Goal: Communication & Community: Answer question/provide support

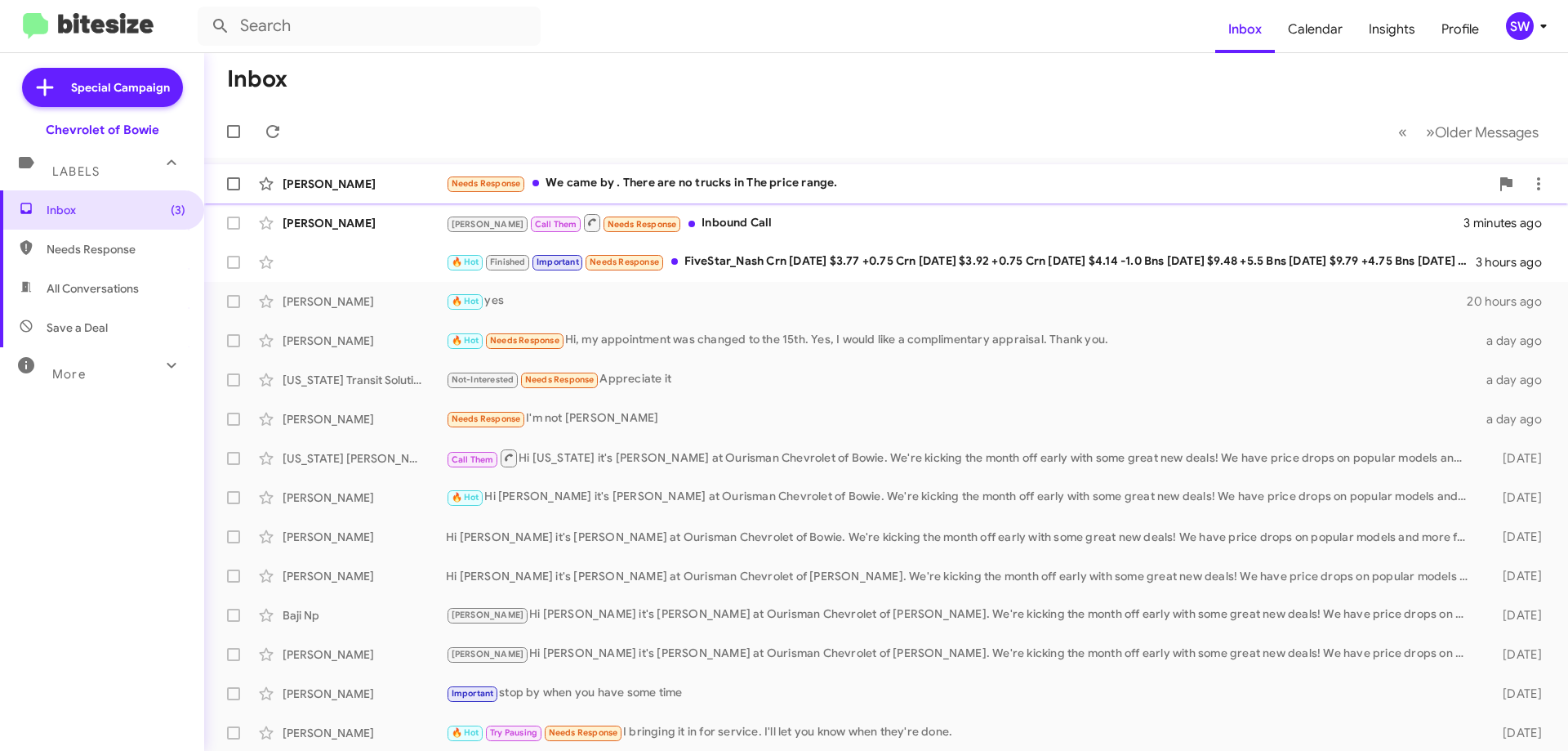
drag, startPoint x: 697, startPoint y: 183, endPoint x: 809, endPoint y: 176, distance: 112.2
click at [701, 182] on div "Needs Response We came by . There are no trucks in The price range." at bounding box center [967, 183] width 1044 height 19
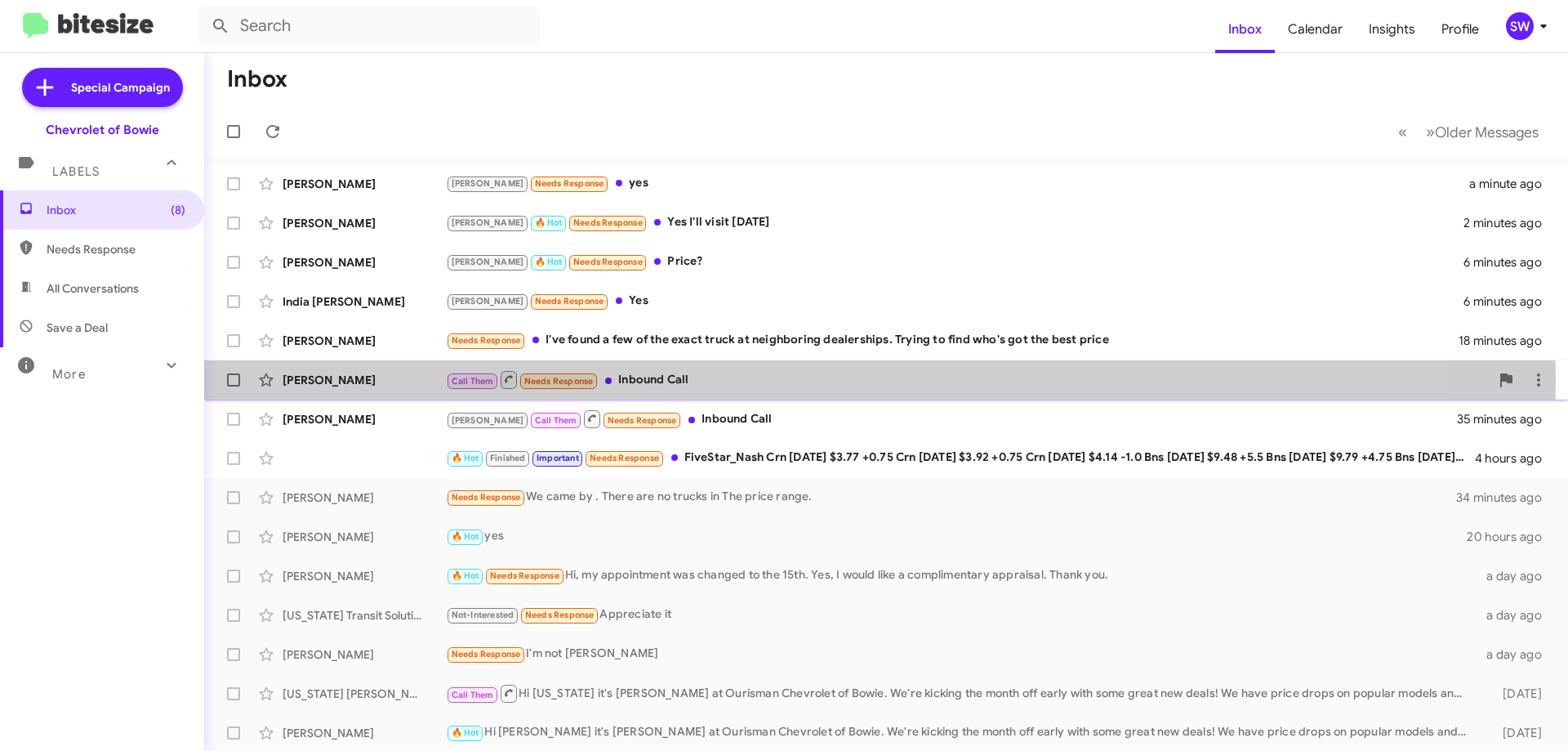
drag, startPoint x: 672, startPoint y: 380, endPoint x: 759, endPoint y: 372, distance: 87.4
click at [677, 380] on div "Call Them Needs Response Inbound Call" at bounding box center [967, 380] width 1044 height 21
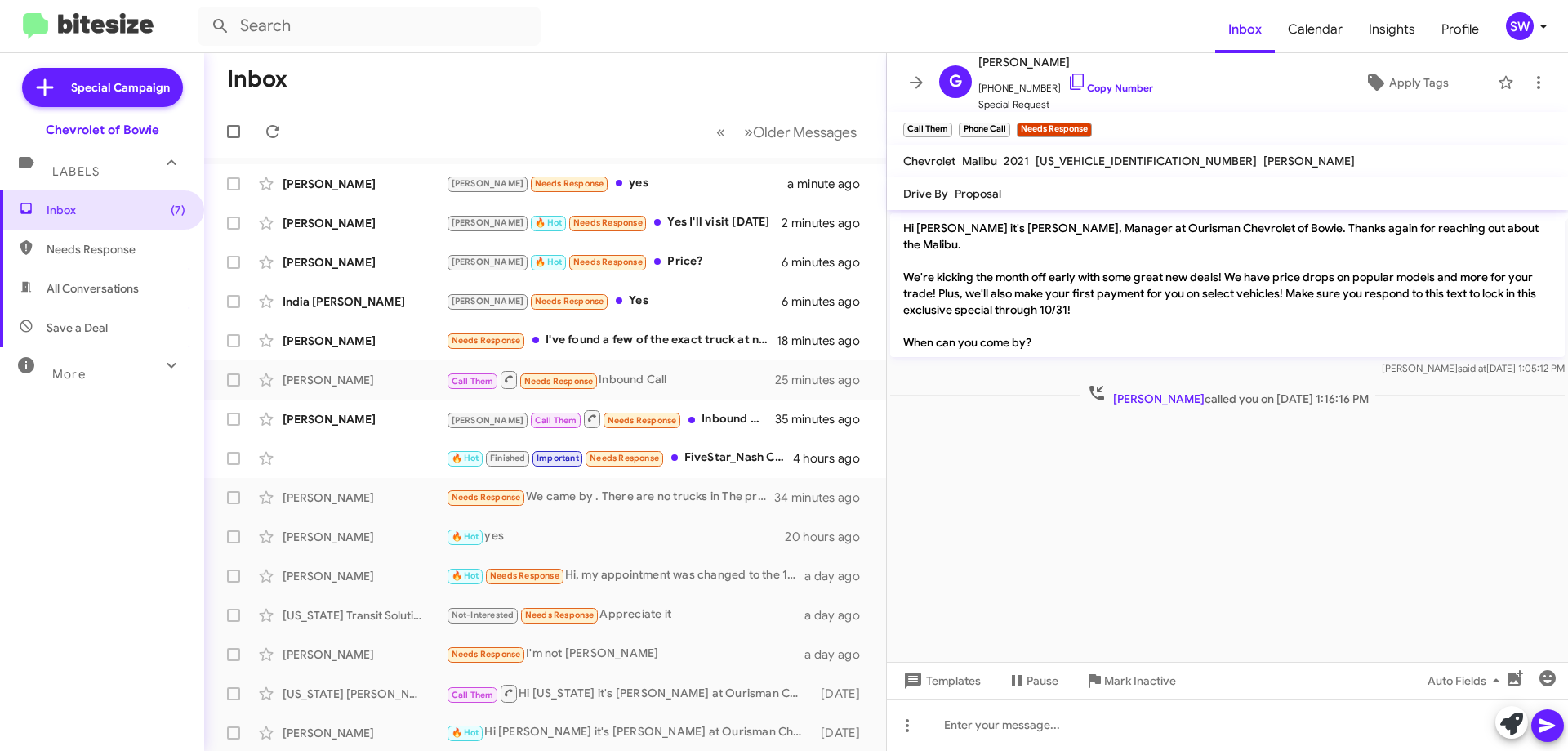
click at [1079, 159] on span "1G1ZE5SX5MF052736" at bounding box center [1146, 161] width 221 height 14
copy span "1G1ZE5SX5MF052736"
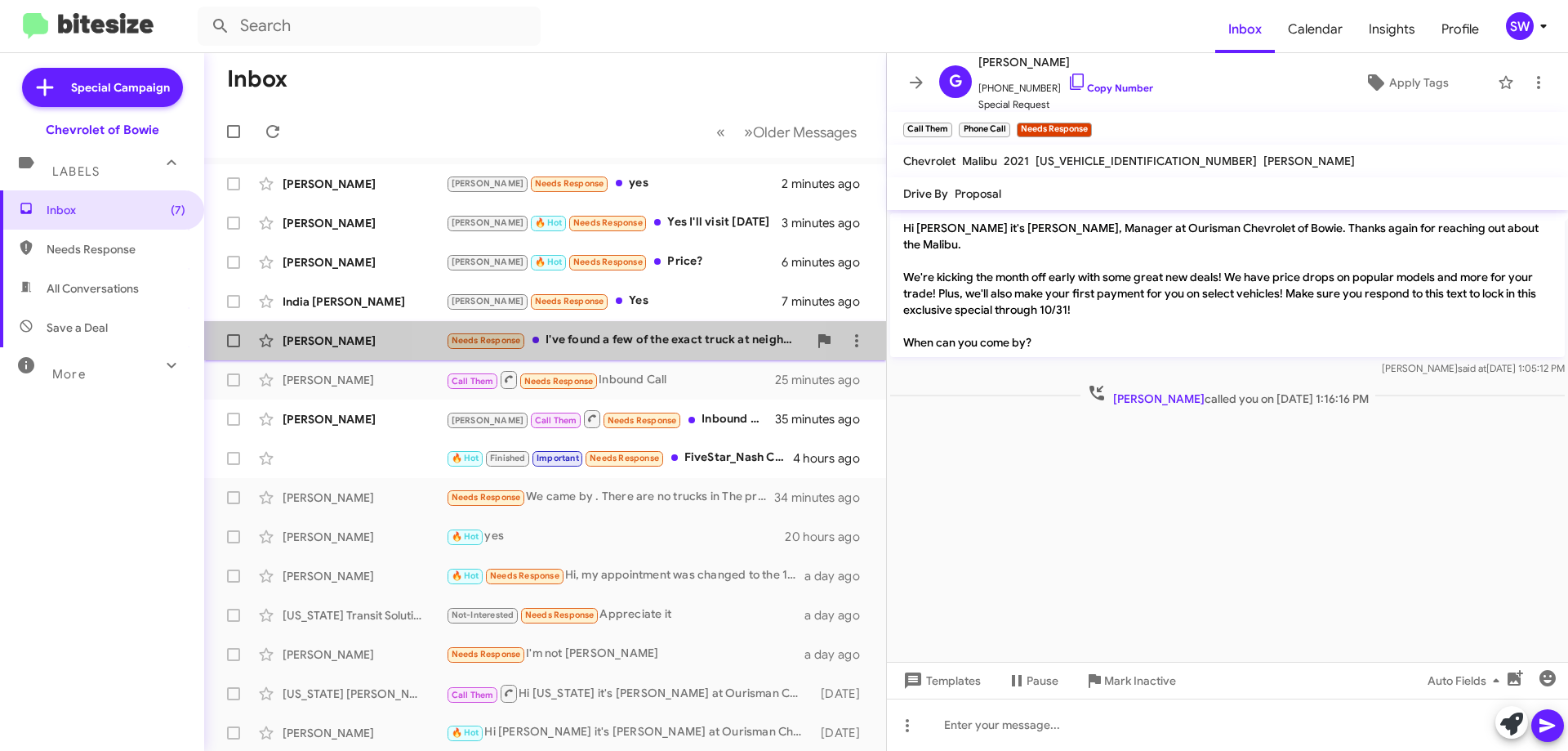
drag, startPoint x: 610, startPoint y: 339, endPoint x: 837, endPoint y: 322, distance: 227.6
click at [613, 337] on div "Needs Response I've found a few of the exact truck at neighboring dealerships. …" at bounding box center [627, 340] width 361 height 19
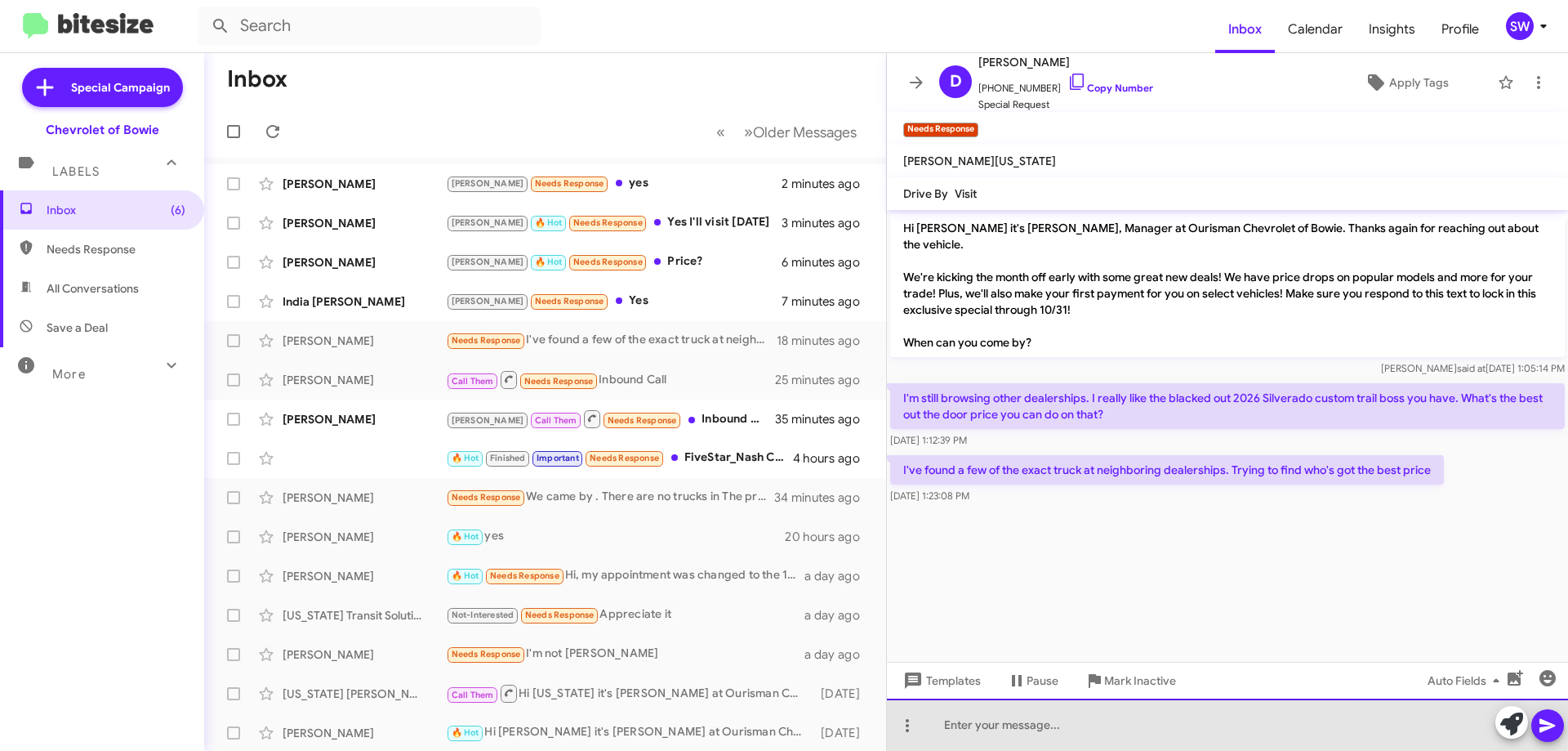
click at [1047, 719] on div at bounding box center [1228, 725] width 682 height 52
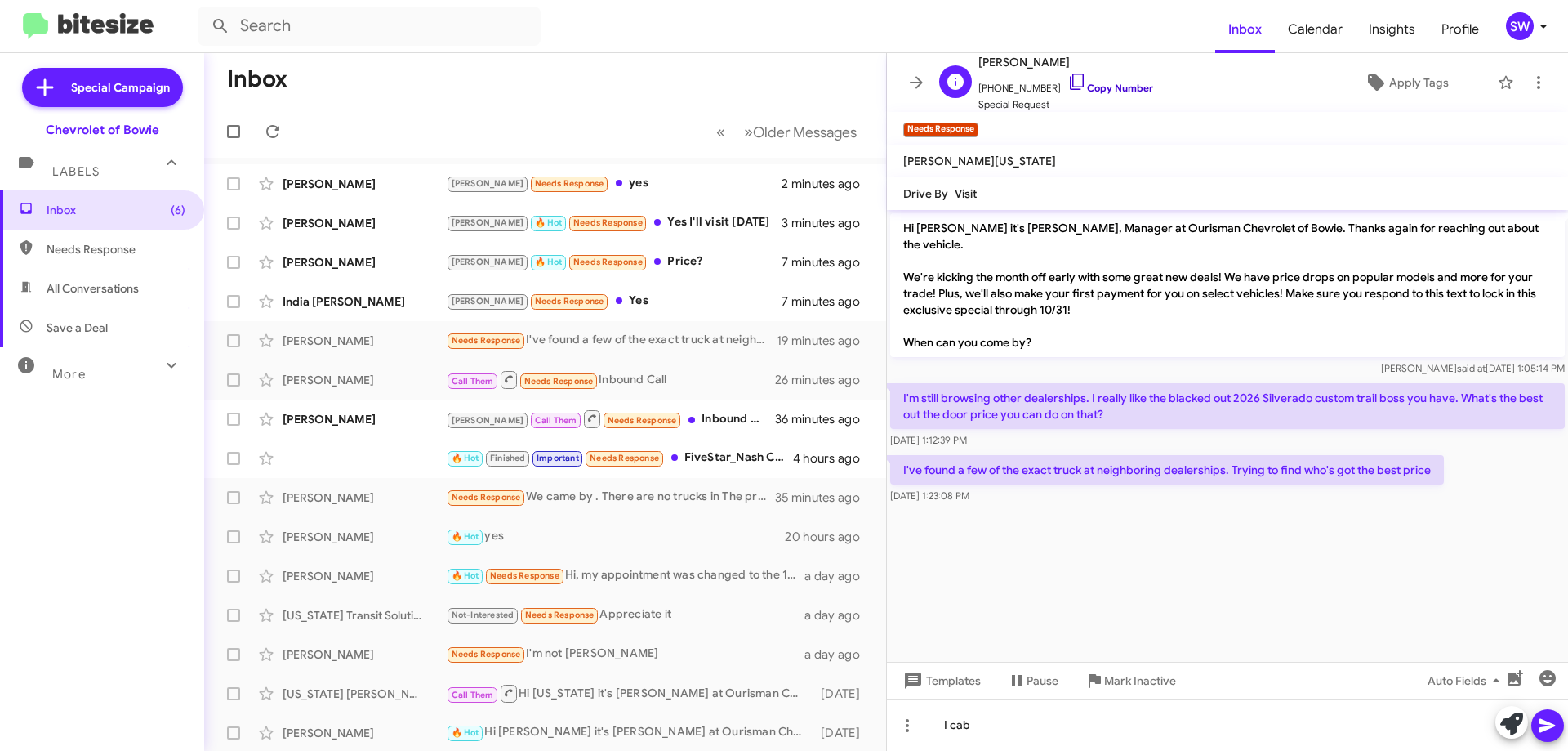
click at [1067, 83] on icon at bounding box center [1077, 82] width 20 height 20
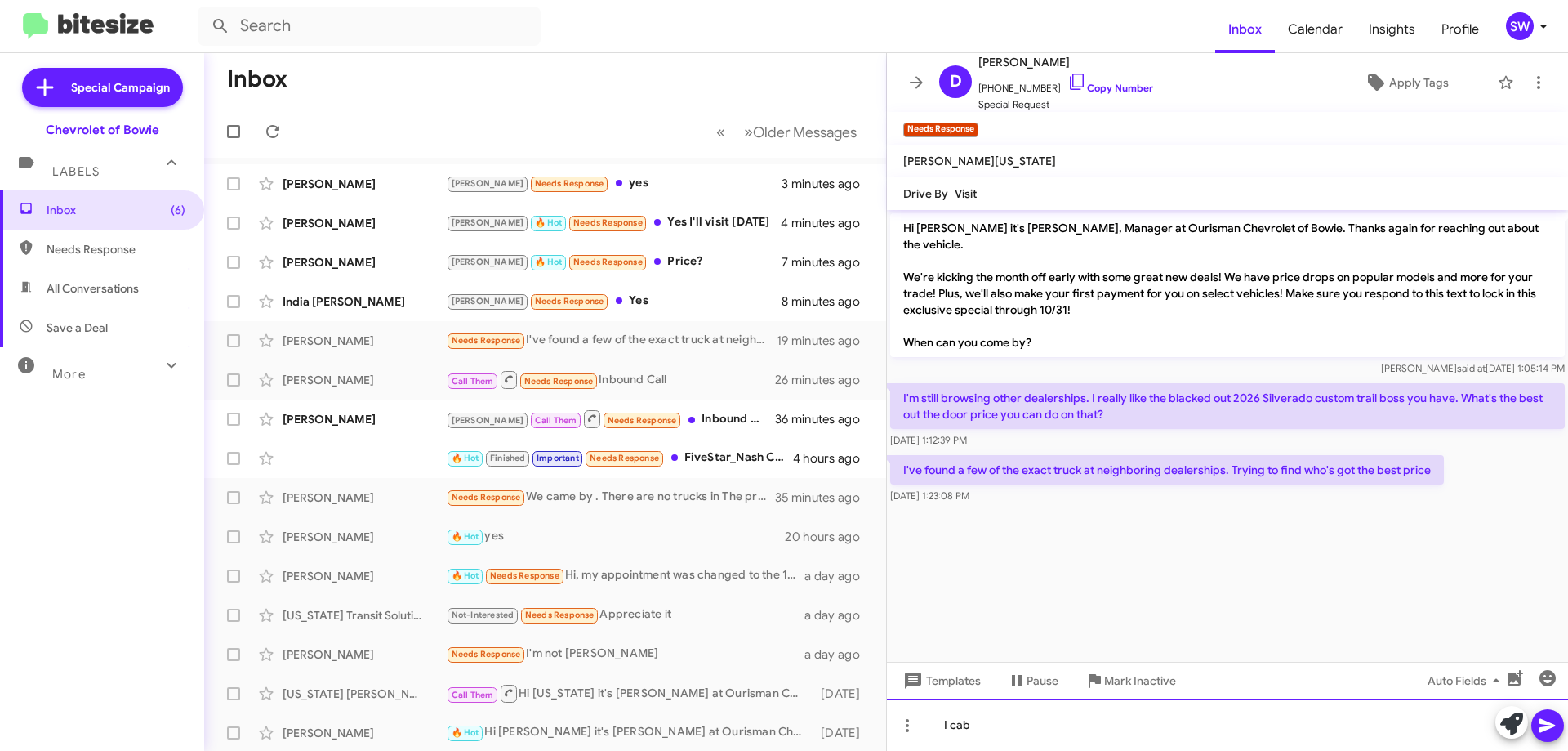
click at [996, 730] on div "I cab" at bounding box center [1228, 725] width 682 height 52
click at [1435, 729] on div "I can get you the best price here in the dealership, and making your first paym…" at bounding box center [1228, 725] width 682 height 52
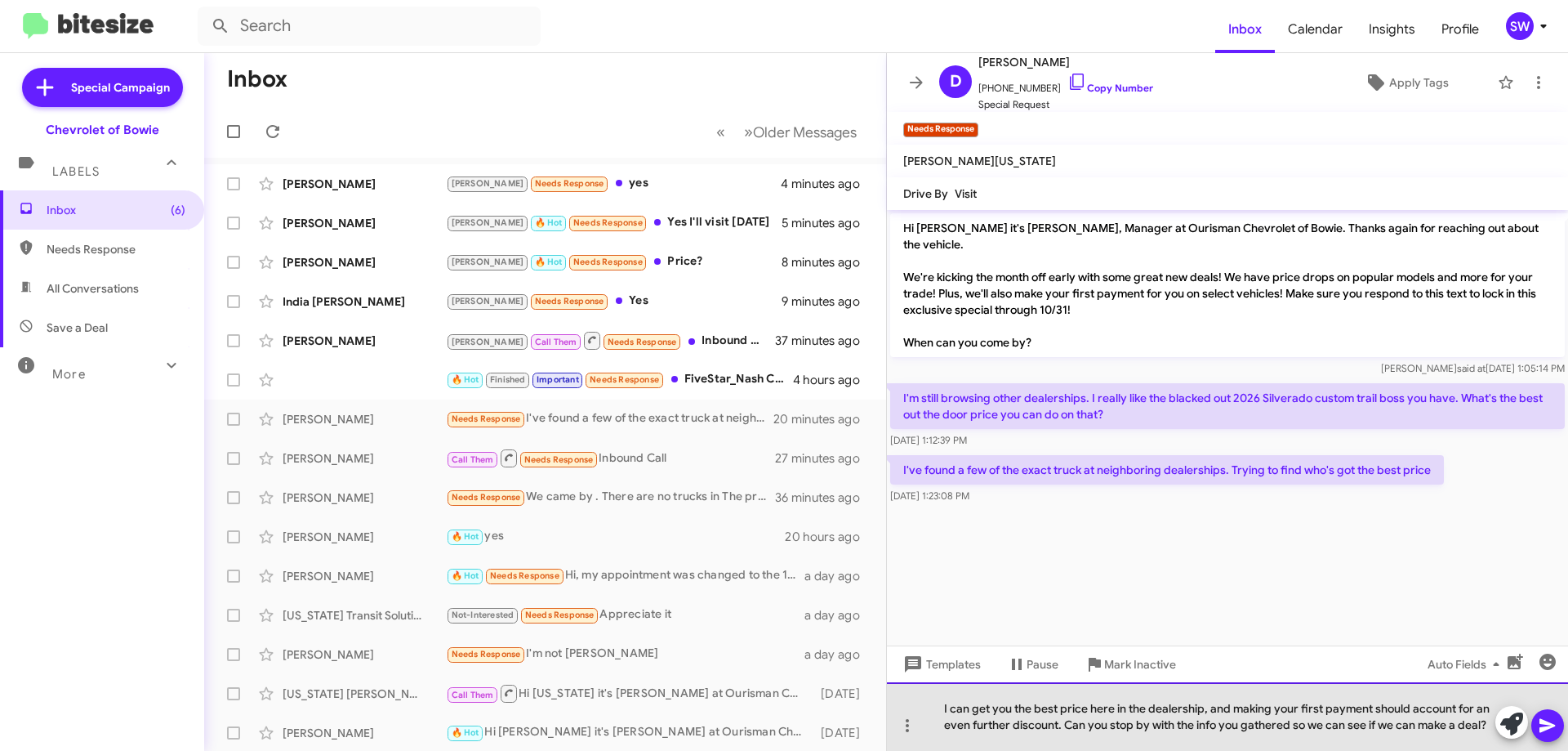
click at [1394, 733] on div "I can get you the best price here in the dealership, and making your first paym…" at bounding box center [1228, 717] width 682 height 68
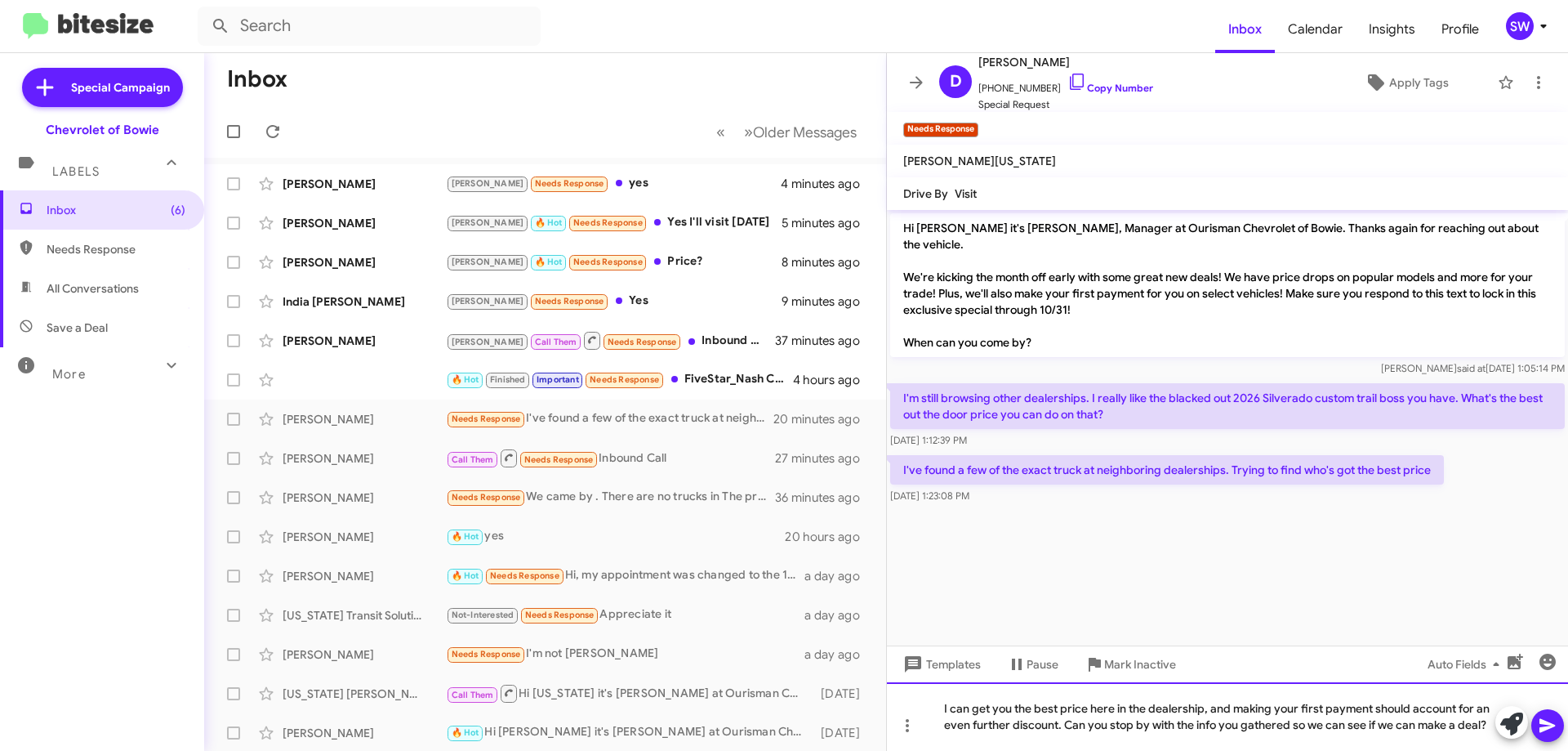
click at [949, 703] on div "I can get you the best price here in the dealership, and making your first paym…" at bounding box center [1228, 717] width 682 height 68
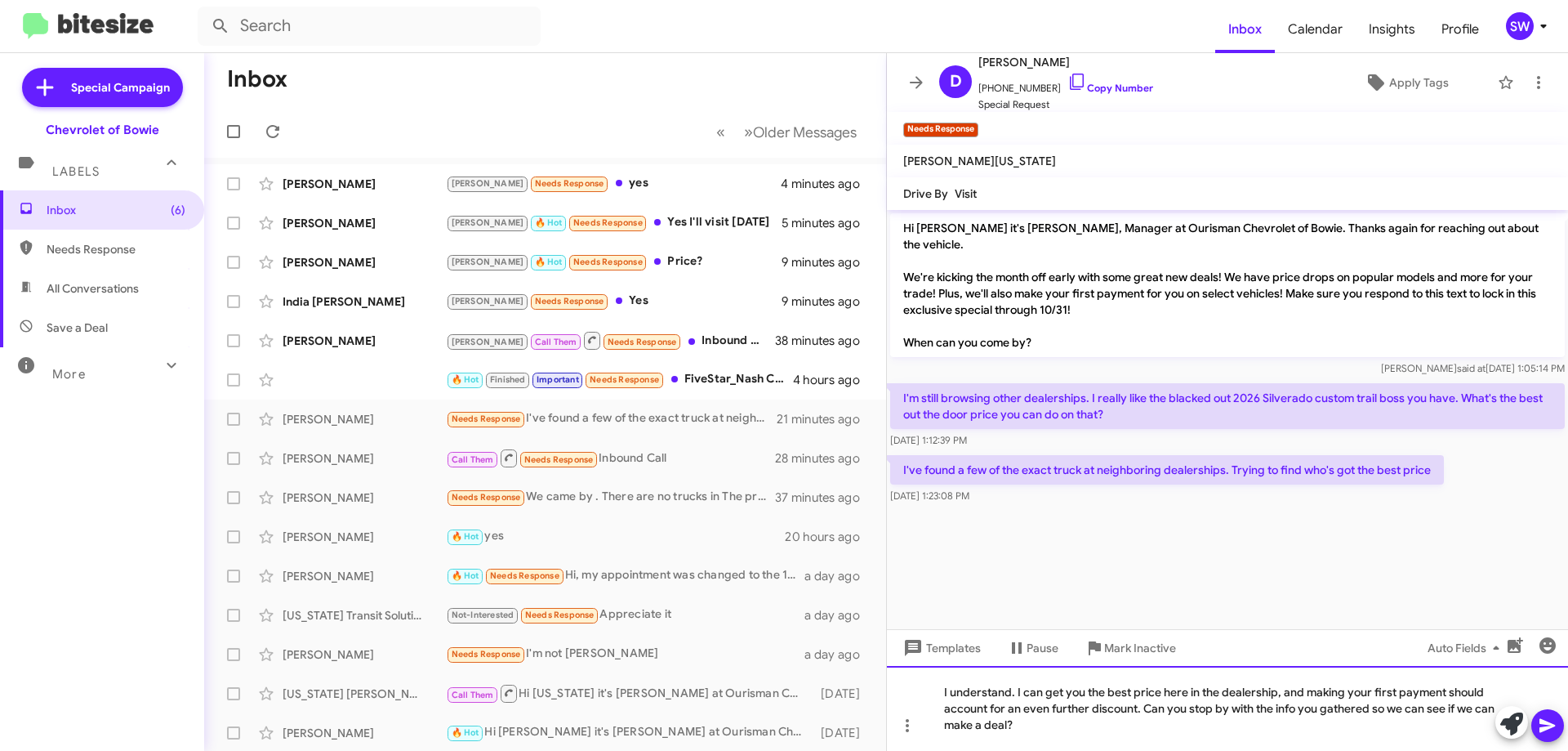
click at [1062, 729] on div "I understand. I can get you the best price here in the dealership, and making y…" at bounding box center [1228, 708] width 682 height 85
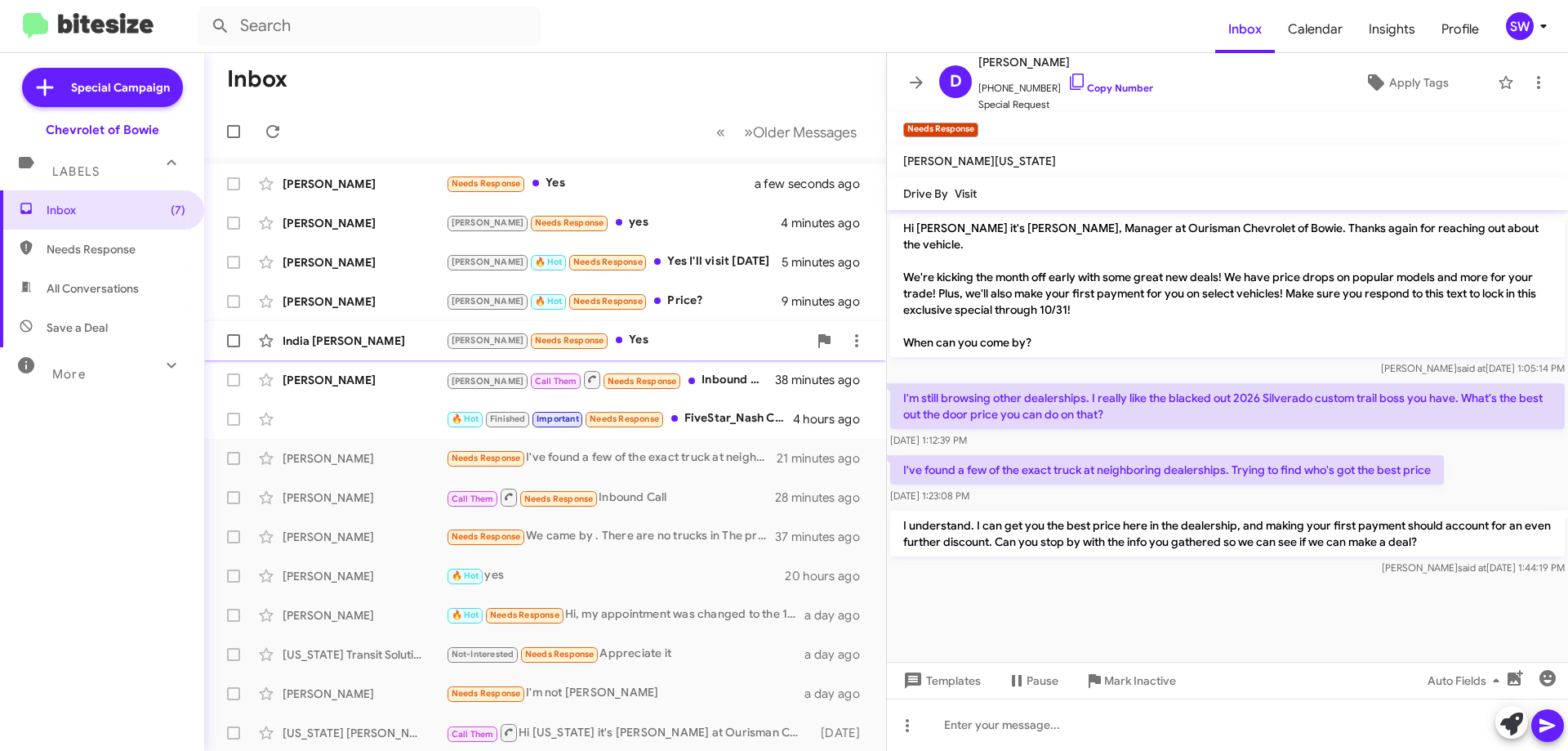
click at [611, 344] on div "Brian Needs Response Yes" at bounding box center [627, 340] width 361 height 19
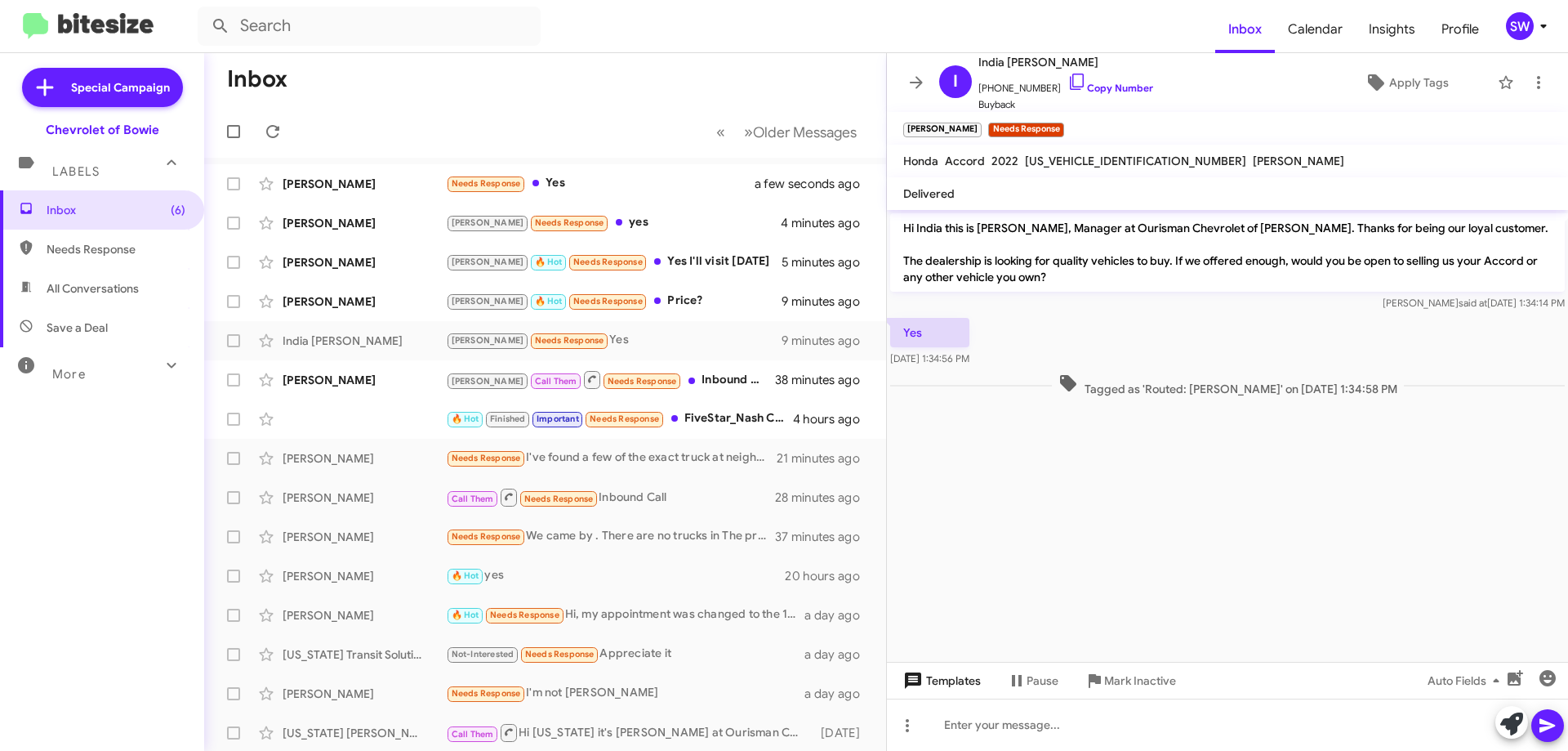
click at [942, 677] on span "Templates" at bounding box center [940, 680] width 81 height 30
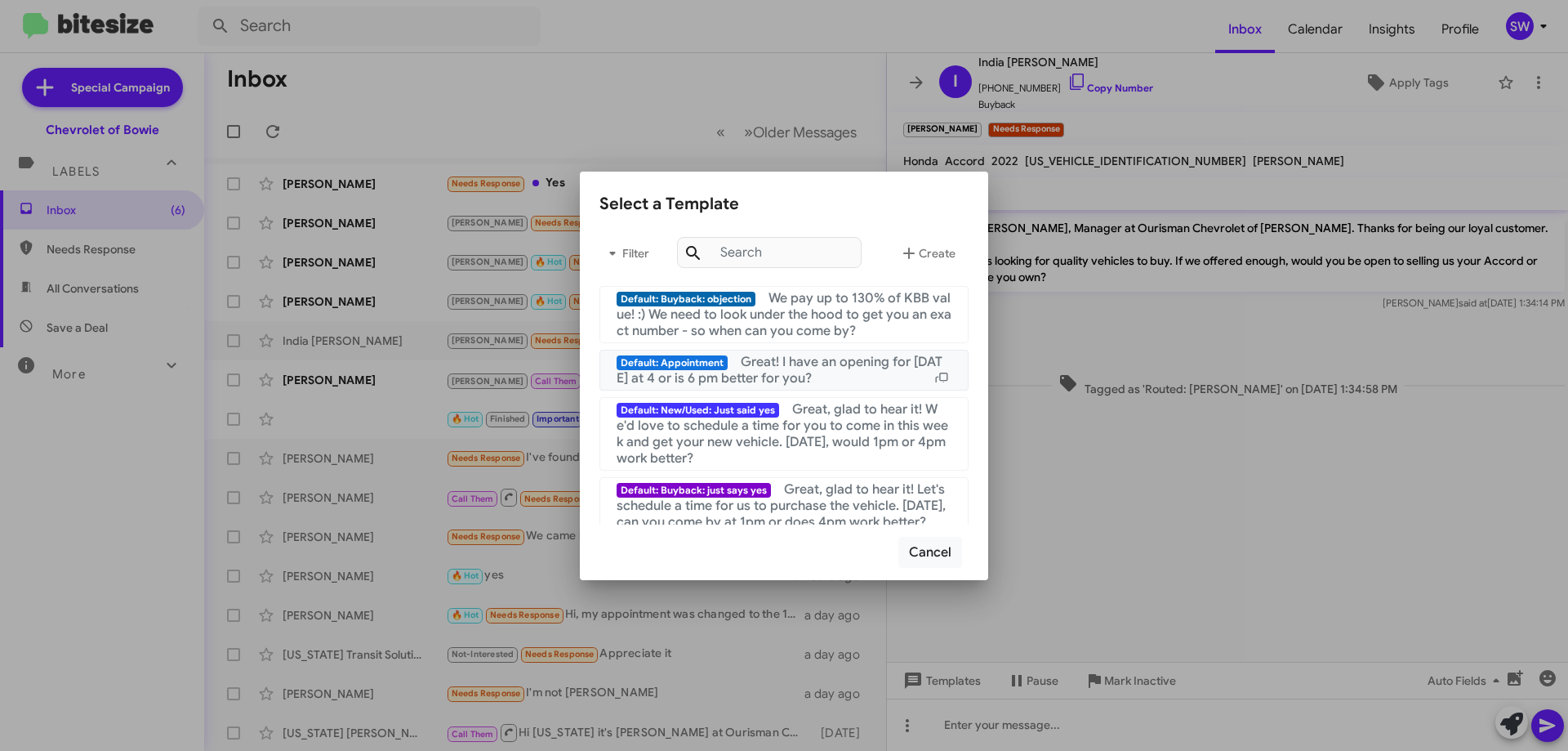
click at [775, 385] on span "Great! I have an opening for [DATE] at 4 or is 6 pm better for you?" at bounding box center [780, 370] width 326 height 32
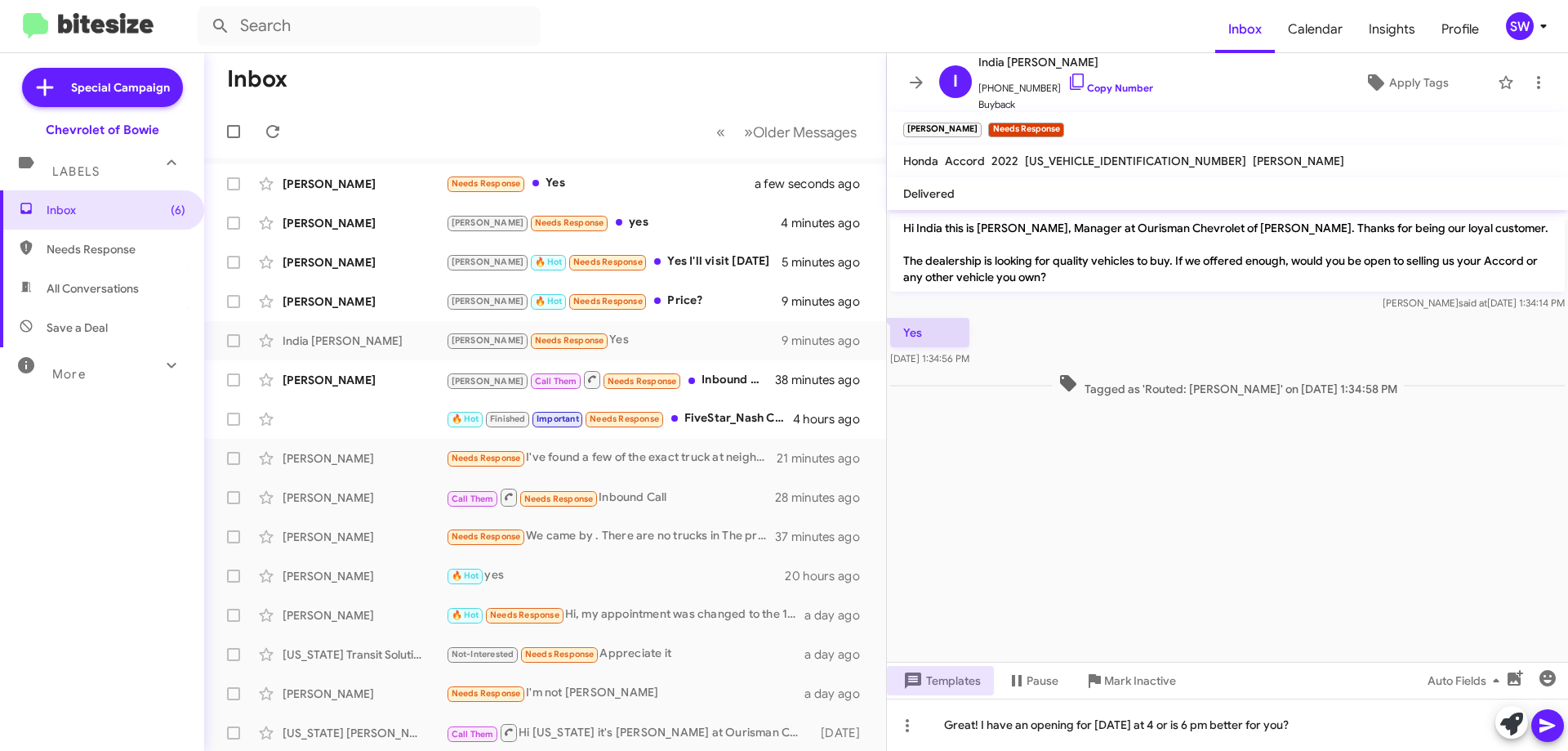
drag, startPoint x: 1538, startPoint y: 721, endPoint x: 1516, endPoint y: 708, distance: 25.6
click at [1536, 720] on button at bounding box center [1548, 726] width 32 height 32
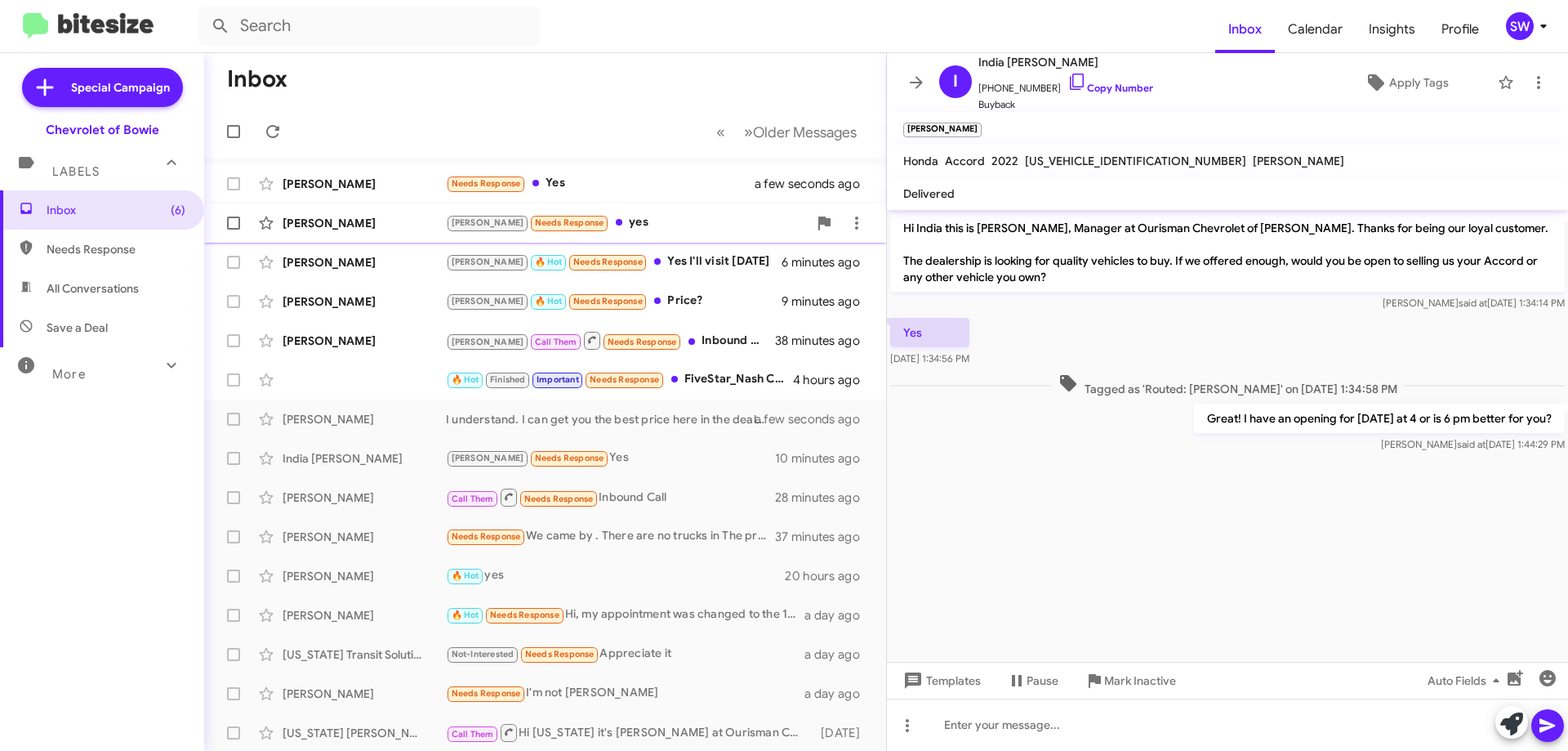
click at [629, 222] on div "Brian Needs Response yes" at bounding box center [627, 222] width 361 height 19
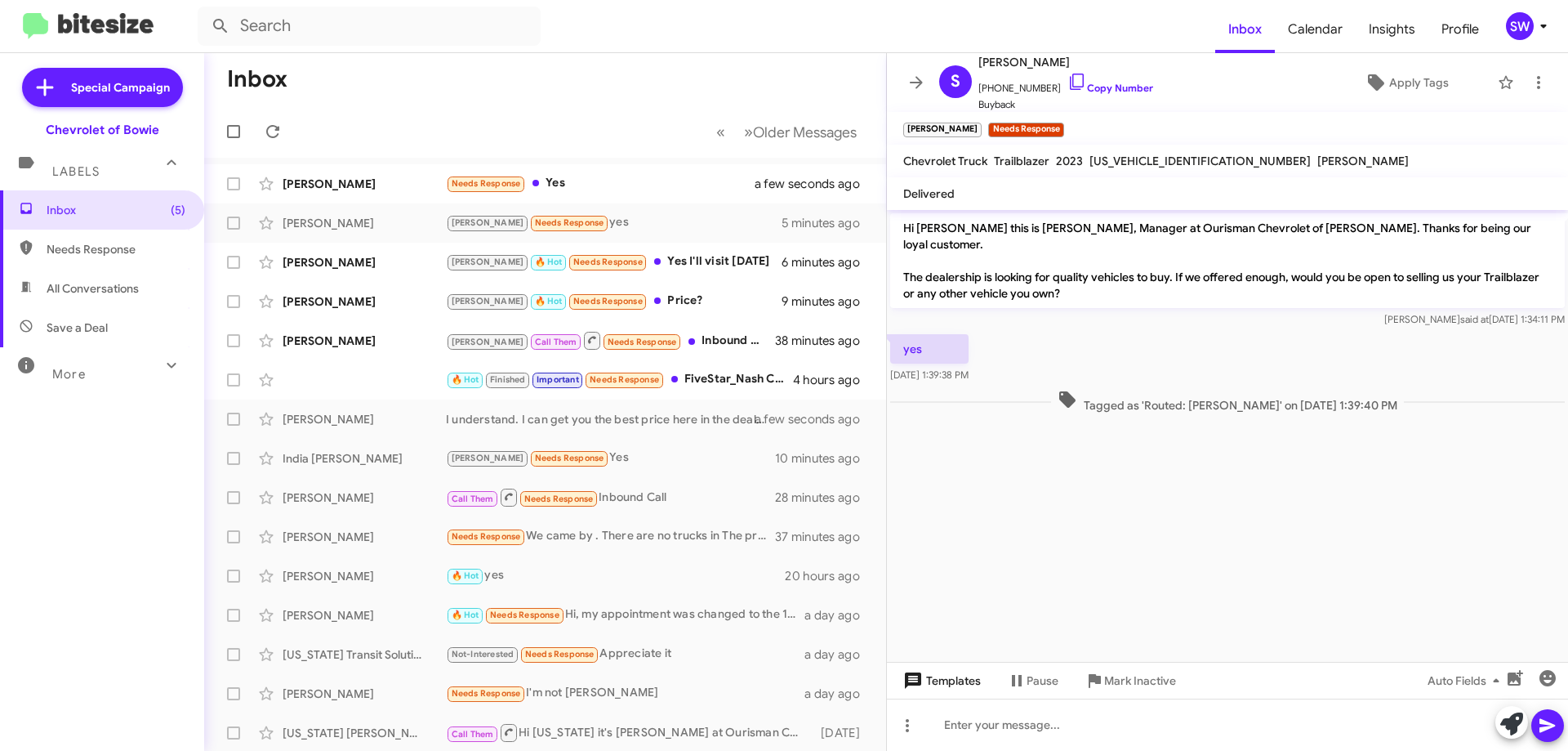
click at [941, 686] on span "Templates" at bounding box center [940, 680] width 81 height 30
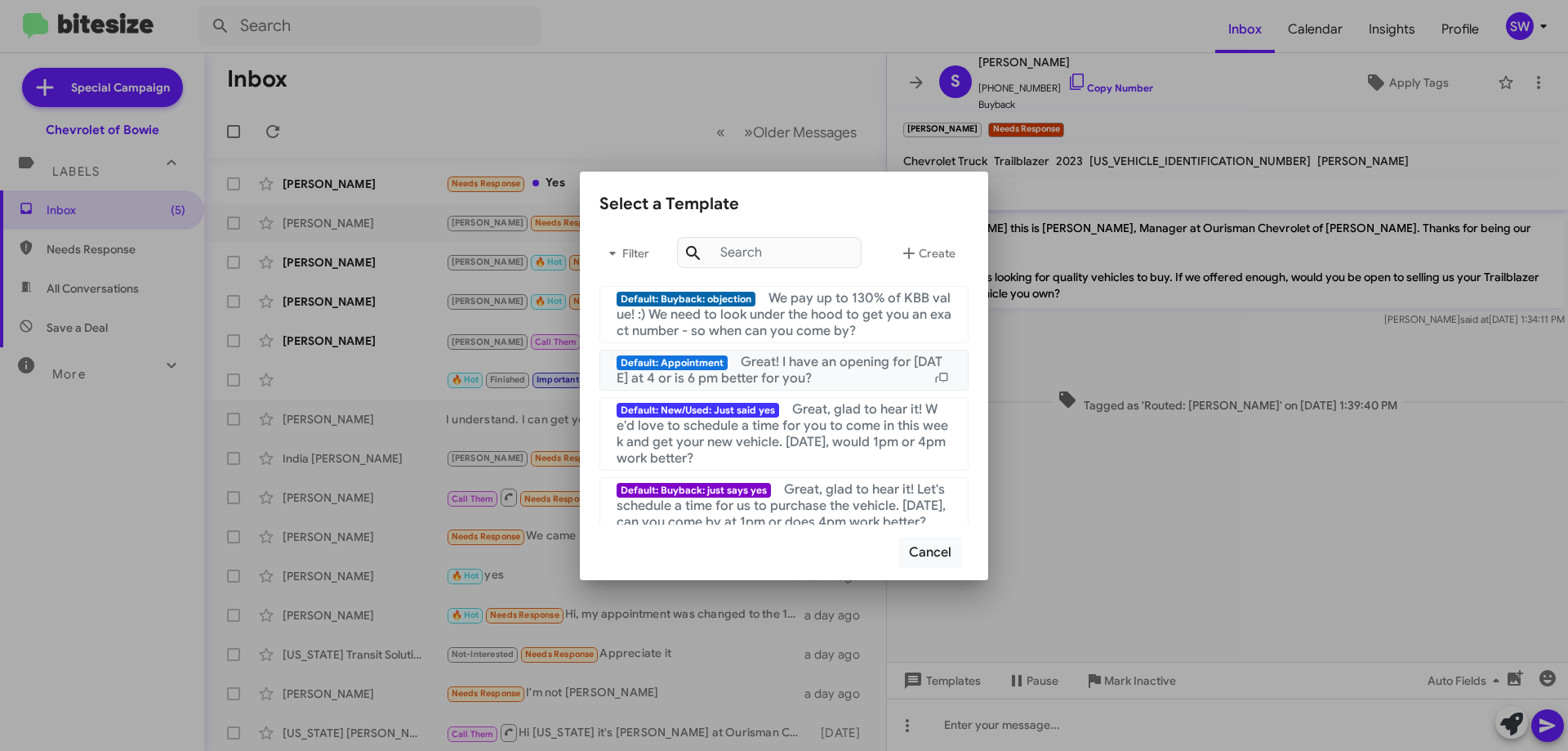
click at [732, 371] on span "Great! I have an opening for [DATE] at 4 or is 6 pm better for you?" at bounding box center [780, 370] width 326 height 32
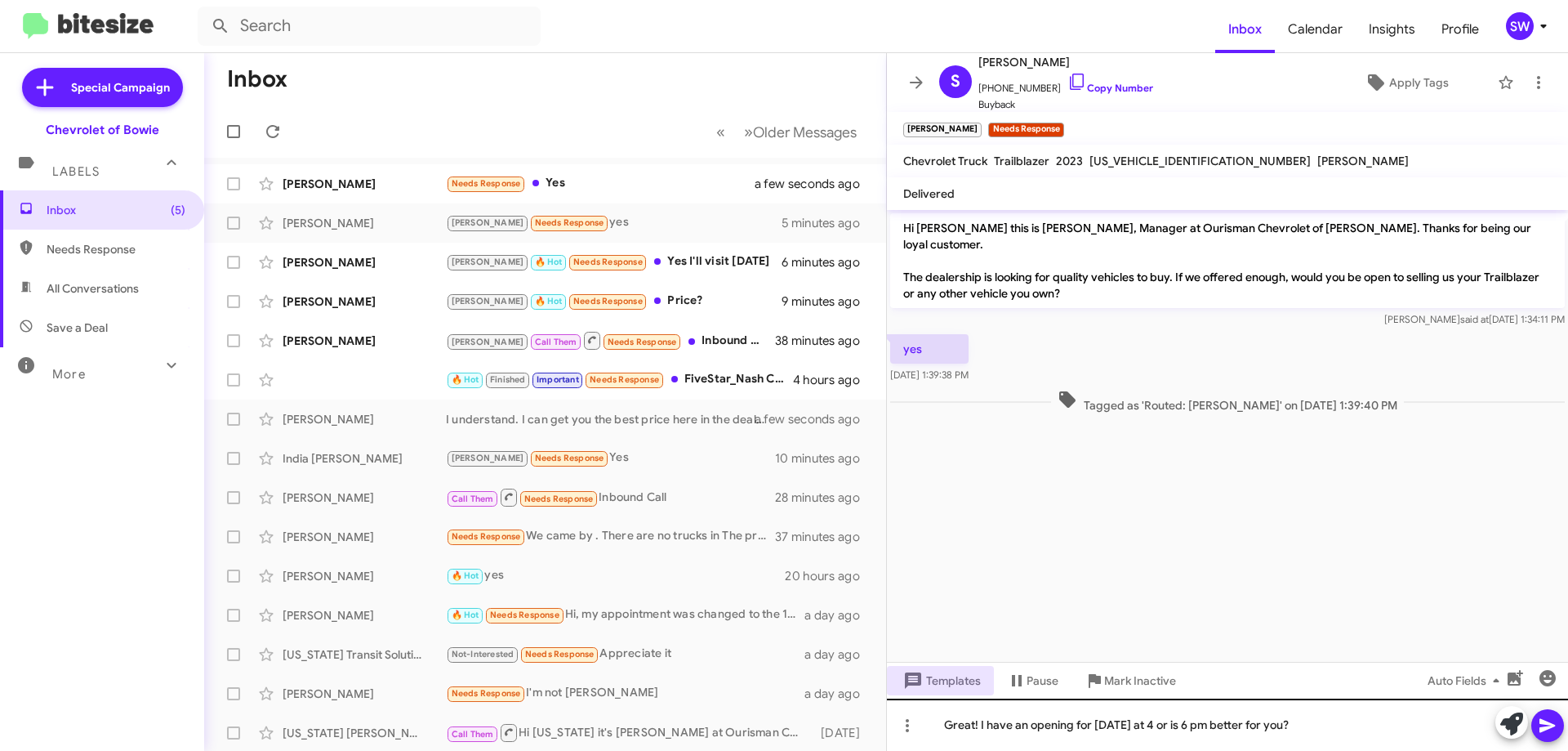
click at [887, 666] on button "Templates" at bounding box center [940, 680] width 107 height 30
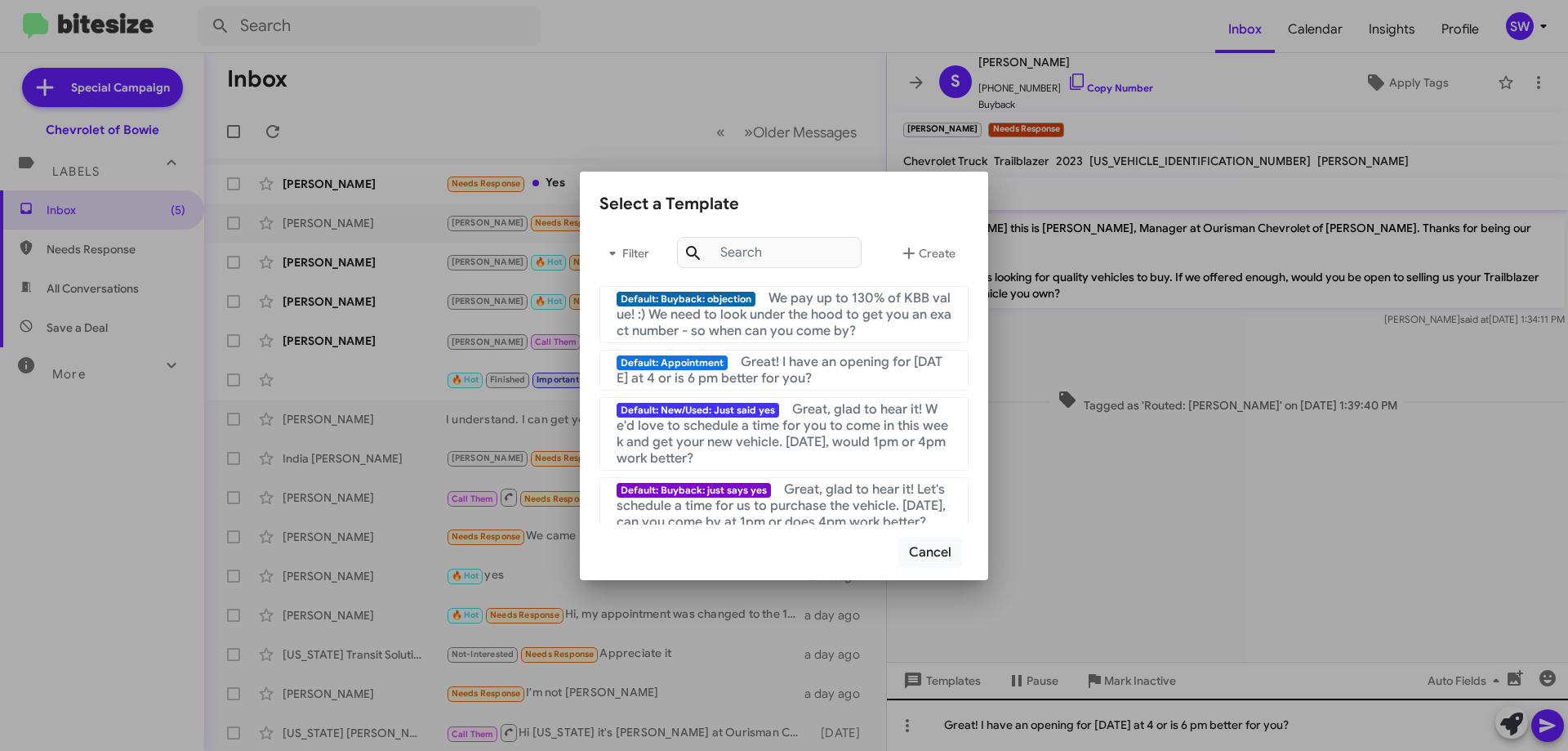
drag, startPoint x: 1160, startPoint y: 720, endPoint x: 1154, endPoint y: 731, distance: 12.5
click at [1159, 720] on div at bounding box center [784, 375] width 1568 height 751
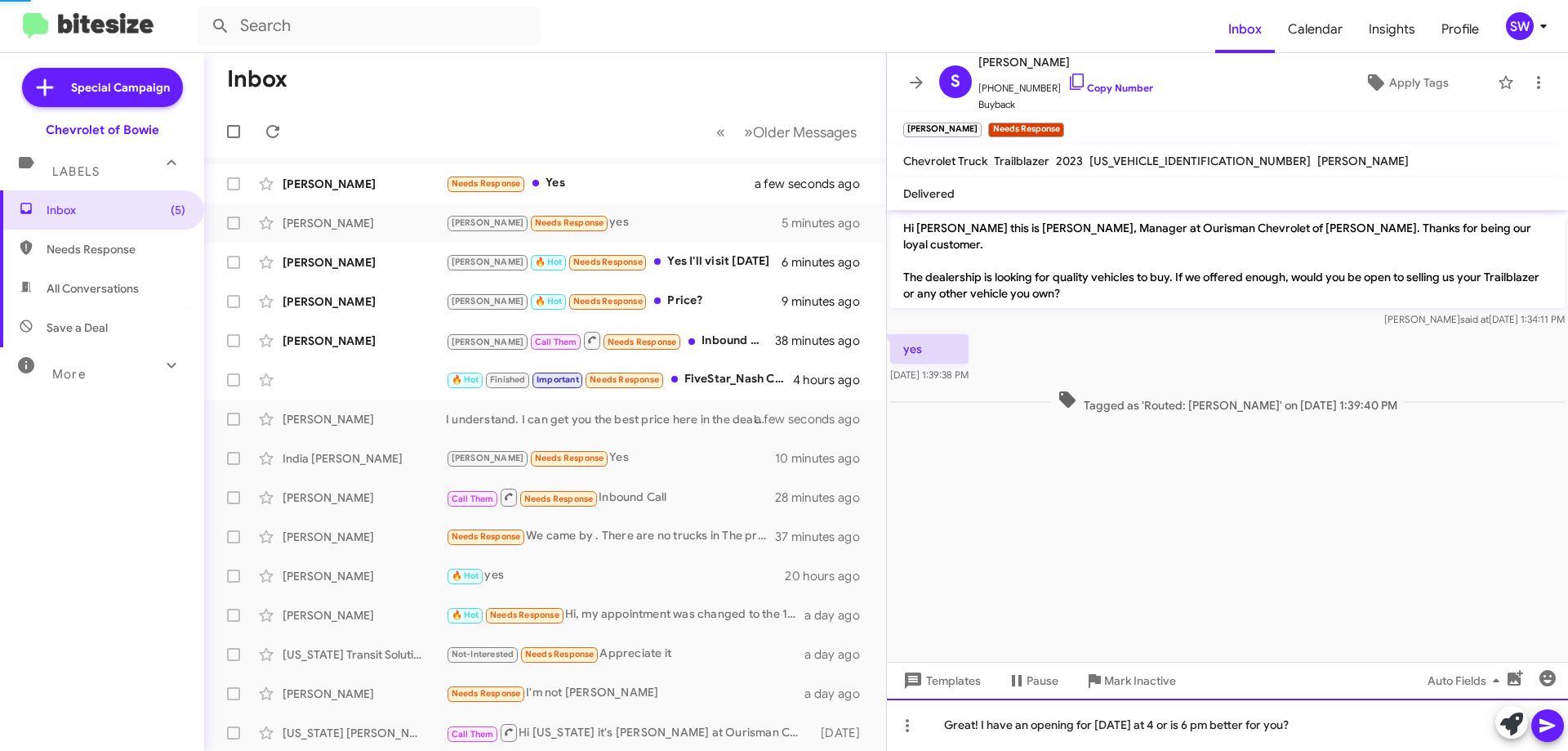
click at [1154, 731] on div "Great! I have an opening for [DATE] at 4 or is 6 pm better for you?" at bounding box center [1228, 725] width 682 height 52
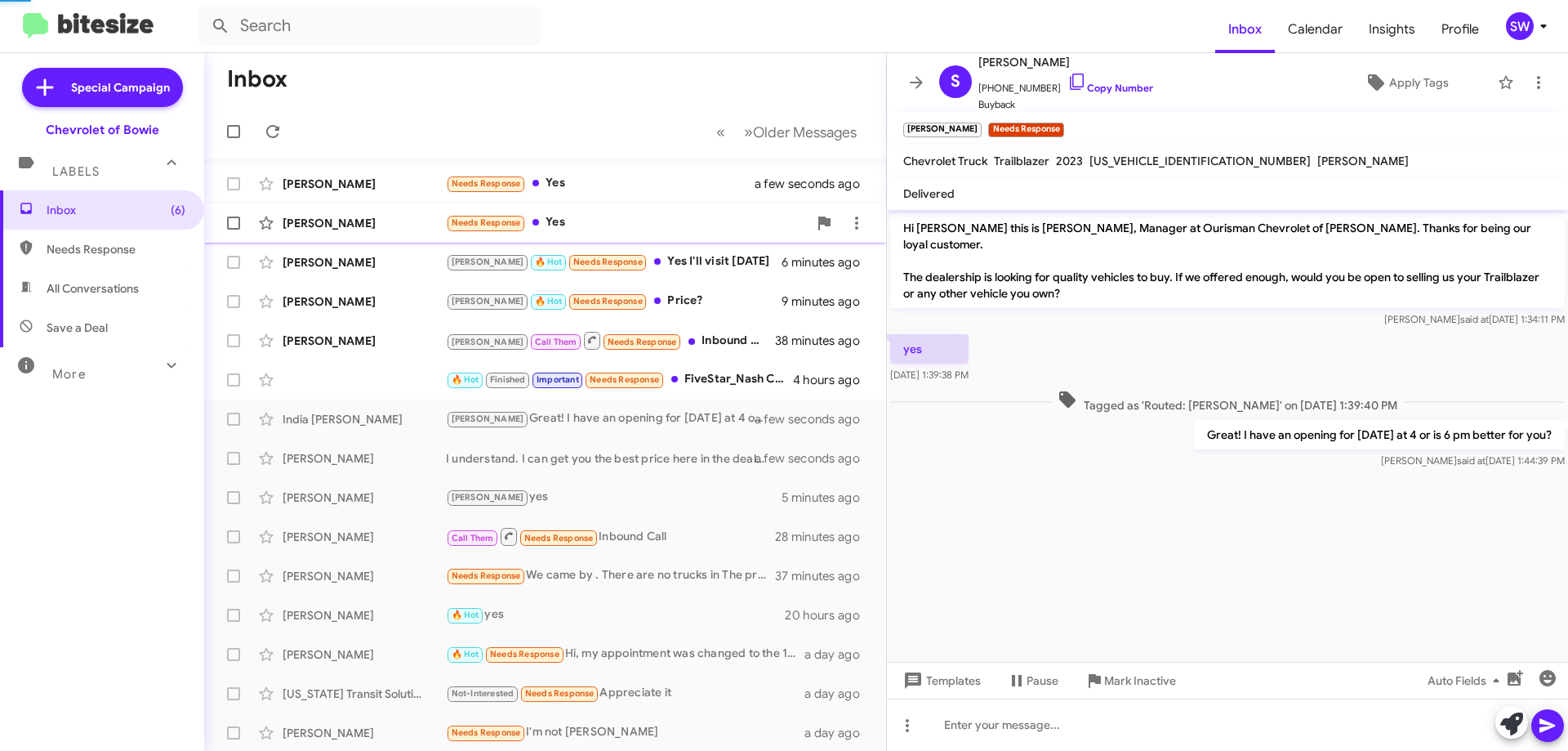
click at [587, 219] on div "Needs Response Yes" at bounding box center [627, 222] width 361 height 19
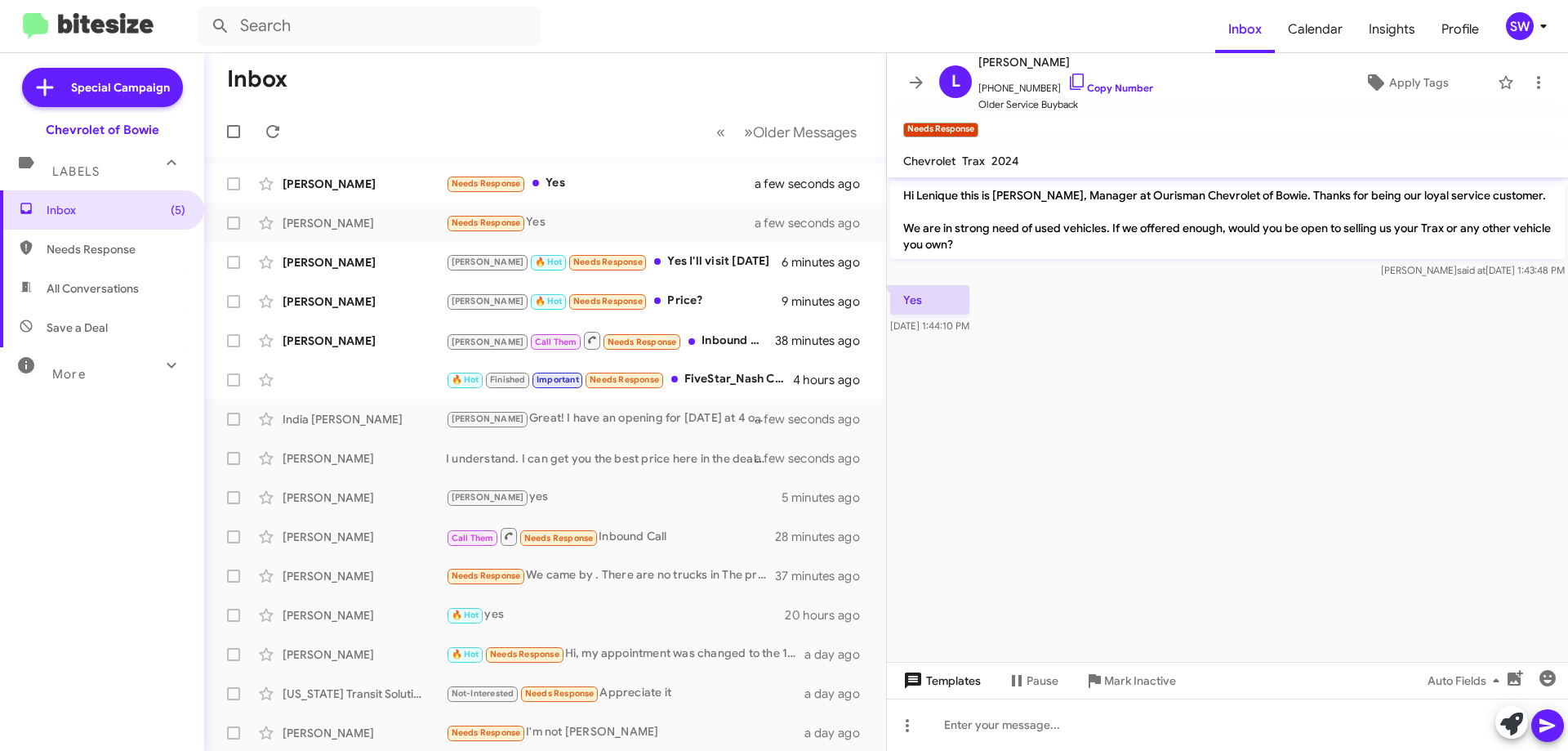
click at [943, 675] on span "Templates" at bounding box center [940, 680] width 81 height 30
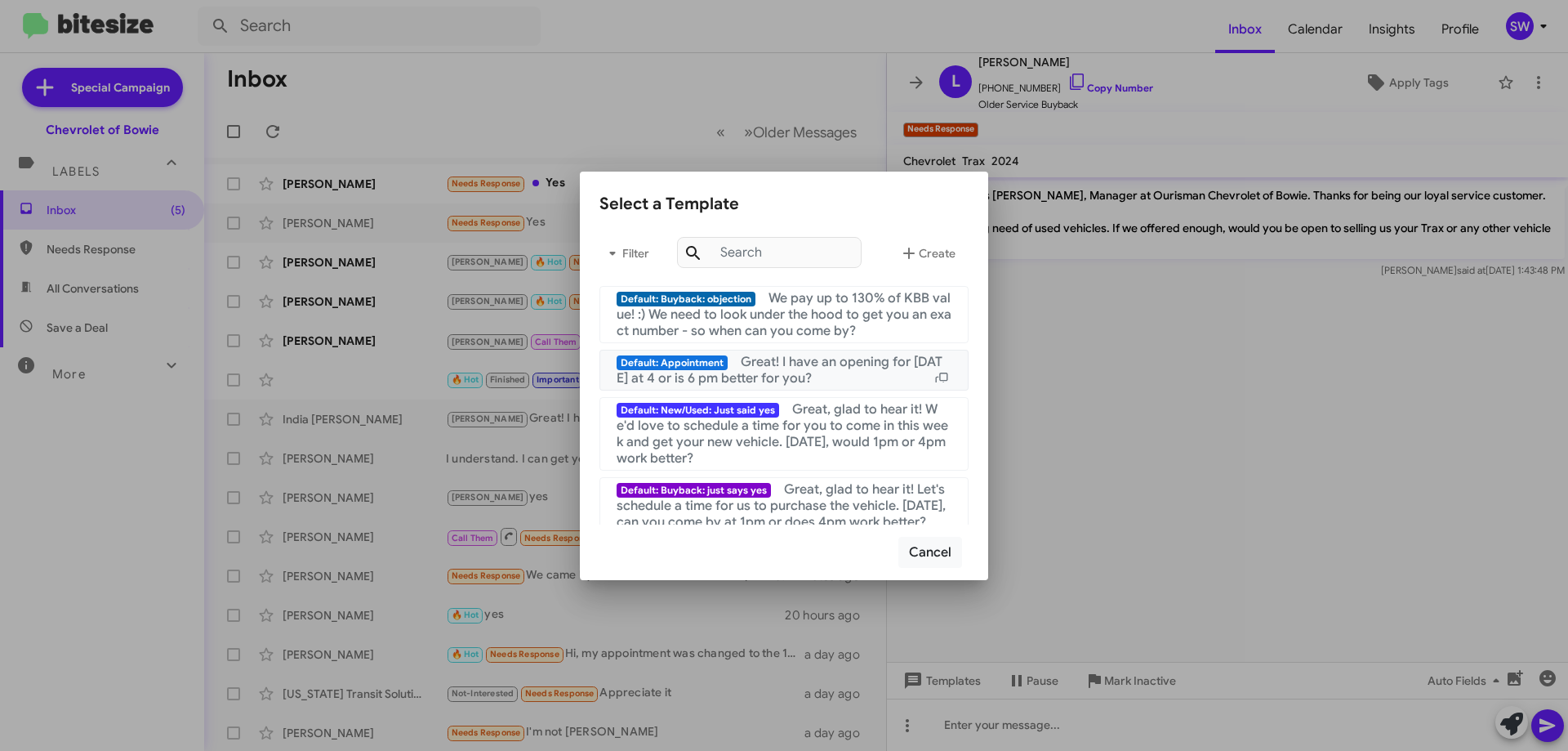
click at [757, 364] on span "Great! I have an opening for [DATE] at 4 or is 6 pm better for you?" at bounding box center [780, 370] width 326 height 32
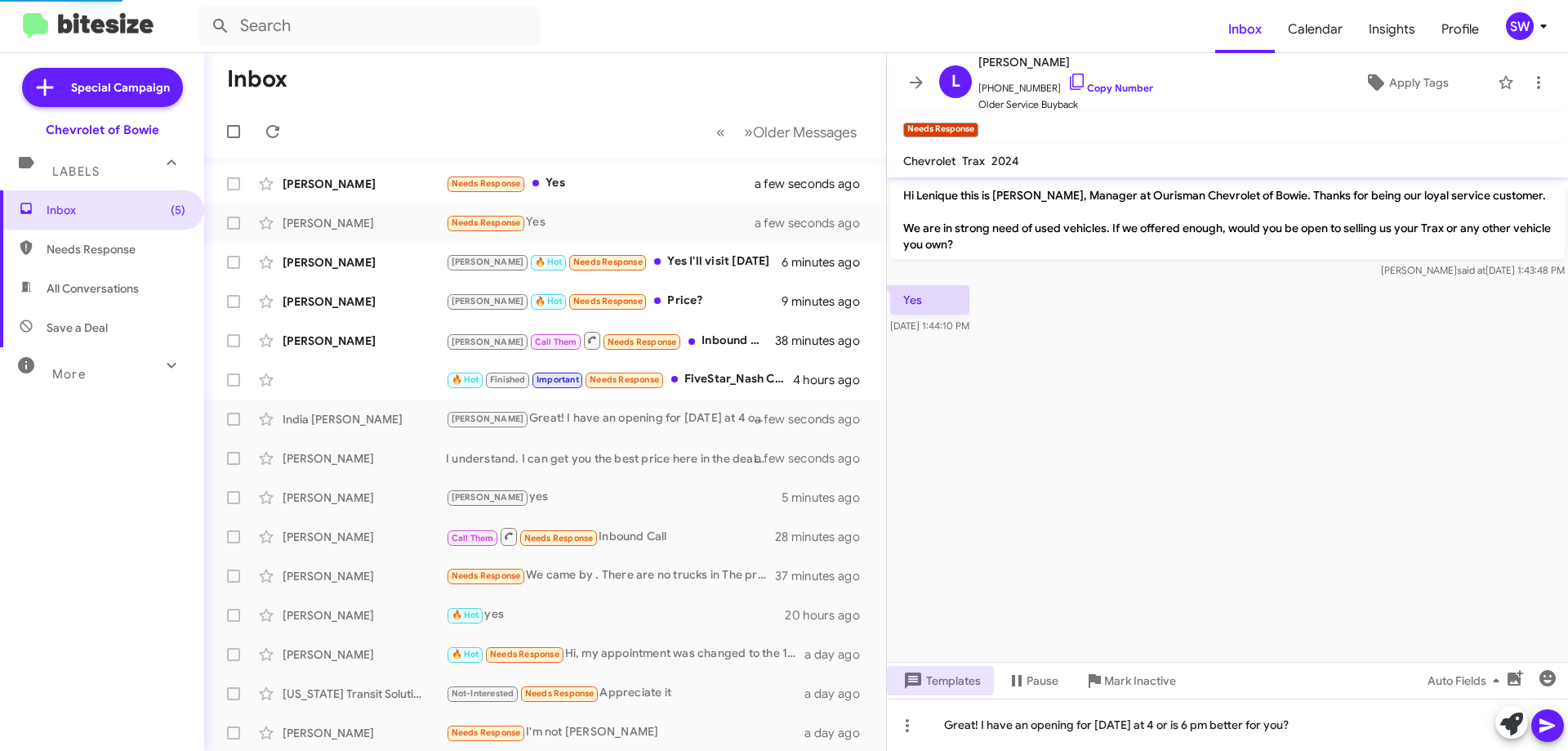
click at [887, 666] on button "Templates" at bounding box center [940, 680] width 107 height 30
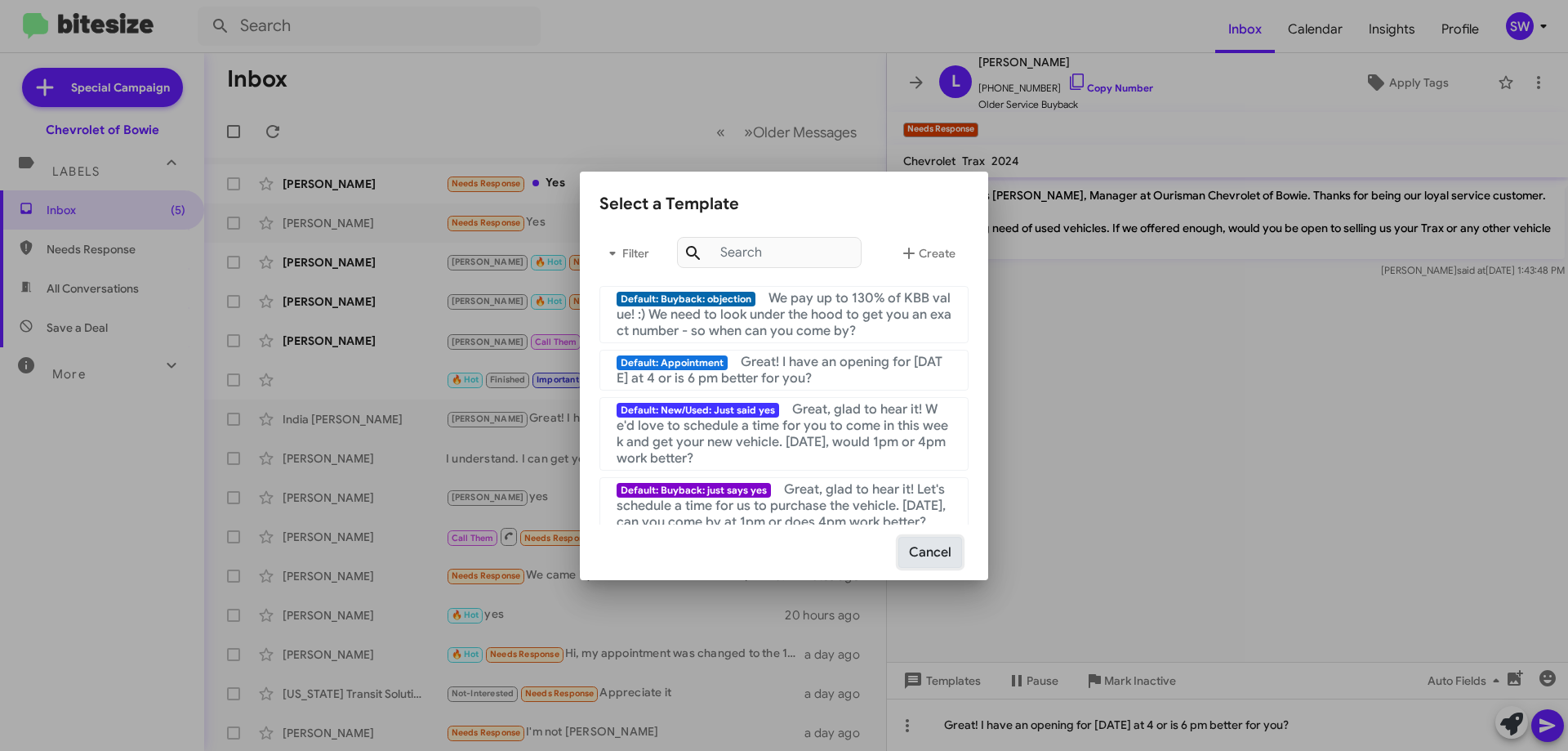
drag, startPoint x: 923, startPoint y: 541, endPoint x: 936, endPoint y: 584, distance: 44.9
click at [924, 550] on button "Cancel" at bounding box center [930, 552] width 64 height 31
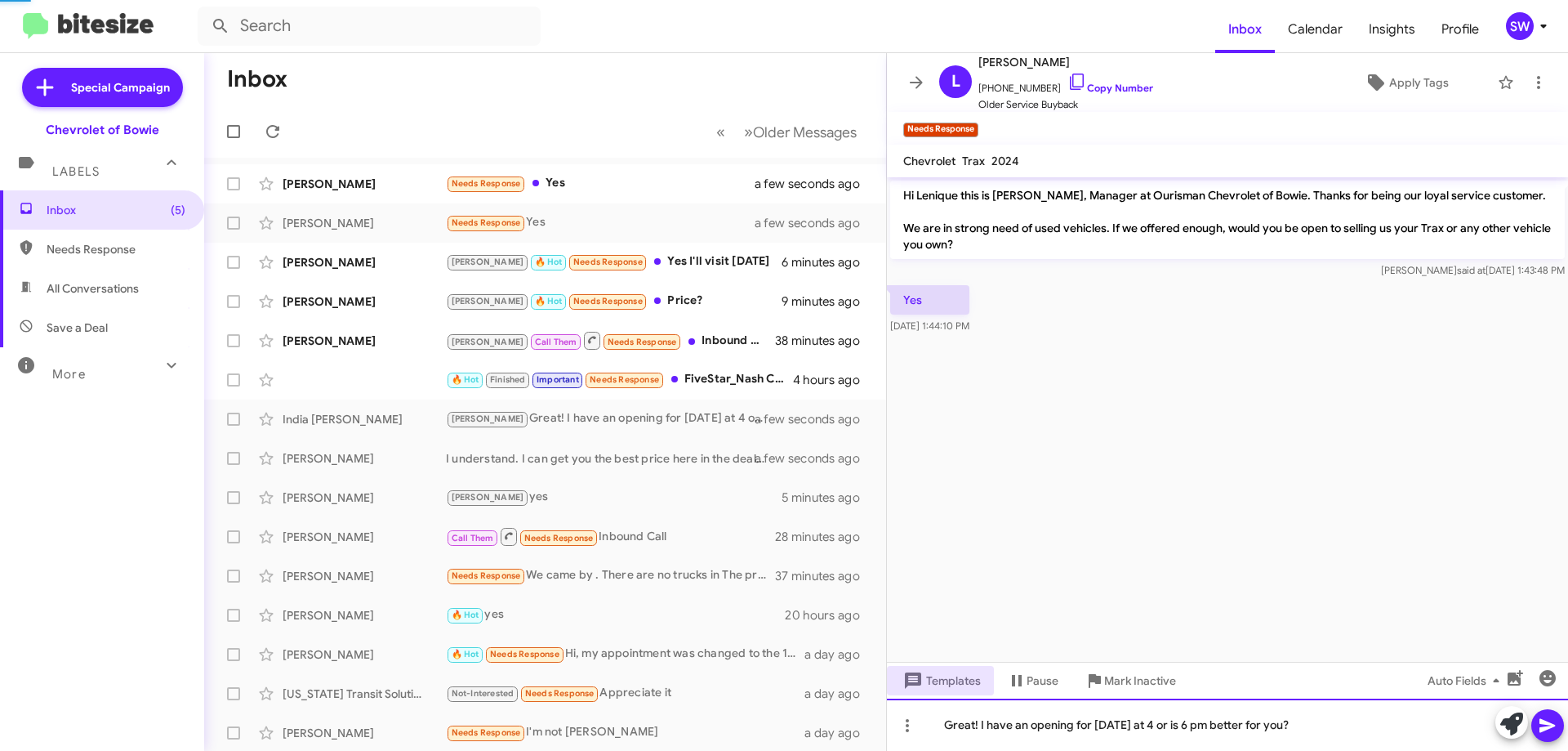
click at [1058, 738] on div "Great! I have an opening for [DATE] at 4 or is 6 pm better for you?" at bounding box center [1228, 725] width 682 height 52
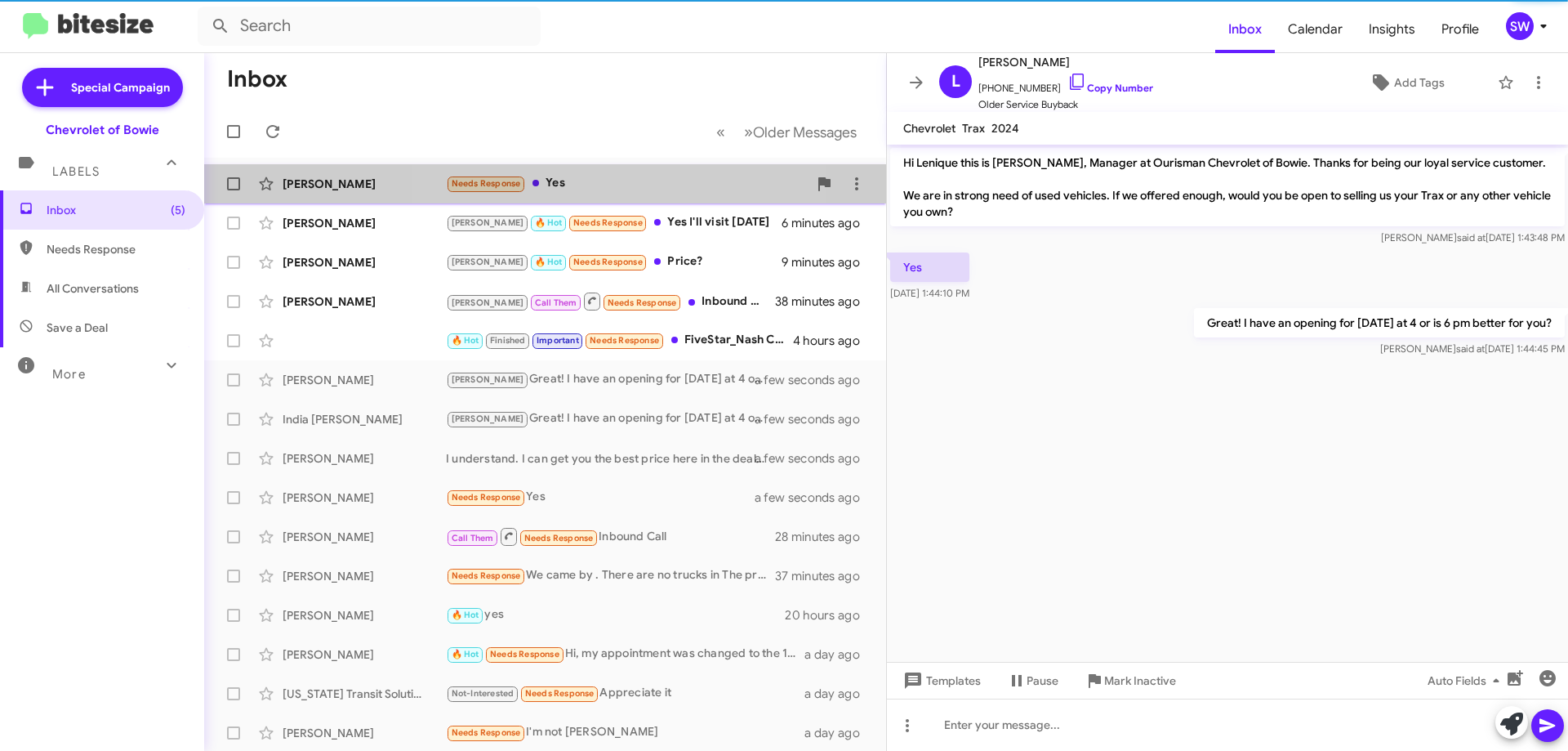
click at [582, 180] on div "Needs Response Yes" at bounding box center [627, 183] width 361 height 19
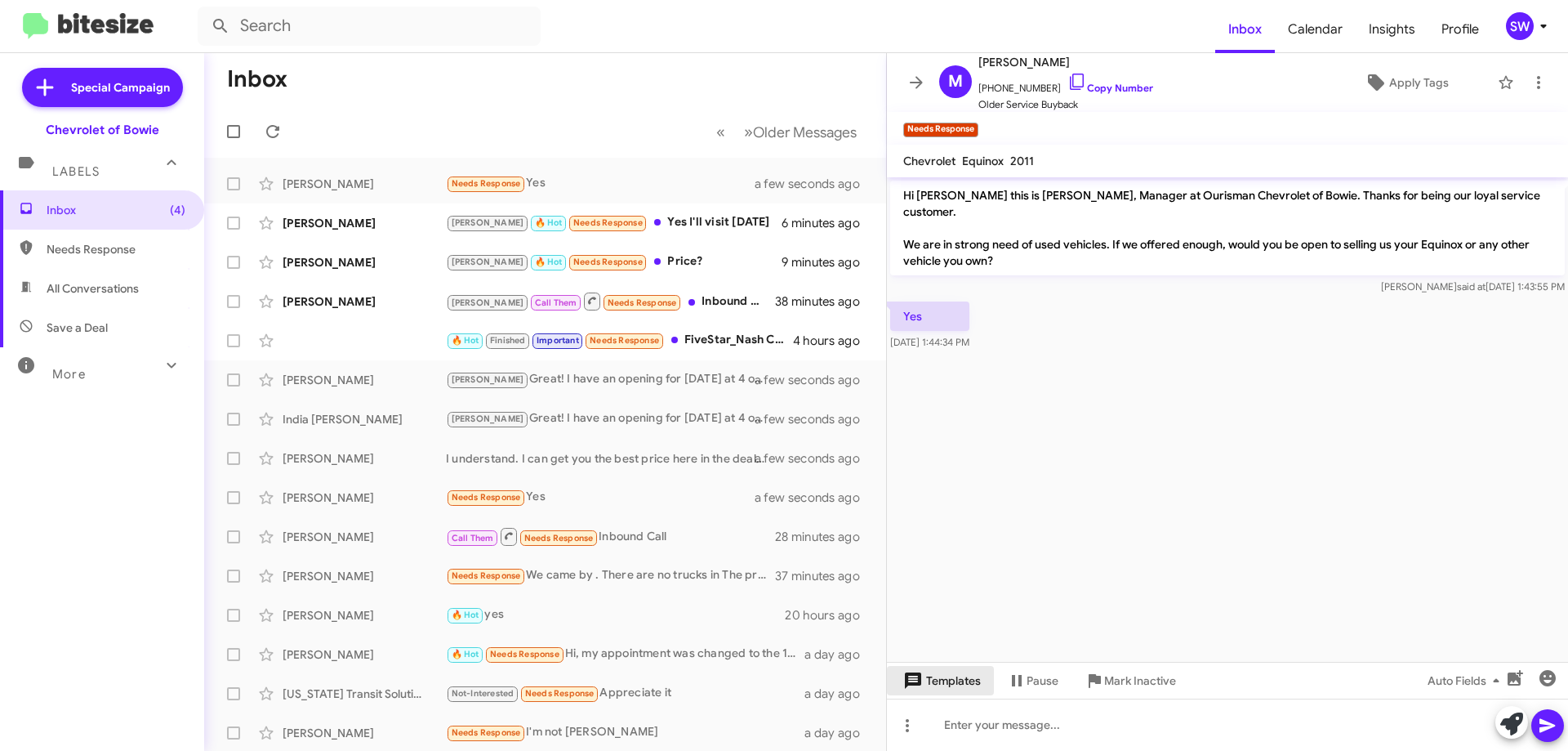
click at [951, 679] on span "Templates" at bounding box center [940, 680] width 81 height 30
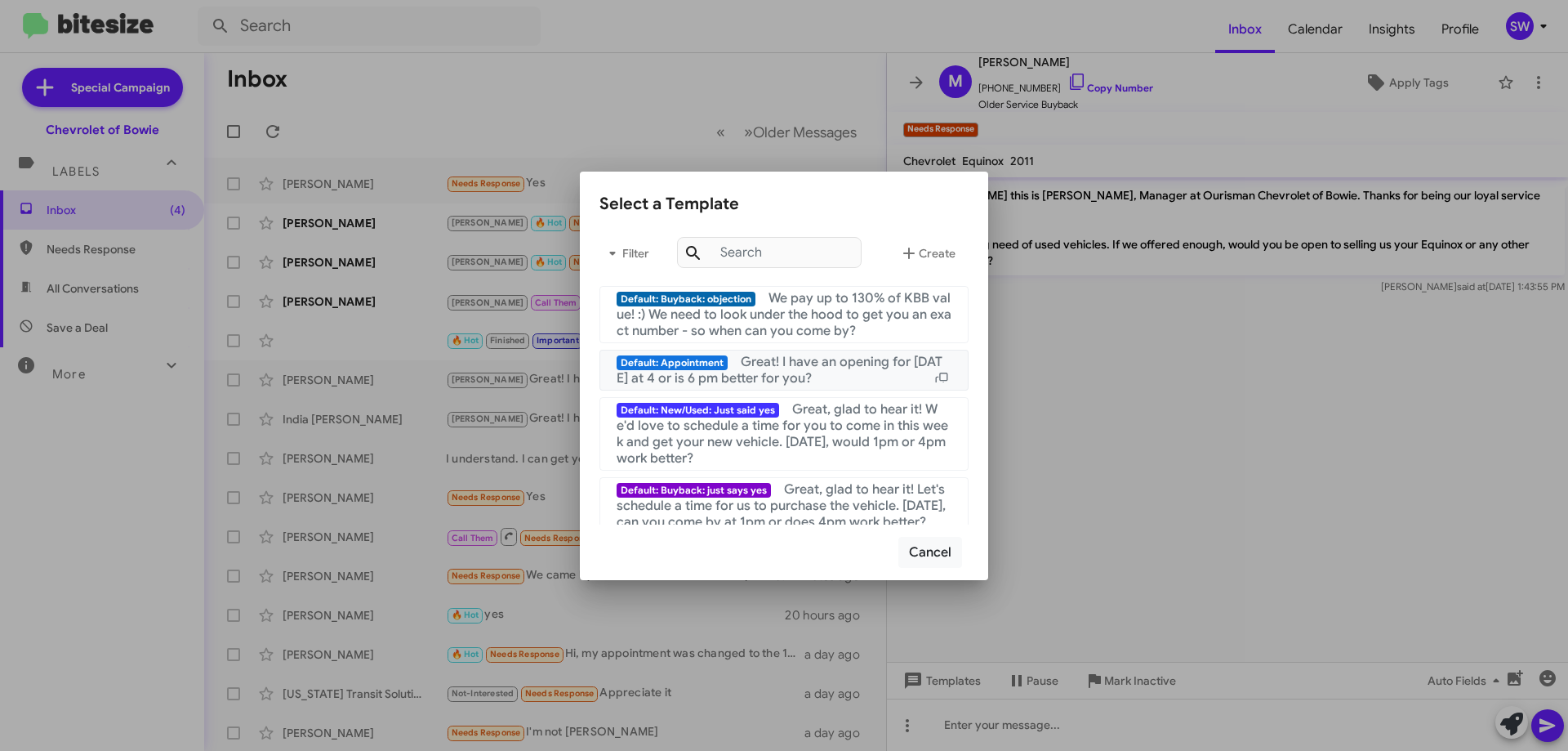
drag, startPoint x: 787, startPoint y: 370, endPoint x: 811, endPoint y: 372, distance: 24.1
click at [790, 369] on span "Great! I have an opening for [DATE] at 4 or is 6 pm better for you?" at bounding box center [780, 370] width 326 height 32
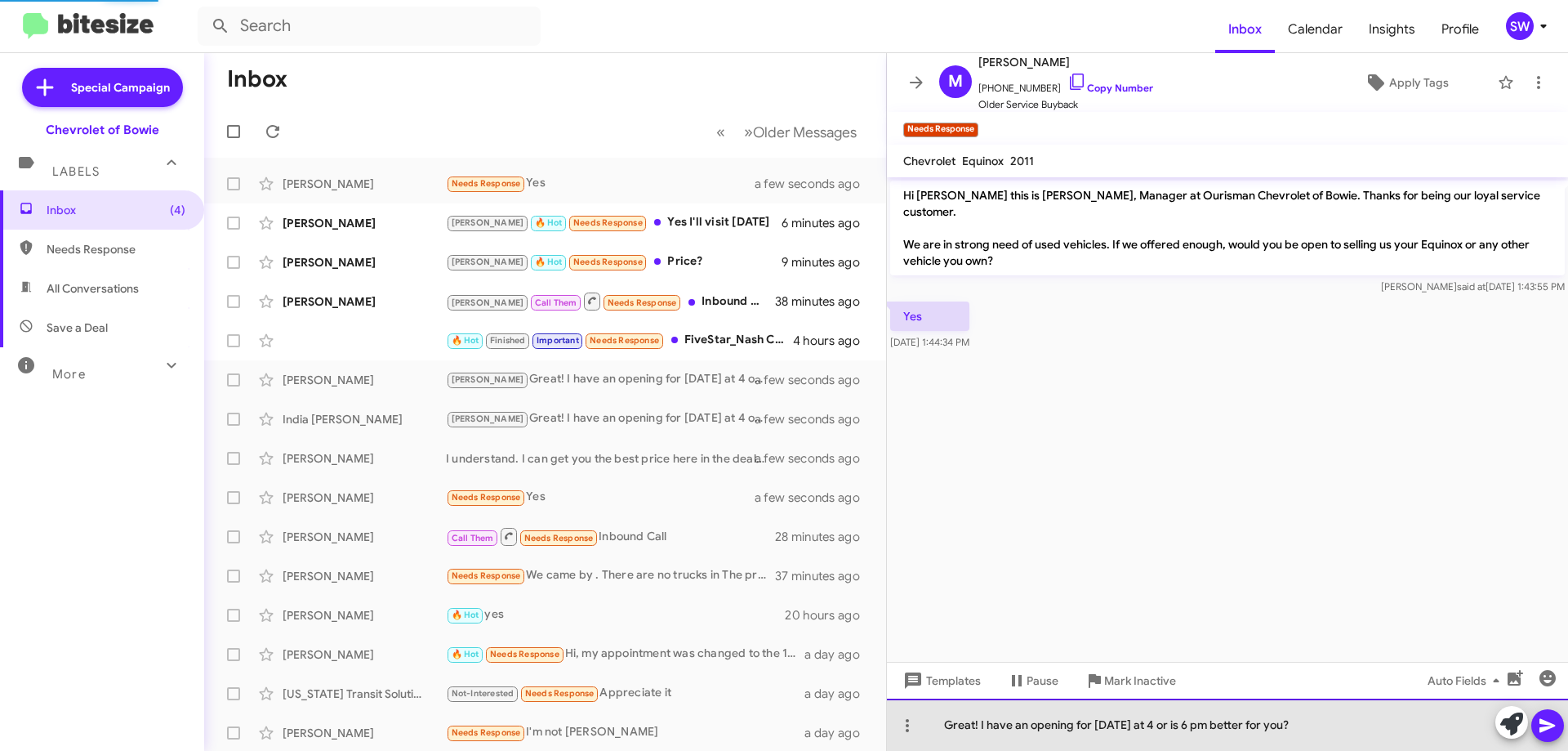
click at [993, 723] on div "Great! I have an opening for [DATE] at 4 or is 6 pm better for you?" at bounding box center [1228, 725] width 682 height 52
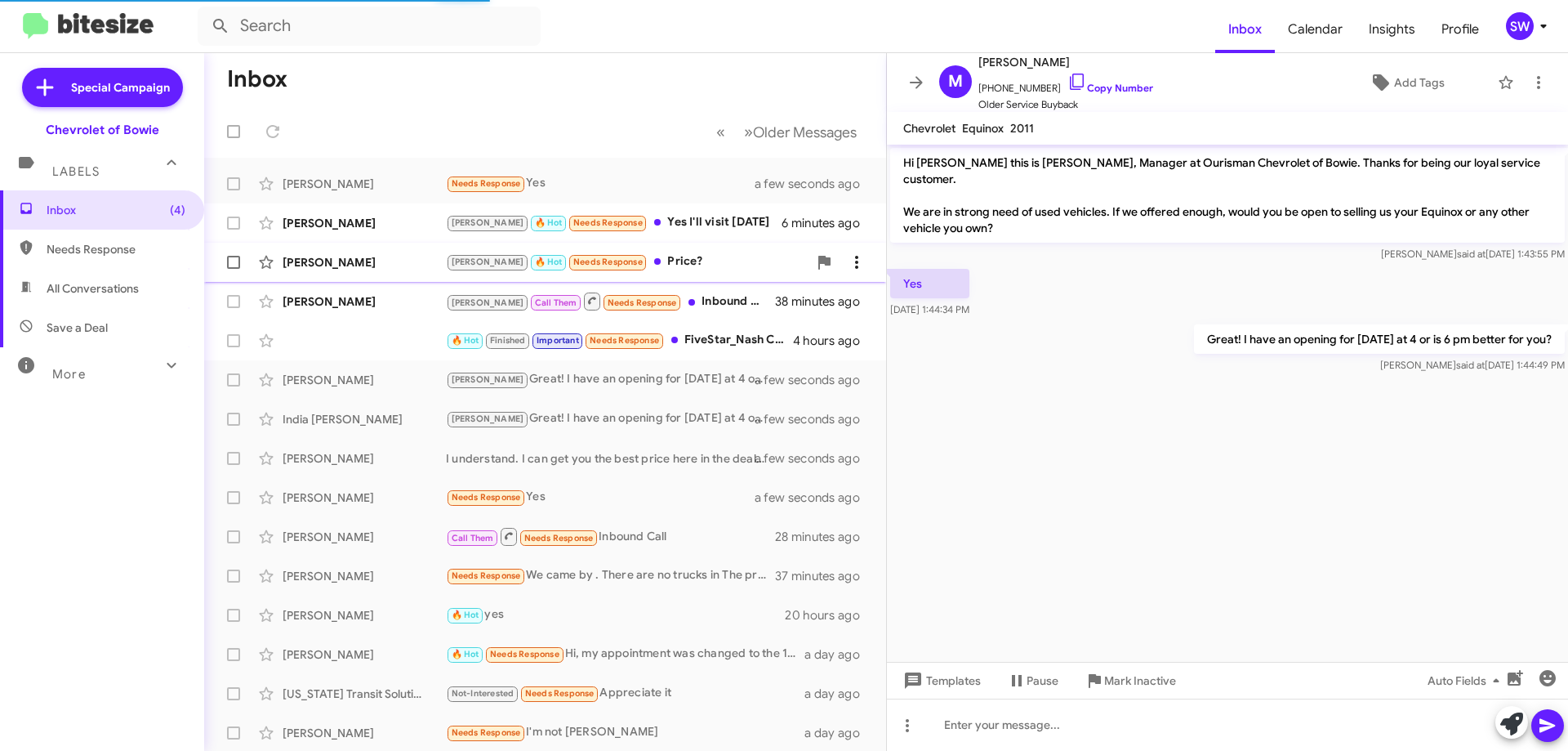
drag, startPoint x: 637, startPoint y: 255, endPoint x: 831, endPoint y: 270, distance: 194.6
click at [641, 256] on div "Brian 🔥 Hot Needs Response Price?" at bounding box center [627, 262] width 361 height 19
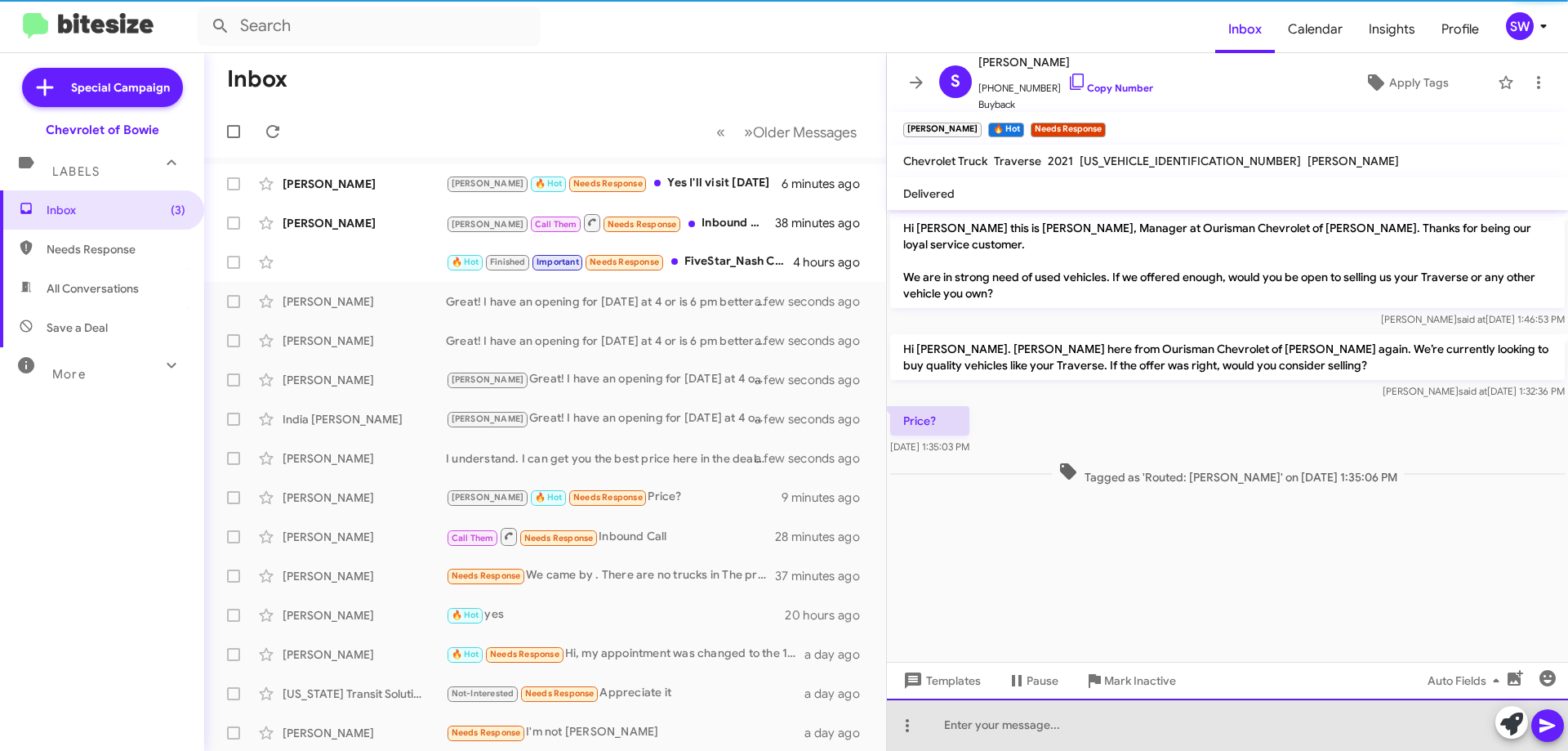
click at [1002, 727] on div at bounding box center [1228, 725] width 682 height 52
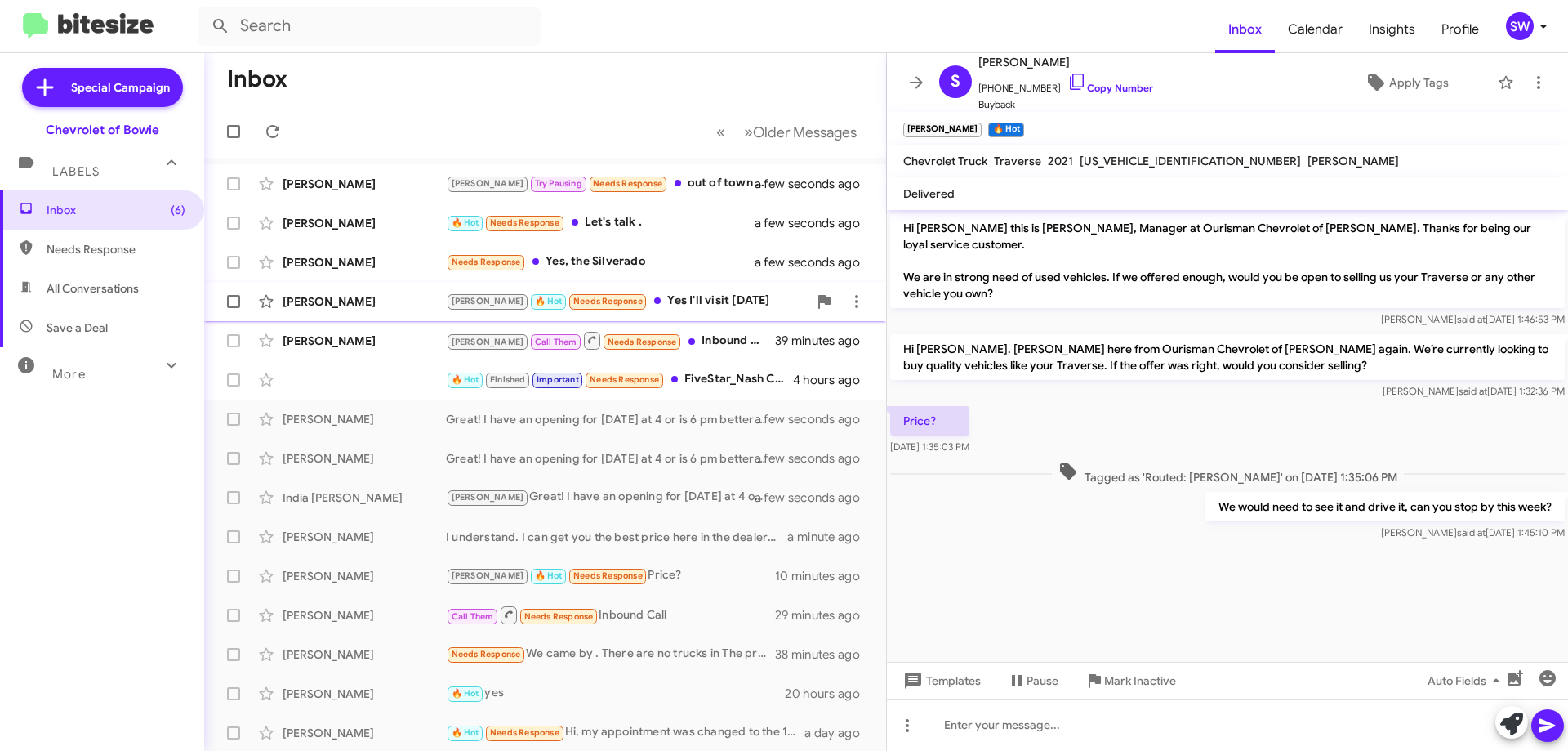
drag, startPoint x: 651, startPoint y: 302, endPoint x: 725, endPoint y: 291, distance: 74.8
click at [651, 302] on div "Brian 🔥 Hot Needs Response Yes I'll visit tomorrow" at bounding box center [627, 300] width 361 height 19
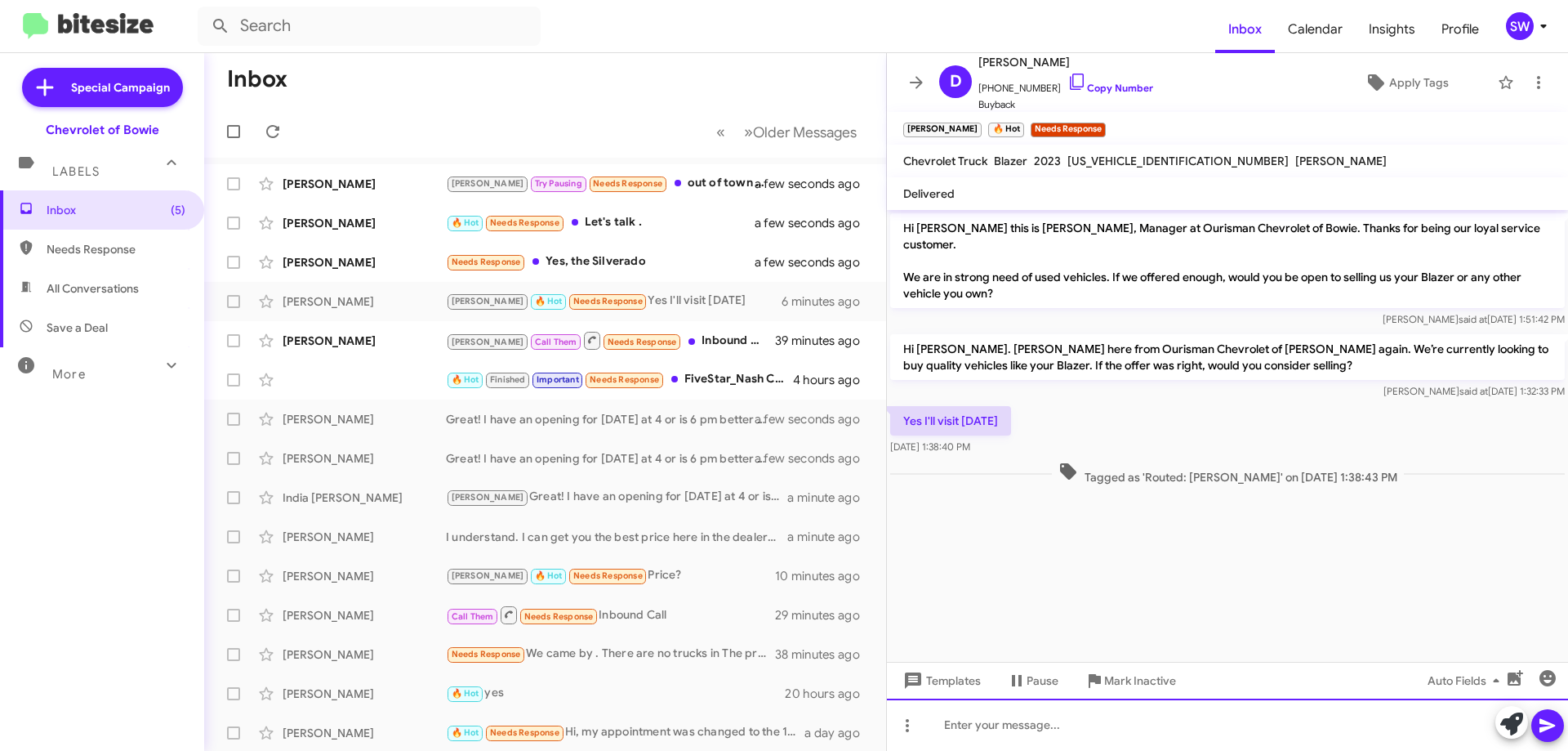
click at [1045, 729] on div at bounding box center [1228, 725] width 682 height 52
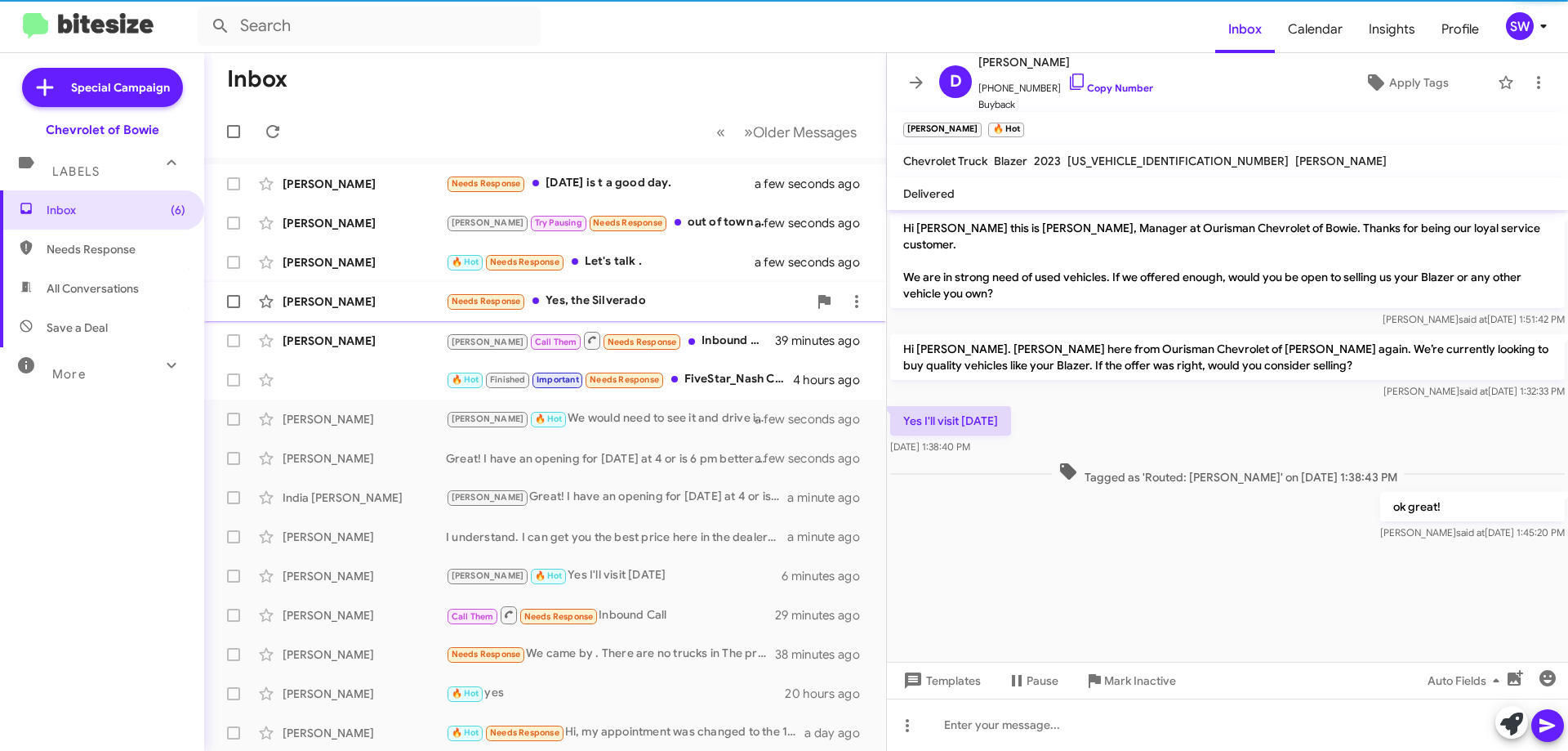
click at [583, 300] on div "Needs Response Yes, the Silverado" at bounding box center [627, 300] width 361 height 19
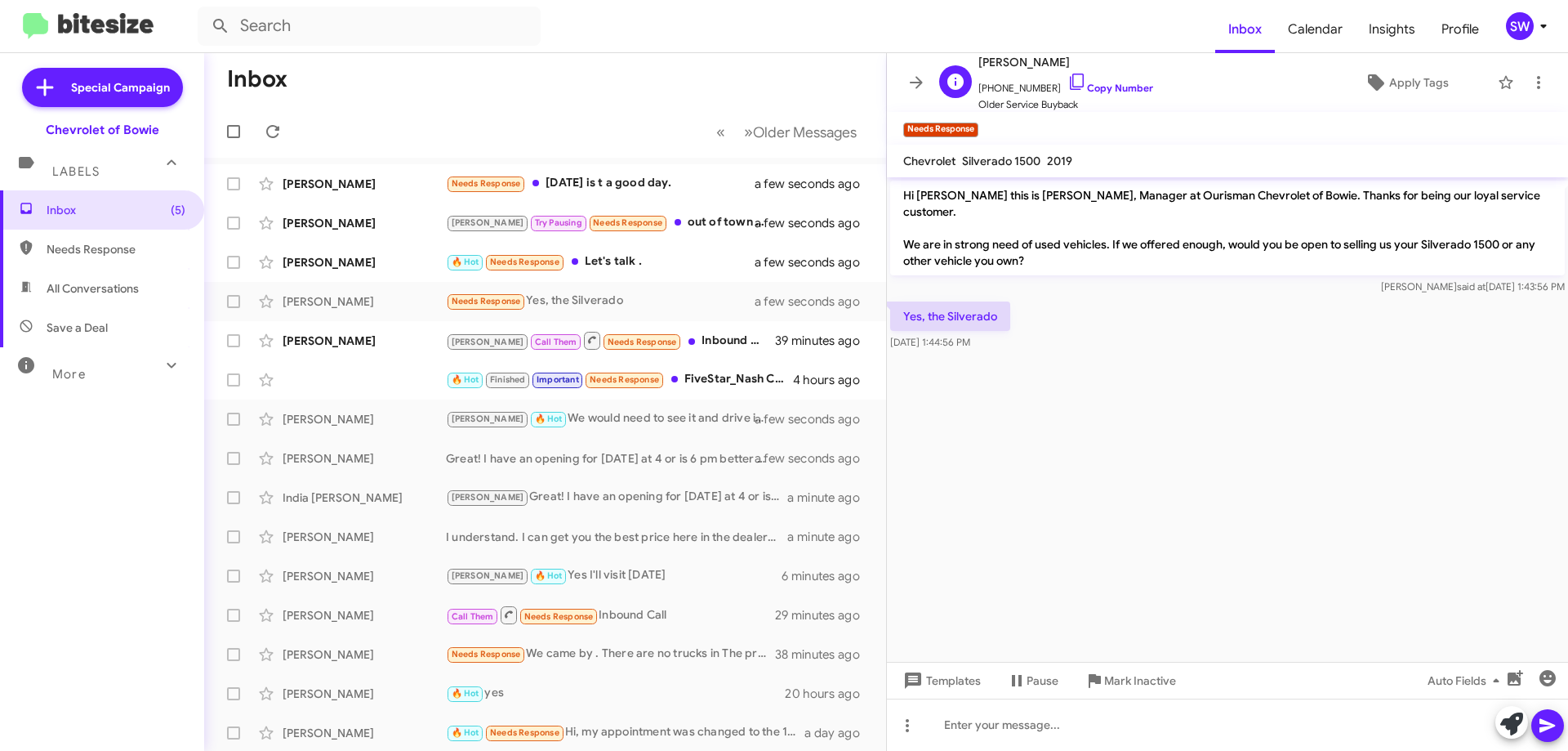
drag, startPoint x: 1058, startPoint y: 74, endPoint x: 1074, endPoint y: 102, distance: 32.2
click at [1070, 75] on icon at bounding box center [1076, 82] width 13 height 16
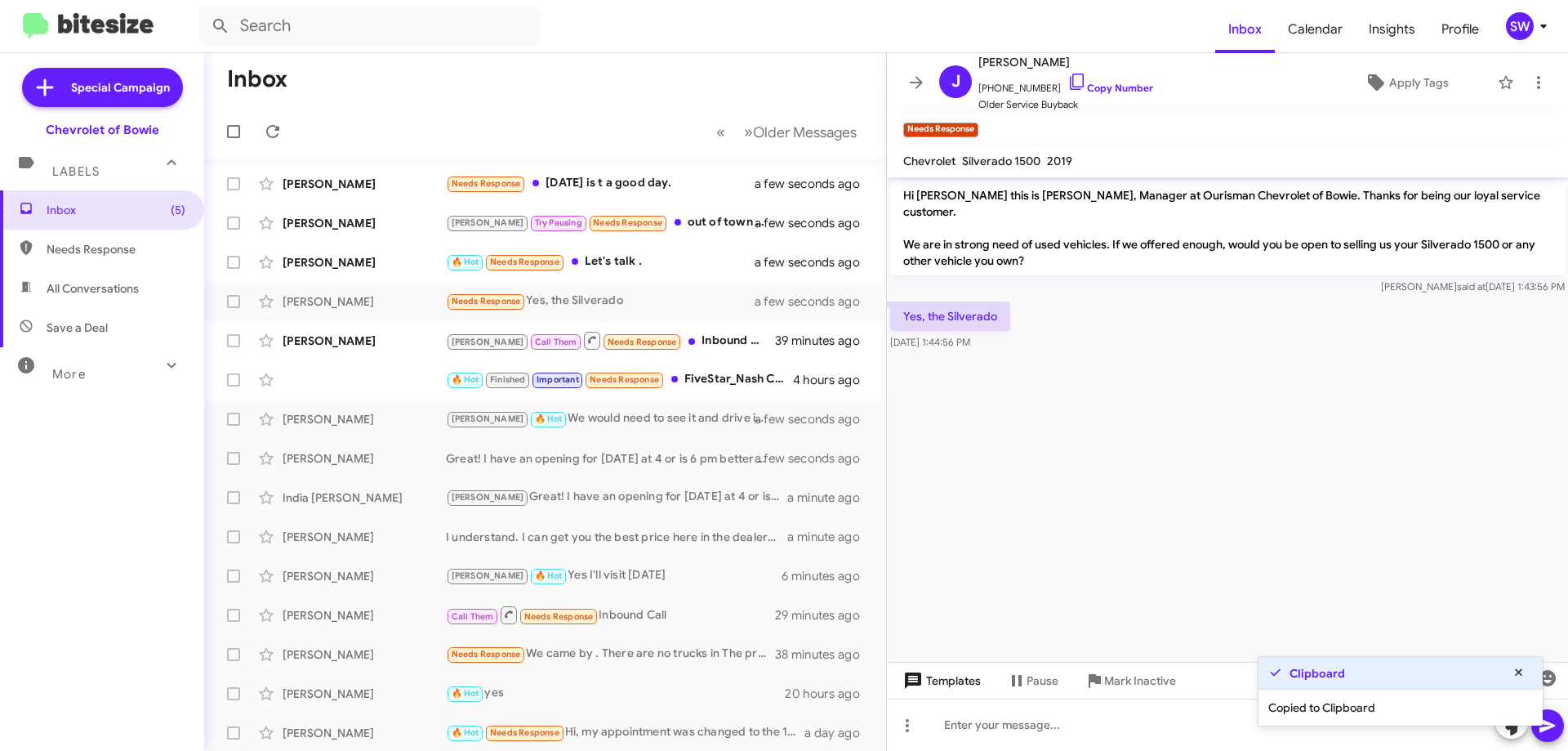
click at [938, 680] on span "Templates" at bounding box center [940, 680] width 81 height 30
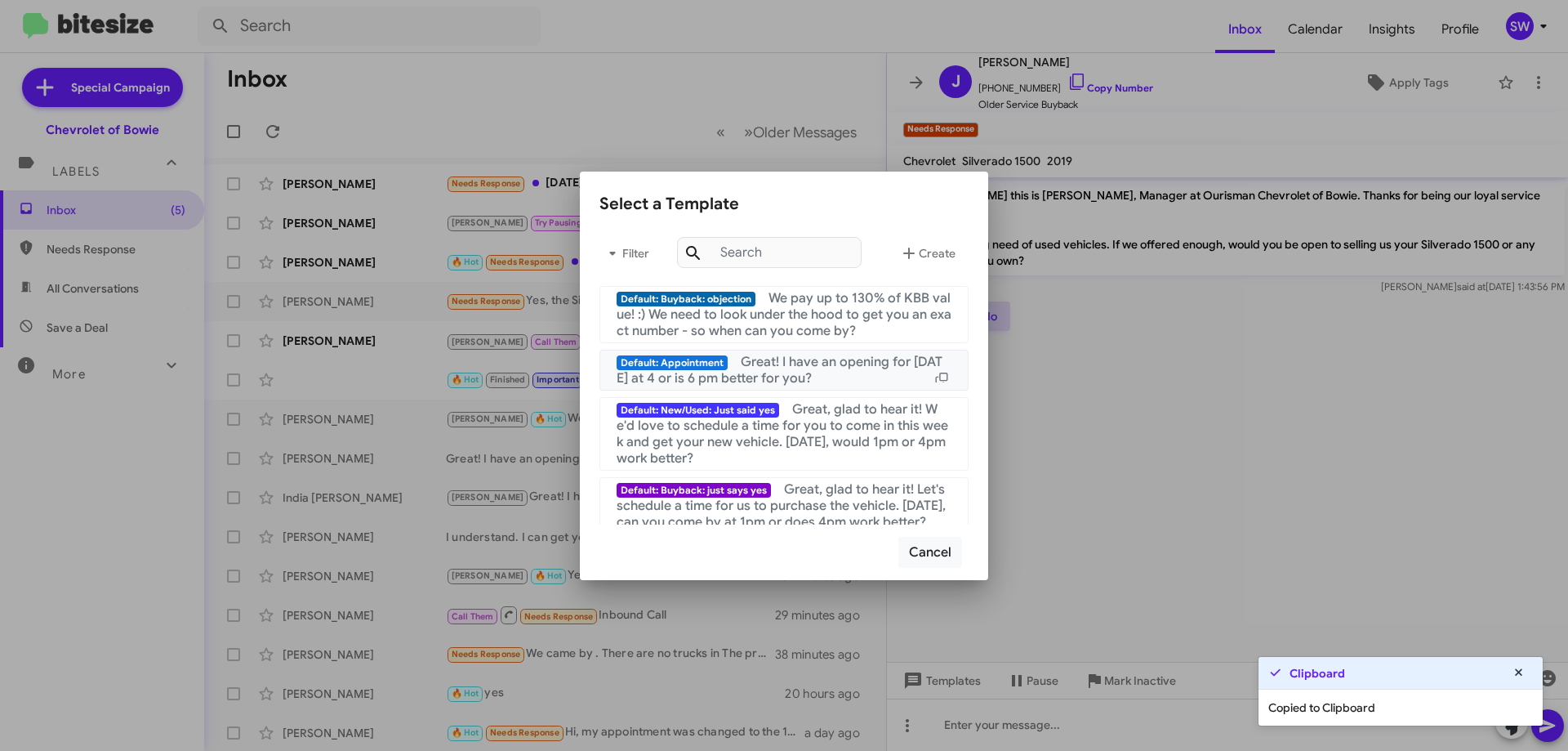
click at [735, 357] on div "Default: Appointment Great! I have an opening for today at 4 or is 6 pm better …" at bounding box center [784, 370] width 335 height 32
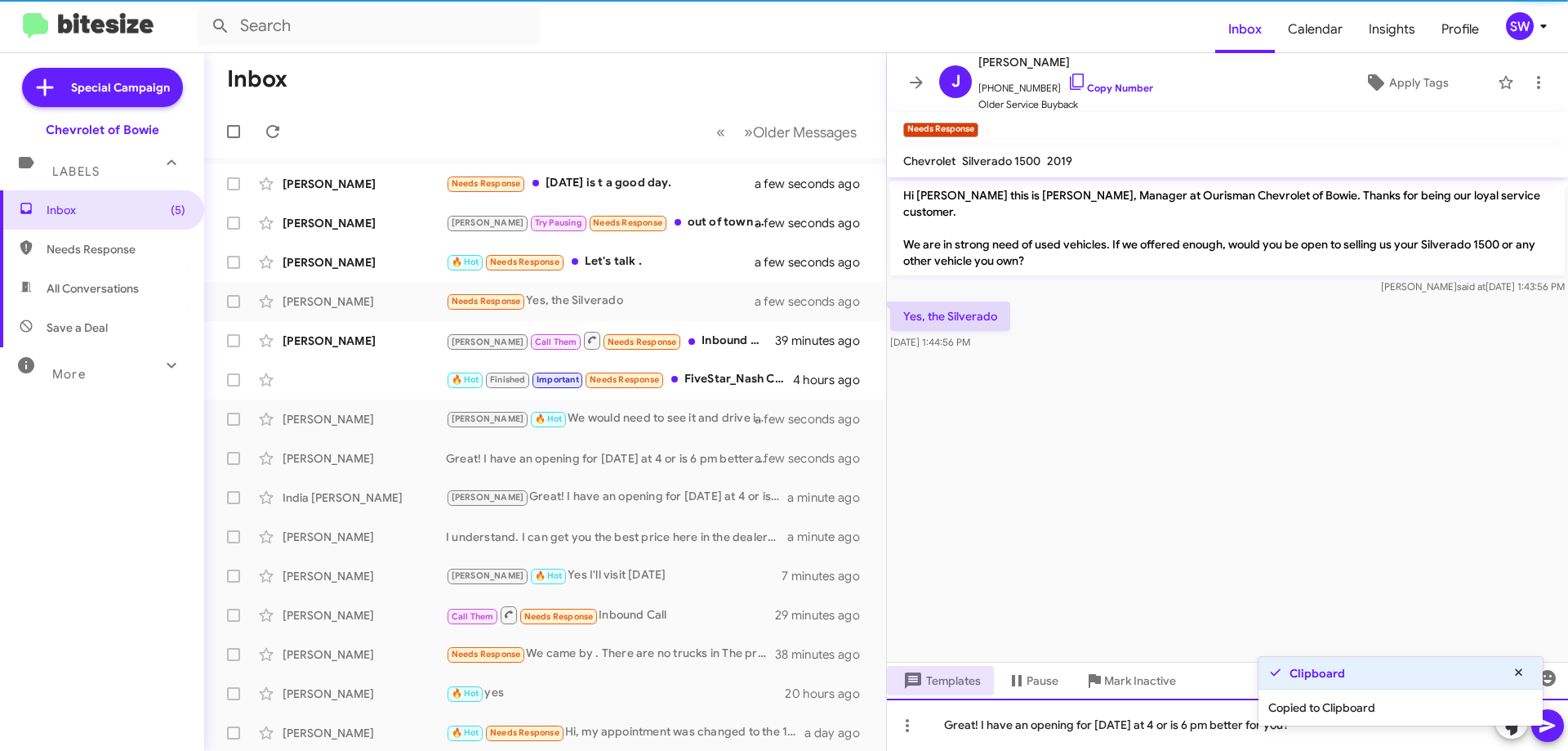
click at [1040, 729] on div "Great! I have an opening for [DATE] at 4 or is 6 pm better for you?" at bounding box center [1228, 725] width 682 height 52
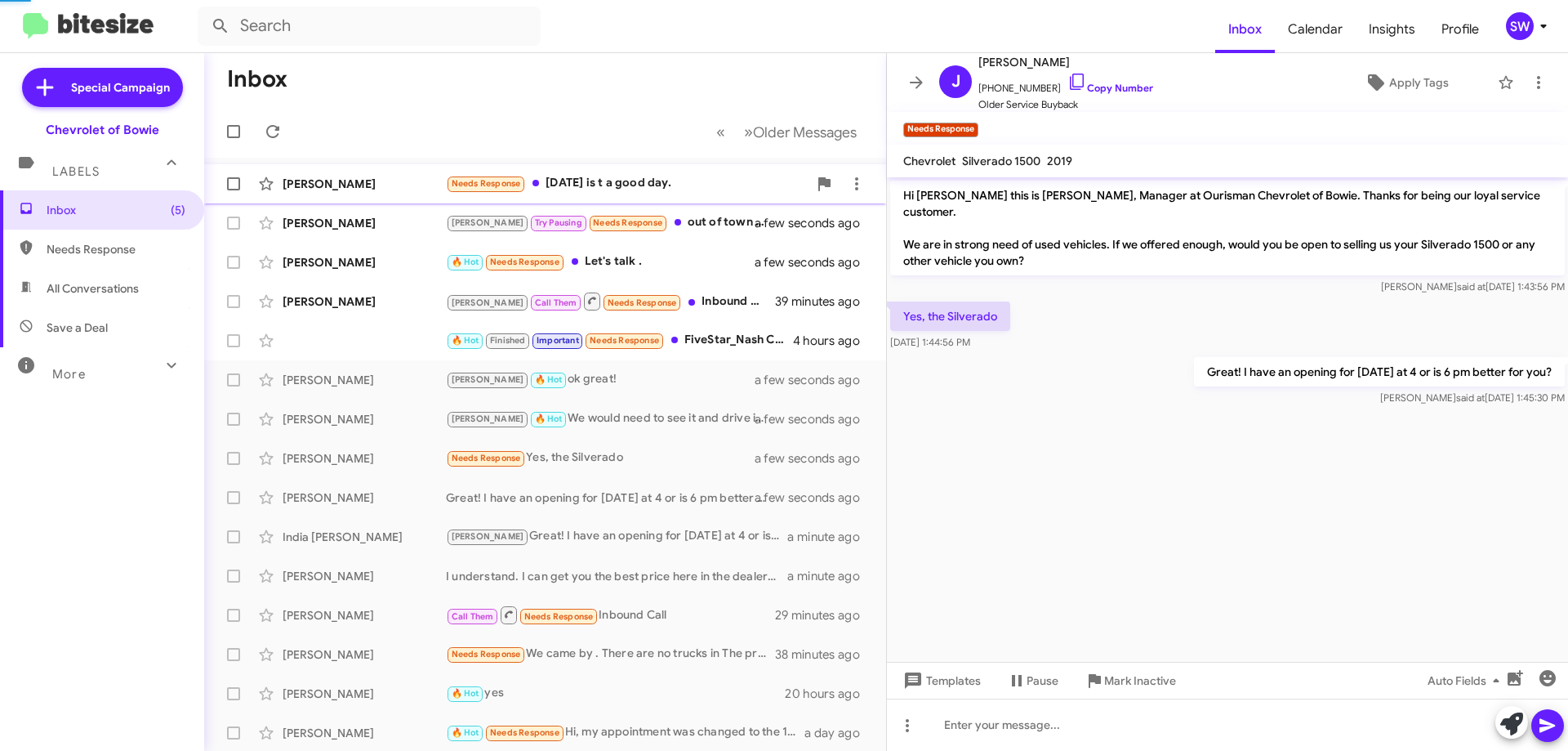
click at [603, 181] on div "Needs Response Today is t a good day." at bounding box center [627, 183] width 361 height 19
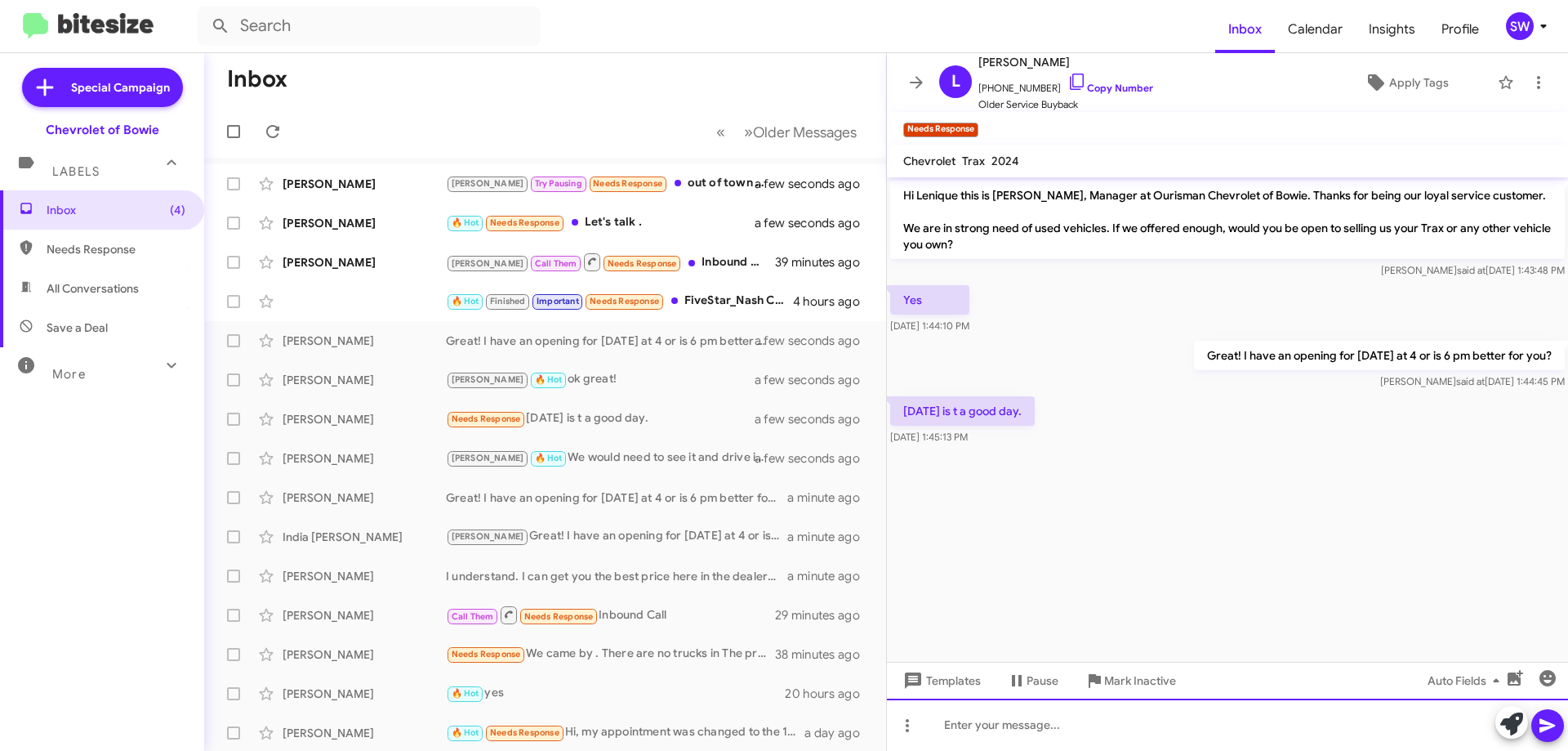
click at [1040, 728] on div at bounding box center [1228, 725] width 682 height 52
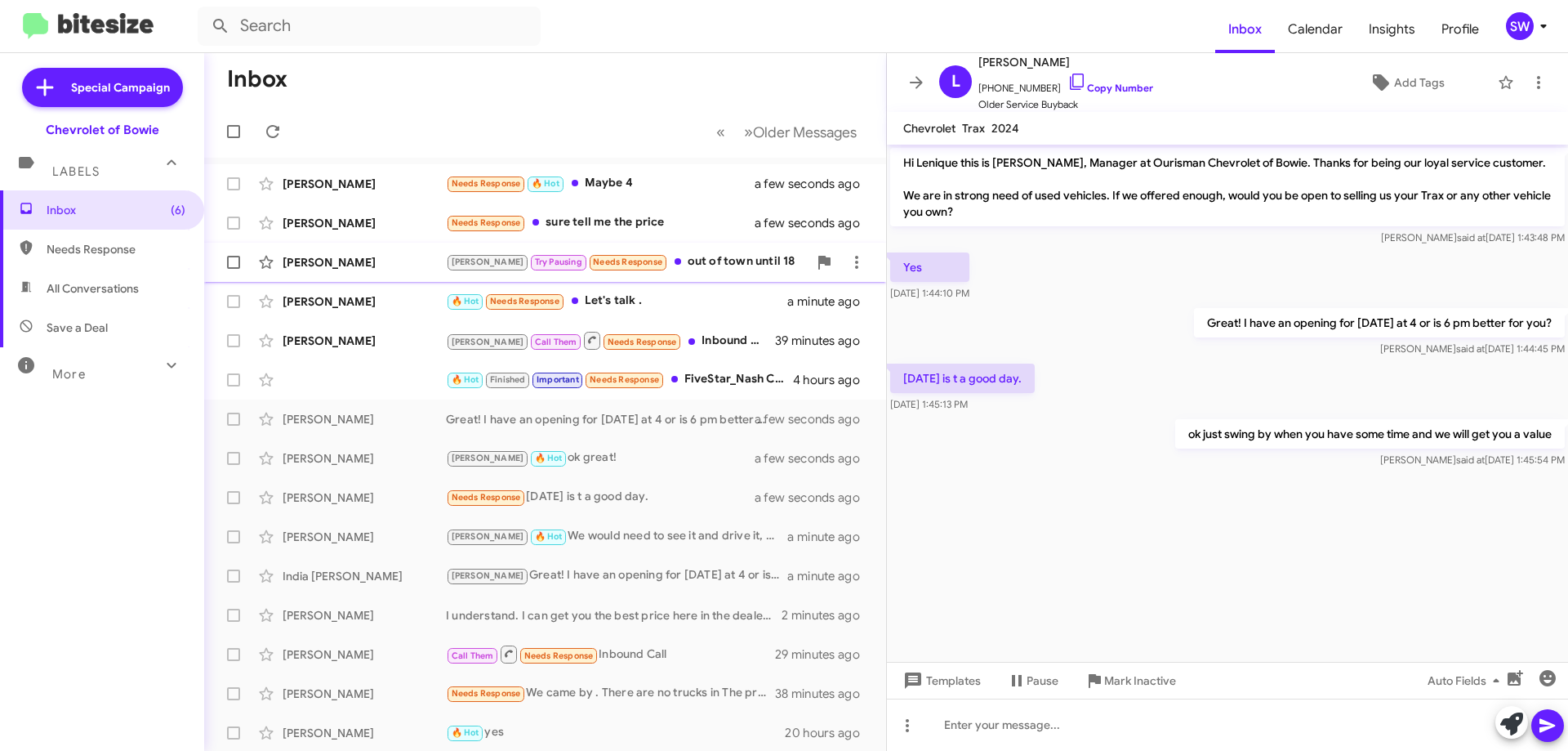
click at [674, 257] on div "Brian Try Pausing Needs Response out of town until 18" at bounding box center [627, 262] width 361 height 19
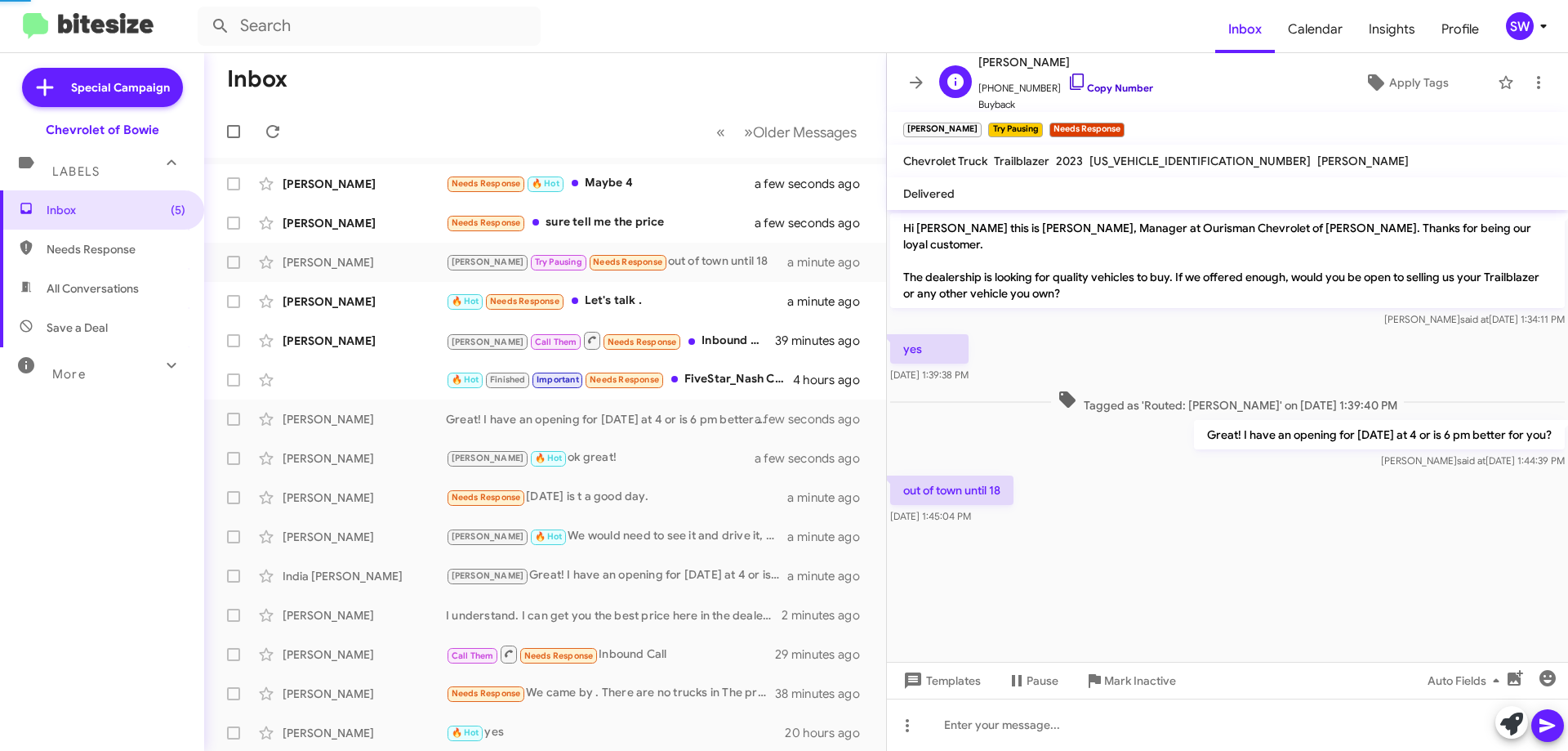
drag, startPoint x: 1056, startPoint y: 76, endPoint x: 1118, endPoint y: 119, distance: 75.5
click at [1067, 77] on icon at bounding box center [1077, 82] width 20 height 20
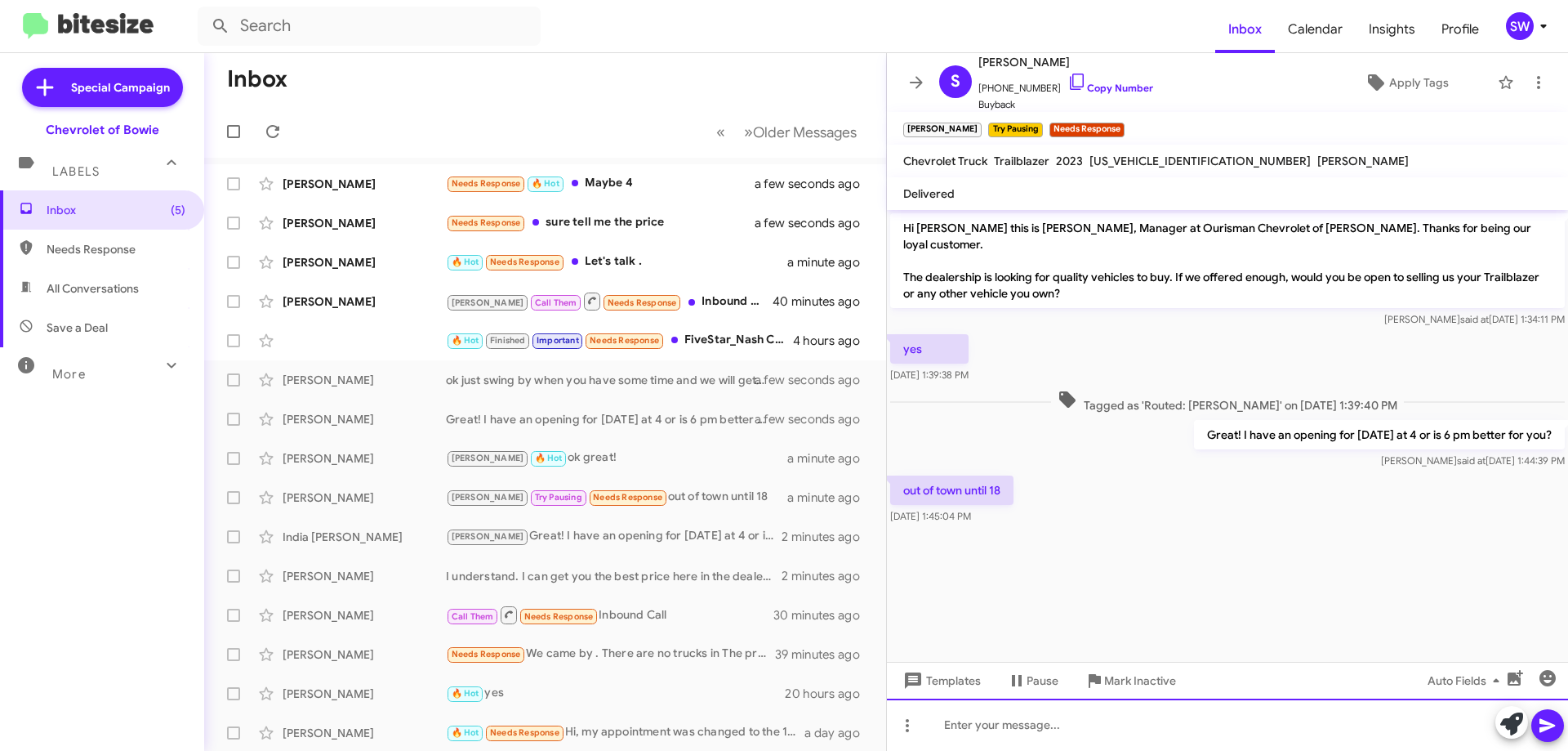
click at [1050, 723] on div at bounding box center [1228, 725] width 682 height 52
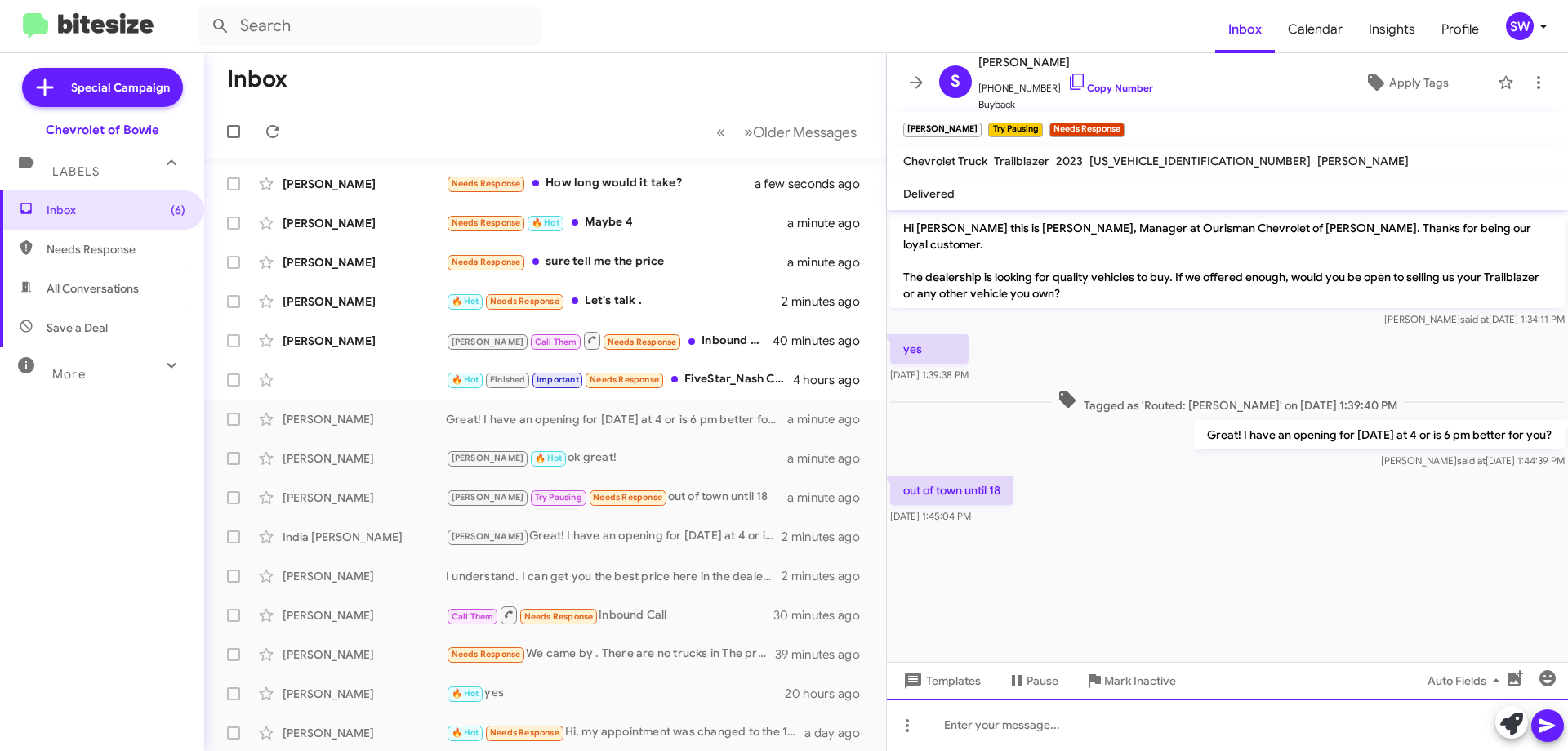
click at [1063, 730] on div at bounding box center [1228, 725] width 682 height 52
drag, startPoint x: 958, startPoint y: 727, endPoint x: 969, endPoint y: 747, distance: 22.8
click at [959, 730] on div "ok we can reach out at alter date" at bounding box center [1228, 725] width 682 height 52
click at [1146, 726] on div "ok, we can reach out at alter date" at bounding box center [1228, 725] width 682 height 52
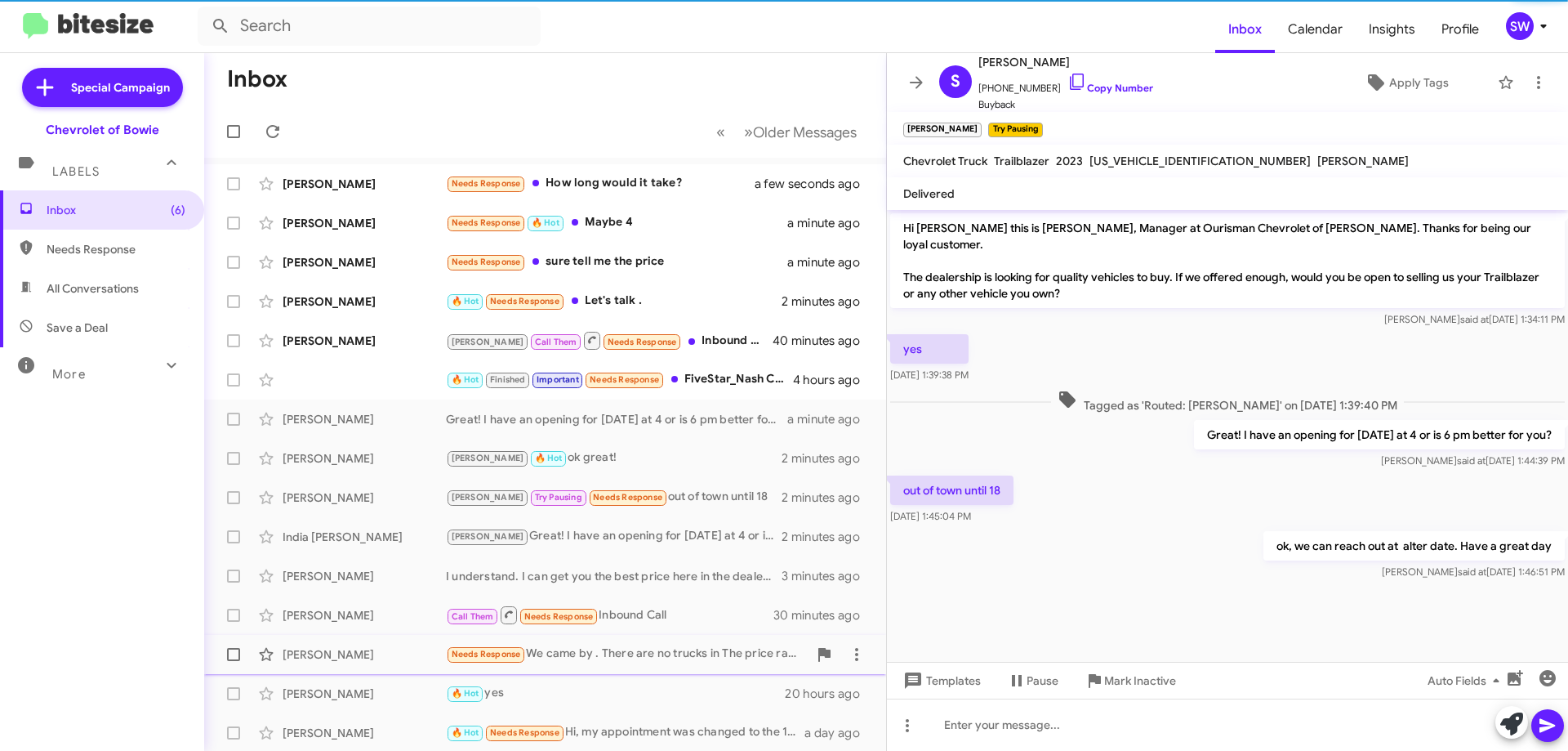
drag, startPoint x: 1113, startPoint y: 682, endPoint x: 1150, endPoint y: 658, distance: 44.1
click at [1113, 682] on span "Mark Inactive" at bounding box center [1140, 680] width 72 height 30
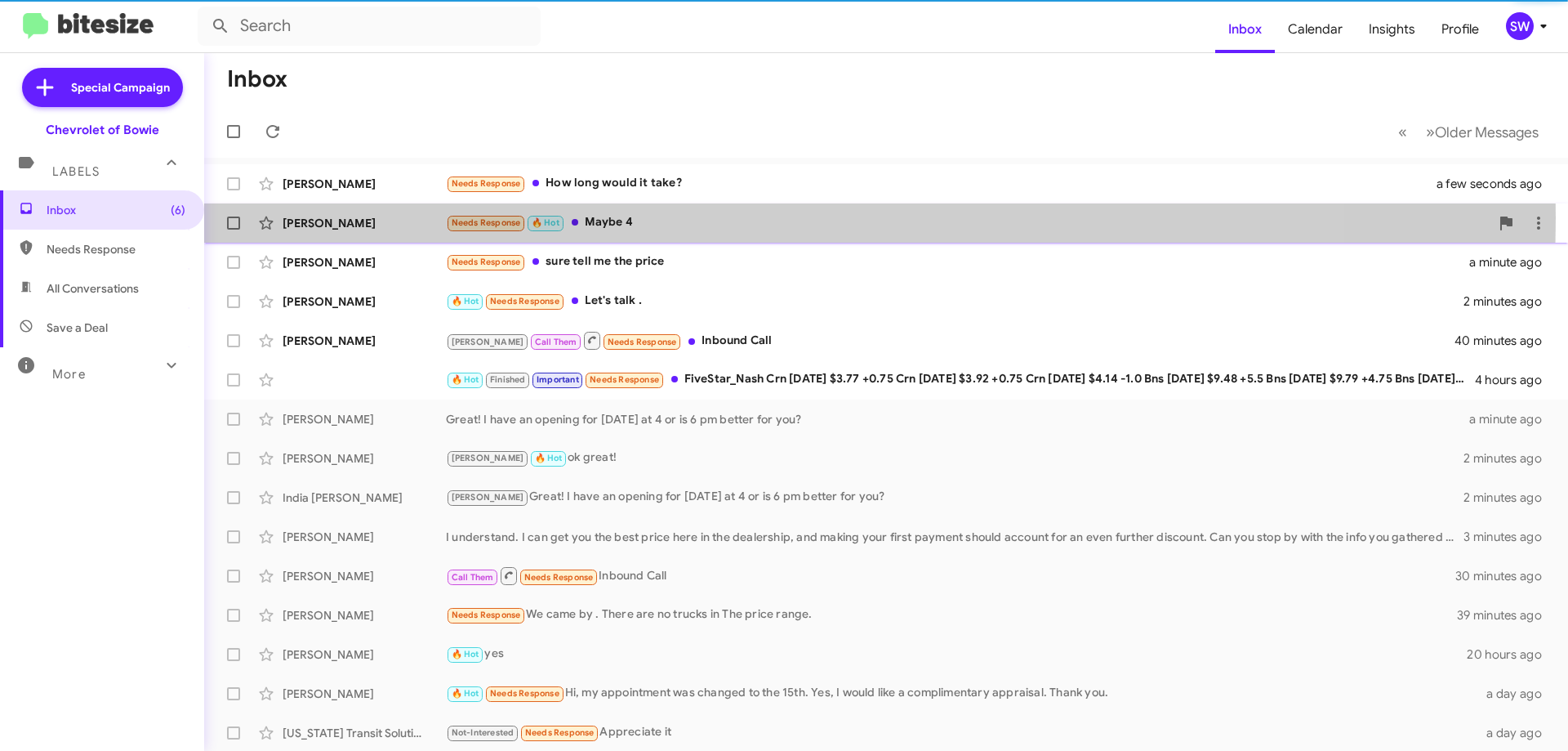
drag, startPoint x: 620, startPoint y: 218, endPoint x: 673, endPoint y: 209, distance: 53.8
click at [624, 217] on div "Needs Response 🔥 Hot Maybe 4" at bounding box center [967, 222] width 1044 height 19
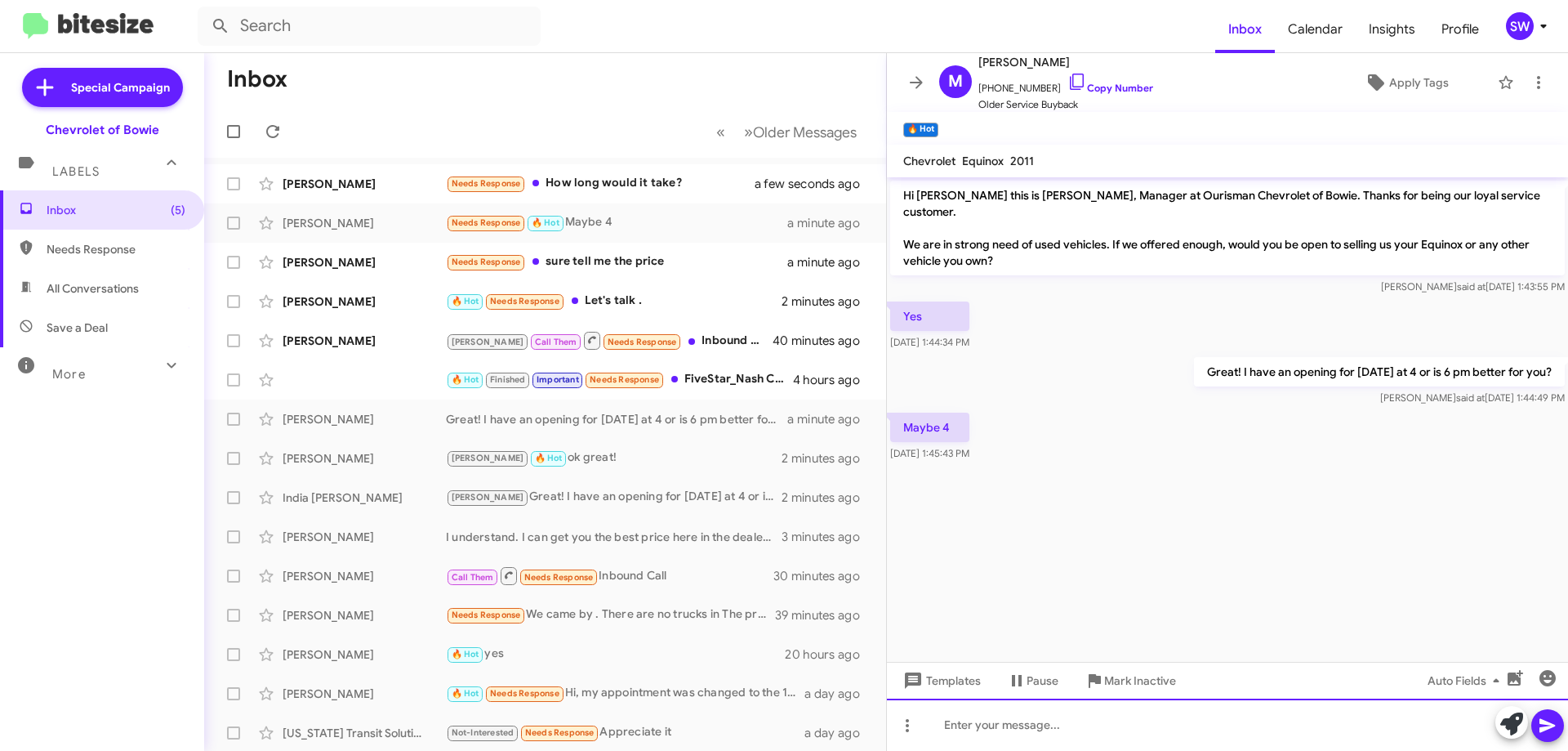
click at [1053, 725] on div at bounding box center [1228, 725] width 682 height 52
drag, startPoint x: 1241, startPoint y: 720, endPoint x: 1252, endPoint y: 720, distance: 11.0
click at [1117, 720] on div "about 20 mins. Were you looking to just sell, or possibly upgrade?" at bounding box center [1228, 725] width 682 height 52
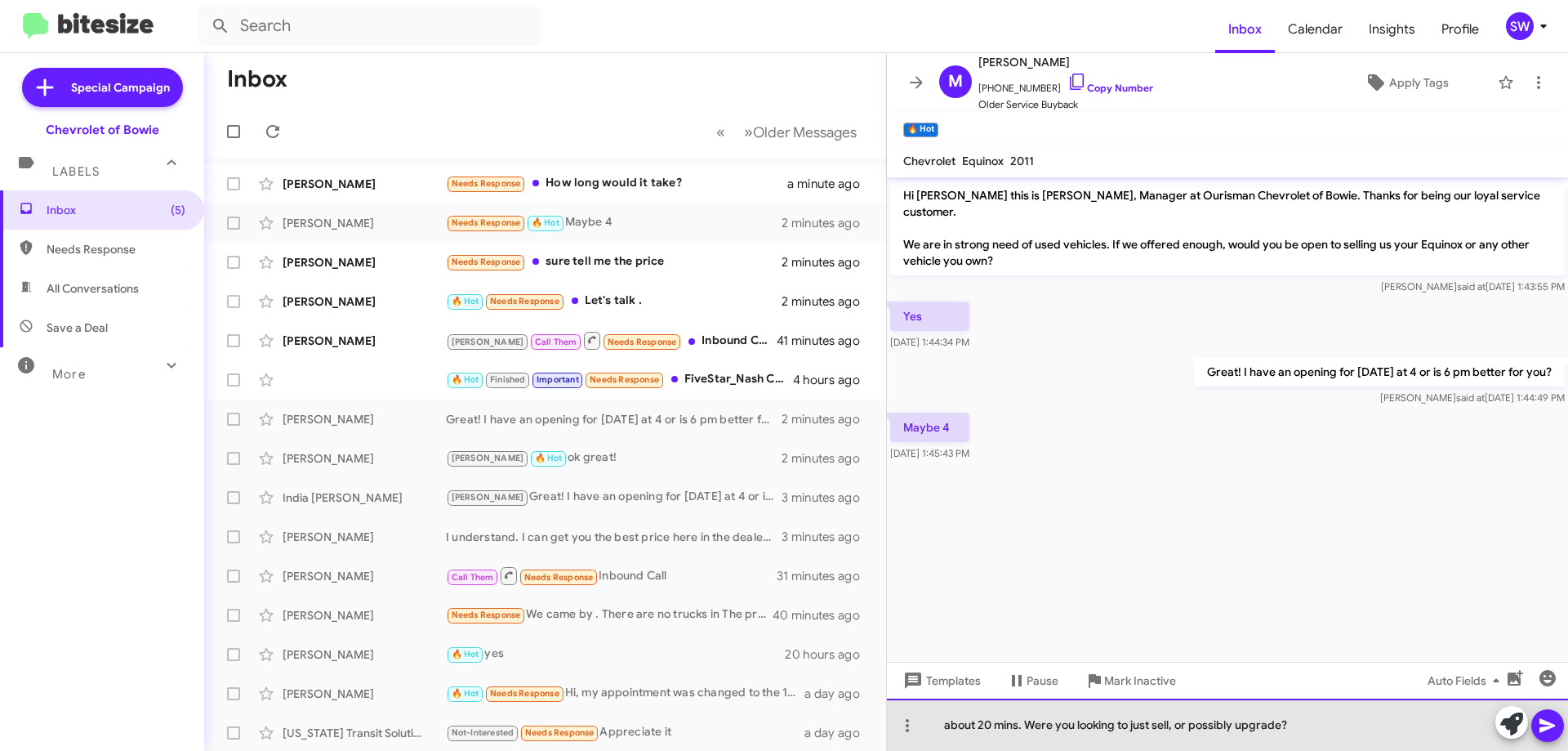
click at [1117, 720] on div "about 20 mins. Were you looking to just sell, or possibly upgrade?" at bounding box center [1228, 725] width 682 height 52
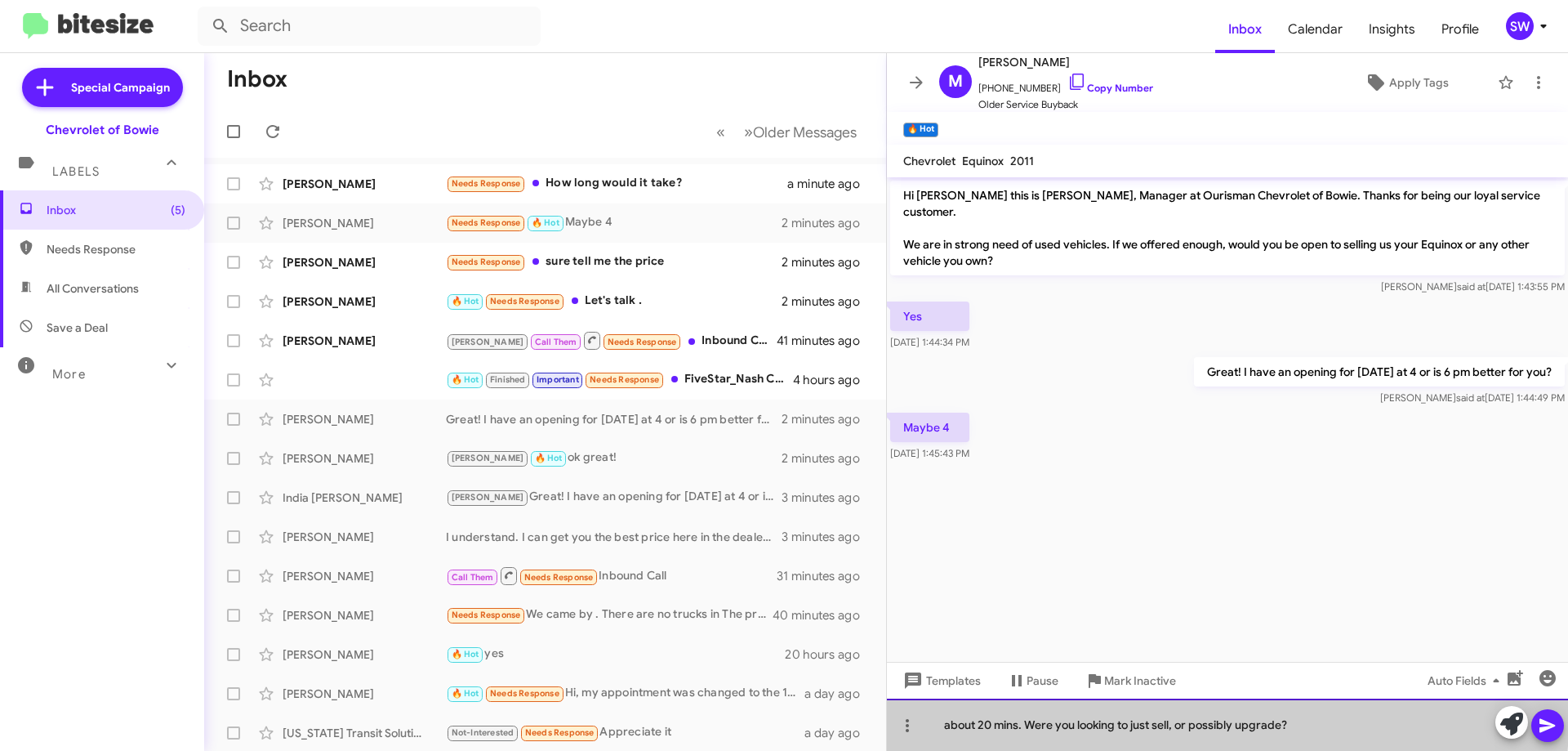
click at [1117, 720] on div "about 20 mins. Were you looking to just sell, or possibly upgrade?" at bounding box center [1228, 725] width 682 height 52
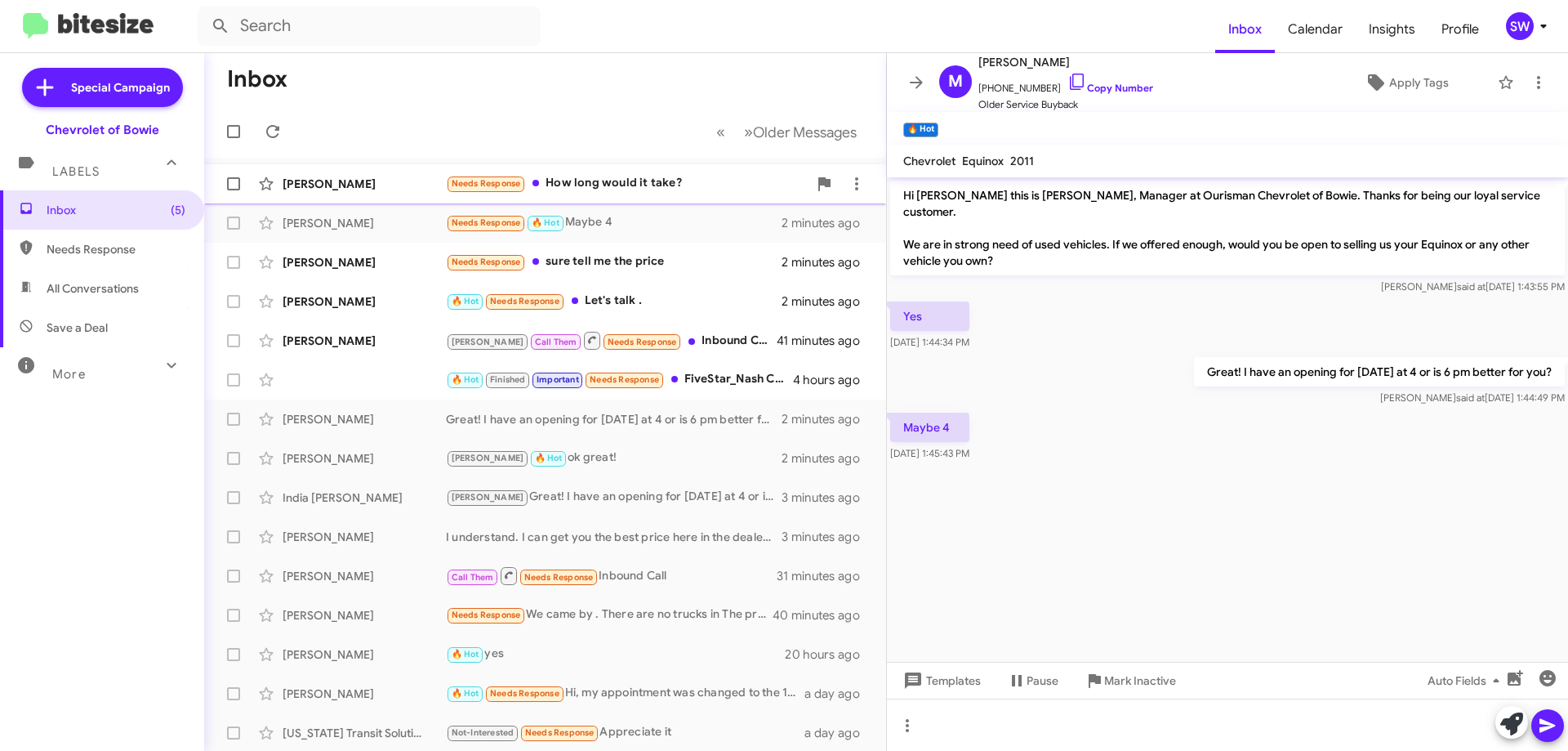
click at [619, 192] on div "Needs Response How long would it take?" at bounding box center [627, 183] width 361 height 19
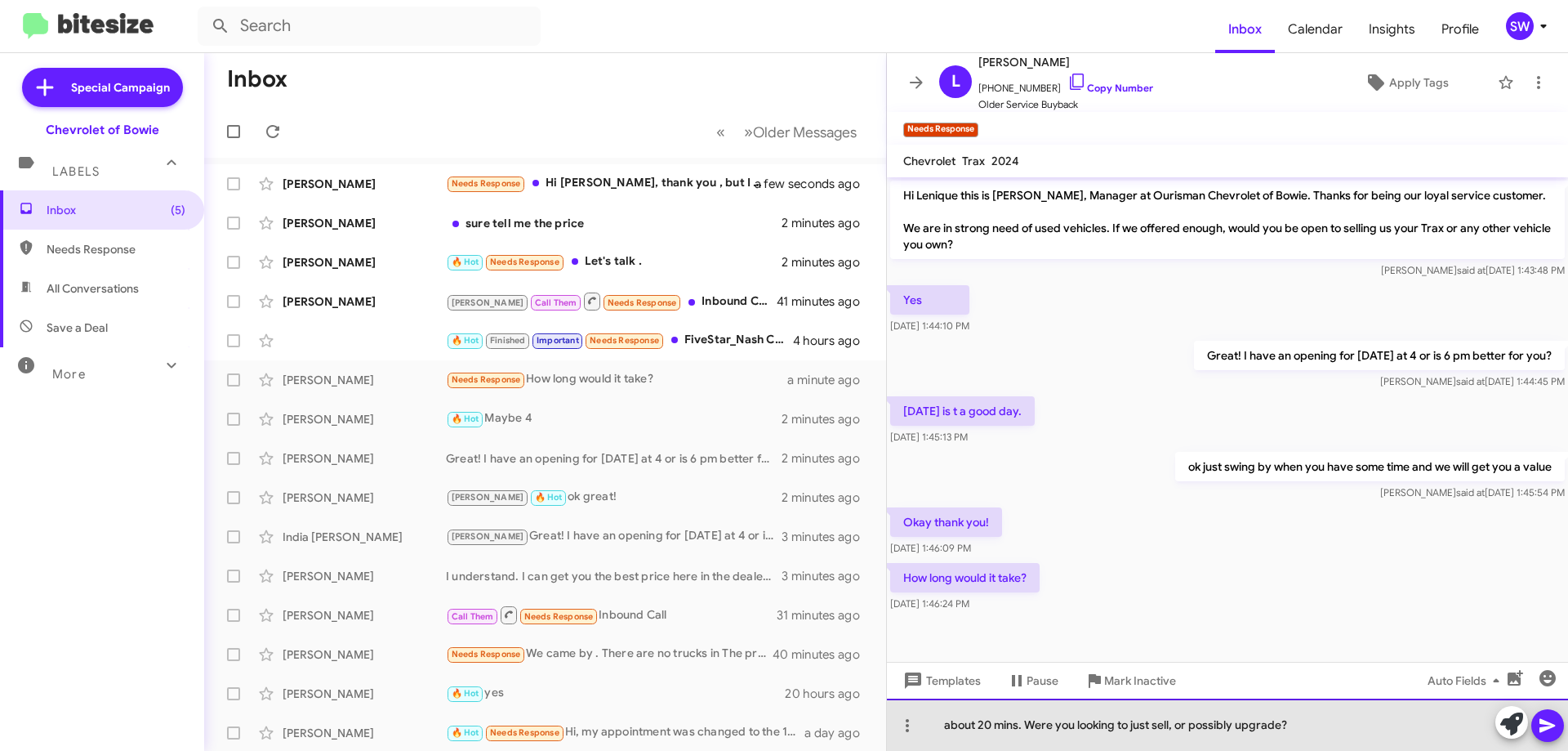
click at [1299, 728] on div "about 20 mins. Were you looking to just sell, or possibly upgrade?" at bounding box center [1228, 725] width 682 height 52
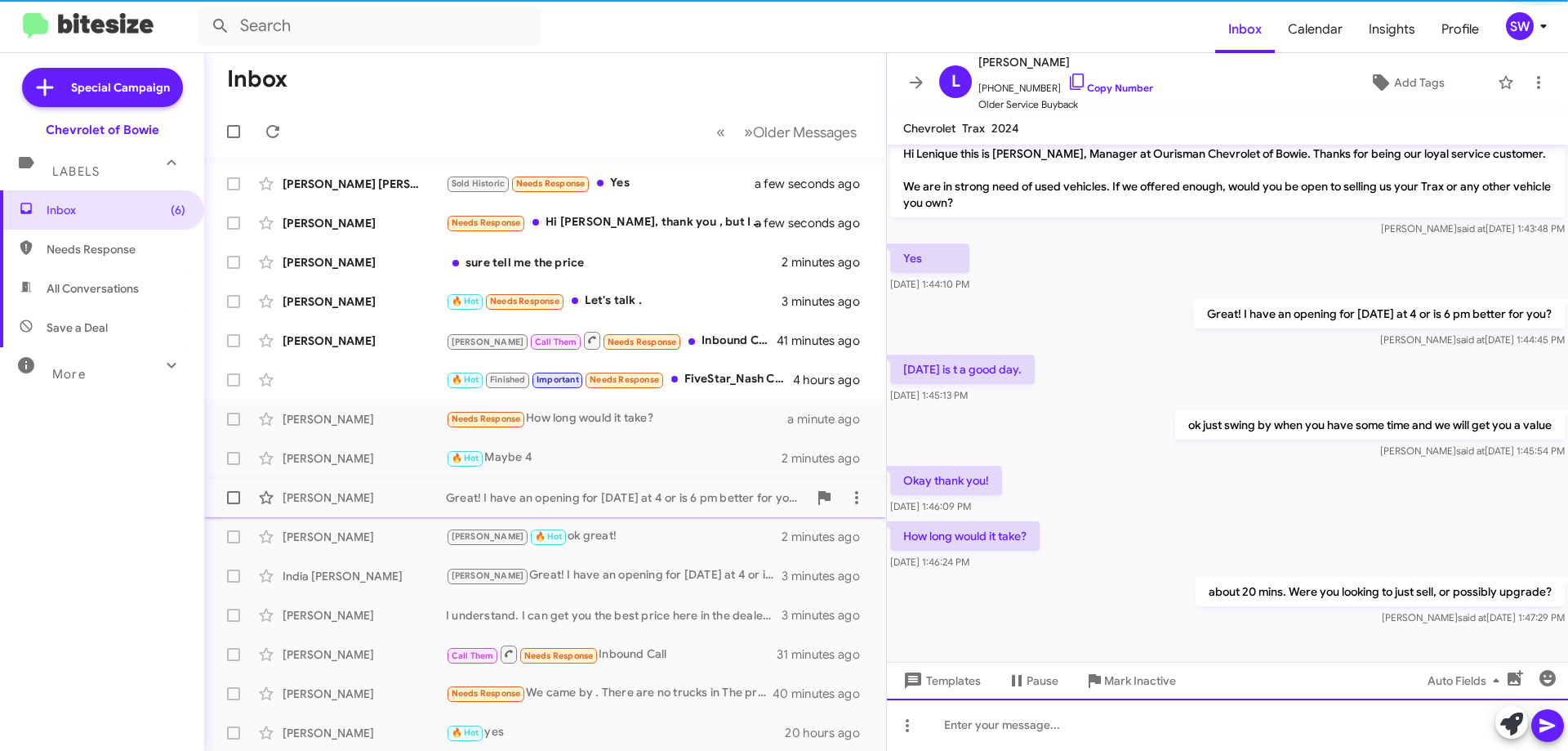
scroll to position [25, 0]
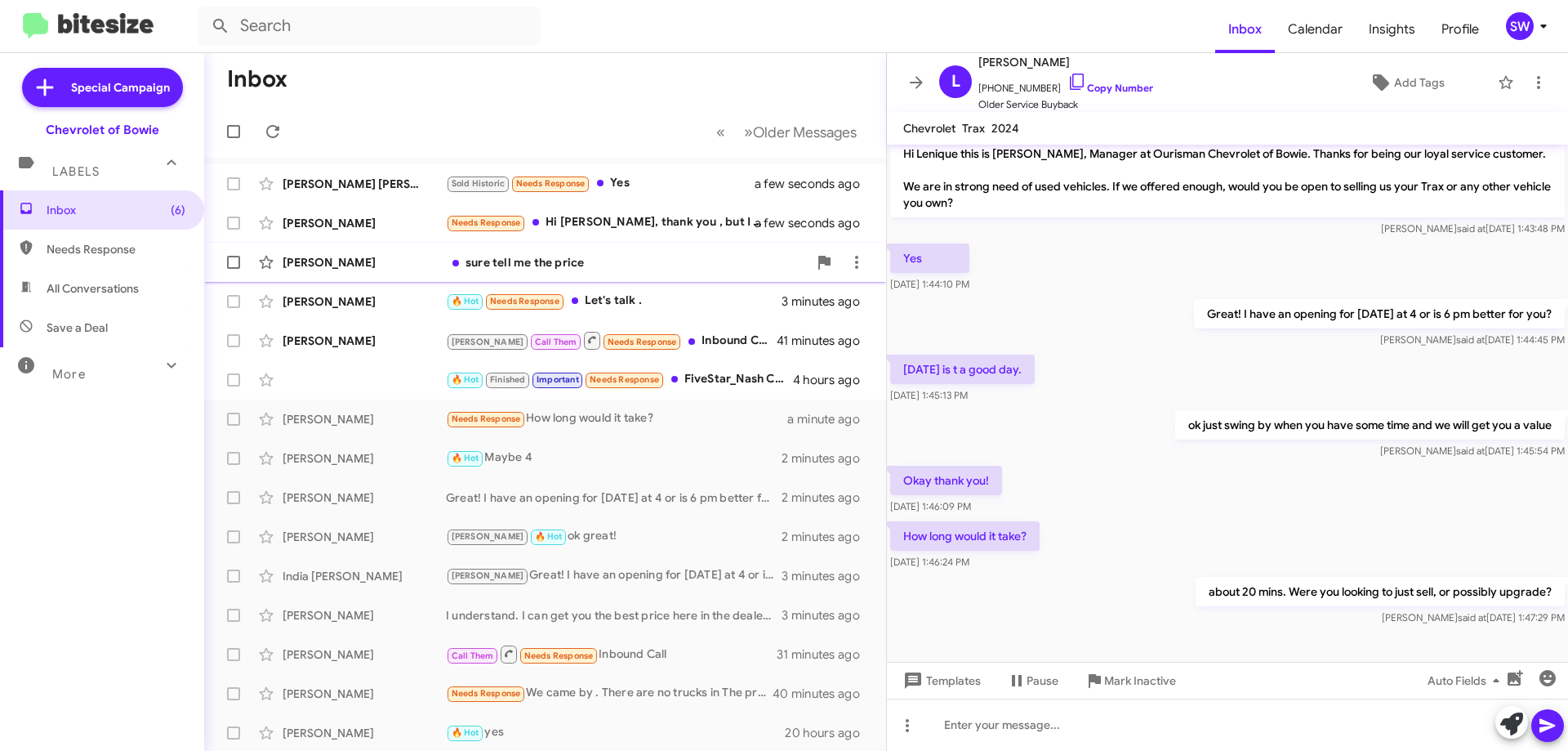
drag, startPoint x: 626, startPoint y: 220, endPoint x: 769, endPoint y: 264, distance: 149.6
click at [631, 221] on div "Needs Response Hi Stephanie, thank you , but I still love my current High Count…" at bounding box center [610, 222] width 329 height 19
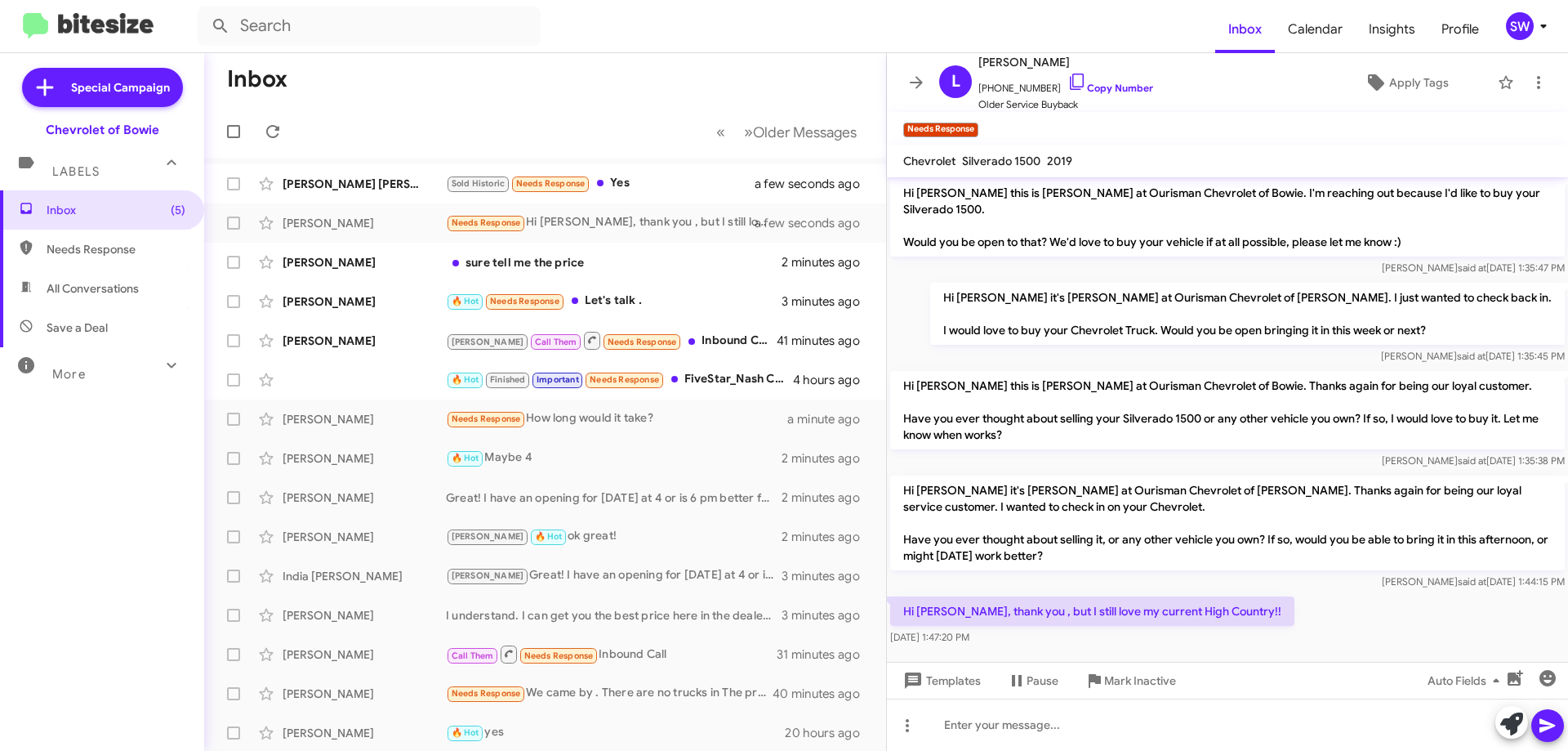
scroll to position [537, 0]
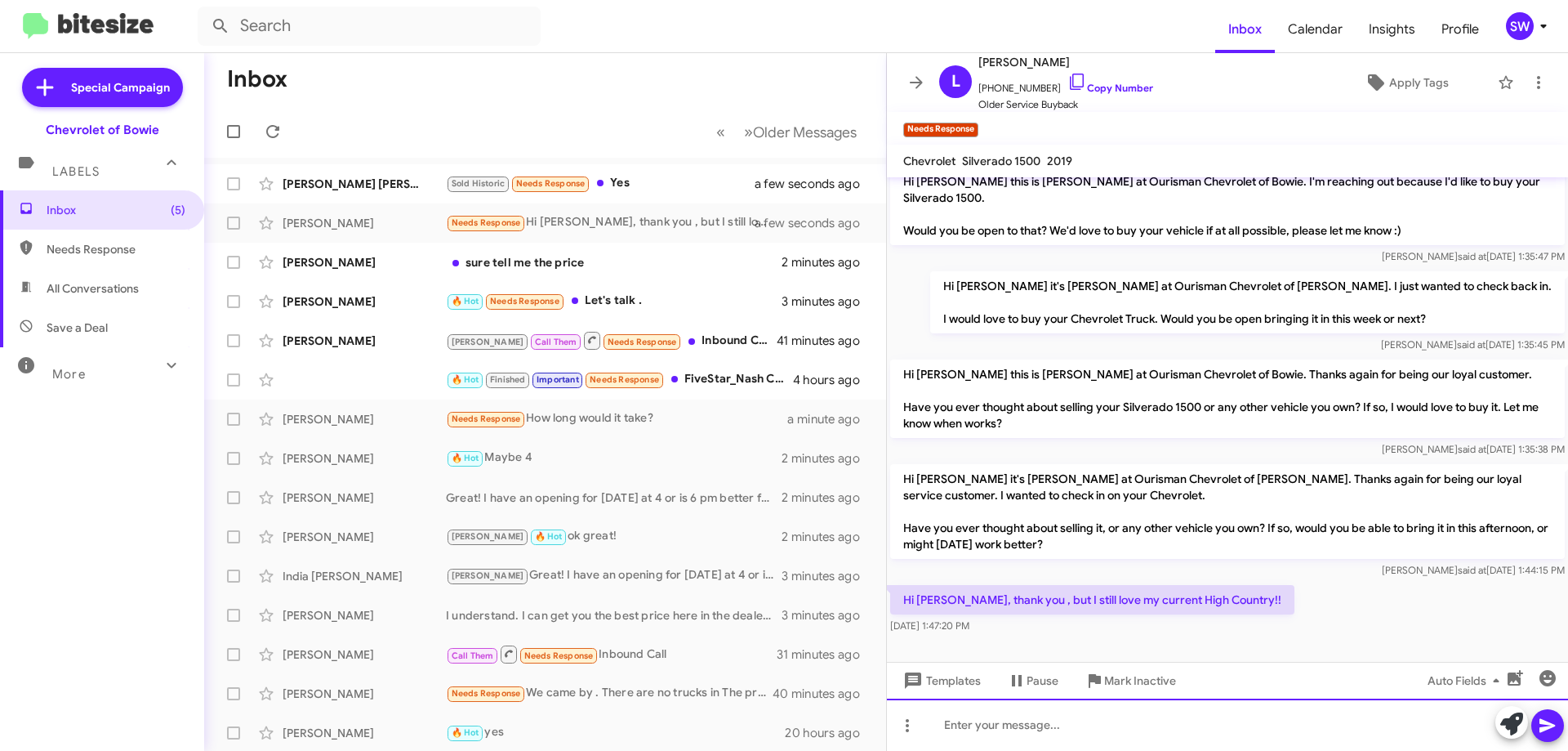
click at [1071, 724] on div at bounding box center [1228, 725] width 682 height 52
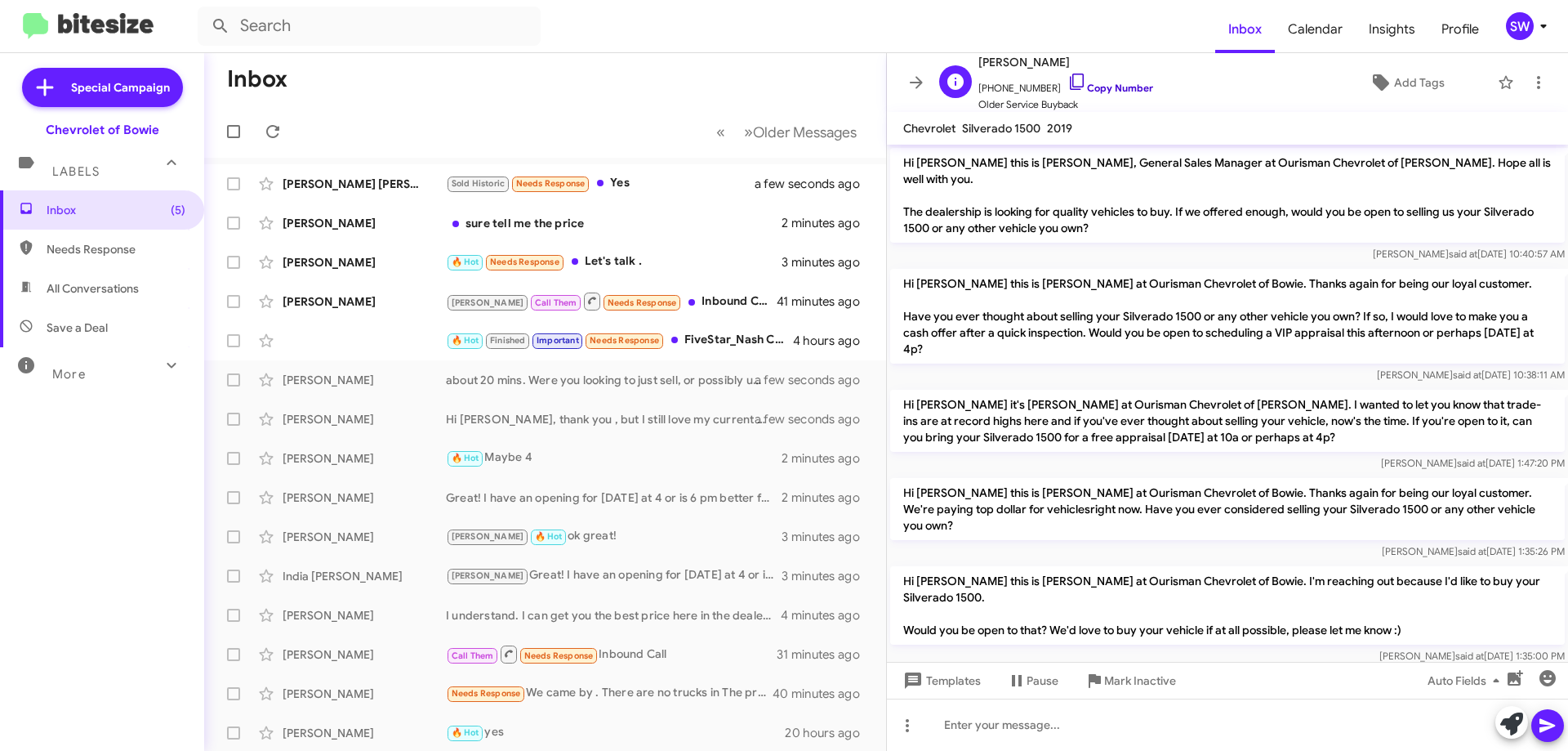
drag, startPoint x: 1067, startPoint y: 79, endPoint x: 1074, endPoint y: 124, distance: 45.5
click at [1067, 83] on span "+14103027373 Copy Number" at bounding box center [1065, 84] width 174 height 24
drag, startPoint x: 1065, startPoint y: 82, endPoint x: 1065, endPoint y: 91, distance: 9.0
click at [1067, 83] on icon at bounding box center [1077, 82] width 20 height 20
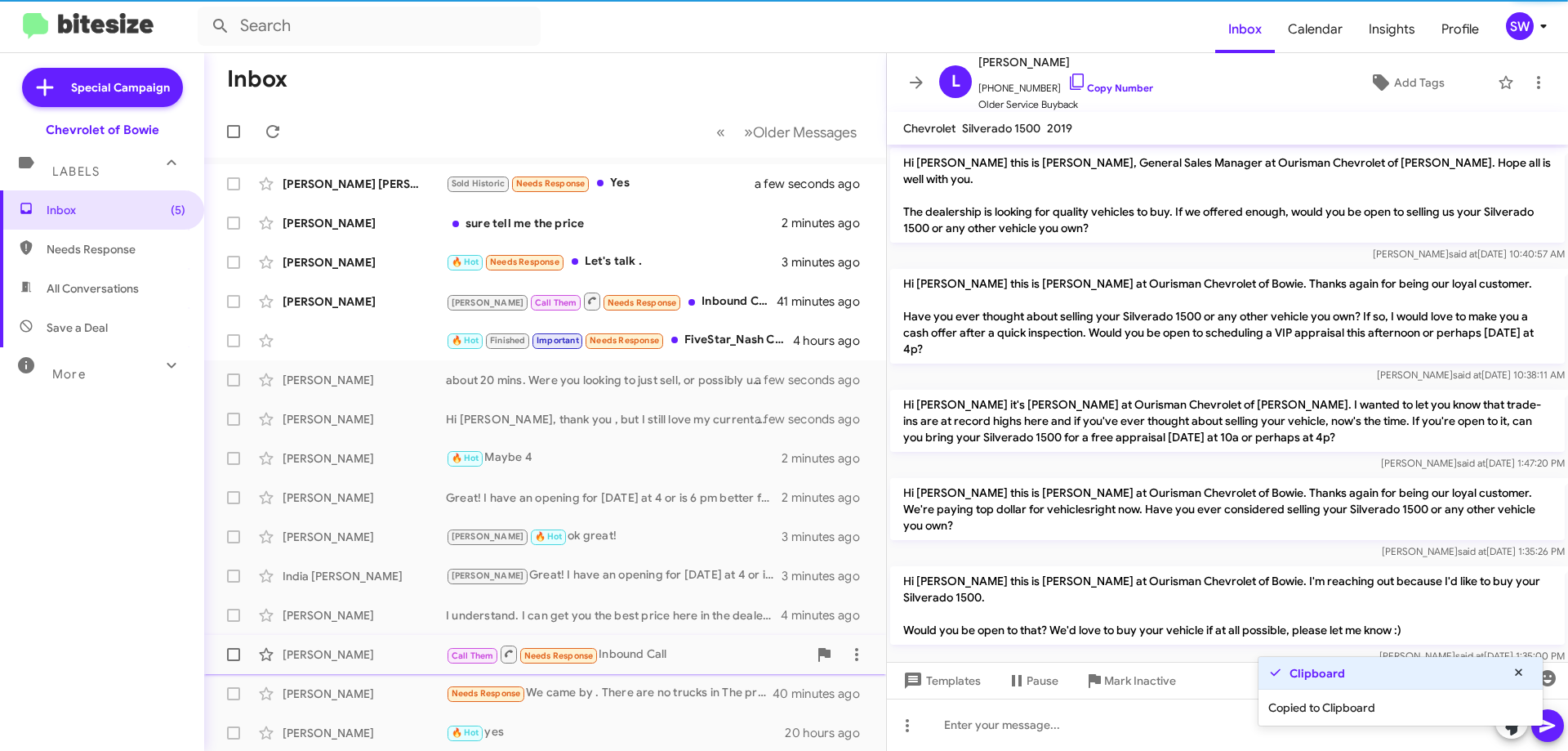
click at [1126, 675] on span "Mark Inactive" at bounding box center [1140, 680] width 72 height 30
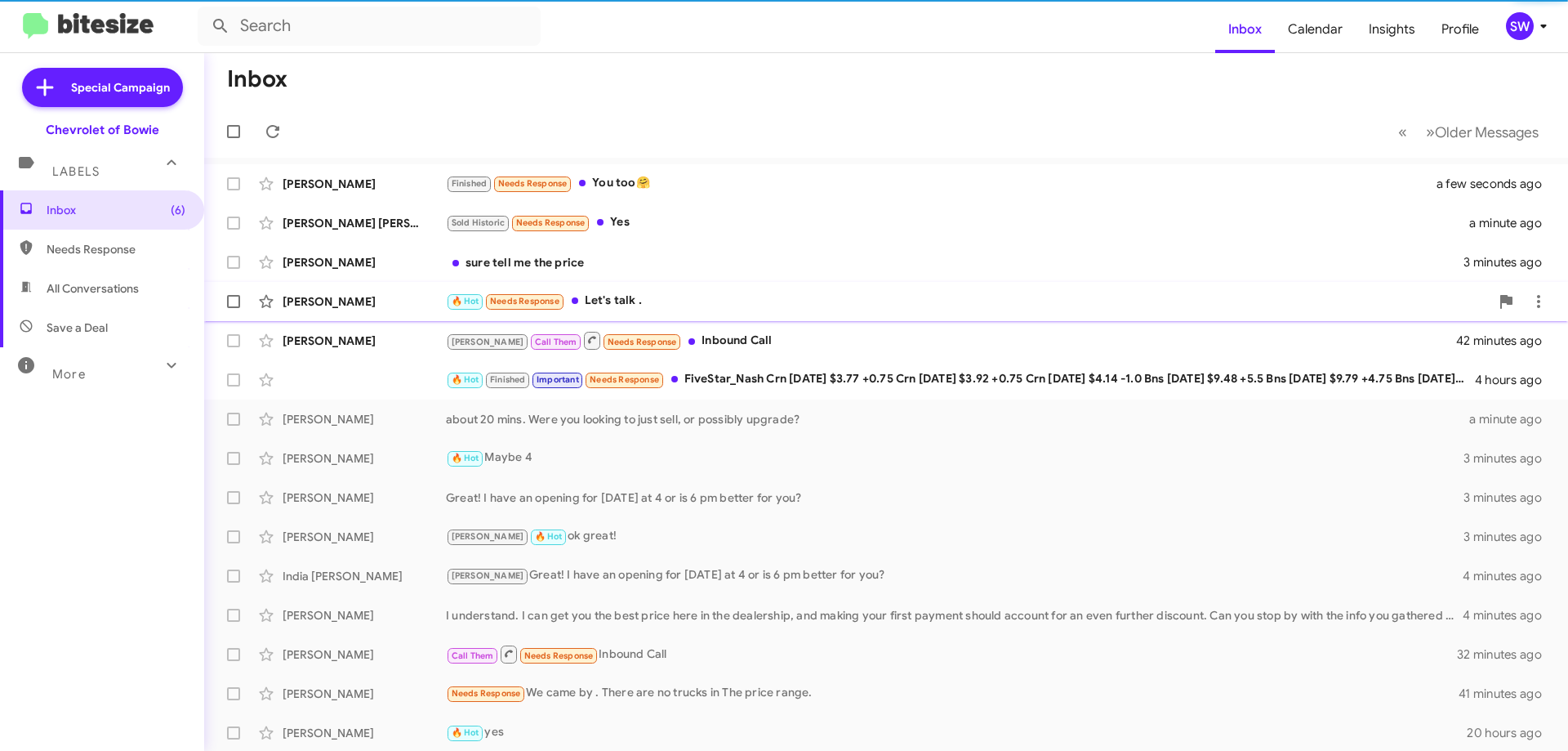
drag, startPoint x: 701, startPoint y: 302, endPoint x: 683, endPoint y: 300, distance: 18.1
click at [700, 301] on div "🔥 Hot Needs Response Let's talk ." at bounding box center [967, 300] width 1044 height 19
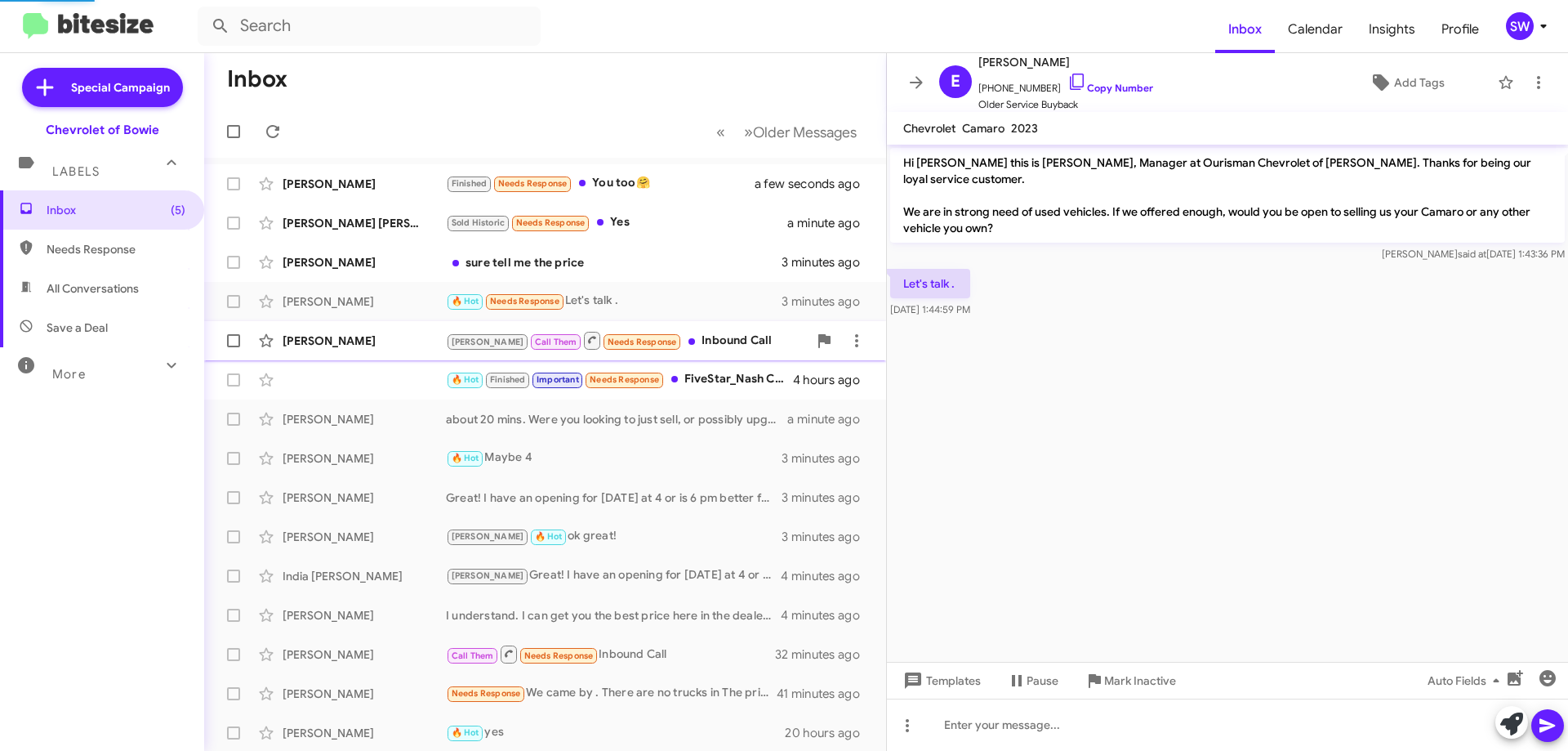
click at [677, 343] on div "Brian Call Them Needs Response Inbound Call" at bounding box center [627, 340] width 361 height 21
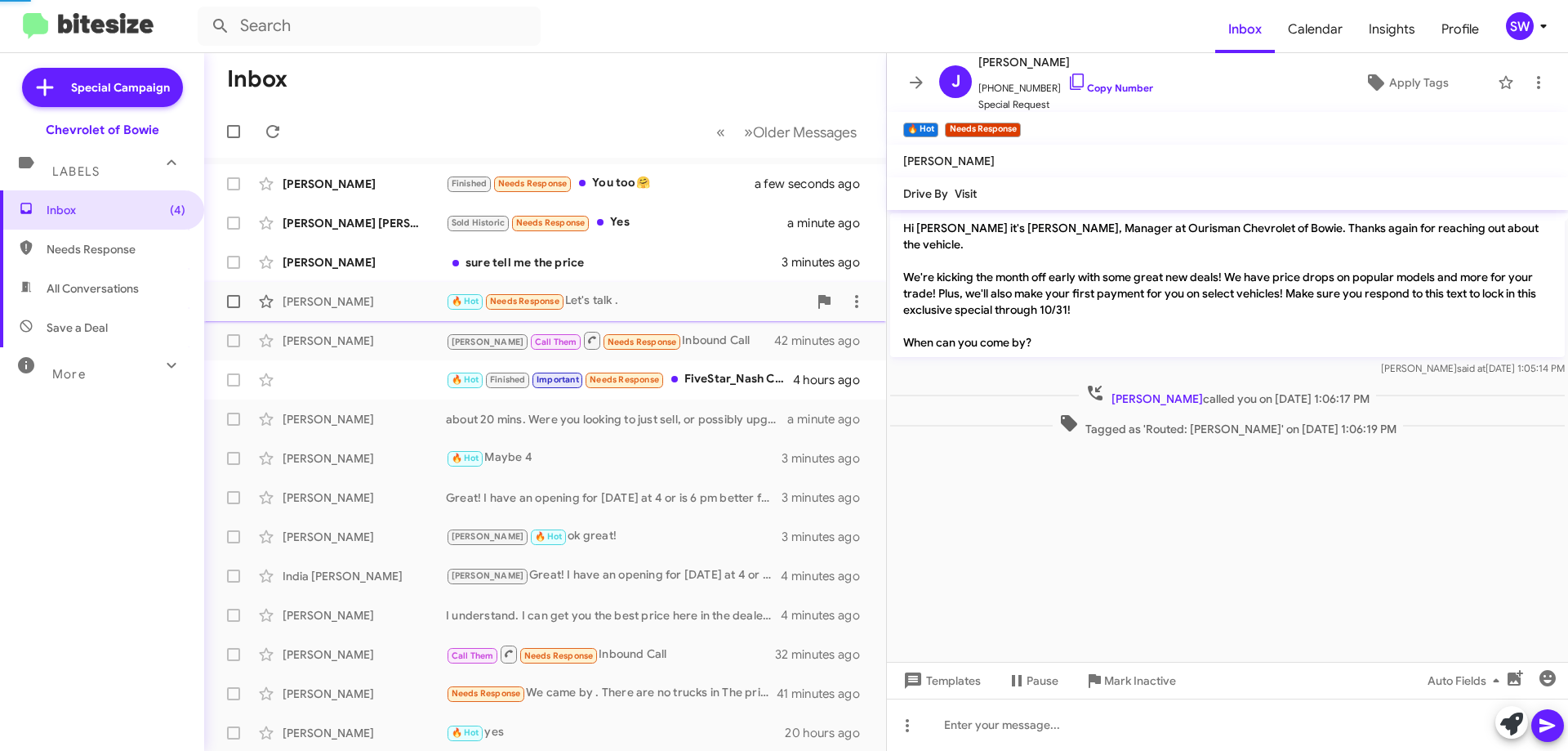
click at [624, 303] on div "🔥 Hot Needs Response Let's talk ." at bounding box center [627, 300] width 361 height 19
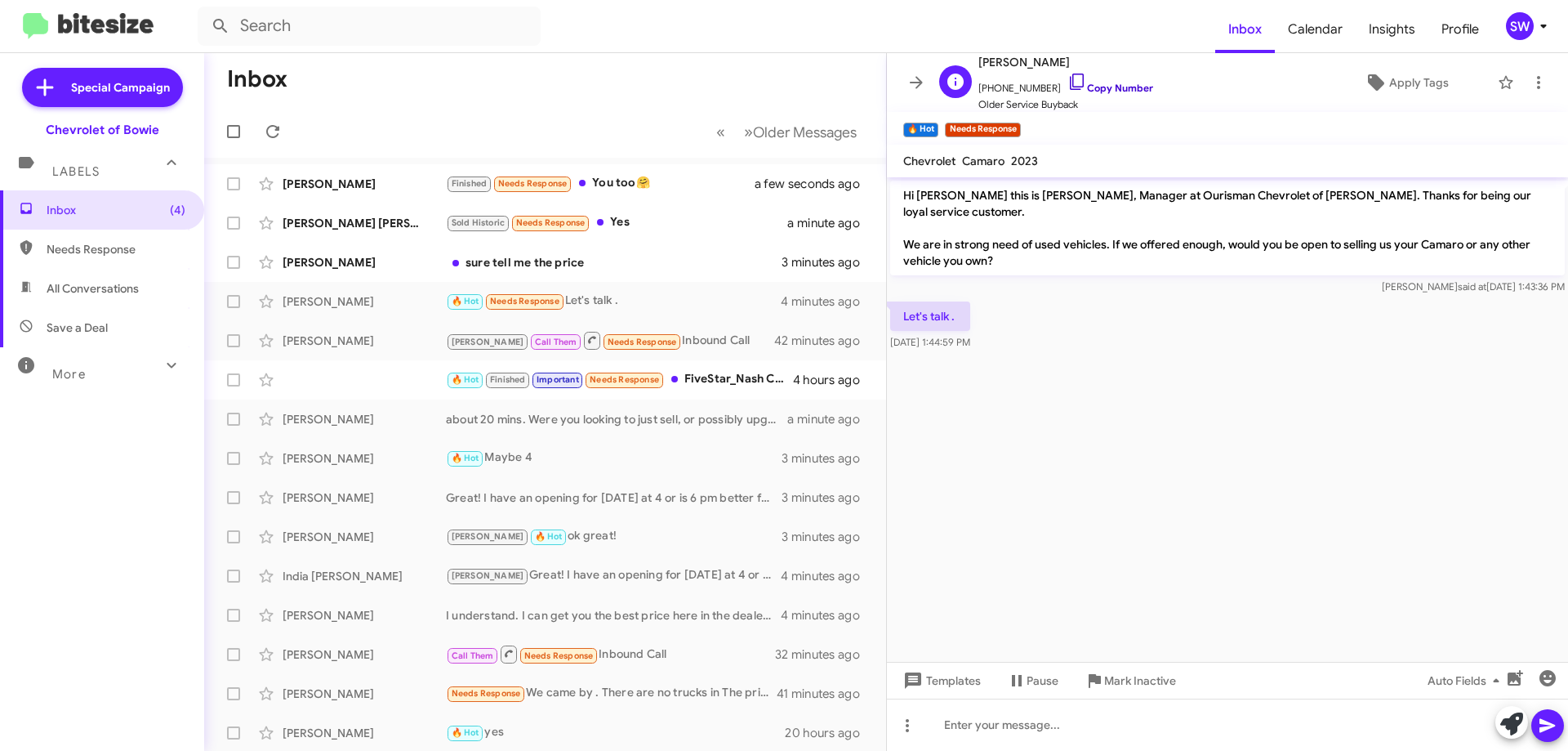
click at [1067, 76] on icon at bounding box center [1077, 82] width 20 height 20
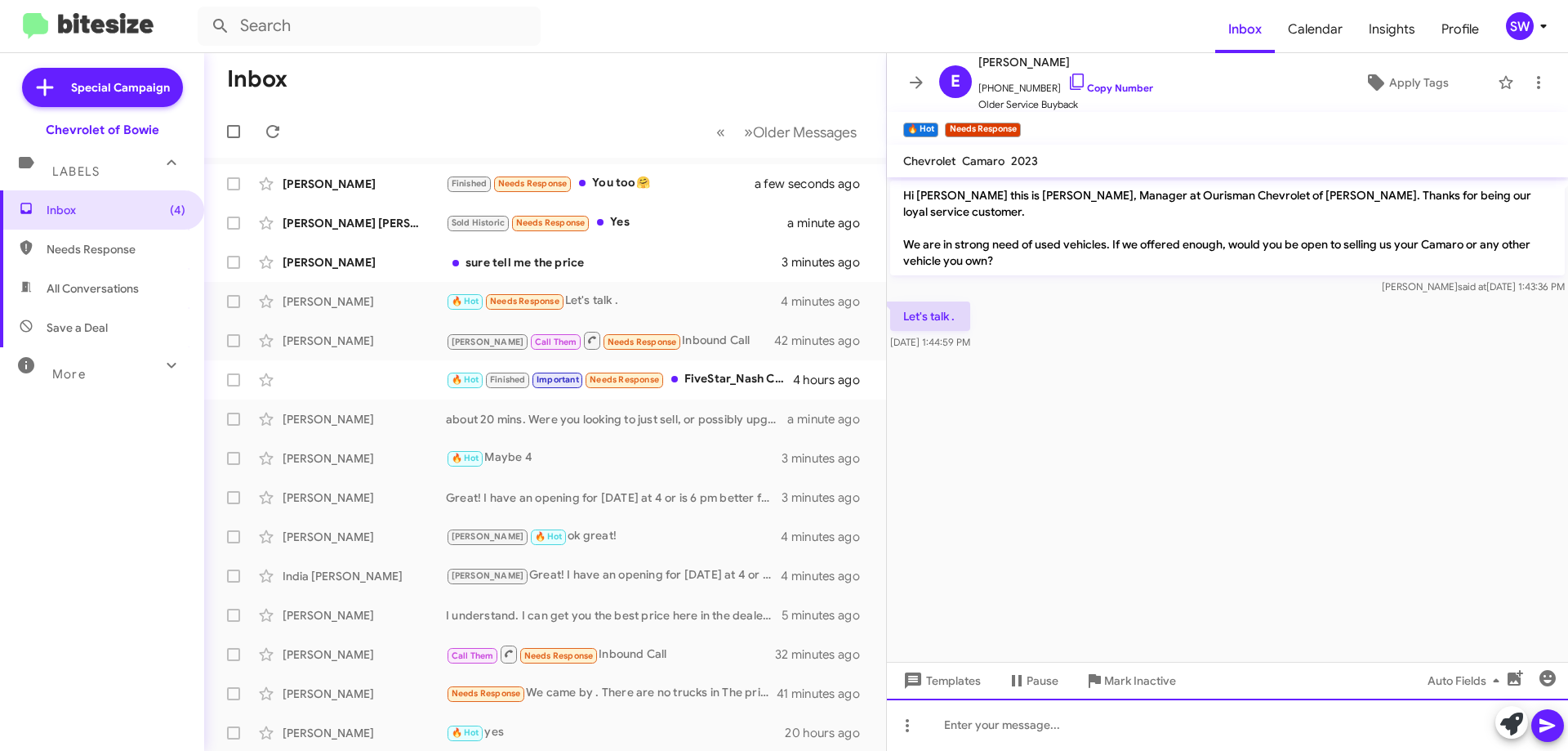
click at [1030, 724] on div at bounding box center [1228, 725] width 682 height 52
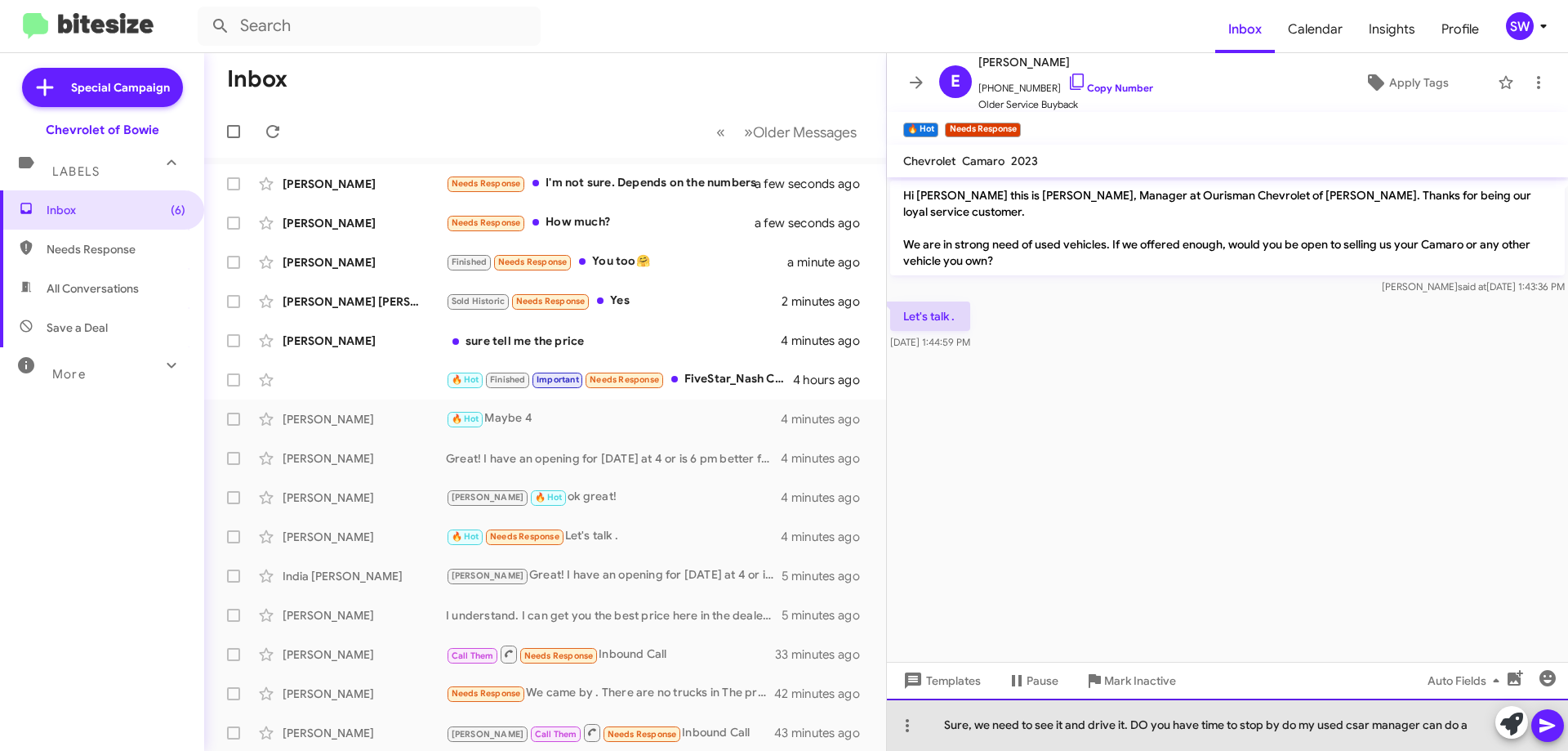
drag, startPoint x: 1360, startPoint y: 729, endPoint x: 1359, endPoint y: 747, distance: 18.0
click at [1360, 729] on div "Sure, we need to see it and drive it. DO you have time to stop by do my used cs…" at bounding box center [1228, 725] width 682 height 52
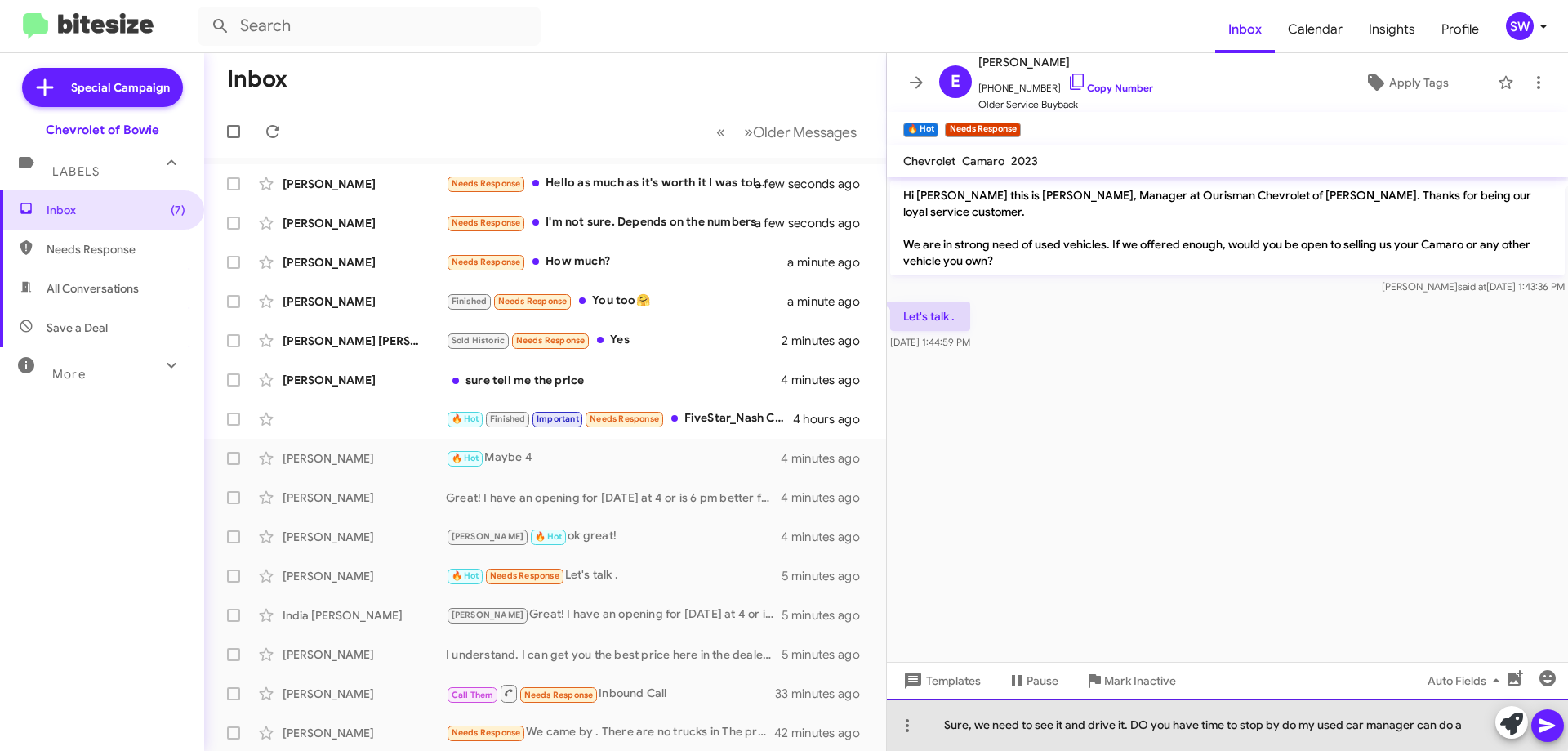
drag, startPoint x: 1147, startPoint y: 723, endPoint x: 1150, endPoint y: 748, distance: 25.2
click at [1147, 725] on div "Sure, we need to see it and drive it. DO you have time to stop by do my used ca…" at bounding box center [1228, 725] width 682 height 52
click at [1469, 729] on div "Sure, we need to see it and drive it. Do you have time to stop by do my used ca…" at bounding box center [1228, 725] width 682 height 52
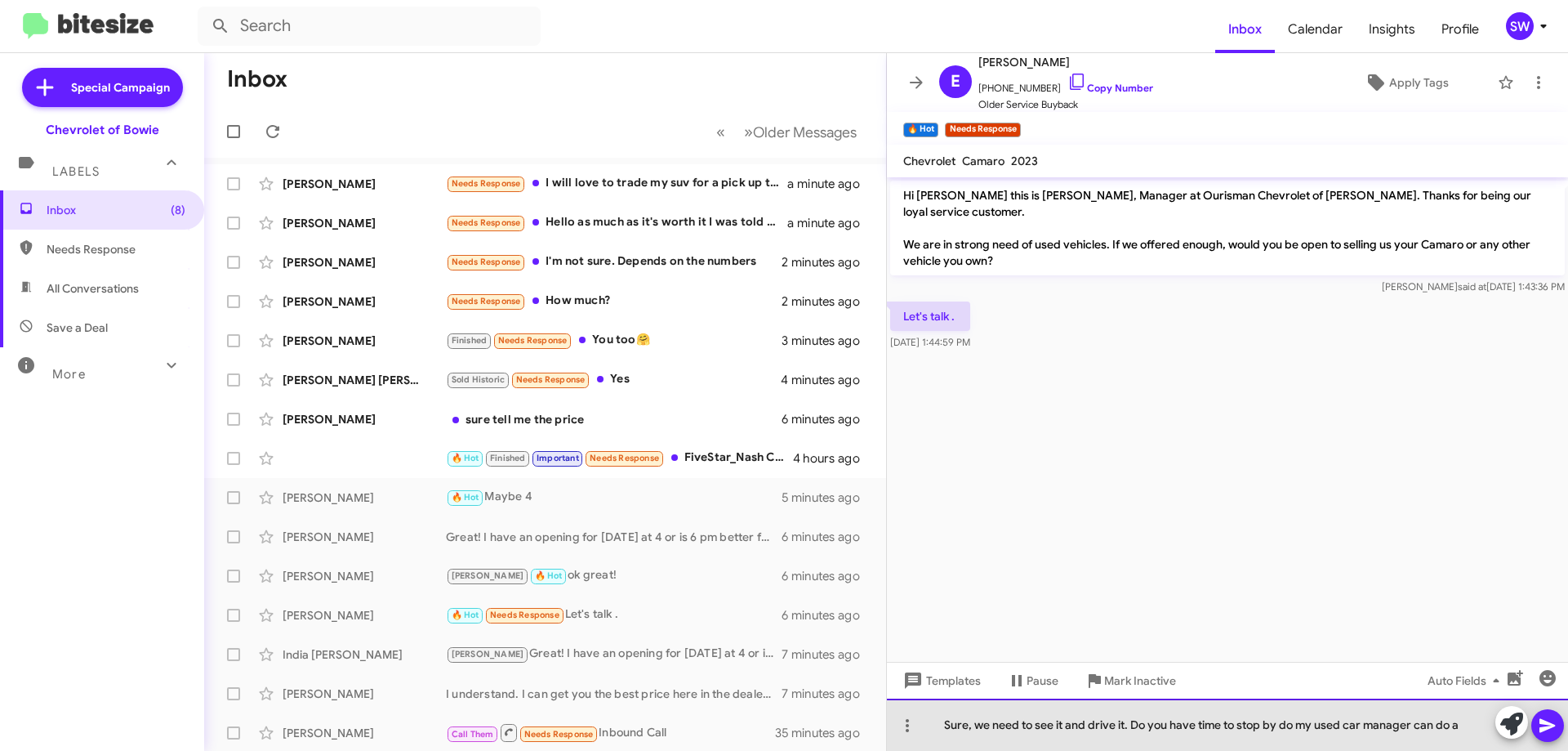
drag, startPoint x: 1290, startPoint y: 727, endPoint x: 1288, endPoint y: 738, distance: 11.2
click at [1290, 728] on div "Sure, we need to see it and drive it. Do you have time to stop by do my used ca…" at bounding box center [1228, 725] width 682 height 52
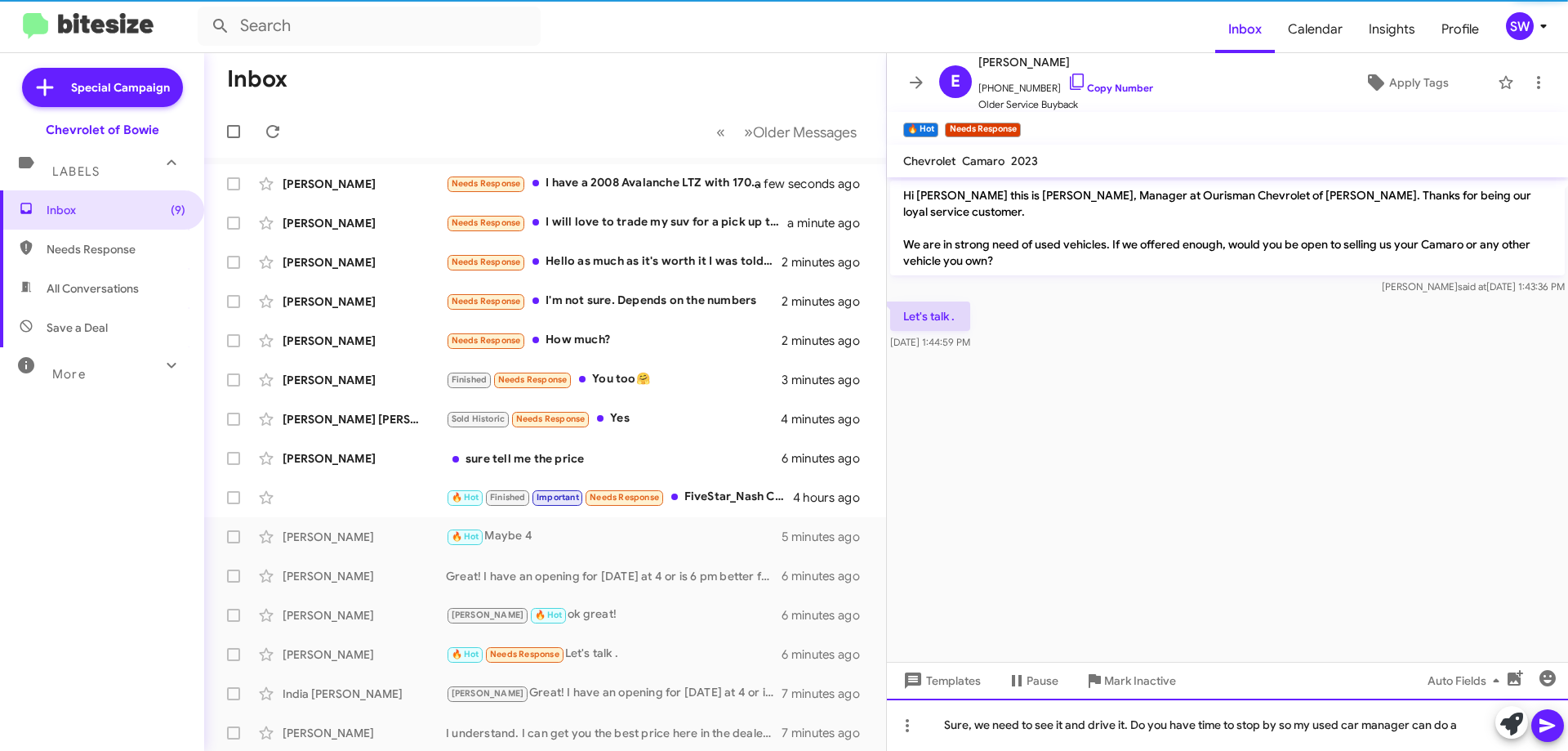
click at [1465, 726] on div "Sure, we need to see it and drive it. Do you have time to stop by so my used ca…" at bounding box center [1228, 725] width 682 height 52
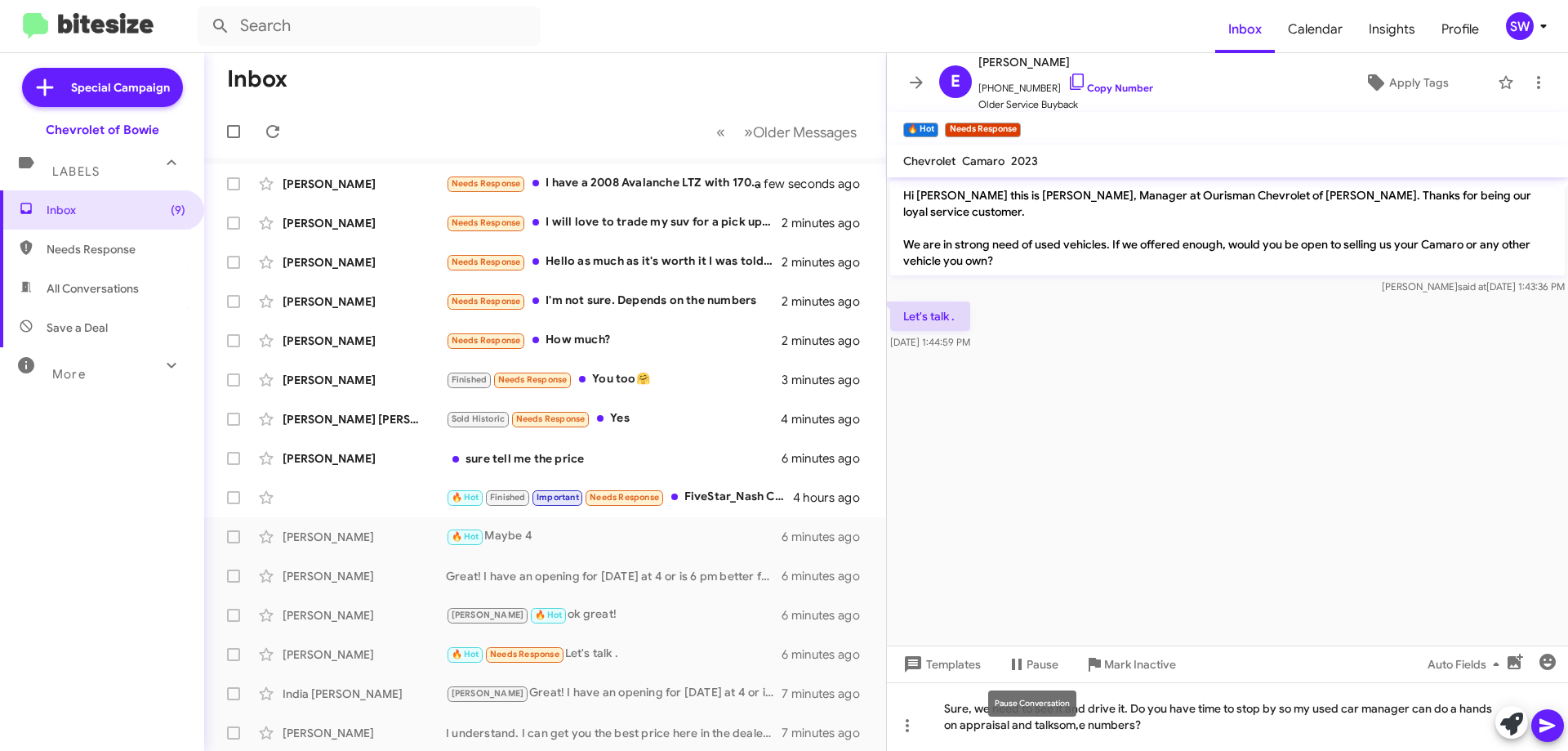
click at [1056, 724] on mat-tooltip-component "Pause Conversation" at bounding box center [1033, 703] width 111 height 49
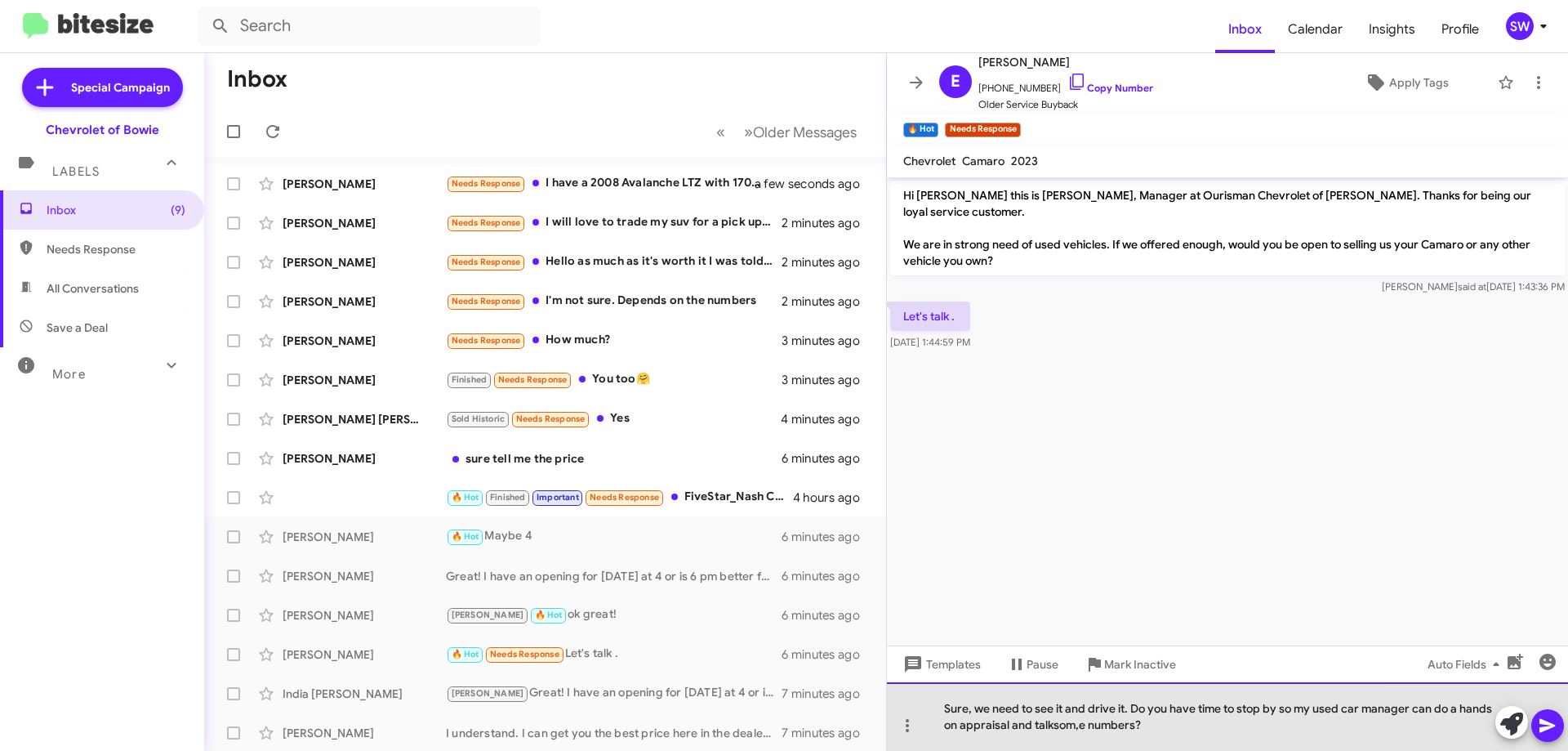
drag, startPoint x: 1056, startPoint y: 724, endPoint x: 1062, endPoint y: 730, distance: 8.5
click at [1062, 731] on div "Sure, we need to see it and drive it. Do you have time to stop by so my used ca…" at bounding box center [1228, 717] width 682 height 68
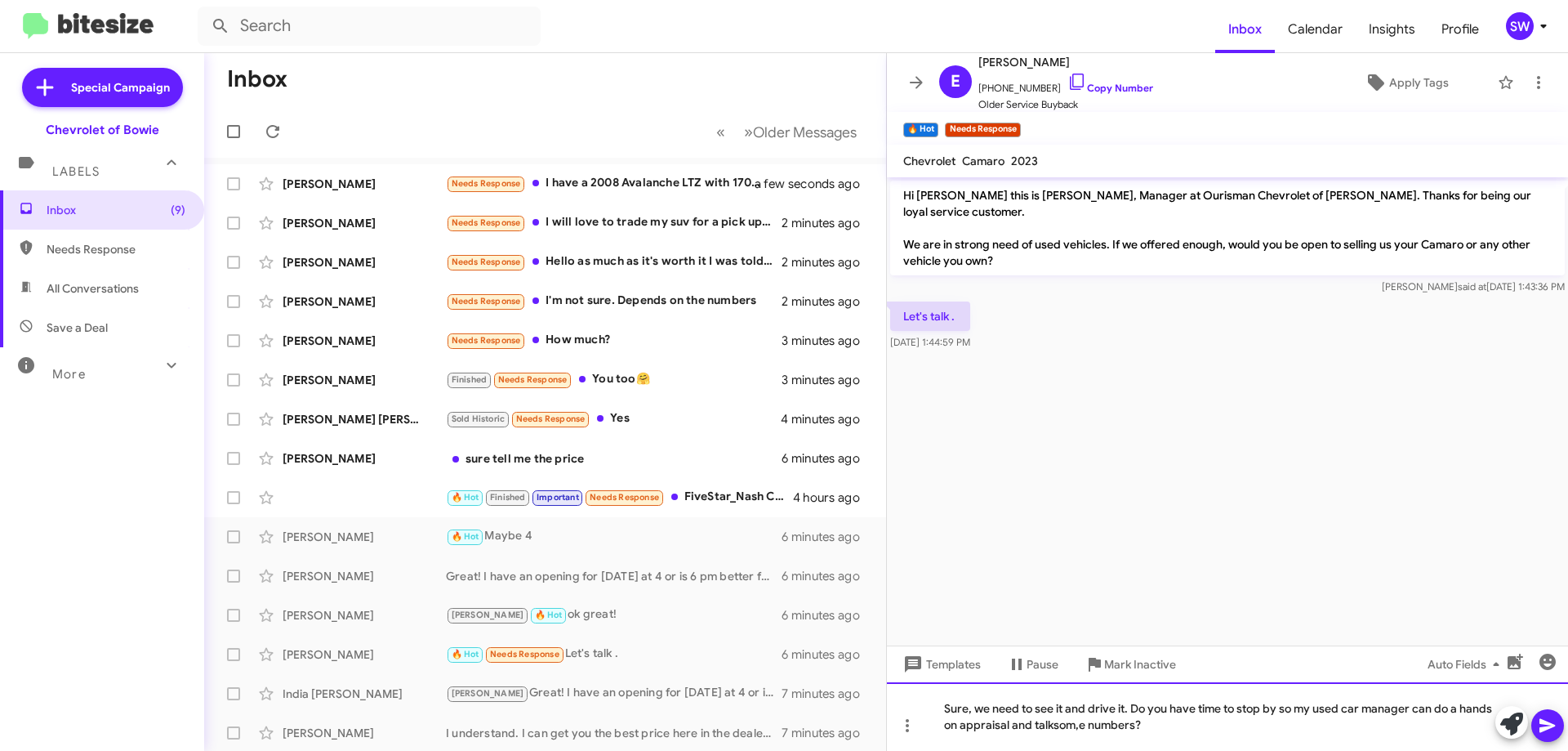
click at [1063, 729] on div "Sure, we need to see it and drive it. Do you have time to stop by so my used ca…" at bounding box center [1228, 717] width 682 height 68
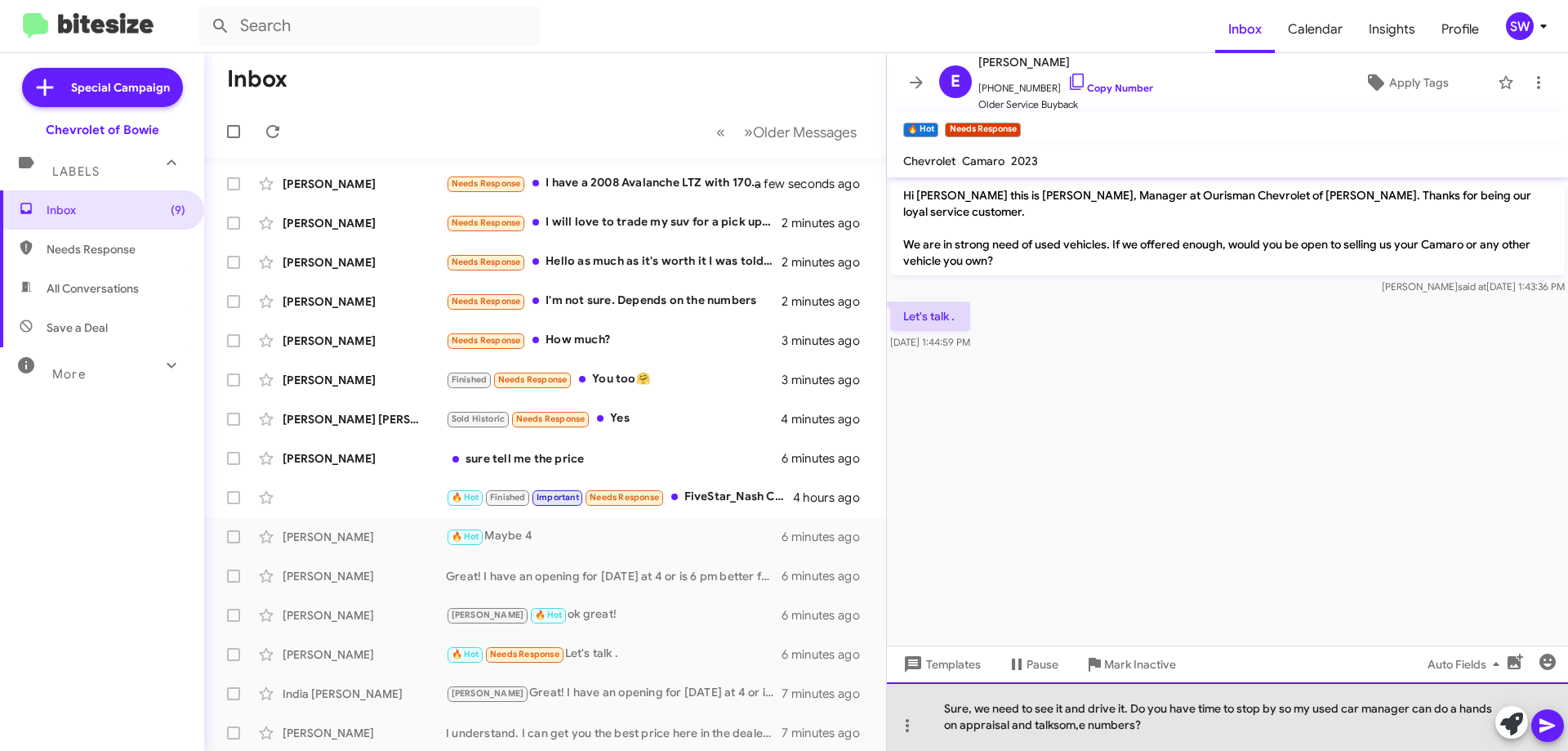
drag, startPoint x: 1064, startPoint y: 724, endPoint x: 1032, endPoint y: 727, distance: 32.1
click at [988, 724] on div "Sure, we need to see it and drive it. Do you have time to stop by so my used ca…" at bounding box center [1228, 717] width 682 height 68
drag, startPoint x: 1055, startPoint y: 724, endPoint x: 1068, endPoint y: 742, distance: 22.2
click at [1055, 725] on div "Sure, we need to see it and drive it. Do you have time to stop by so my used ca…" at bounding box center [1228, 717] width 682 height 68
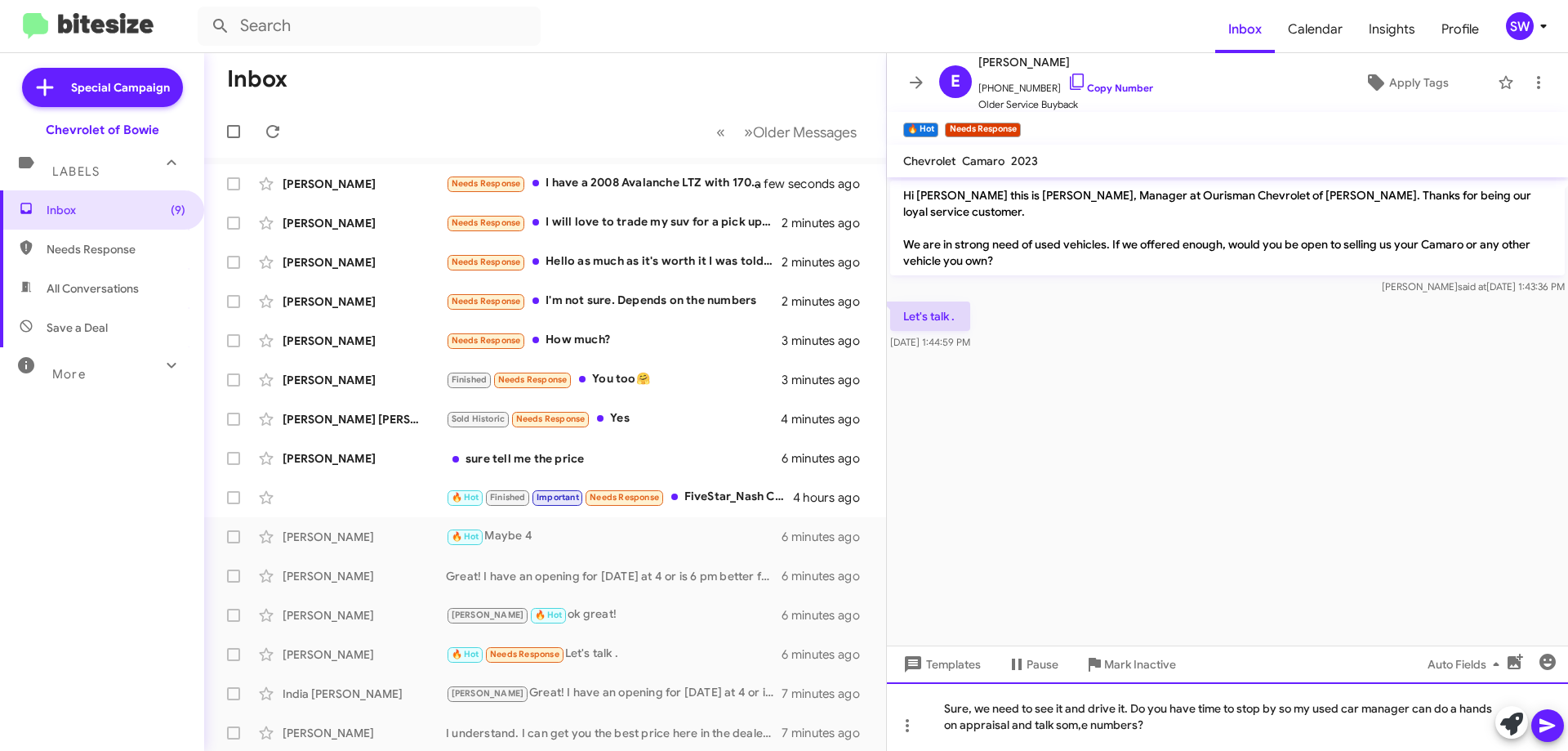
drag, startPoint x: 1079, startPoint y: 729, endPoint x: 1094, endPoint y: 734, distance: 15.8
click at [1082, 729] on div "Sure, we need to see it and drive it. Do you have time to stop by so my used ca…" at bounding box center [1228, 717] width 682 height 68
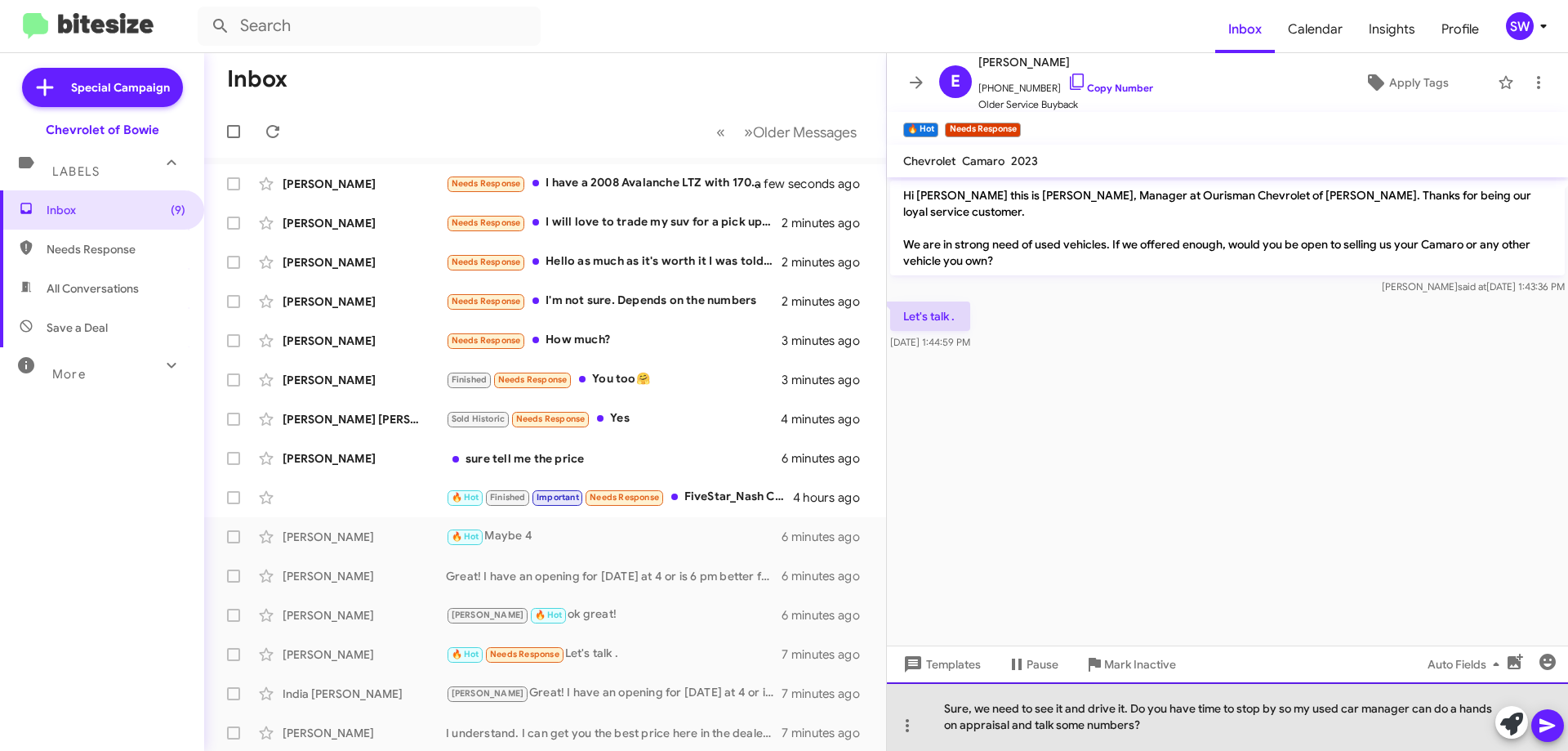
click at [1254, 719] on div "Sure, we need to see it and drive it. Do you have time to stop by so my used ca…" at bounding box center [1228, 717] width 682 height 68
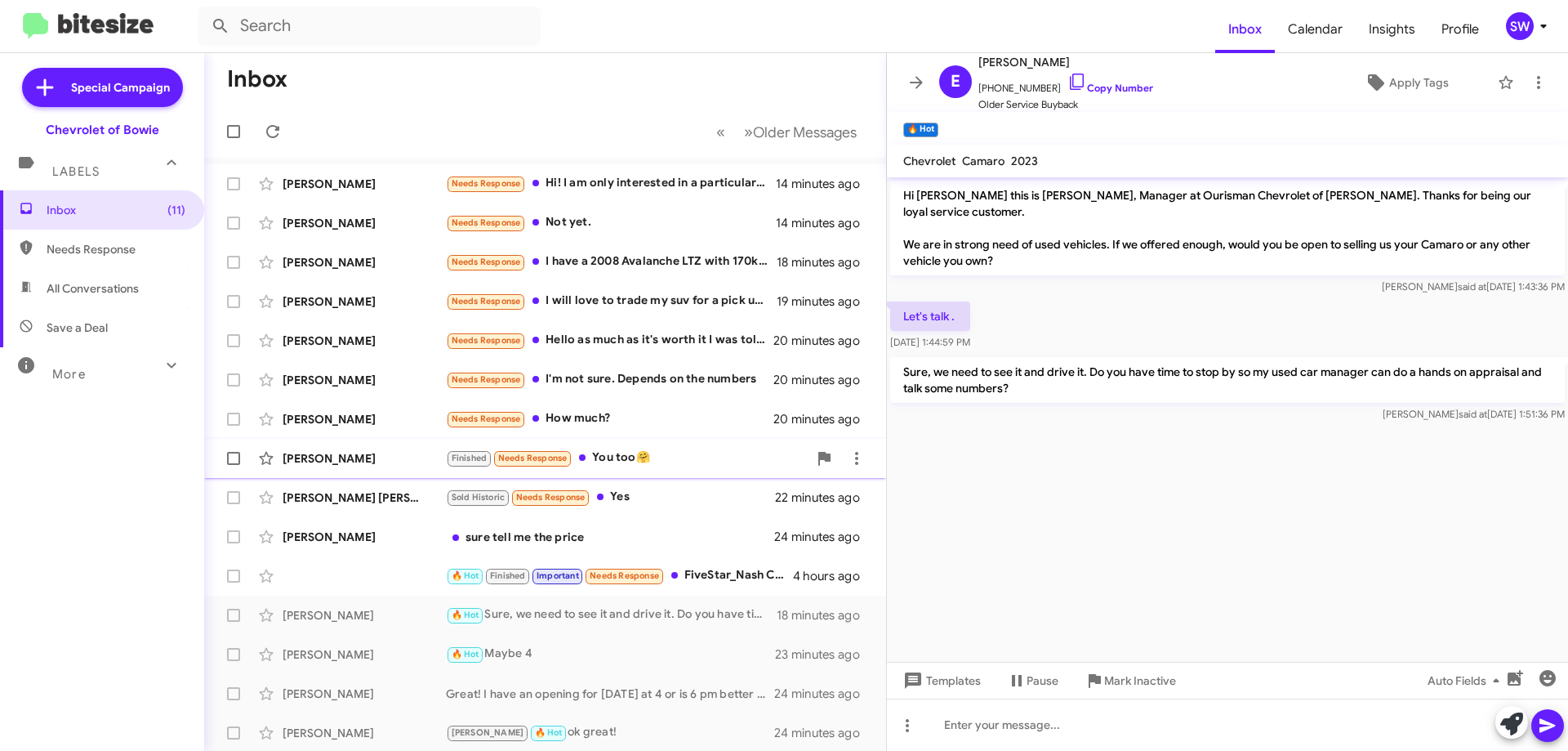
drag, startPoint x: 624, startPoint y: 496, endPoint x: 808, endPoint y: 470, distance: 185.8
click at [624, 496] on div "Sold Historic Needs Response Yes" at bounding box center [610, 496] width 329 height 19
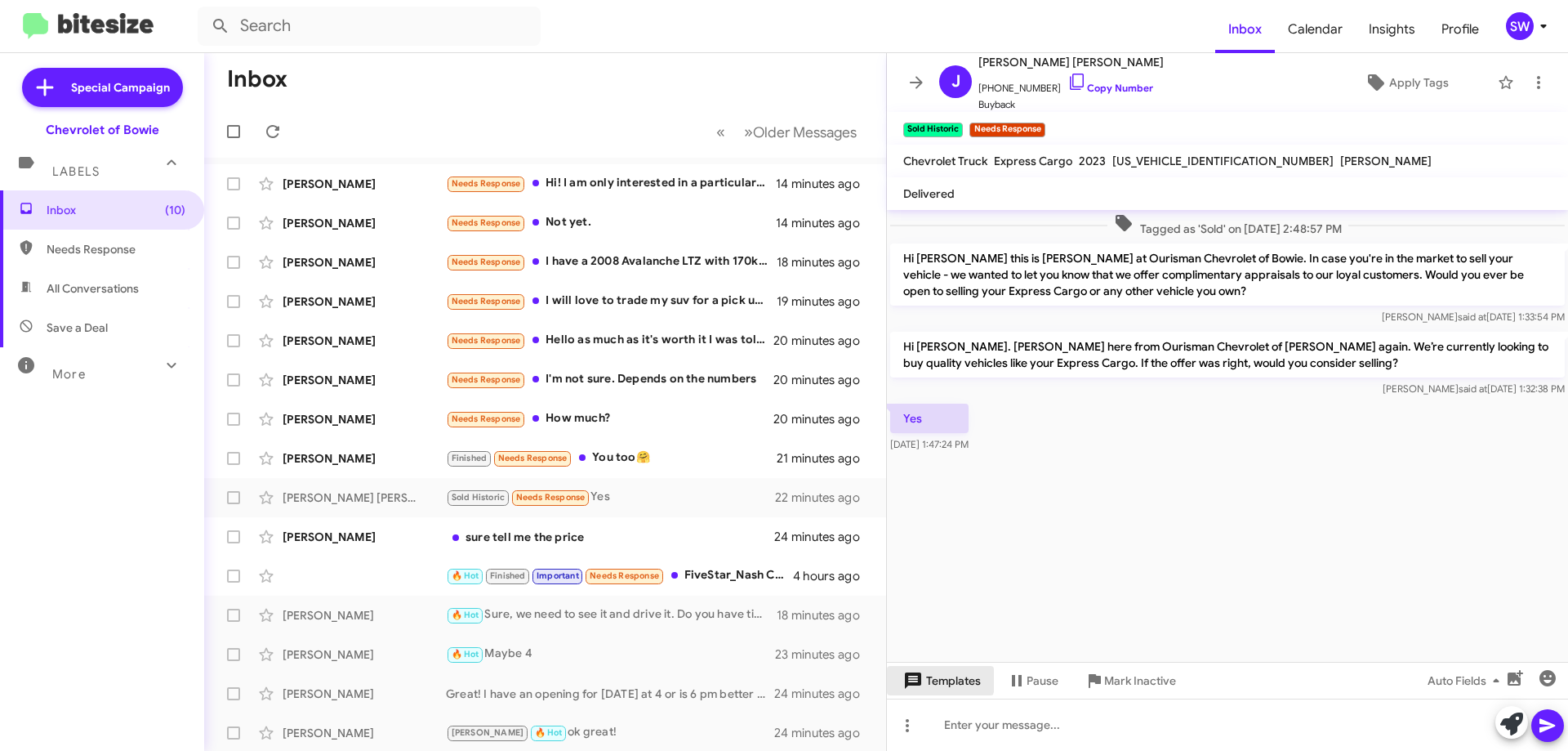
click at [928, 677] on span "Templates" at bounding box center [940, 680] width 81 height 30
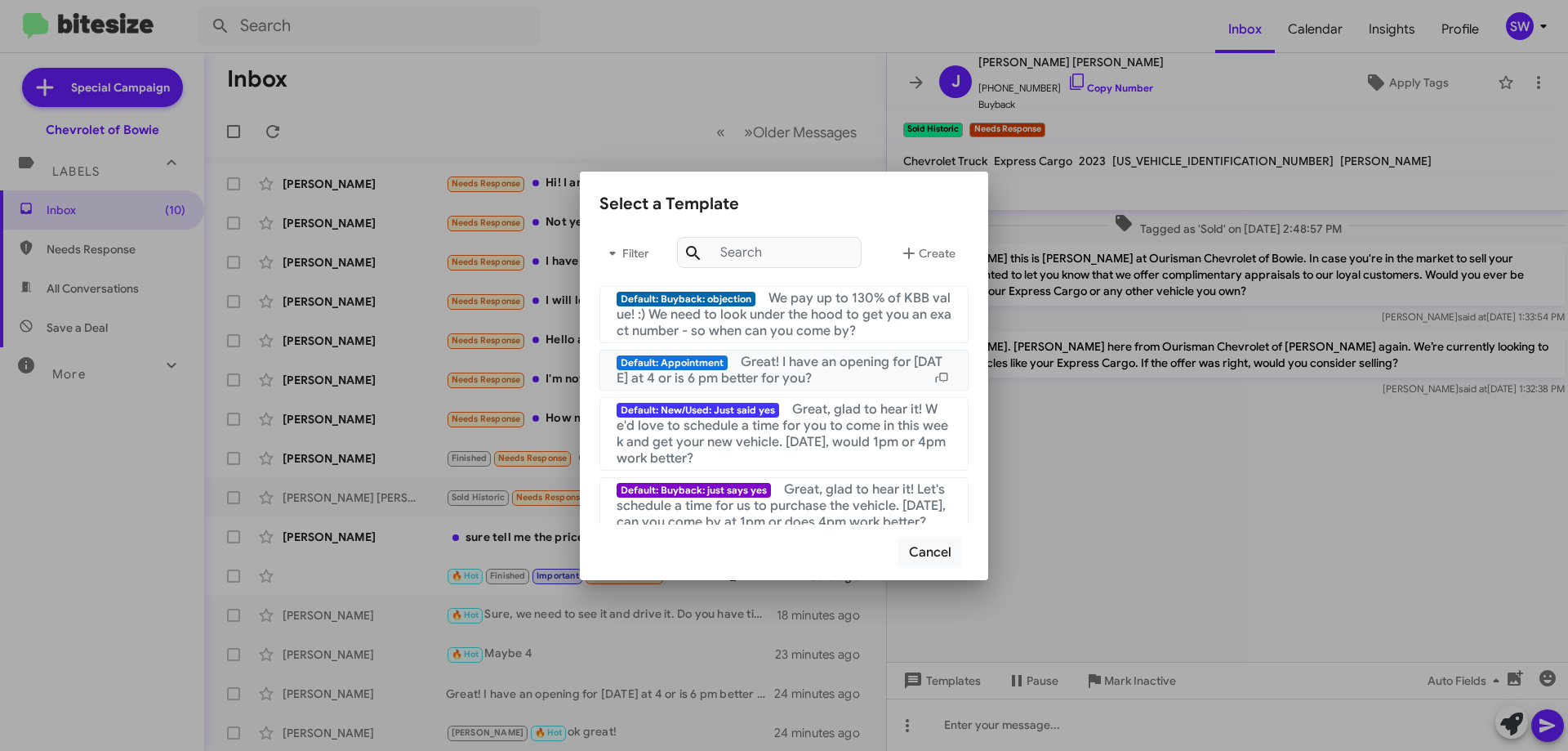
click at [723, 371] on span "Great! I have an opening for [DATE] at 4 or is 6 pm better for you?" at bounding box center [780, 370] width 326 height 32
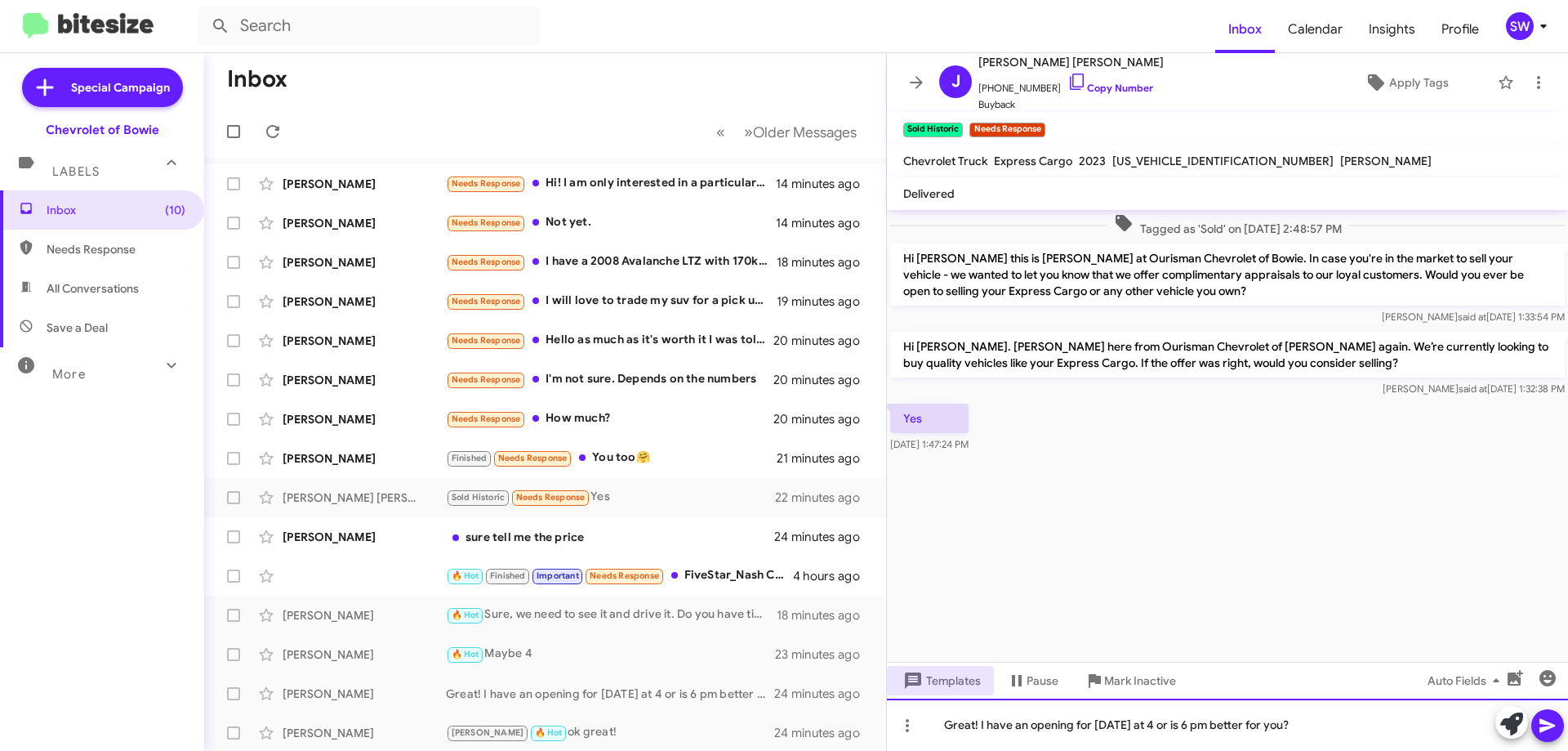
click at [1339, 723] on div "Great! I have an opening for [DATE] at 4 or is 6 pm better for you?" at bounding box center [1228, 725] width 682 height 52
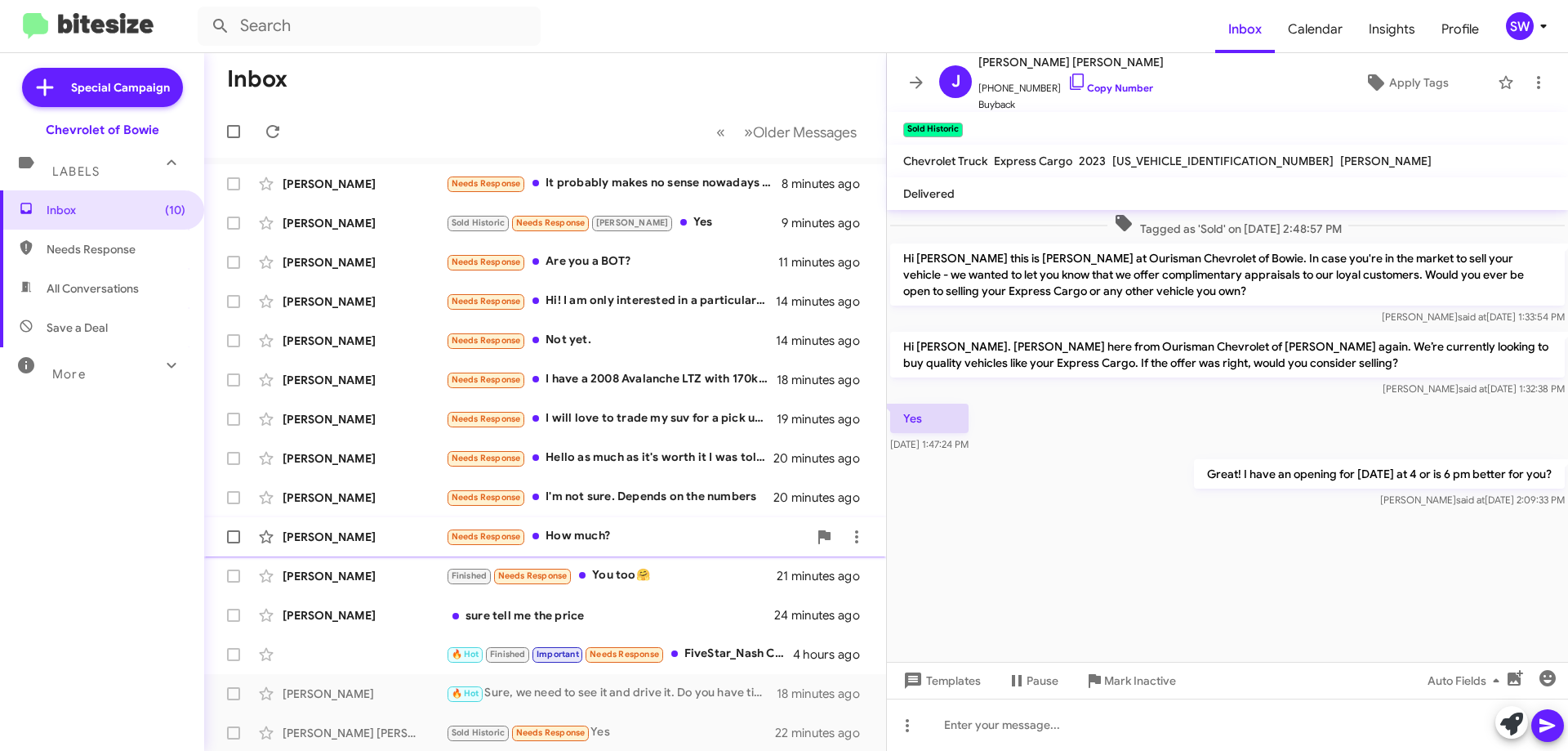
click at [594, 537] on div "Needs Response How much?" at bounding box center [627, 536] width 361 height 19
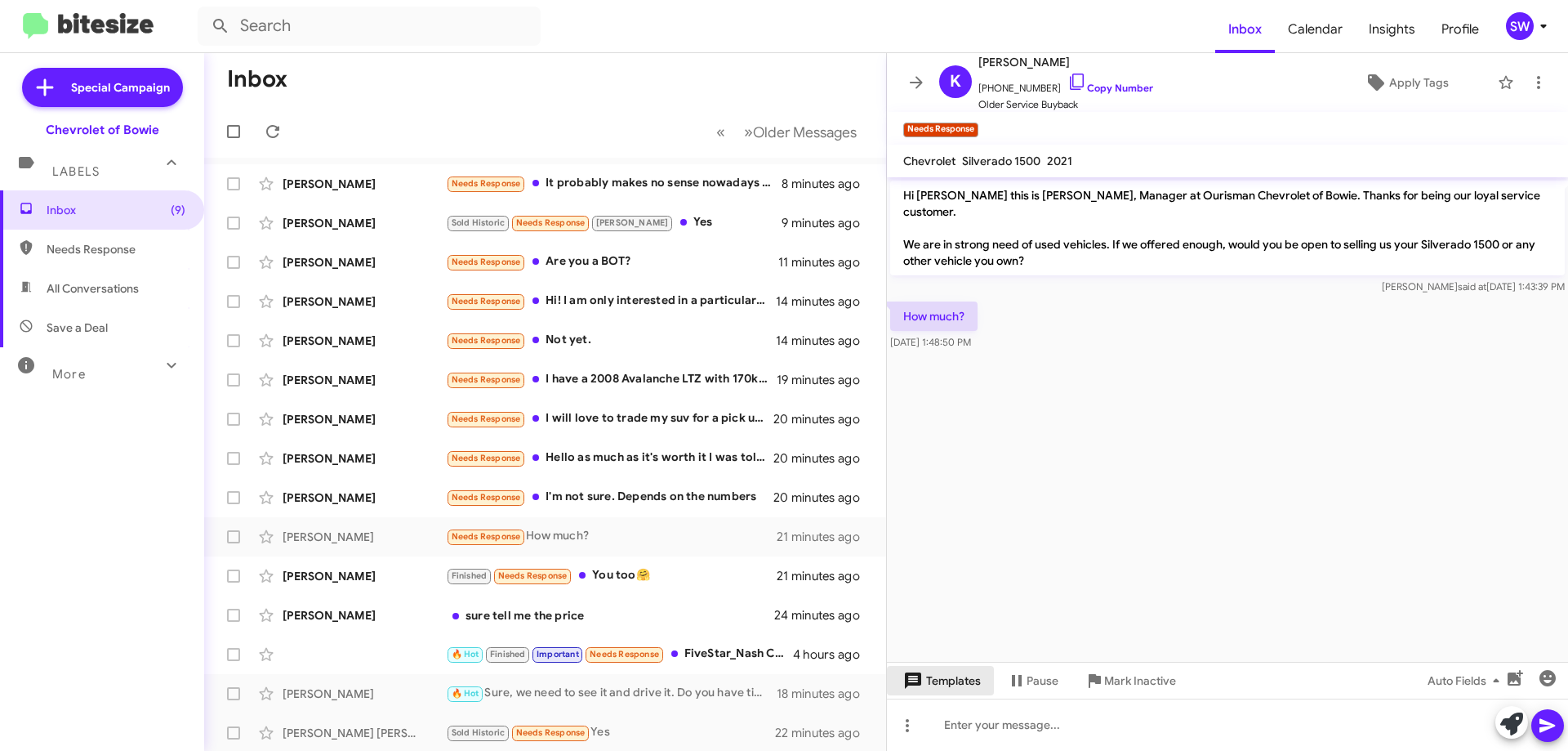
click at [952, 683] on span "Templates" at bounding box center [940, 680] width 81 height 30
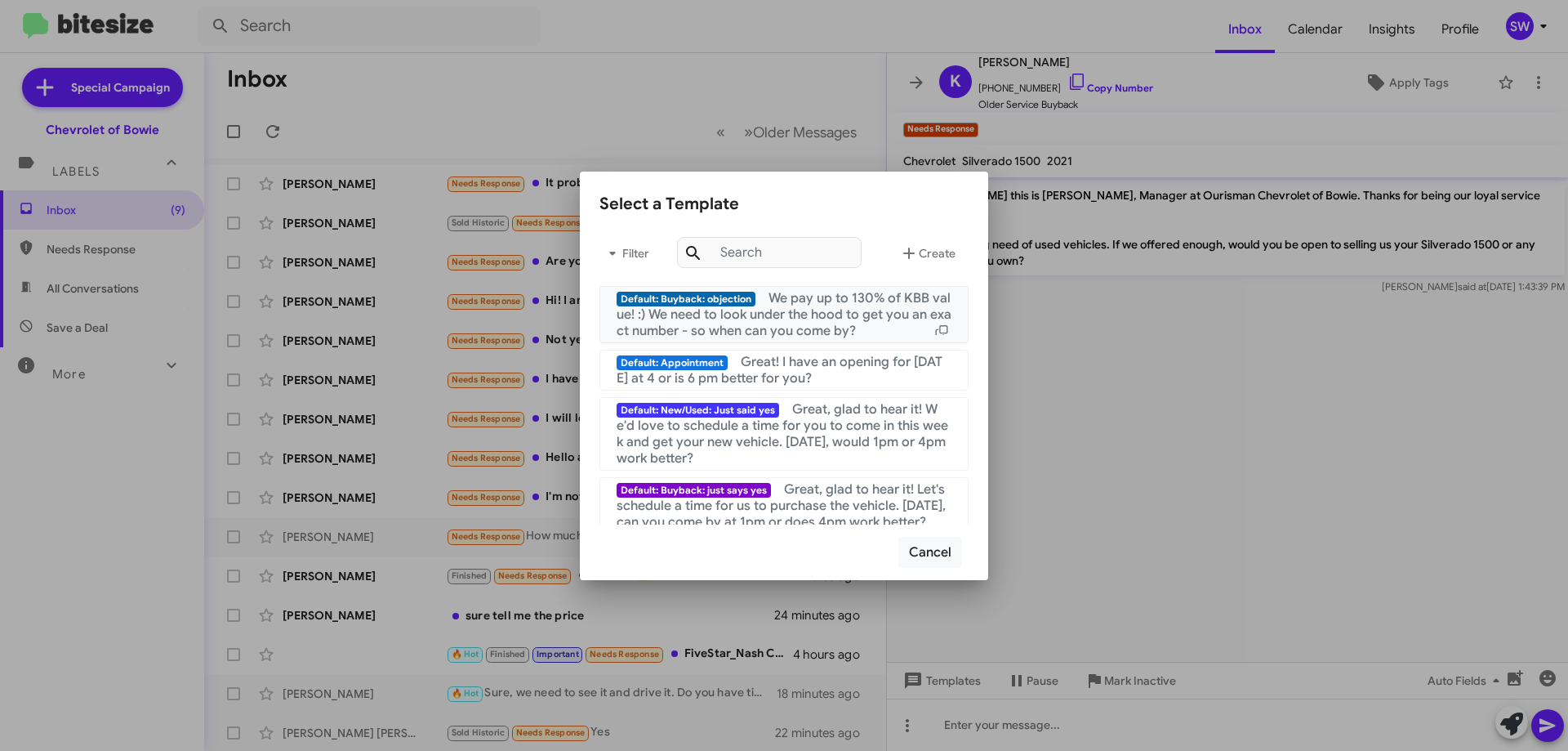
click at [801, 313] on span "We pay up to 130% of KBB value! :) We need to look under the hood to get you an…" at bounding box center [784, 315] width 335 height 49
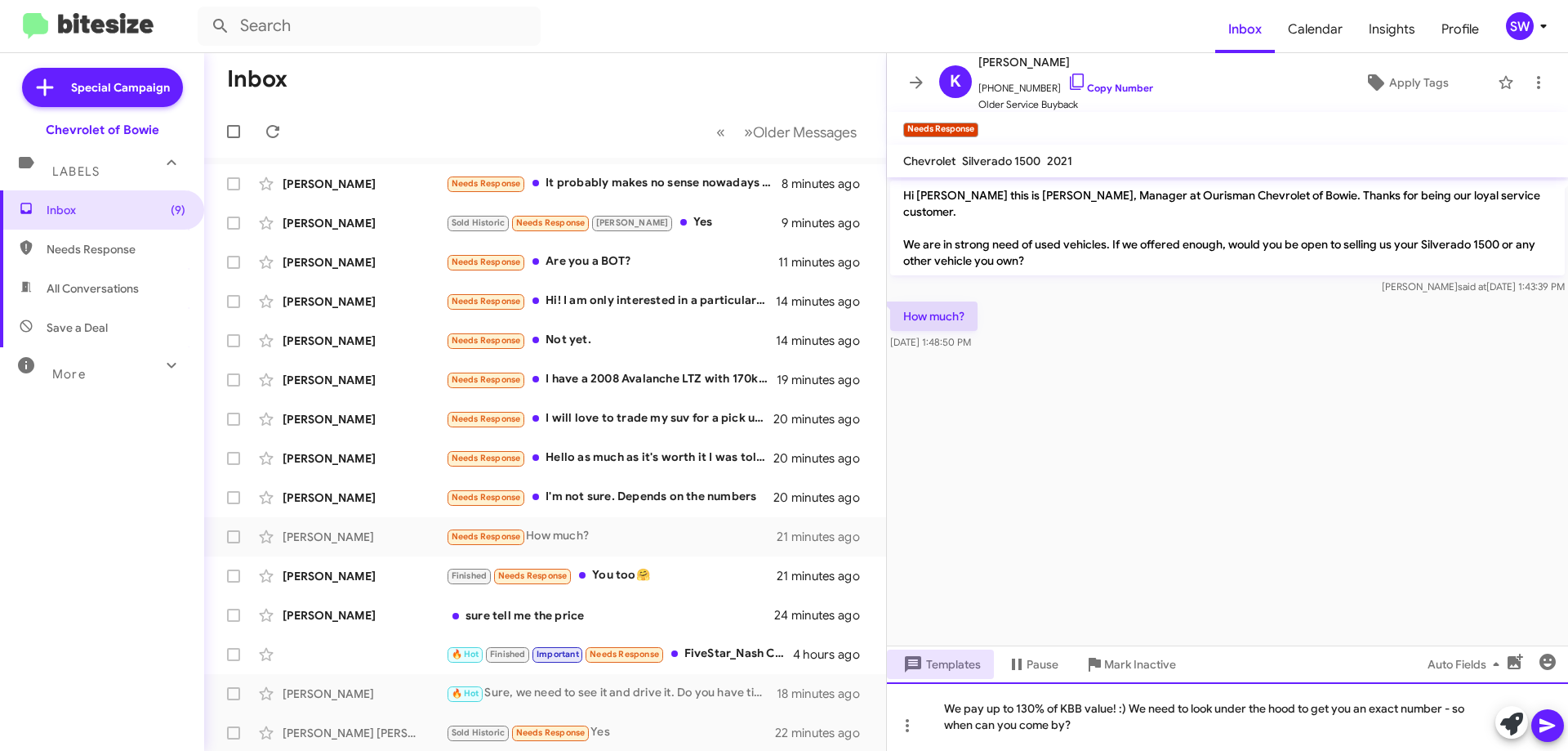
drag, startPoint x: 1127, startPoint y: 704, endPoint x: 1120, endPoint y: 731, distance: 27.9
click at [1126, 709] on div "We pay up to 130% of KBB value! :) We need to look under the hood to get you an…" at bounding box center [1228, 717] width 682 height 68
drag, startPoint x: 1225, startPoint y: 729, endPoint x: 1242, endPoint y: 723, distance: 18.0
click at [1225, 729] on div "We pay up to 130% of KBB value! We need to look under the hood to get you an ex…" at bounding box center [1228, 717] width 682 height 68
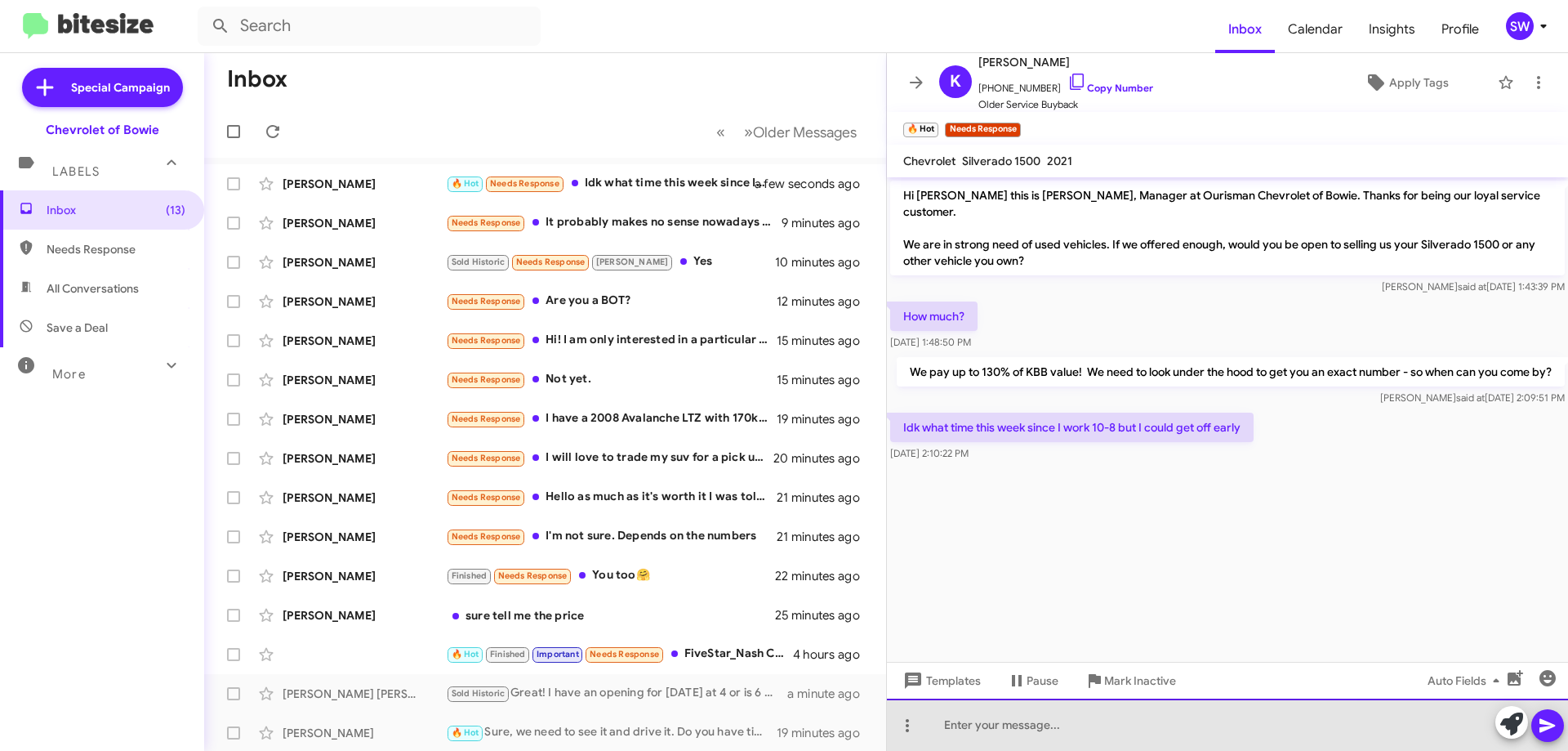
click at [1048, 728] on div at bounding box center [1228, 725] width 682 height 52
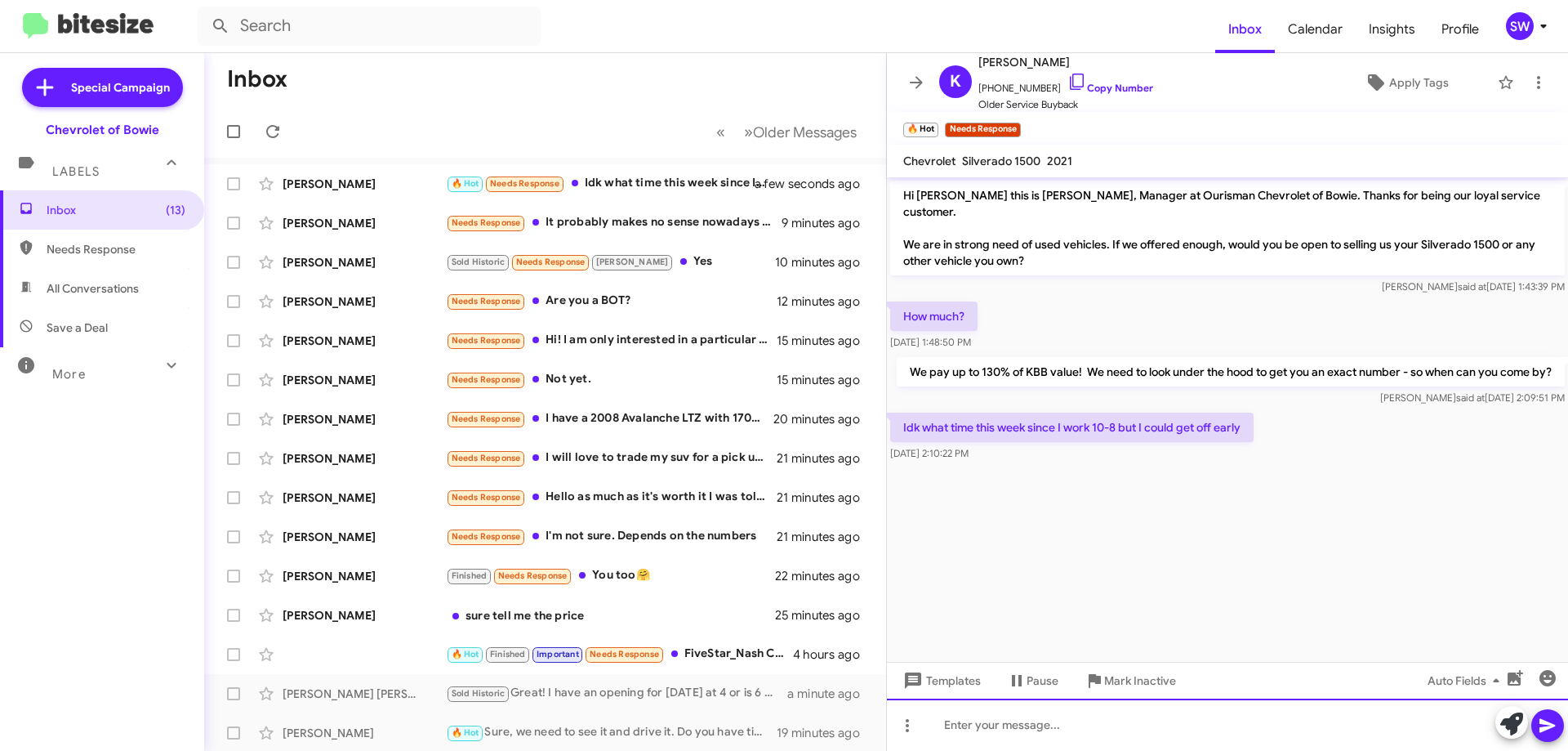
click at [1020, 727] on div at bounding box center [1228, 725] width 682 height 52
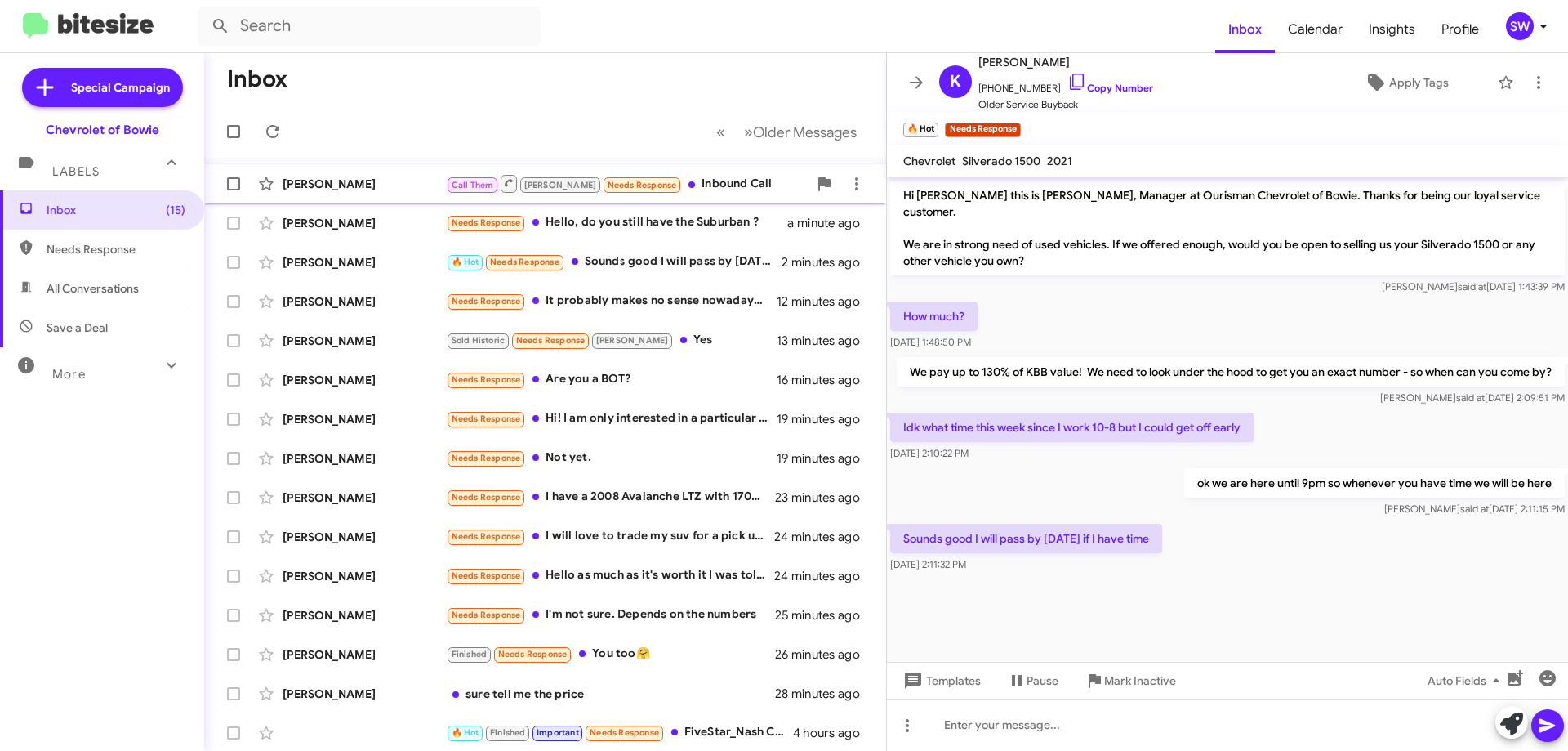
click at [696, 183] on div "Call Them Brian Needs Response Inbound Call" at bounding box center [627, 183] width 361 height 21
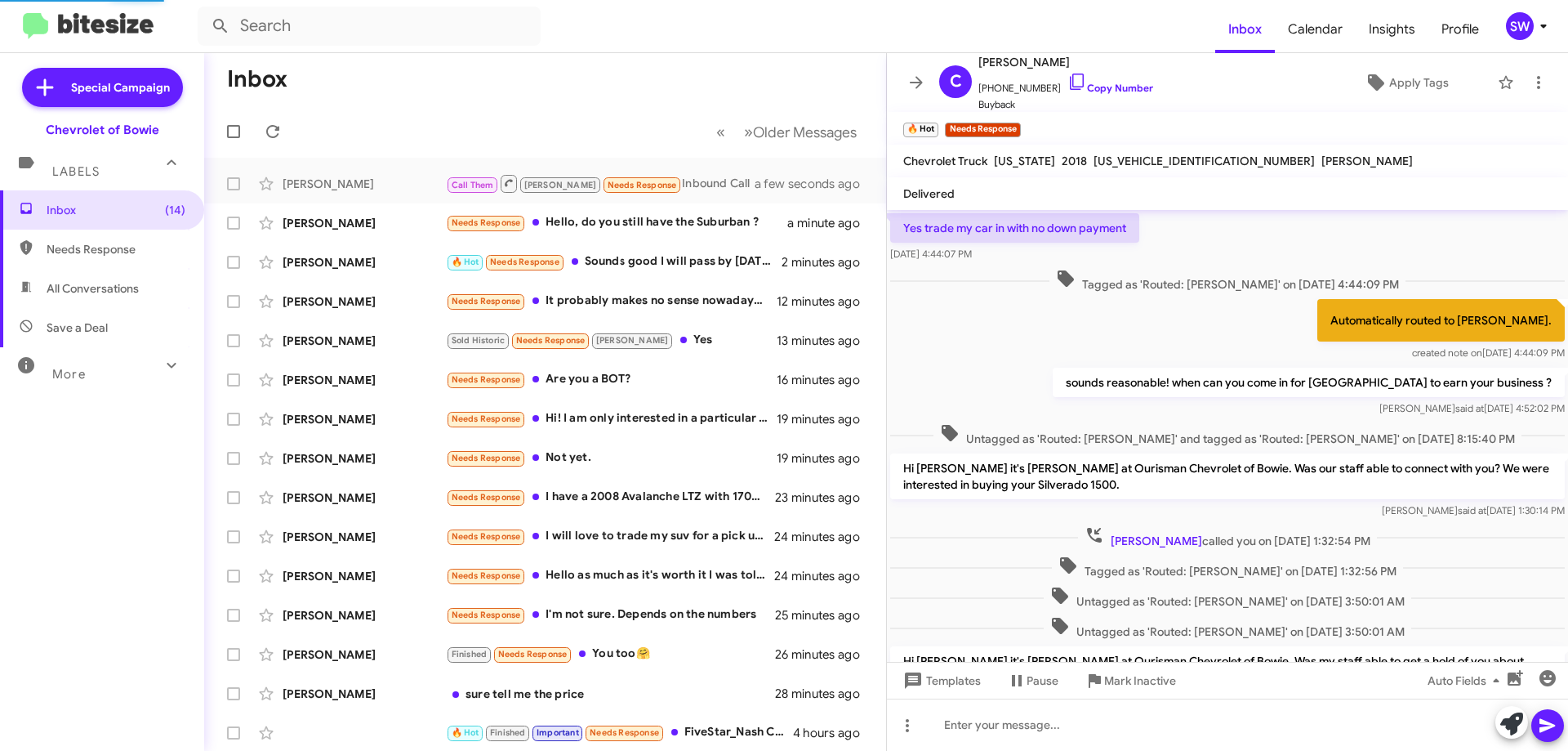
scroll to position [781, 0]
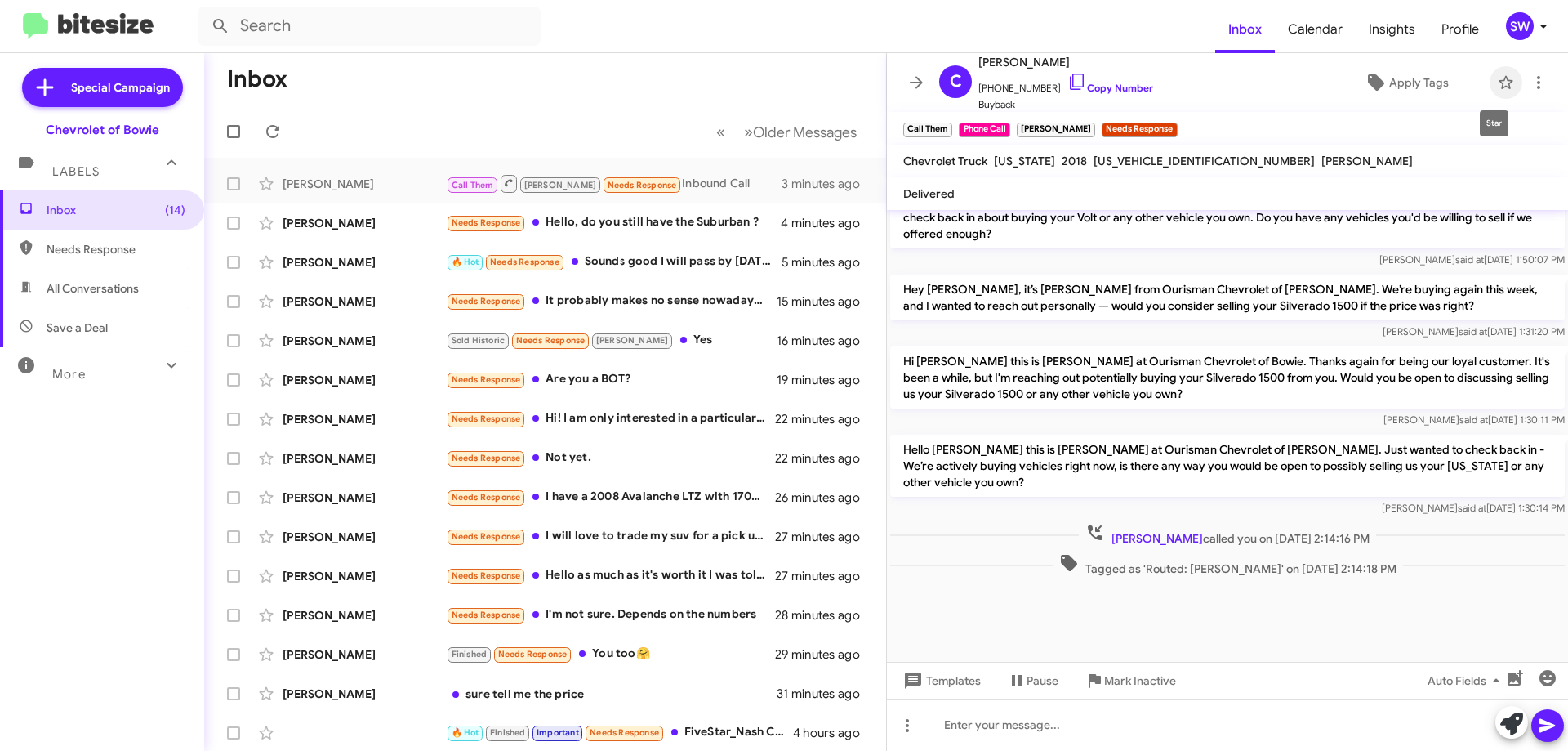
drag, startPoint x: 1491, startPoint y: 82, endPoint x: 1198, endPoint y: 290, distance: 359.3
click at [1496, 84] on icon at bounding box center [1506, 83] width 20 height 20
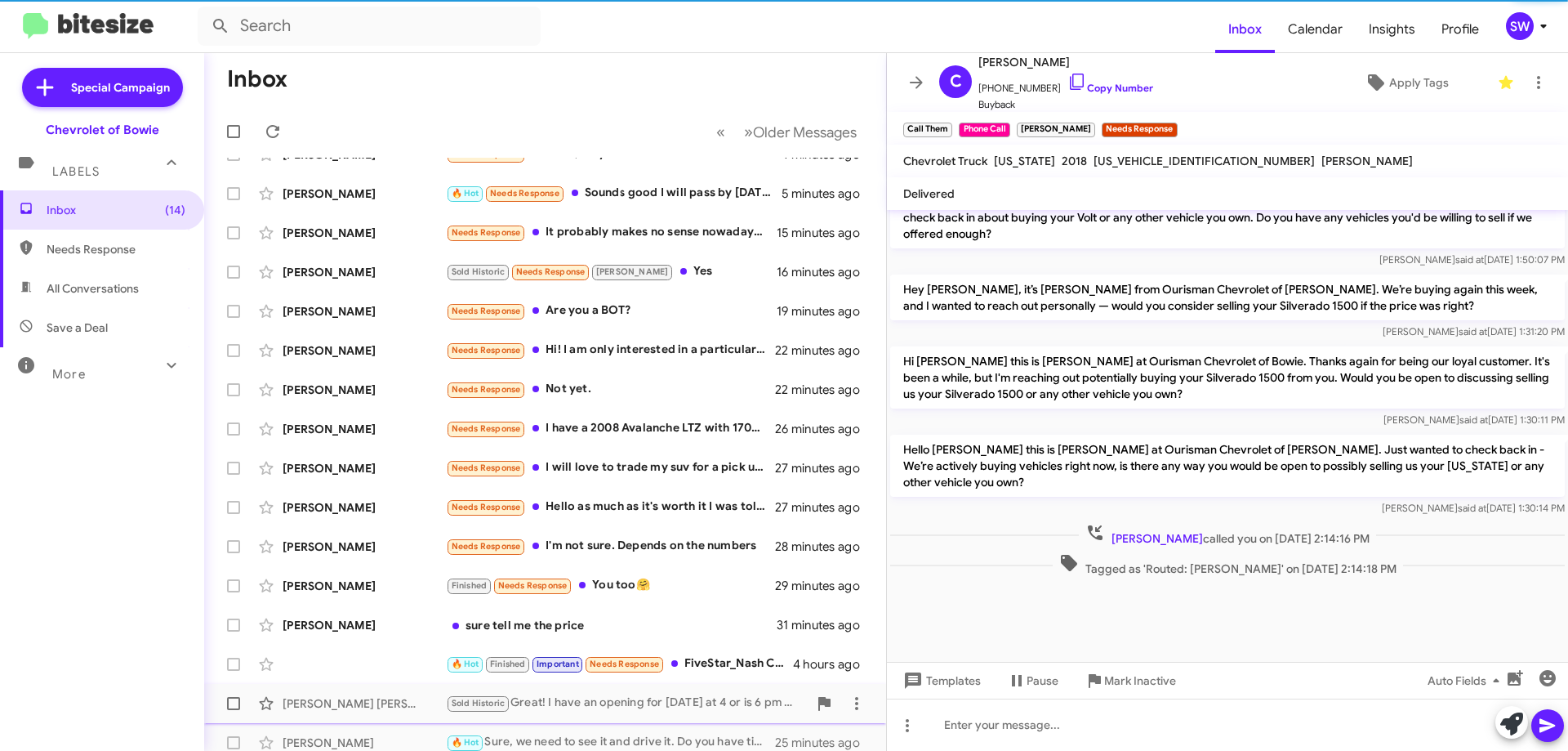
scroll to position [164, 0]
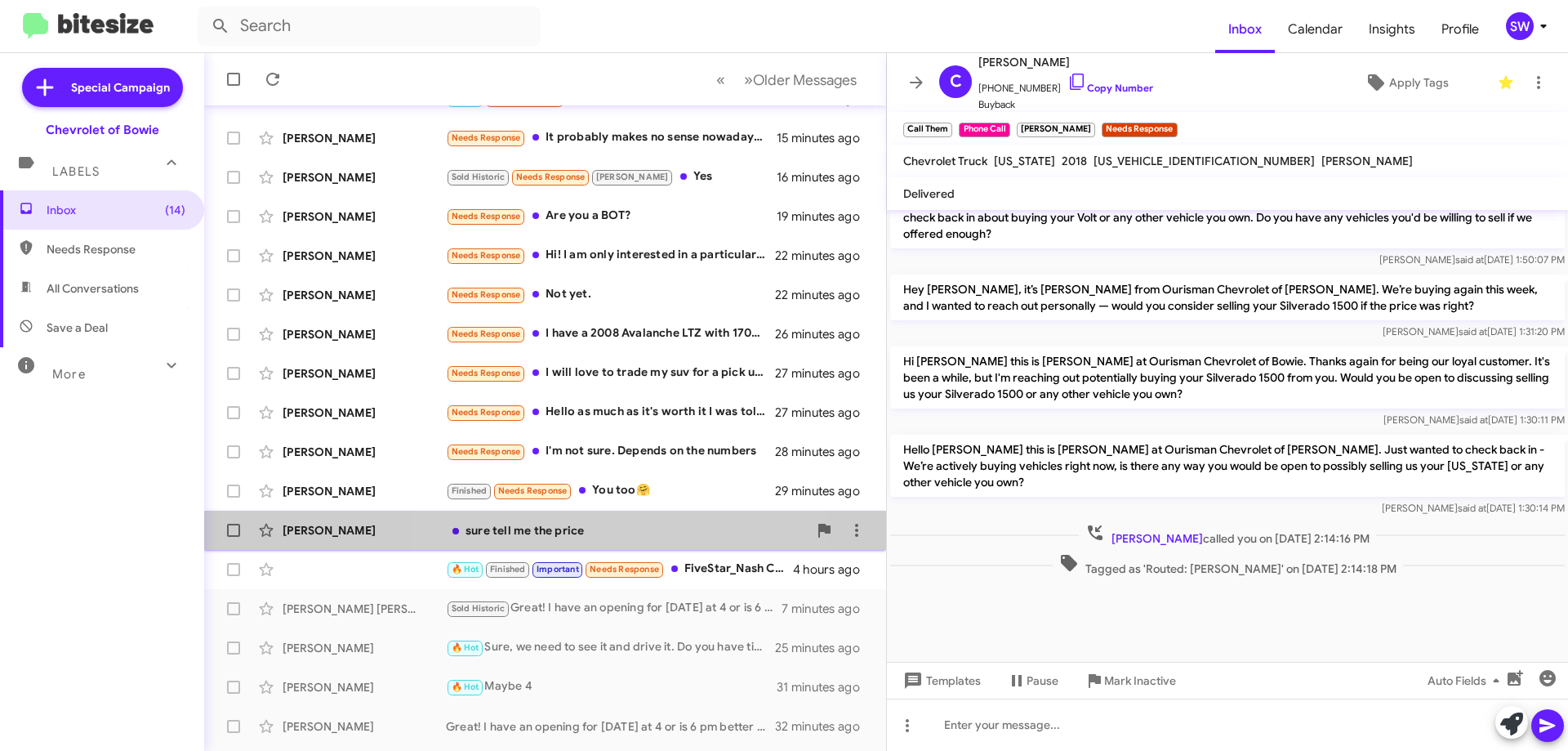
drag, startPoint x: 578, startPoint y: 536, endPoint x: 867, endPoint y: 514, distance: 289.8
click at [584, 534] on div "sure tell me the price" at bounding box center [627, 531] width 361 height 16
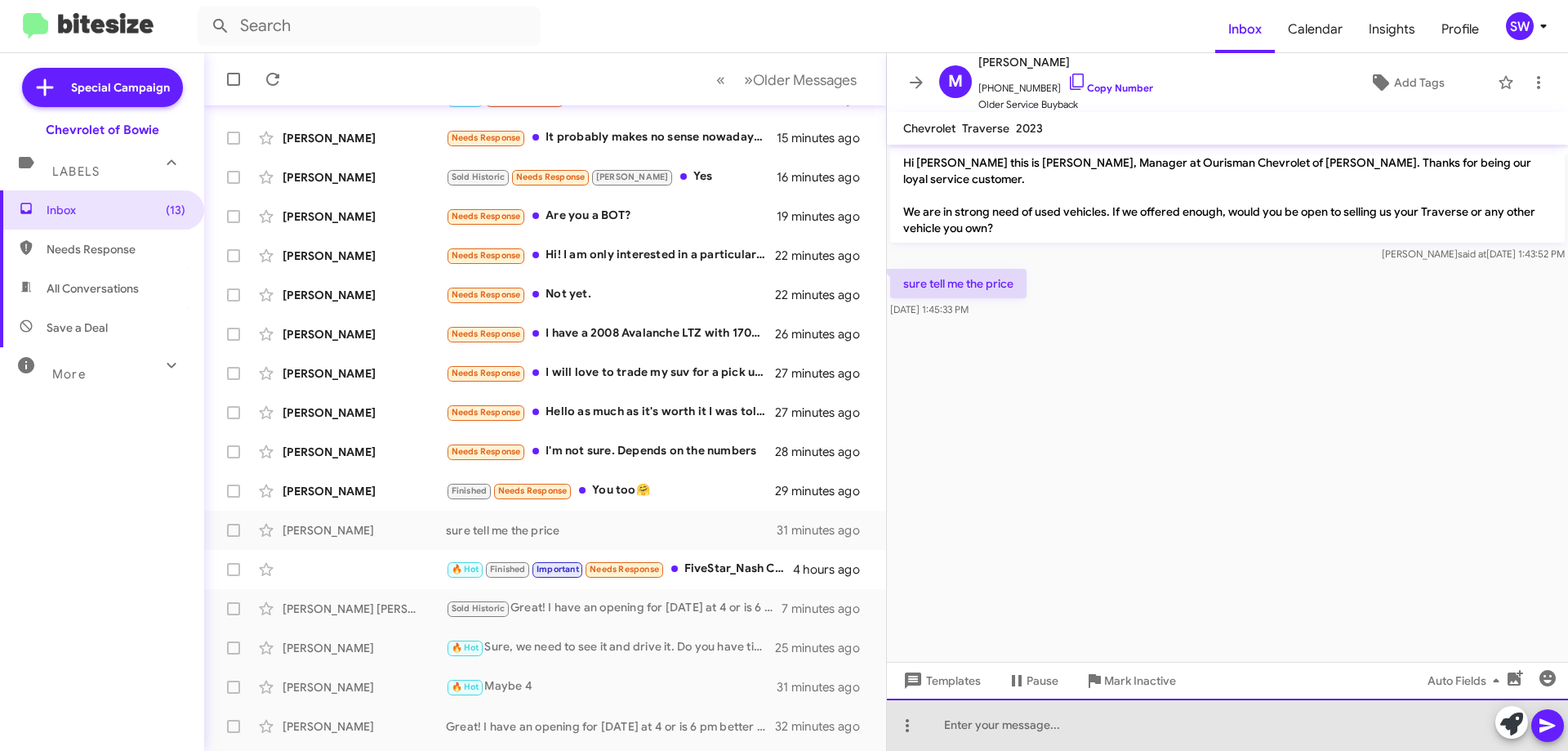
drag, startPoint x: 1033, startPoint y: 724, endPoint x: 1037, endPoint y: 745, distance: 21.4
click at [1038, 729] on div at bounding box center [1228, 725] width 682 height 52
drag, startPoint x: 1281, startPoint y: 728, endPoint x: 1286, endPoint y: 750, distance: 22.6
click at [1282, 730] on div "We have to see it in person and drive it. Stop by if you have som,e time this w…" at bounding box center [1228, 725] width 682 height 52
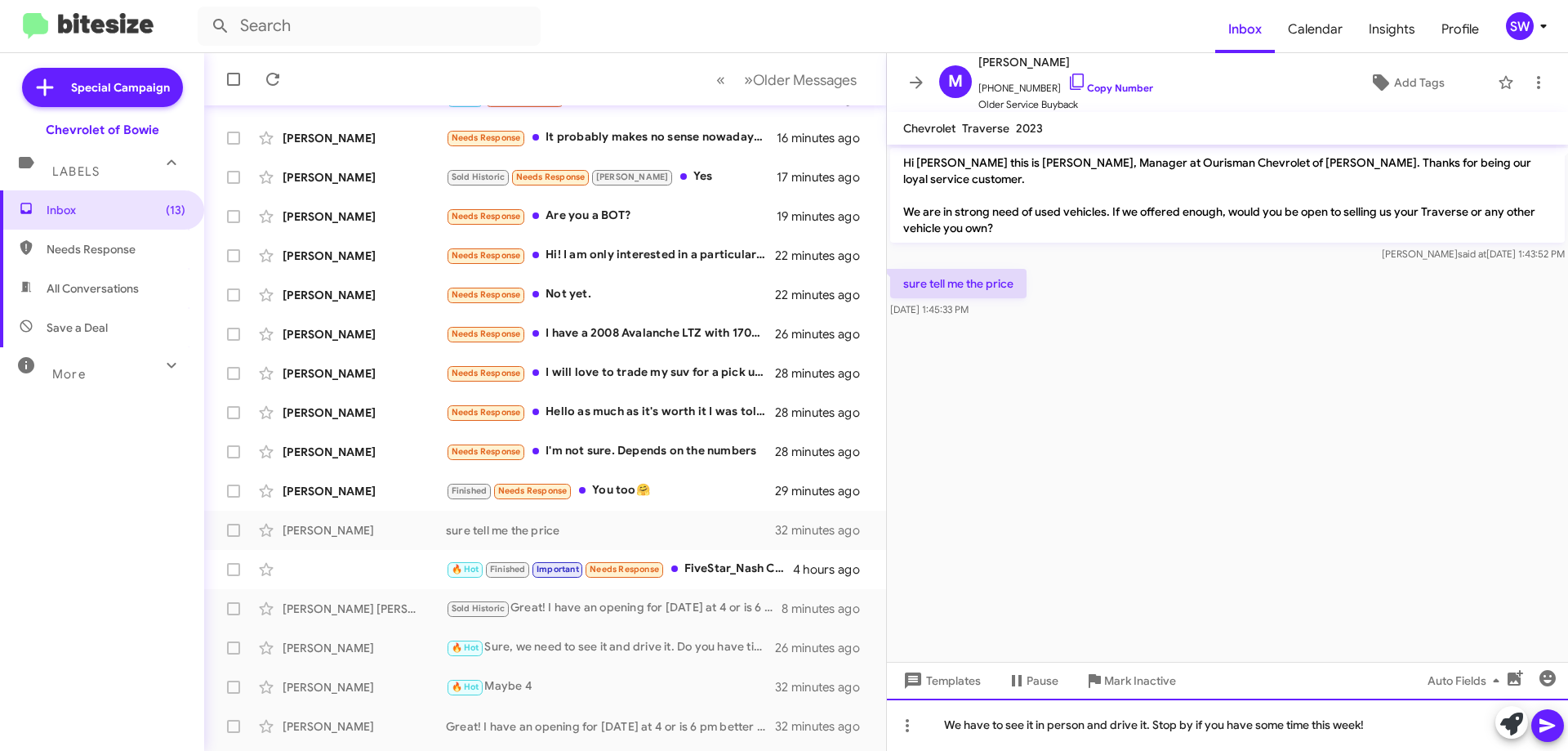
drag, startPoint x: 1386, startPoint y: 732, endPoint x: 1465, endPoint y: 735, distance: 79.1
click at [1389, 733] on div "We have to see it in person and drive it. Stop by if you have some time this we…" at bounding box center [1228, 725] width 682 height 52
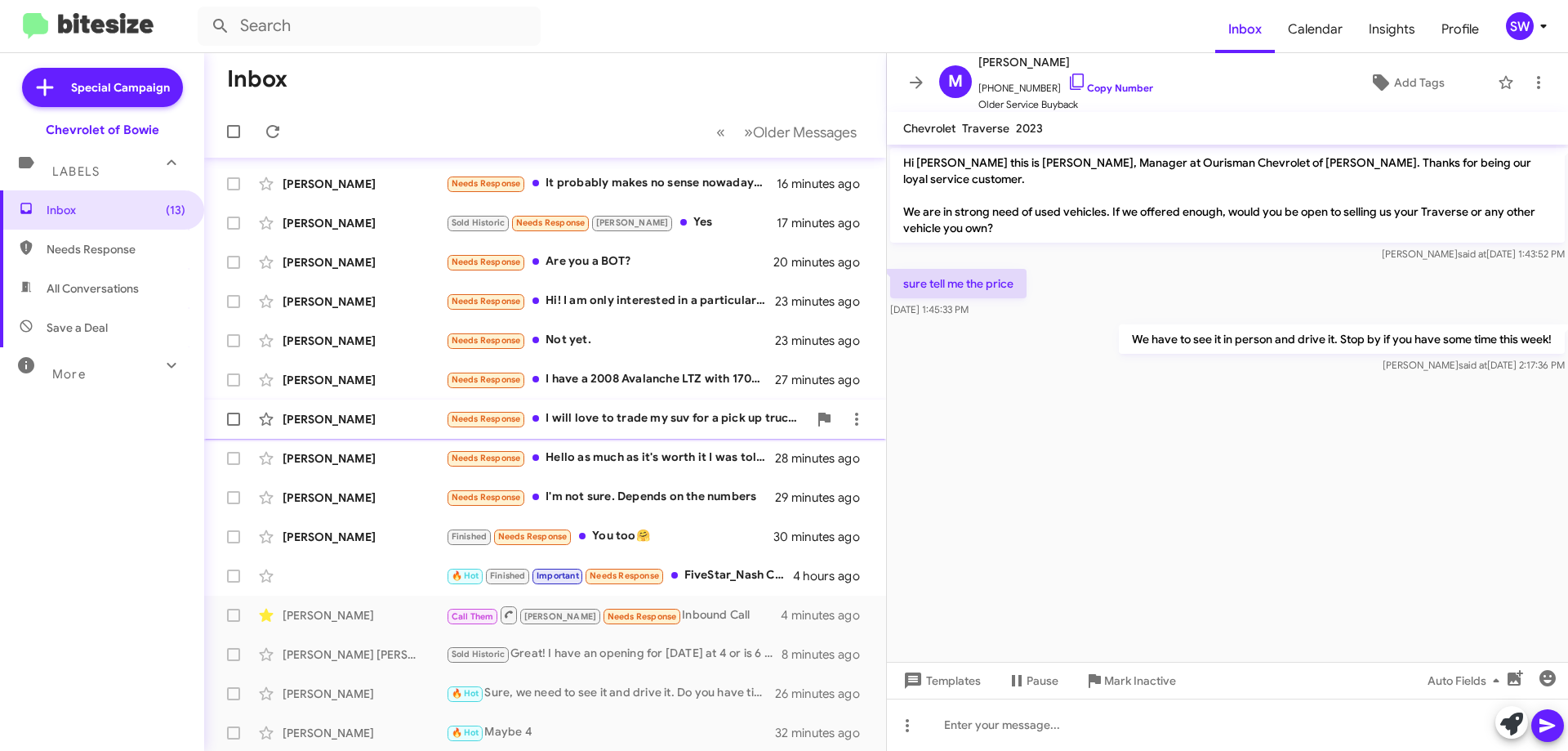
scroll to position [34, 0]
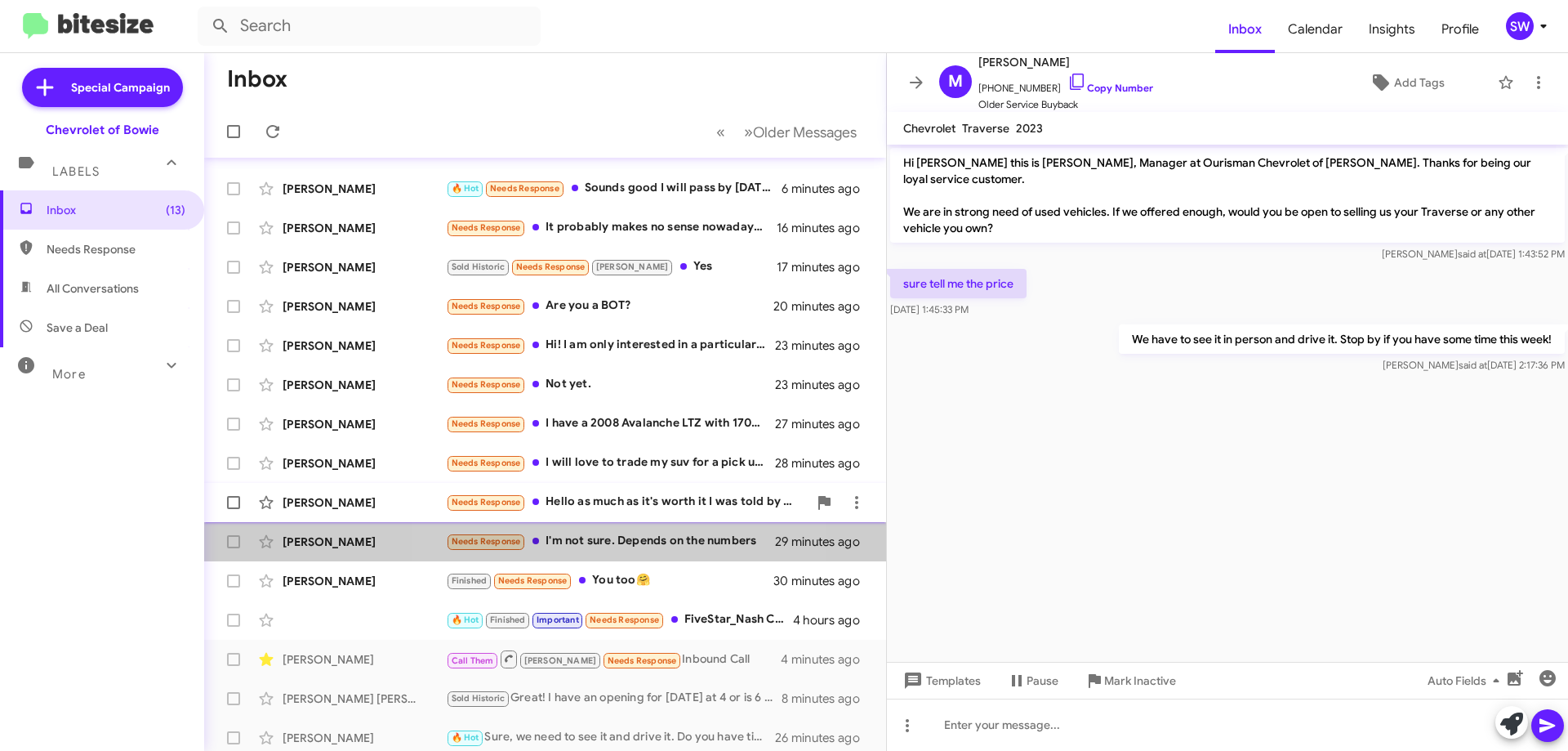
drag, startPoint x: 594, startPoint y: 543, endPoint x: 703, endPoint y: 519, distance: 111.6
click at [601, 542] on div "Needs Response I'm not sure. Depends on the numbers" at bounding box center [610, 541] width 329 height 19
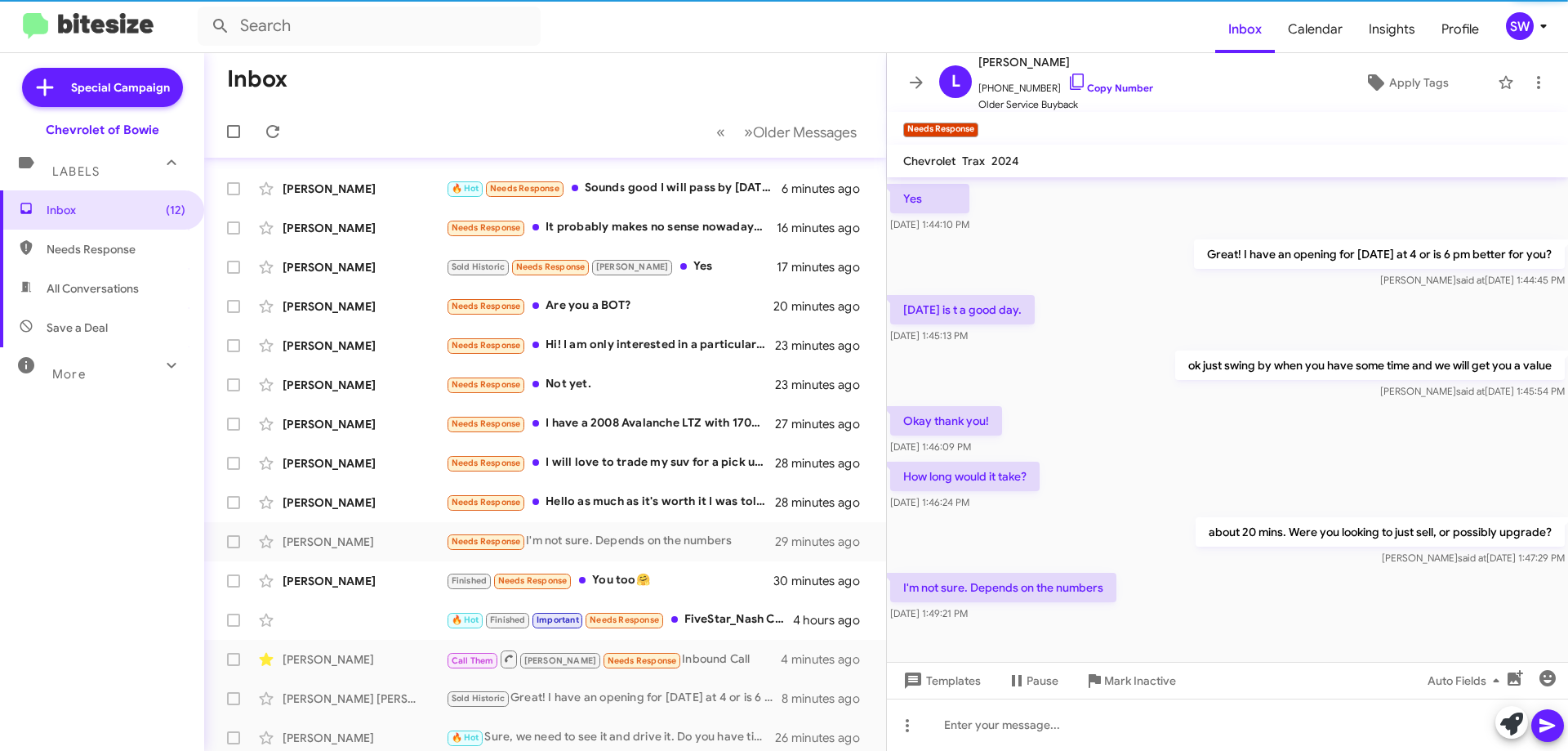
scroll to position [118, 0]
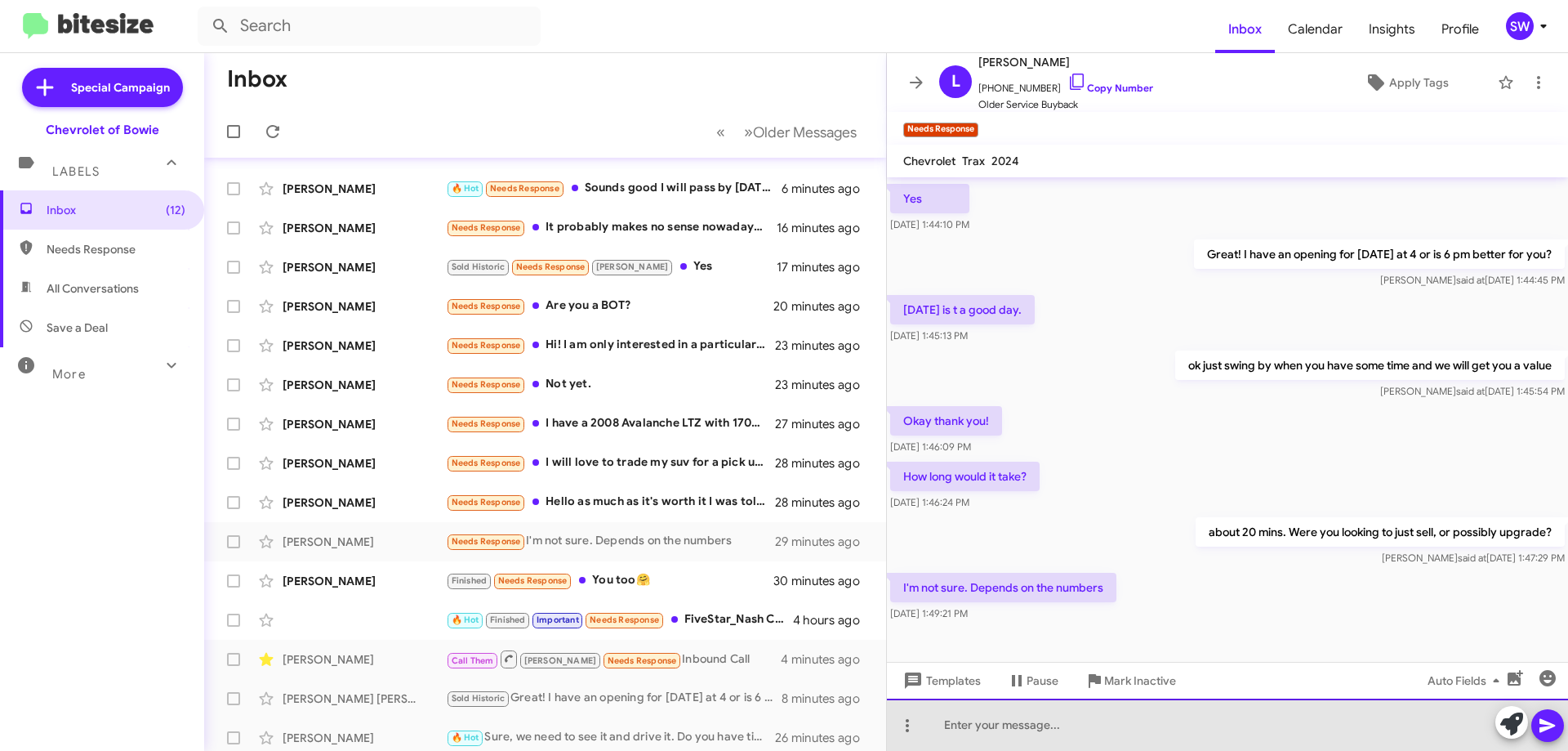
click at [1058, 725] on div at bounding box center [1228, 725] width 682 height 52
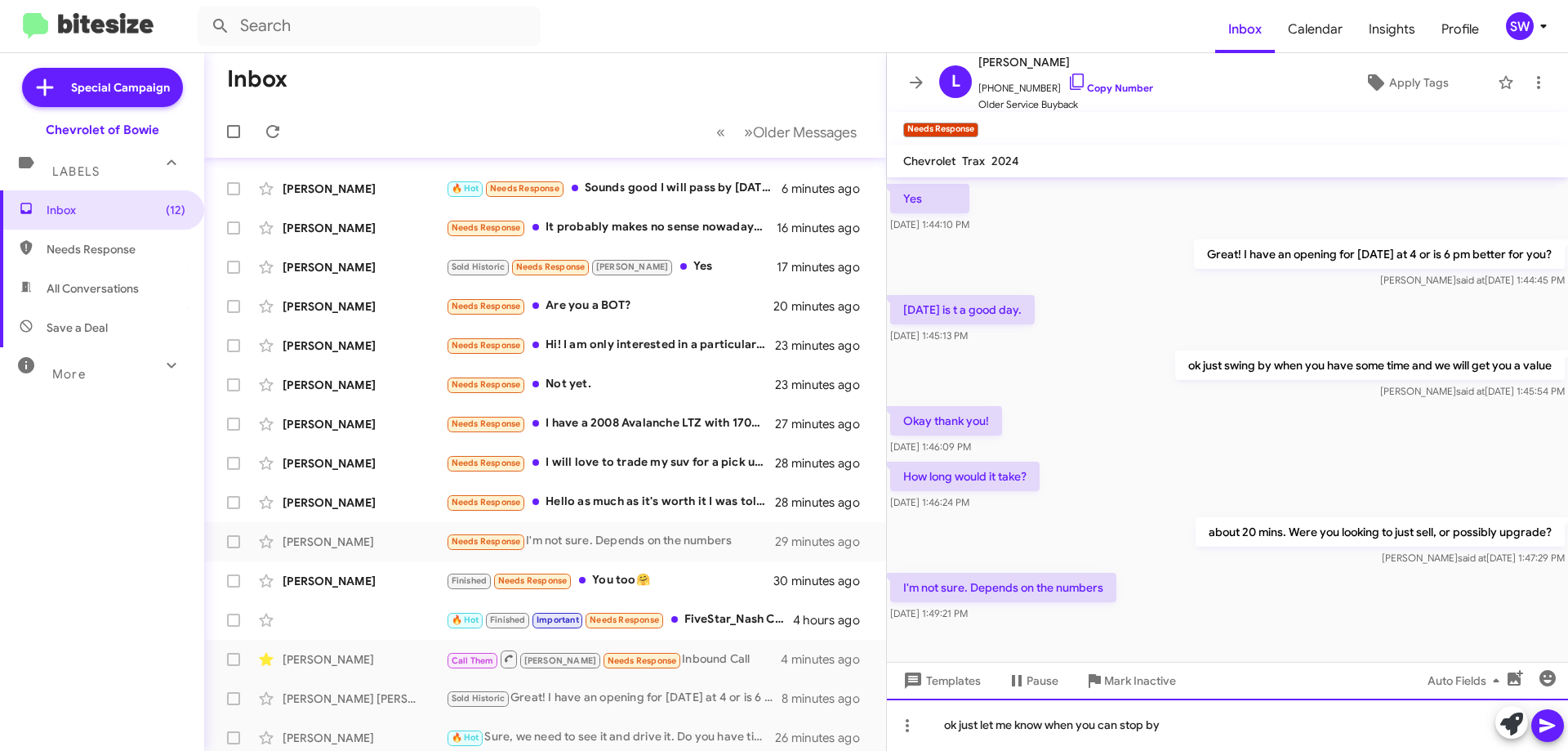
click at [960, 726] on div "ok just let me know when you can stop by" at bounding box center [1228, 725] width 682 height 52
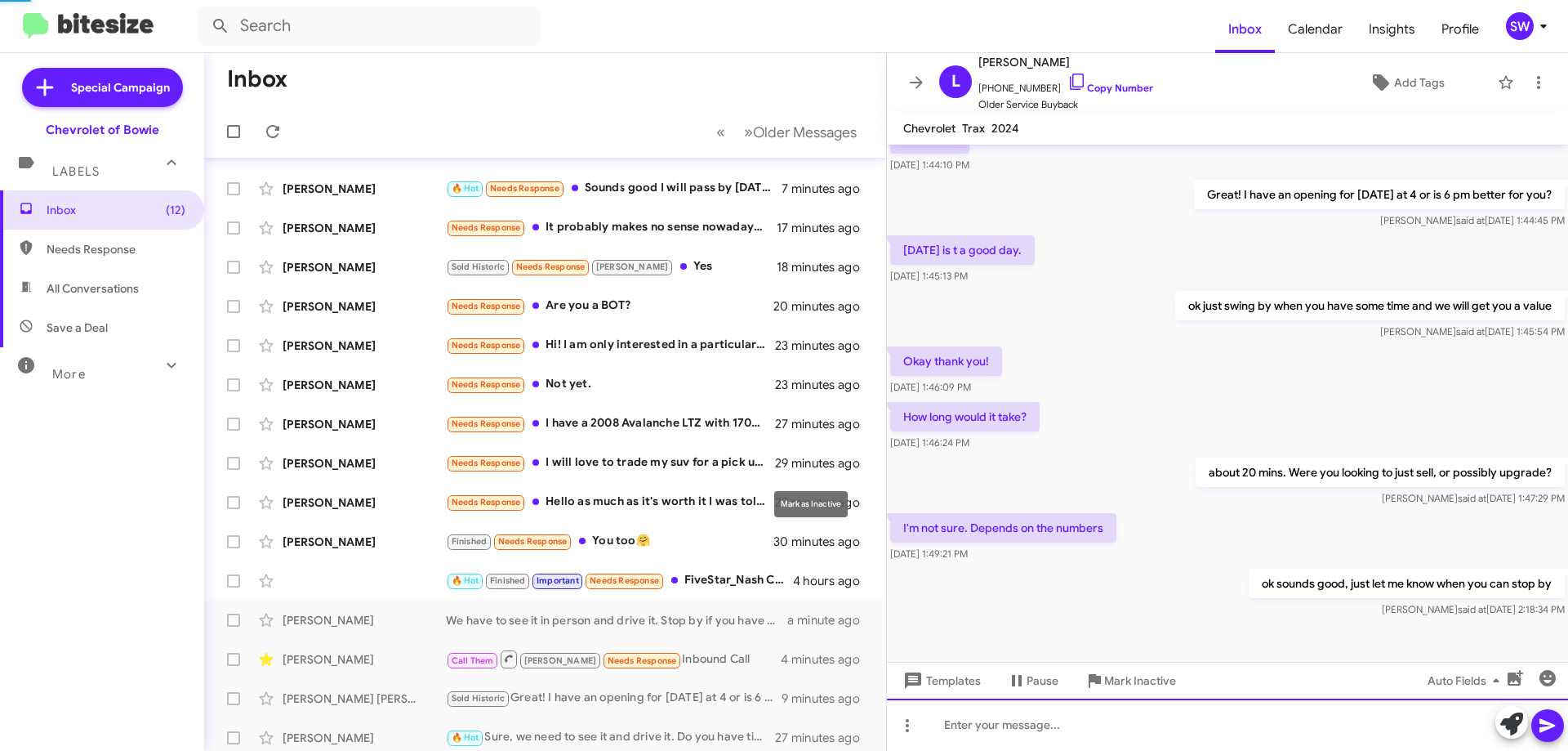
scroll to position [145, 0]
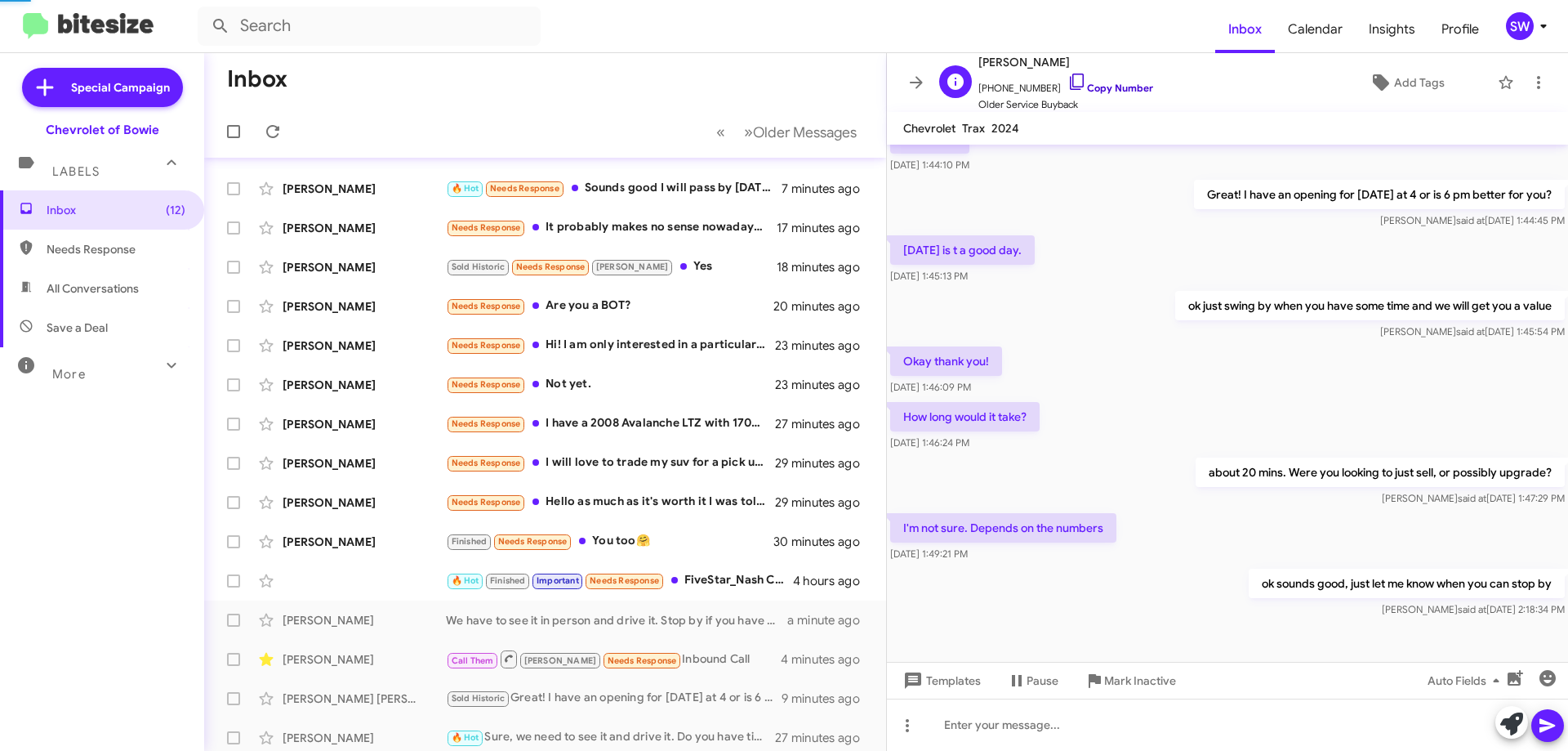
drag, startPoint x: 1064, startPoint y: 83, endPoint x: 1098, endPoint y: 92, distance: 35.2
click at [1067, 83] on icon at bounding box center [1077, 82] width 20 height 20
drag, startPoint x: 609, startPoint y: 465, endPoint x: 632, endPoint y: 463, distance: 23.1
click at [615, 465] on div "Needs Response I will love to trade my suv for a pick up truck but" at bounding box center [627, 462] width 361 height 19
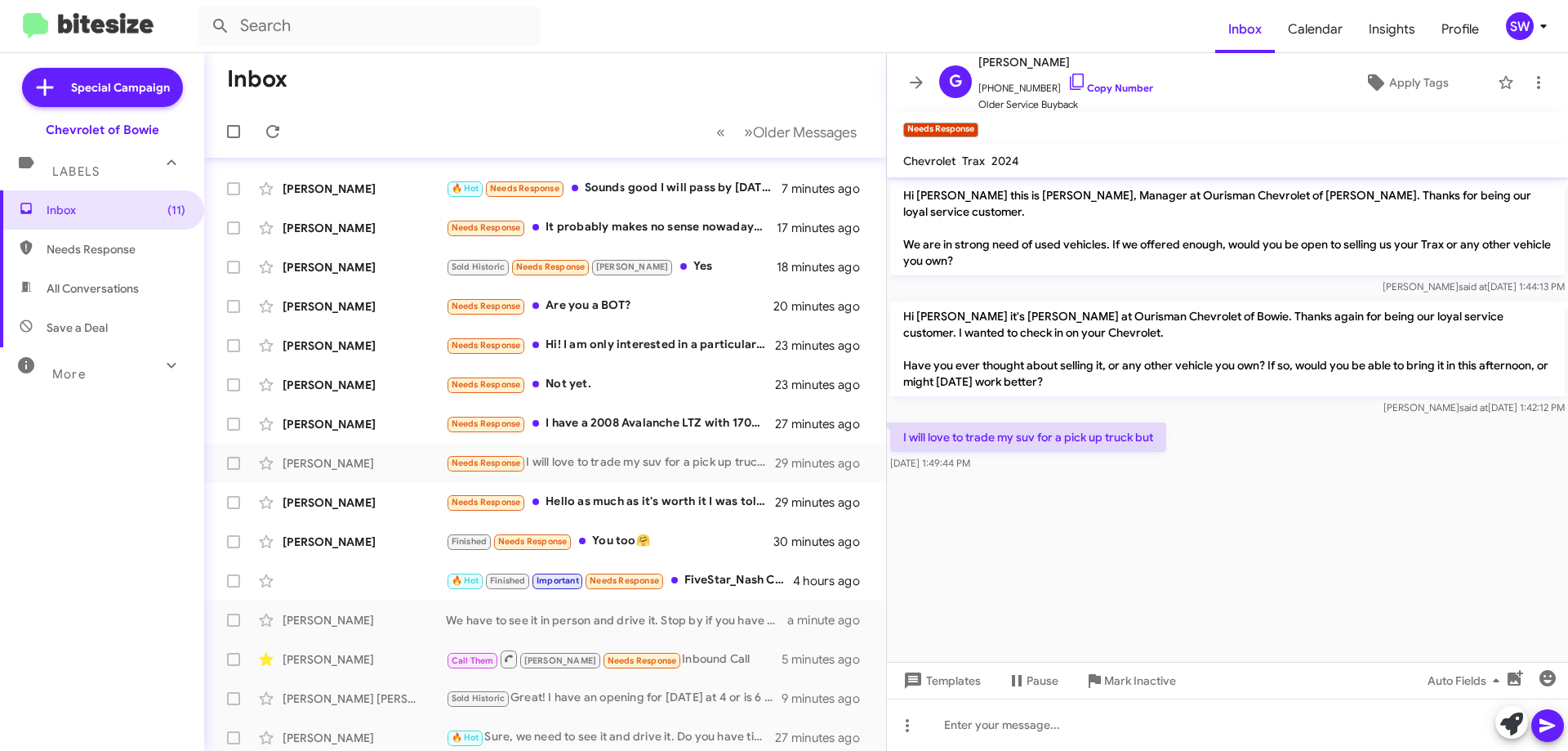
drag, startPoint x: 1072, startPoint y: 85, endPoint x: 1082, endPoint y: 112, distance: 28.8
click at [1072, 86] on link "Copy Number" at bounding box center [1109, 88] width 85 height 13
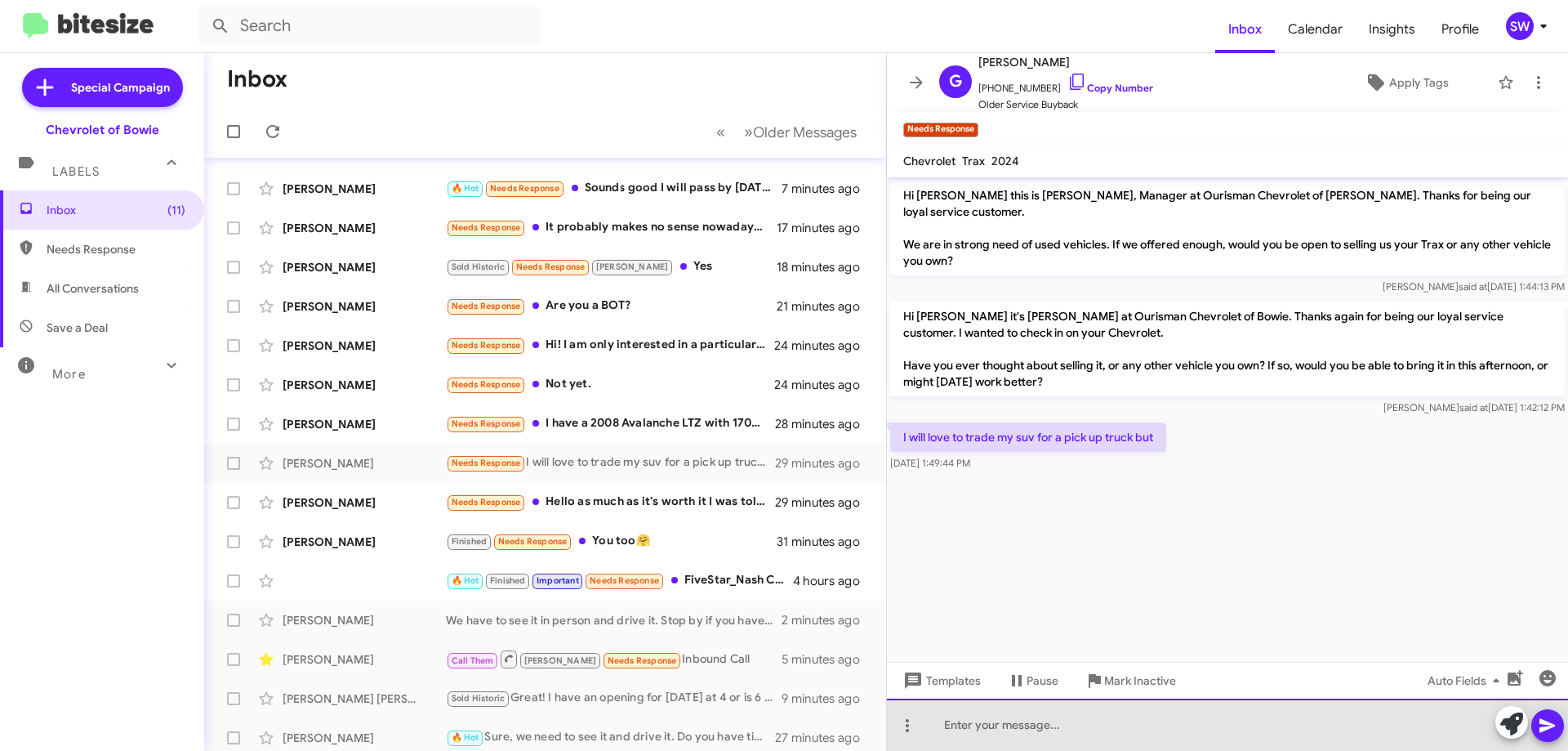
click at [993, 726] on div at bounding box center [1228, 725] width 682 height 52
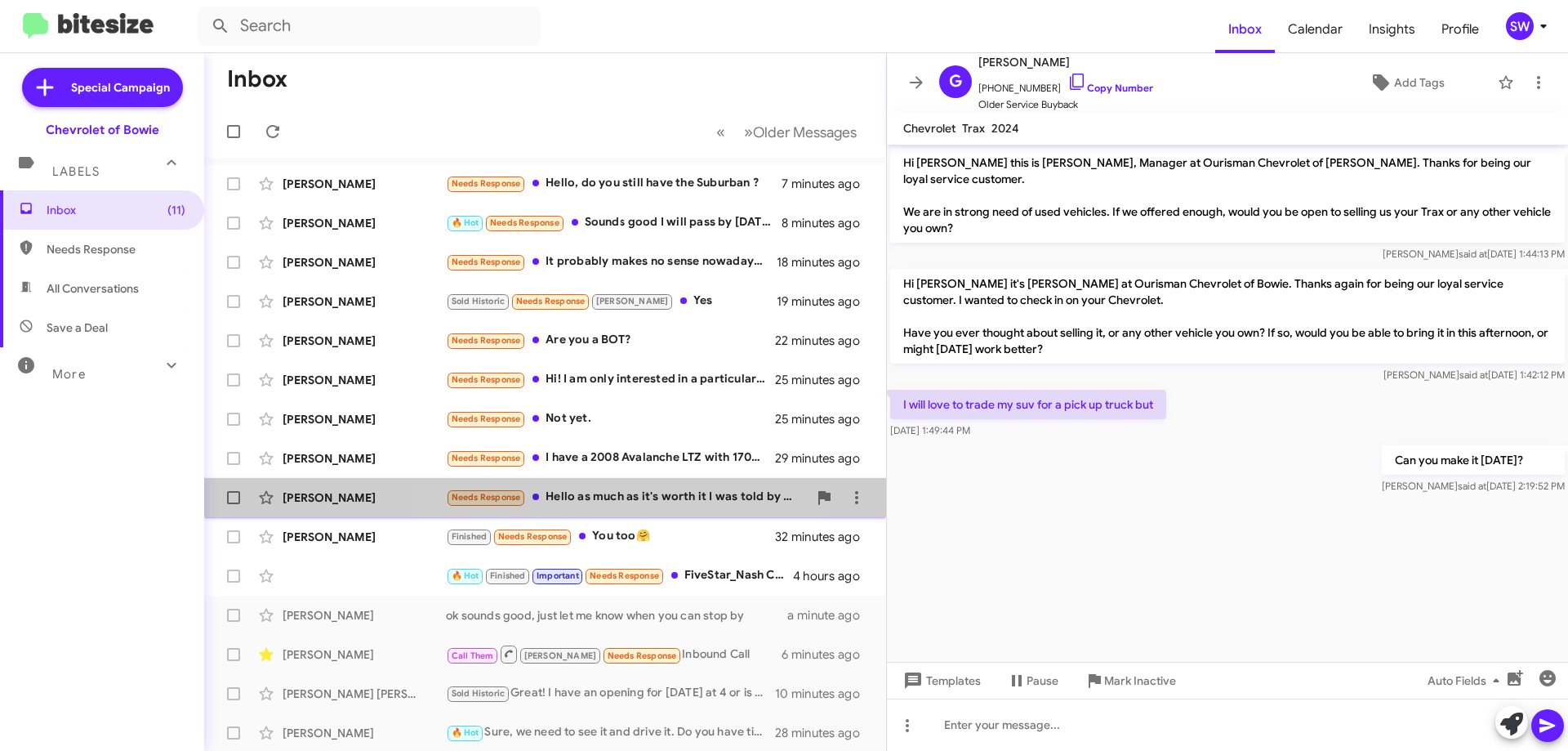
drag, startPoint x: 588, startPoint y: 496, endPoint x: 912, endPoint y: 469, distance: 325.1
click at [589, 496] on div "Needs Response Hello as much as it's worth it I was told by other car dealers t…" at bounding box center [610, 496] width 329 height 19
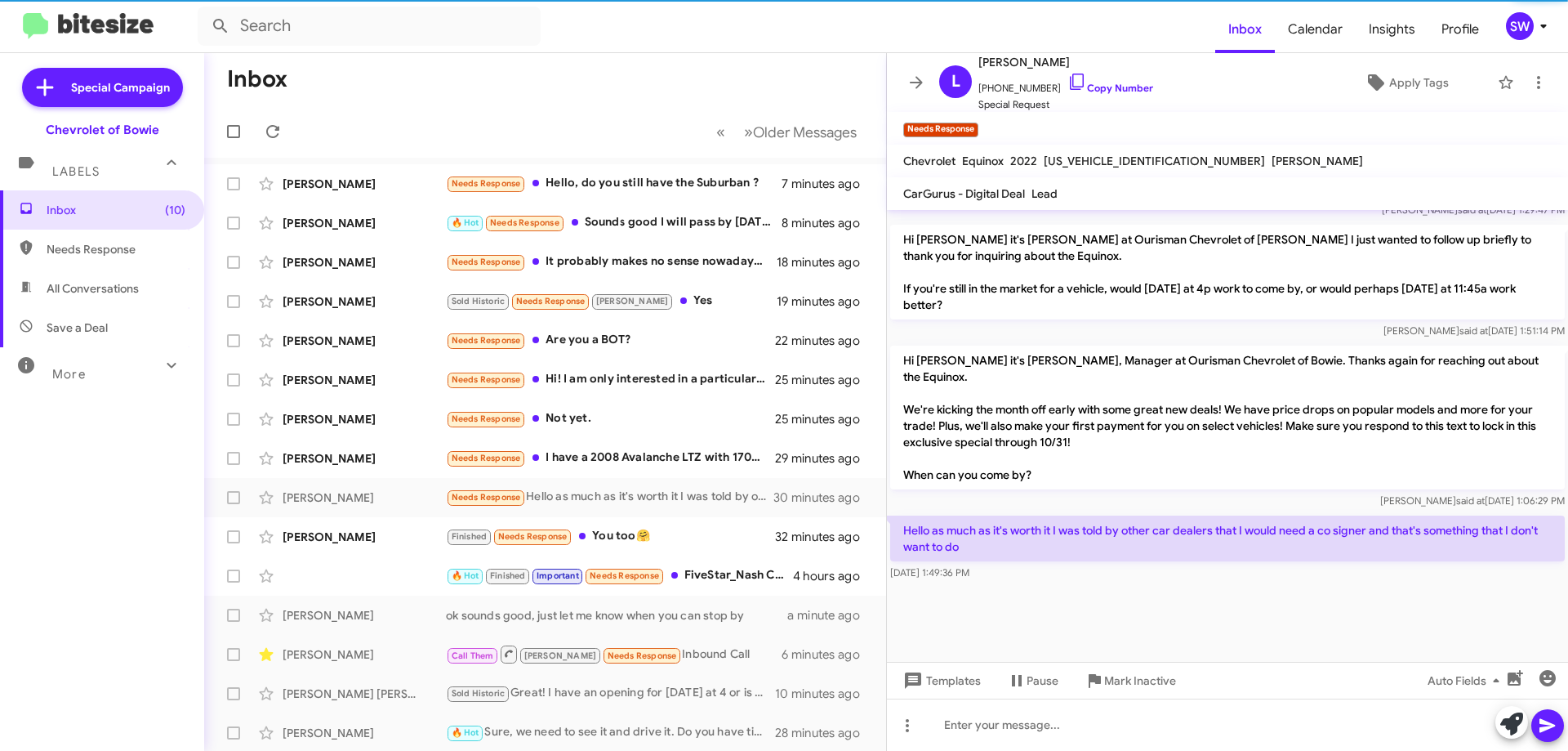
scroll to position [1776, 0]
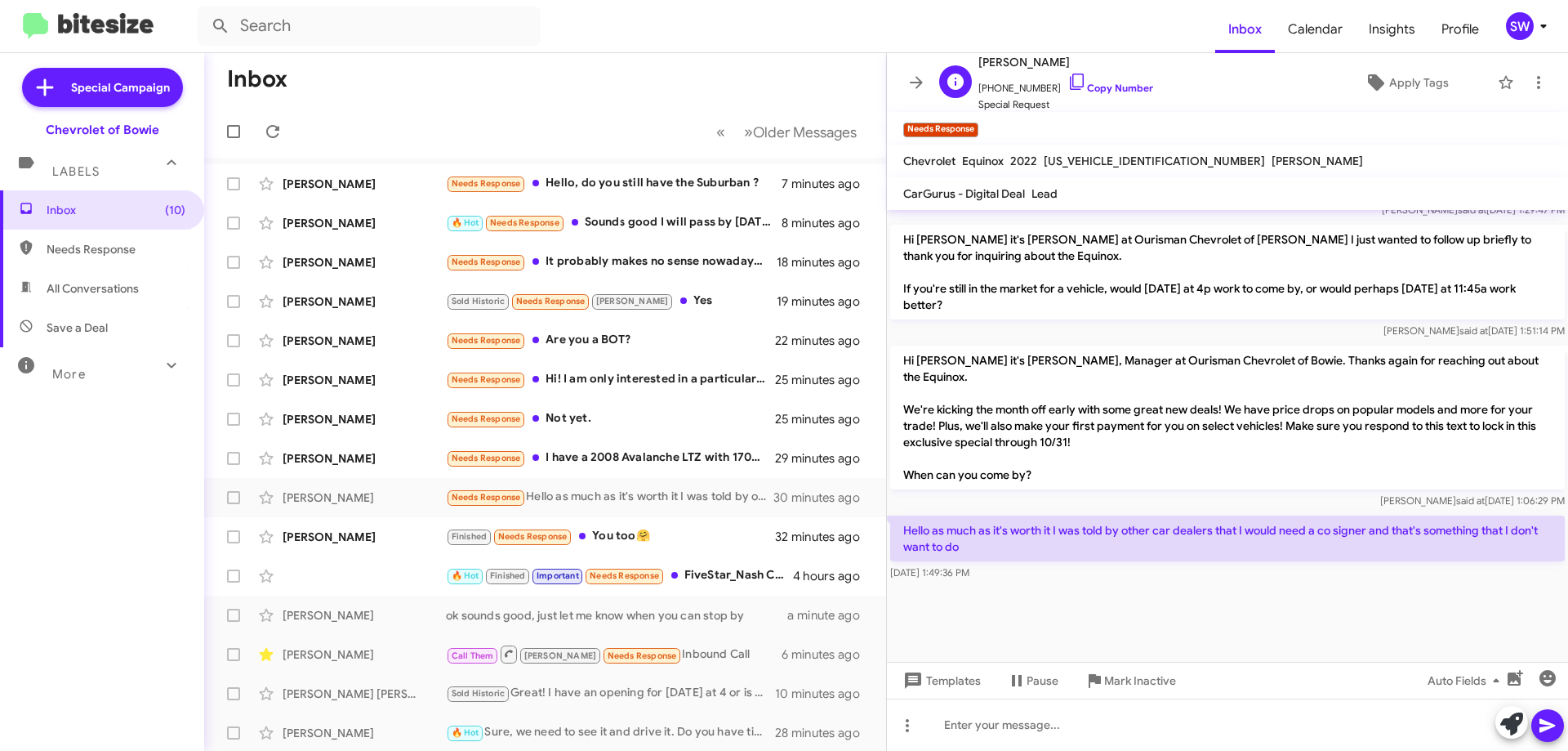
drag, startPoint x: 1059, startPoint y: 78, endPoint x: 1166, endPoint y: 99, distance: 109.0
click at [1067, 79] on icon at bounding box center [1077, 82] width 20 height 20
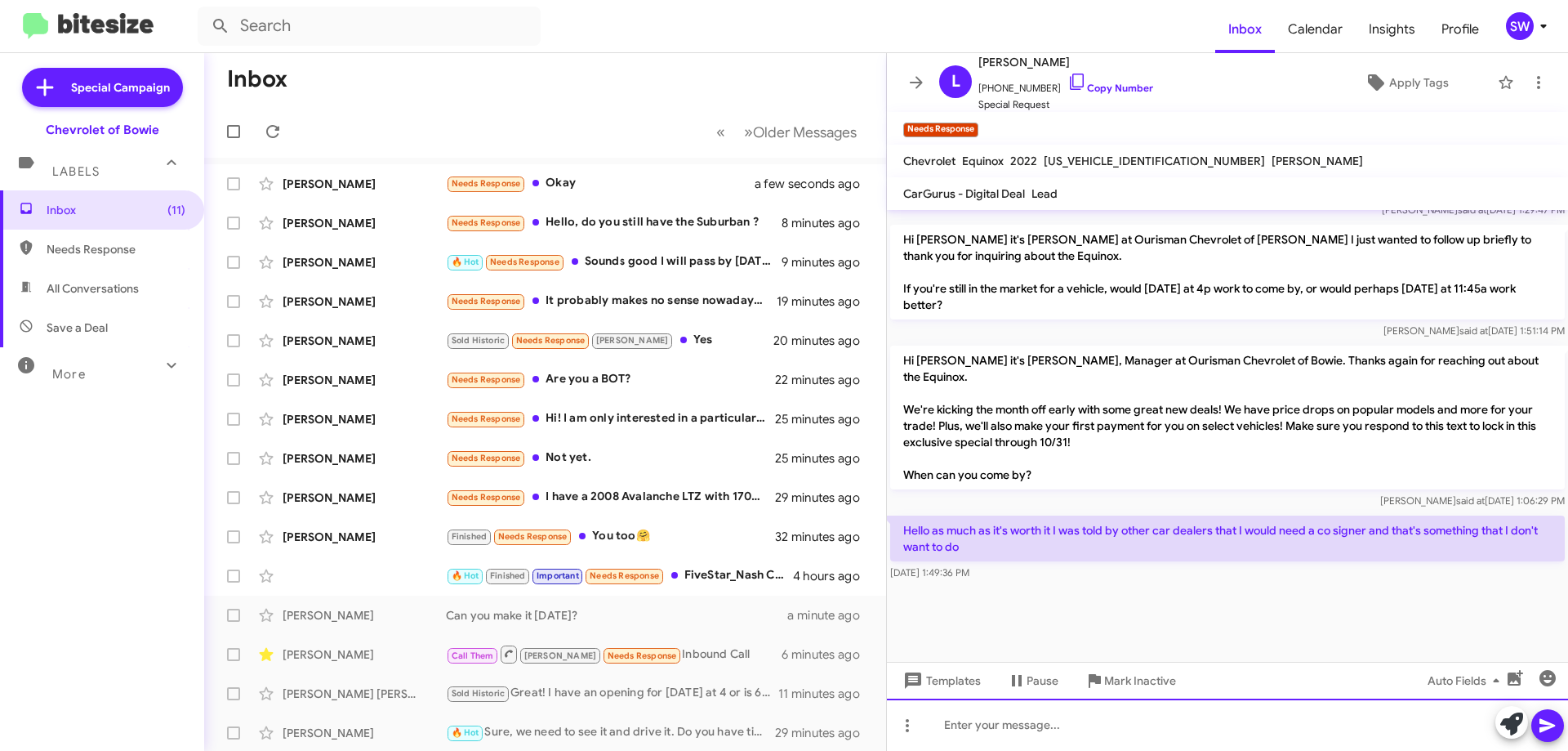
drag, startPoint x: 1519, startPoint y: 105, endPoint x: 983, endPoint y: 727, distance: 821.1
click at [983, 727] on div at bounding box center [1228, 725] width 682 height 52
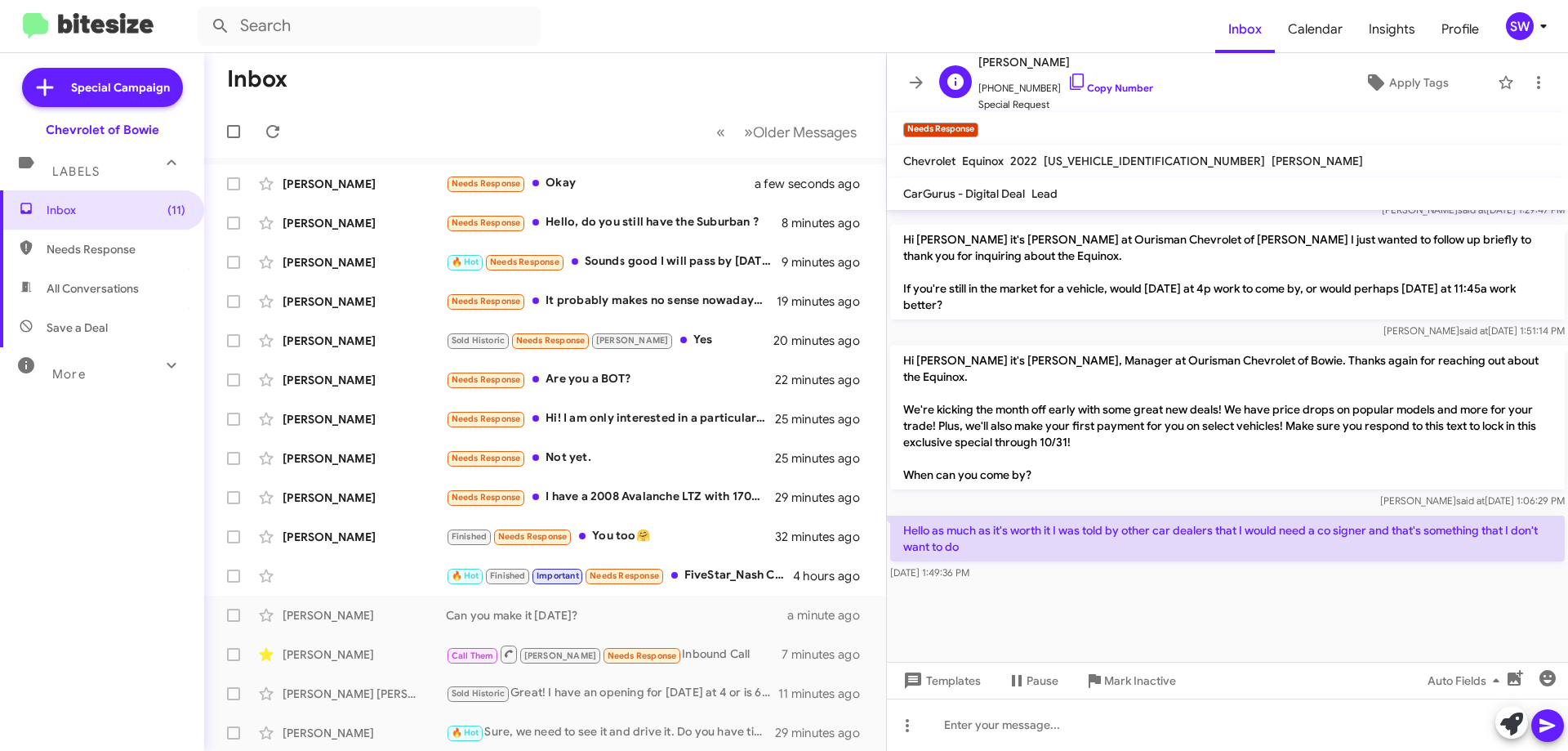
drag, startPoint x: 1060, startPoint y: 79, endPoint x: 1071, endPoint y: 79, distance: 11.0
click at [1067, 78] on icon at bounding box center [1077, 82] width 20 height 20
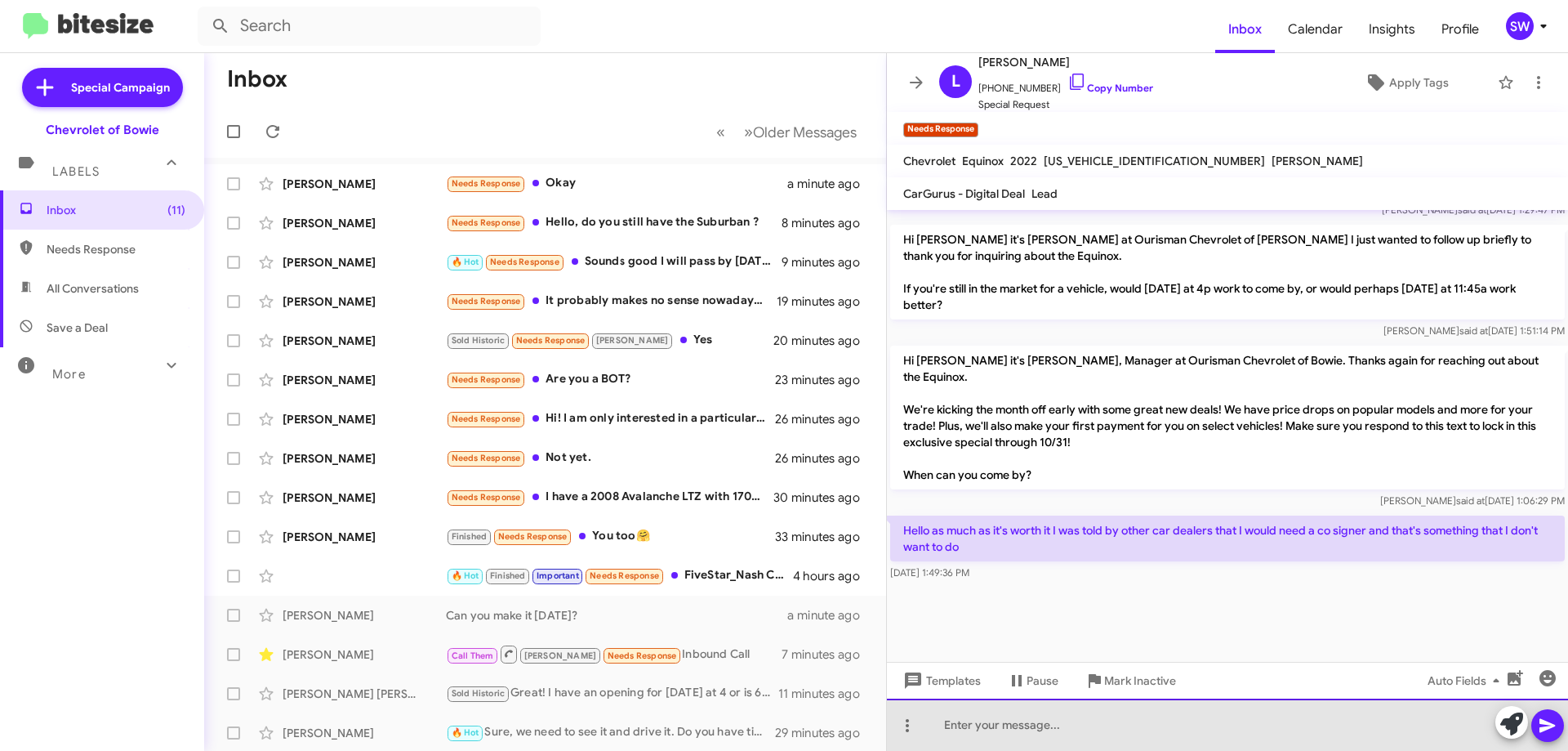
click at [1047, 720] on div at bounding box center [1228, 725] width 682 height 52
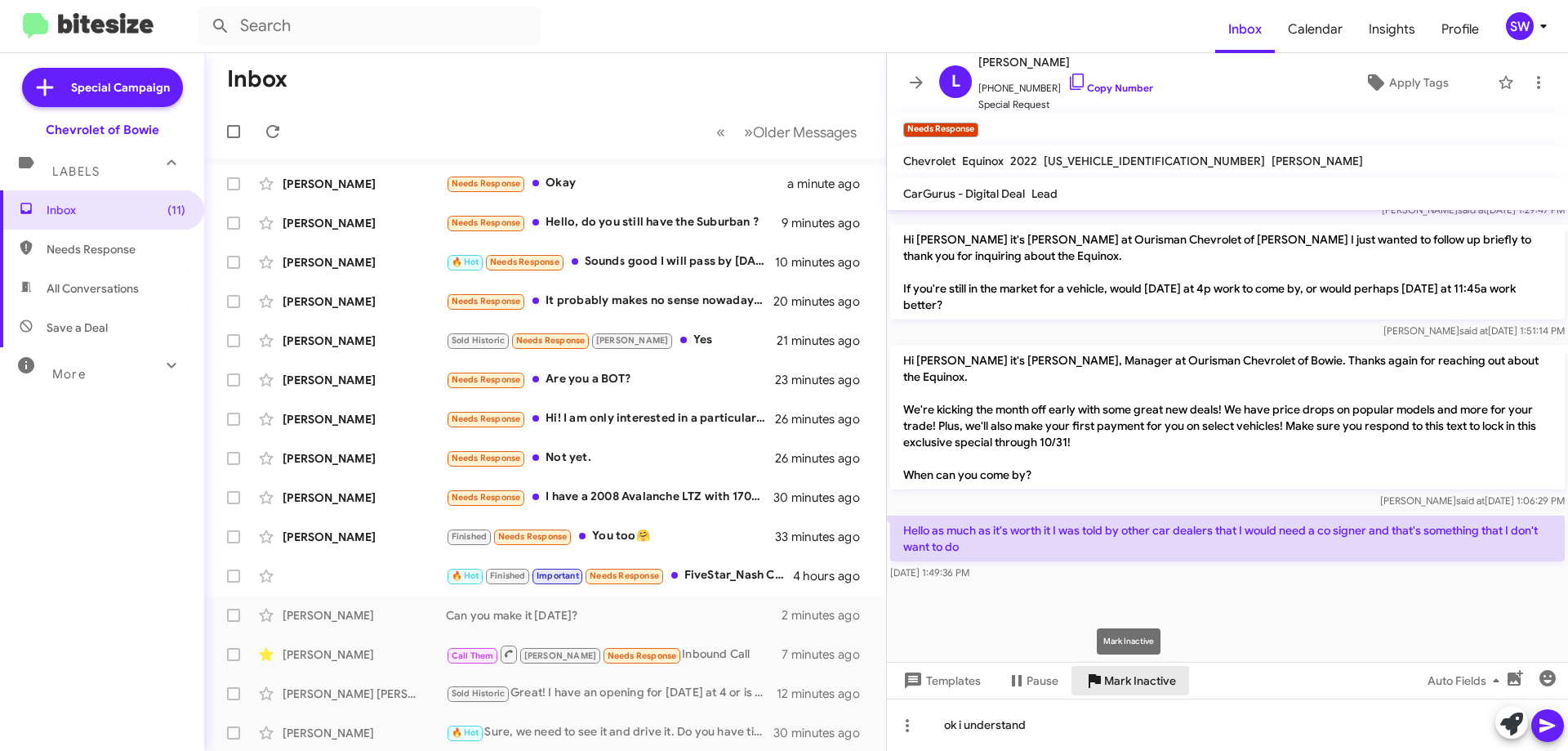
click at [1118, 675] on span "Mark Inactive" at bounding box center [1140, 680] width 72 height 30
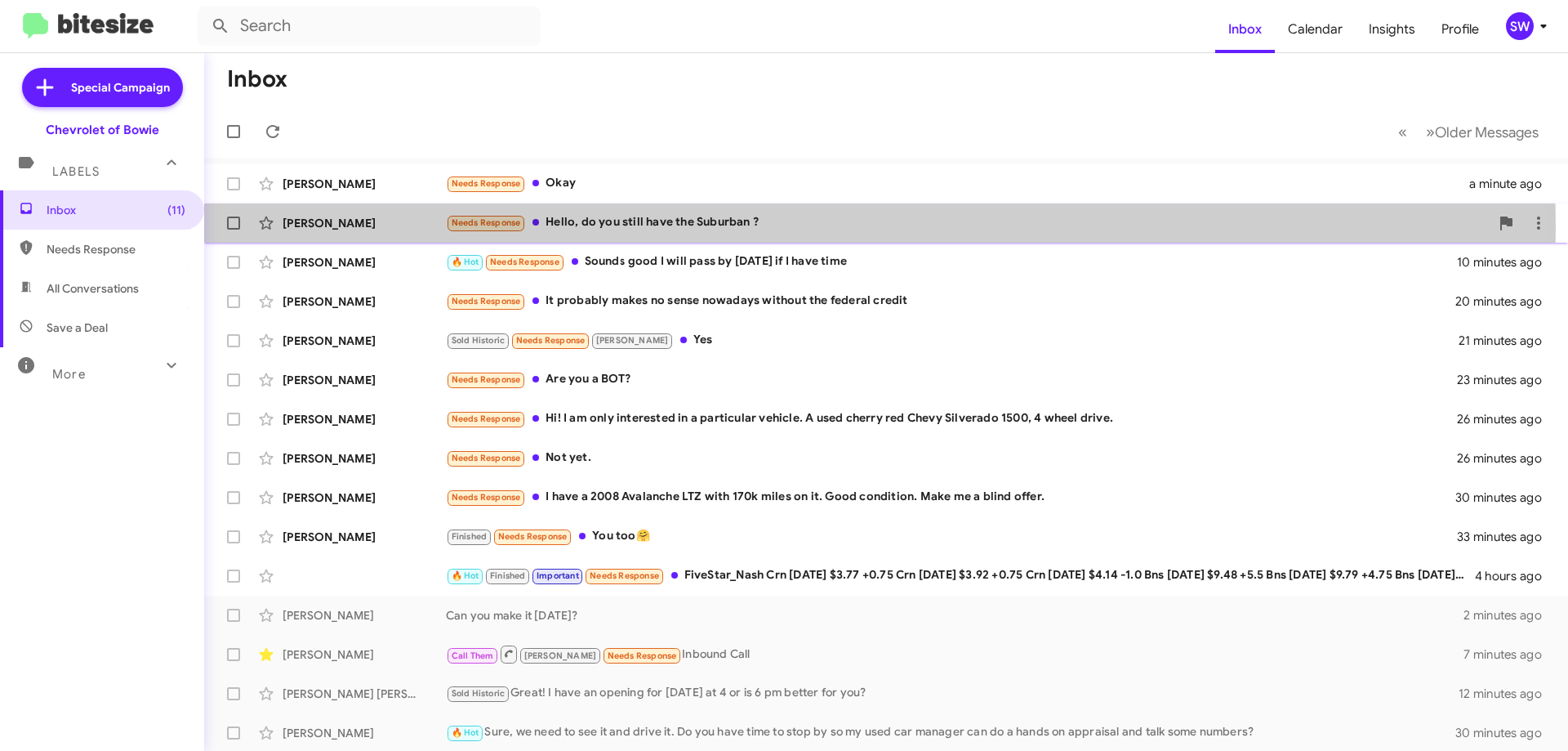
drag, startPoint x: 618, startPoint y: 228, endPoint x: 645, endPoint y: 231, distance: 27.2
click at [619, 228] on div "Needs Response Hello, do you still have the Suburban ?" at bounding box center [967, 222] width 1044 height 19
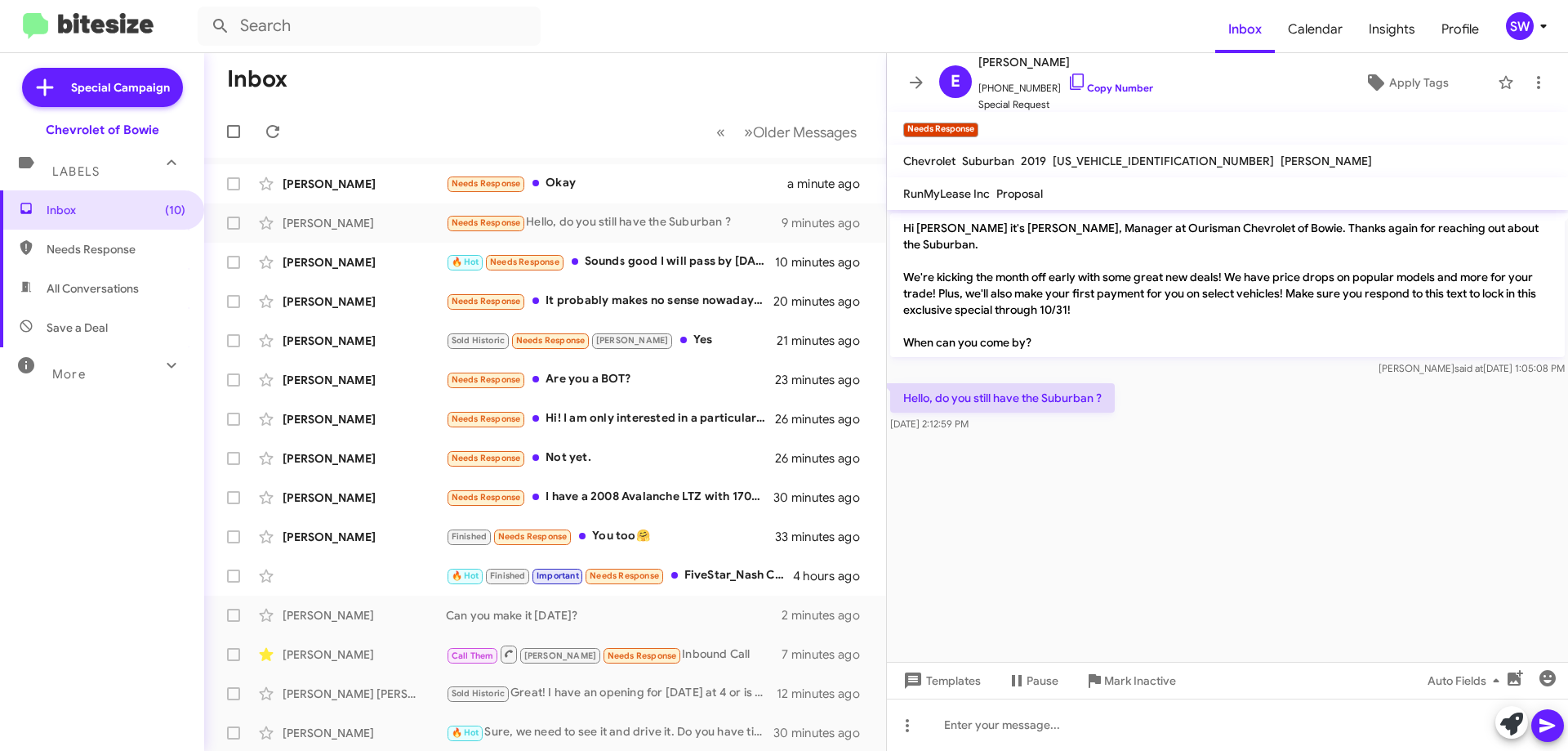
drag, startPoint x: 1066, startPoint y: 75, endPoint x: 1070, endPoint y: 113, distance: 38.2
click at [1067, 76] on icon at bounding box center [1077, 82] width 20 height 20
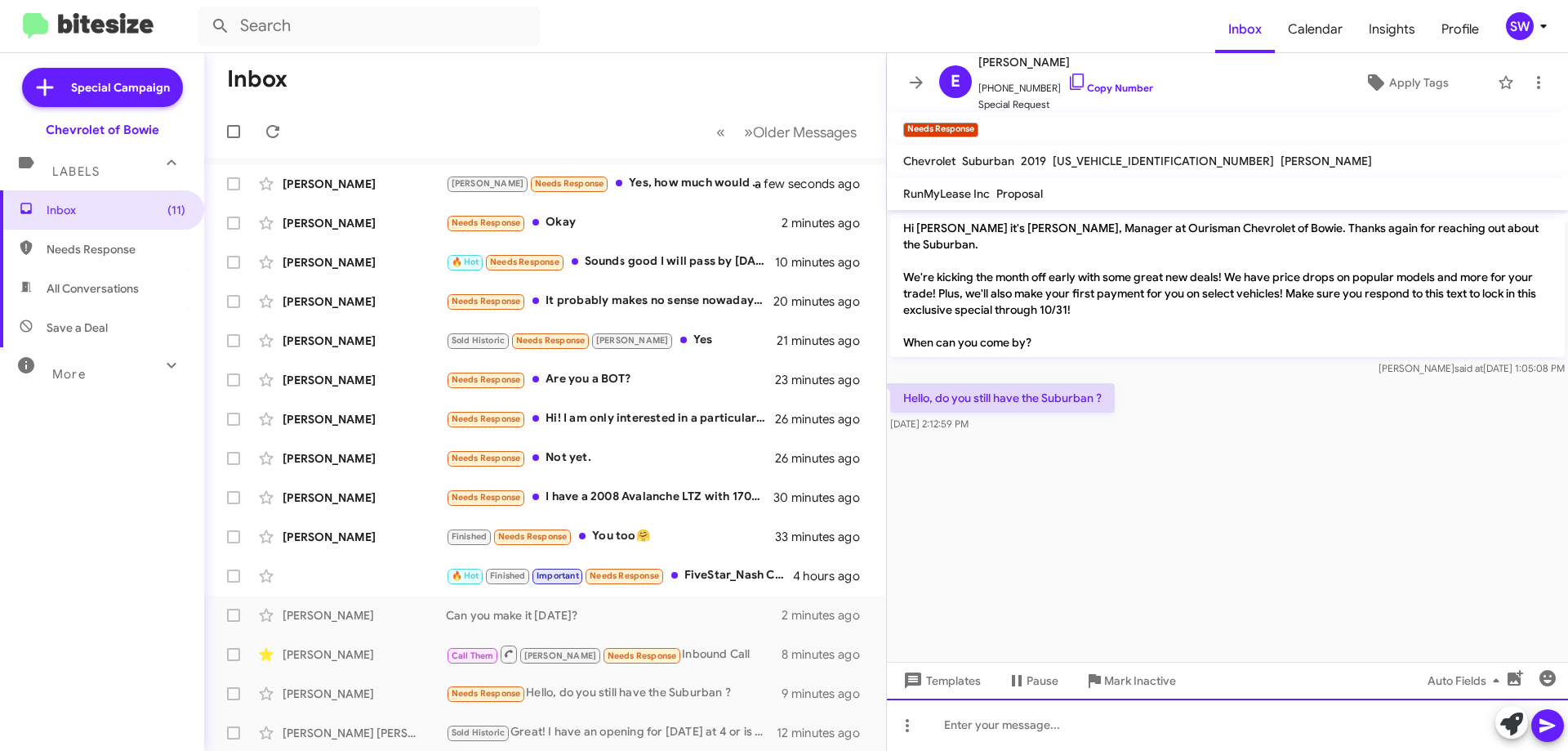
drag, startPoint x: 968, startPoint y: 729, endPoint x: 970, endPoint y: 720, distance: 9.2
click at [969, 728] on div at bounding box center [1228, 725] width 682 height 52
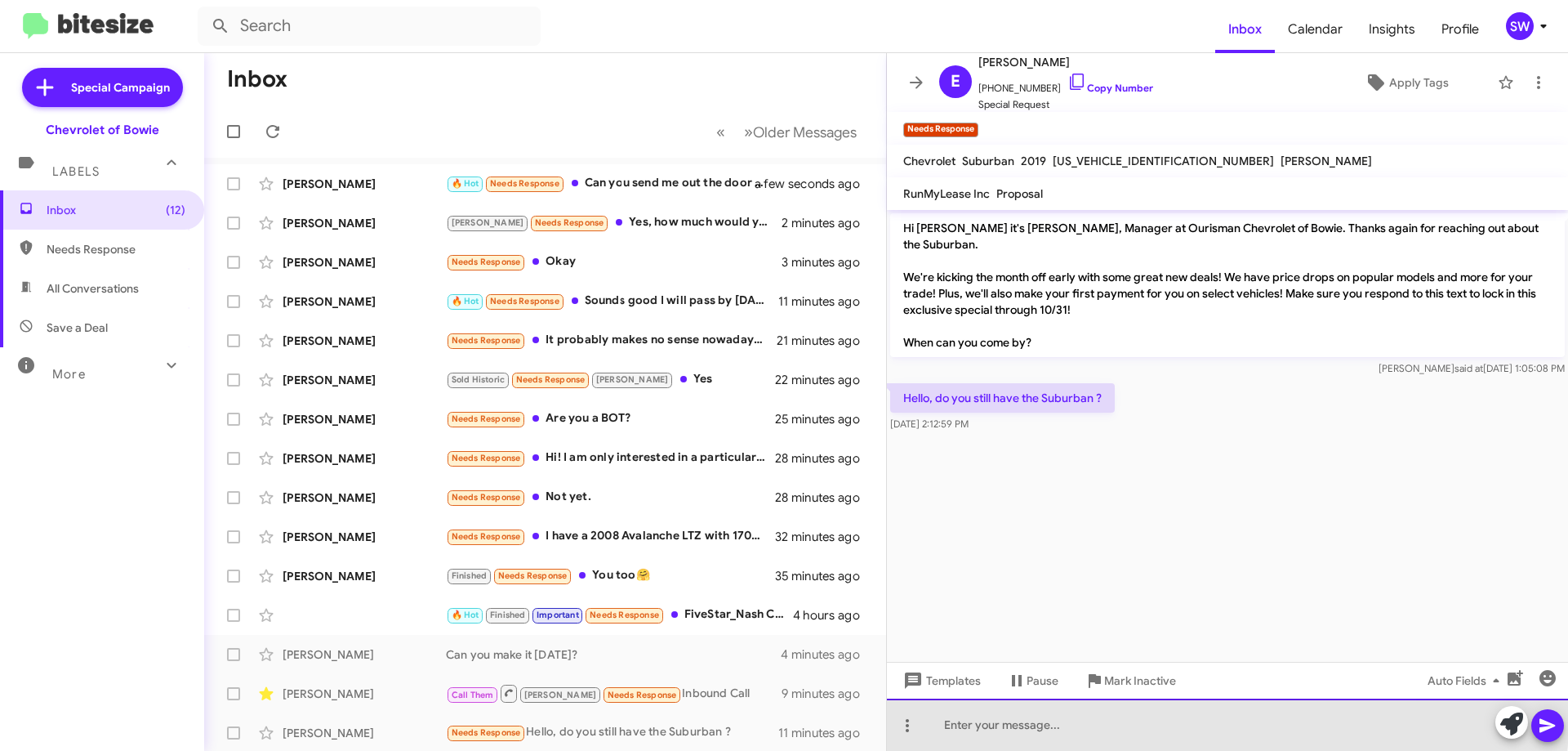
drag, startPoint x: 1076, startPoint y: 720, endPoint x: 1227, endPoint y: 715, distance: 151.1
click at [1076, 720] on div at bounding box center [1228, 725] width 682 height 52
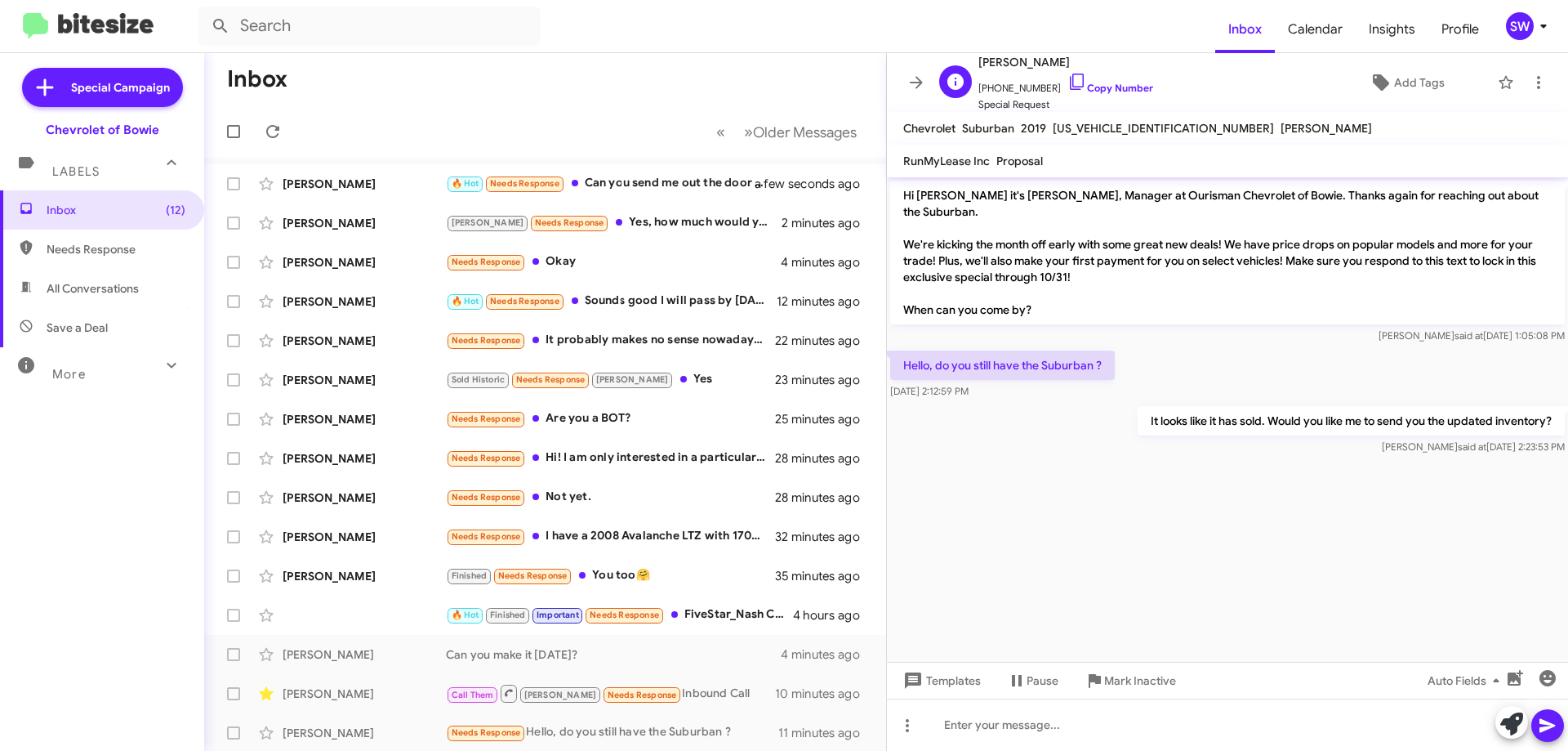
drag, startPoint x: 1056, startPoint y: 81, endPoint x: 1161, endPoint y: 103, distance: 107.3
click at [1070, 81] on icon at bounding box center [1076, 82] width 13 height 16
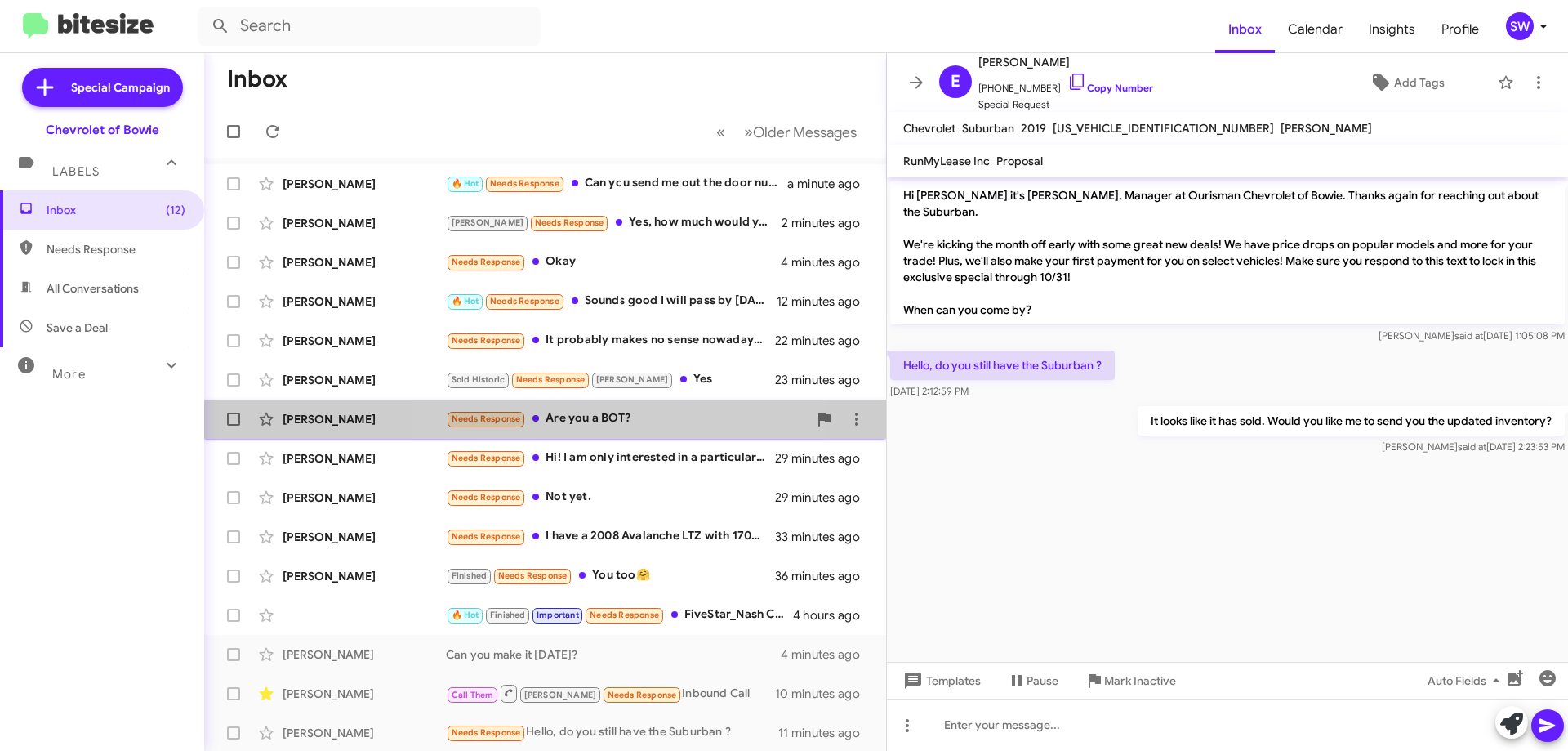
drag, startPoint x: 601, startPoint y: 427, endPoint x: 644, endPoint y: 412, distance: 45.5
click at [605, 425] on div "Needs Response Are you a BOT?" at bounding box center [627, 418] width 361 height 19
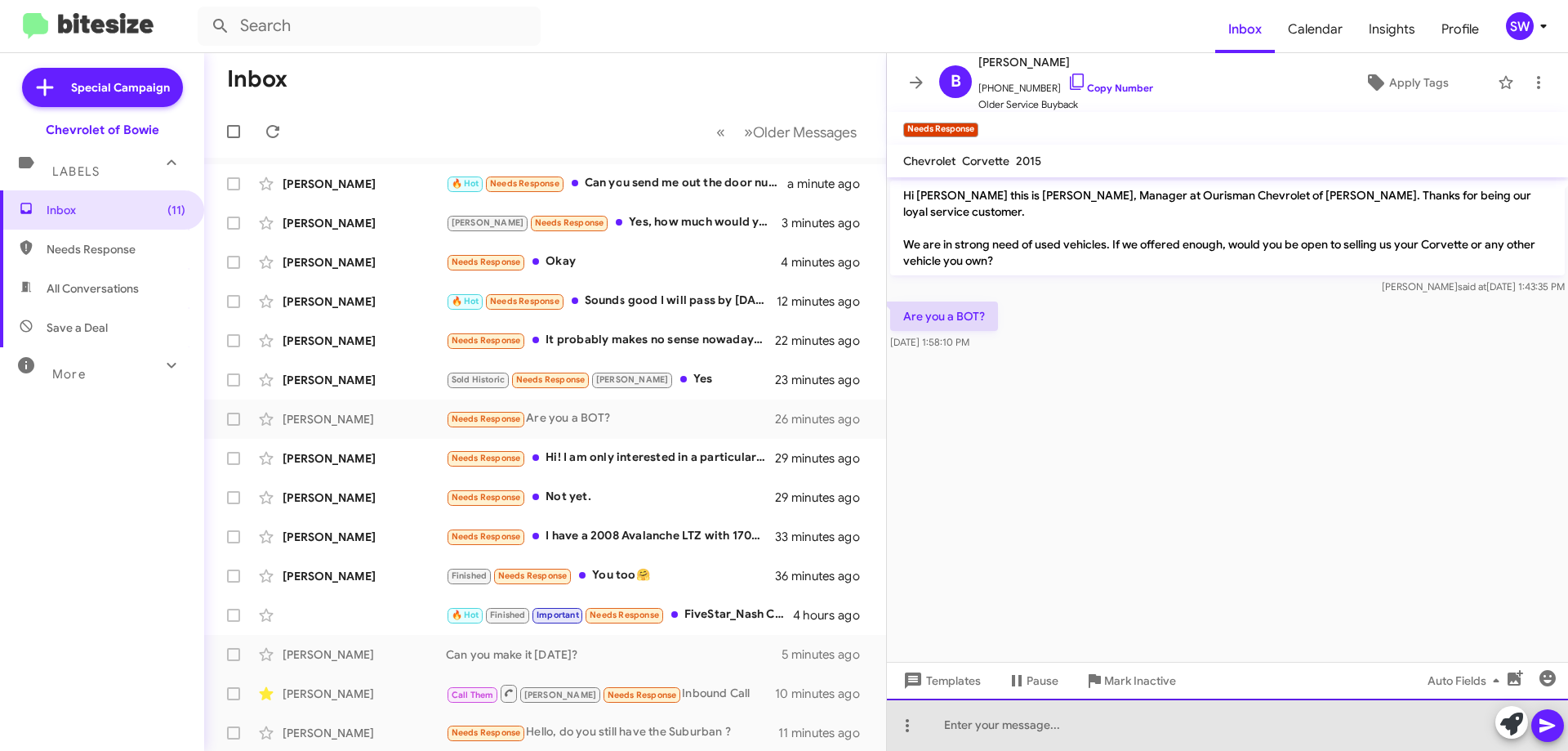
drag, startPoint x: 1046, startPoint y: 732, endPoint x: 1034, endPoint y: 733, distance: 12.0
click at [1047, 732] on div at bounding box center [1228, 725] width 682 height 52
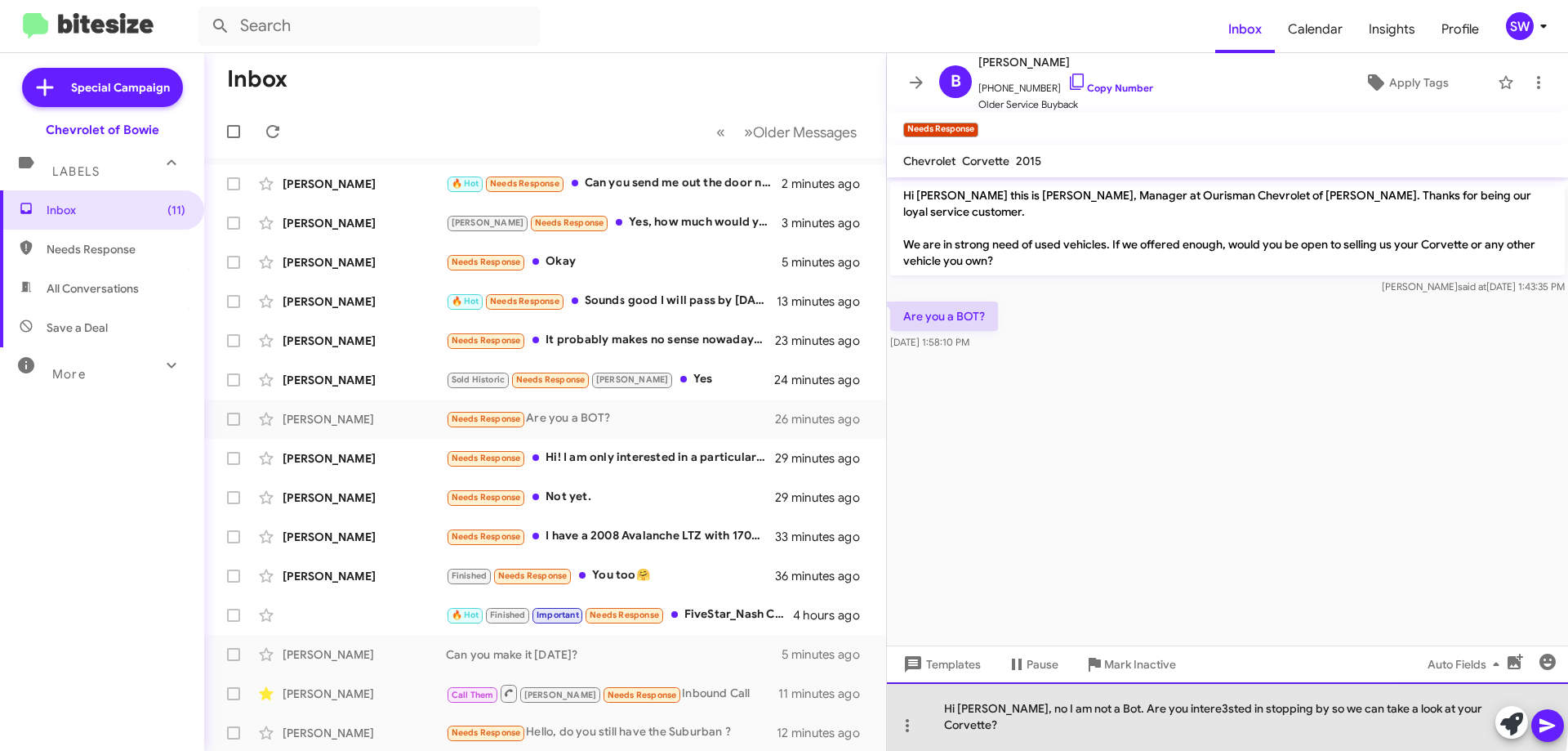
drag, startPoint x: 1171, startPoint y: 720, endPoint x: 1165, endPoint y: 729, distance: 10.8
click at [1169, 722] on div "Hi Boyd, no I am not a Bot. Are you intere3sted in stopping by so we can take a…" at bounding box center [1228, 717] width 682 height 68
drag, startPoint x: 1281, startPoint y: 711, endPoint x: 1280, endPoint y: 729, distance: 18.0
click at [1281, 711] on div "Hi Boyd, no I am not a Bot. Are you interetsted in stopping by so we can take a…" at bounding box center [1228, 717] width 682 height 68
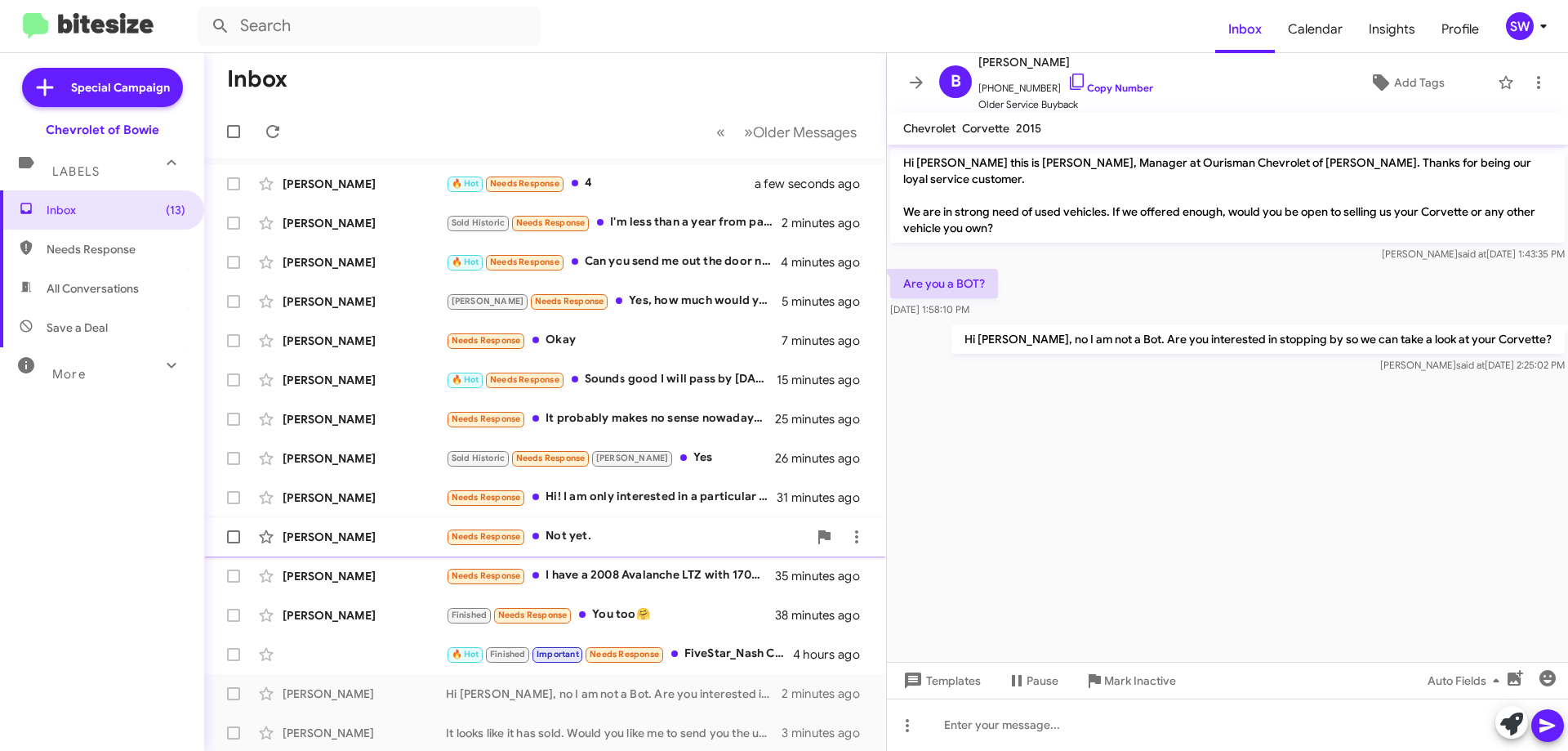
drag, startPoint x: 592, startPoint y: 538, endPoint x: 635, endPoint y: 531, distance: 43.6
click at [595, 537] on div "Needs Response Not yet." at bounding box center [627, 536] width 361 height 19
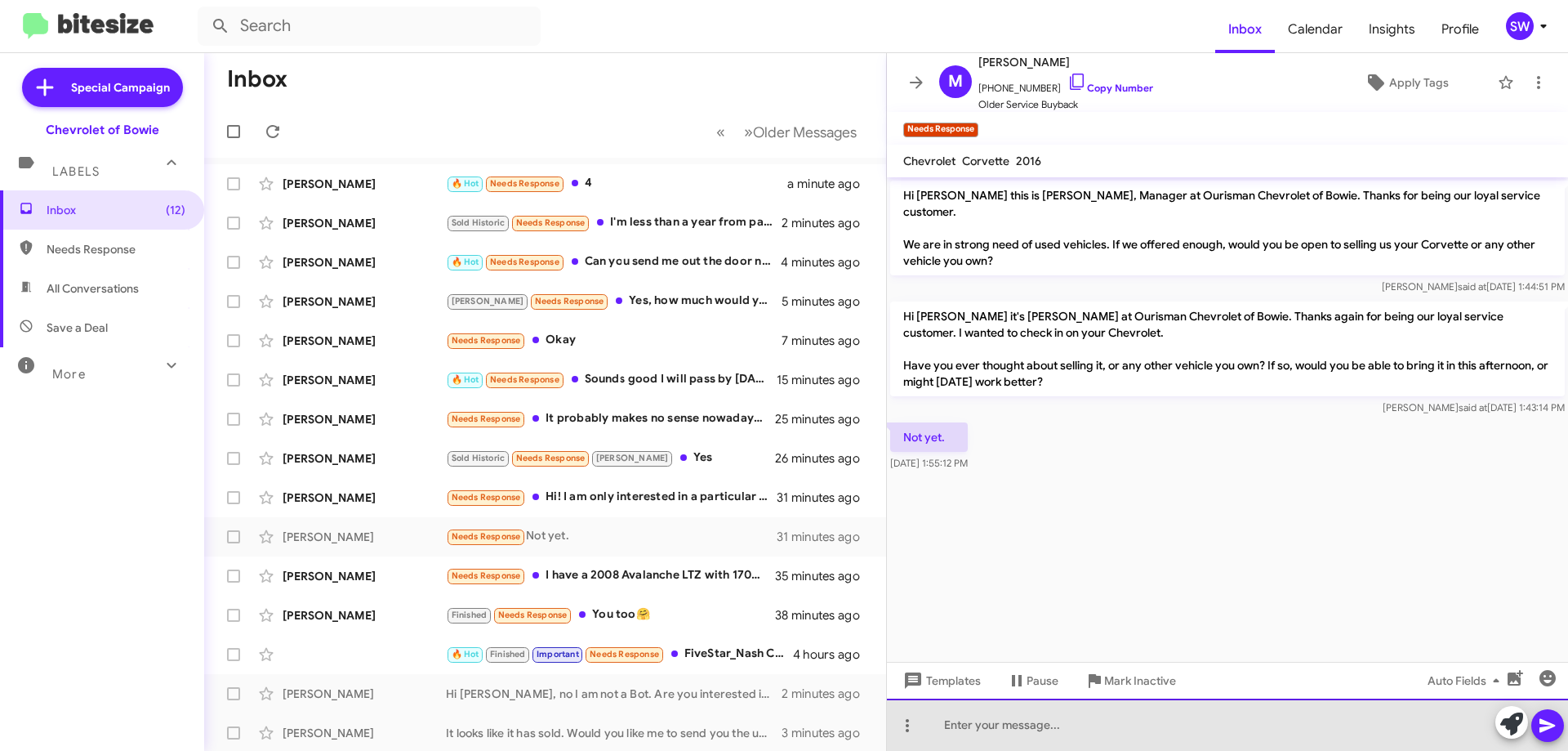
drag, startPoint x: 1038, startPoint y: 726, endPoint x: 1038, endPoint y: 709, distance: 17.0
click at [1038, 725] on div at bounding box center [1228, 725] width 682 height 52
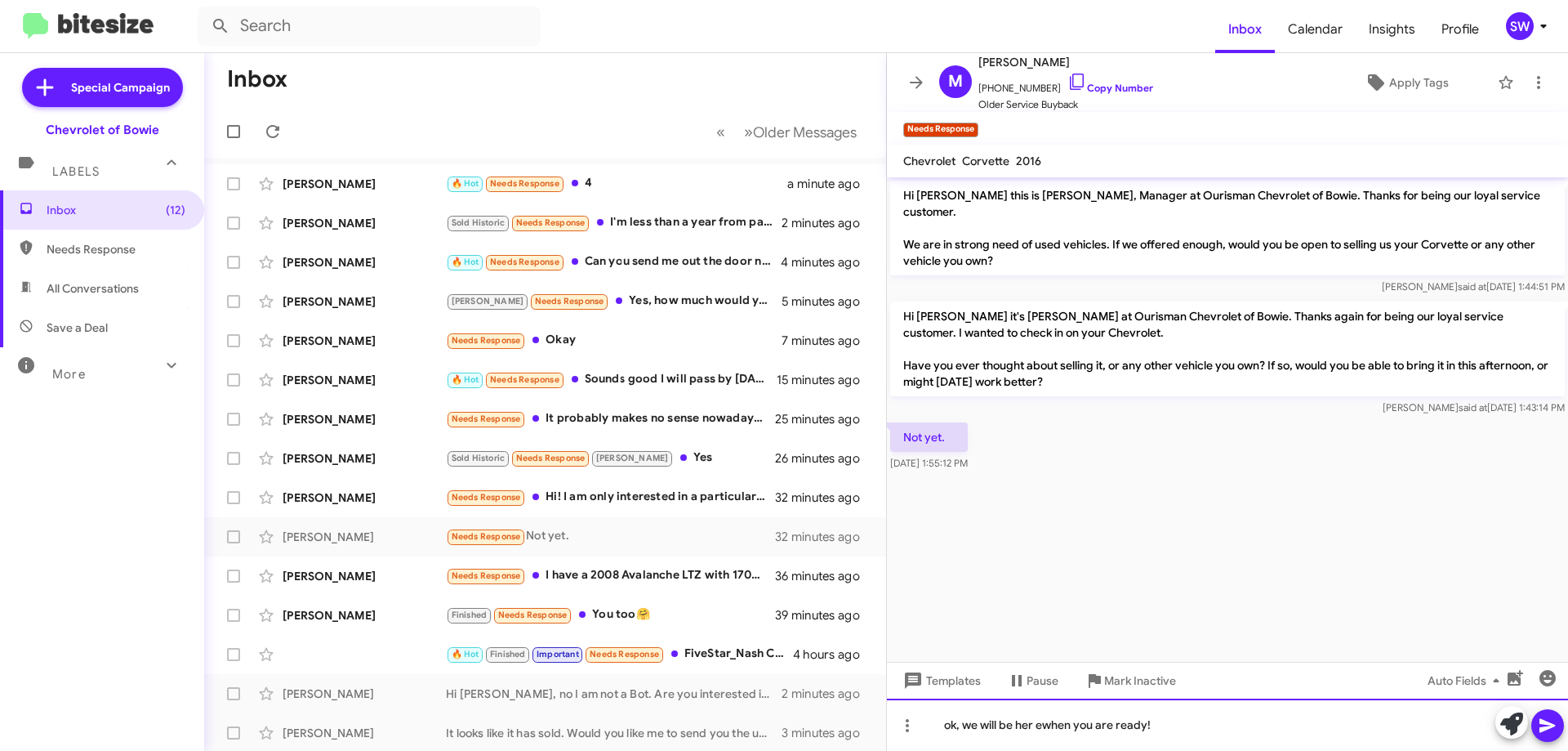
drag, startPoint x: 1054, startPoint y: 729, endPoint x: 1042, endPoint y: 744, distance: 19.2
click at [1041, 724] on div "ok, we will be her ewhen you are ready!" at bounding box center [1228, 725] width 682 height 52
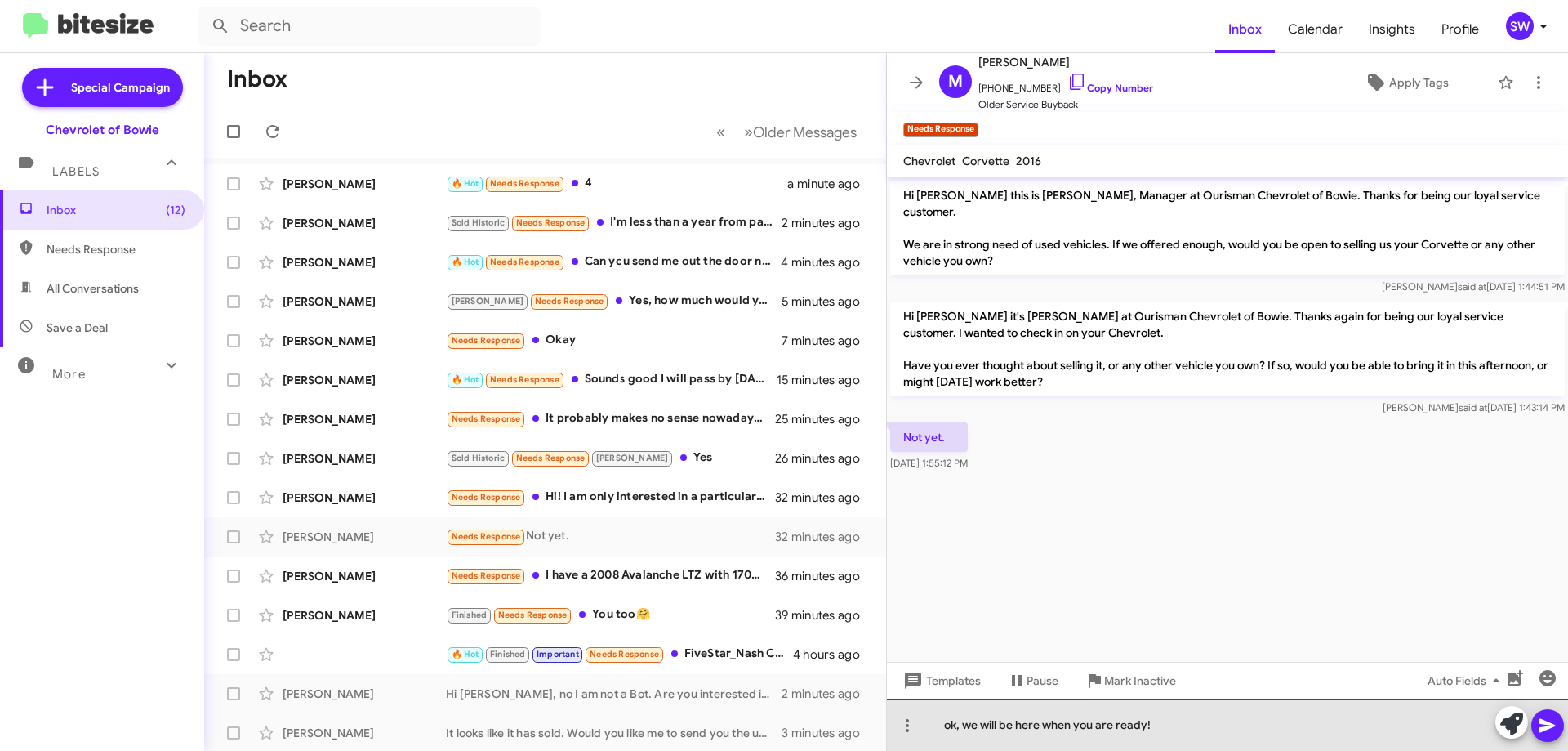
click at [1259, 729] on div "ok, we will be here when you are ready!" at bounding box center [1228, 725] width 682 height 52
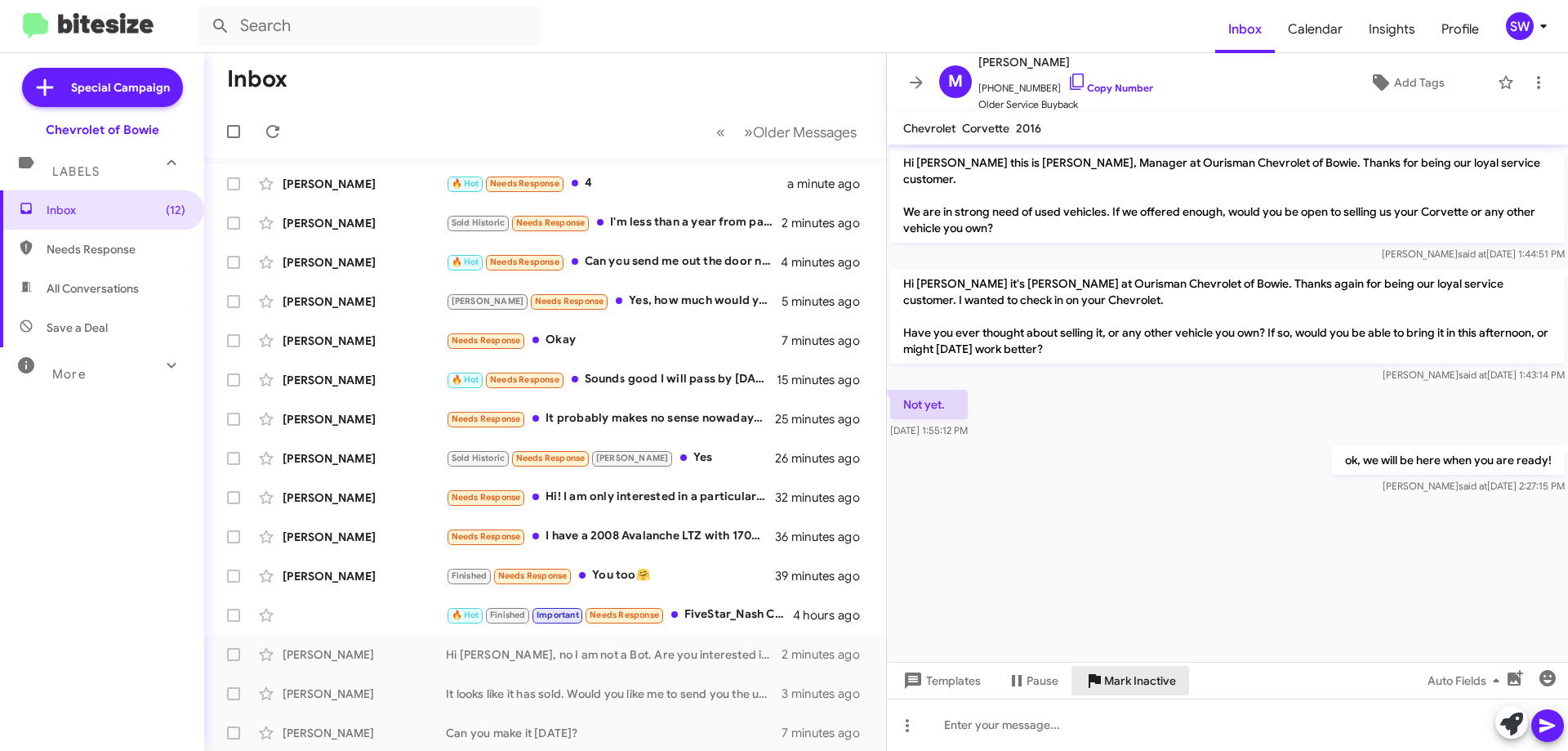
drag, startPoint x: 1138, startPoint y: 684, endPoint x: 1140, endPoint y: 654, distance: 30.1
click at [1139, 684] on span "Mark Inactive" at bounding box center [1140, 680] width 72 height 30
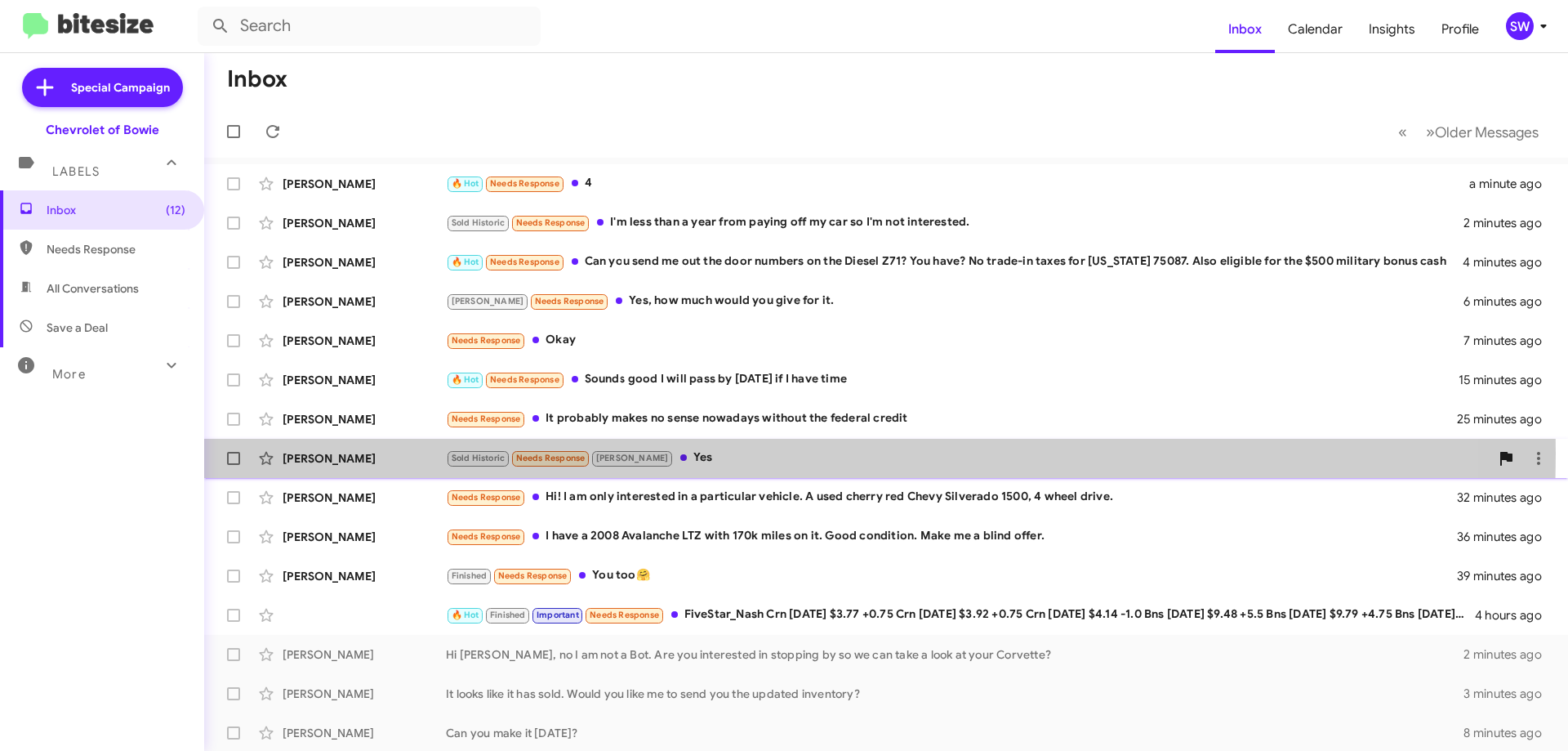
drag, startPoint x: 687, startPoint y: 453, endPoint x: 818, endPoint y: 449, distance: 131.1
click at [699, 451] on div "Sold Historic Needs Response Brian Yes" at bounding box center [967, 458] width 1044 height 19
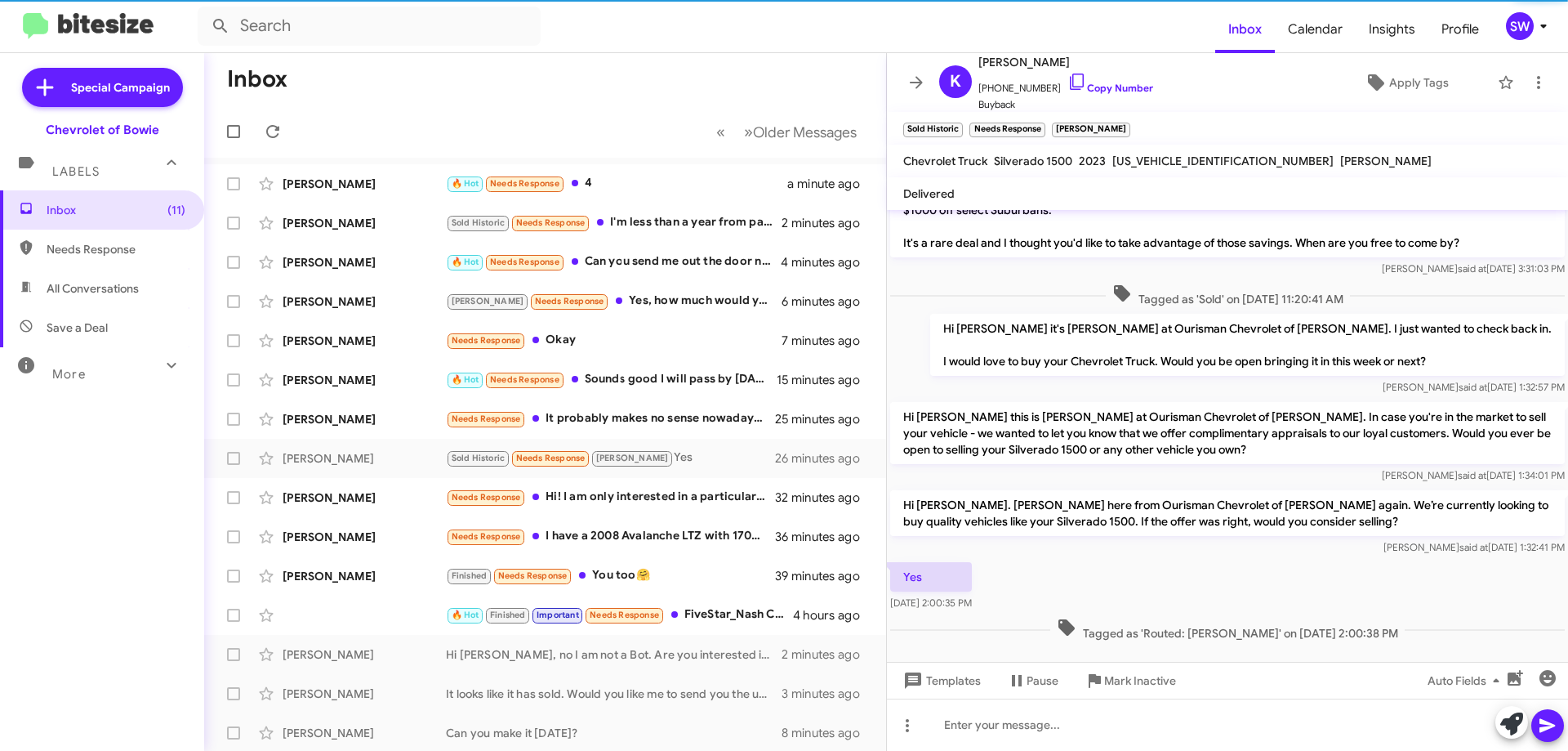
scroll to position [62, 0]
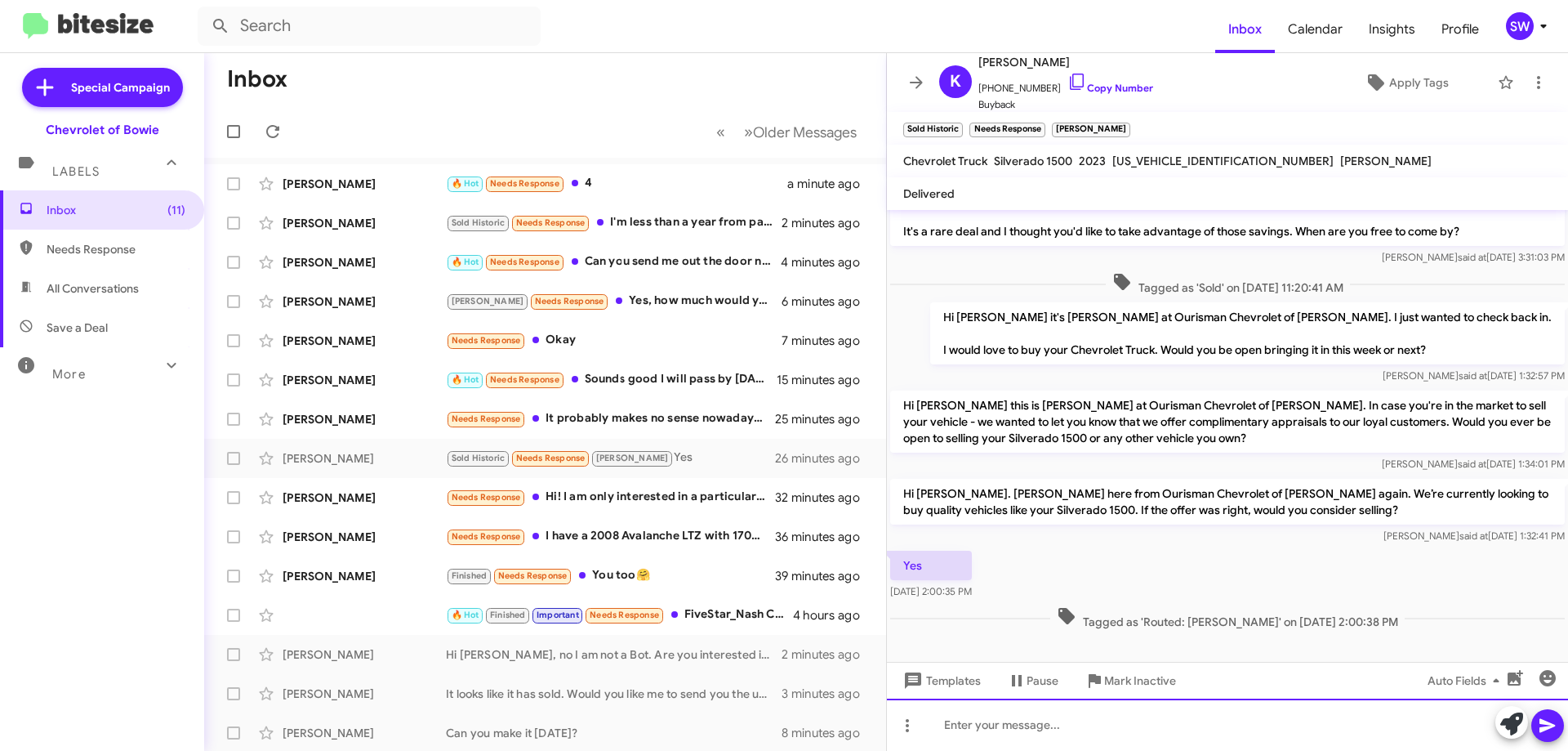
click at [1083, 724] on div at bounding box center [1228, 725] width 682 height 52
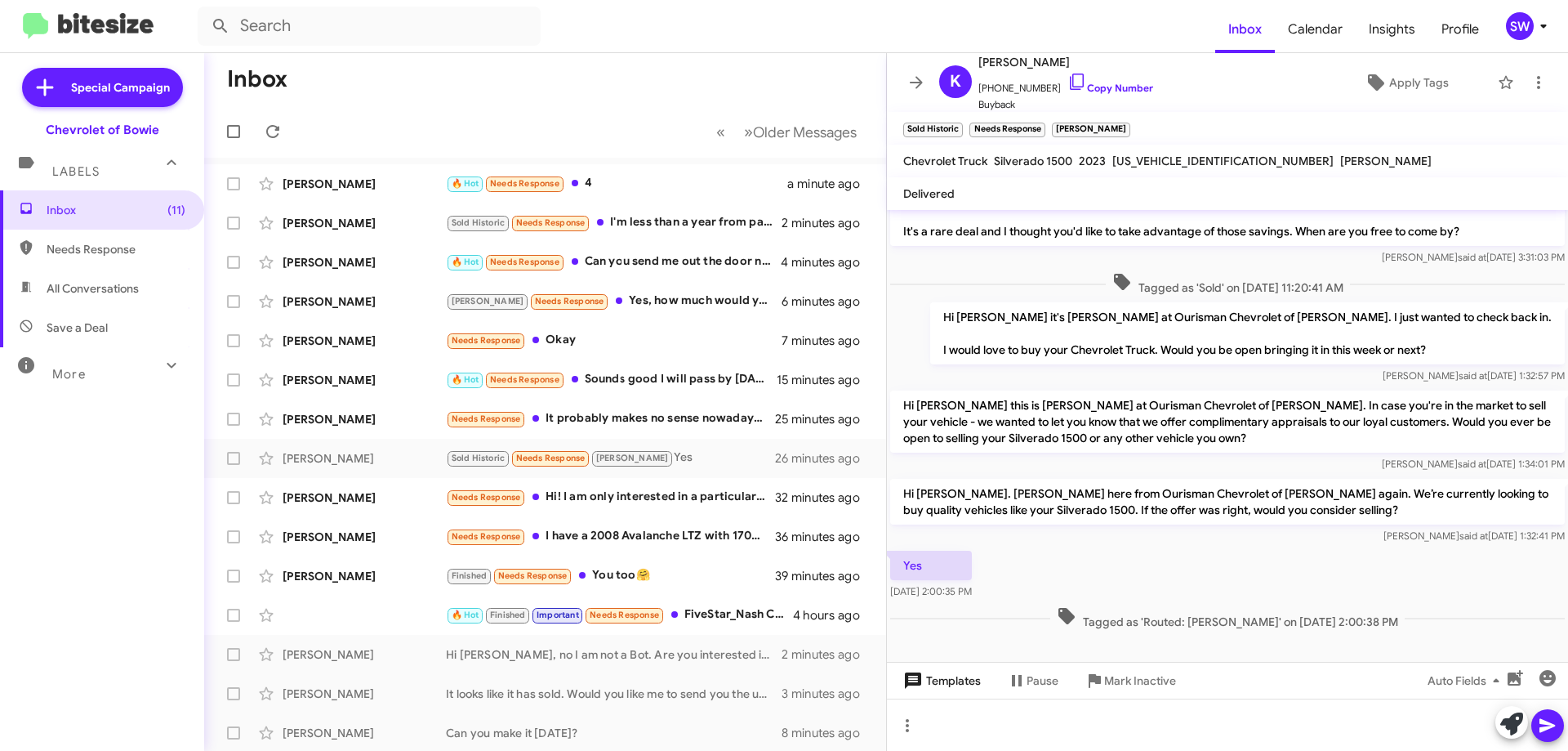
click at [958, 680] on span "Templates" at bounding box center [940, 680] width 81 height 30
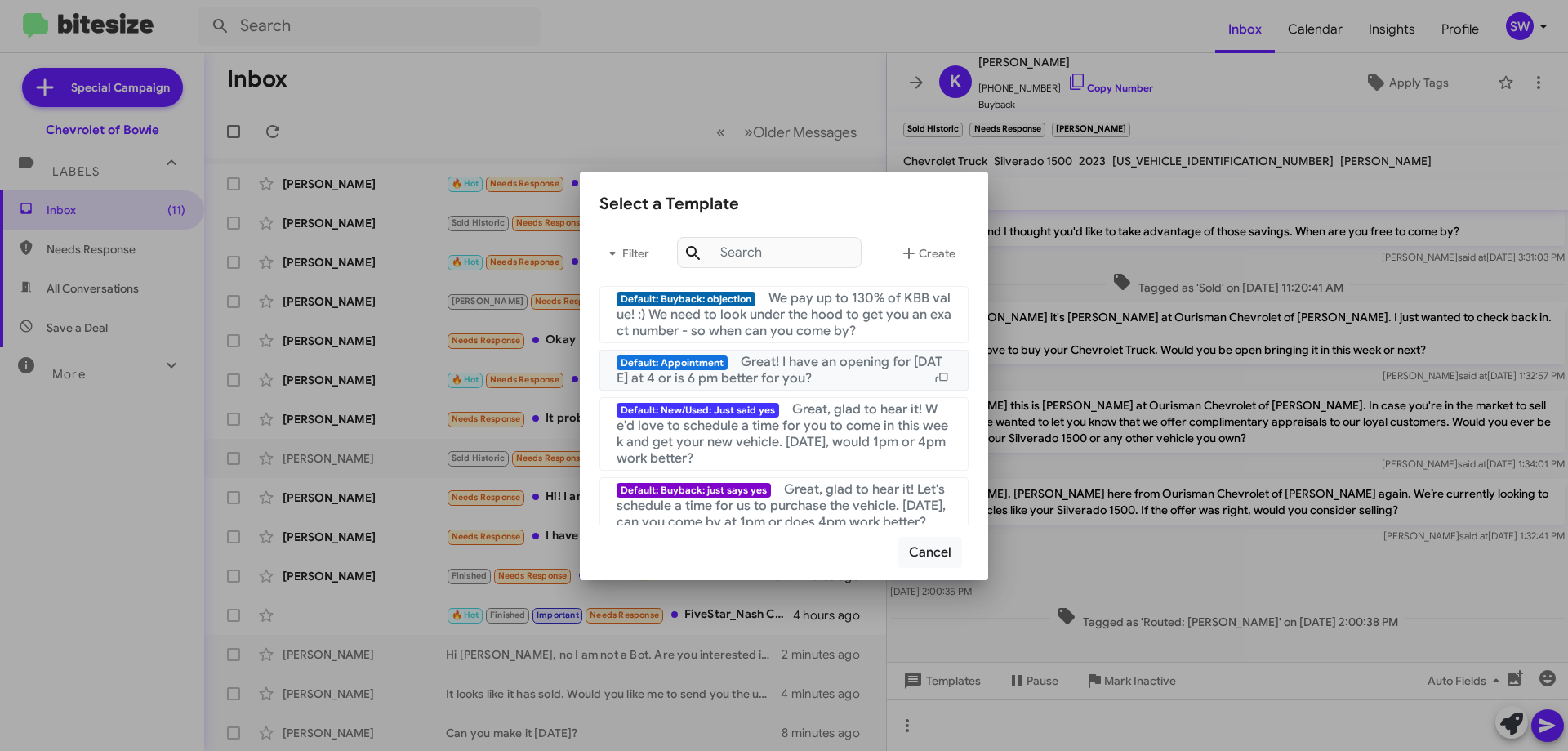
click at [776, 367] on span "Great! I have an opening for [DATE] at 4 or is 6 pm better for you?" at bounding box center [780, 370] width 326 height 32
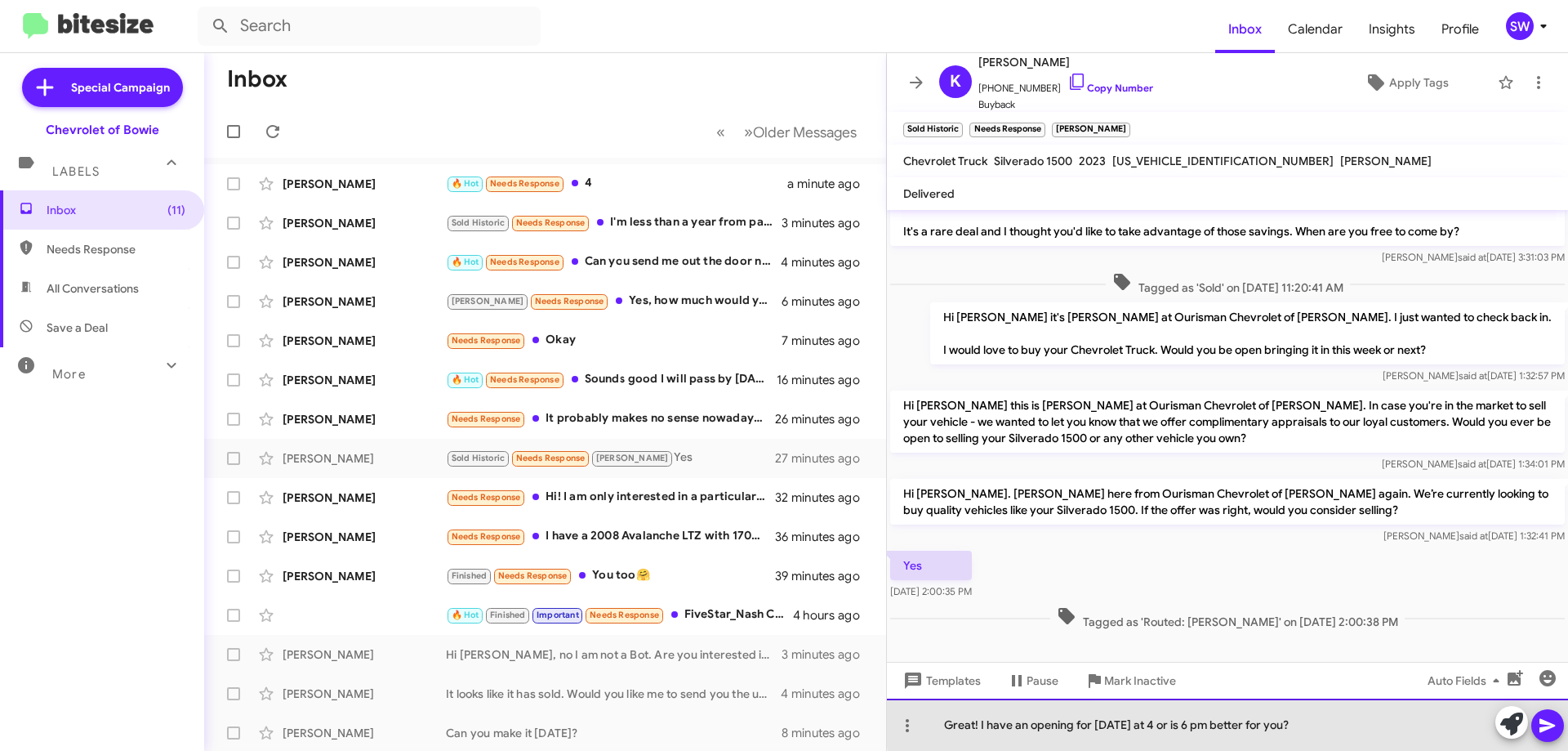
drag, startPoint x: 1285, startPoint y: 720, endPoint x: 1343, endPoint y: 733, distance: 59.4
click at [1290, 724] on div "Great! I have an opening for [DATE] at 4 or is 6 pm better for you?" at bounding box center [1228, 725] width 682 height 52
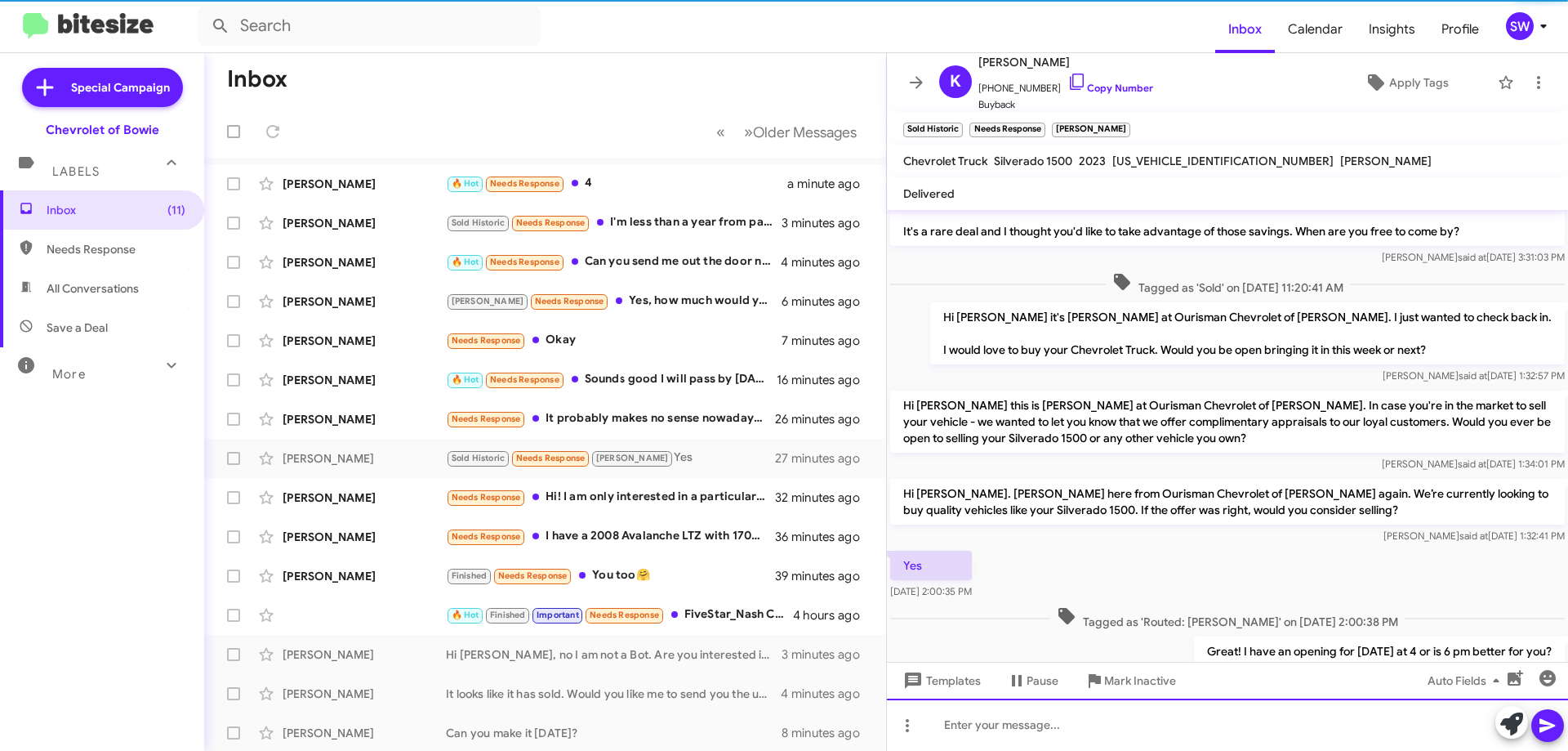
scroll to position [121, 0]
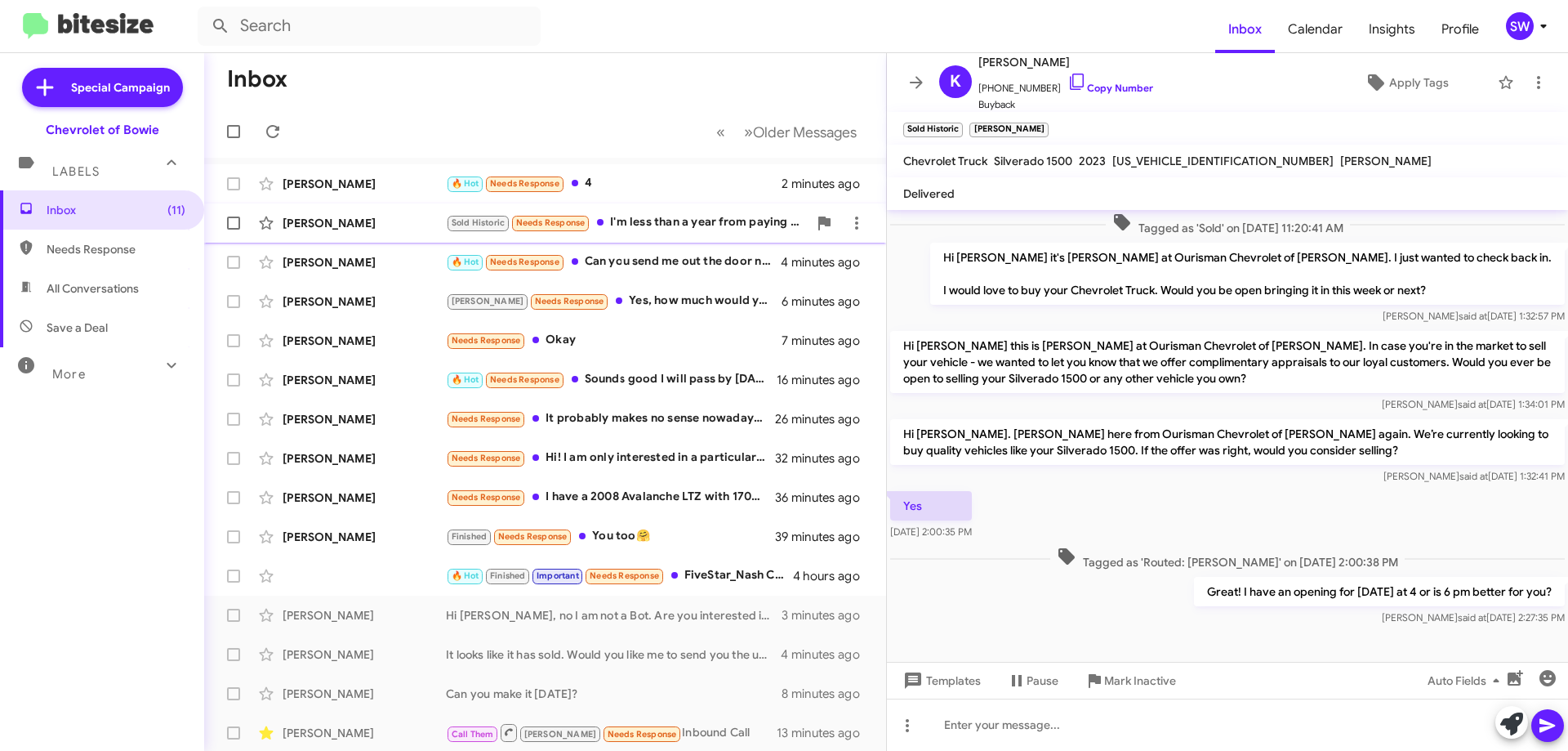
drag, startPoint x: 610, startPoint y: 171, endPoint x: 660, endPoint y: 206, distance: 61.0
click at [603, 177] on div "Michele Meade 🔥 Hot Needs Response 4 2 minutes ago" at bounding box center [546, 183] width 656 height 32
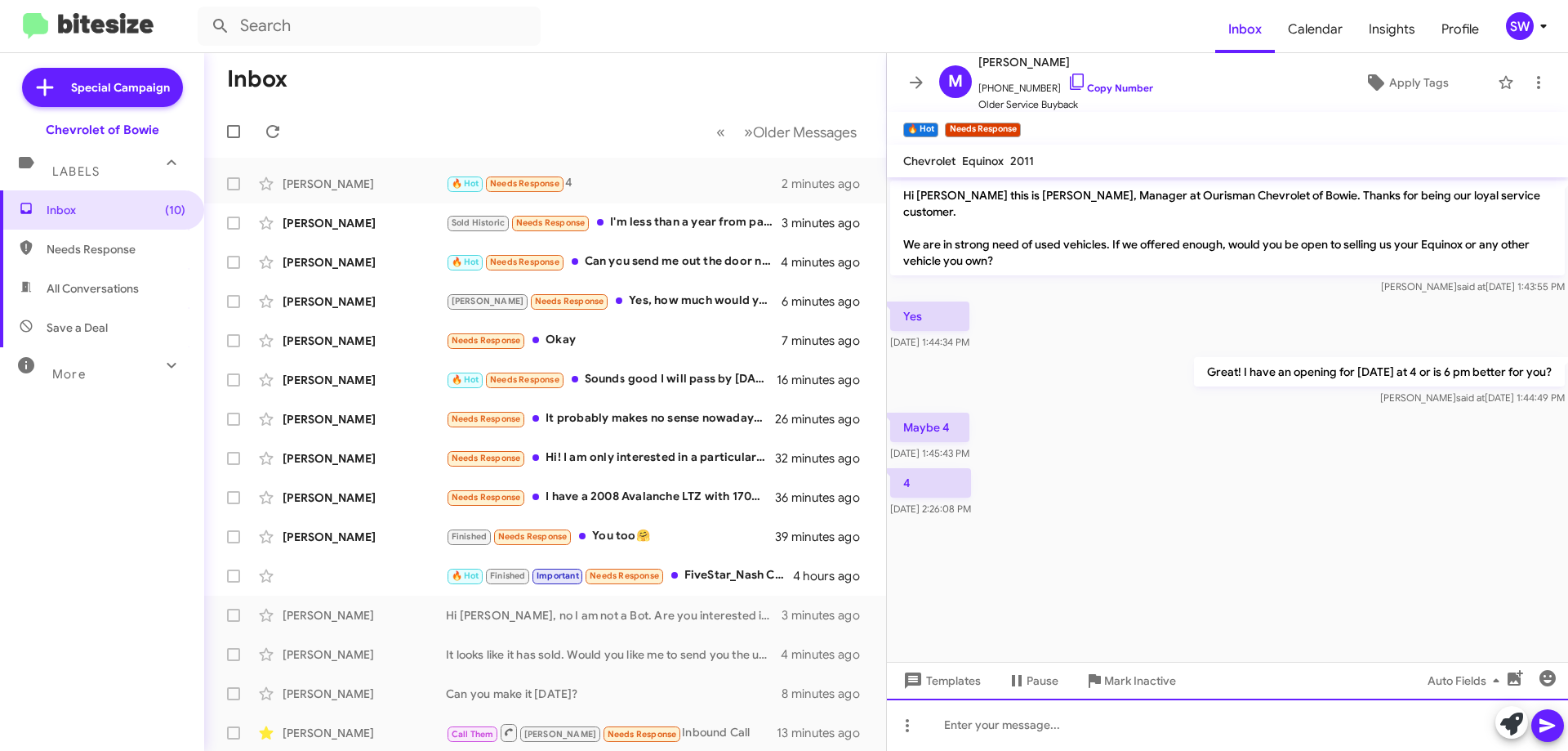
click at [1049, 733] on div at bounding box center [1228, 725] width 682 height 52
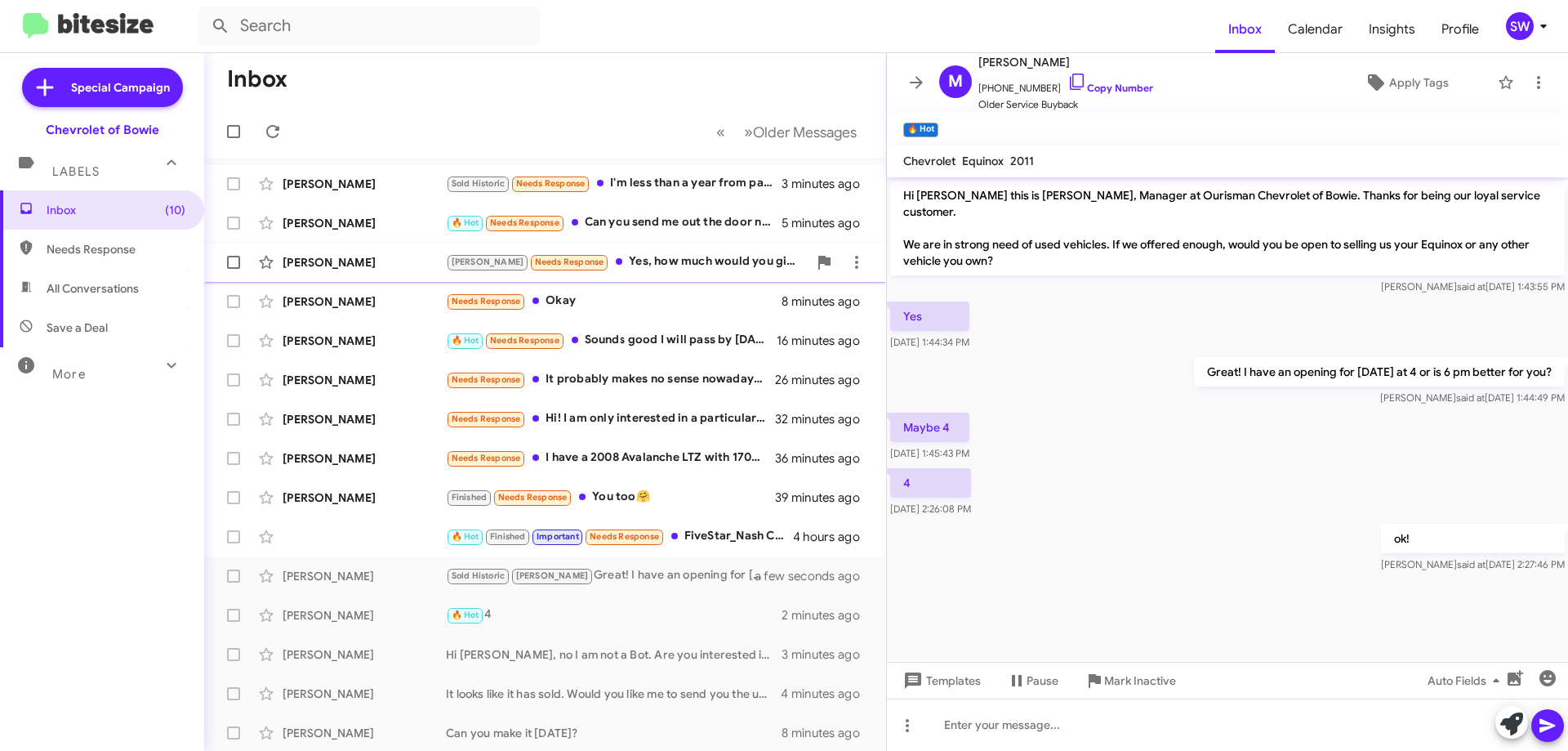
click at [618, 261] on div "Brian Needs Response Yes, how much would you give for it." at bounding box center [627, 262] width 361 height 19
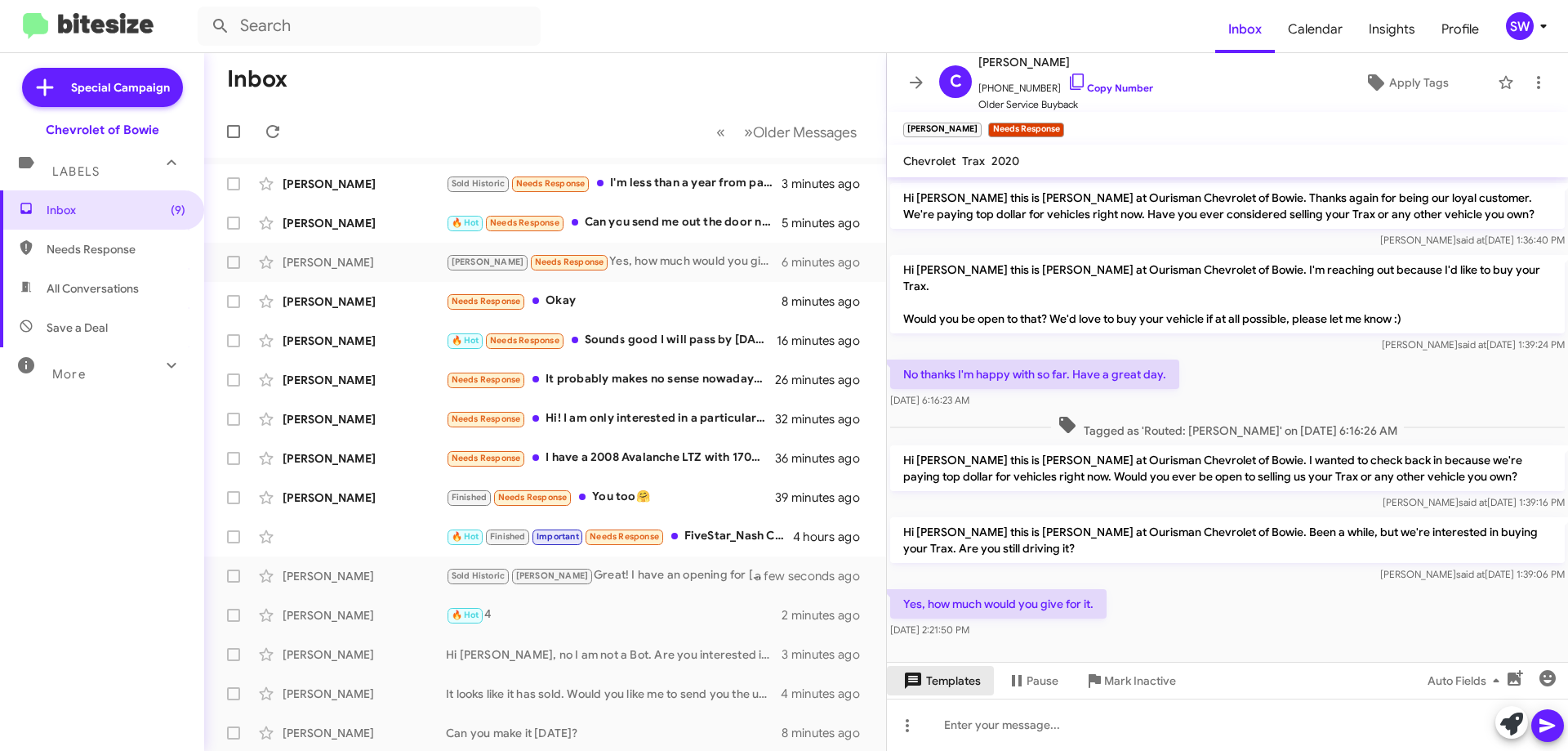
click at [932, 682] on span "Templates" at bounding box center [940, 680] width 81 height 30
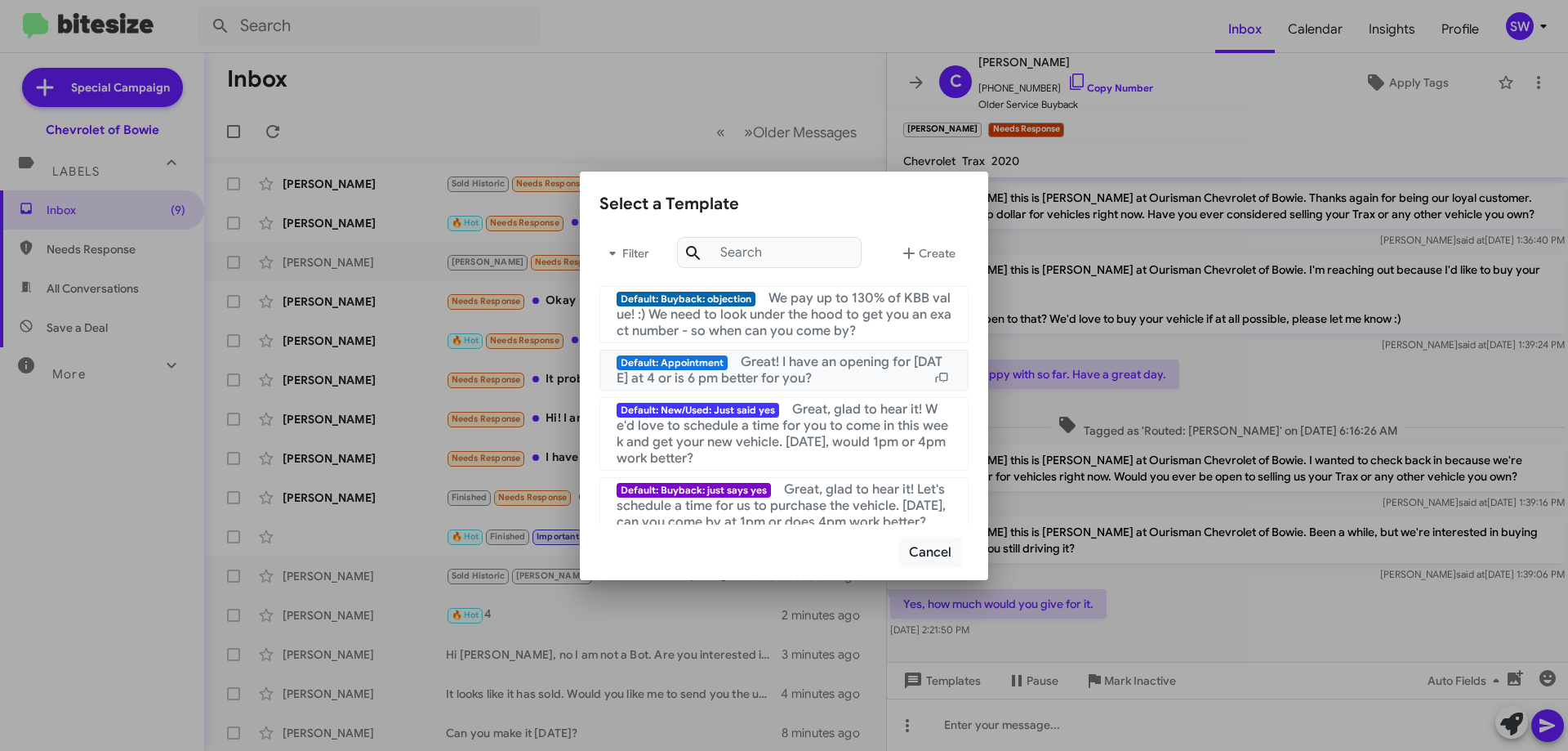
click at [733, 369] on div "Default: Appointment Great! I have an opening for today at 4 or is 6 pm better …" at bounding box center [784, 370] width 335 height 32
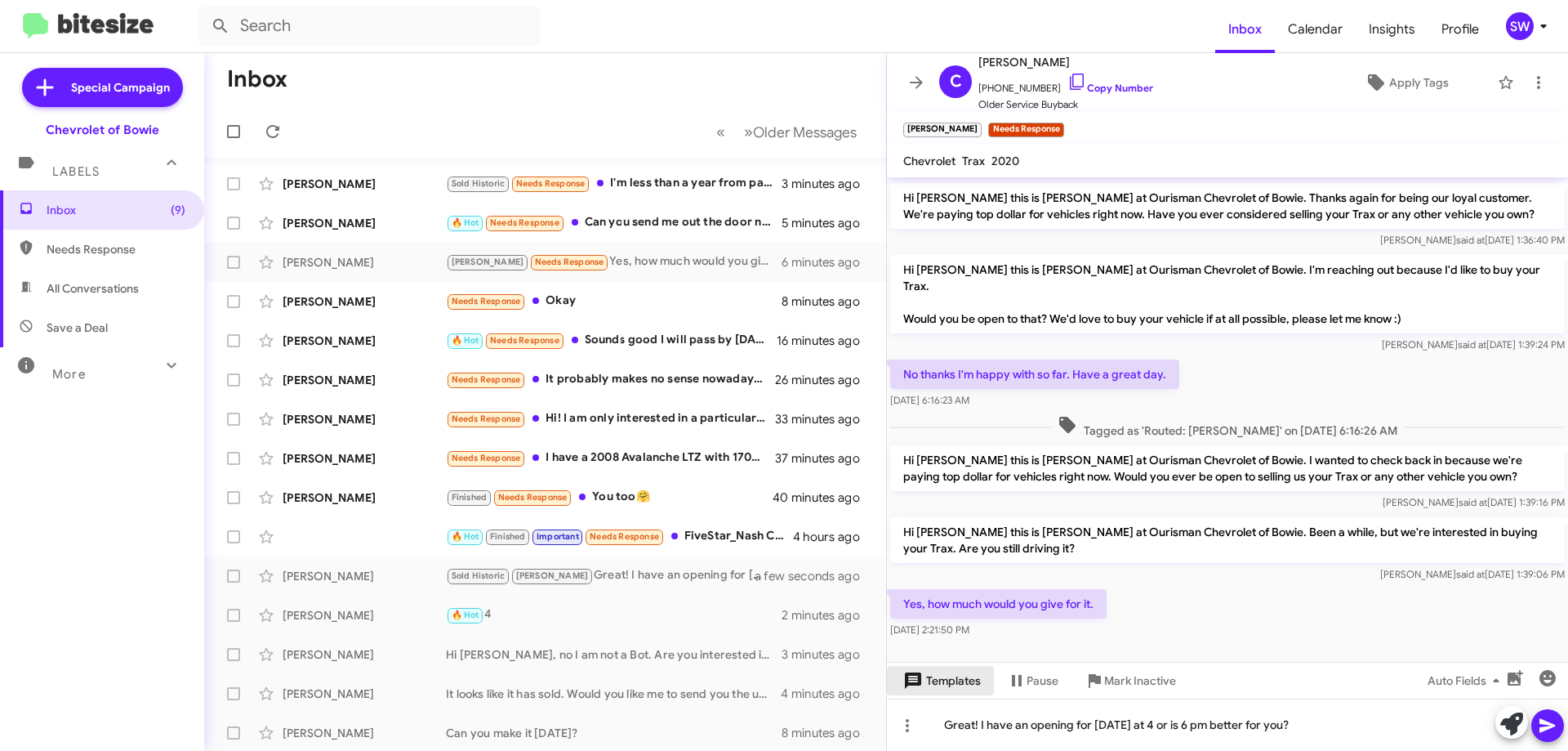
click at [929, 684] on span "Templates" at bounding box center [940, 680] width 81 height 30
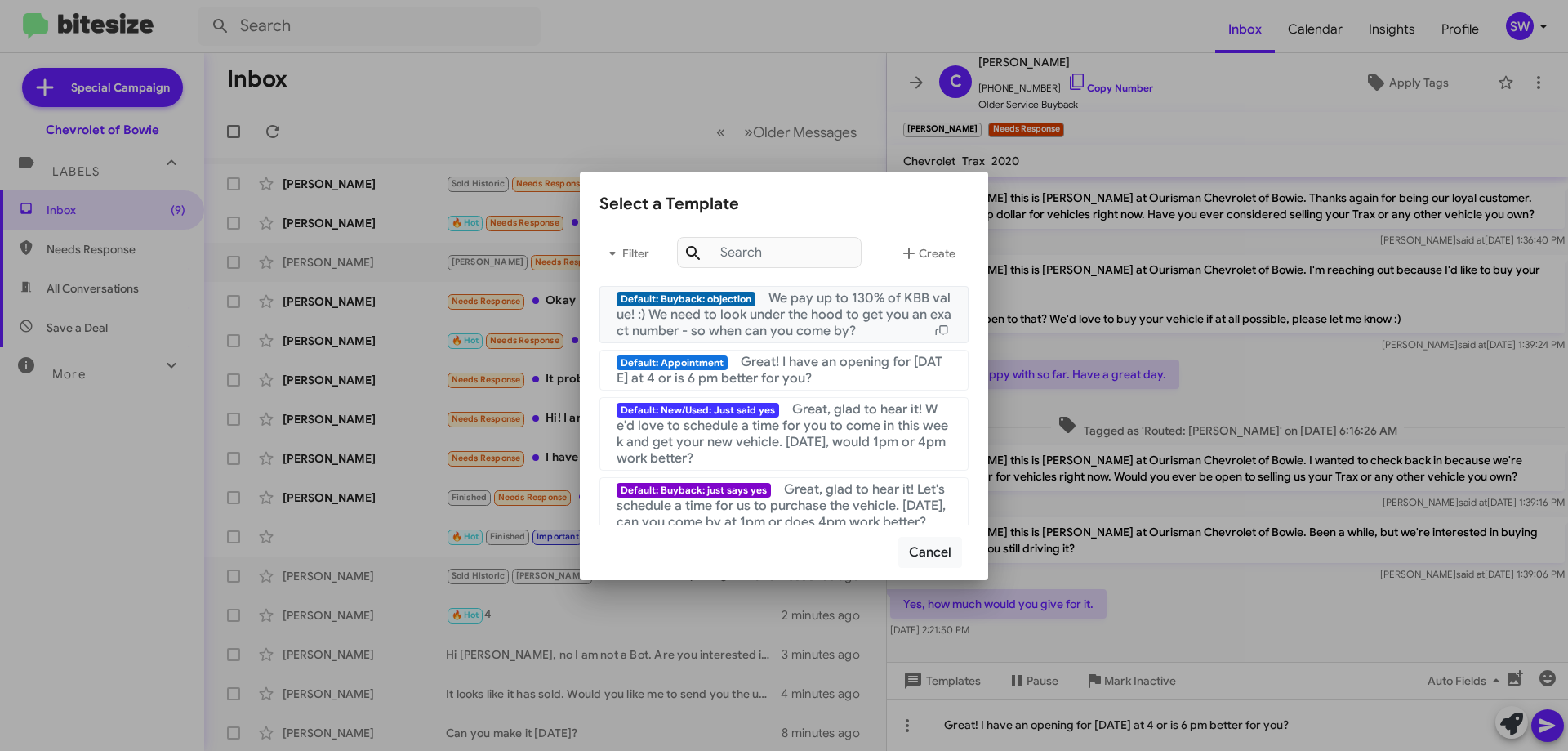
click at [836, 300] on span "We pay up to 130% of KBB value! :) We need to look under the hood to get you an…" at bounding box center [784, 315] width 335 height 49
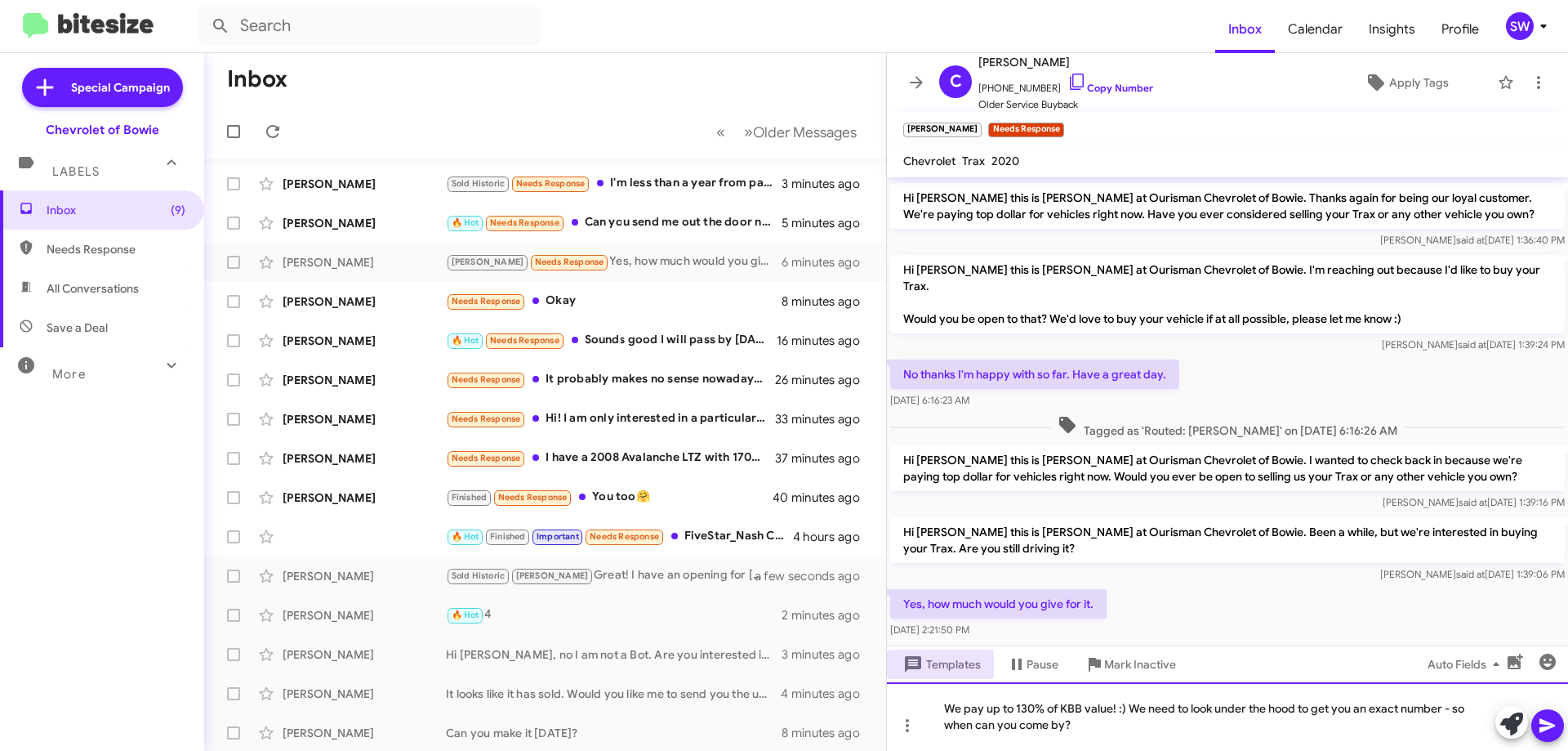
click at [1120, 729] on div "We pay up to 130% of KBB value! :) We need to look under the hood to get you an…" at bounding box center [1228, 717] width 682 height 68
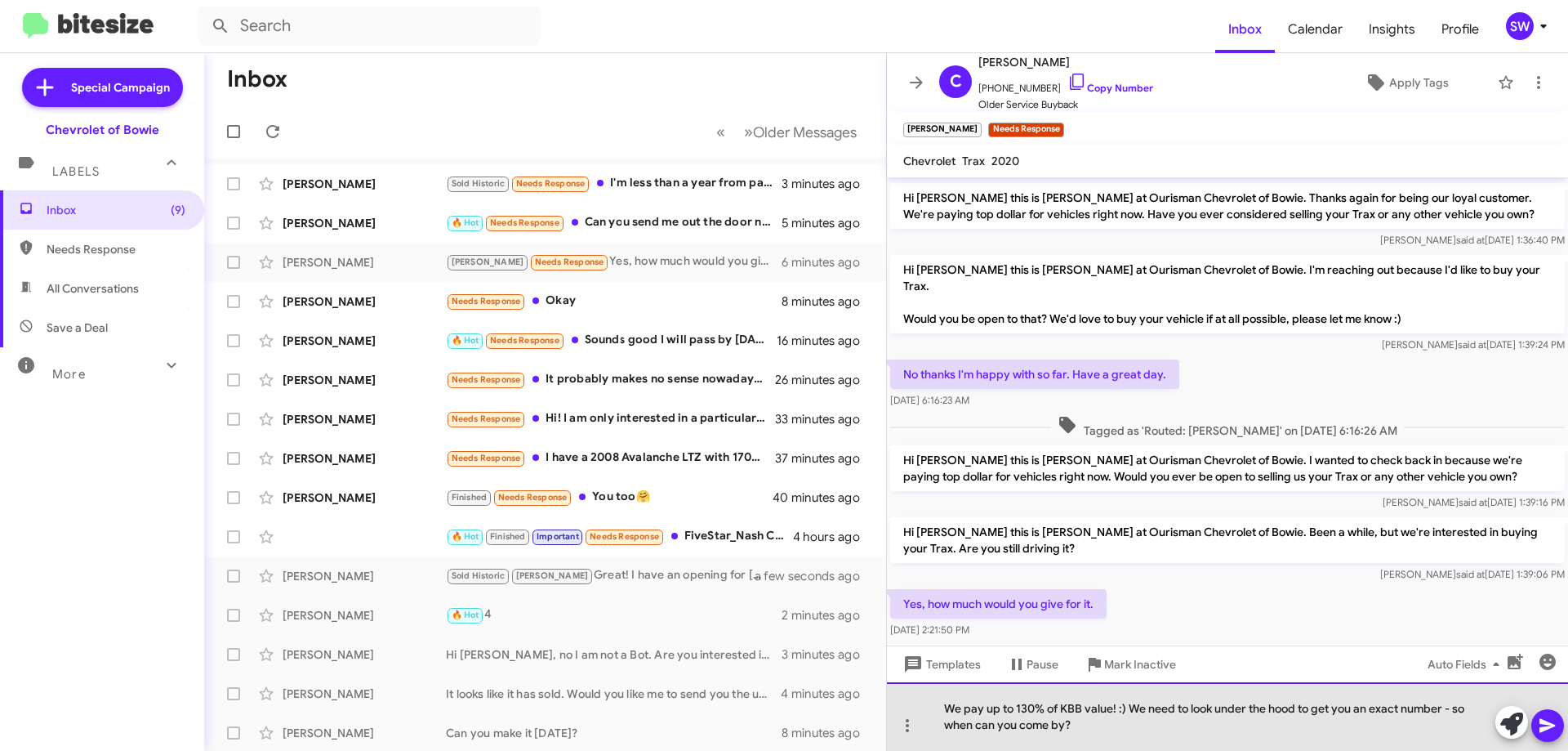
drag, startPoint x: 1469, startPoint y: 708, endPoint x: 1463, endPoint y: 744, distance: 36.5
click at [1466, 737] on div "We pay up to 130% of KBB value! :) We need to look under the hood to get you an…" at bounding box center [1228, 717] width 682 height 68
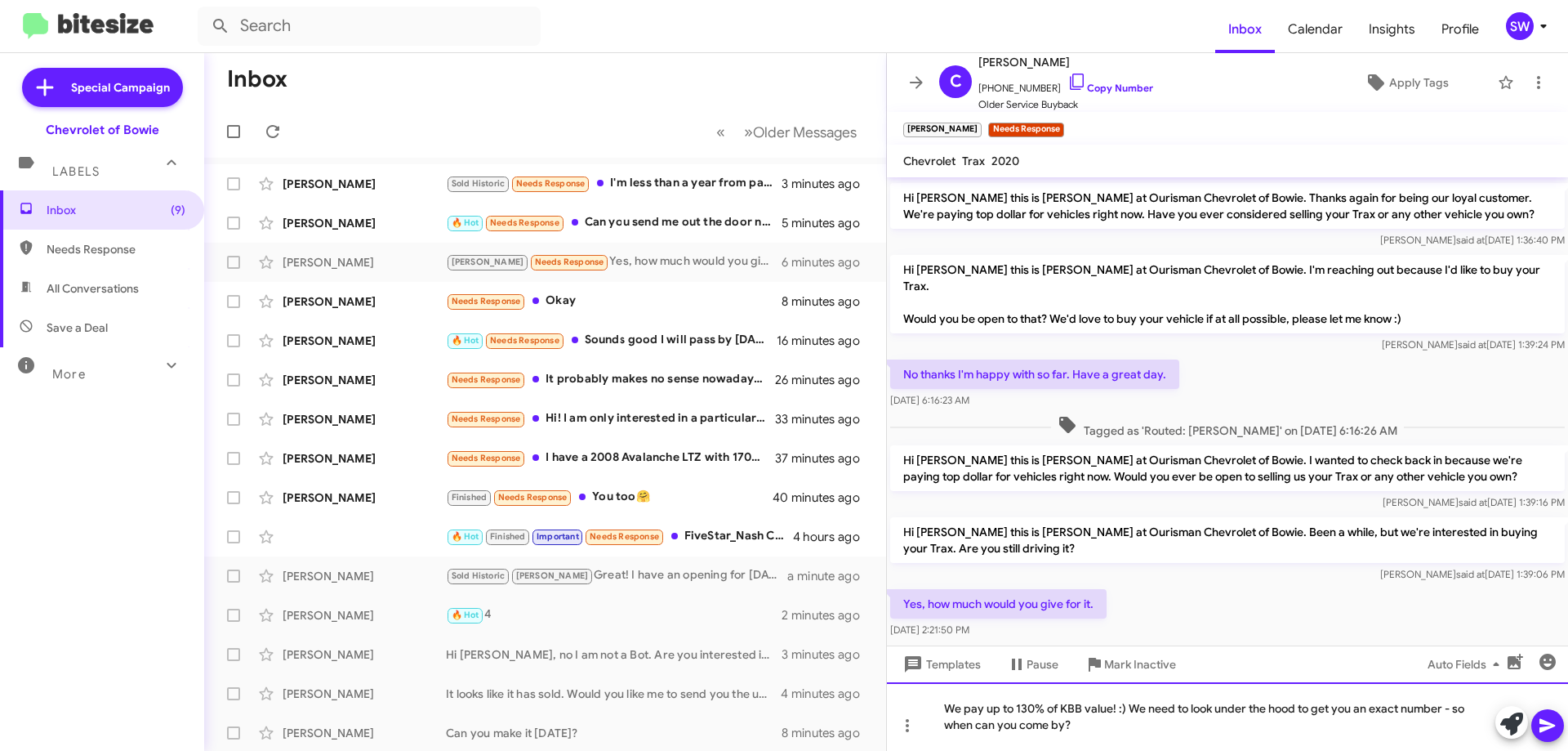
click at [1467, 710] on div "We pay up to 130% of KBB value! :) We need to look under the hood to get you an…" at bounding box center [1228, 717] width 682 height 68
click at [1468, 711] on div "We pay up to 130% of KBB value! :) We need to look under the hood to get you an…" at bounding box center [1228, 717] width 682 height 68
click at [1377, 726] on div "We pay up to 130% of KBB value! :) We need to look under the hood to get you an…" at bounding box center [1228, 717] width 682 height 68
click at [1475, 714] on div "We pay up to 130% of KBB value! :) We need to look under the hood to get you an…" at bounding box center [1228, 717] width 682 height 68
drag, startPoint x: 1125, startPoint y: 709, endPoint x: 1120, endPoint y: 724, distance: 15.8
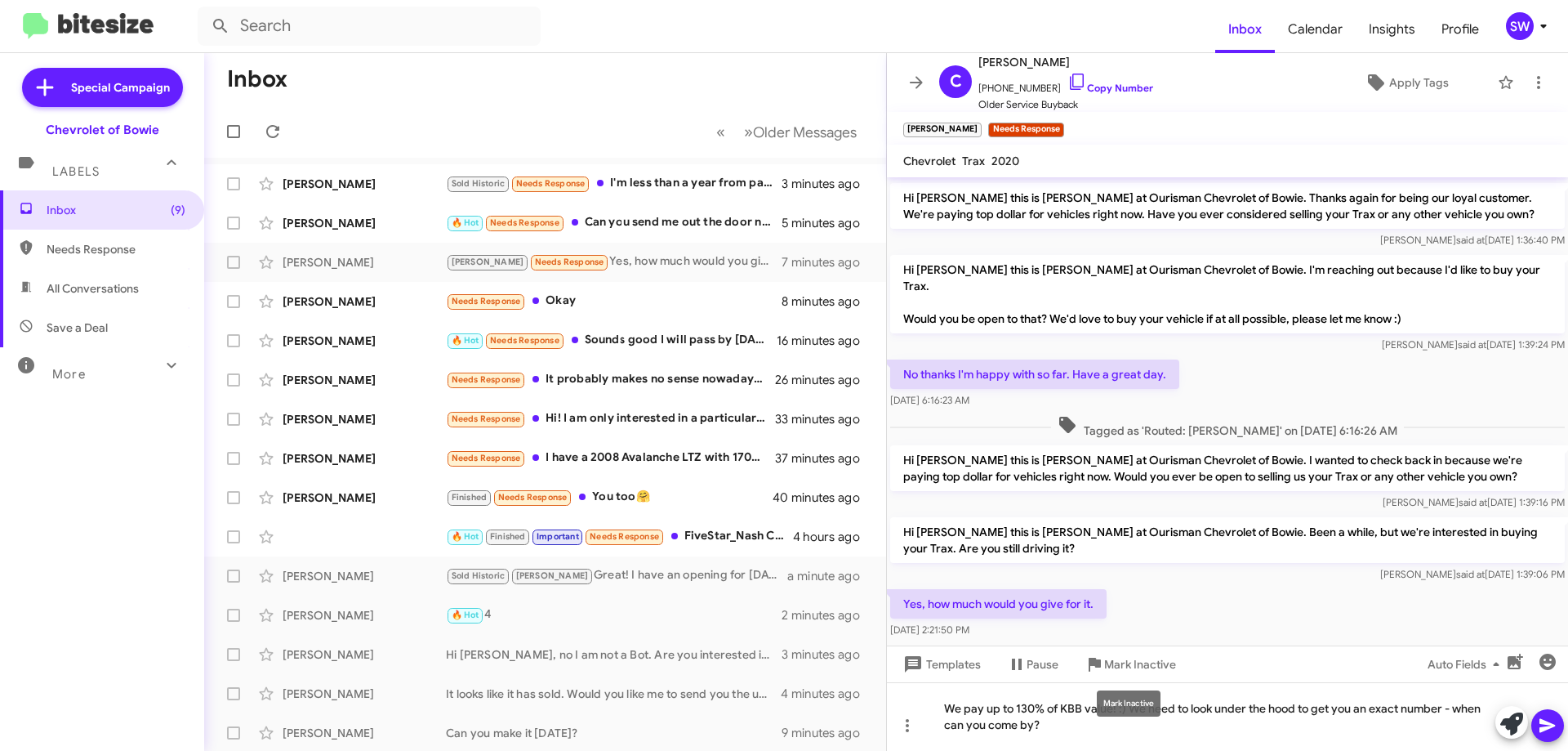
click at [1123, 713] on div "Mark Inactive" at bounding box center [1128, 703] width 64 height 26
drag, startPoint x: 1127, startPoint y: 711, endPoint x: 1130, endPoint y: 729, distance: 18.2
click at [1127, 713] on div "We pay up to 130% of KBB value! :) We need to look under the hood to get you an…" at bounding box center [1228, 717] width 682 height 68
click at [1201, 743] on div "We pay up to 130% of KBB value! We need to look under the hood to get you an ex…" at bounding box center [1228, 717] width 682 height 68
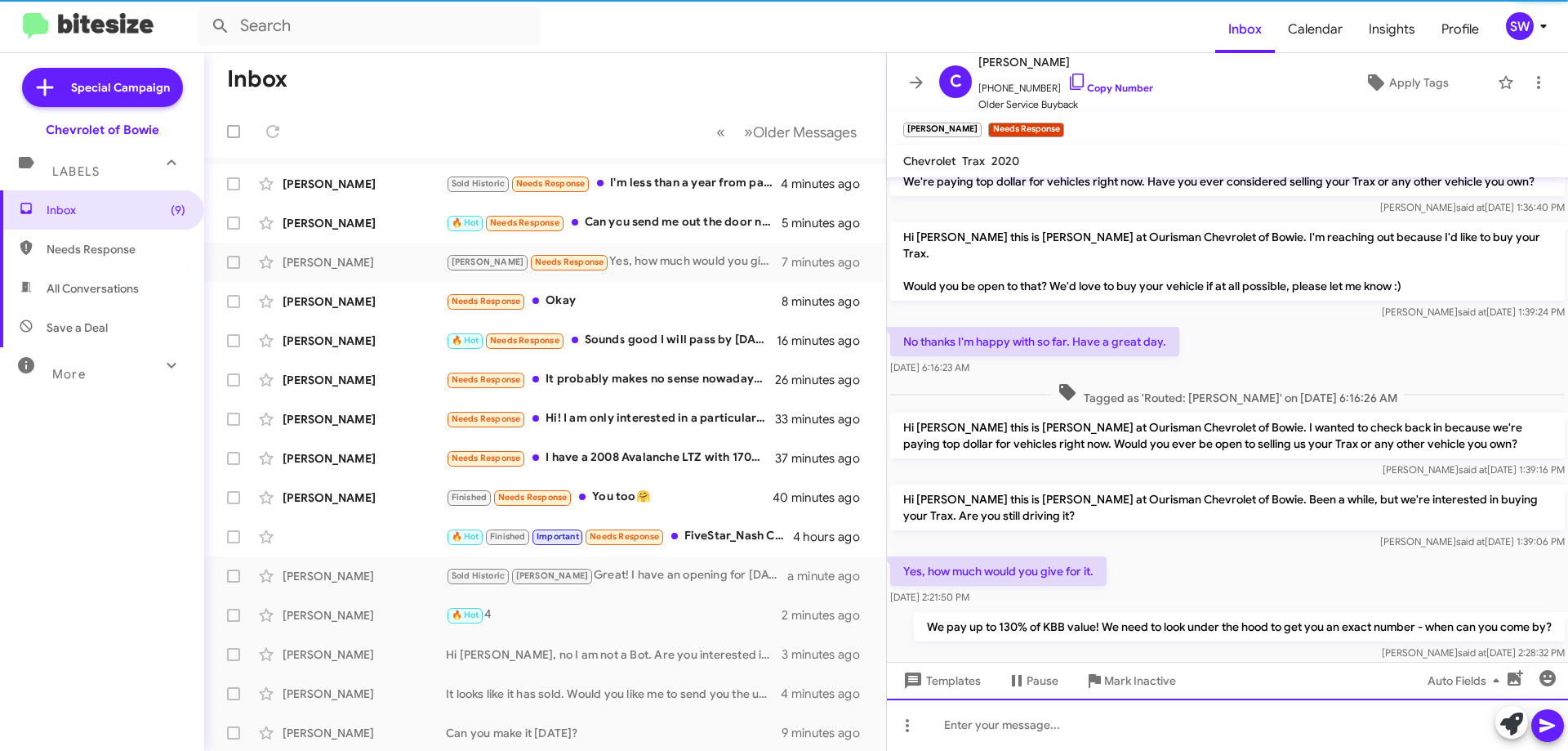
scroll to position [266, 0]
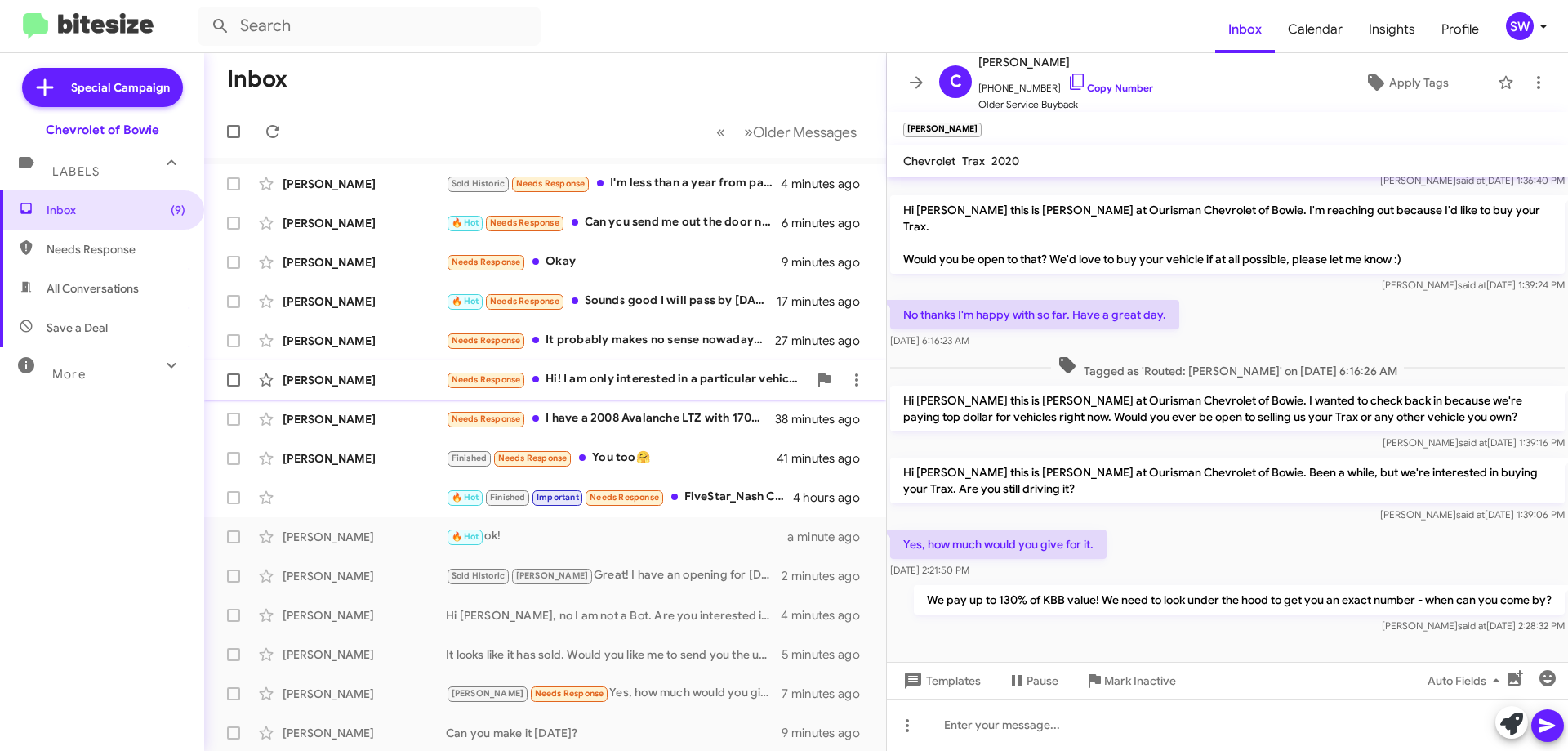
click at [565, 381] on div "Needs Response Hi! I am only interested in a particular vehicle. A used cherry …" at bounding box center [627, 380] width 361 height 19
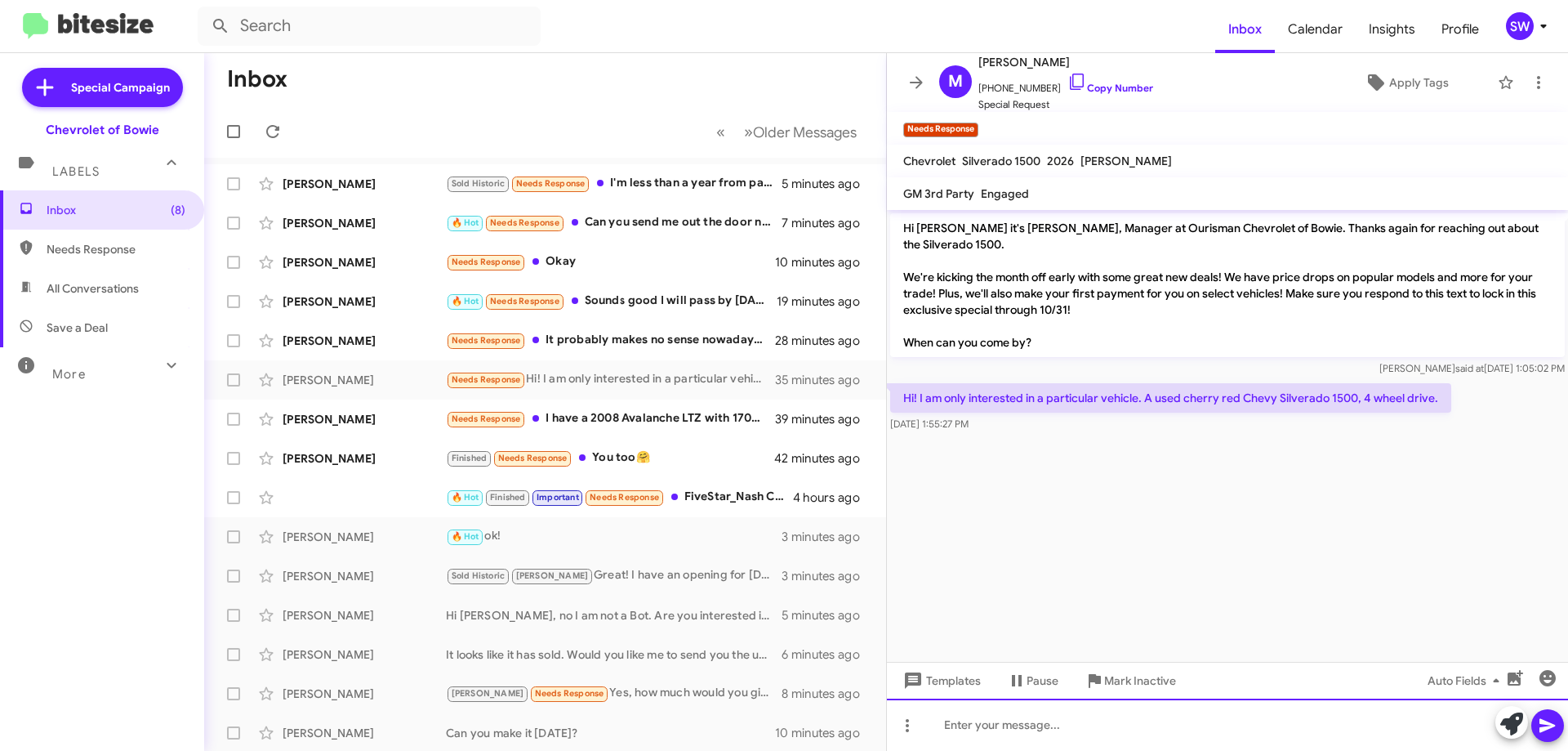
click at [1038, 725] on div at bounding box center [1228, 725] width 682 height 52
click at [1235, 724] on div "I have a used Radiant red, will that not work?" at bounding box center [1228, 725] width 682 height 52
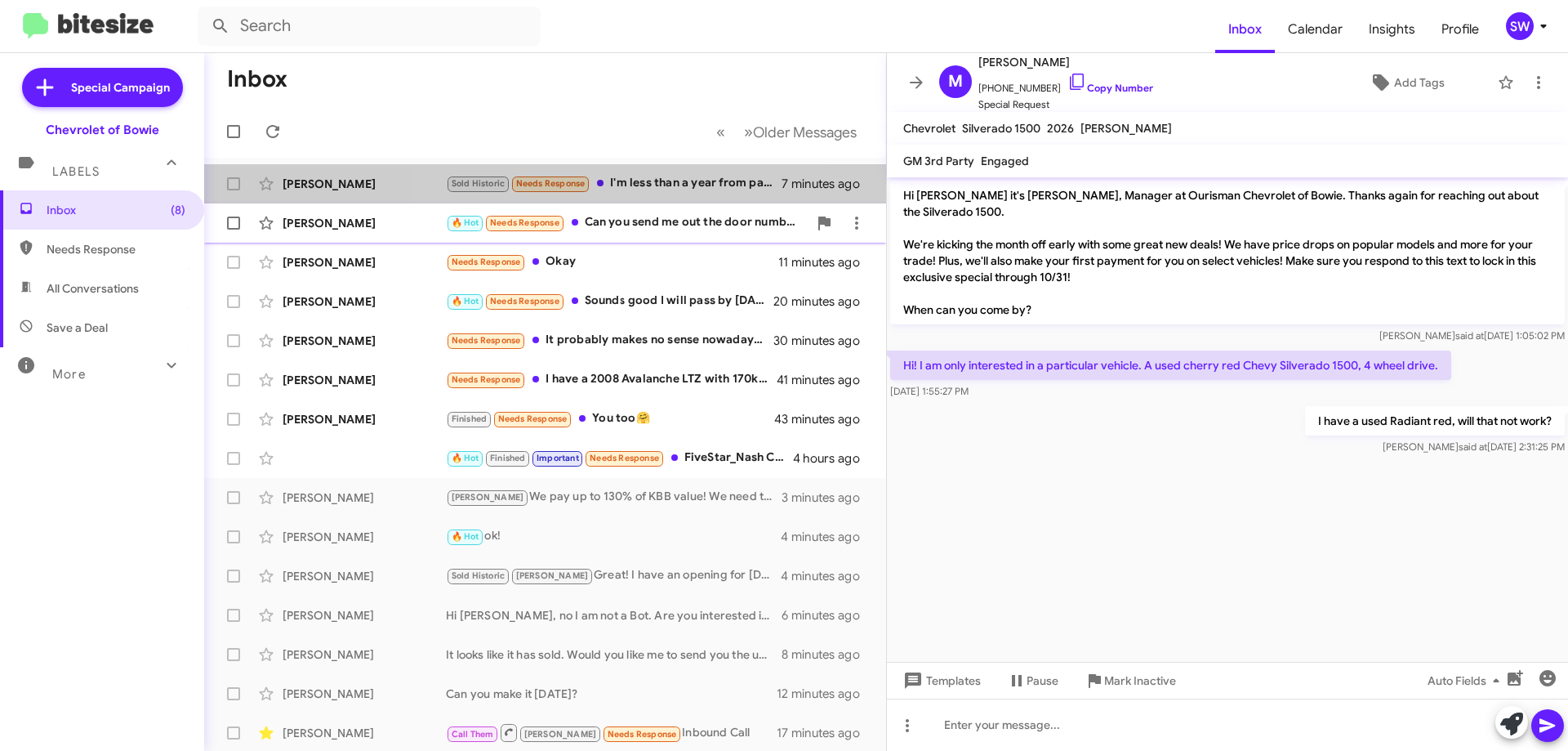
drag, startPoint x: 644, startPoint y: 191, endPoint x: 722, endPoint y: 203, distance: 78.9
click at [646, 192] on div "Sold Historic Needs Response I'm less than a year from paying off my car so I'm…" at bounding box center [613, 183] width 335 height 19
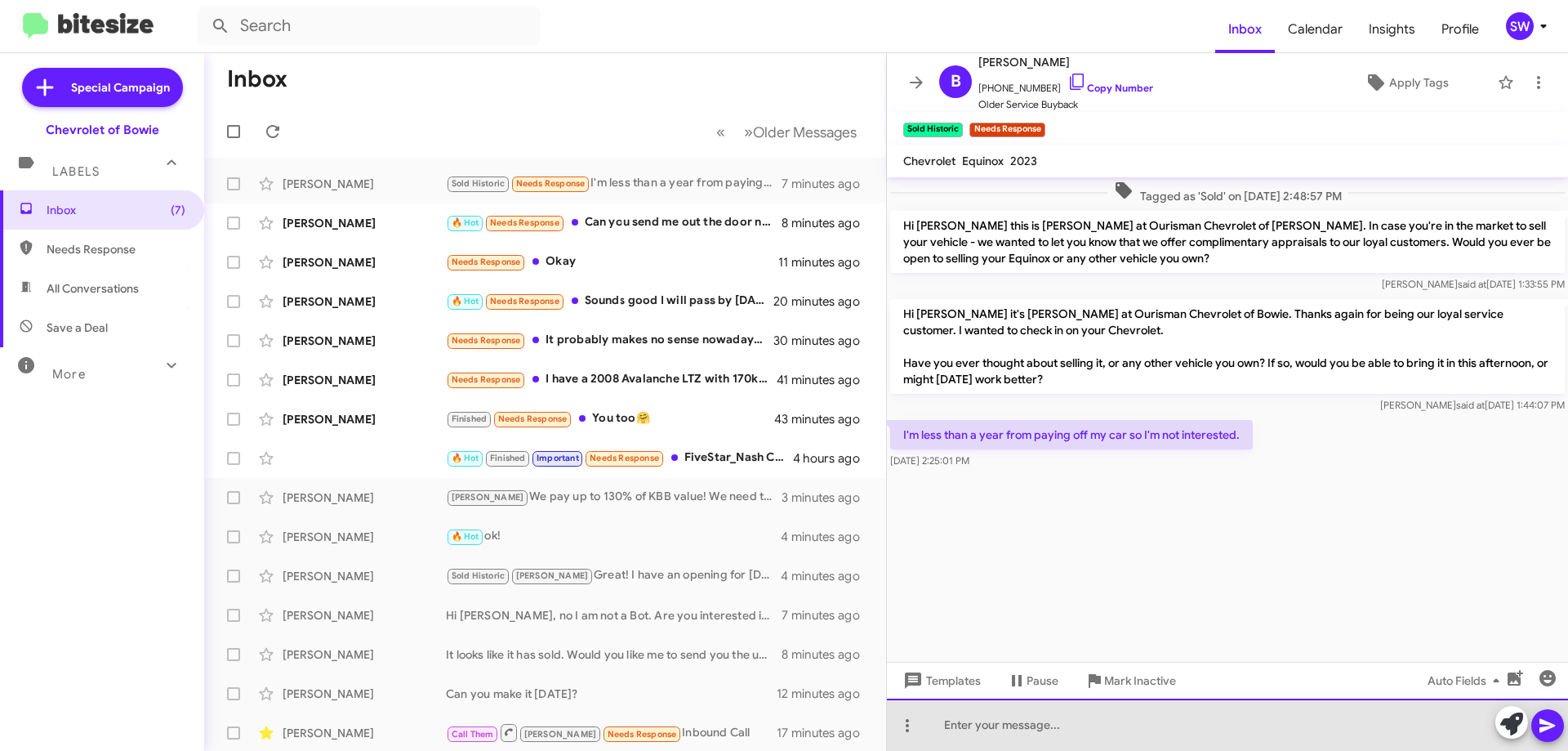
drag, startPoint x: 1012, startPoint y: 730, endPoint x: 1015, endPoint y: 711, distance: 19.2
click at [1015, 730] on div at bounding box center [1228, 725] width 682 height 52
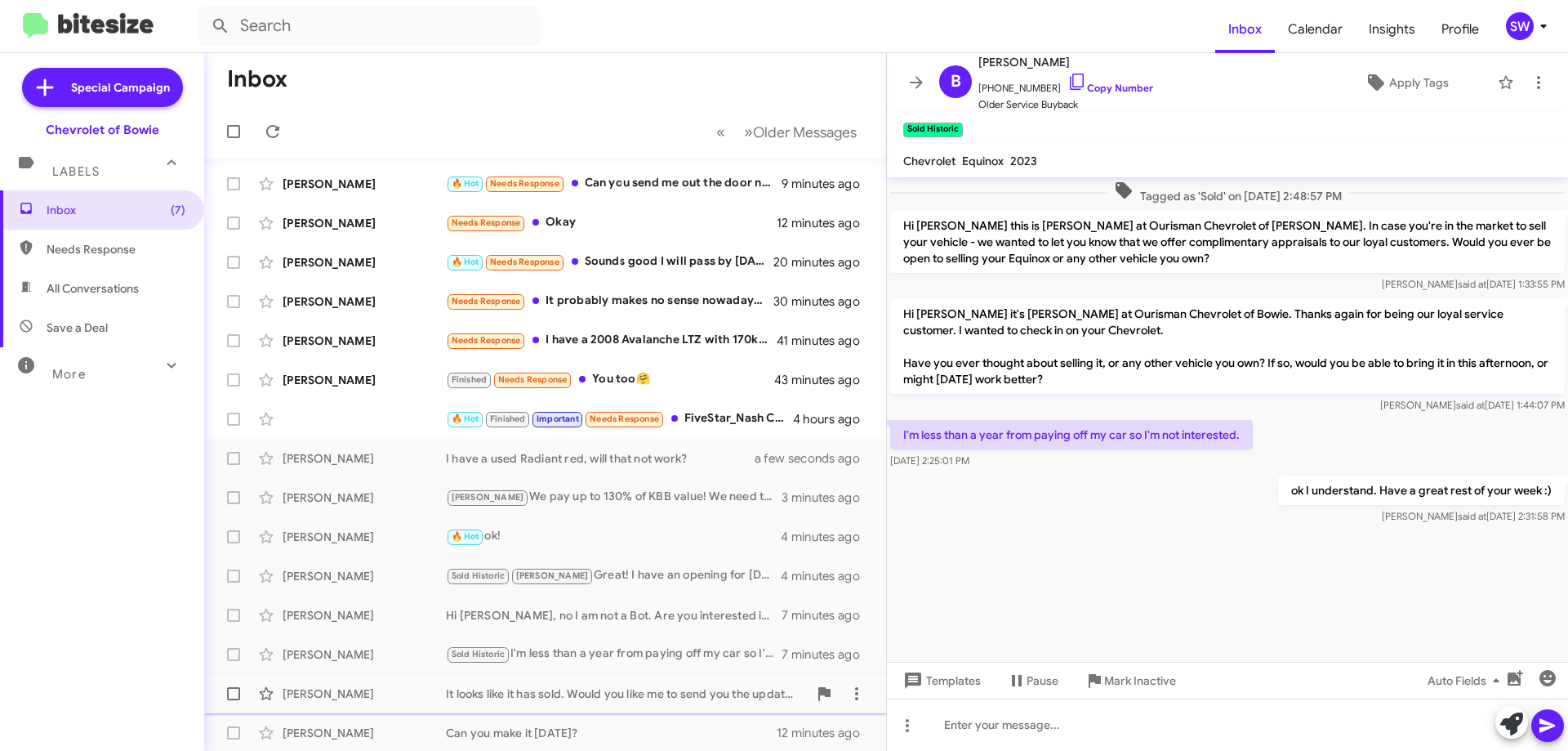
drag, startPoint x: 1128, startPoint y: 675, endPoint x: 1157, endPoint y: 677, distance: 29.1
click at [1129, 677] on span "Mark Inactive" at bounding box center [1140, 680] width 72 height 30
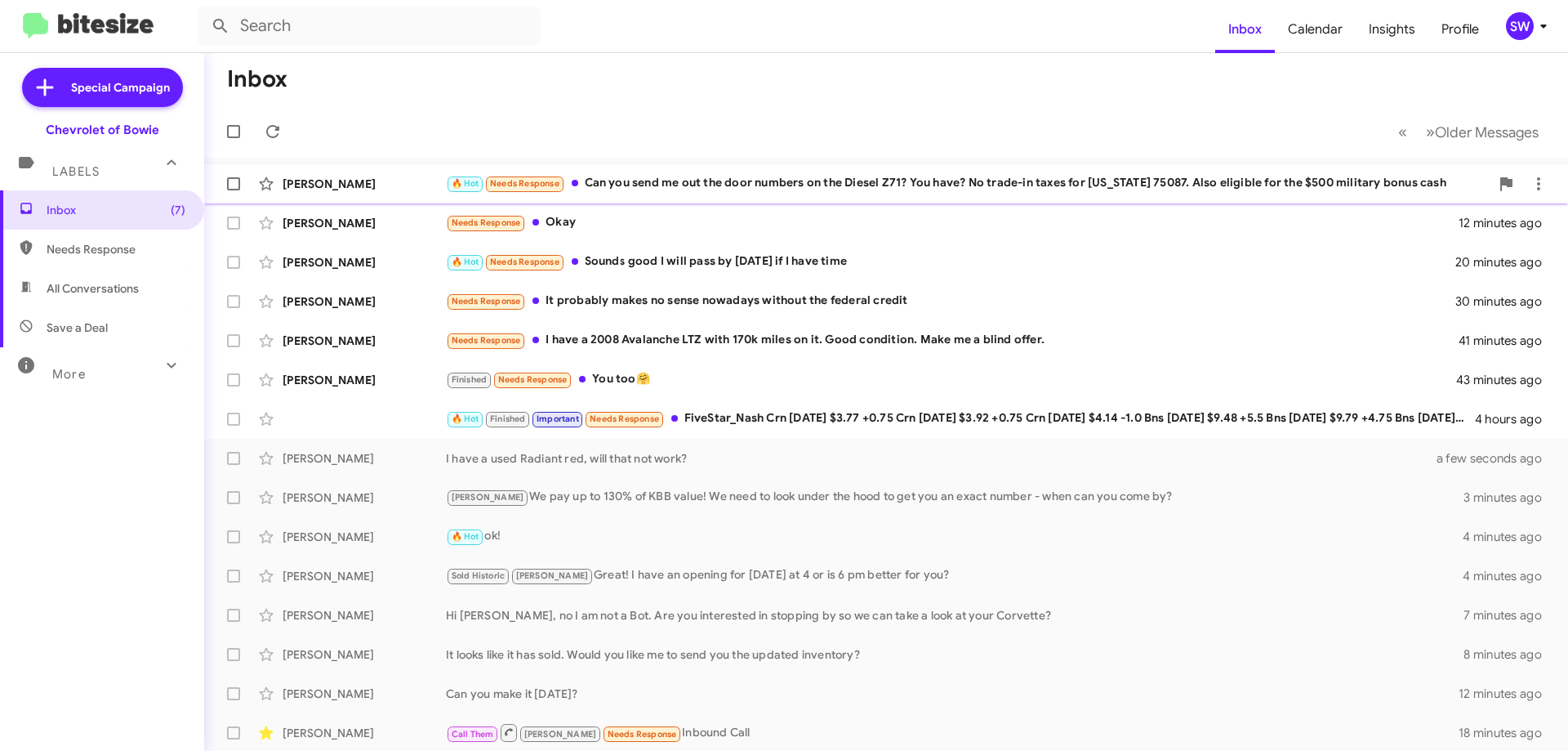
click at [714, 175] on div "🔥 Hot Needs Response Can you send me out the door numbers on the Diesel Z71? Yo…" at bounding box center [967, 183] width 1044 height 19
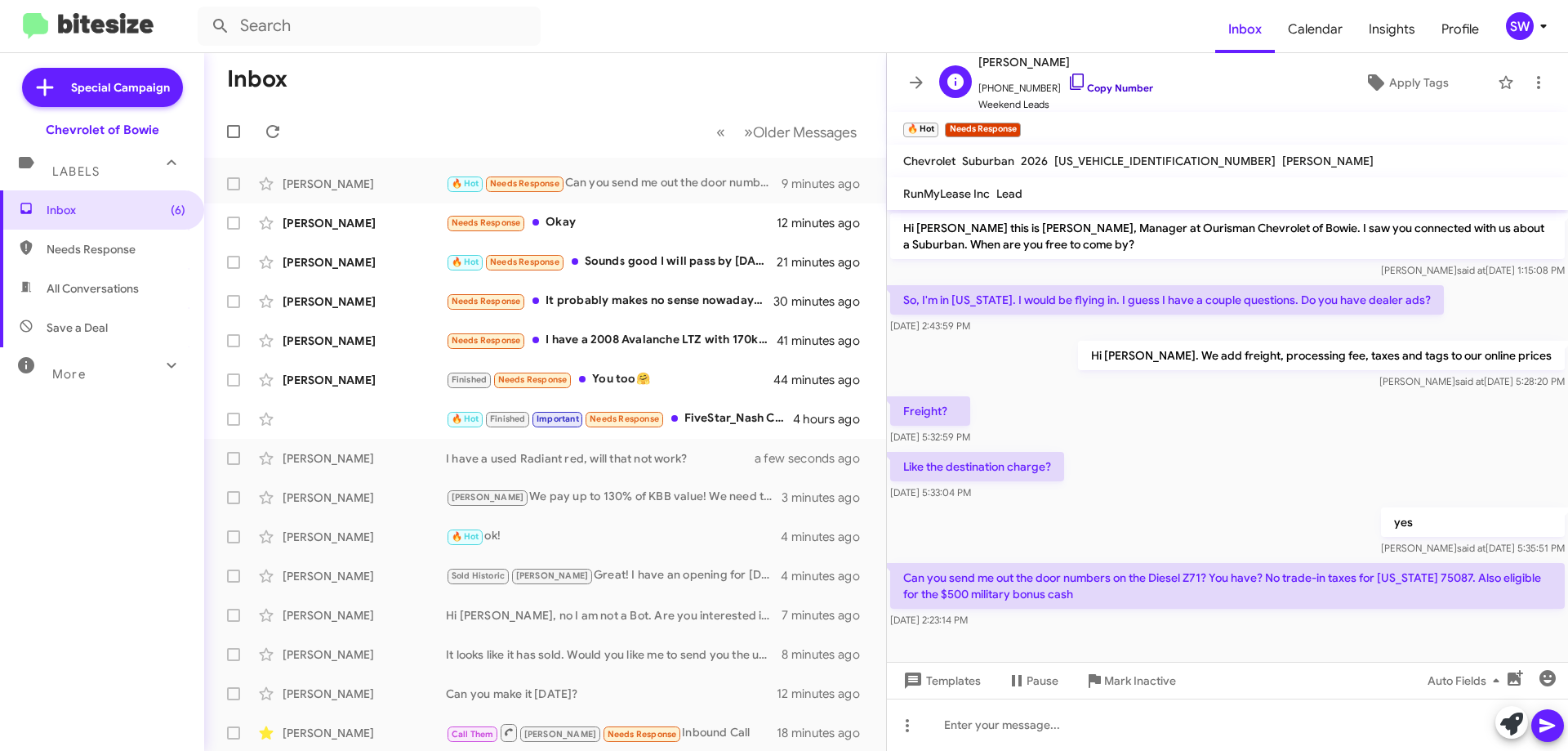
click at [1067, 84] on icon at bounding box center [1077, 82] width 20 height 20
drag, startPoint x: 1033, startPoint y: 67, endPoint x: 979, endPoint y: 66, distance: 54.0
click at [969, 65] on div "S Stacey Harbin +15123007680 Copy Number Weekend Leads" at bounding box center [1043, 82] width 220 height 60
copy span "[PERSON_NAME]"
click at [660, 21] on mat-toolbar "Inbox Calendar Insights Profile SW" at bounding box center [784, 26] width 1568 height 52
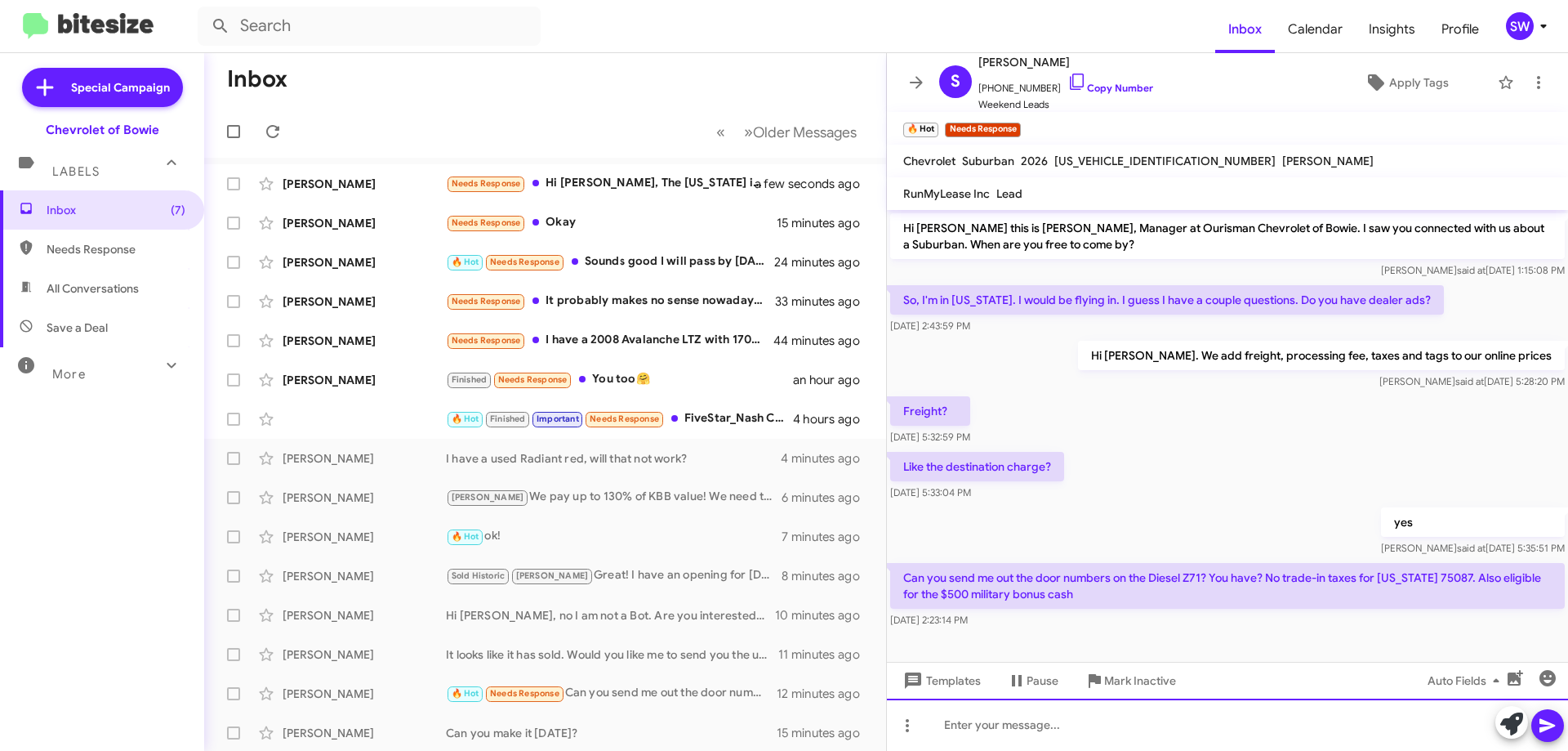
click at [1096, 729] on div at bounding box center [1228, 725] width 682 height 52
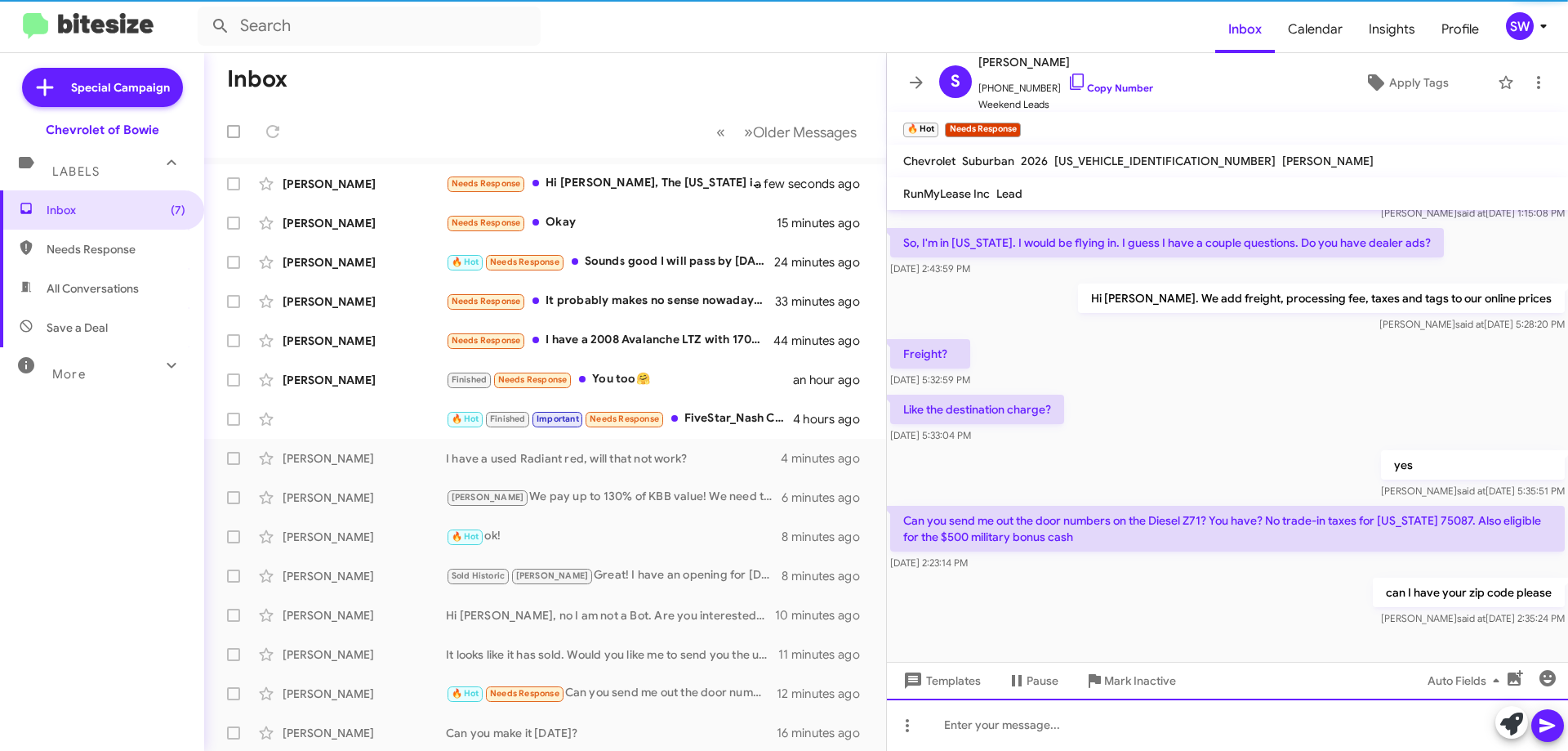
scroll to position [58, 0]
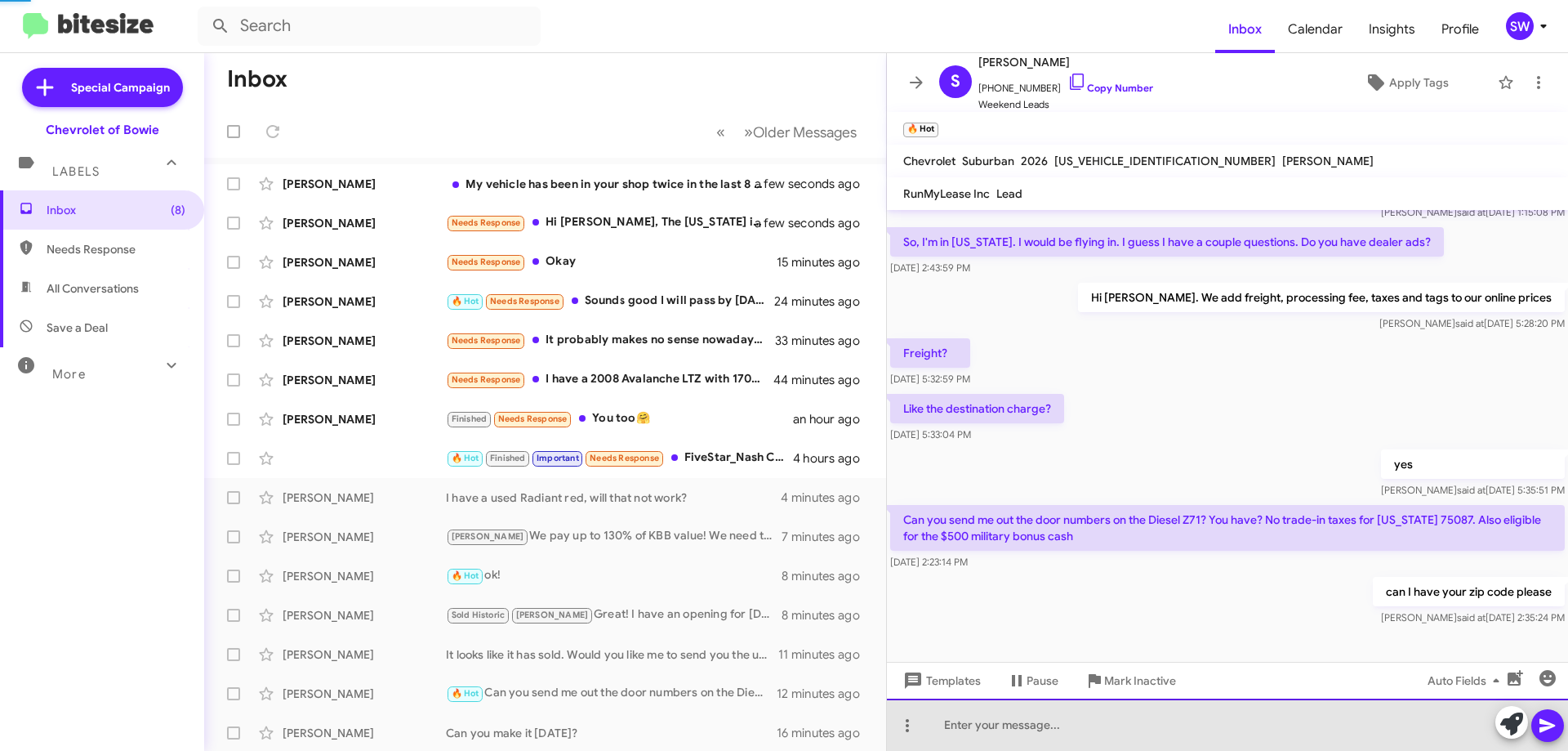
drag, startPoint x: 1014, startPoint y: 732, endPoint x: 1012, endPoint y: 742, distance: 10.2
click at [1014, 733] on div at bounding box center [1228, 725] width 682 height 52
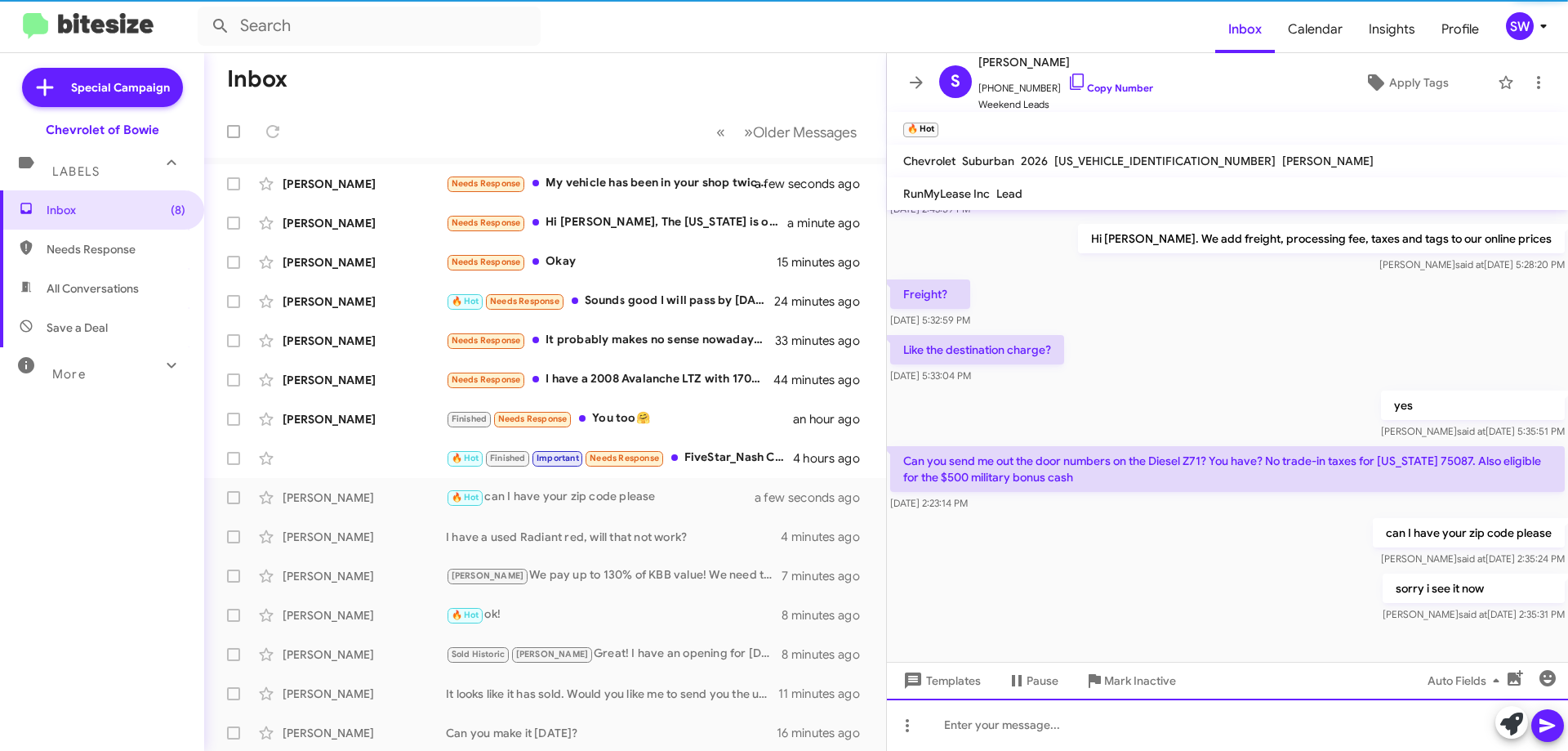
scroll to position [118, 0]
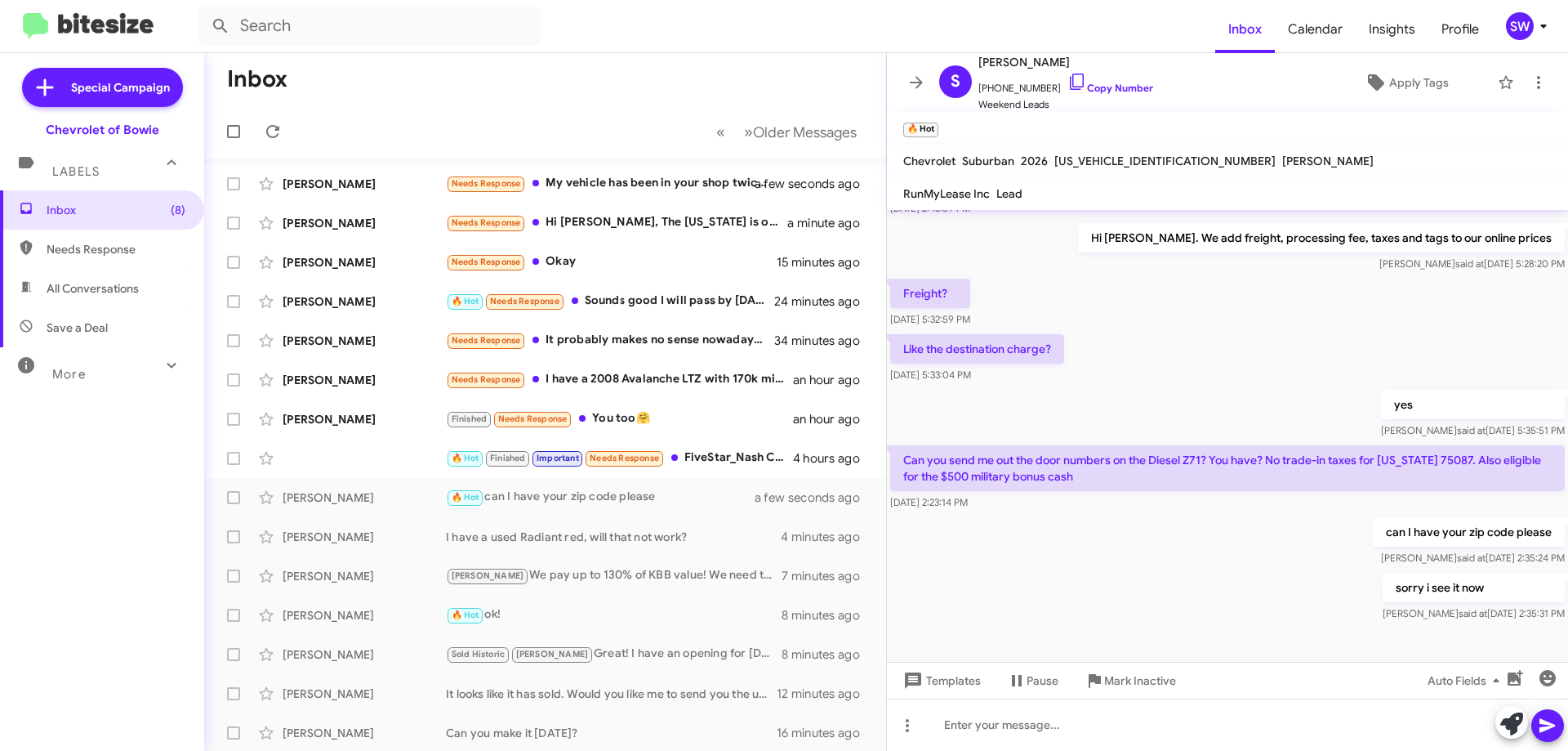
drag, startPoint x: 1417, startPoint y: 457, endPoint x: 1428, endPoint y: 460, distance: 11.4
click at [1430, 460] on p "Can you send me out the door numbers on the Diesel Z71? You have? No trade-in t…" at bounding box center [1227, 468] width 674 height 46
drag, startPoint x: 1440, startPoint y: 460, endPoint x: 1408, endPoint y: 496, distance: 48.2
click at [1444, 460] on p "Can you send me out the door numbers on the Diesel Z71? You have? No trade-in t…" at bounding box center [1227, 468] width 674 height 46
copy p "75087"
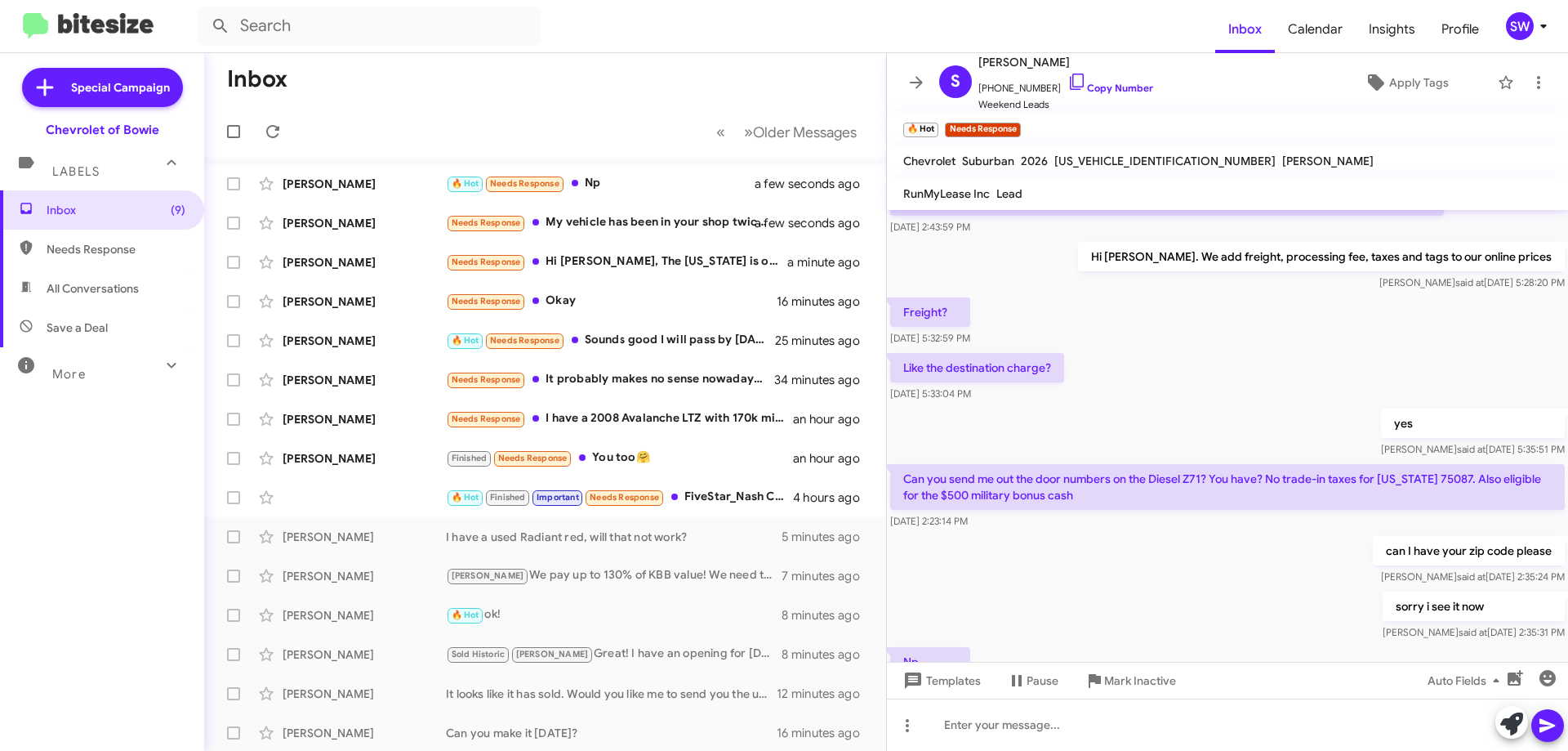
scroll to position [177, 0]
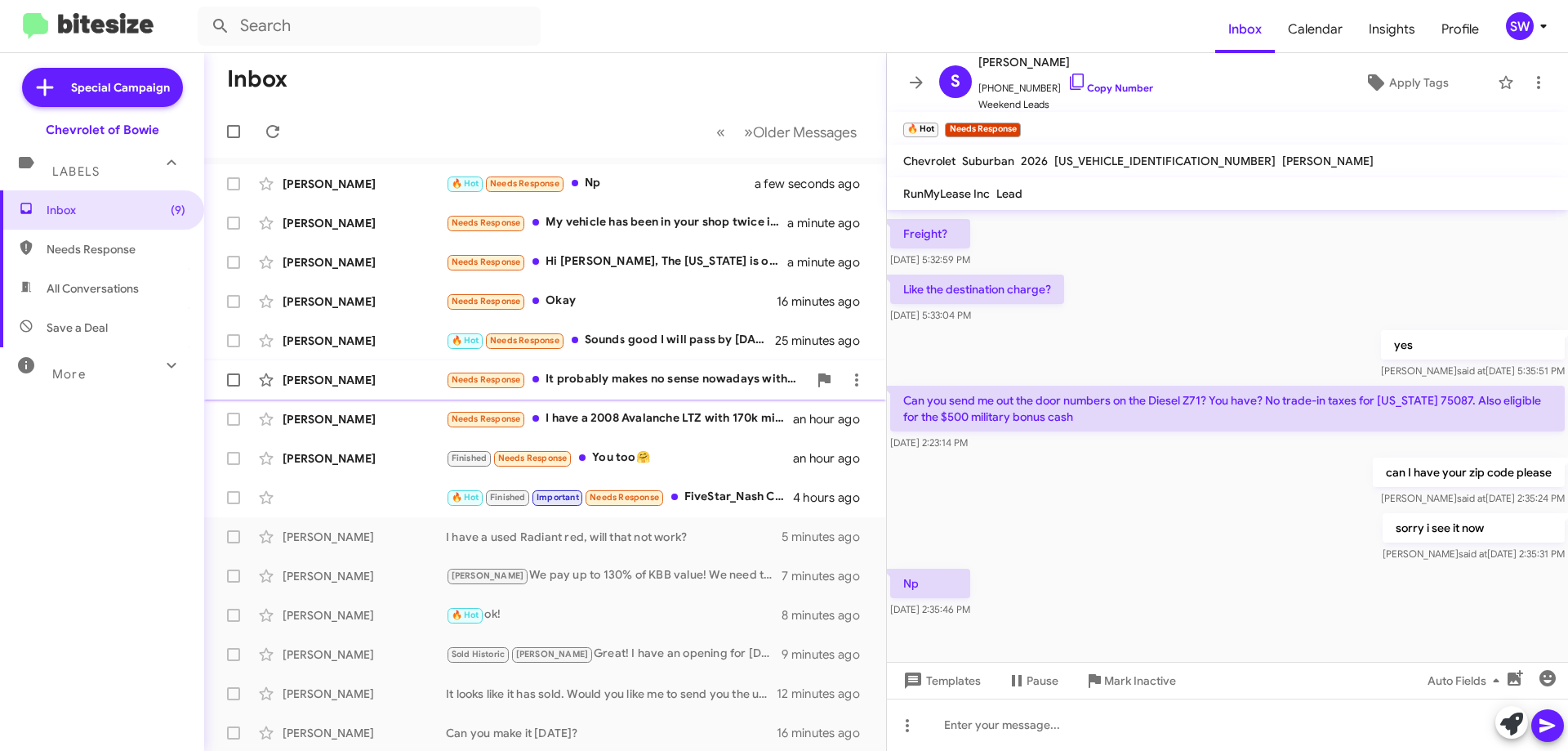
drag, startPoint x: 609, startPoint y: 377, endPoint x: 666, endPoint y: 378, distance: 57.0
click at [610, 377] on div "Needs Response It probably makes no sense nowadays without the federal credit" at bounding box center [627, 380] width 361 height 19
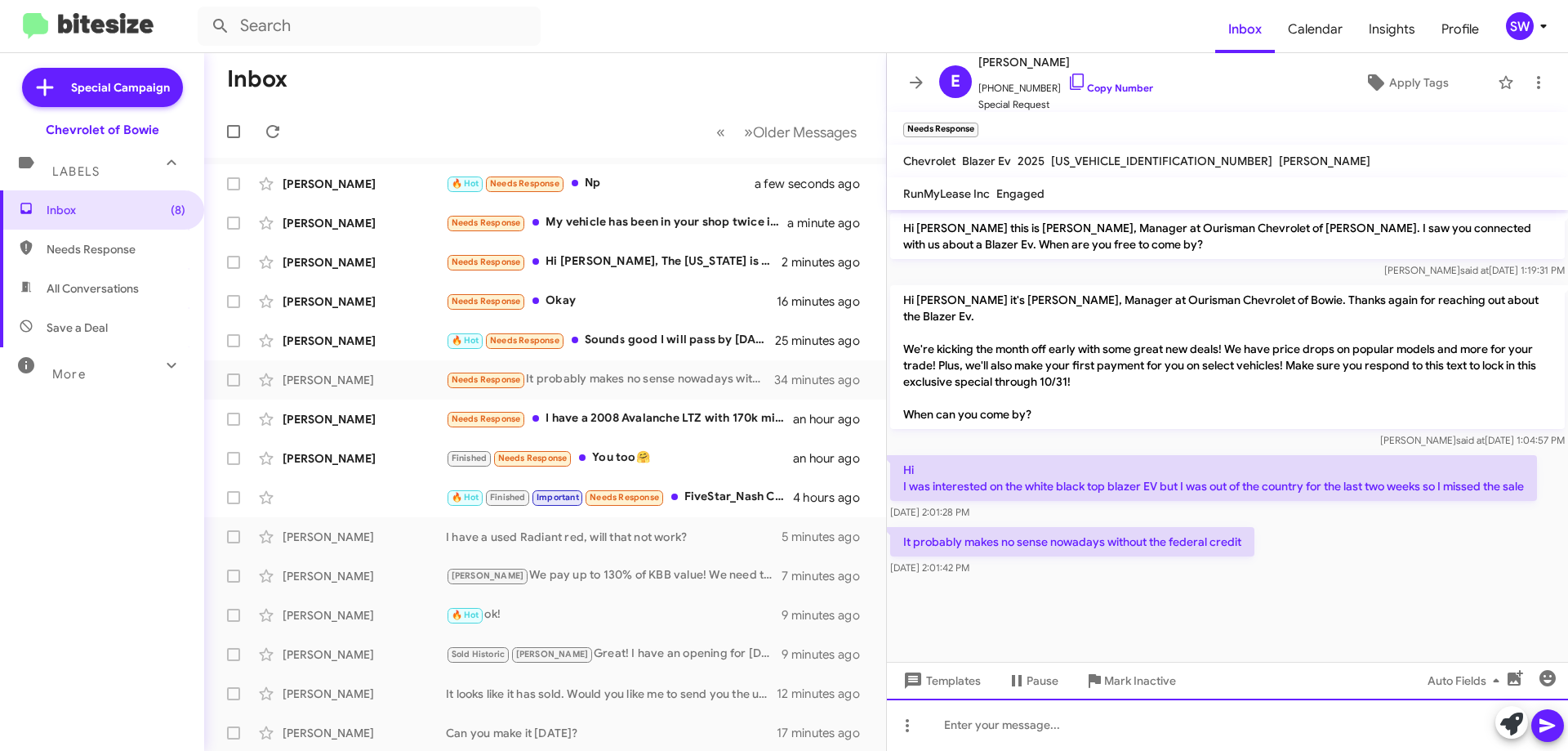
click at [1027, 727] on div at bounding box center [1228, 725] width 682 height 52
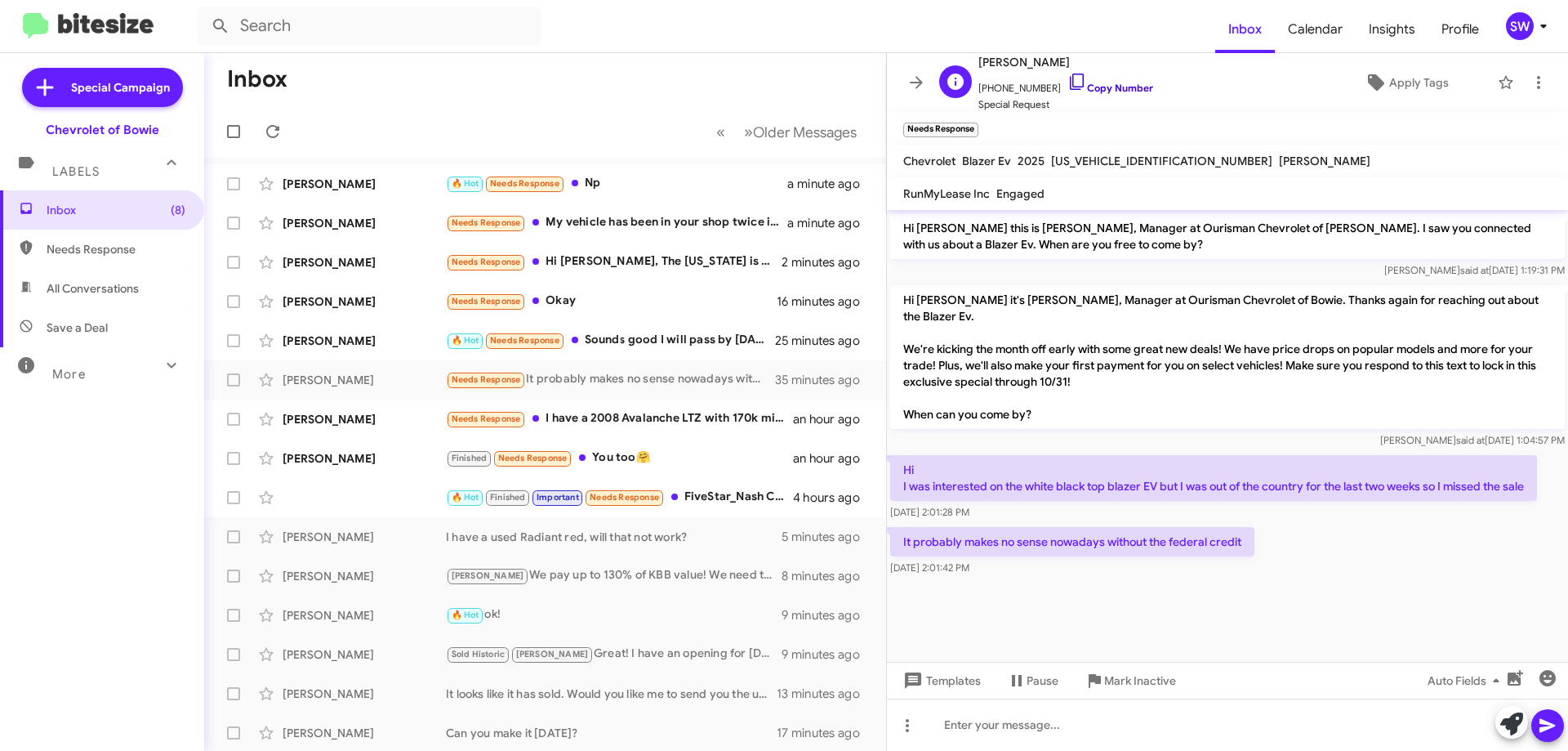
click at [1067, 84] on icon at bounding box center [1077, 82] width 20 height 20
click at [1067, 86] on icon at bounding box center [1077, 82] width 20 height 20
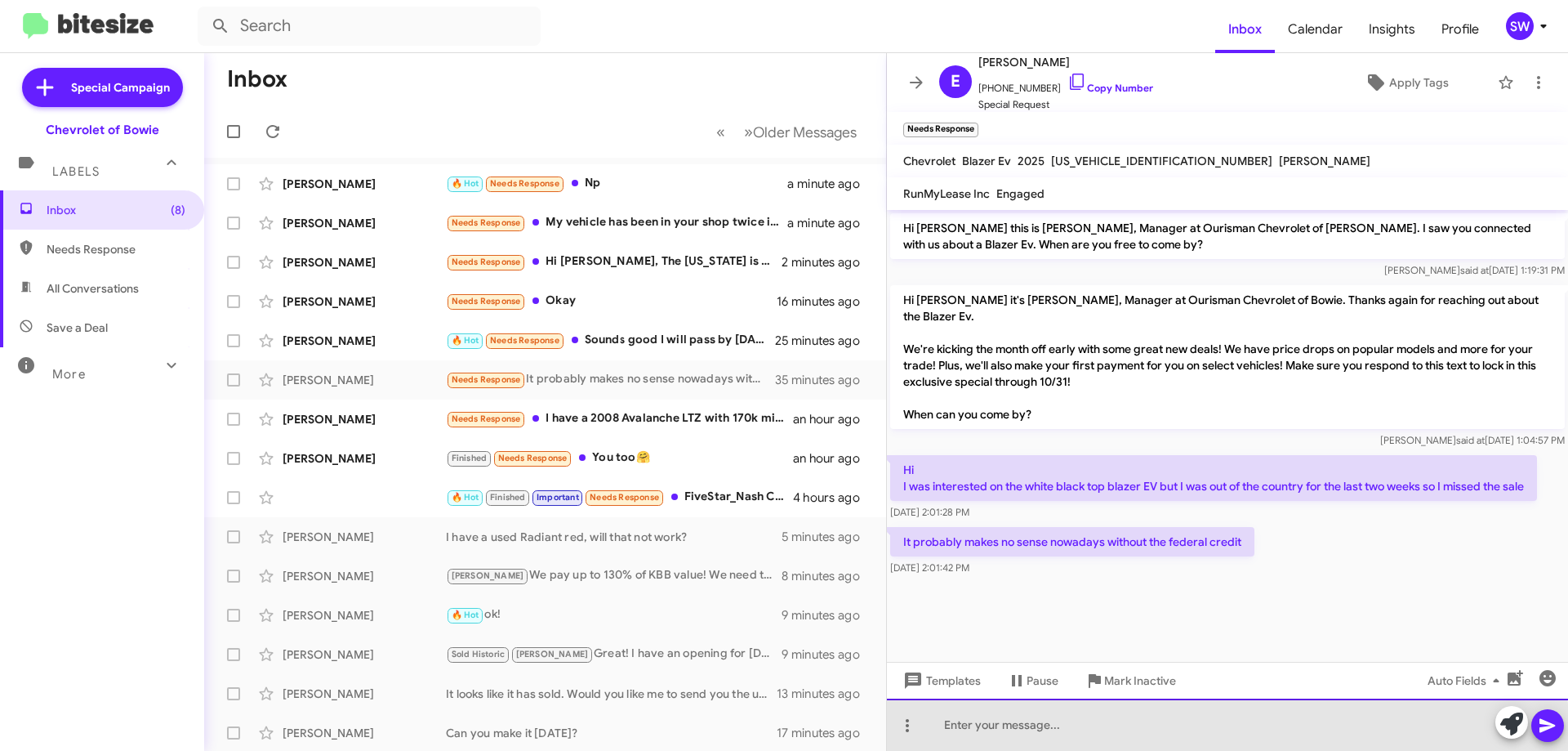
click at [1029, 733] on div at bounding box center [1228, 725] width 682 height 52
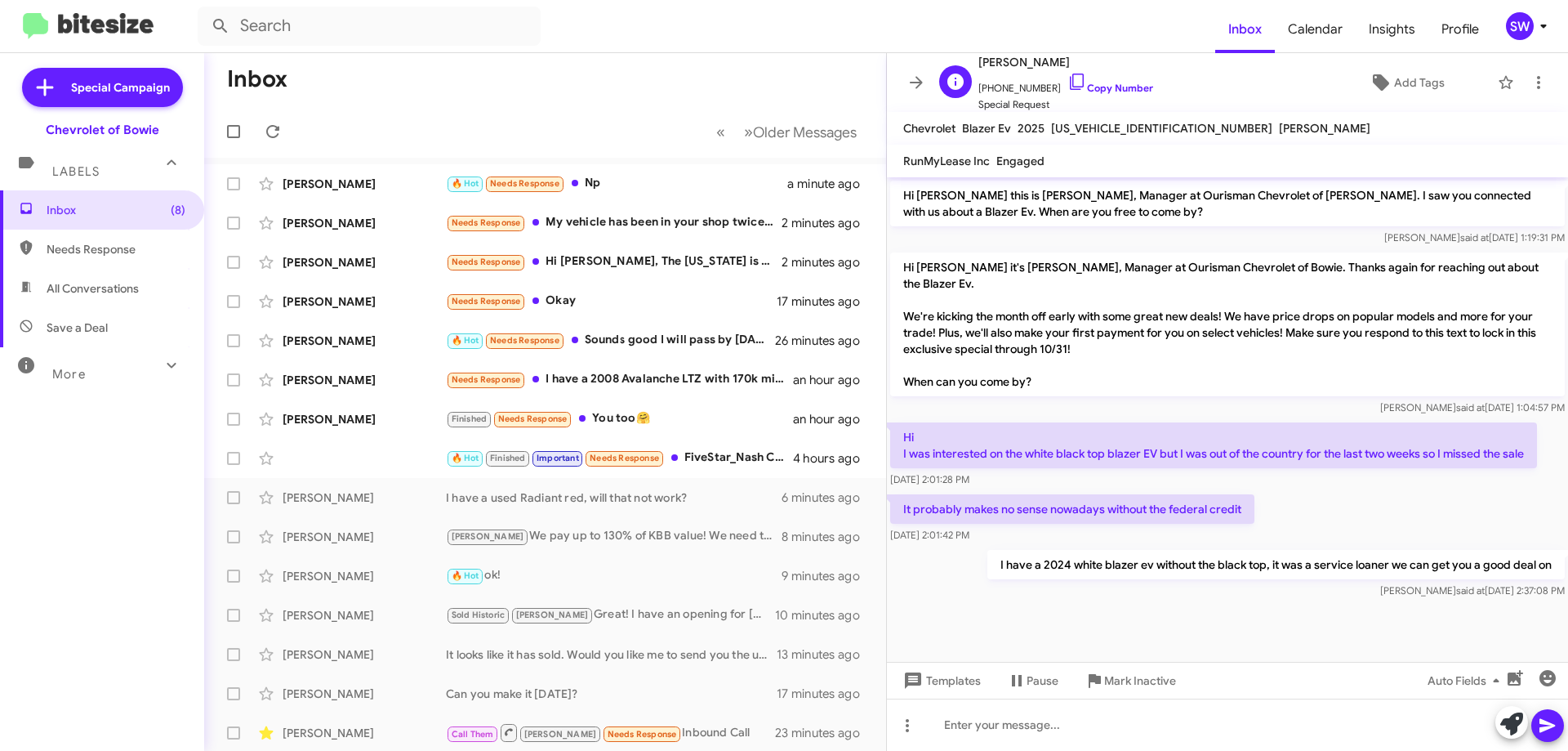
drag, startPoint x: 1056, startPoint y: 83, endPoint x: 1079, endPoint y: 78, distance: 23.5
click at [1067, 83] on icon at bounding box center [1077, 82] width 20 height 20
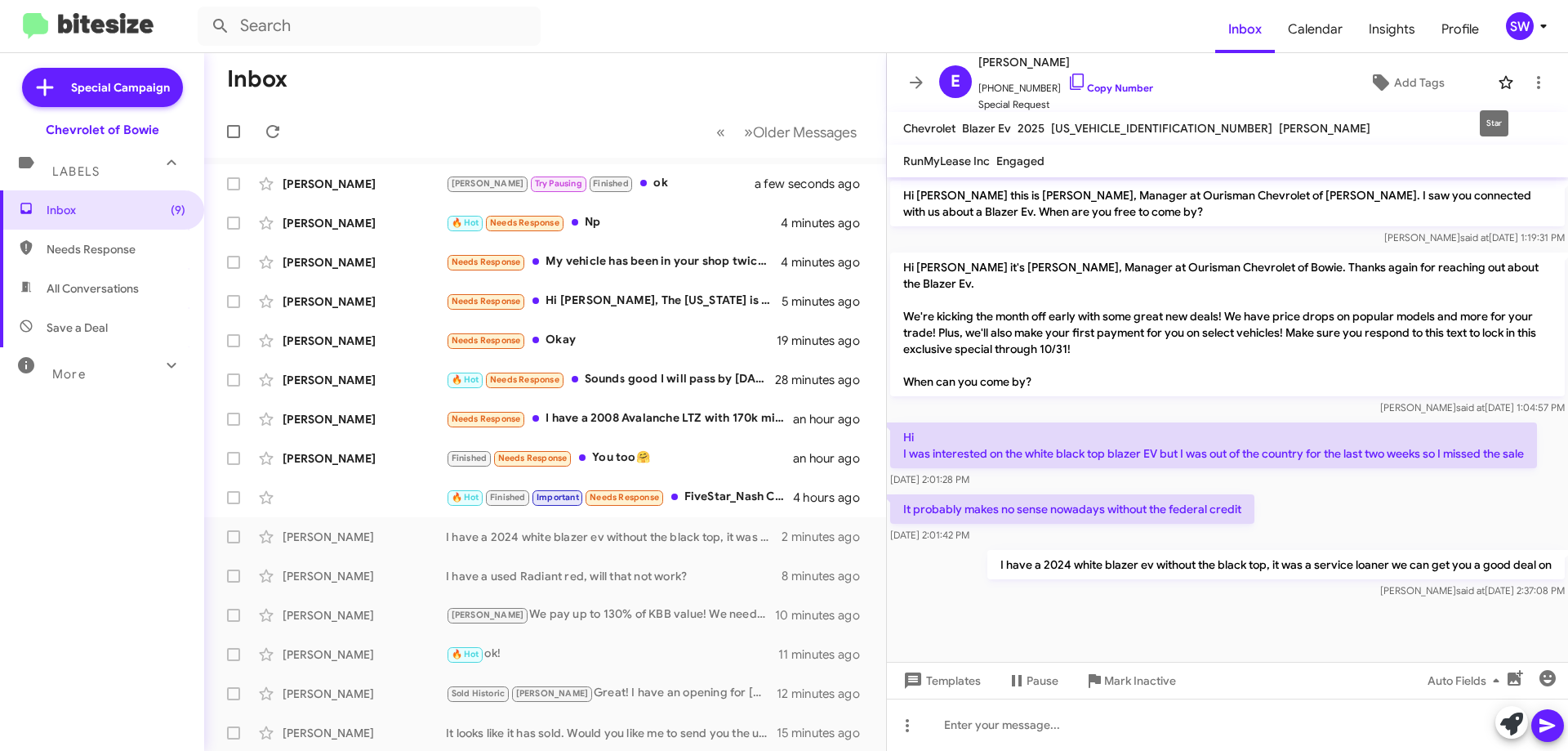
click at [1497, 78] on icon at bounding box center [1506, 83] width 20 height 20
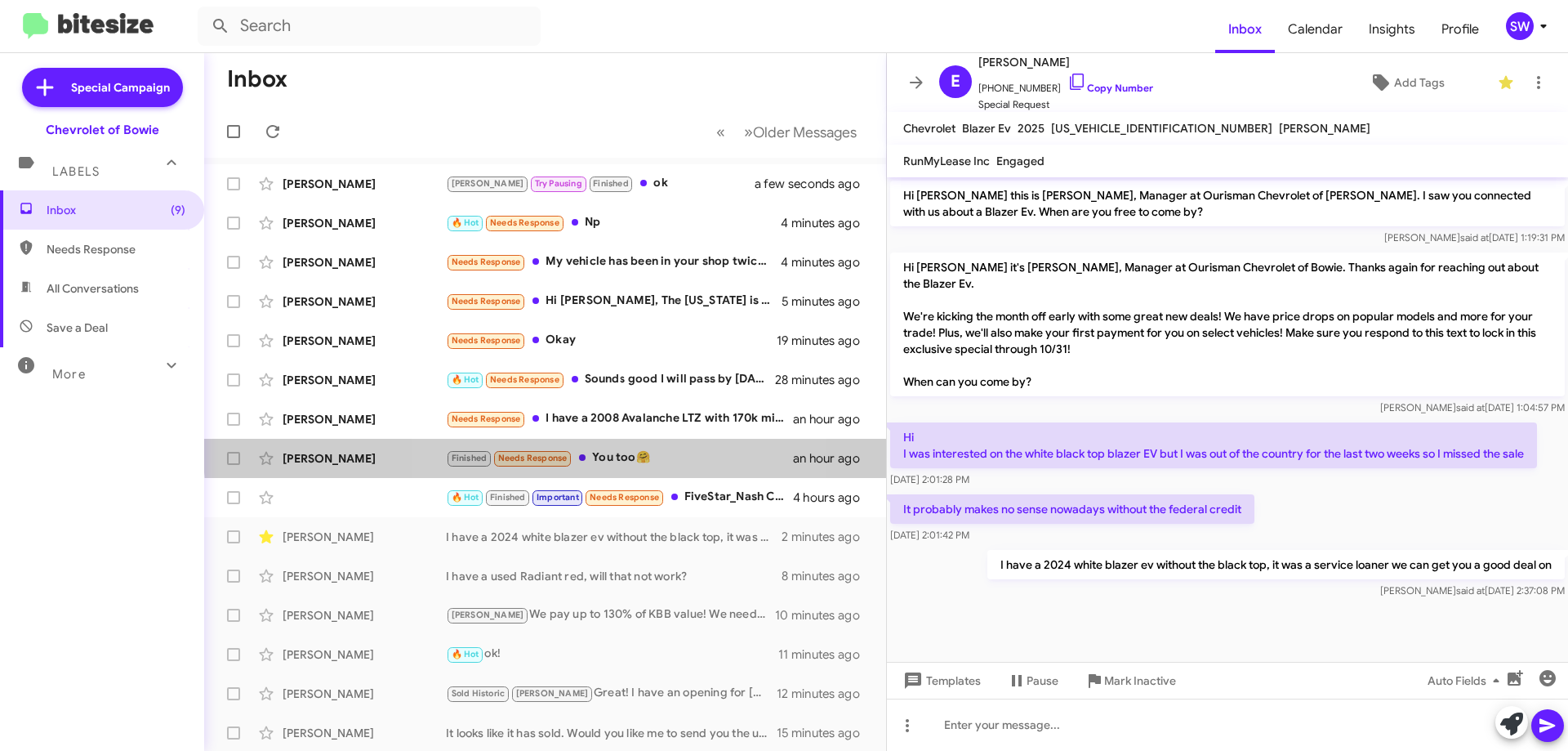
drag, startPoint x: 635, startPoint y: 447, endPoint x: 907, endPoint y: 428, distance: 272.7
click at [638, 448] on div "Laura Bristol-Garnett Finished Needs Response You too🤗 an hour ago" at bounding box center [546, 459] width 656 height 32
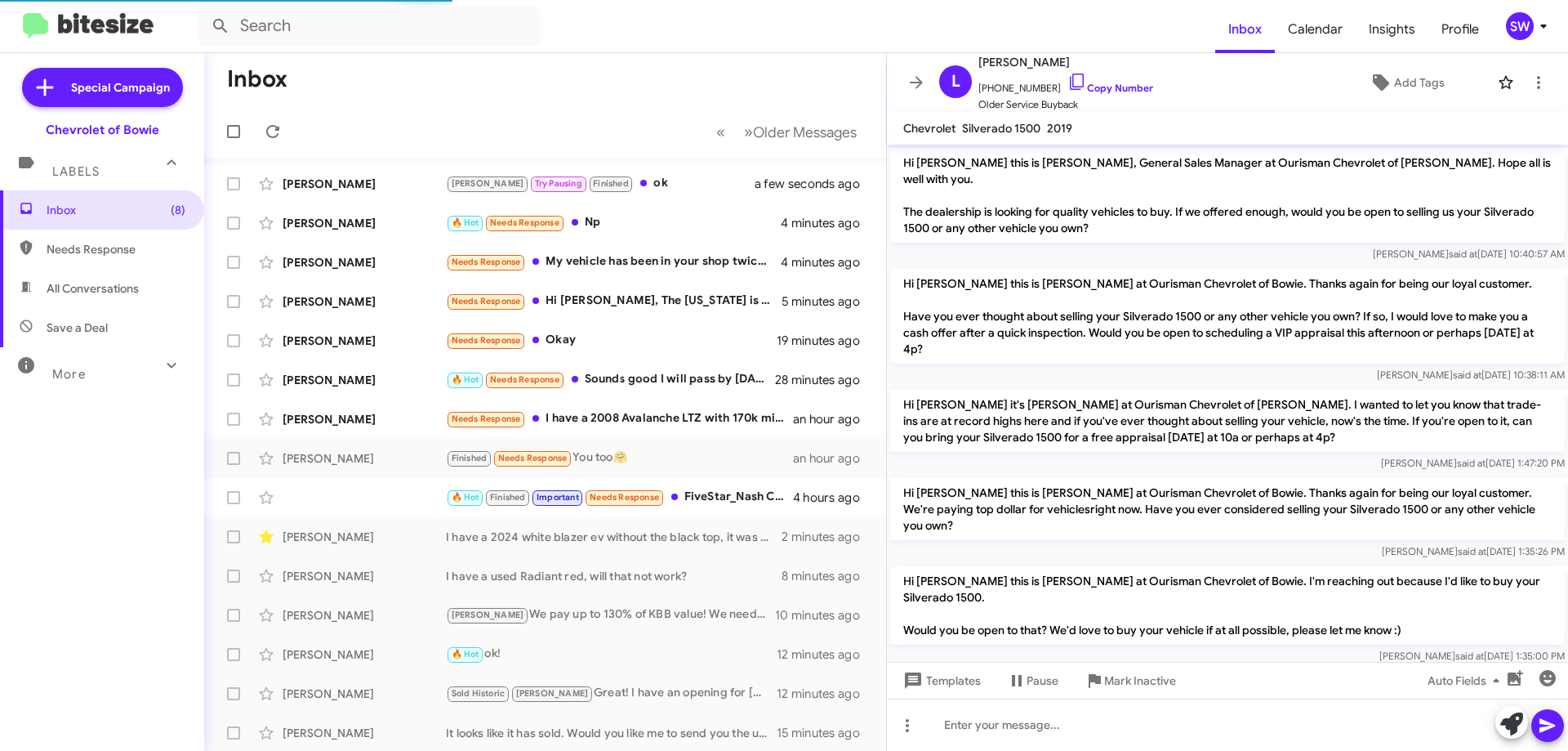
scroll to position [657, 0]
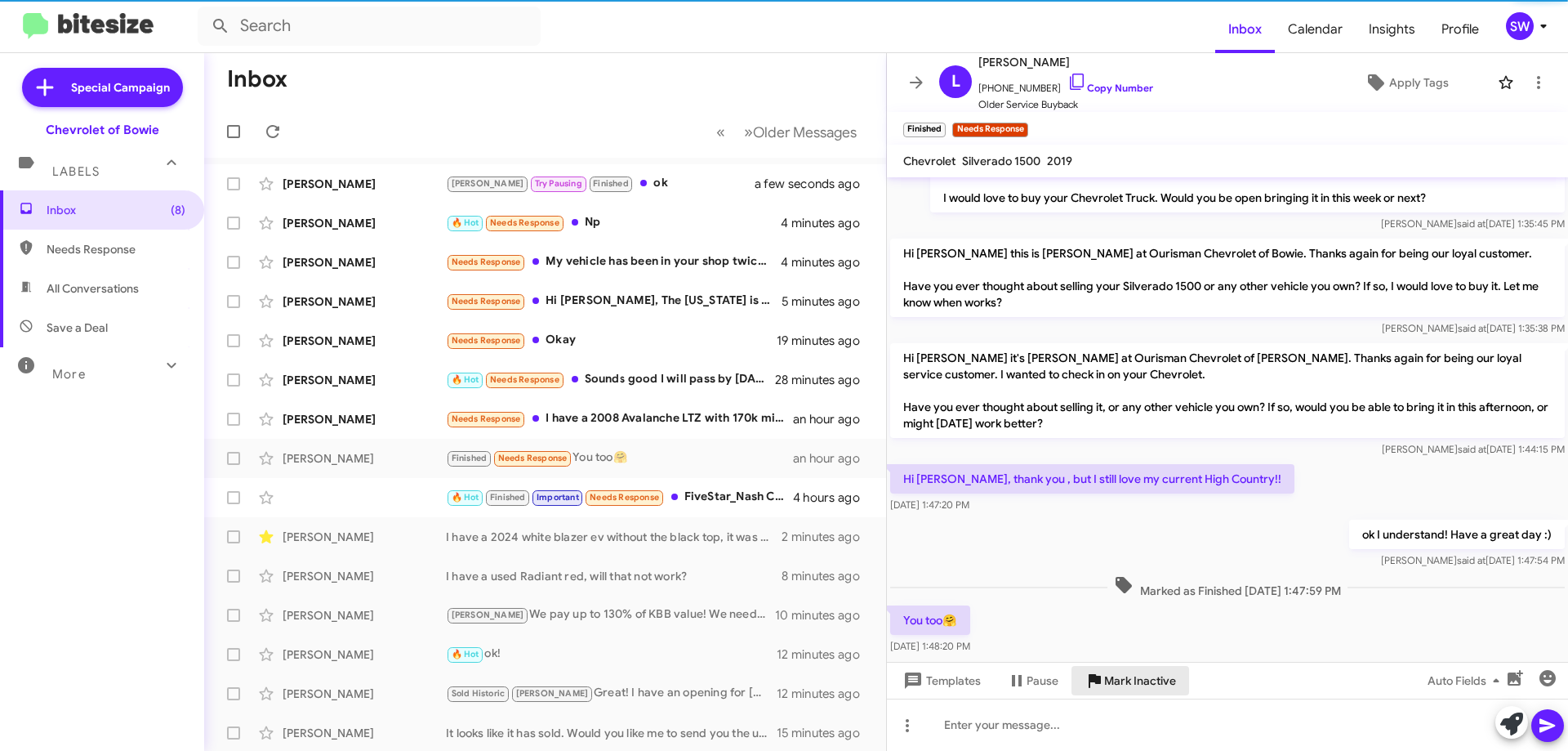
drag, startPoint x: 1136, startPoint y: 678, endPoint x: 956, endPoint y: 626, distance: 187.4
click at [1136, 679] on span "Mark Inactive" at bounding box center [1140, 680] width 72 height 30
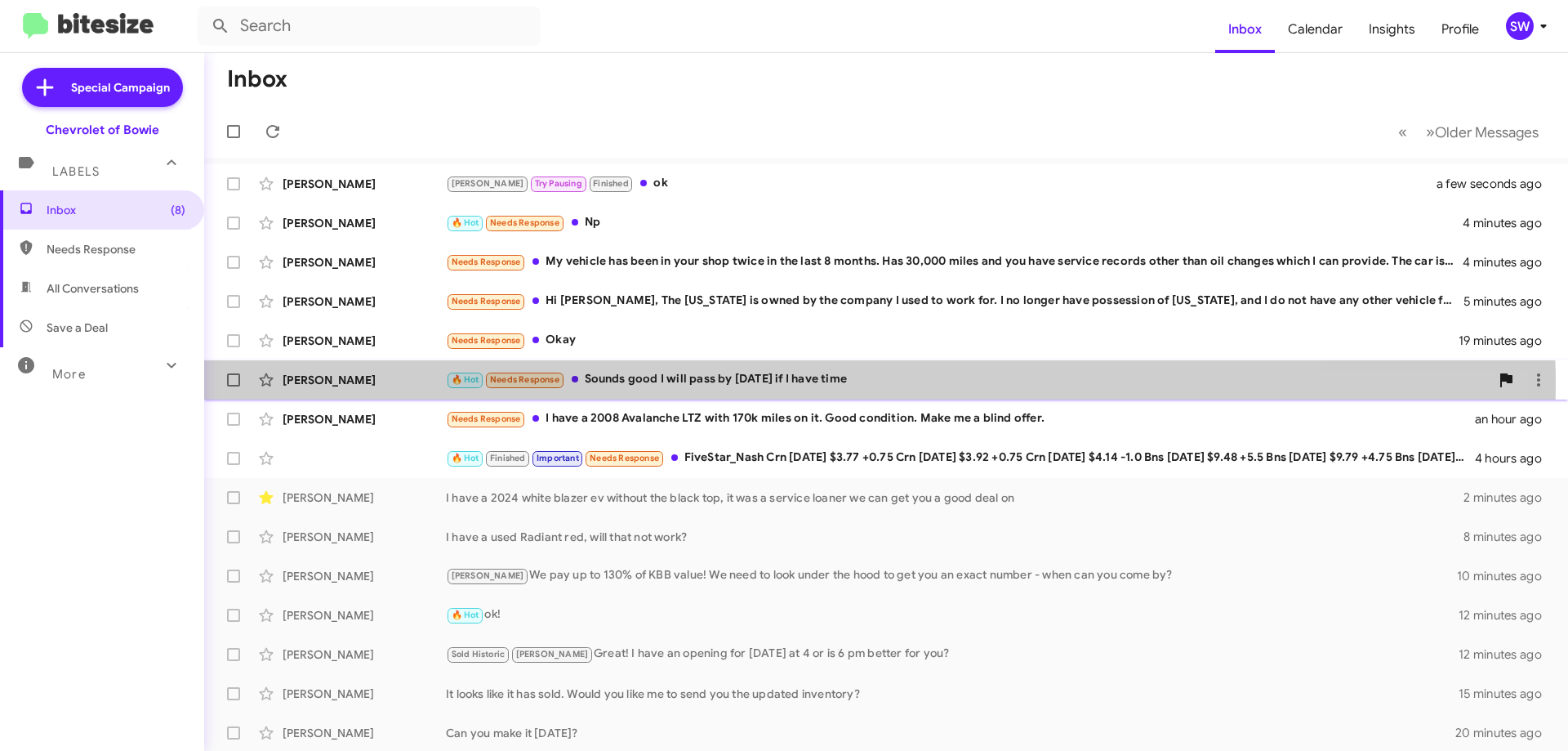
drag, startPoint x: 712, startPoint y: 384, endPoint x: 824, endPoint y: 372, distance: 112.6
click at [735, 380] on div "🔥 Hot Needs Response Sounds good I will pass by today if I have time" at bounding box center [967, 380] width 1044 height 19
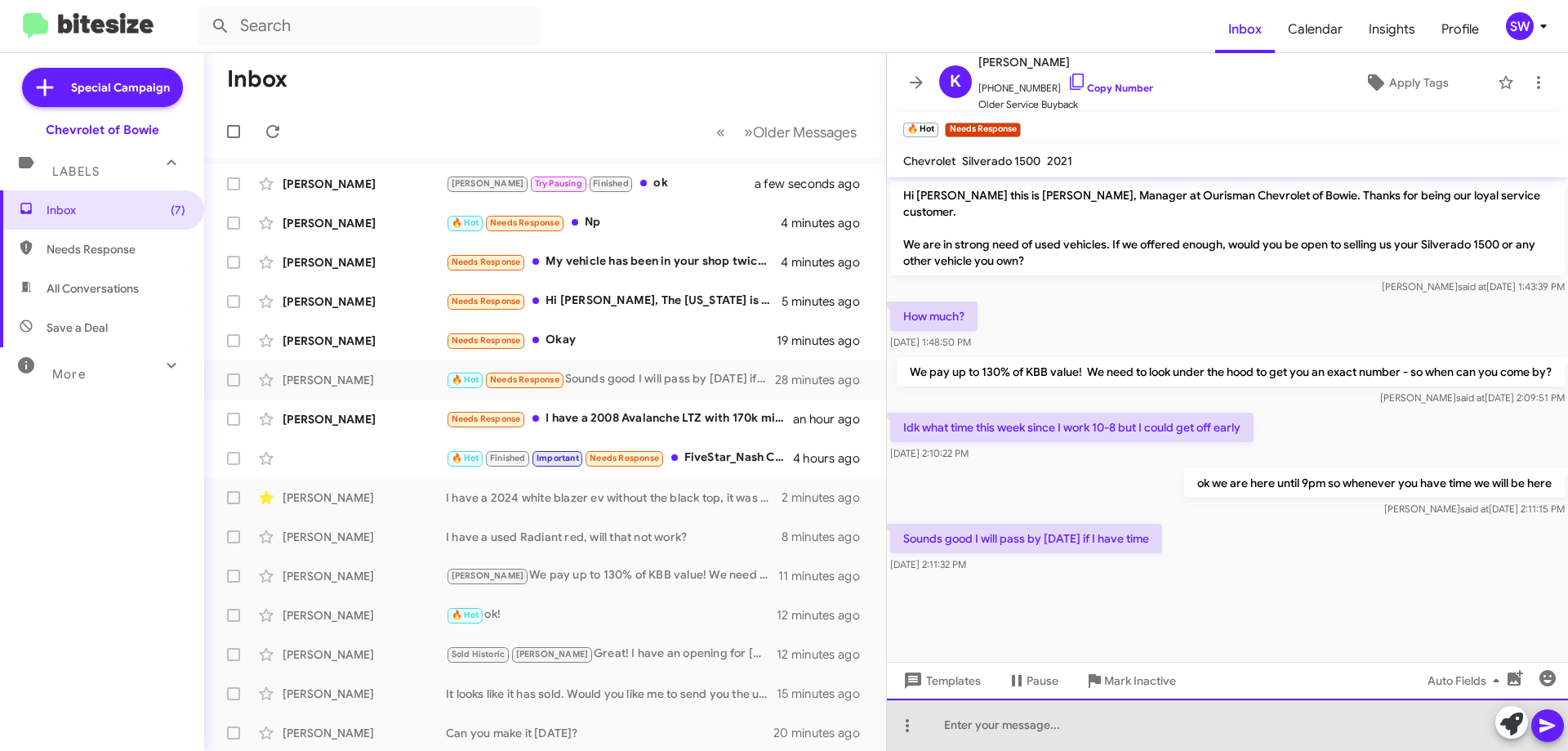
click at [1099, 738] on div at bounding box center [1228, 725] width 682 height 52
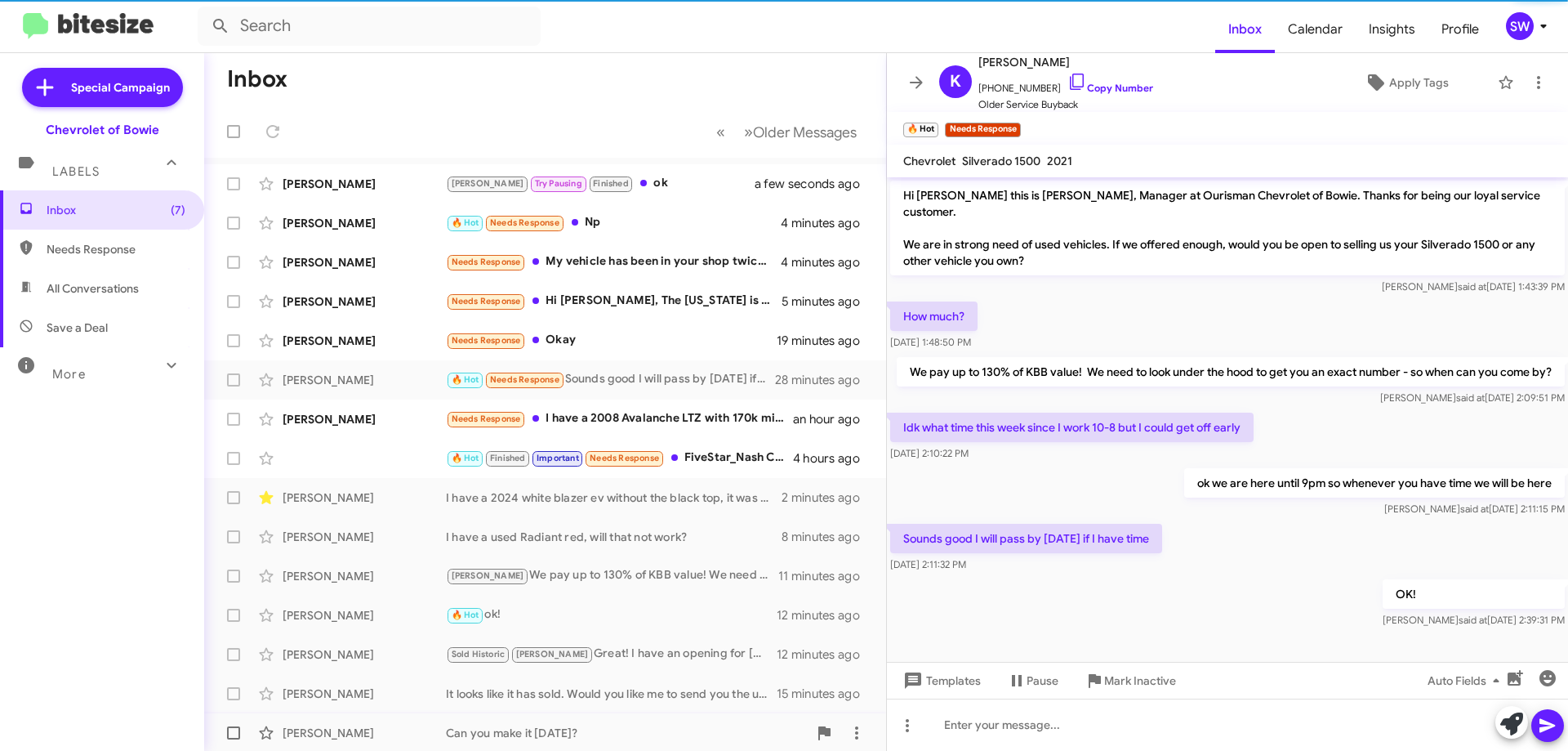
click at [1134, 674] on span "Mark Inactive" at bounding box center [1140, 680] width 72 height 30
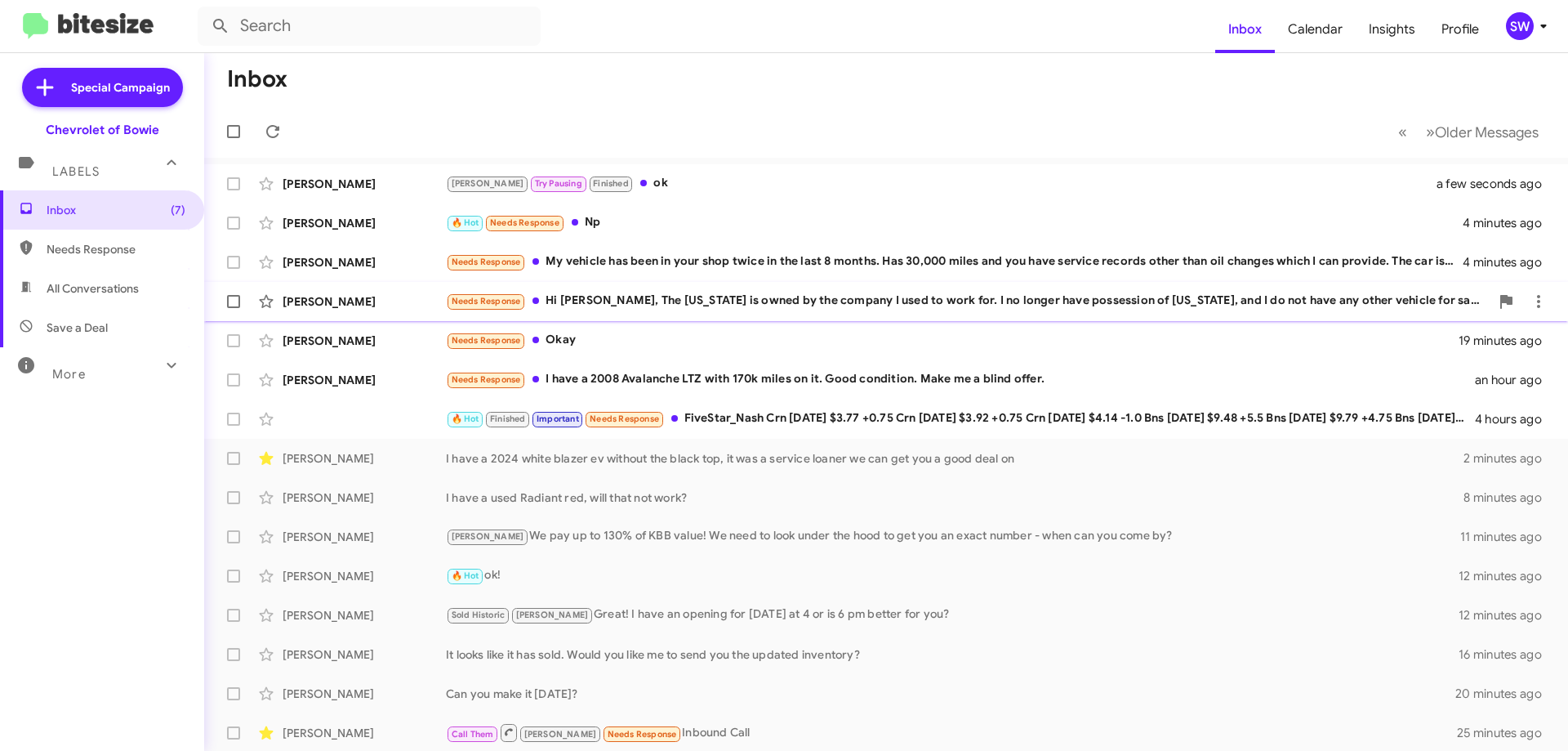
drag, startPoint x: 678, startPoint y: 309, endPoint x: 863, endPoint y: 327, distance: 185.9
click at [682, 309] on div "Needs Response Hi Stephanie, The Colorado is owned by the company I used to wor…" at bounding box center [967, 300] width 1044 height 19
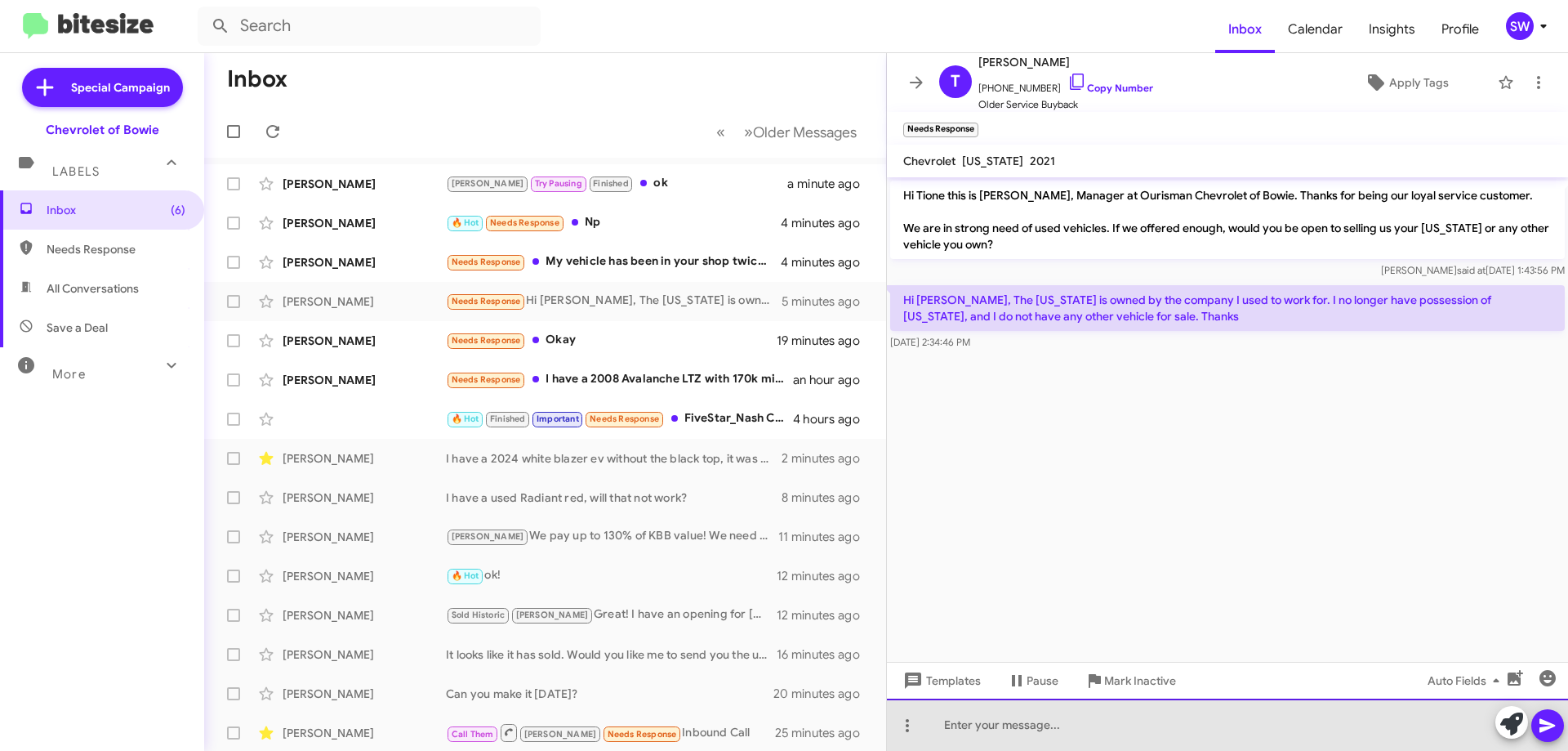
click at [1076, 726] on div at bounding box center [1228, 725] width 682 height 52
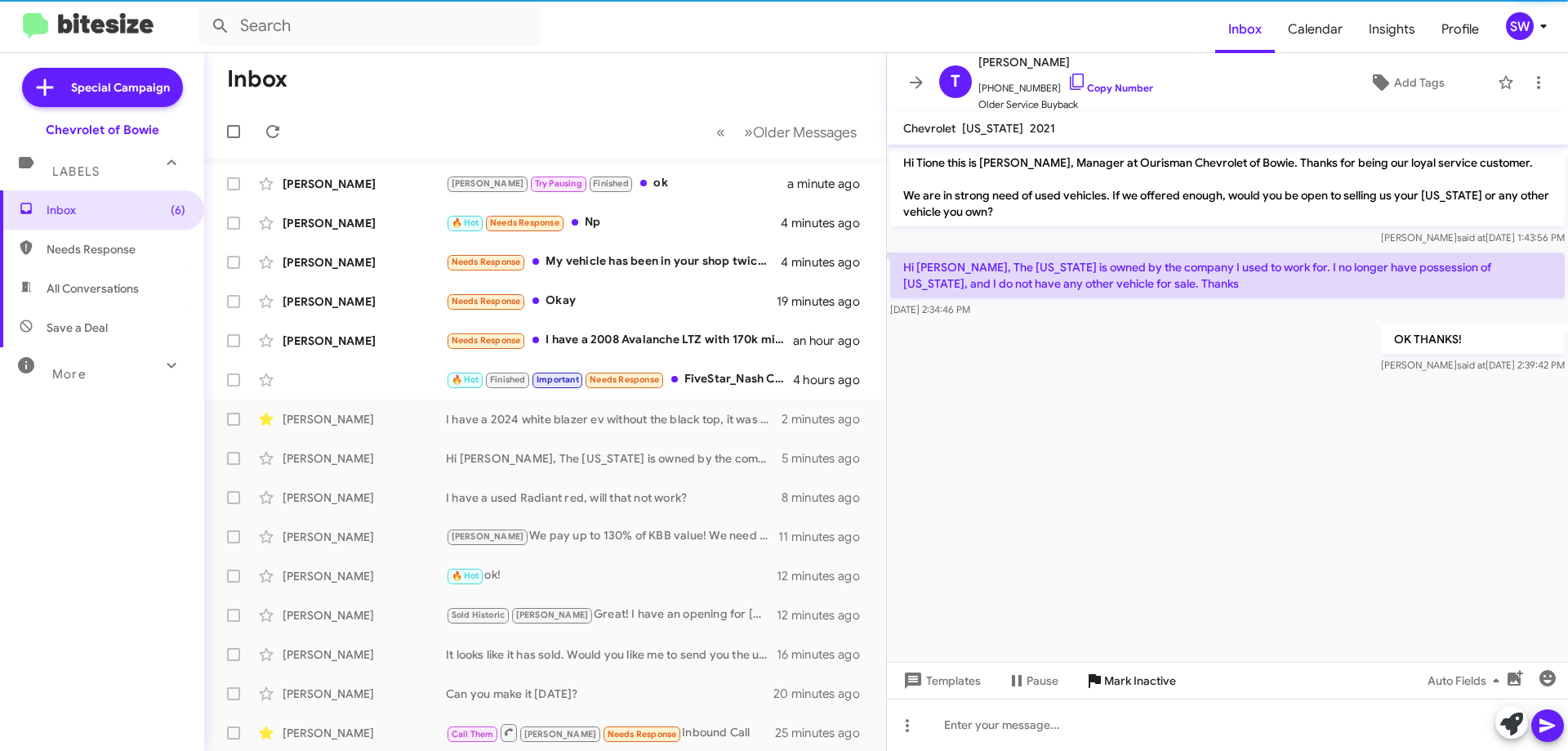
click at [1125, 675] on span "Mark Inactive" at bounding box center [1140, 680] width 72 height 30
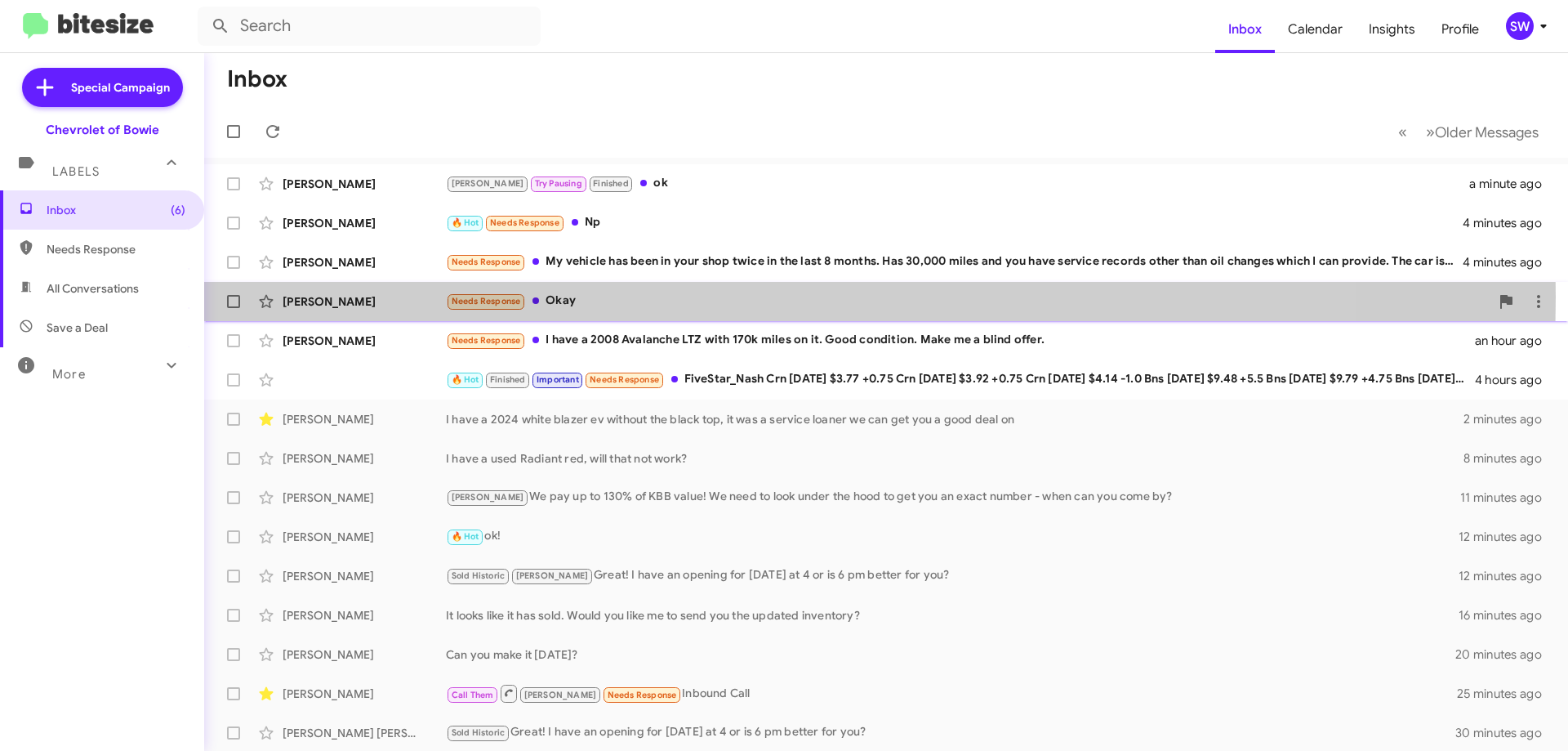
click at [626, 297] on div "Needs Response Okay" at bounding box center [967, 300] width 1044 height 19
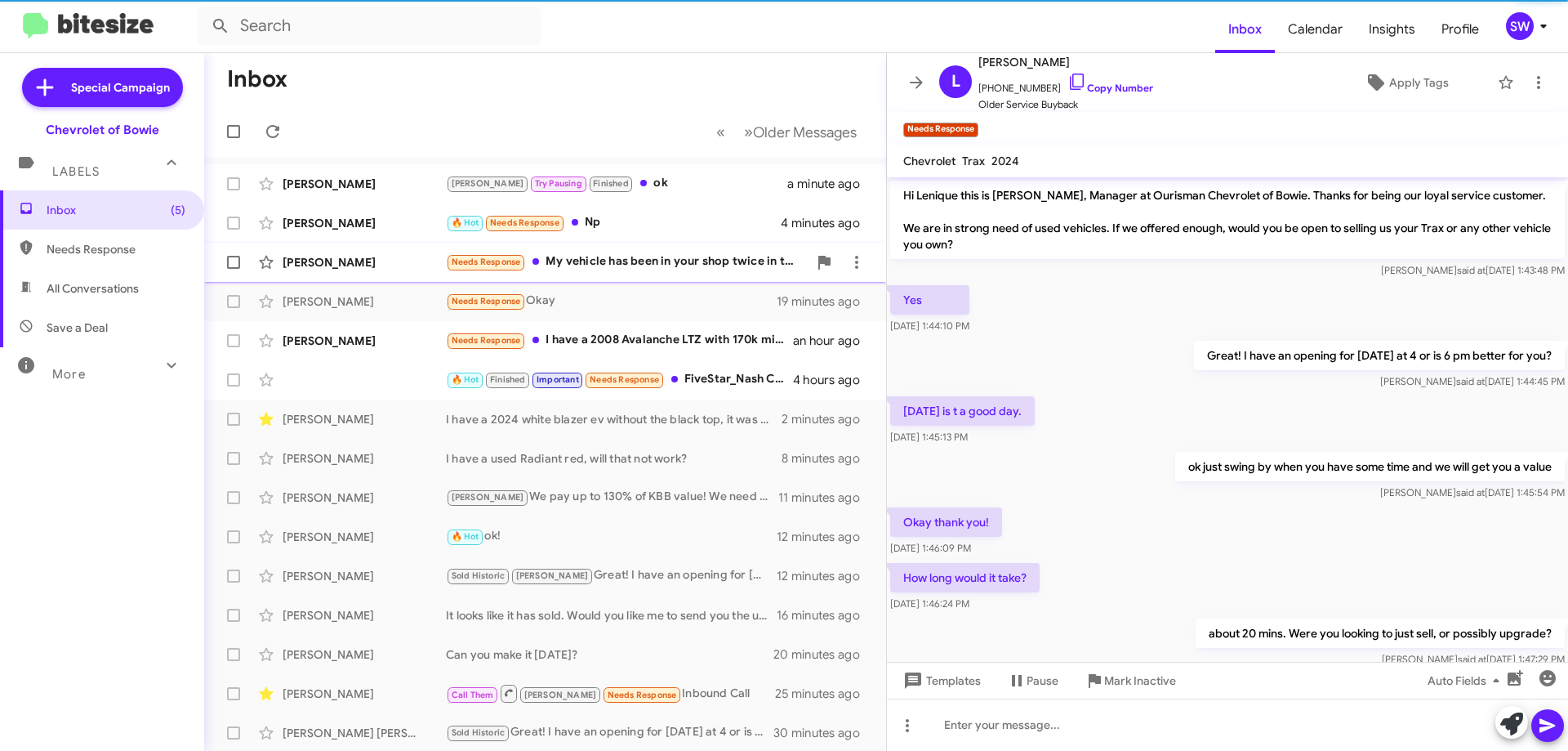
scroll to position [204, 0]
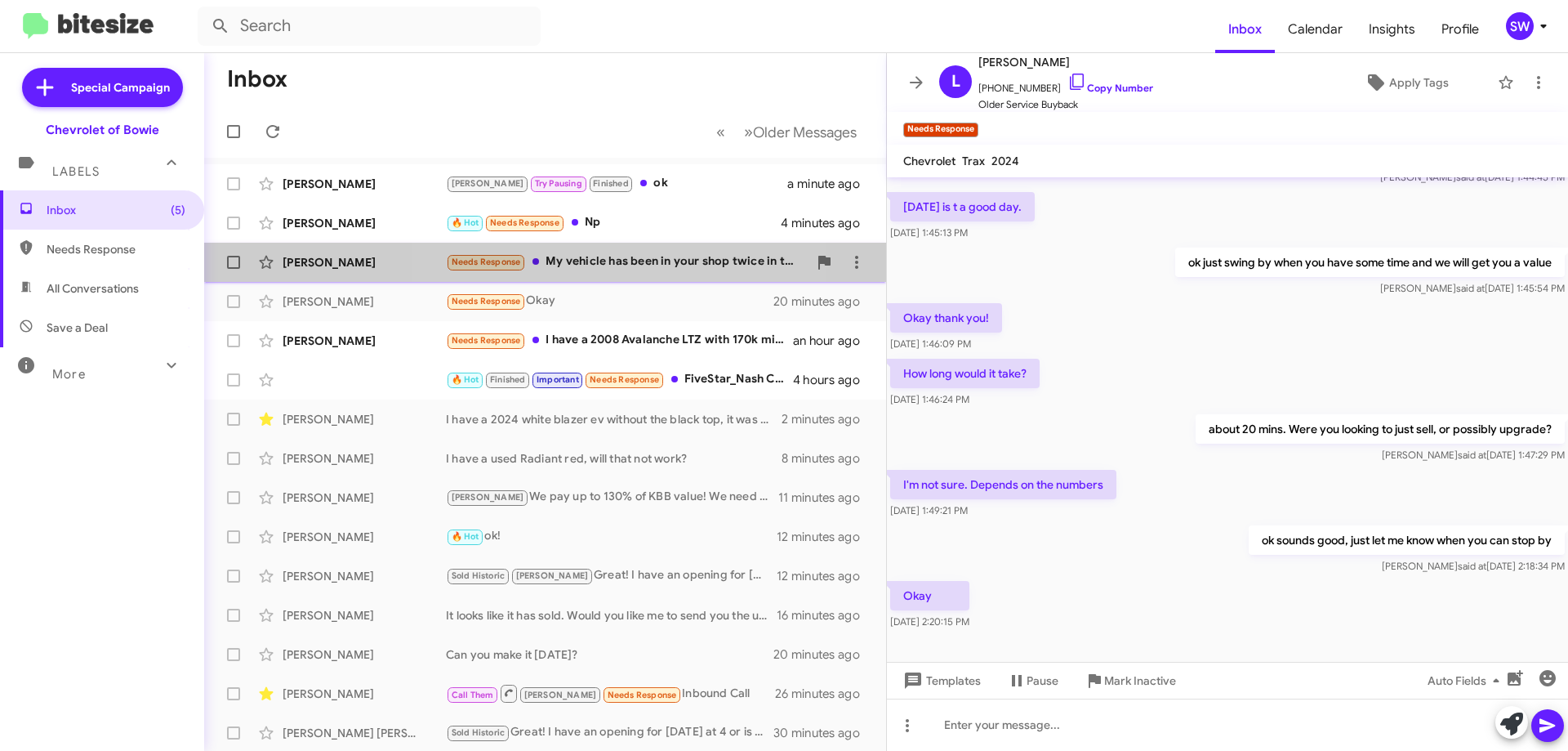
click at [598, 263] on div "Needs Response My vehicle has been in your shop twice in the last 8 months. Has…" at bounding box center [627, 262] width 361 height 19
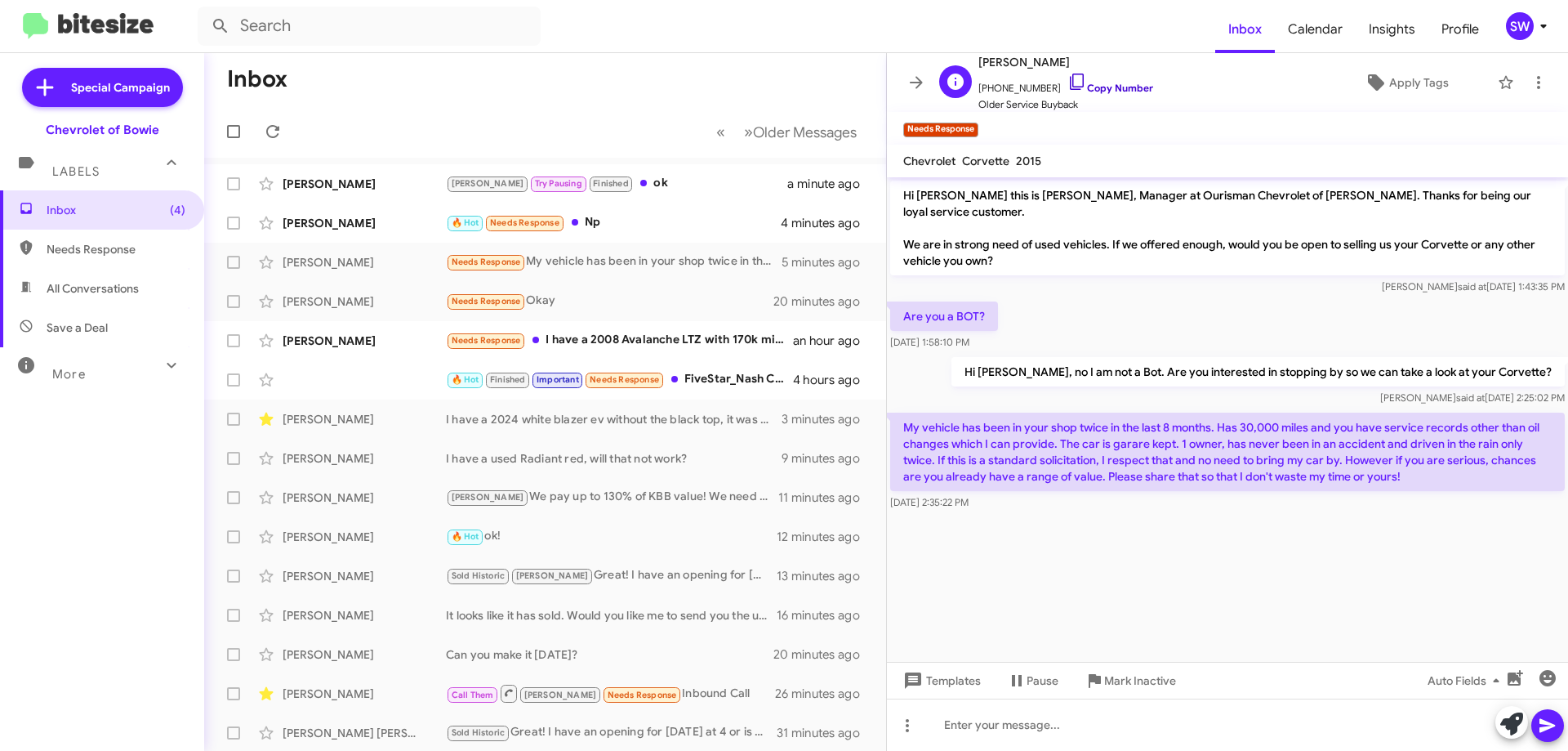
drag, startPoint x: 1061, startPoint y: 71, endPoint x: 1071, endPoint y: 85, distance: 17.2
click at [1064, 74] on div "Boyd Campbell +13019806233 Copy Number Older Service Buyback" at bounding box center [1065, 82] width 174 height 60
click at [1069, 84] on link "Copy Number" at bounding box center [1109, 88] width 85 height 13
copy div "+13019806233"
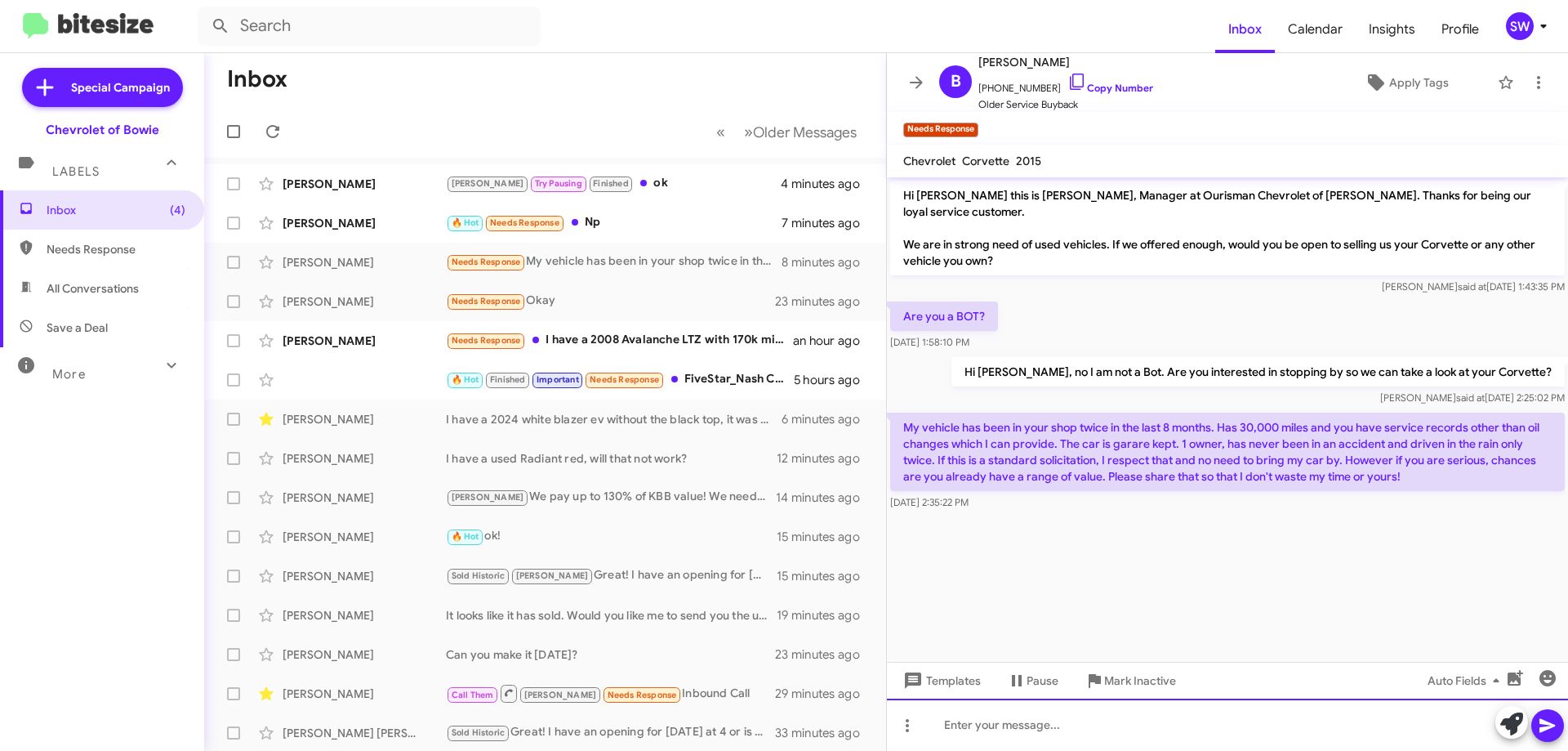
click at [1020, 729] on div at bounding box center [1228, 725] width 682 height 52
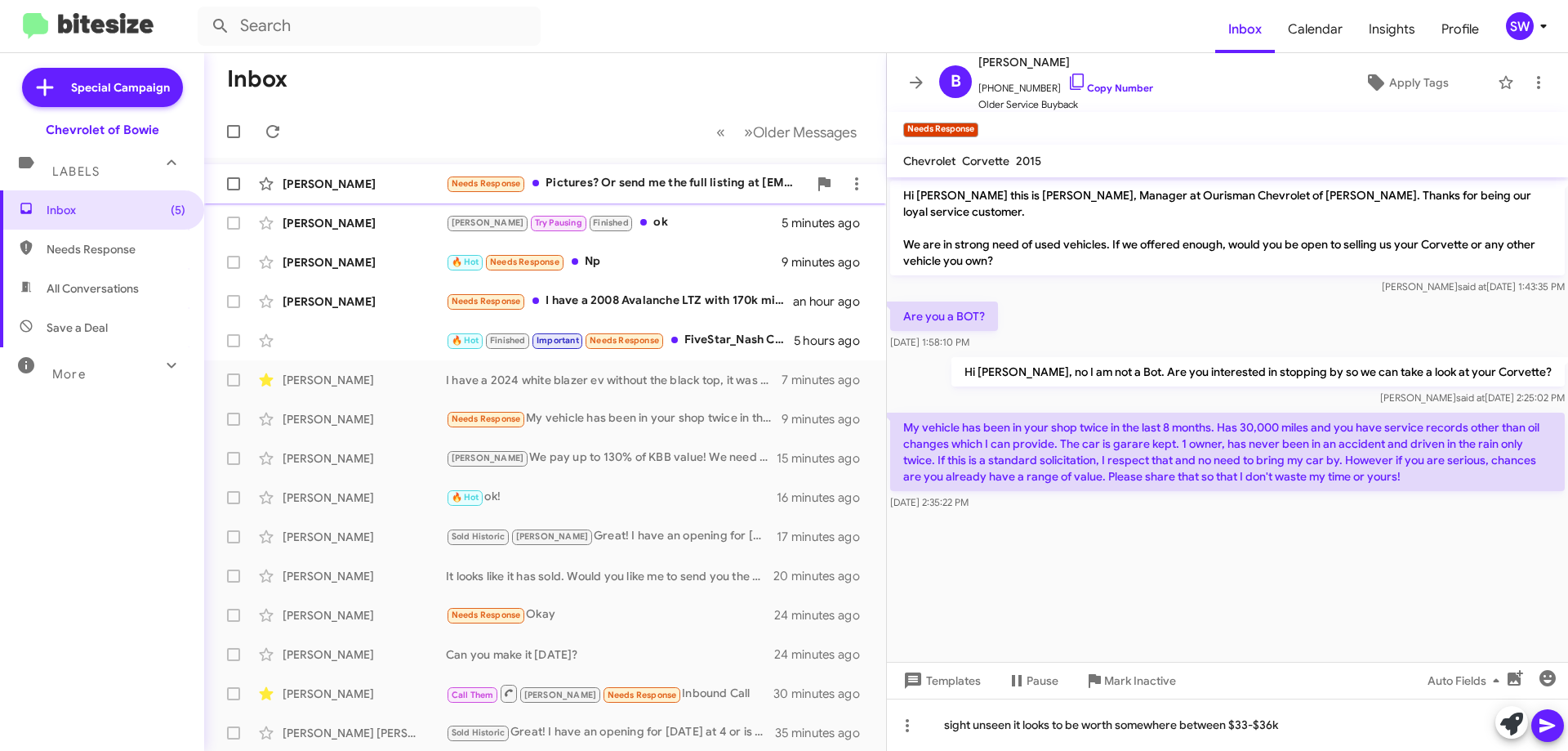
drag, startPoint x: 625, startPoint y: 181, endPoint x: 675, endPoint y: 192, distance: 51.2
click at [626, 181] on div "Needs Response Pictures? Or send me the full listing at lmkinstler@gmail.com" at bounding box center [627, 183] width 361 height 19
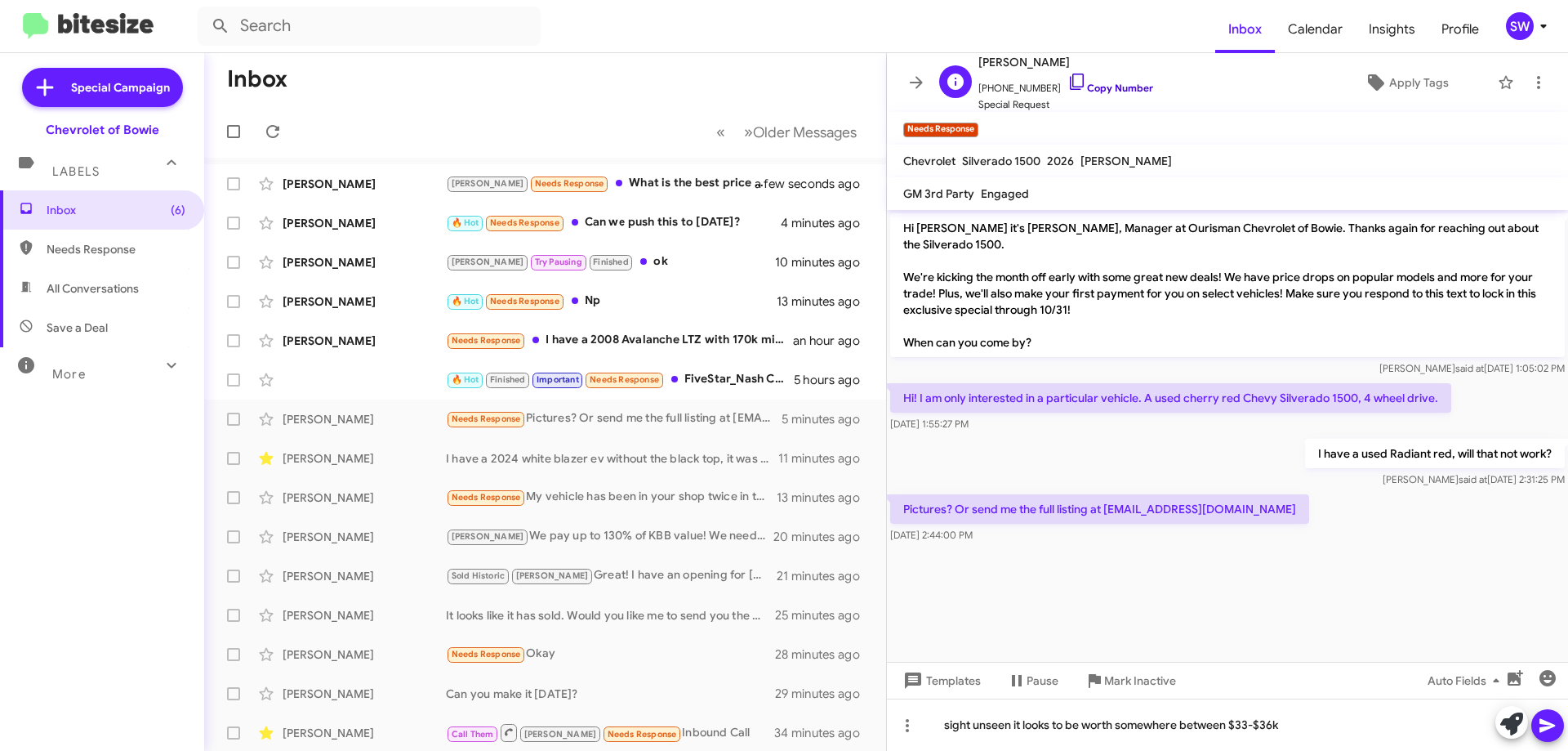
drag, startPoint x: 1059, startPoint y: 79, endPoint x: 1092, endPoint y: 87, distance: 34.0
click at [1067, 79] on icon at bounding box center [1077, 82] width 20 height 20
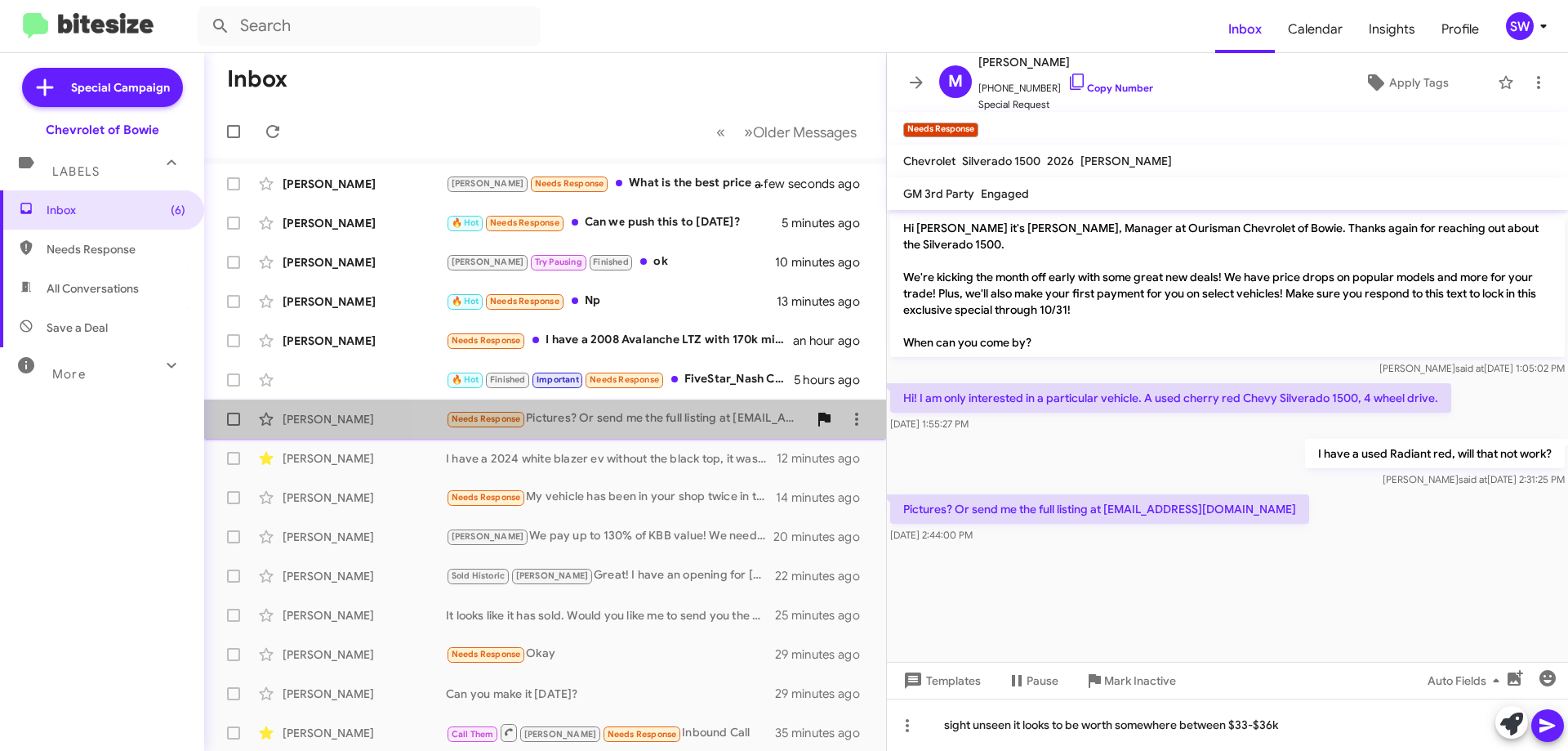
drag, startPoint x: 651, startPoint y: 414, endPoint x: 802, endPoint y: 420, distance: 151.1
click at [651, 416] on div "Needs Response Pictures? Or send me the full listing at lmkinstler@gmail.com" at bounding box center [627, 418] width 361 height 19
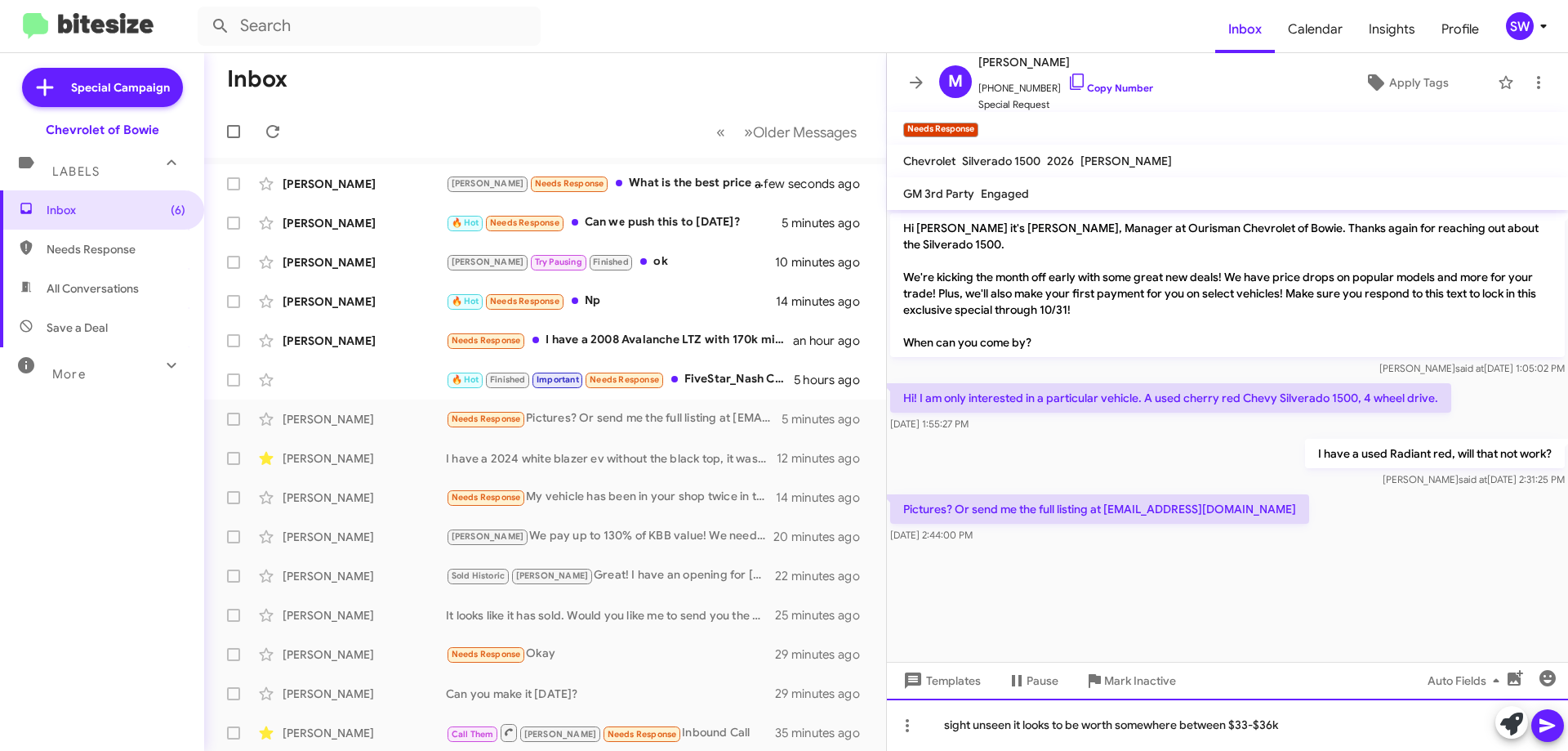
click at [1177, 734] on div "sight unseen it looks to be worth somewhere between $33-$36k" at bounding box center [1228, 725] width 682 height 52
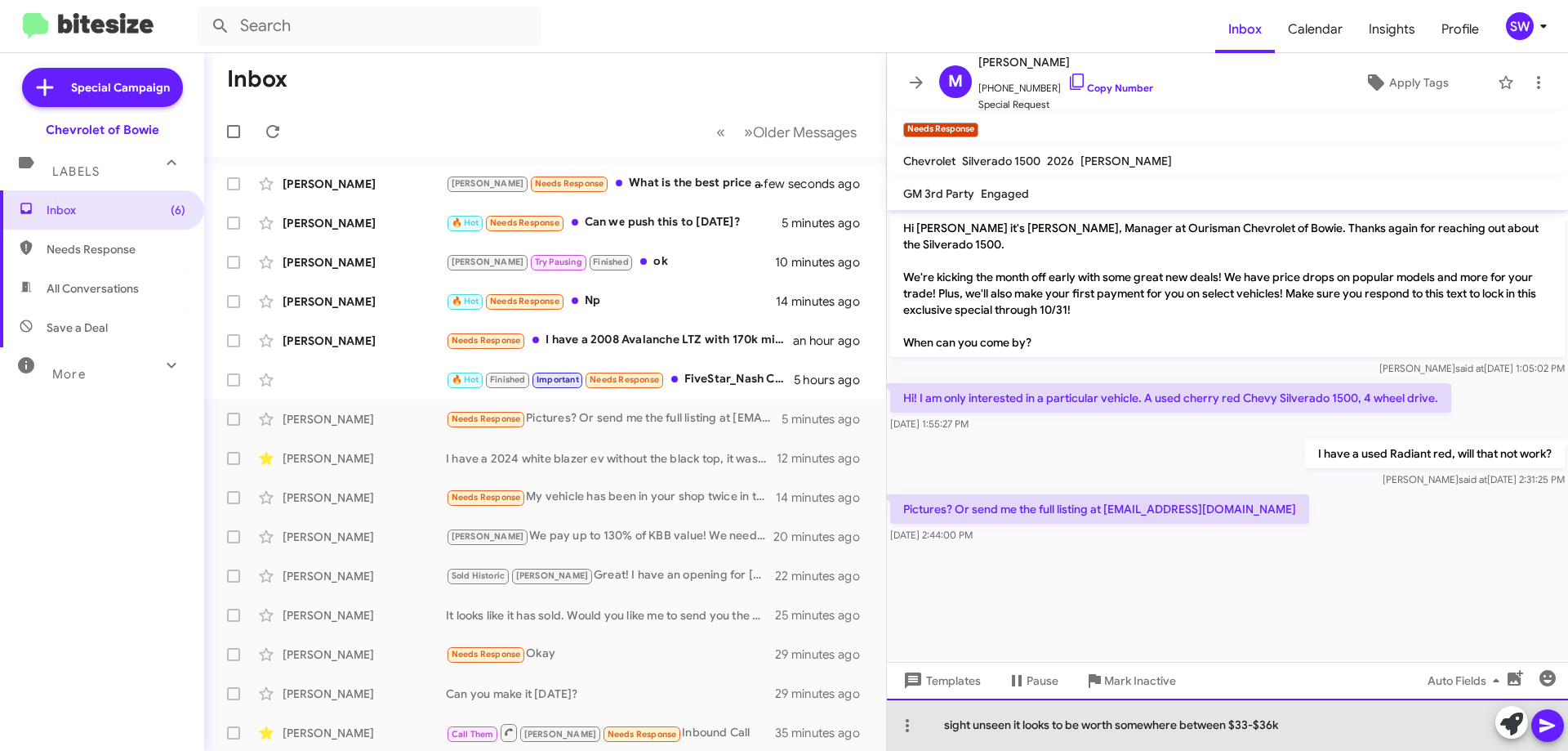
click at [1177, 735] on div "sight unseen it looks to be worth somewhere between $33-$36k" at bounding box center [1228, 725] width 682 height 52
click at [1178, 737] on div "sight unseen it looks to be worth somewhere between $33-$36k" at bounding box center [1228, 725] width 682 height 52
click at [1179, 738] on div "sight unseen it looks to be worth somewhere between $33-$36k" at bounding box center [1228, 725] width 682 height 52
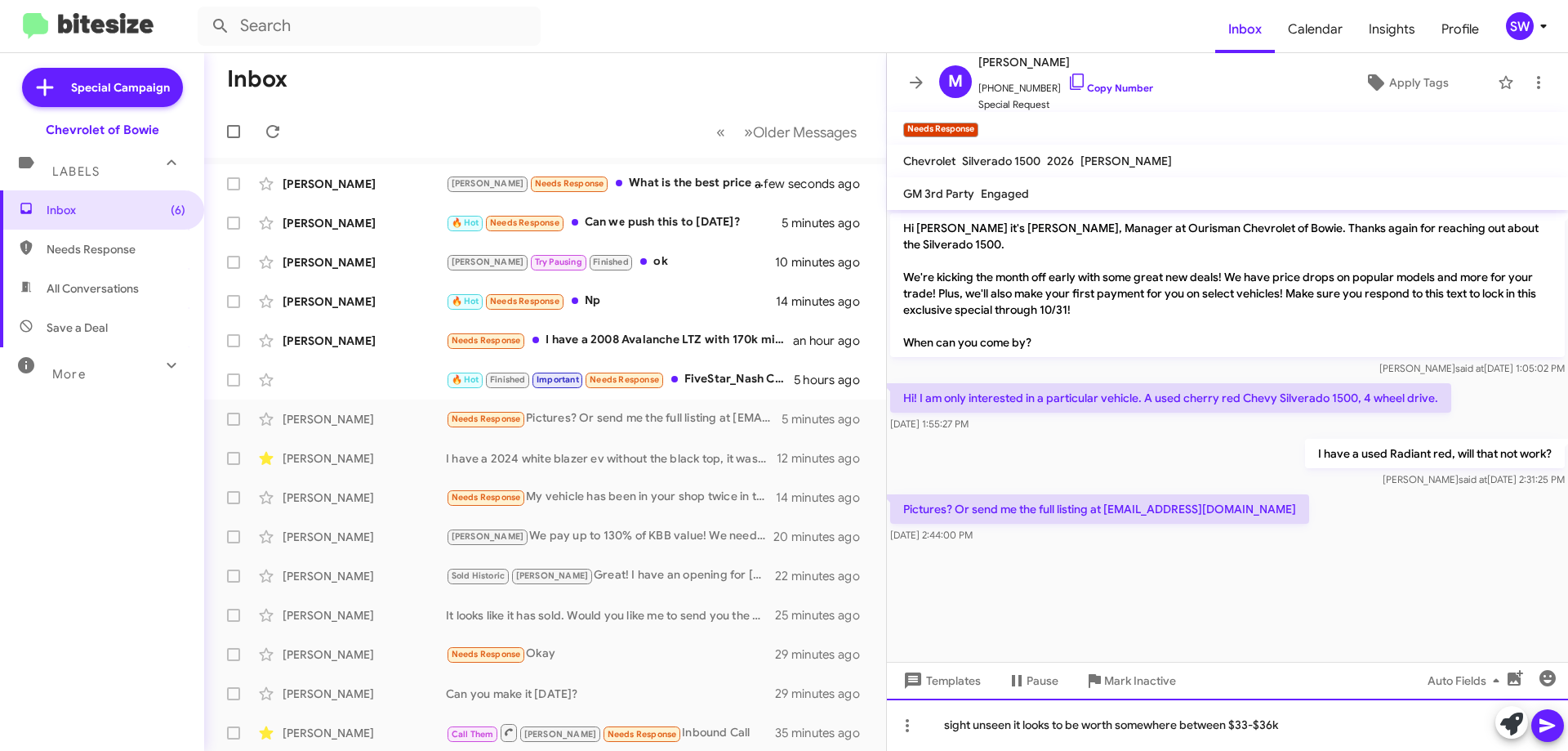
click at [1175, 725] on div "sight unseen it looks to be worth somewhere between $33-$36k" at bounding box center [1228, 725] width 682 height 52
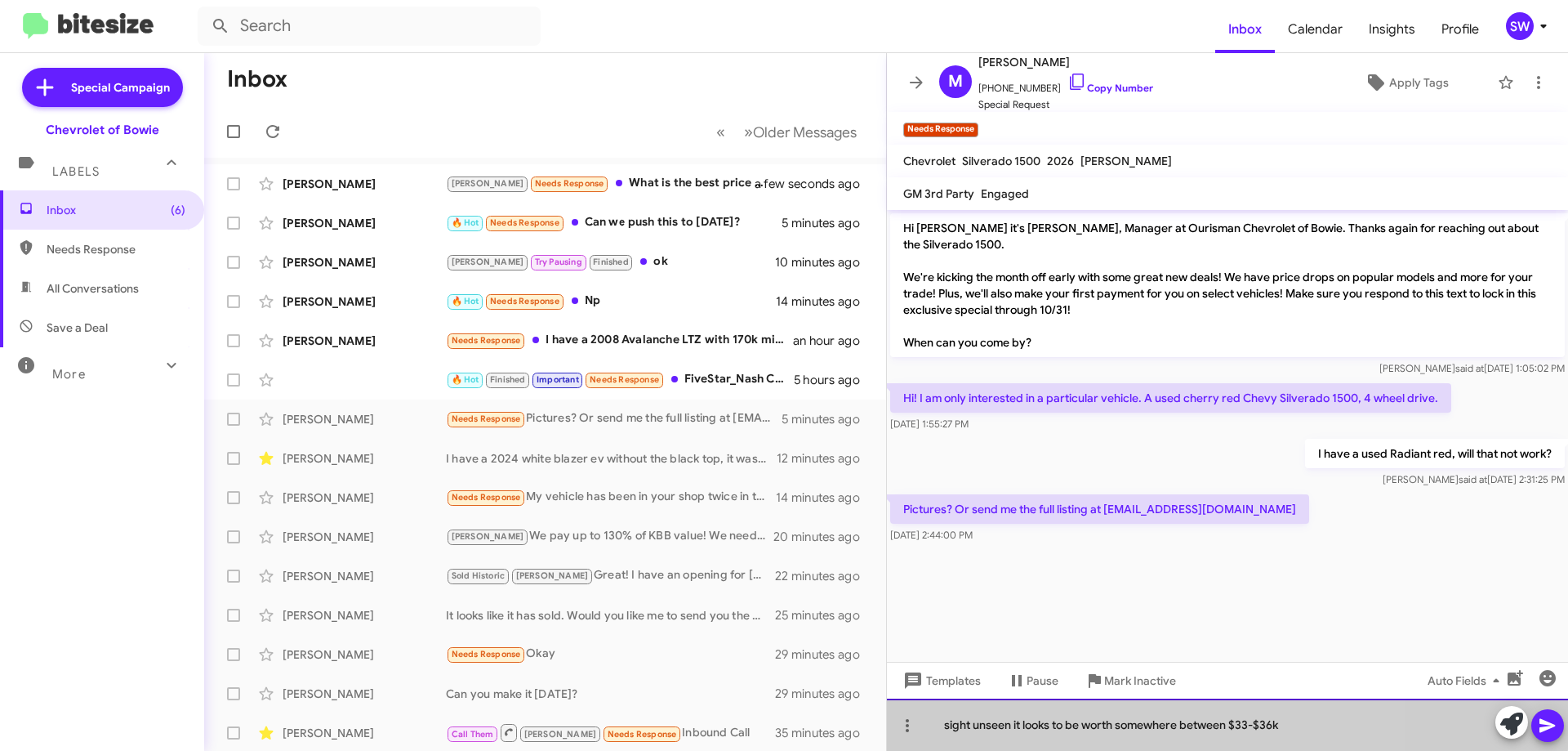
click at [1175, 725] on div "sight unseen it looks to be worth somewhere between $33-$36k" at bounding box center [1228, 725] width 682 height 52
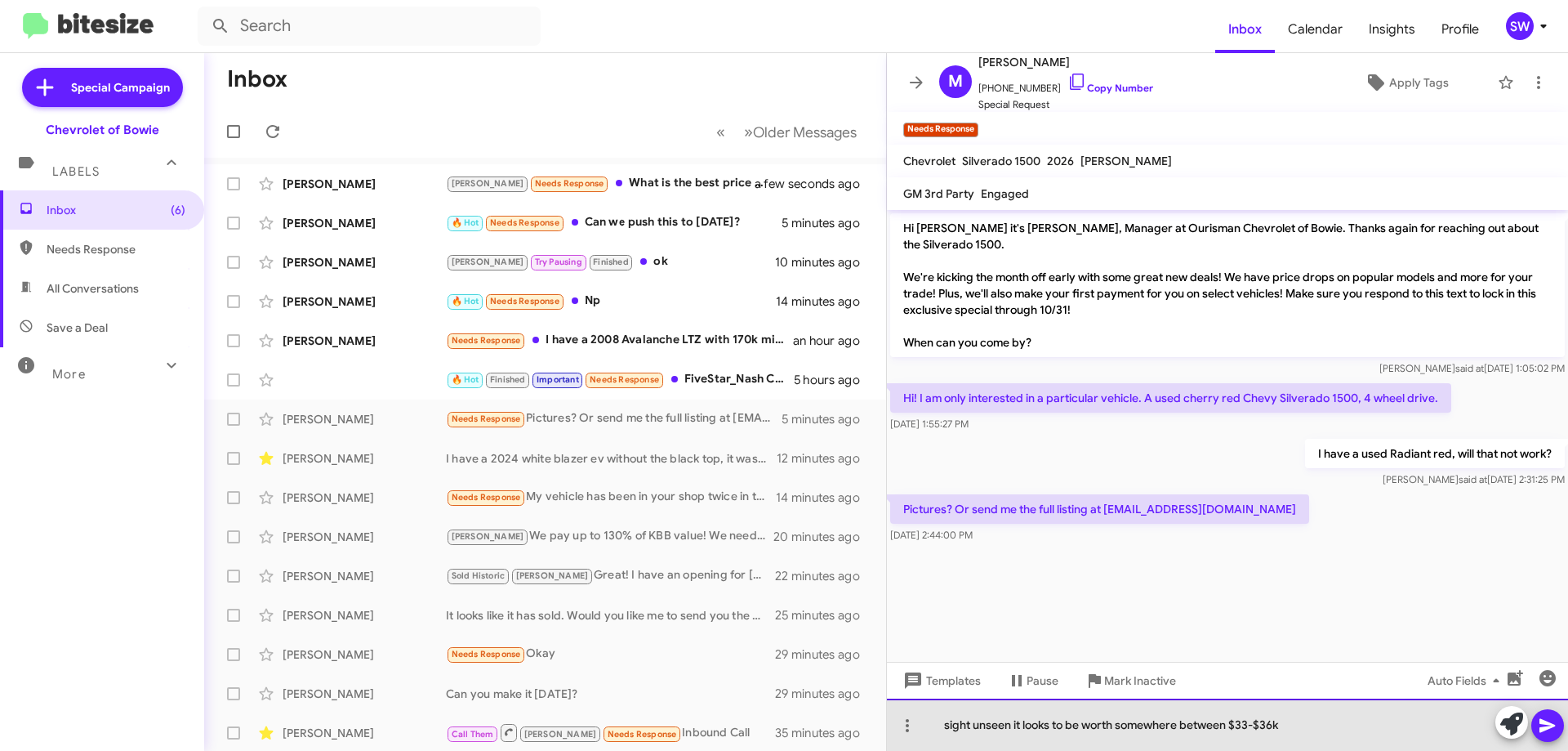
click at [1175, 725] on div "sight unseen it looks to be worth somewhere between $33-$36k" at bounding box center [1228, 725] width 682 height 52
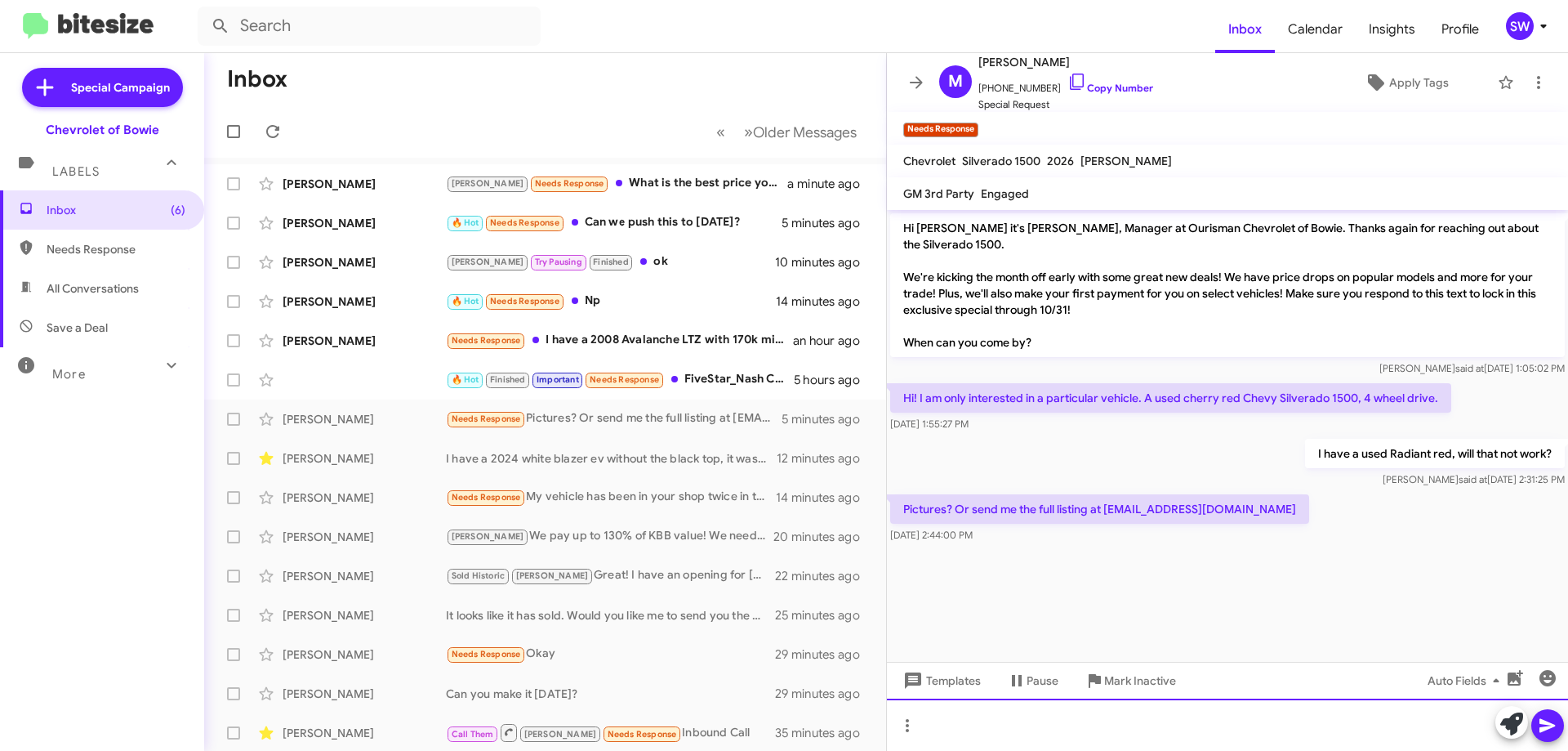
click at [1128, 733] on div at bounding box center [1228, 725] width 682 height 52
drag, startPoint x: 1196, startPoint y: 729, endPoint x: 1186, endPoint y: 729, distance: 10.0
click at [1350, 720] on div "it has 15k miles and the price is $49,800. I can email some pics over" at bounding box center [1228, 725] width 682 height 52
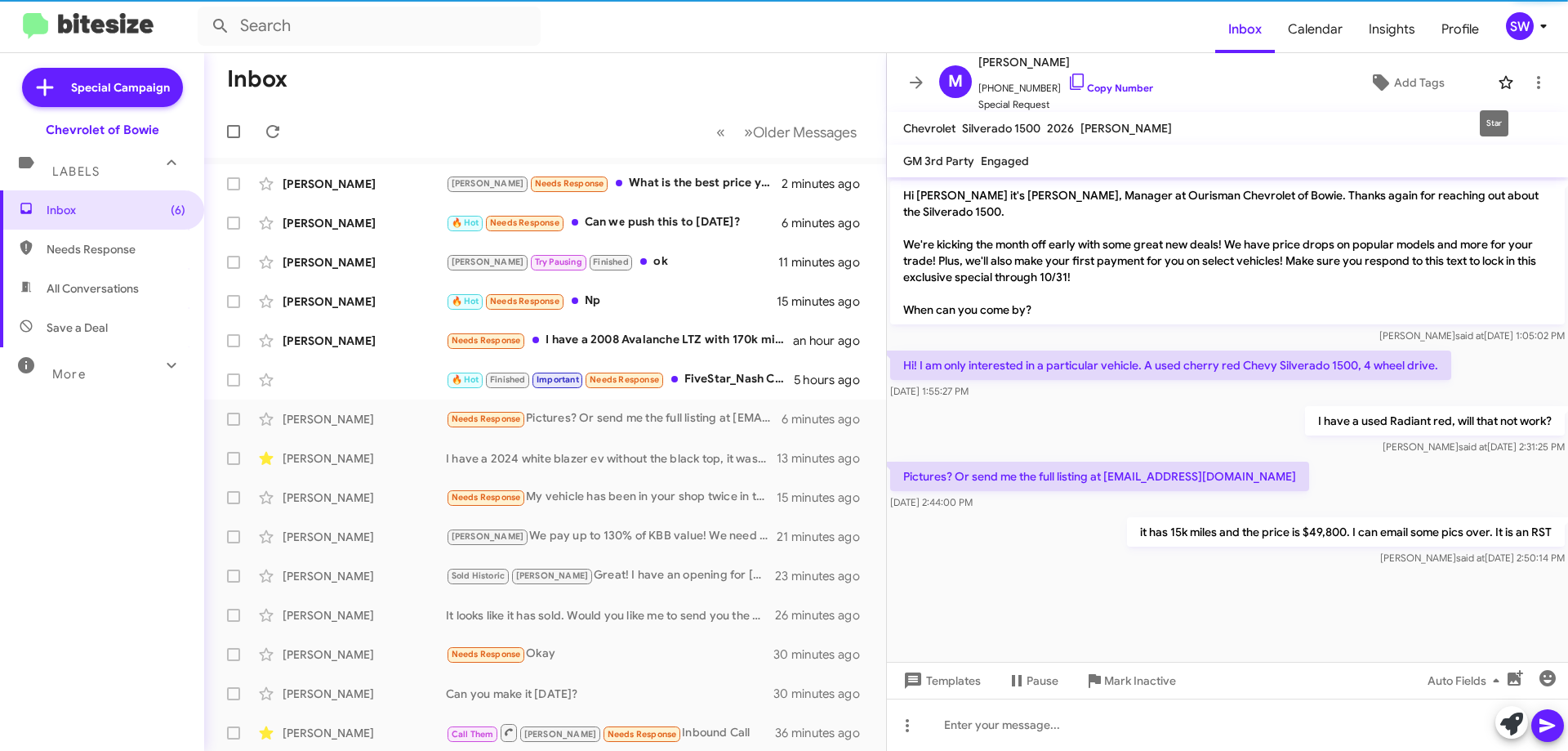
click at [1496, 82] on icon at bounding box center [1506, 83] width 20 height 20
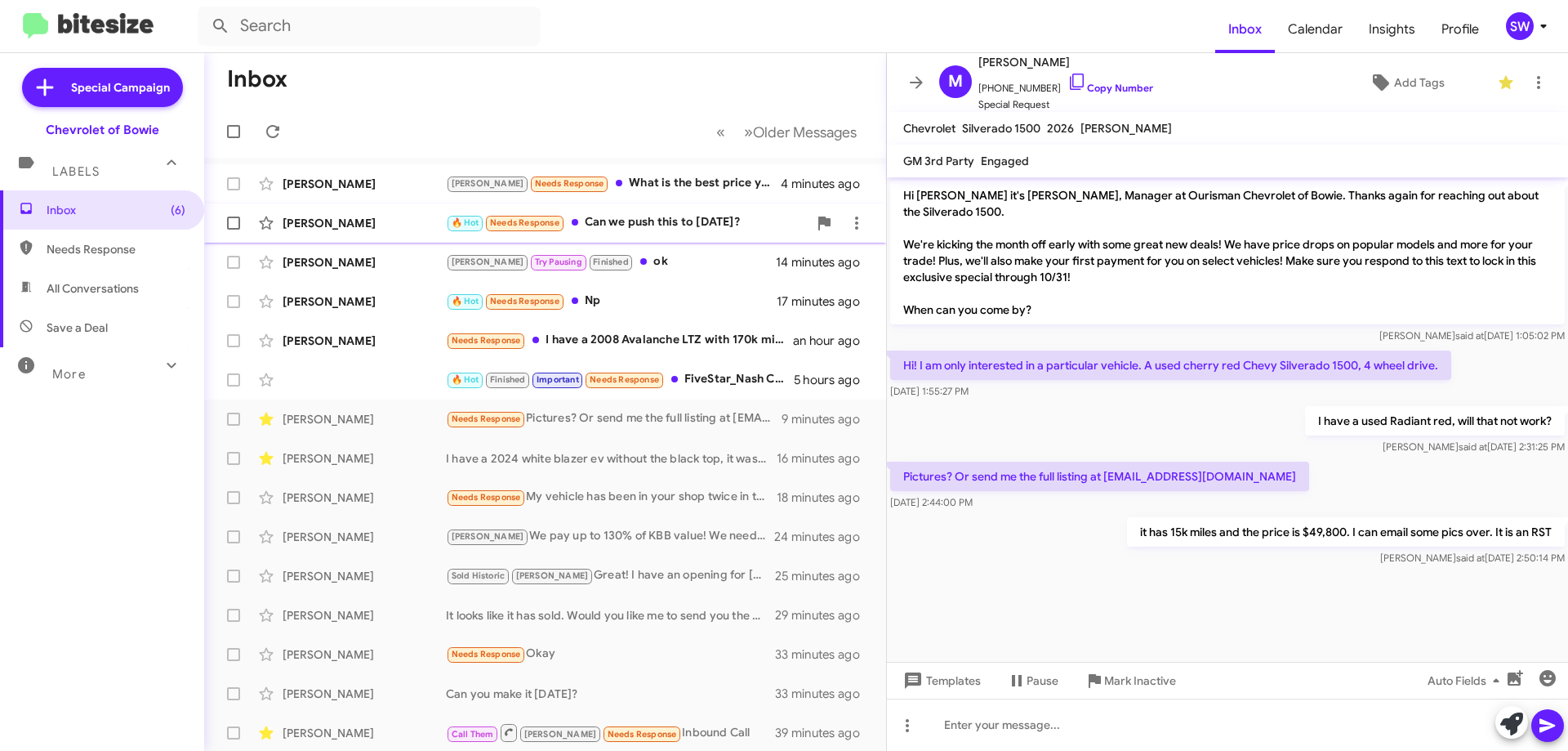
drag, startPoint x: 637, startPoint y: 222, endPoint x: 710, endPoint y: 228, distance: 73.2
click at [638, 223] on div "🔥 Hot Needs Response Can we push this to Saturday?" at bounding box center [627, 222] width 361 height 19
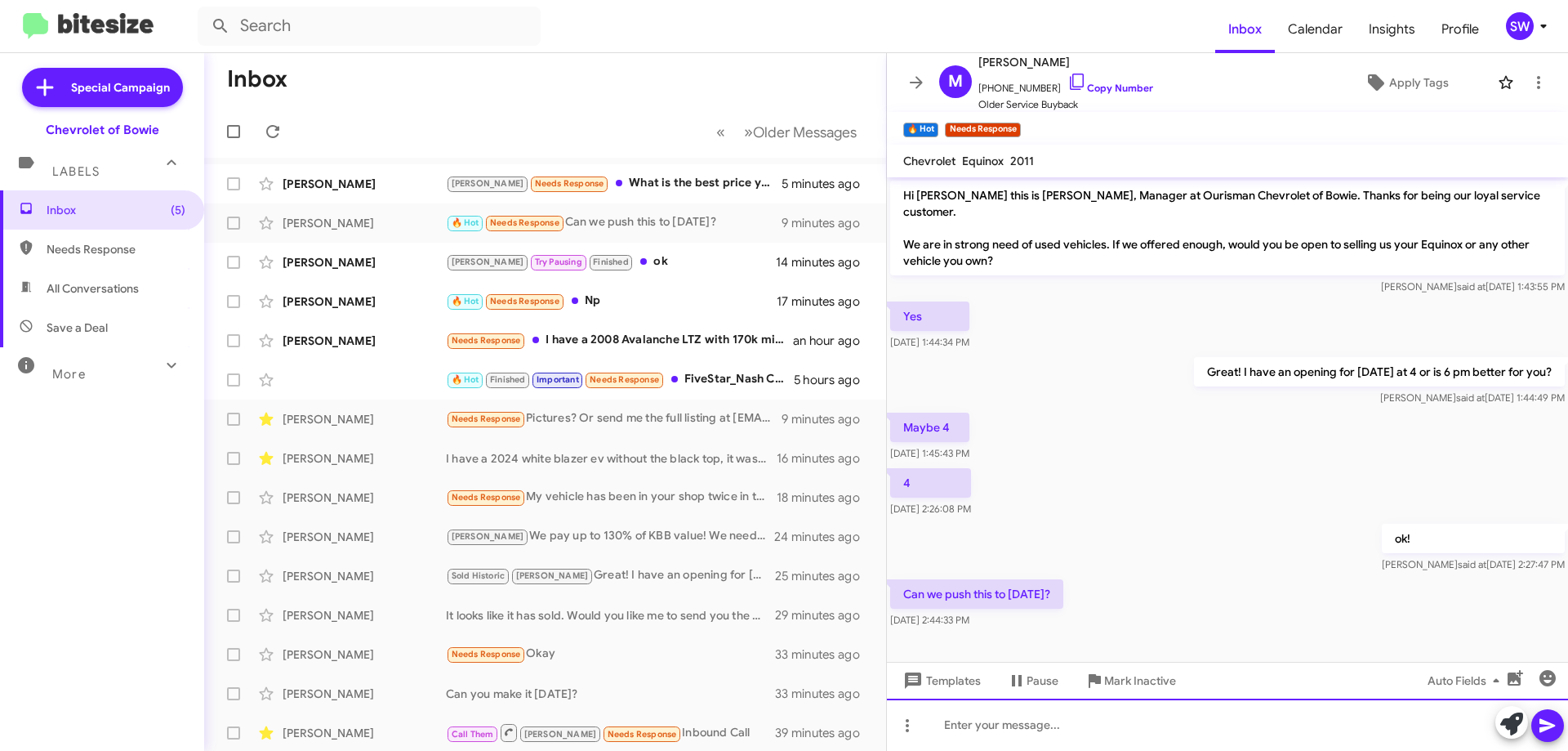
click at [1003, 729] on div at bounding box center [1228, 725] width 682 height 52
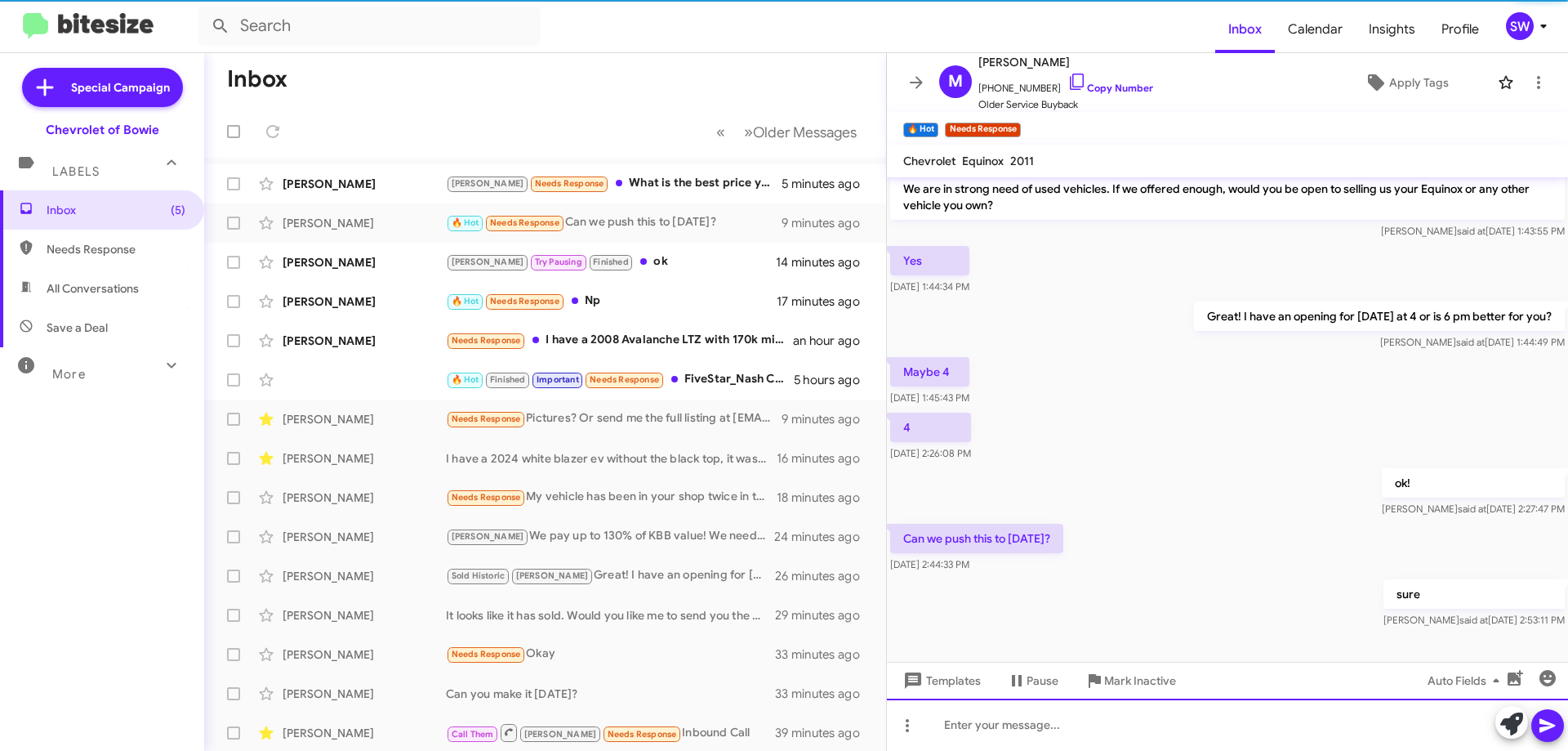
scroll to position [58, 0]
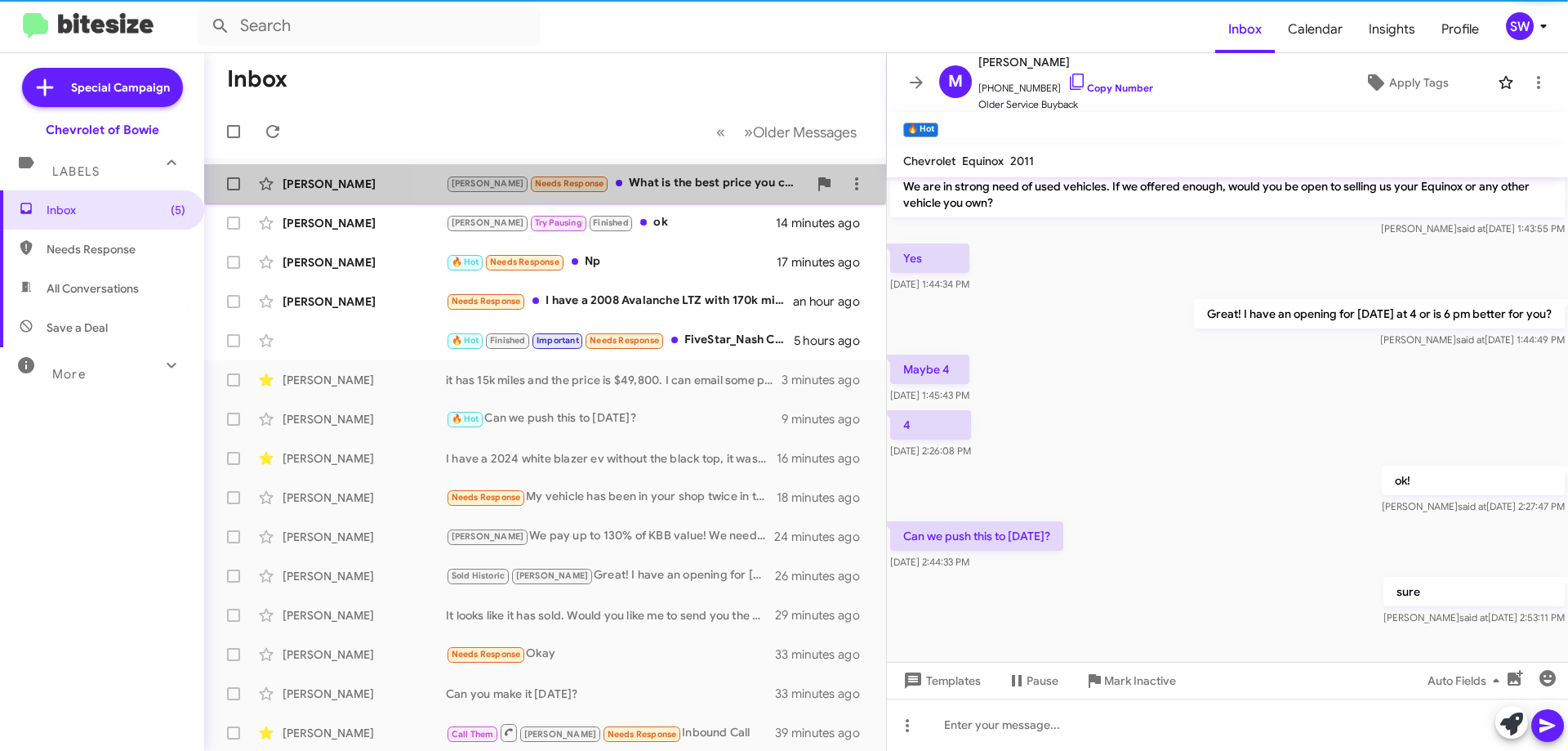
click at [665, 174] on div "Brian Needs Response What is the best price you can do on the GMC? I've asked m…" at bounding box center [627, 183] width 361 height 19
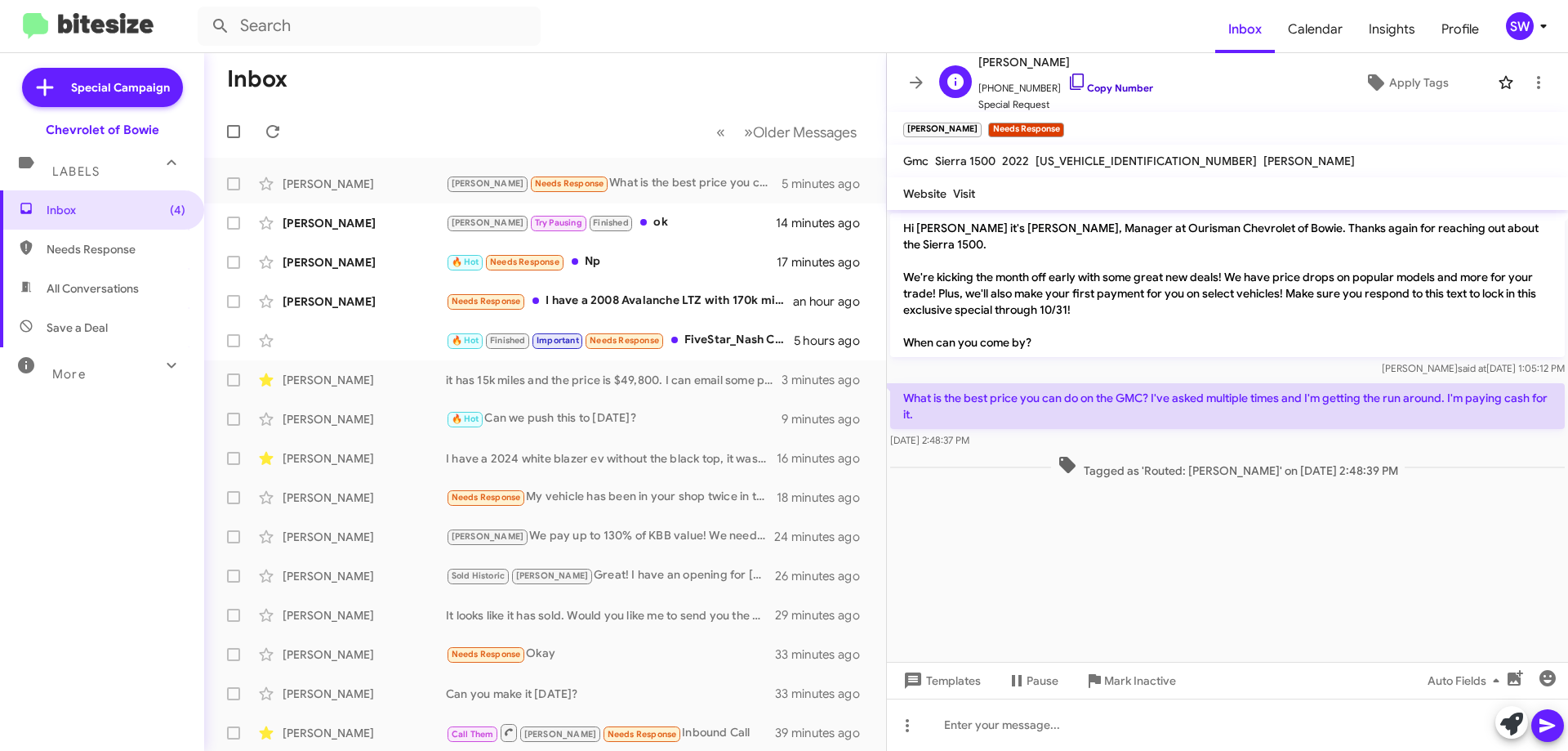
click at [1067, 79] on icon at bounding box center [1077, 82] width 20 height 20
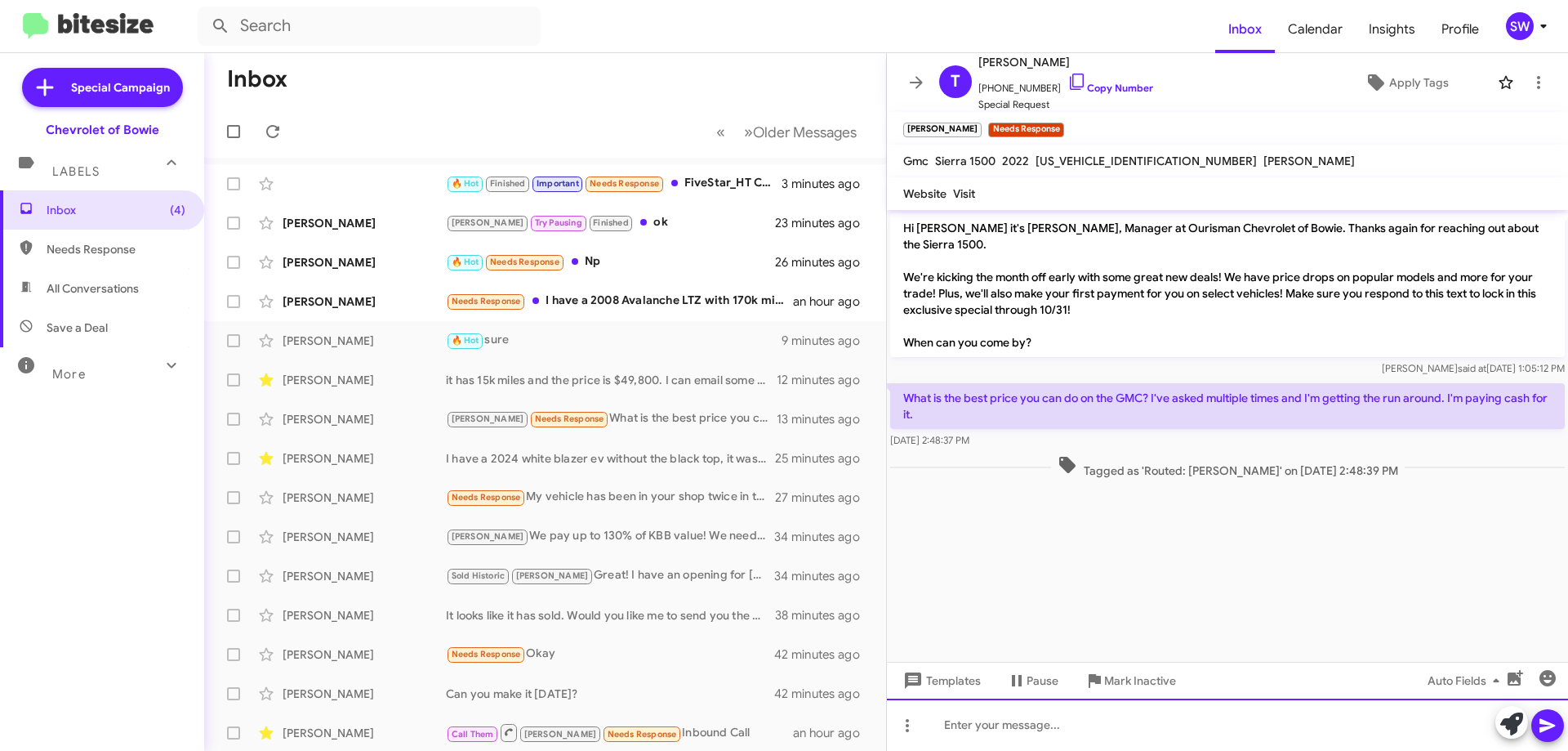
click at [1058, 718] on div at bounding box center [1228, 725] width 682 height 52
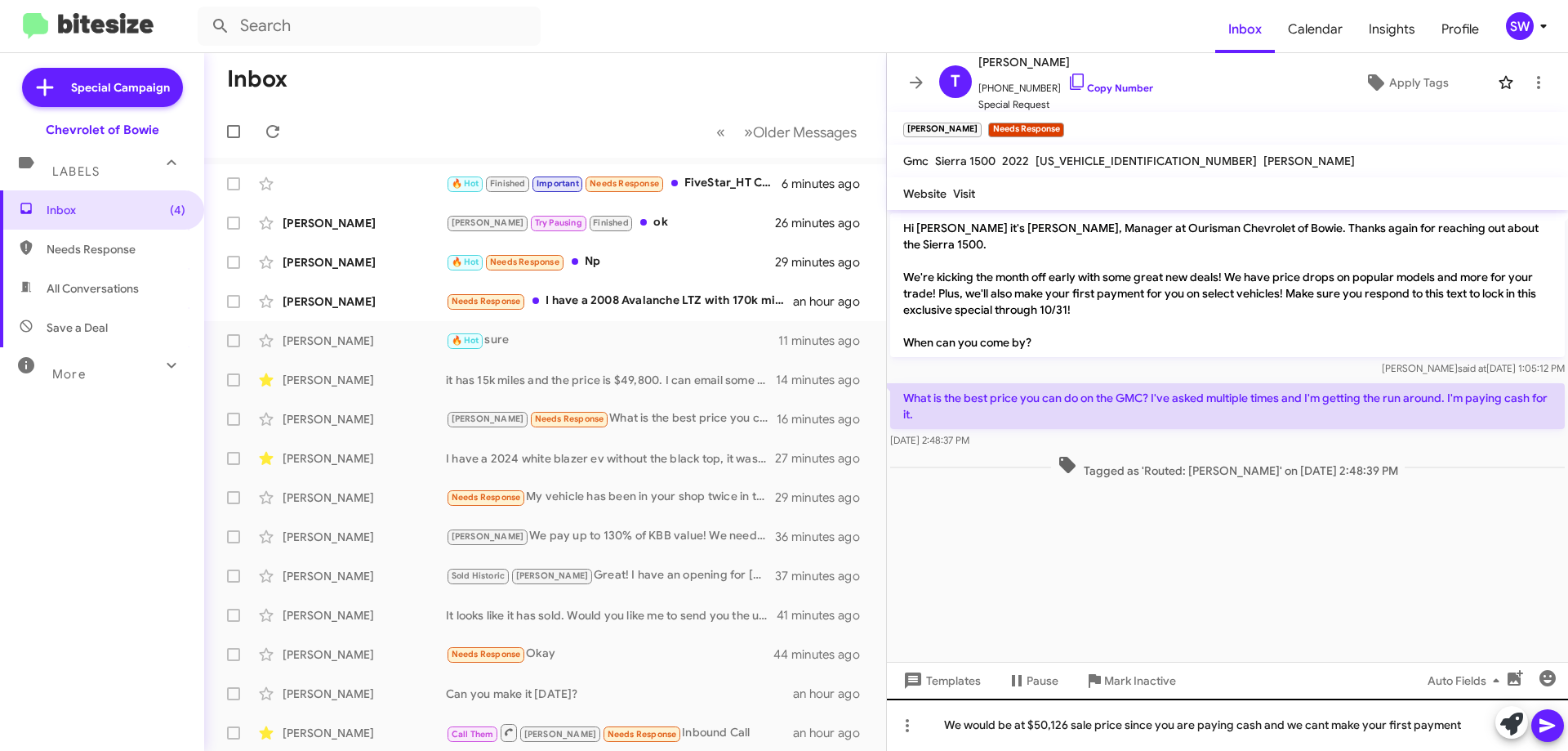
drag, startPoint x: 1541, startPoint y: 722, endPoint x: 1445, endPoint y: 740, distance: 97.7
click at [1445, 740] on div "We would be at $50,126 sale price since you are paying cash and we cant make yo…" at bounding box center [1228, 725] width 682 height 52
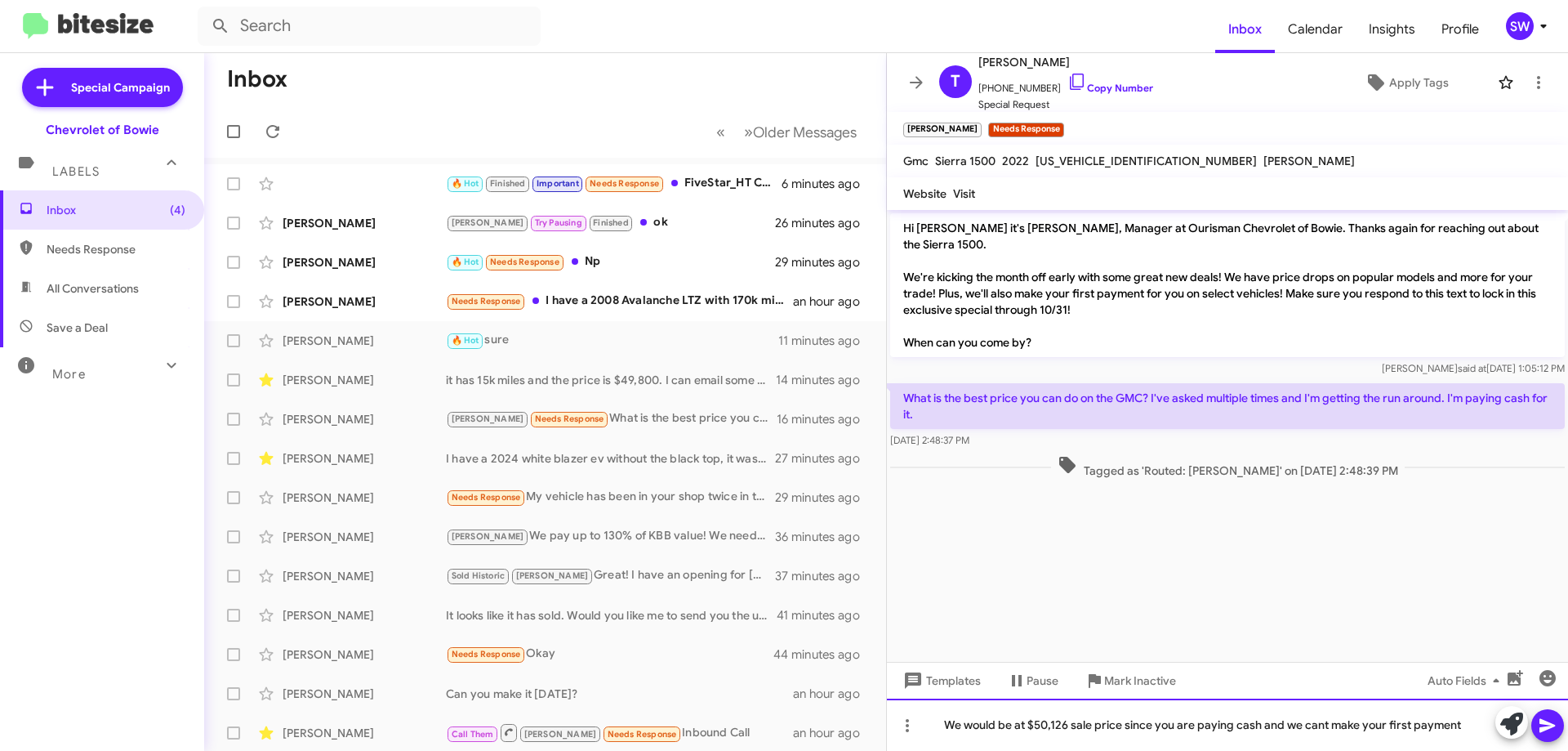
click at [1469, 722] on div "We would be at $50,126 sale price since you are paying cash and we cant make yo…" at bounding box center [1228, 725] width 682 height 52
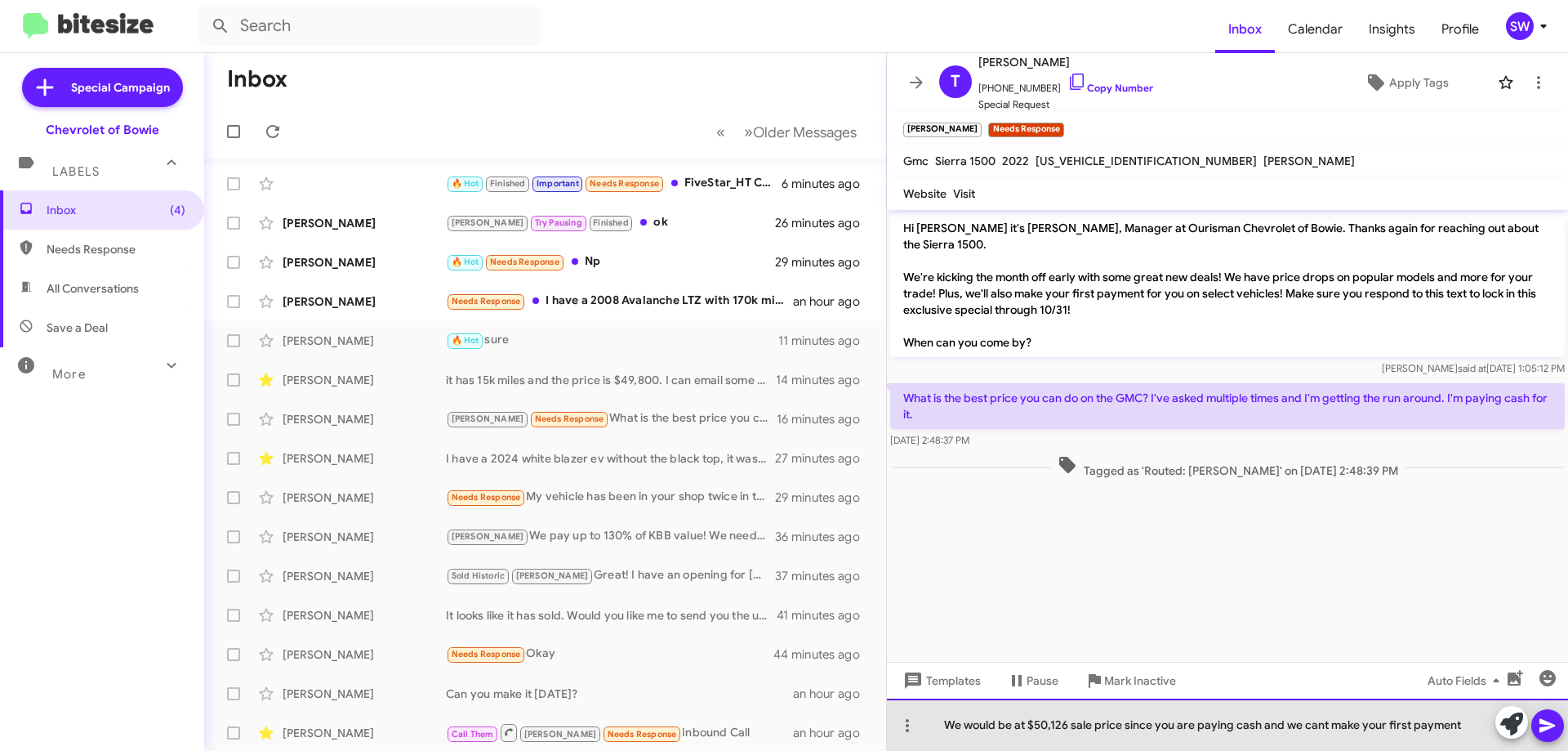
drag, startPoint x: 1419, startPoint y: 720, endPoint x: 1161, endPoint y: 730, distance: 258.2
click at [1129, 729] on div "We would be at $50,126 sale price since you are paying cash and we cant make yo…" at bounding box center [1228, 725] width 682 height 52
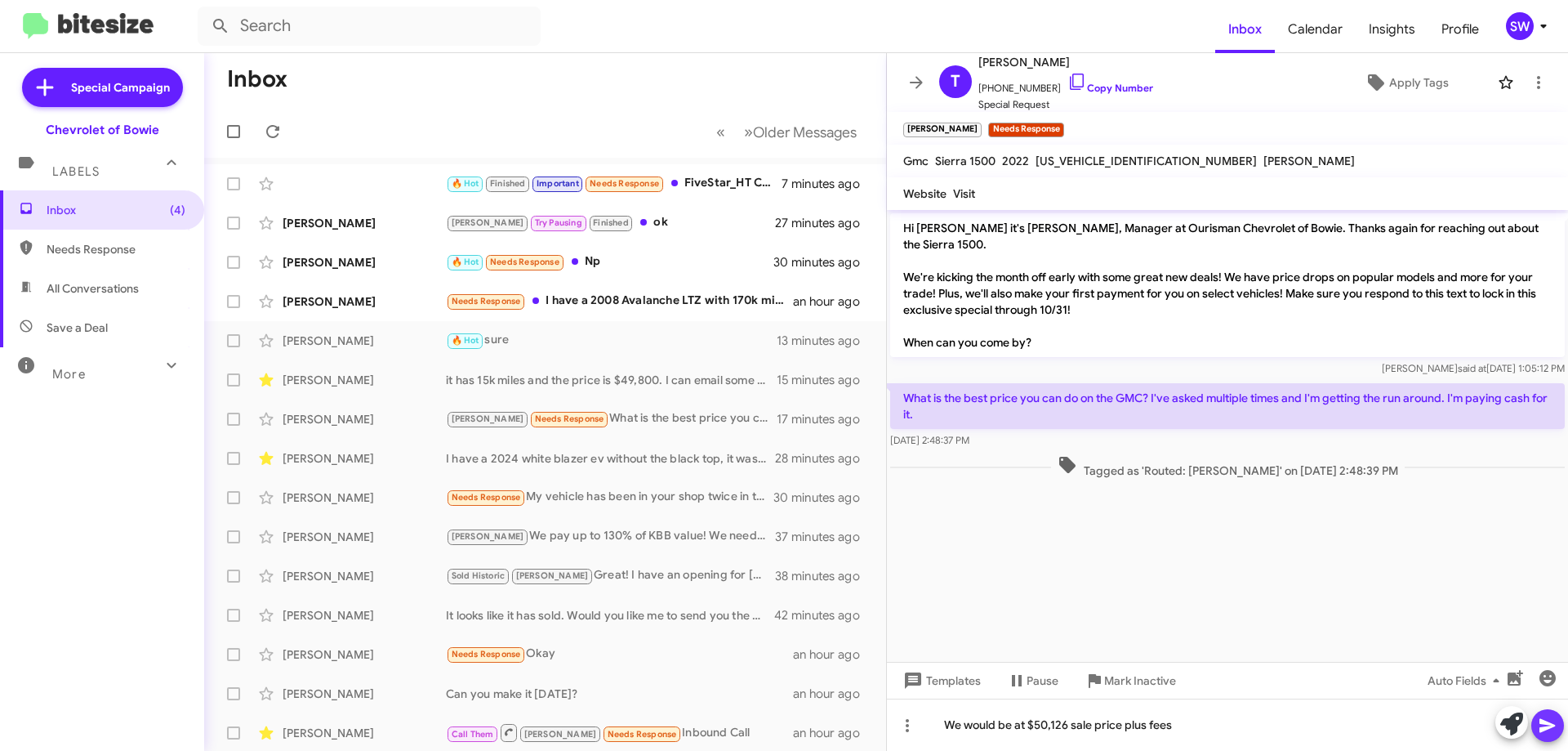
click at [1550, 728] on icon at bounding box center [1547, 726] width 15 height 13
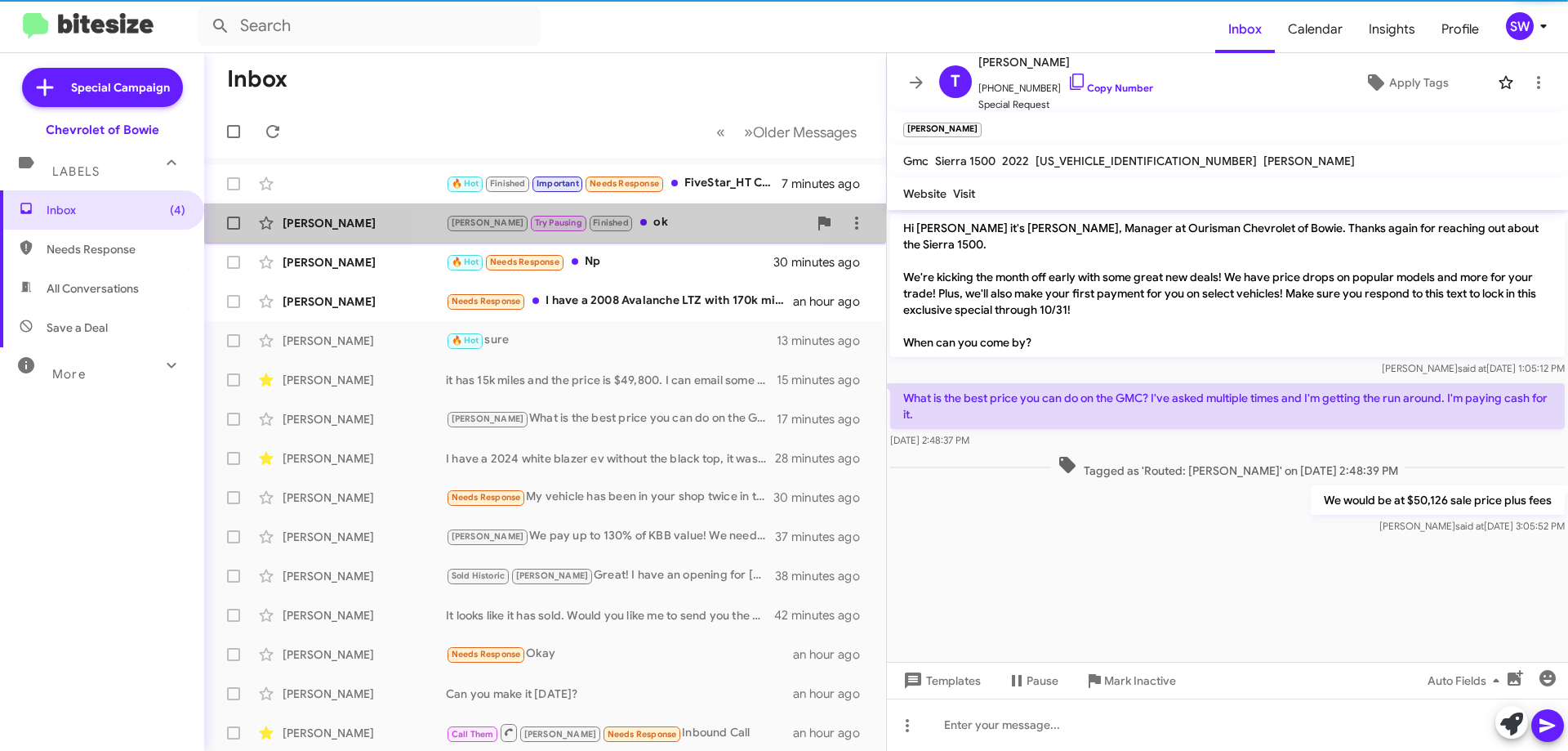
drag, startPoint x: 611, startPoint y: 223, endPoint x: 764, endPoint y: 219, distance: 153.1
click at [611, 223] on div "Brian Try Pausing Finished ok" at bounding box center [627, 222] width 361 height 19
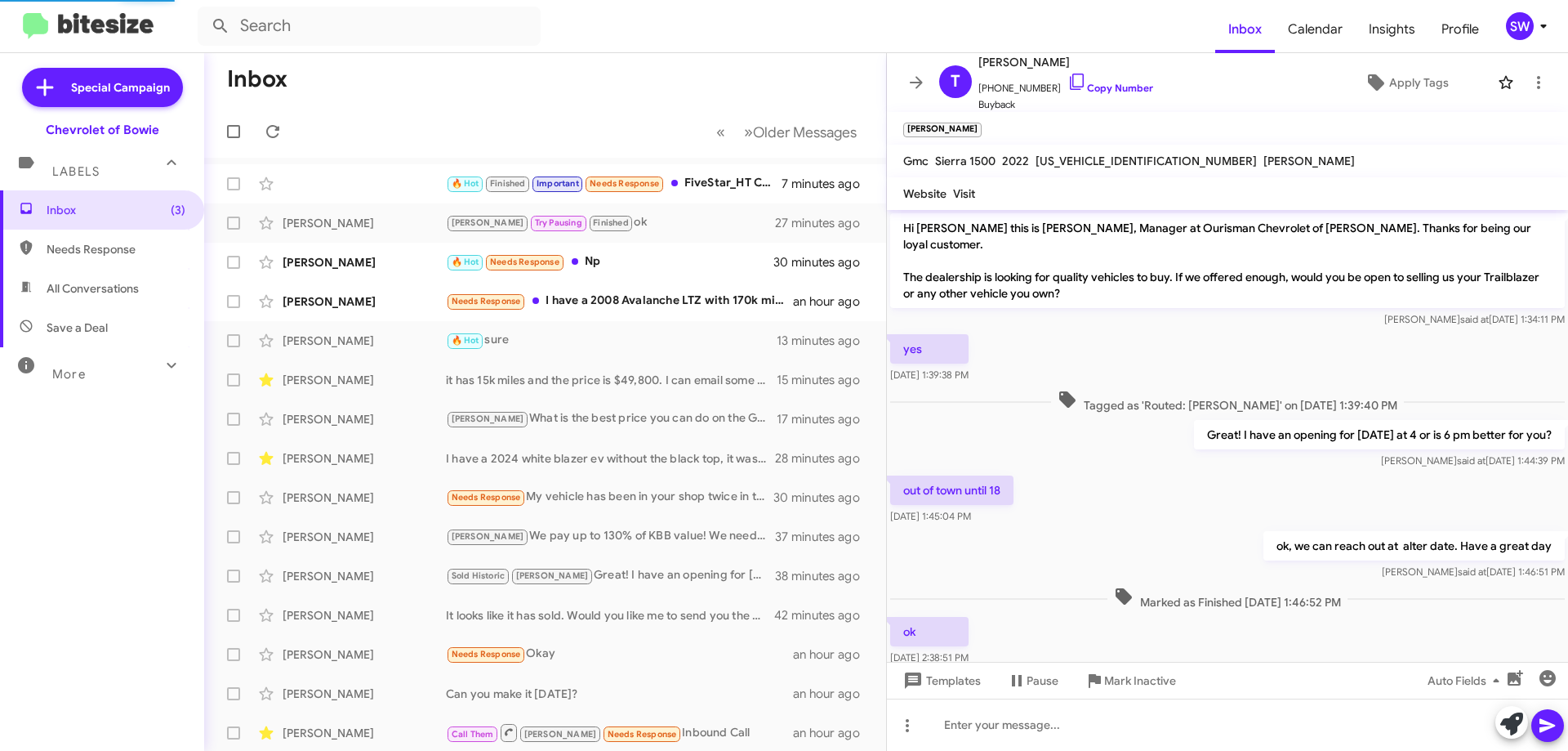
scroll to position [23, 0]
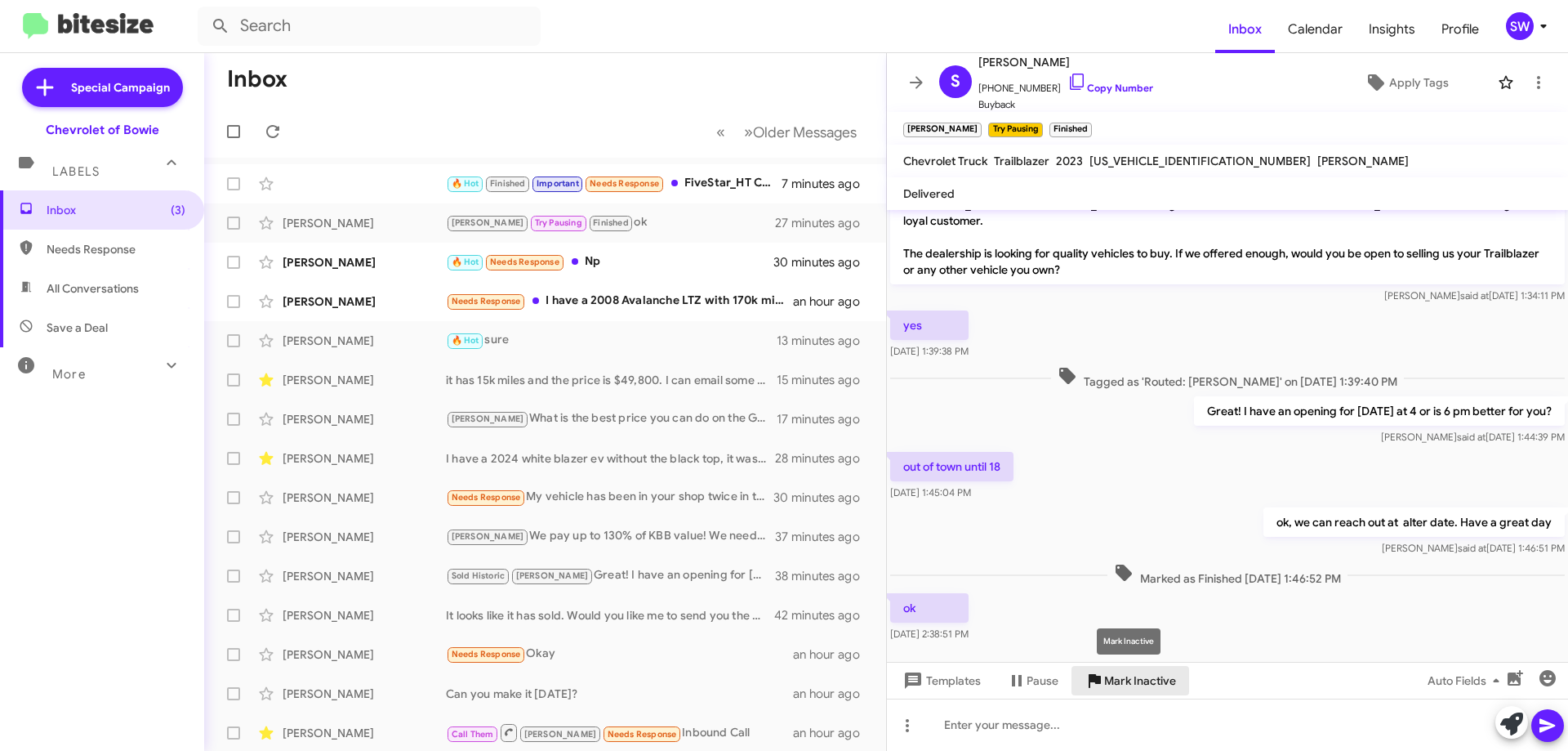
click at [1117, 679] on span "Mark Inactive" at bounding box center [1140, 680] width 72 height 30
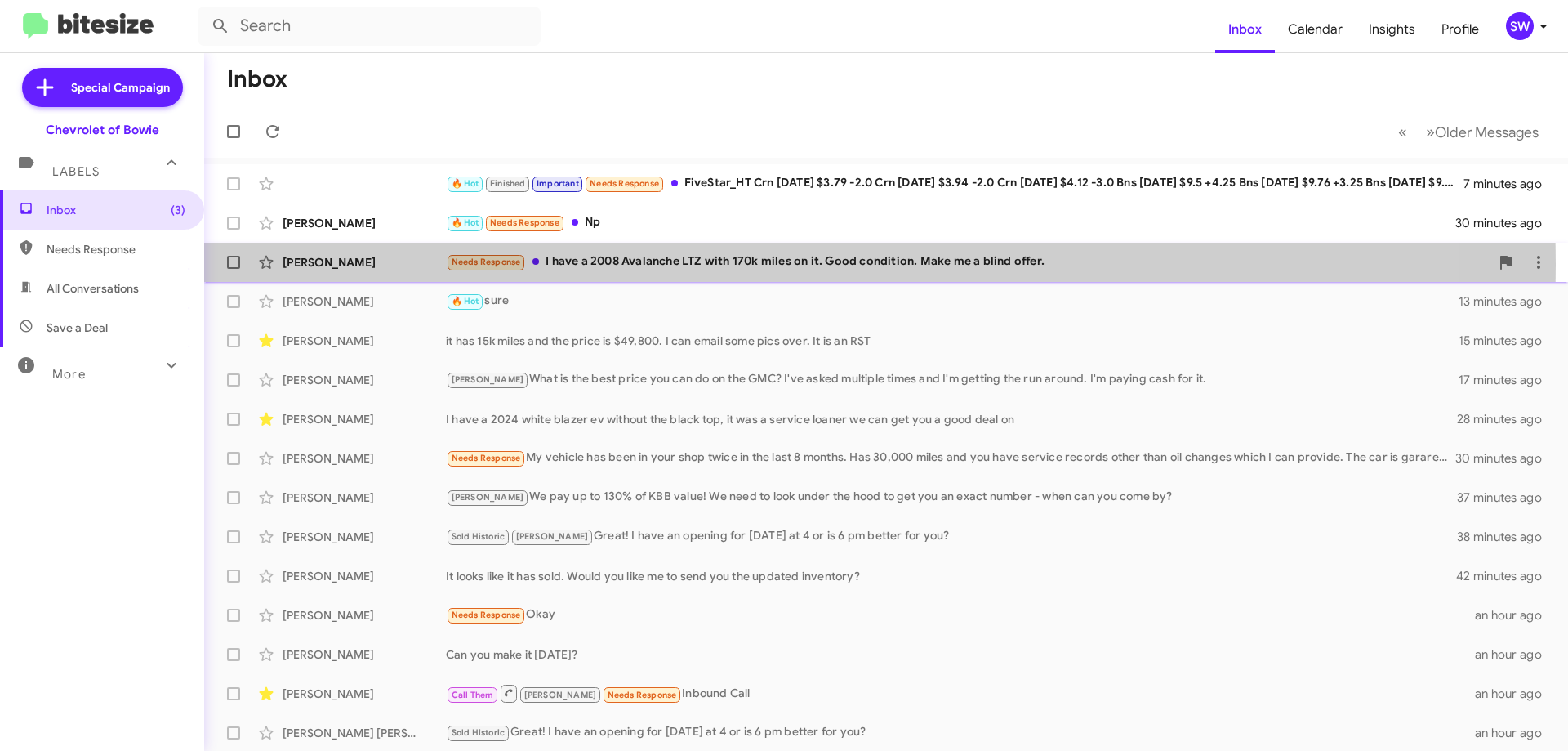
click at [677, 264] on div "Needs Response I have a 2008 Avalanche LTZ with 170k miles on it. Good conditio…" at bounding box center [967, 262] width 1044 height 19
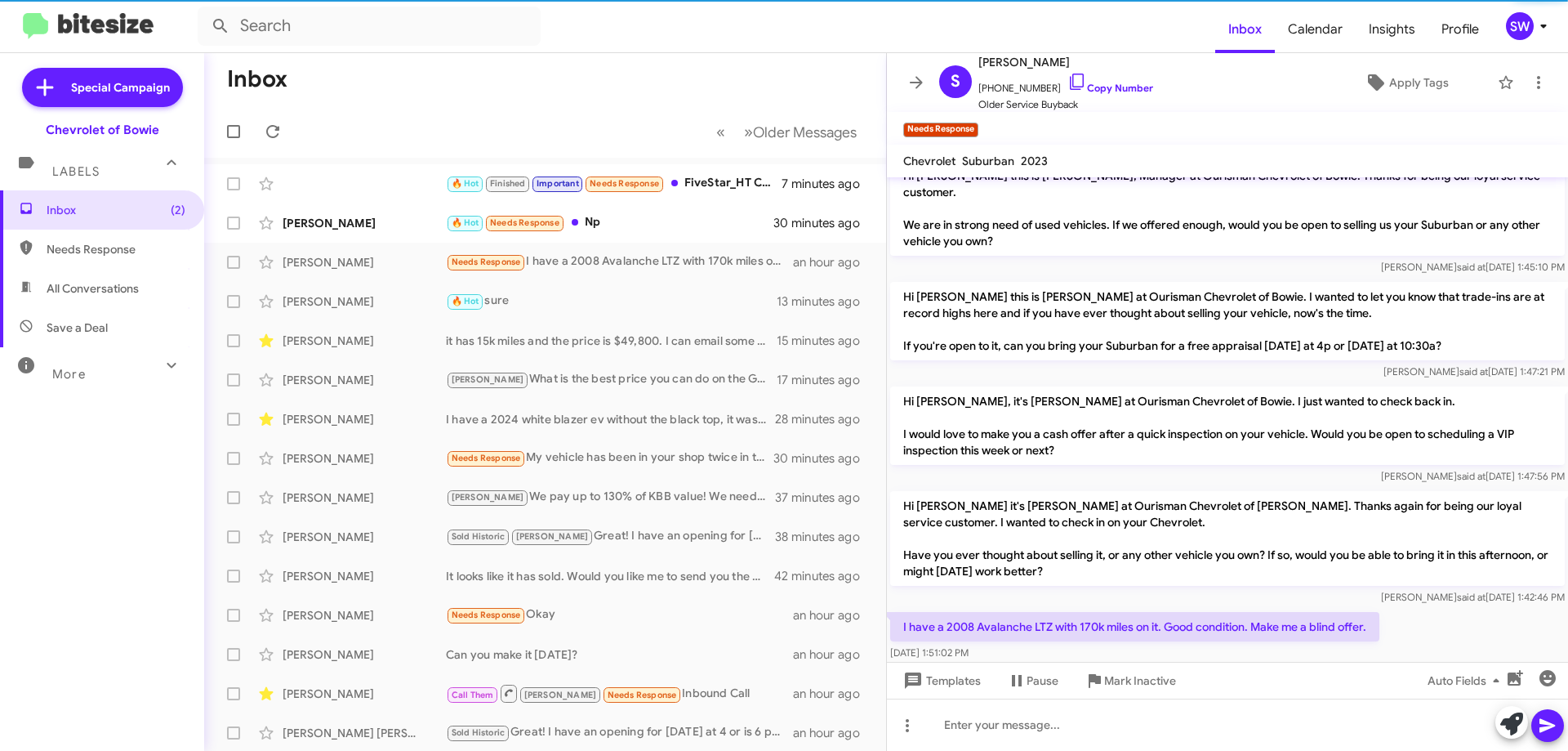
scroll to position [42, 0]
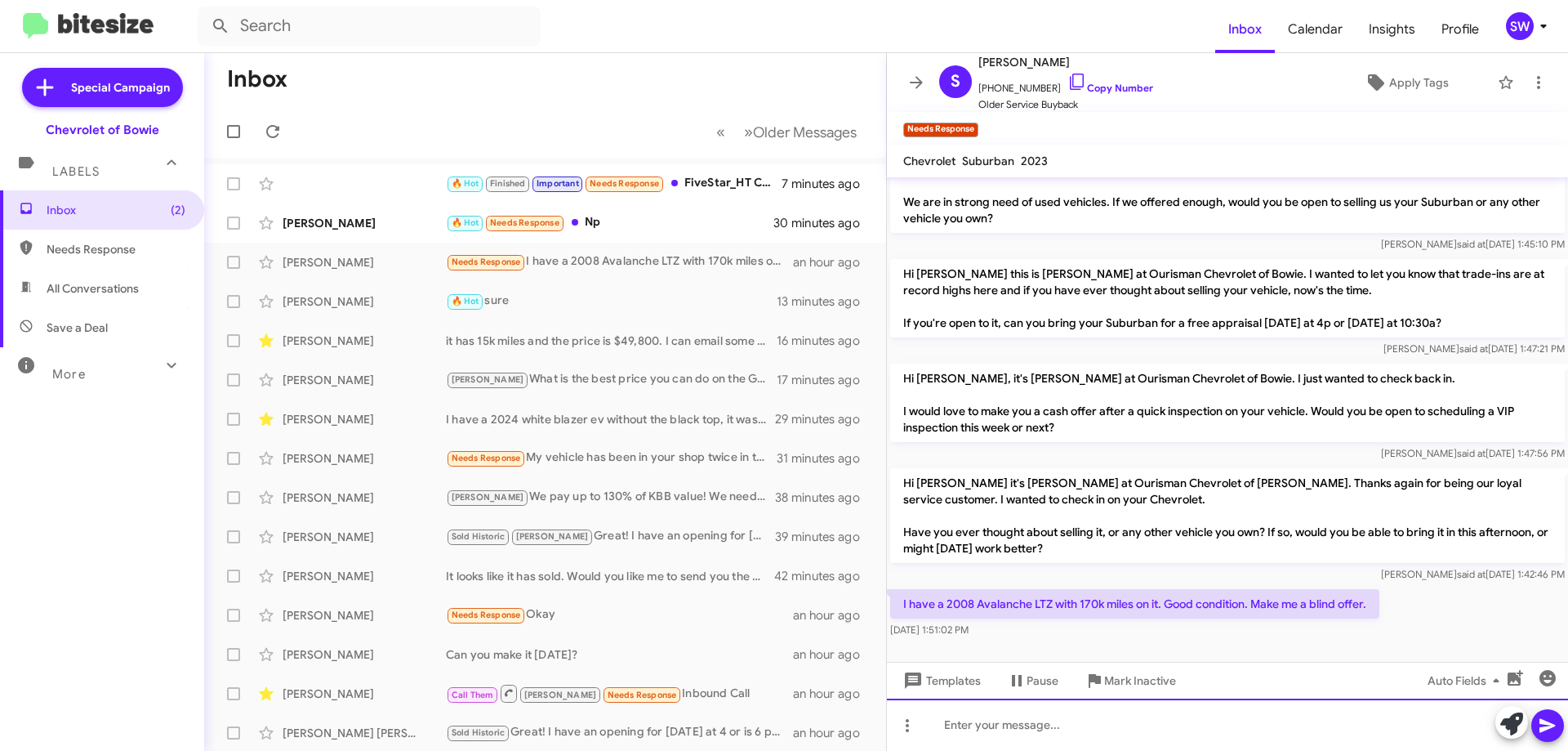
click at [1063, 728] on div at bounding box center [1228, 725] width 682 height 52
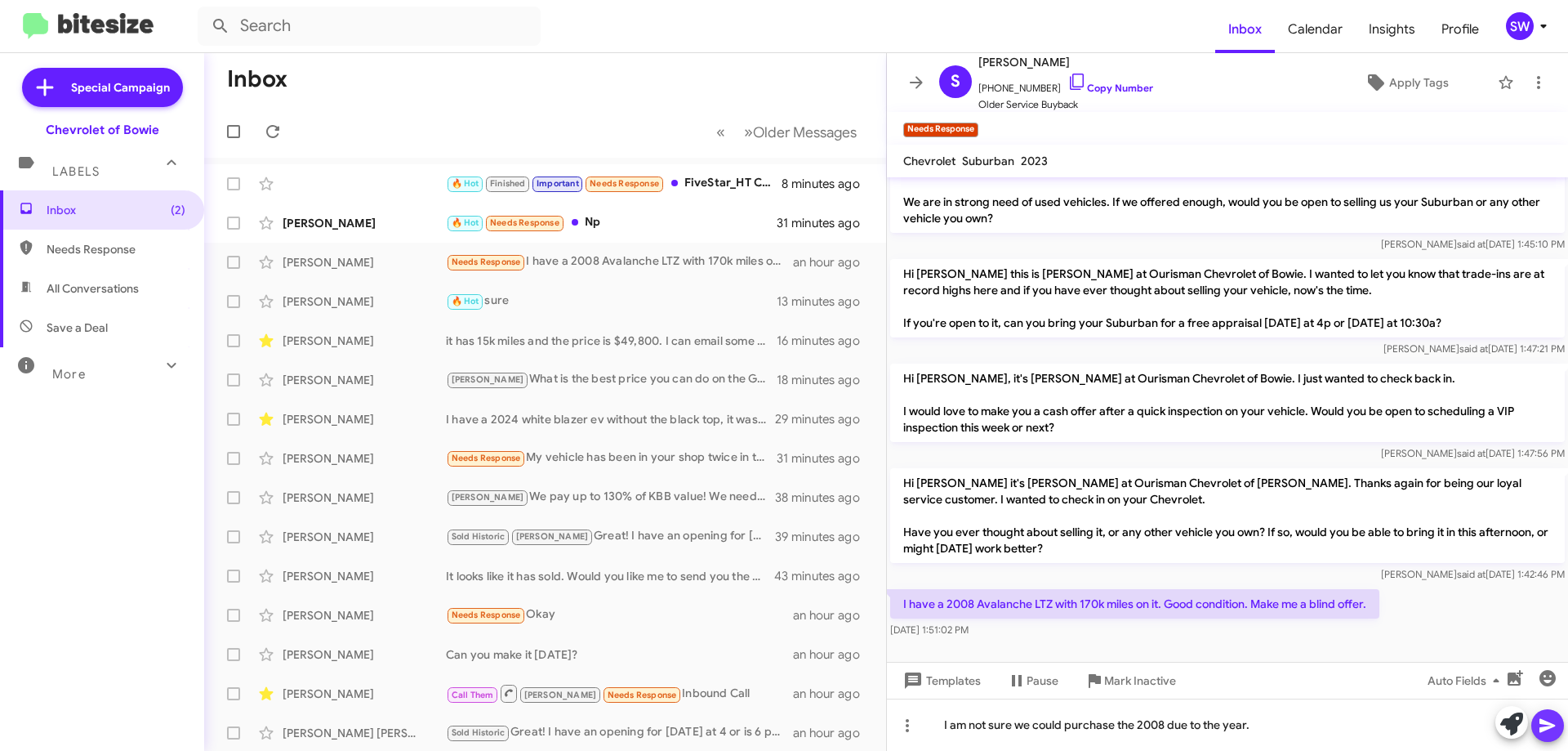
click at [1551, 726] on icon at bounding box center [1548, 726] width 20 height 20
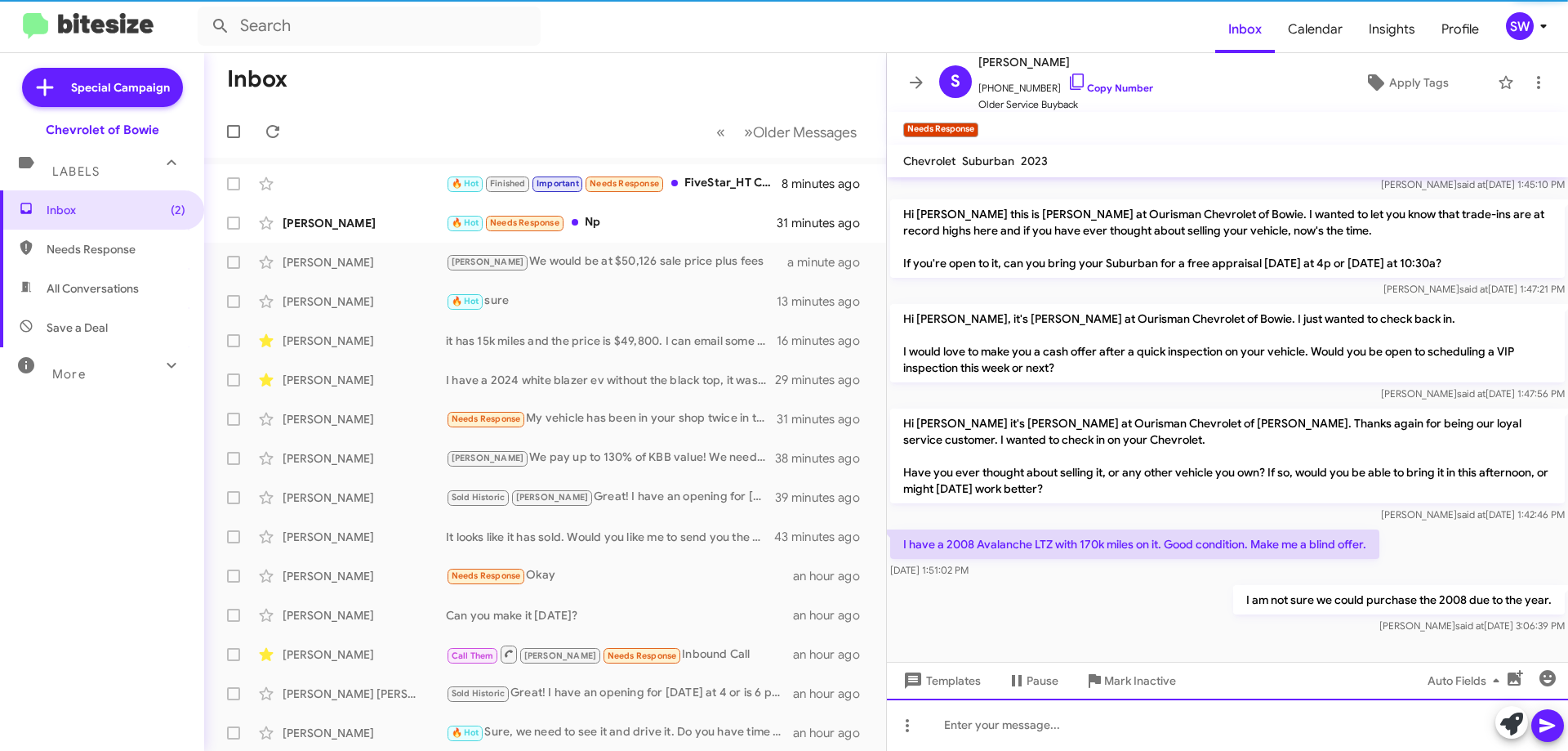
scroll to position [69, 0]
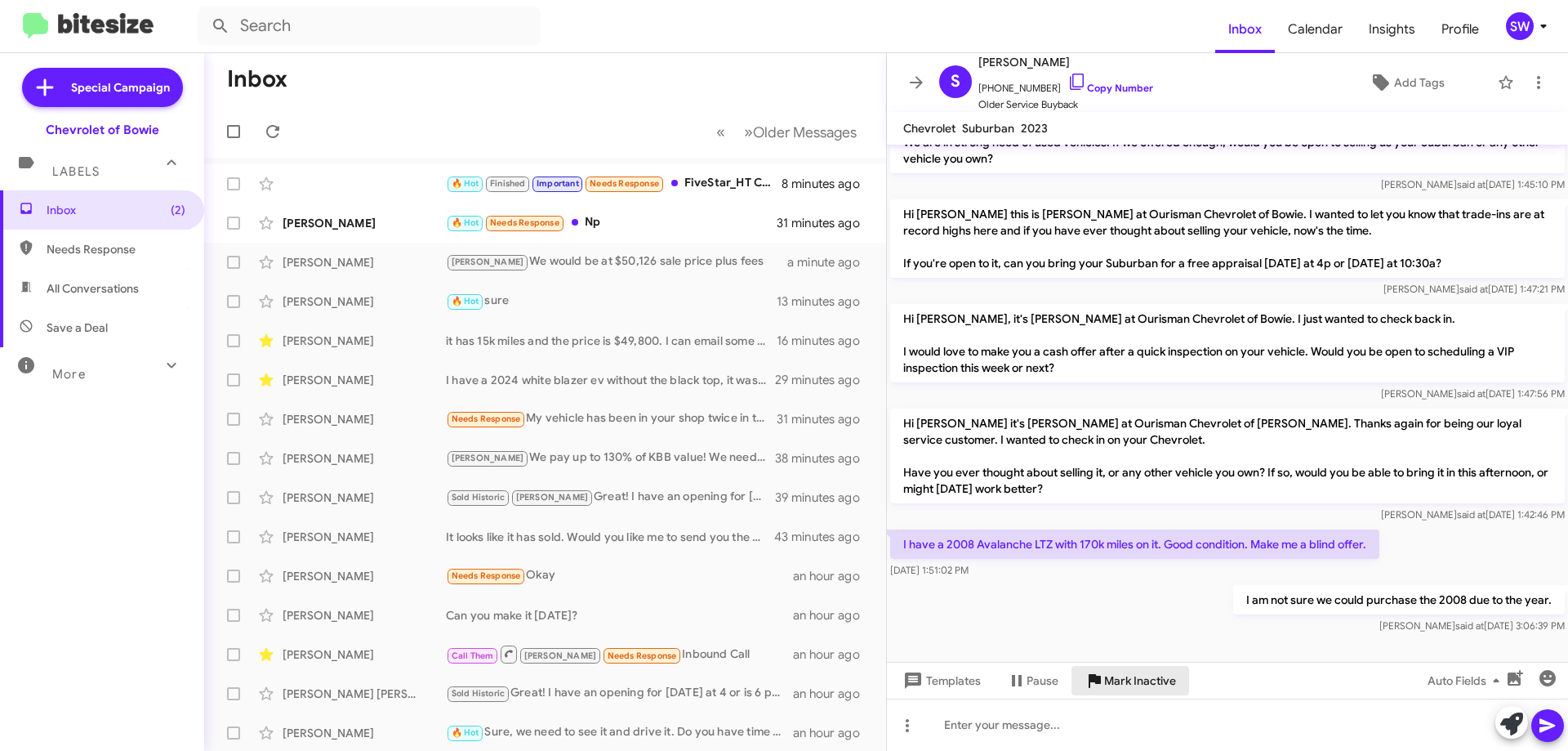
drag, startPoint x: 1129, startPoint y: 682, endPoint x: 1198, endPoint y: 648, distance: 76.9
click at [1129, 682] on span "Mark Inactive" at bounding box center [1140, 680] width 72 height 30
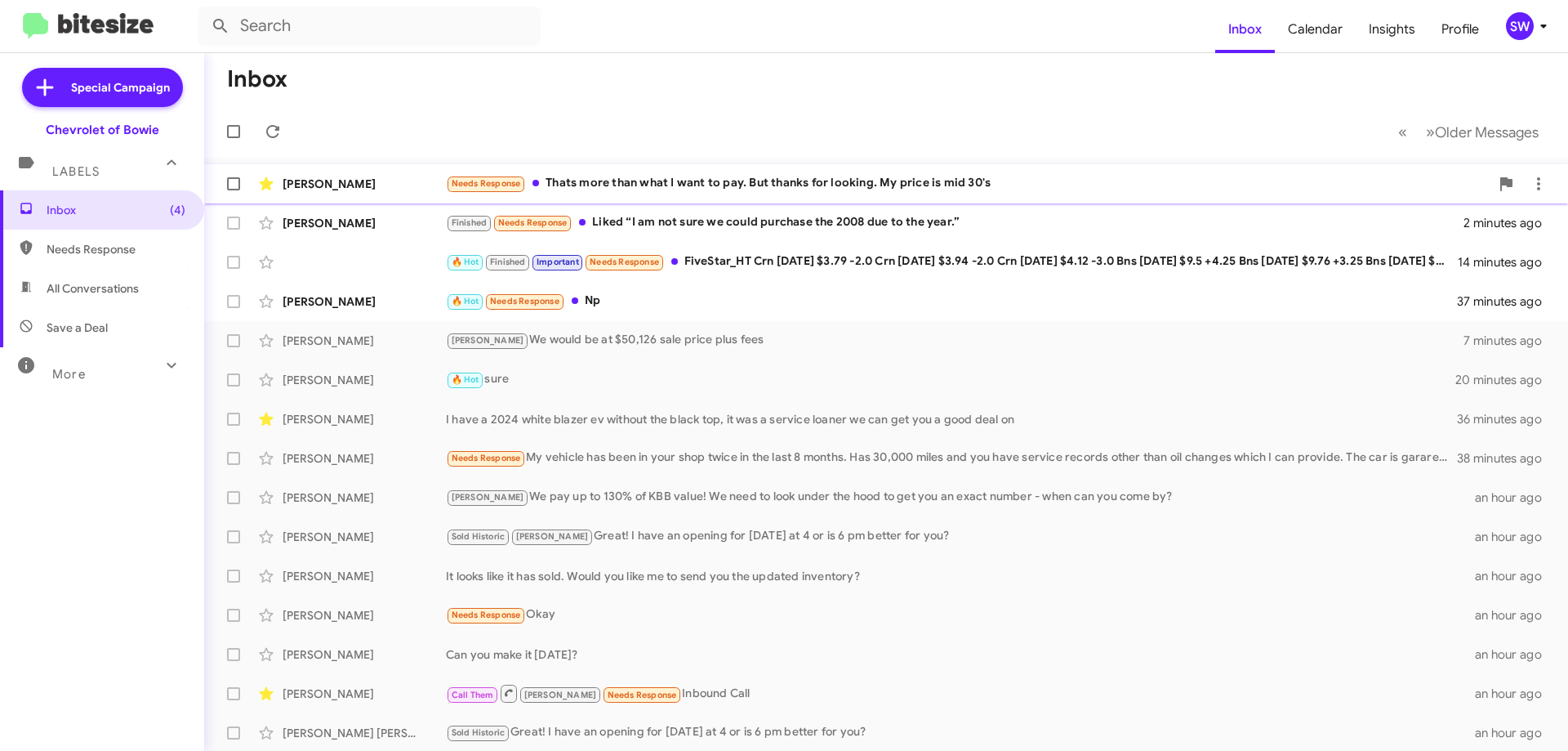
drag, startPoint x: 724, startPoint y: 180, endPoint x: 753, endPoint y: 183, distance: 29.2
click at [726, 181] on div "Needs Response Thats more than what I want to pay. But thanks for looking. My p…" at bounding box center [967, 183] width 1044 height 19
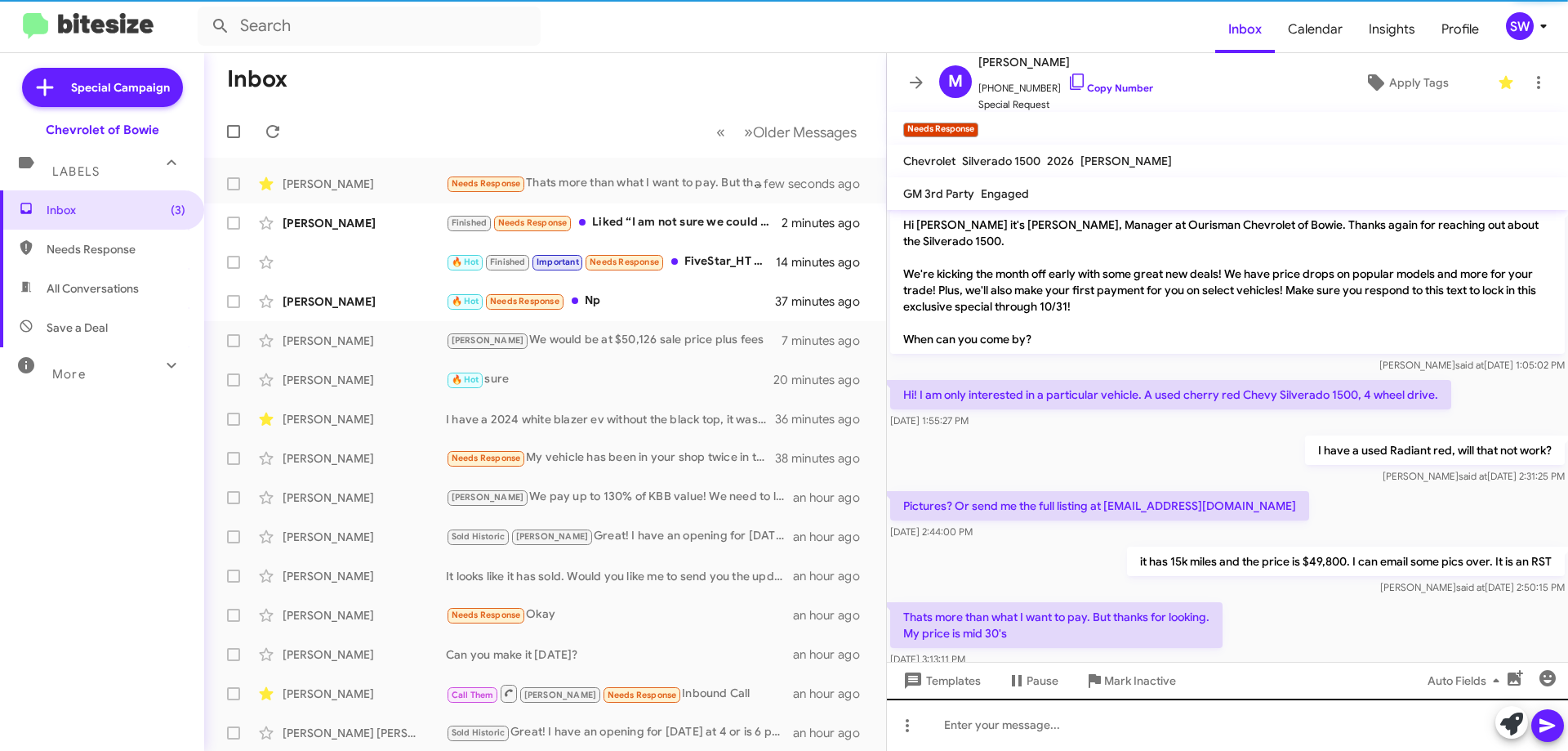
scroll to position [4, 0]
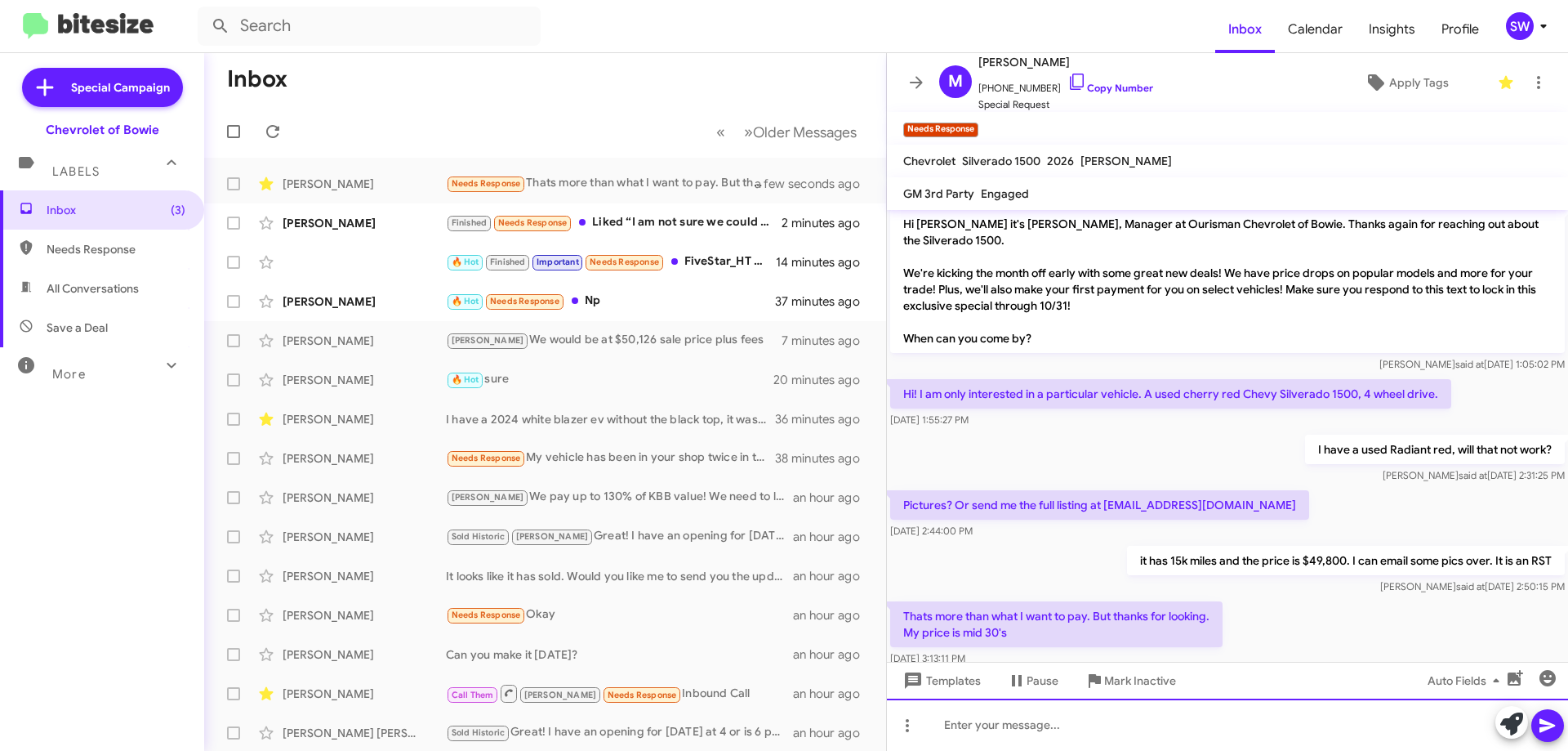
click at [1122, 729] on div at bounding box center [1228, 725] width 682 height 52
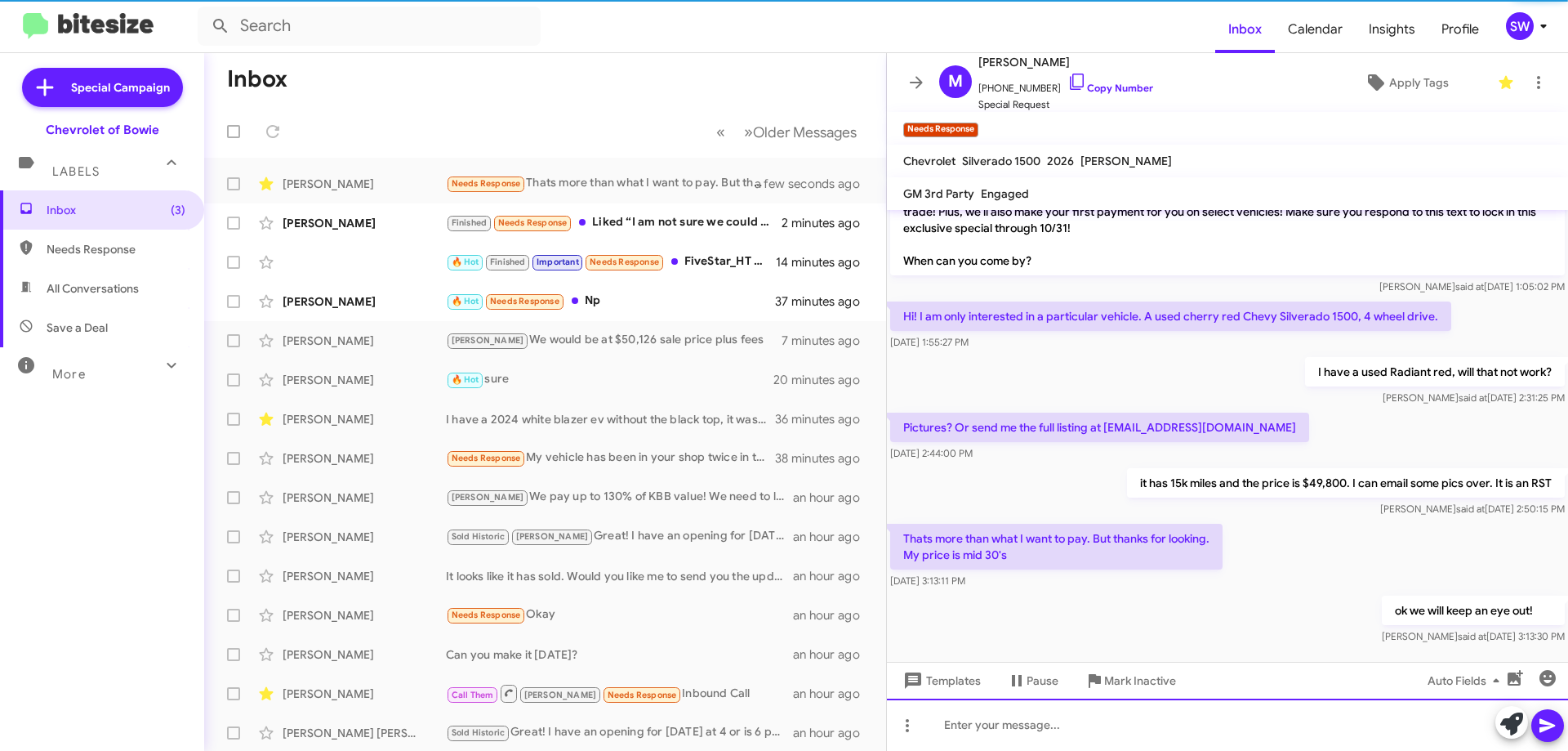
scroll to position [96, 0]
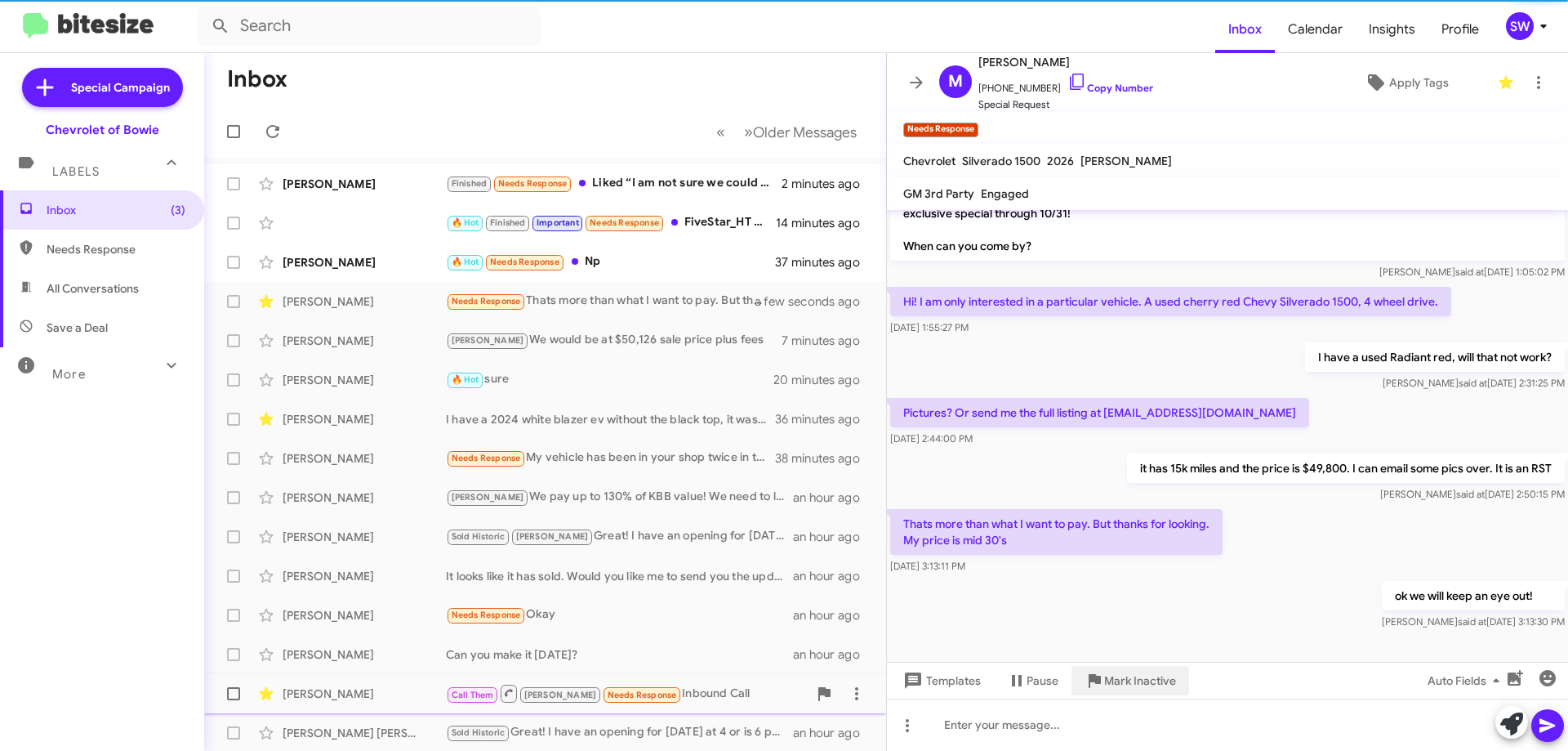
drag, startPoint x: 1128, startPoint y: 672, endPoint x: 1187, endPoint y: 692, distance: 62.3
click at [1124, 676] on span "Mark Inactive" at bounding box center [1140, 680] width 72 height 30
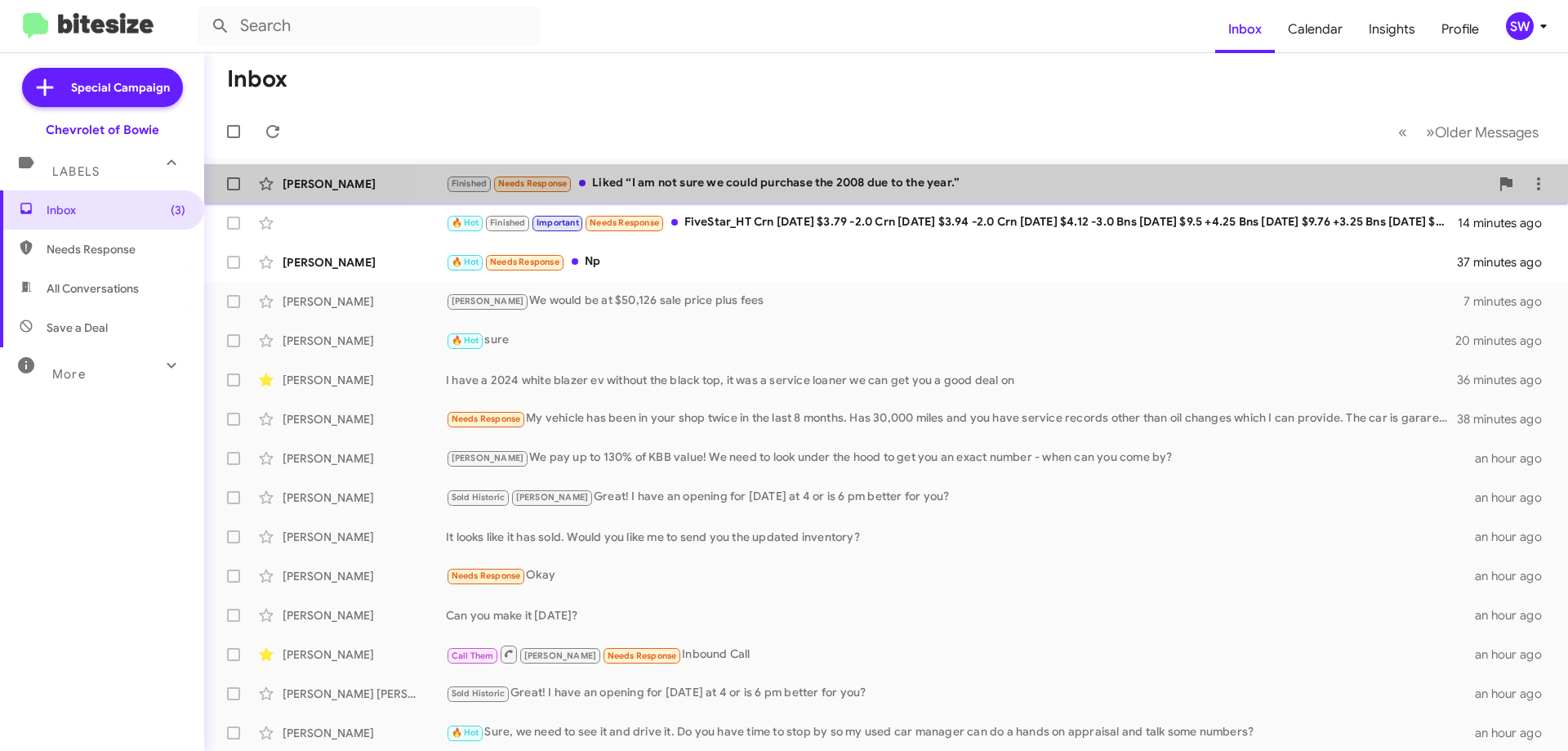
click at [1025, 182] on div "Finished Needs Response Liked “I am not sure we could purchase the 2008 due to …" at bounding box center [967, 183] width 1044 height 19
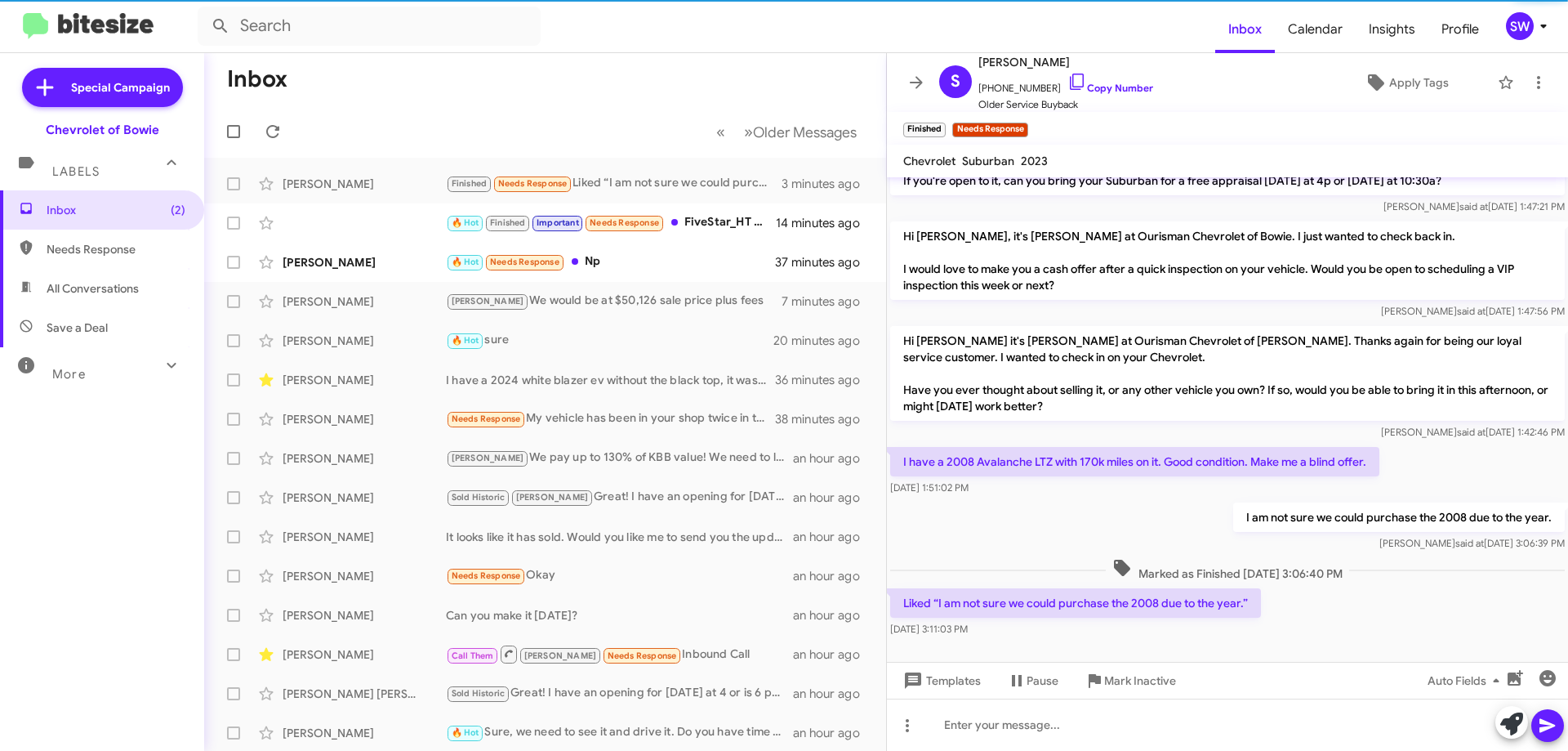
scroll to position [196, 0]
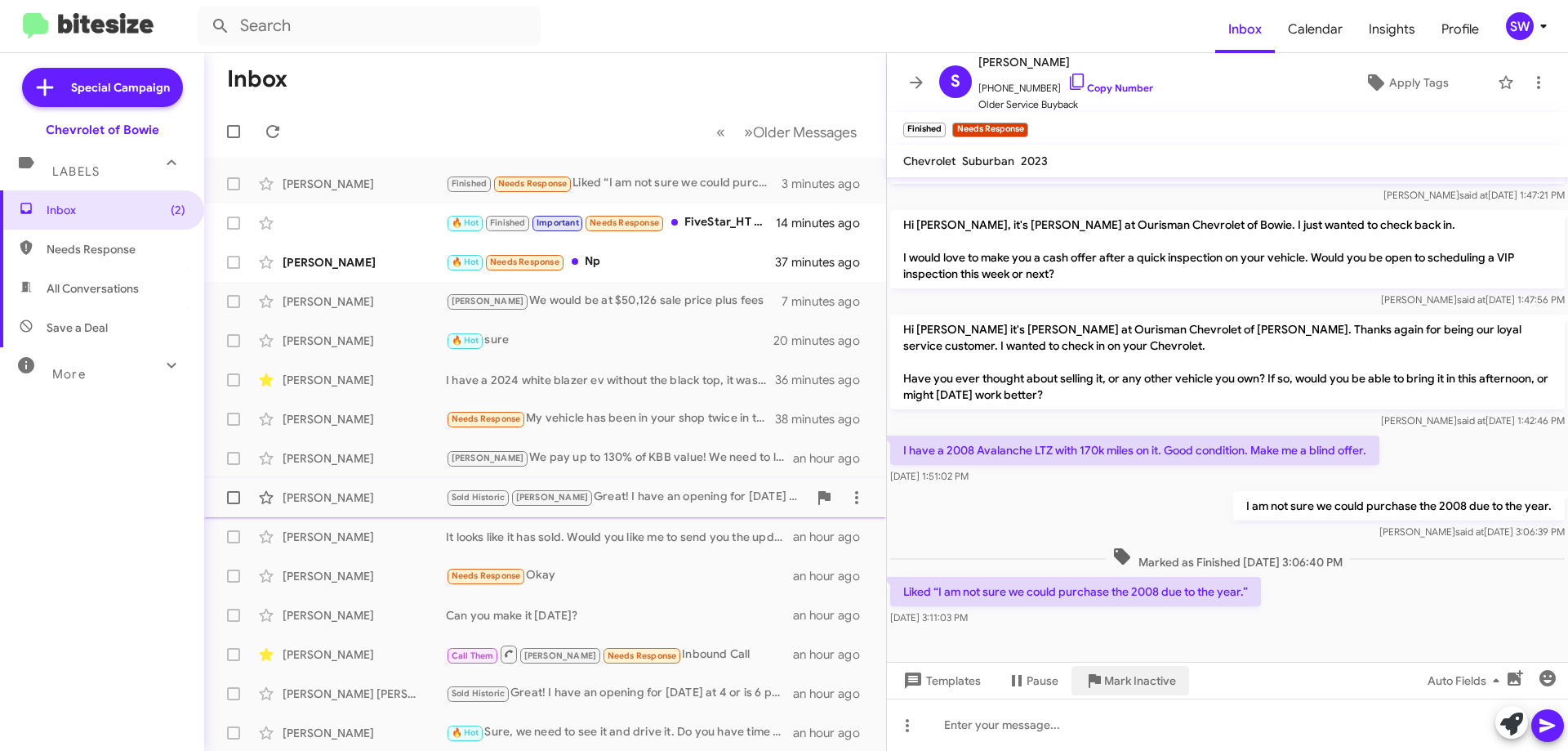
drag, startPoint x: 1127, startPoint y: 685, endPoint x: 1407, endPoint y: 514, distance: 328.1
click at [1130, 681] on span "Mark Inactive" at bounding box center [1140, 680] width 72 height 30
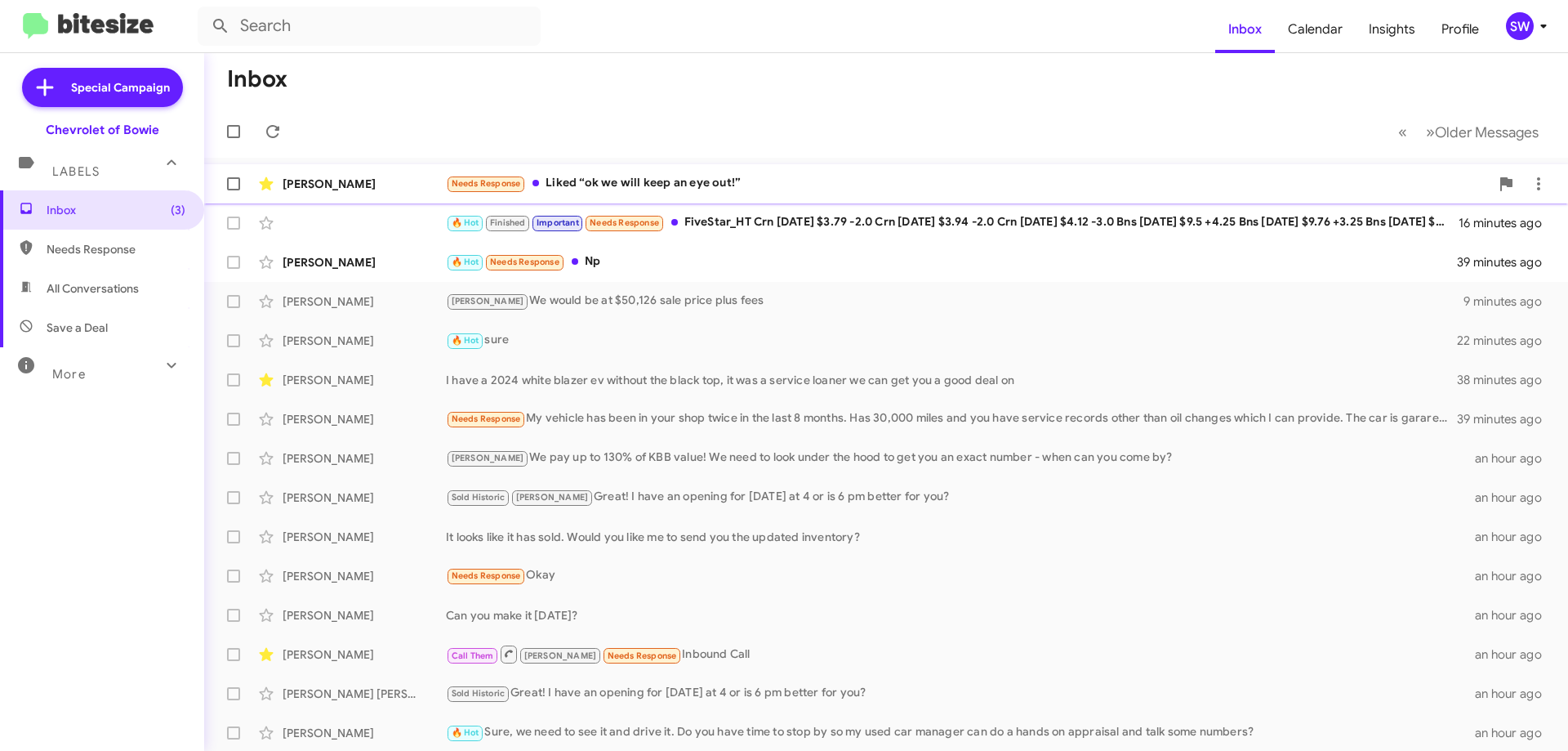
drag, startPoint x: 660, startPoint y: 181, endPoint x: 752, endPoint y: 176, distance: 92.1
click at [661, 181] on div "Needs Response Liked “ok we will keep an eye out!”" at bounding box center [967, 183] width 1044 height 19
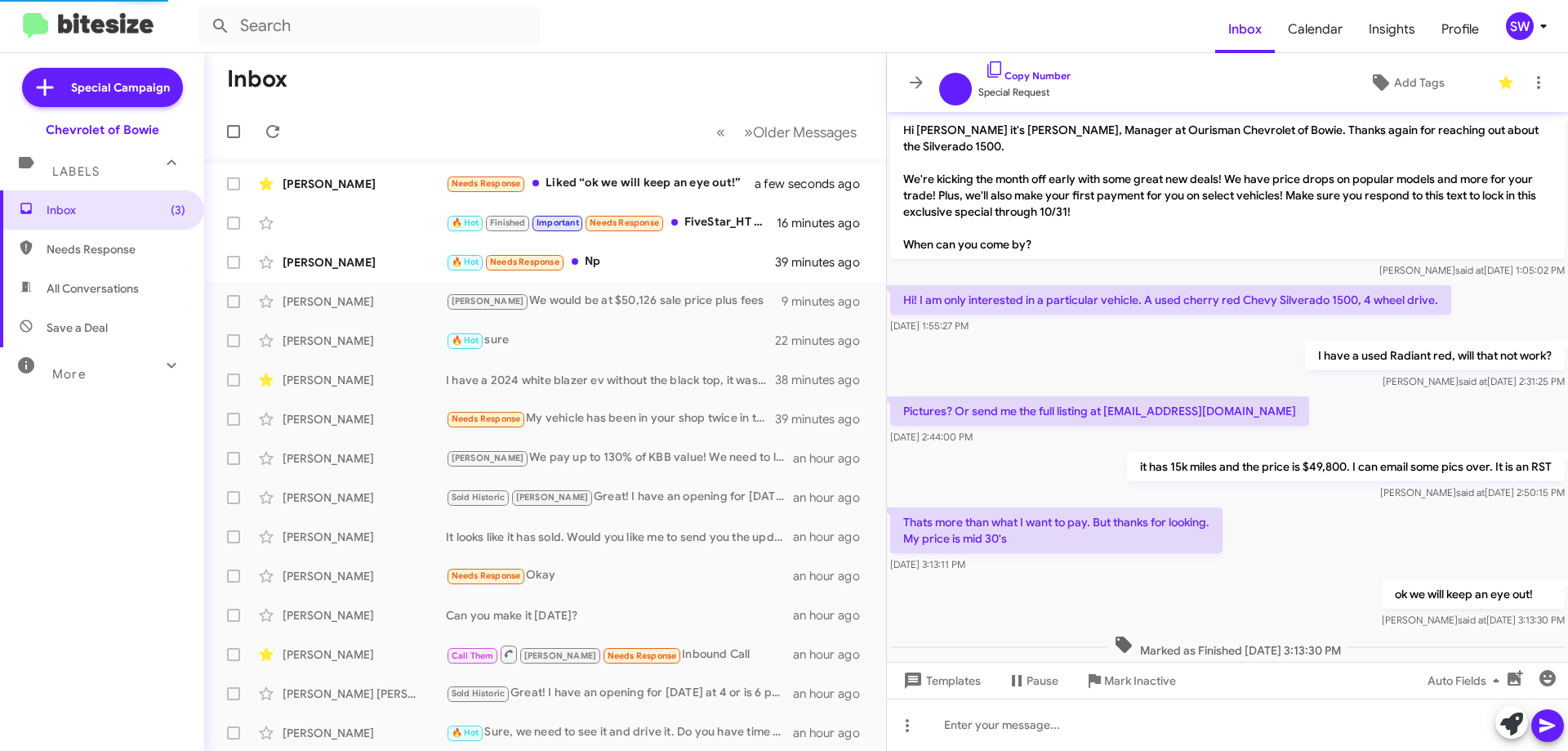
scroll to position [93, 0]
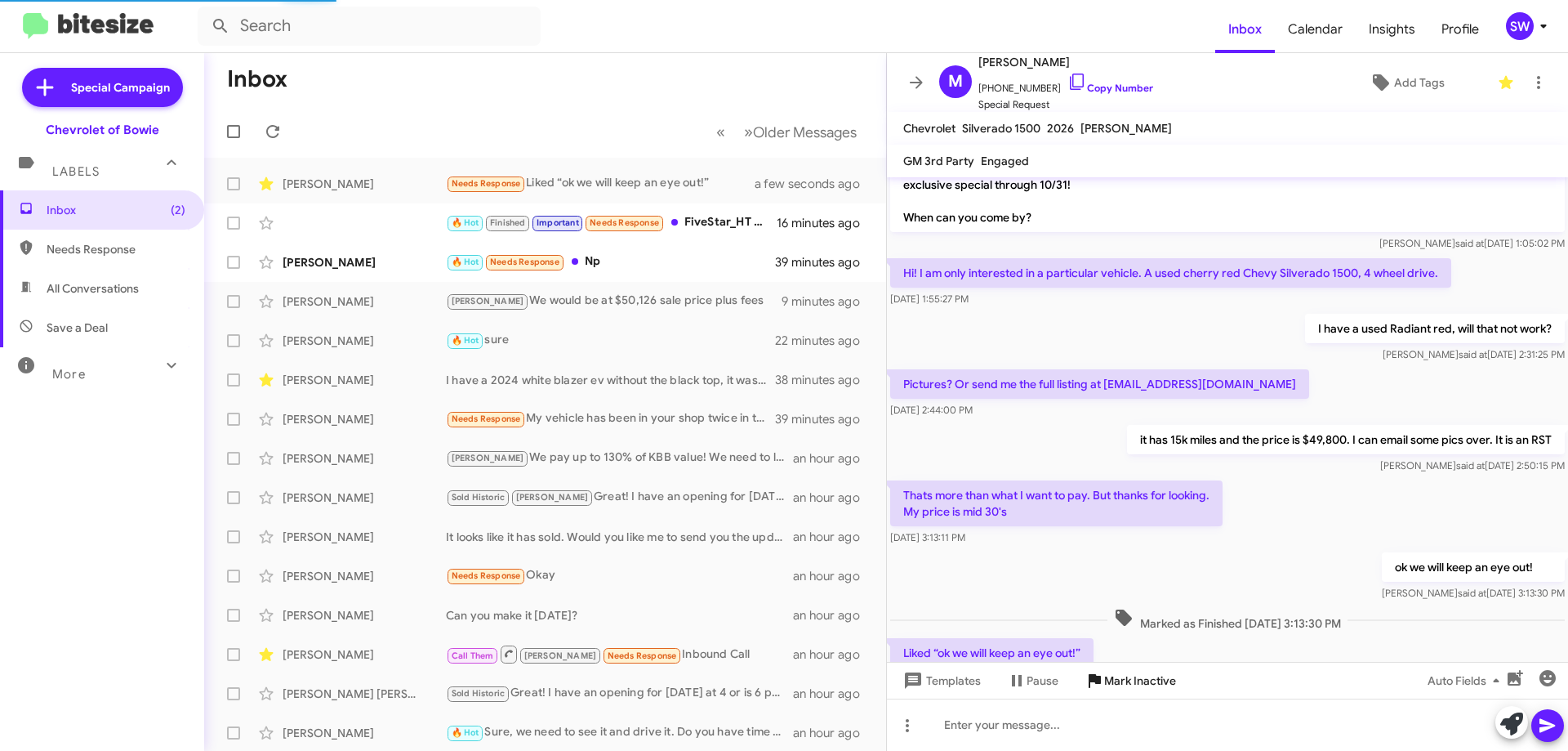
click at [1118, 683] on span "Mark Inactive" at bounding box center [1140, 680] width 72 height 30
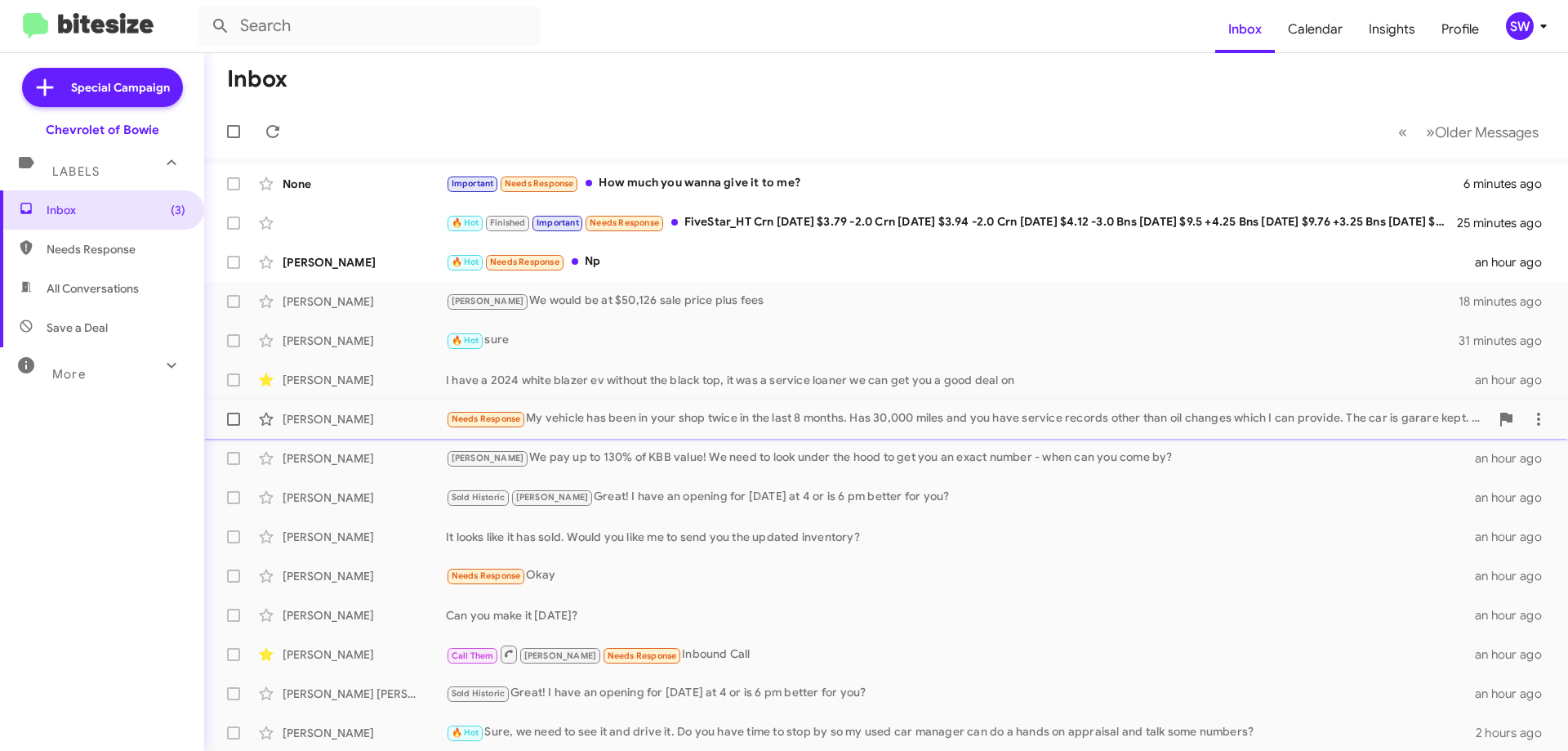
click at [643, 429] on div "Boyd Campbell Needs Response My vehicle has been in your shop twice in the last…" at bounding box center [886, 419] width 1338 height 32
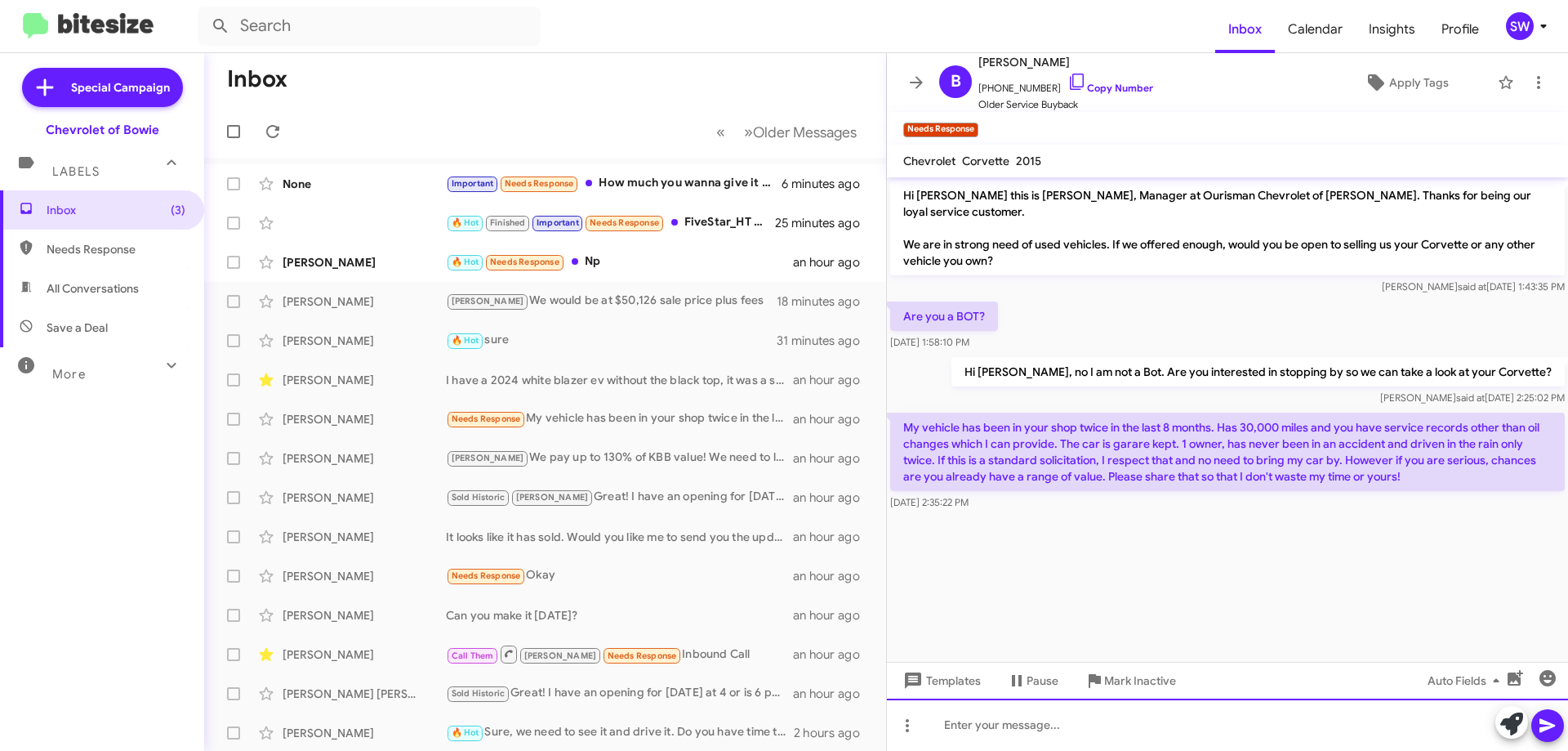
paste div
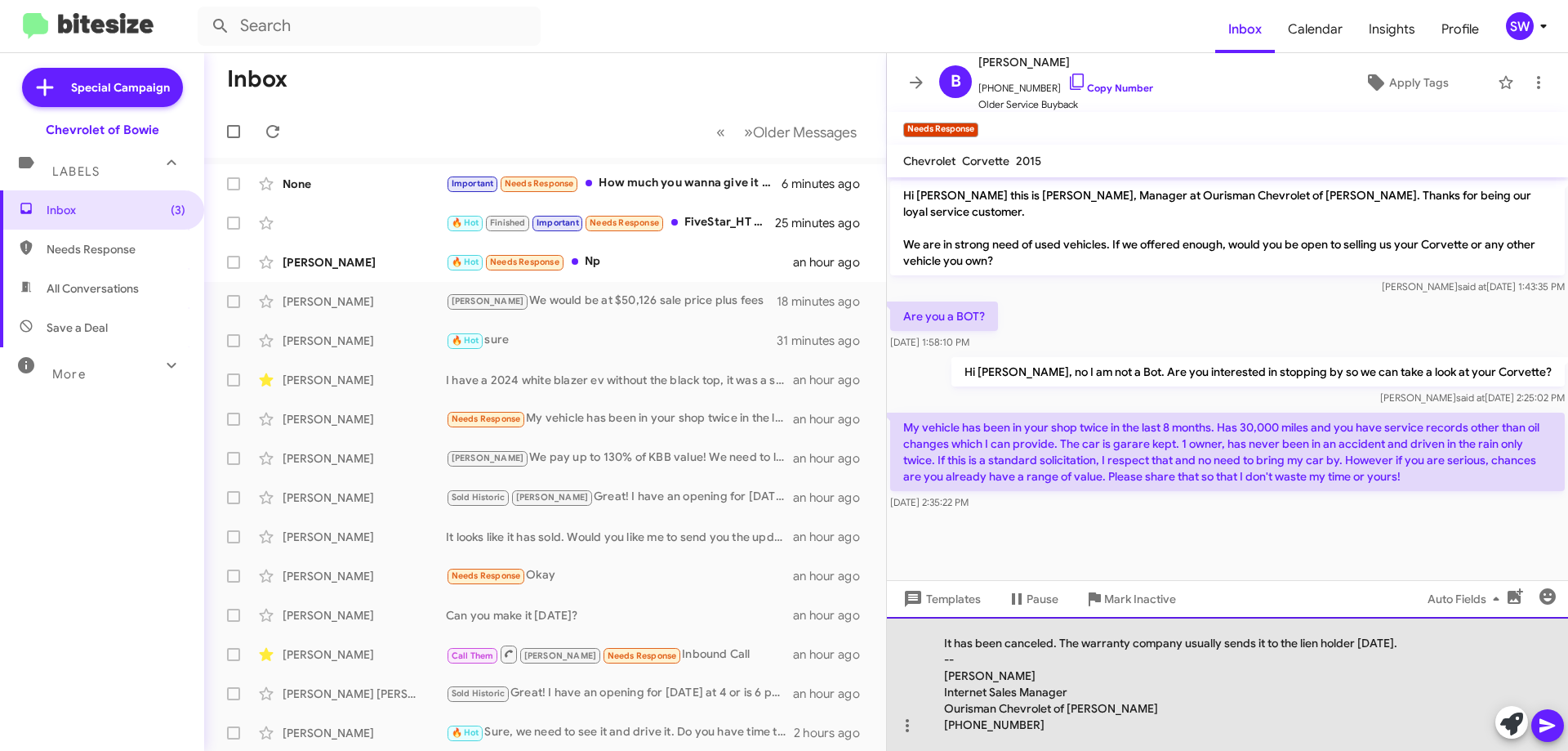
drag, startPoint x: 1099, startPoint y: 730, endPoint x: 897, endPoint y: 556, distance: 266.6
click at [897, 555] on div "Hi Boyd this is Stephanie Warrington, Manager at Ourisman Chevrolet of Bowie. T…" at bounding box center [1228, 464] width 682 height 574
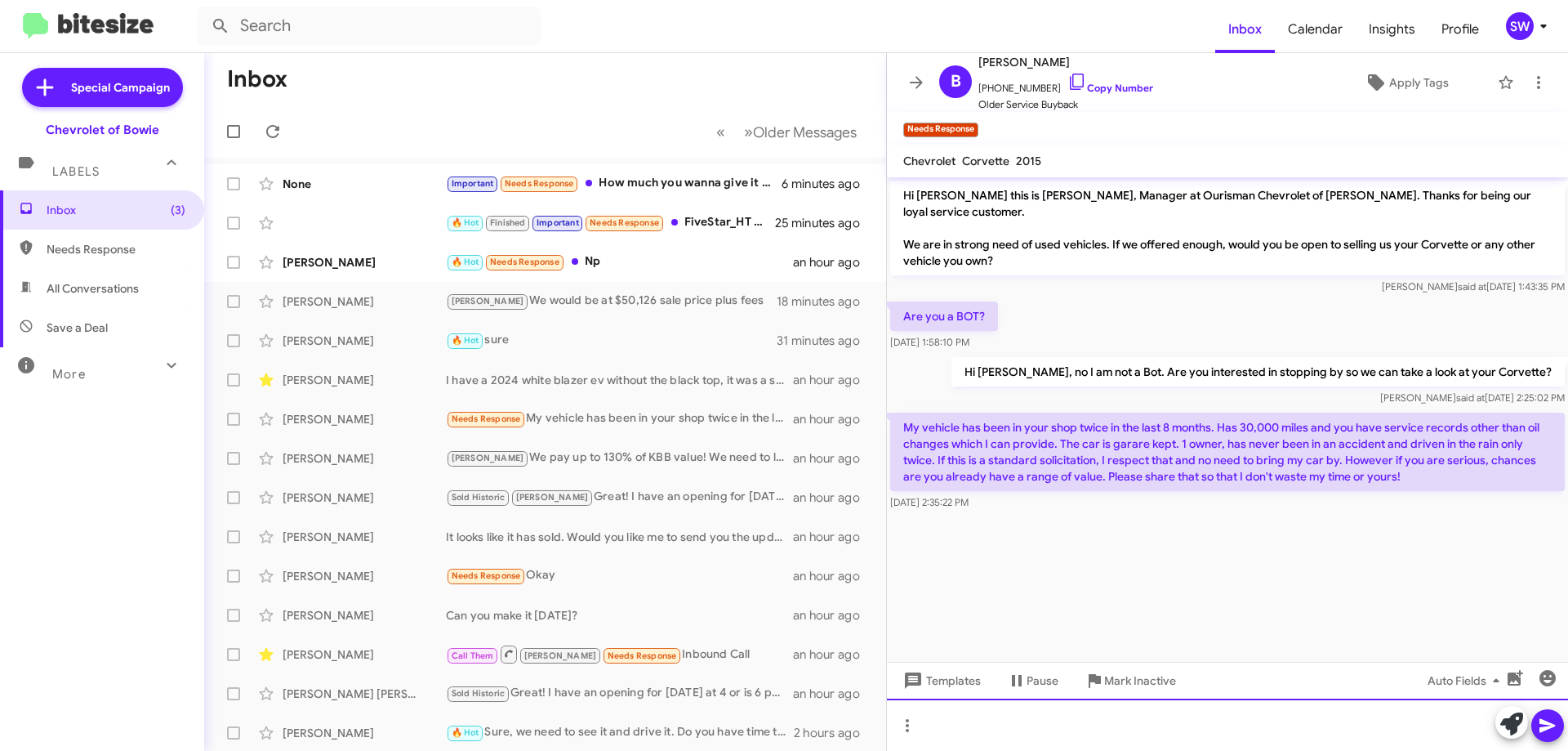
click at [1064, 724] on div at bounding box center [1228, 725] width 682 height 52
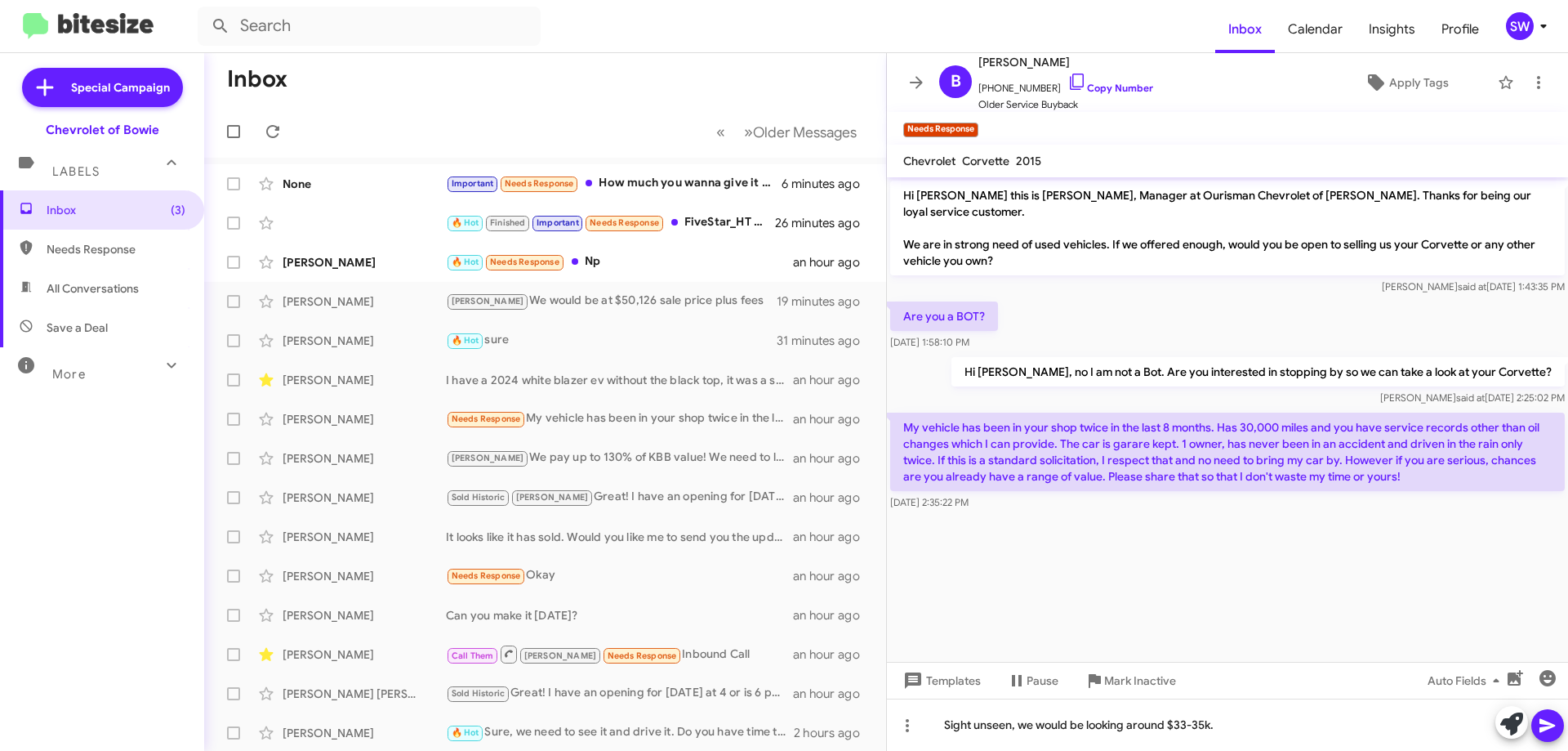
click at [1546, 722] on icon at bounding box center [1547, 726] width 15 height 13
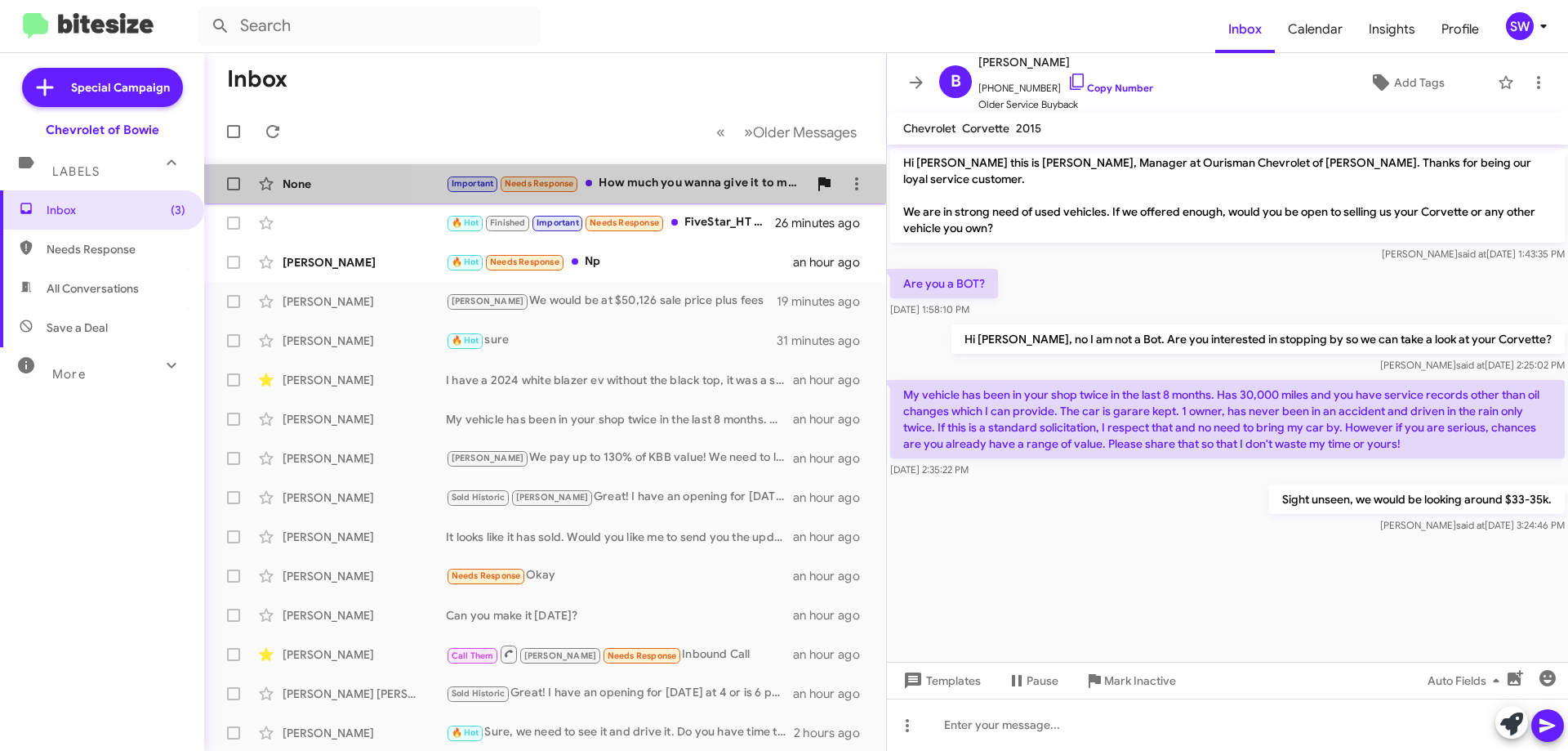
drag, startPoint x: 640, startPoint y: 184, endPoint x: 815, endPoint y: 177, distance: 175.1
click at [644, 183] on div "Important Needs Response How much you wanna give it to me?" at bounding box center [627, 183] width 361 height 19
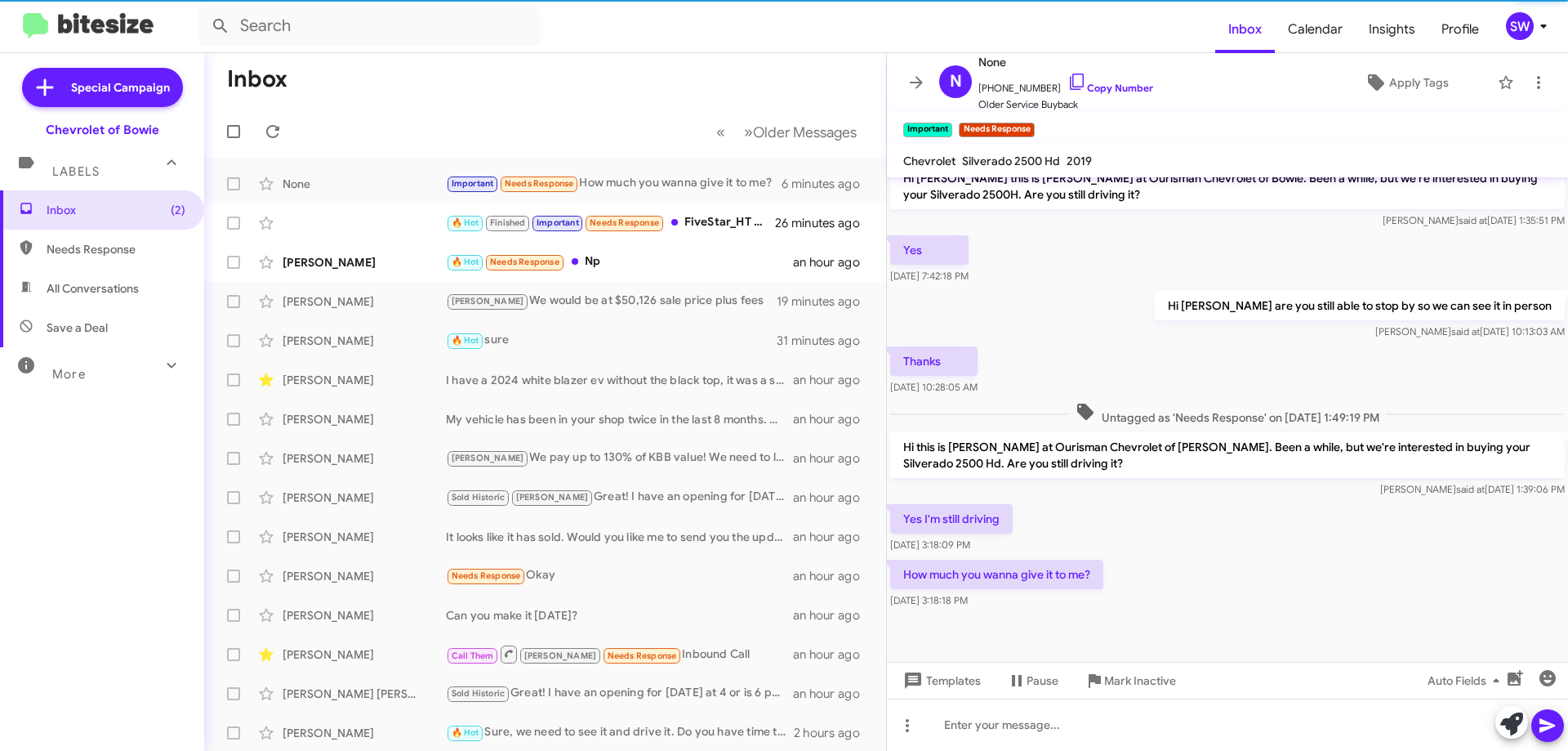
scroll to position [465, 0]
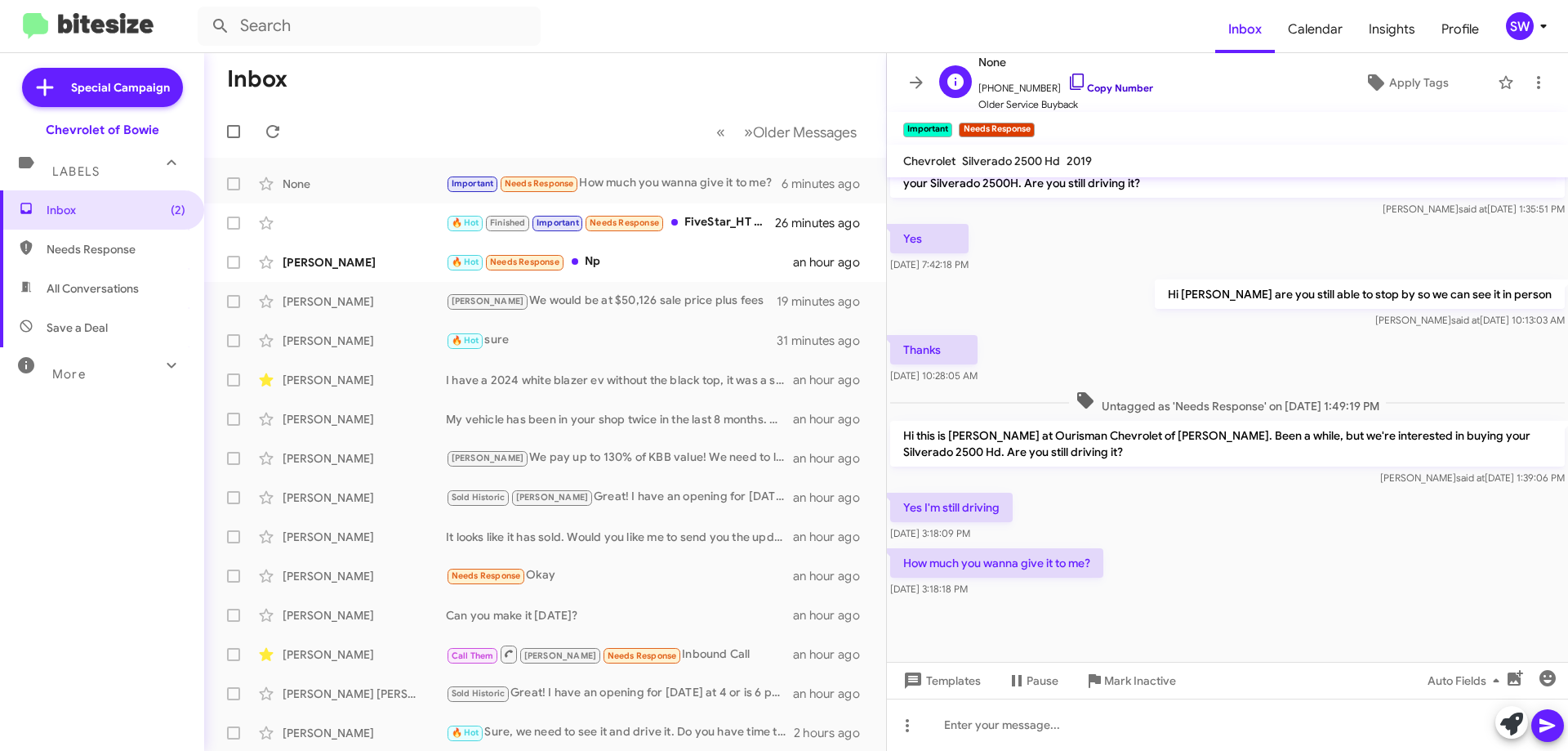
click at [1067, 80] on icon at bounding box center [1077, 82] width 20 height 20
click at [1070, 81] on icon at bounding box center [1076, 82] width 13 height 16
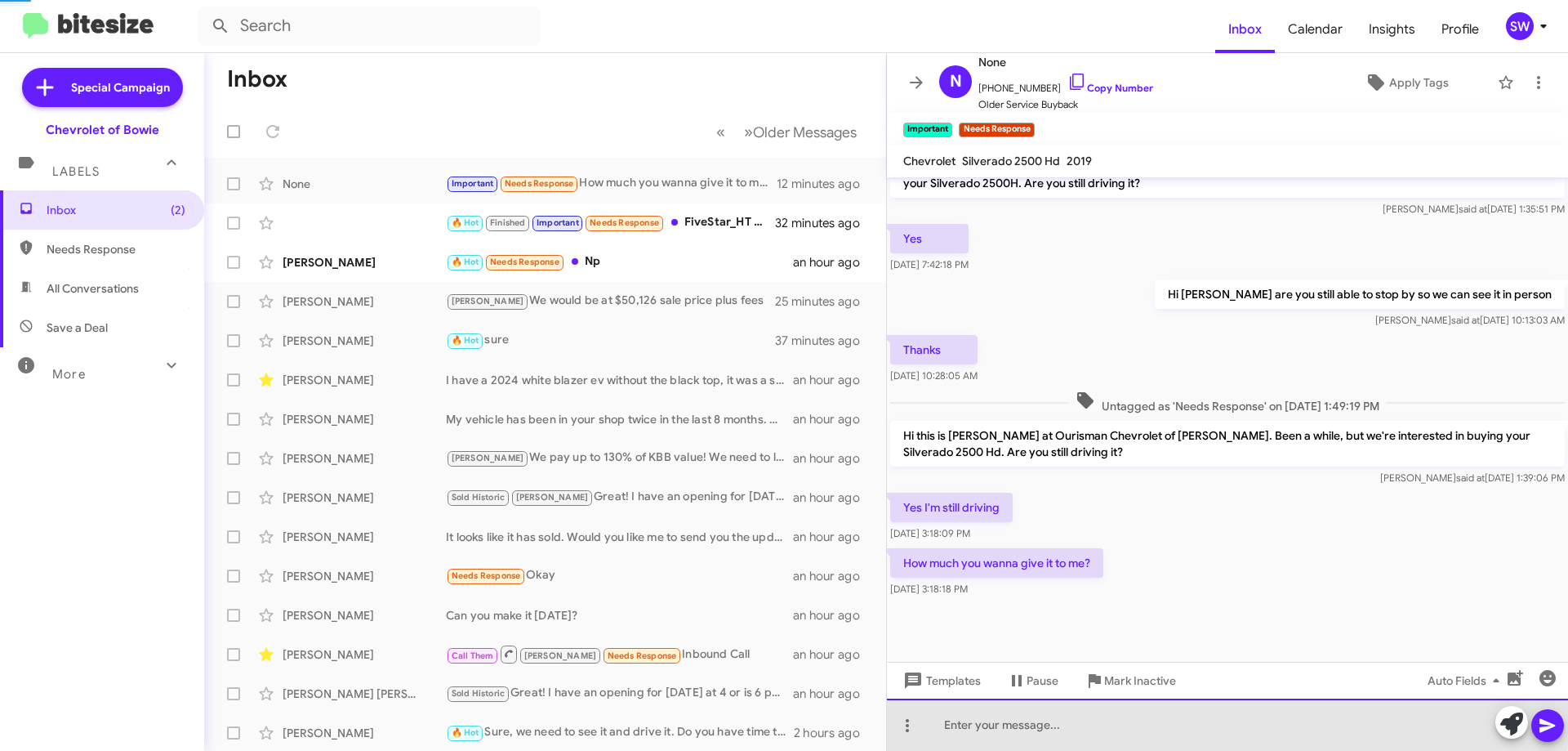
click at [997, 717] on div at bounding box center [1228, 725] width 682 height 52
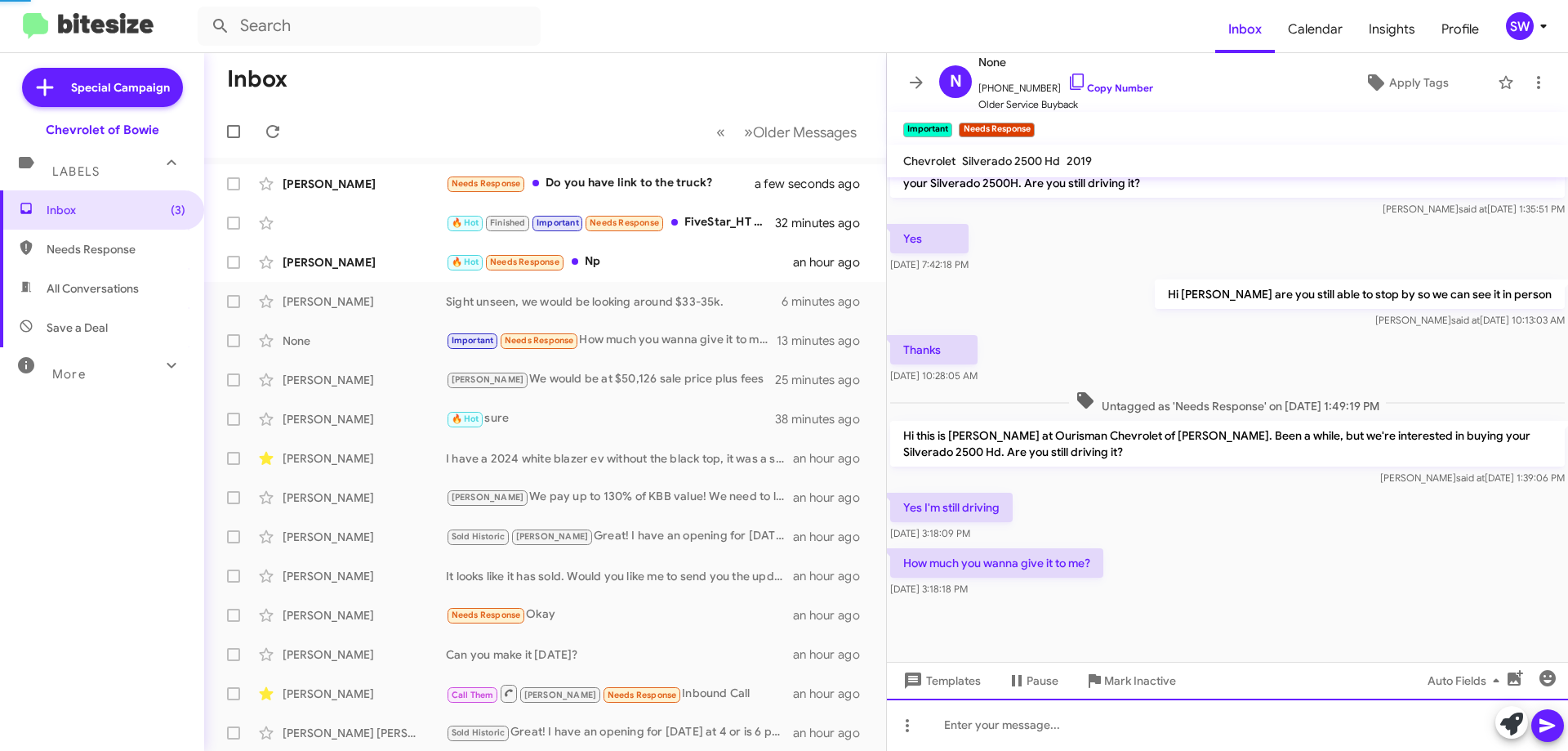
scroll to position [0, 0]
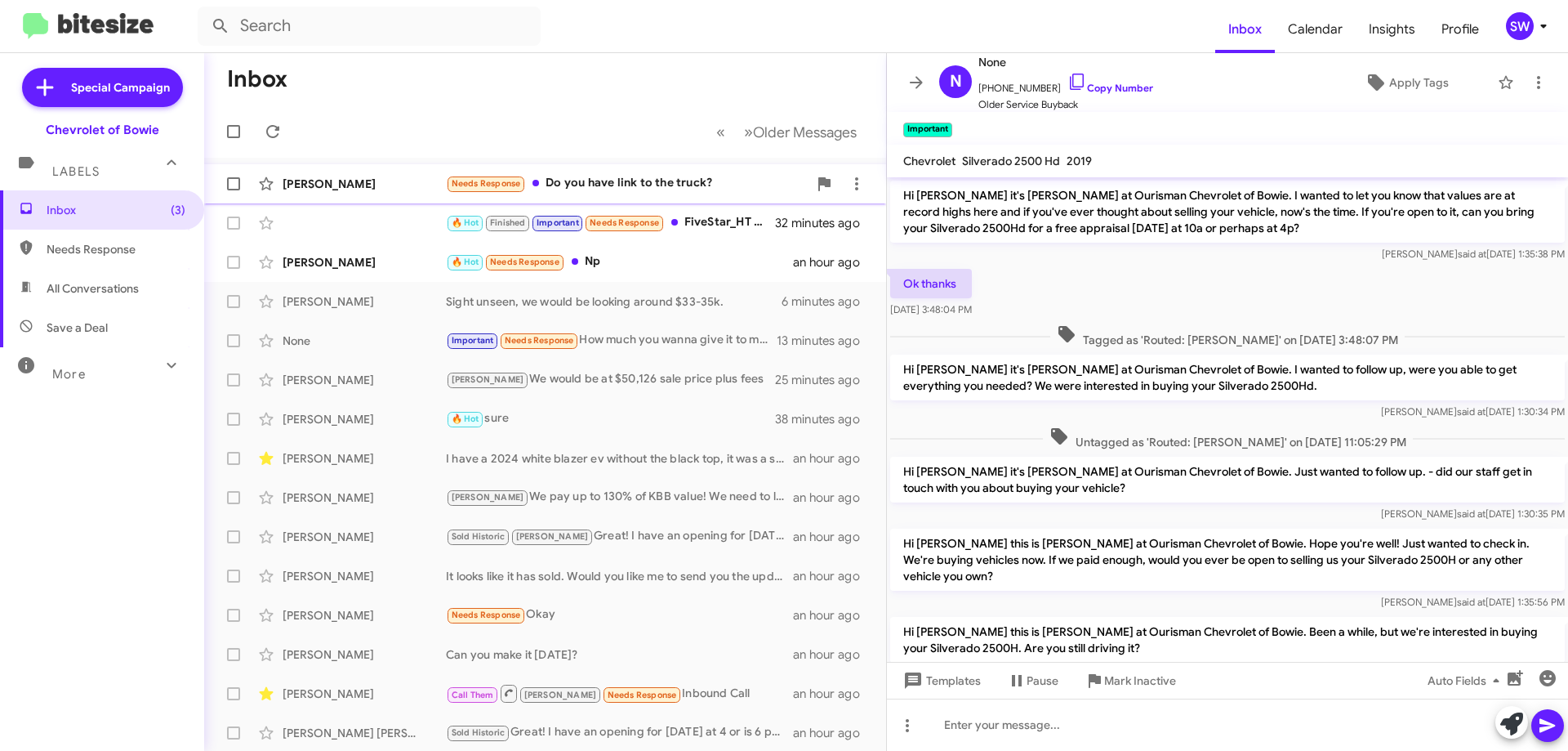
click at [649, 183] on div "Needs Response Do you have link to the truck?" at bounding box center [627, 183] width 361 height 19
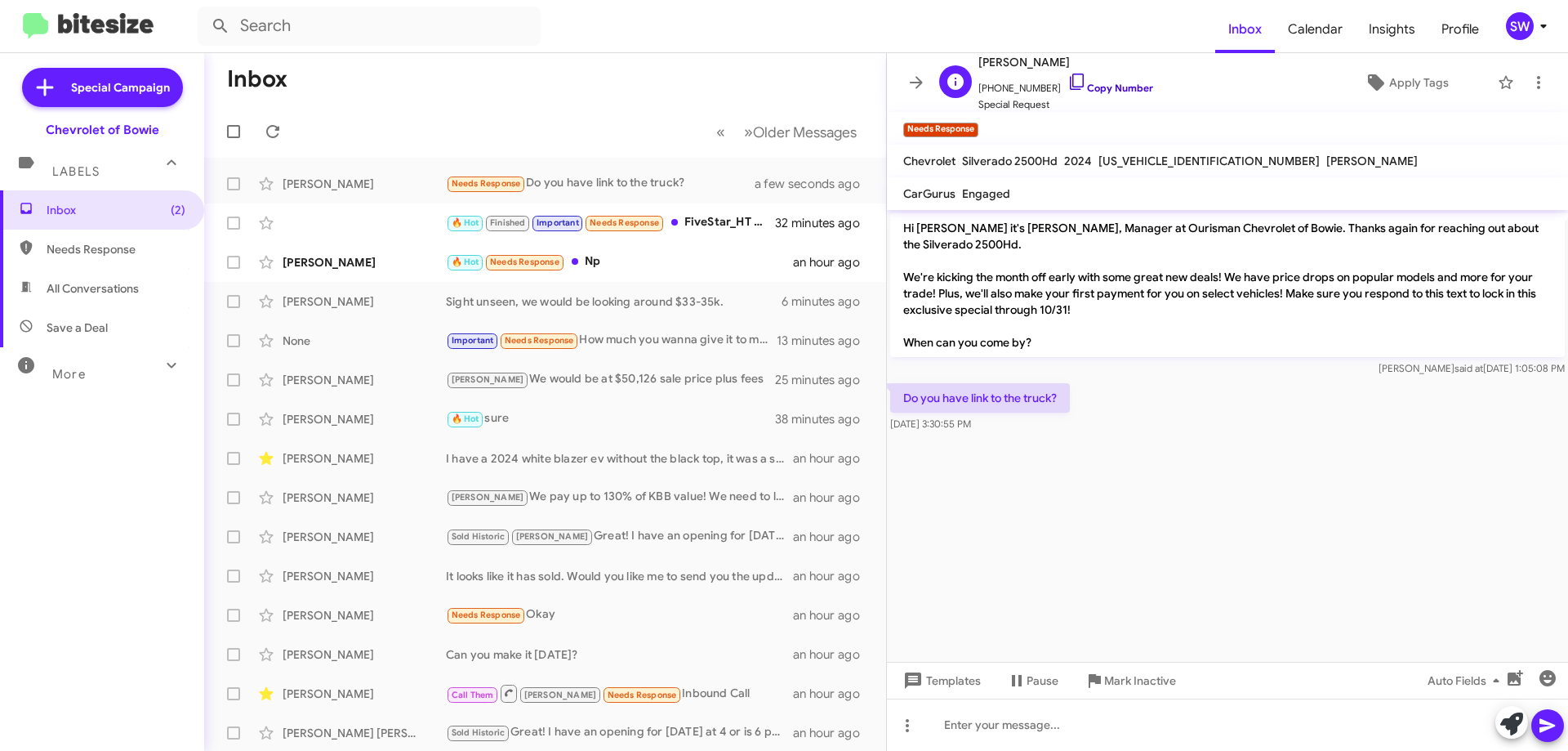
drag, startPoint x: 1065, startPoint y: 76, endPoint x: 1118, endPoint y: 101, distance: 58.6
click at [1067, 76] on icon at bounding box center [1077, 82] width 20 height 20
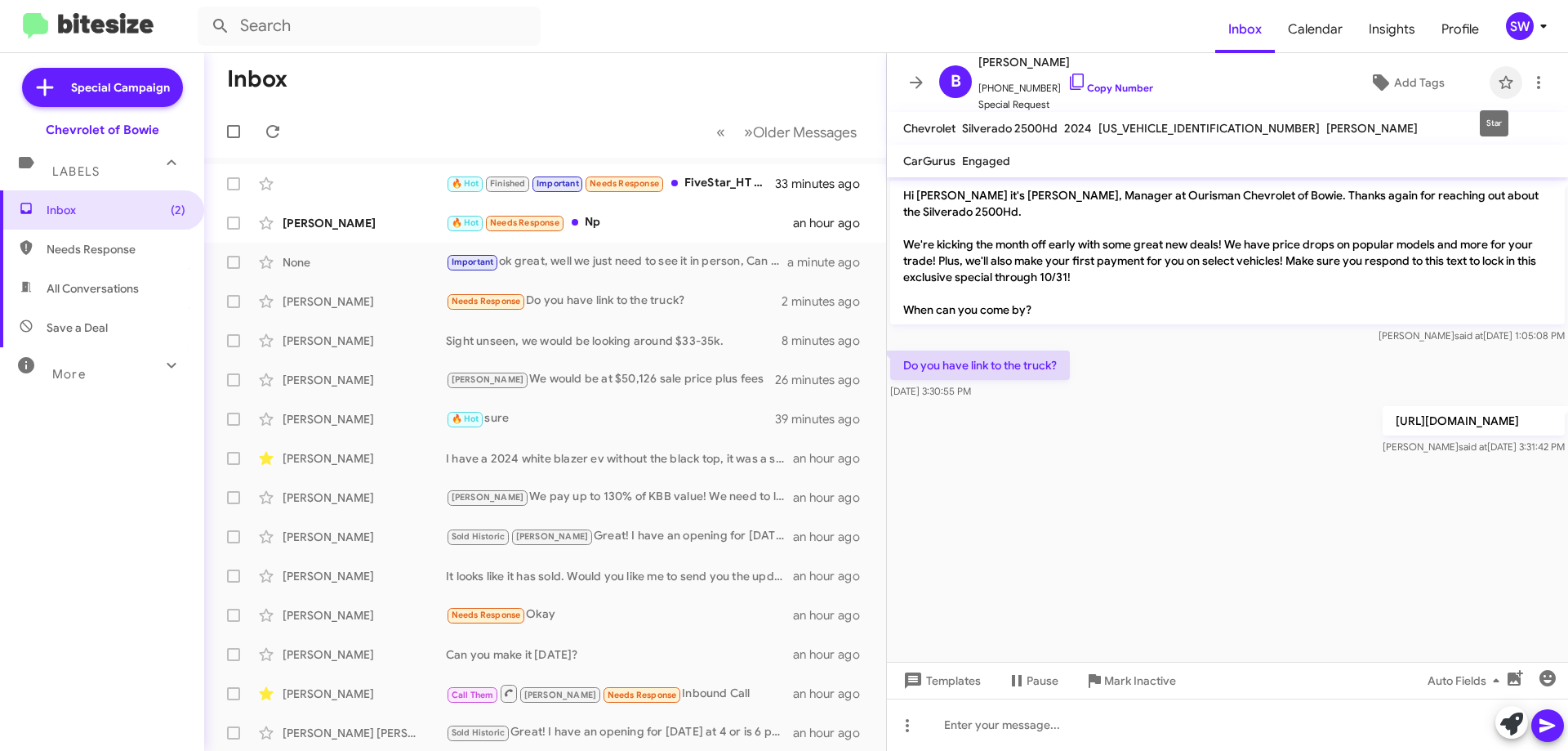
drag, startPoint x: 1497, startPoint y: 80, endPoint x: 1375, endPoint y: 162, distance: 147.0
click at [1499, 81] on icon at bounding box center [1505, 82] width 13 height 13
click at [1523, 22] on div "SW" at bounding box center [1519, 26] width 28 height 28
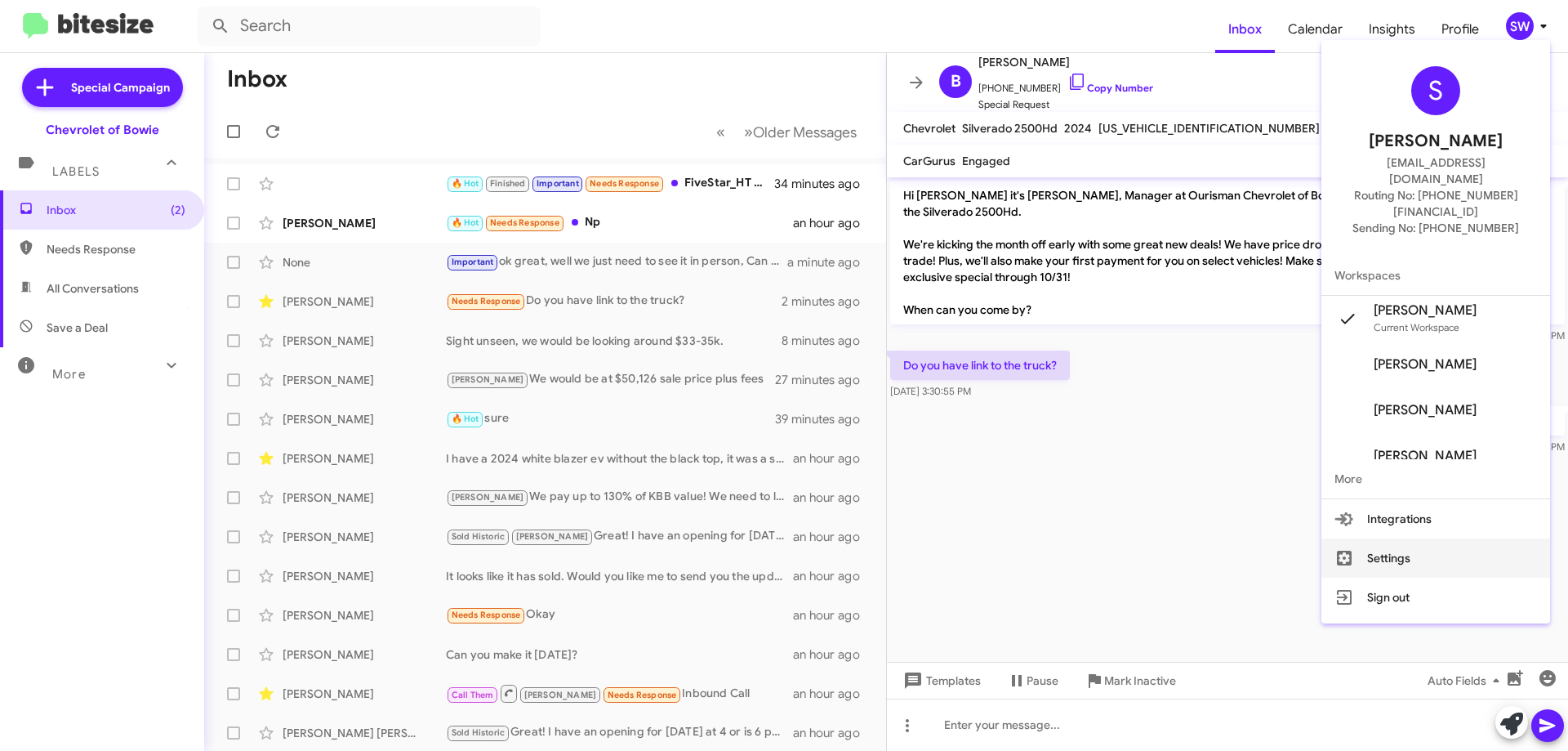
drag, startPoint x: 1381, startPoint y: 529, endPoint x: 1368, endPoint y: 519, distance: 16.4
click at [1380, 539] on button "Settings" at bounding box center [1436, 559] width 228 height 40
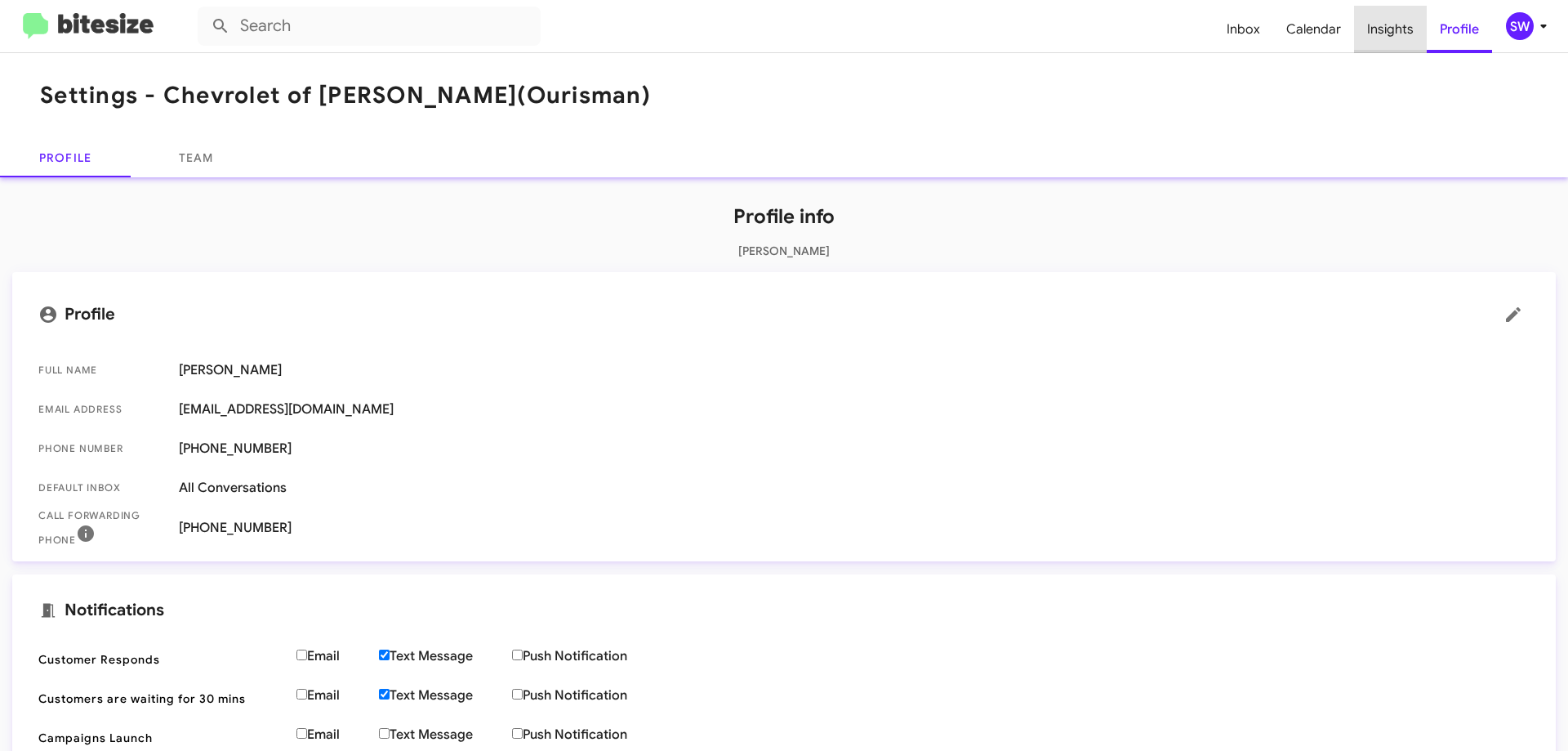
drag, startPoint x: 1417, startPoint y: 25, endPoint x: 1410, endPoint y: 30, distance: 8.6
click at [1415, 27] on span "Insights" at bounding box center [1390, 29] width 73 height 48
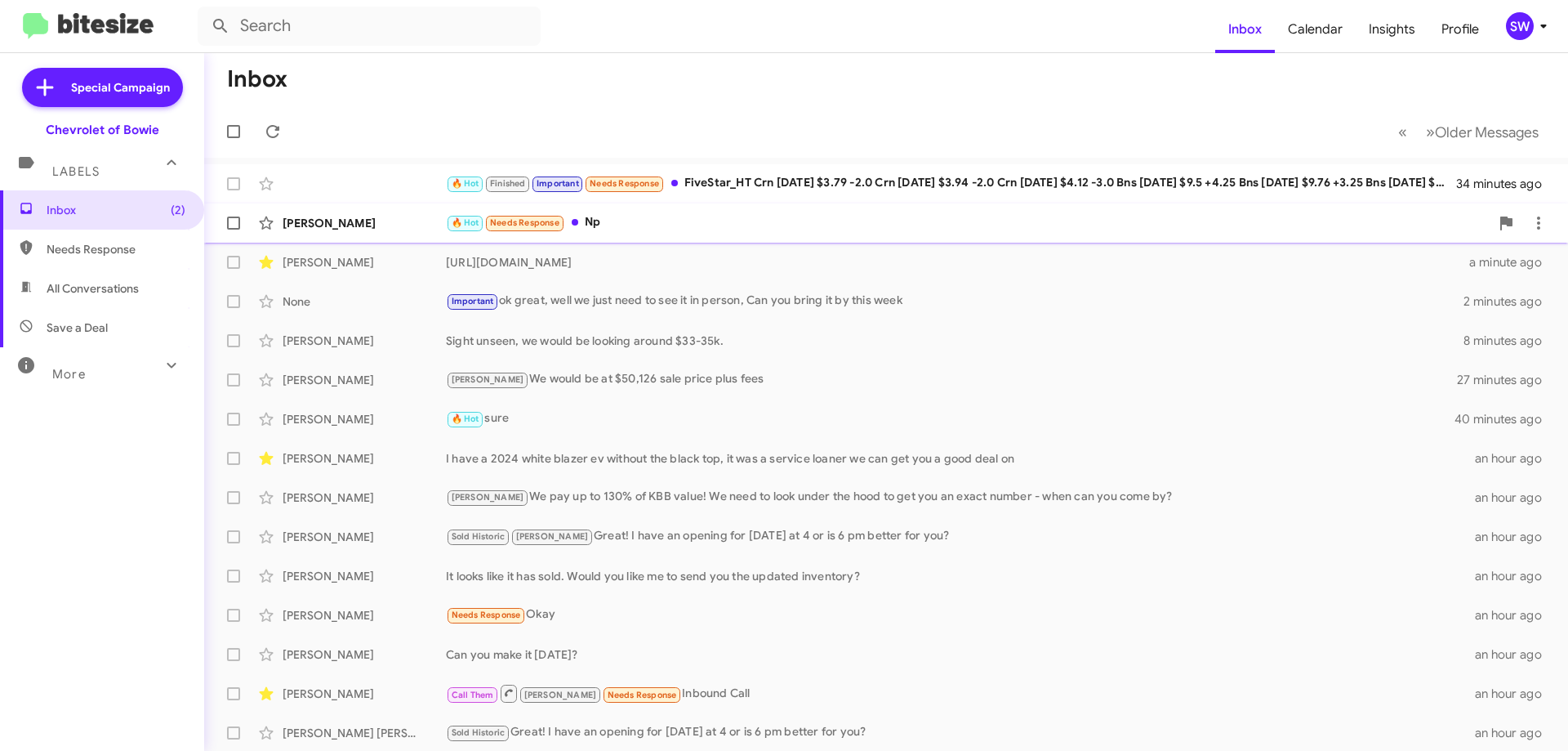
click at [639, 223] on div "🔥 Hot Needs Response Np" at bounding box center [967, 222] width 1044 height 19
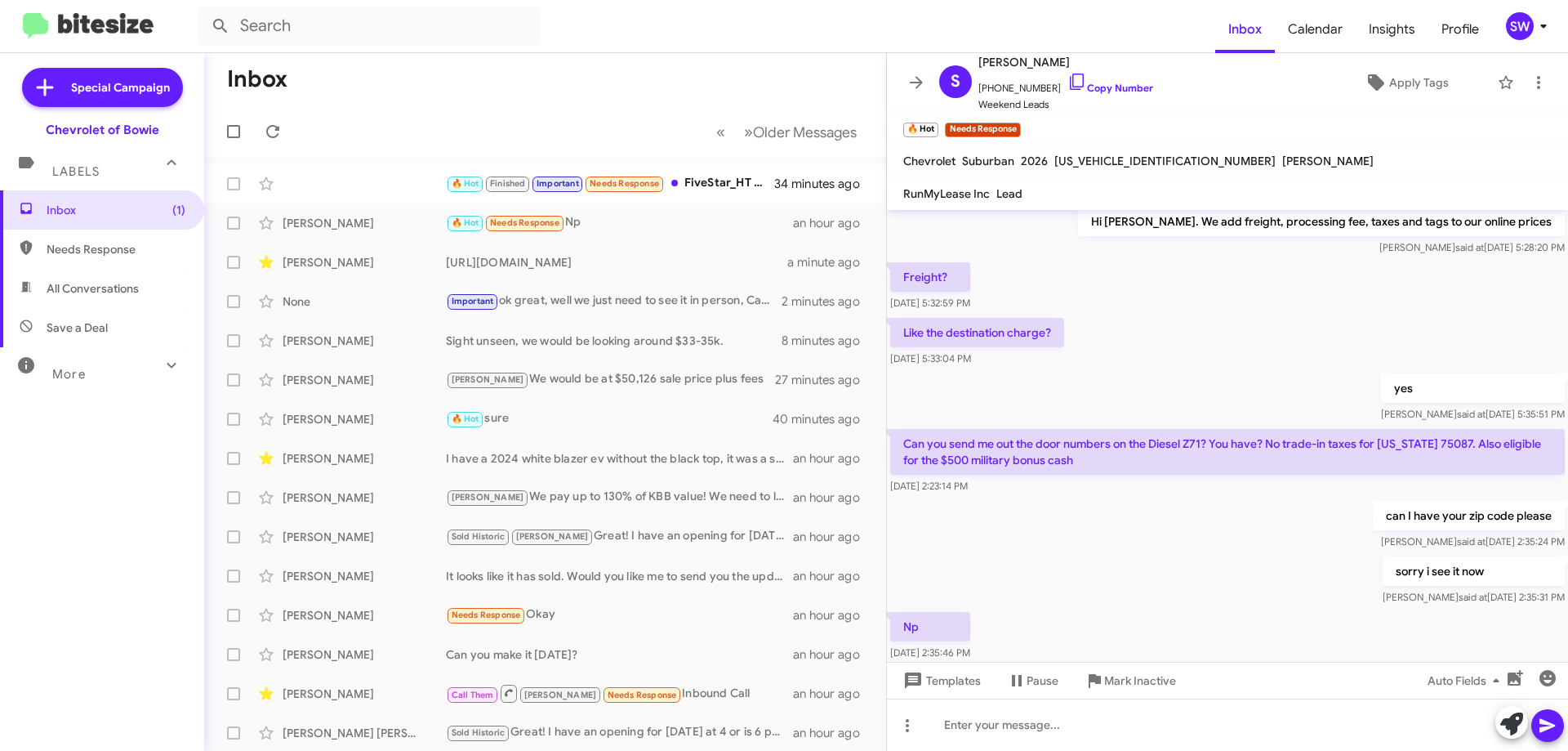
scroll to position [177, 0]
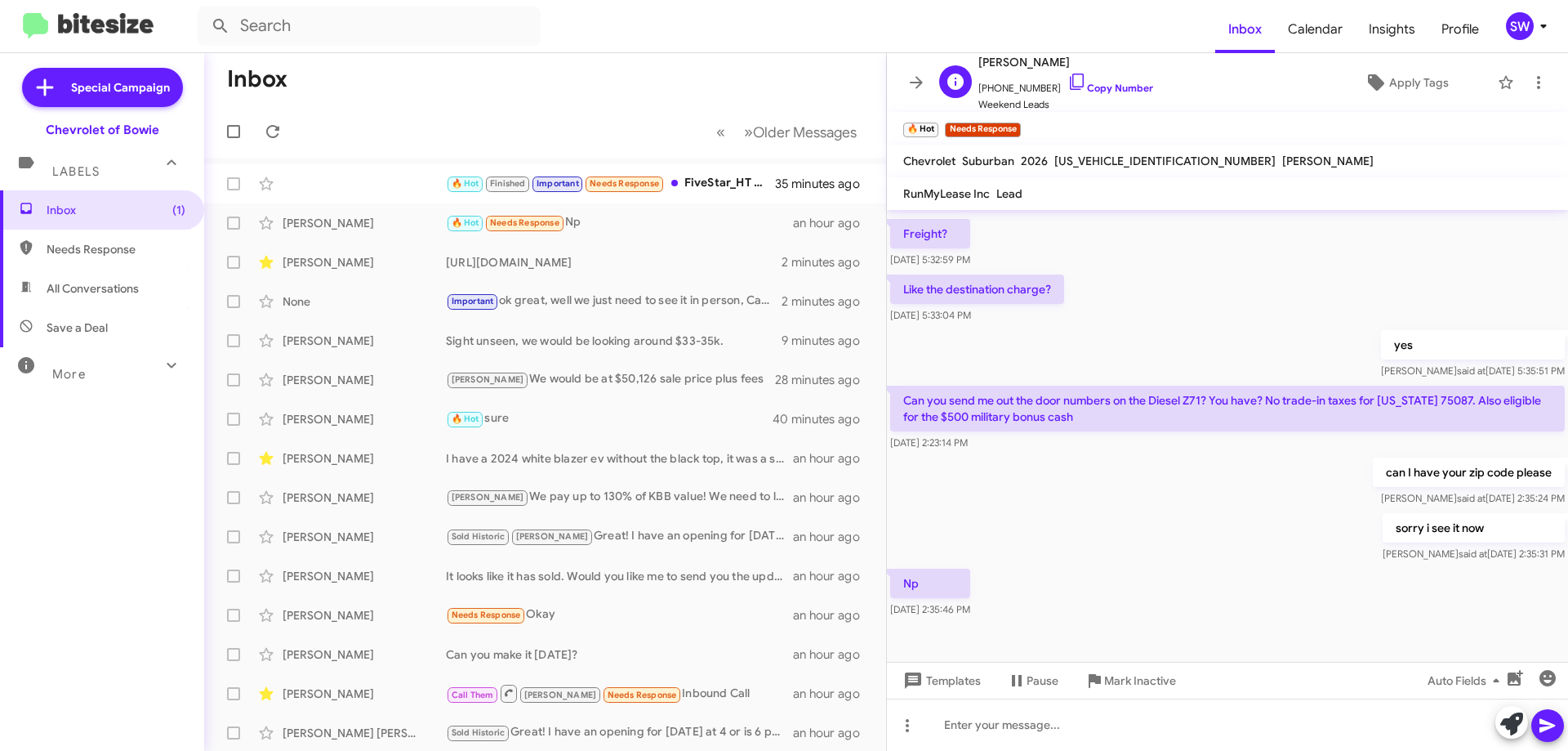
drag, startPoint x: 1062, startPoint y: 78, endPoint x: 1131, endPoint y: 104, distance: 73.7
click at [1067, 78] on icon at bounding box center [1077, 82] width 20 height 20
drag, startPoint x: 1058, startPoint y: 58, endPoint x: 993, endPoint y: 60, distance: 65.0
click at [980, 59] on span "[PERSON_NAME]" at bounding box center [1065, 62] width 174 height 20
copy span "[PERSON_NAME]"
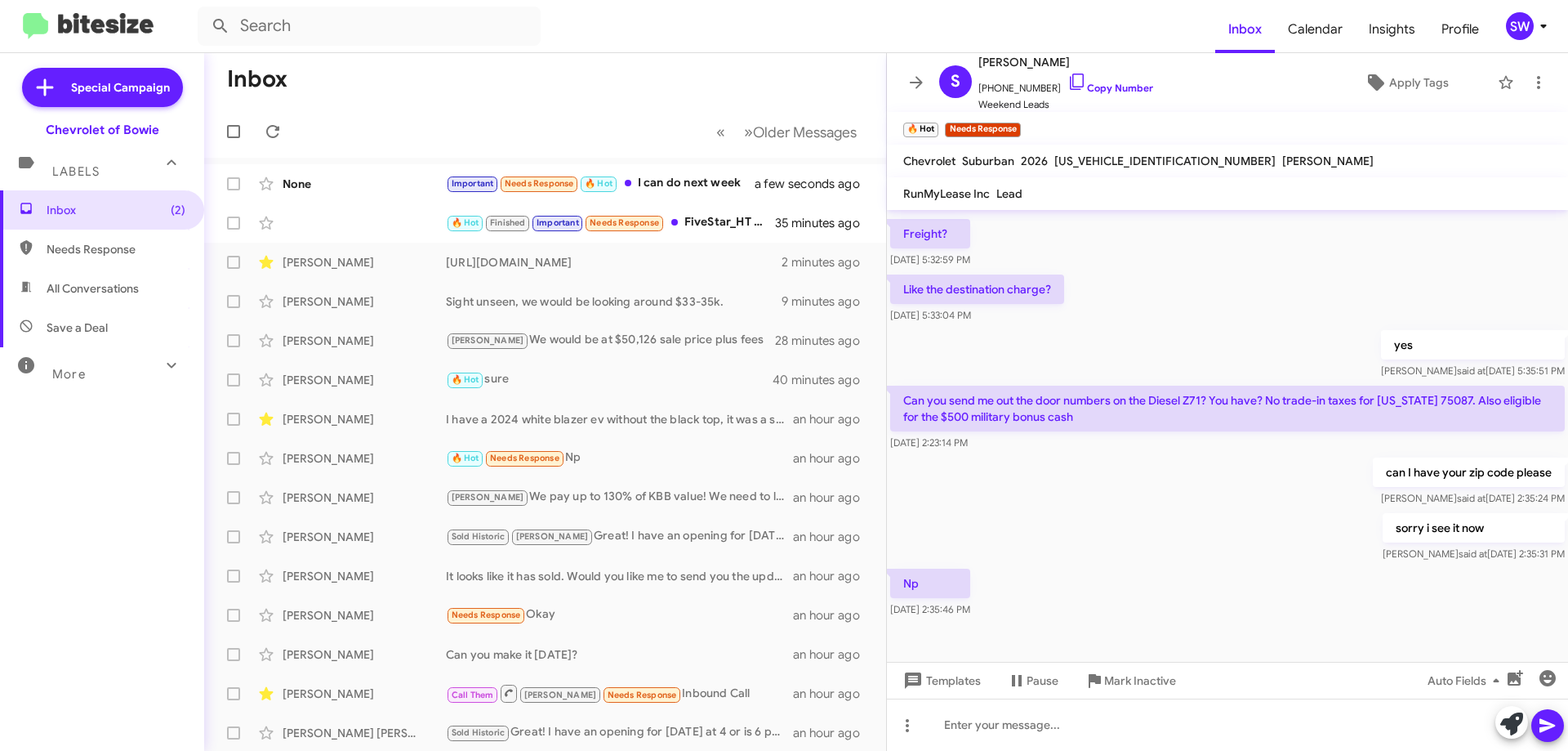
click at [1189, 189] on mat-toolbar "RunMyLease Inc Lead" at bounding box center [1228, 193] width 682 height 32
click at [601, 333] on div "Brian We would be at $50,126 sale price plus fees" at bounding box center [627, 340] width 361 height 19
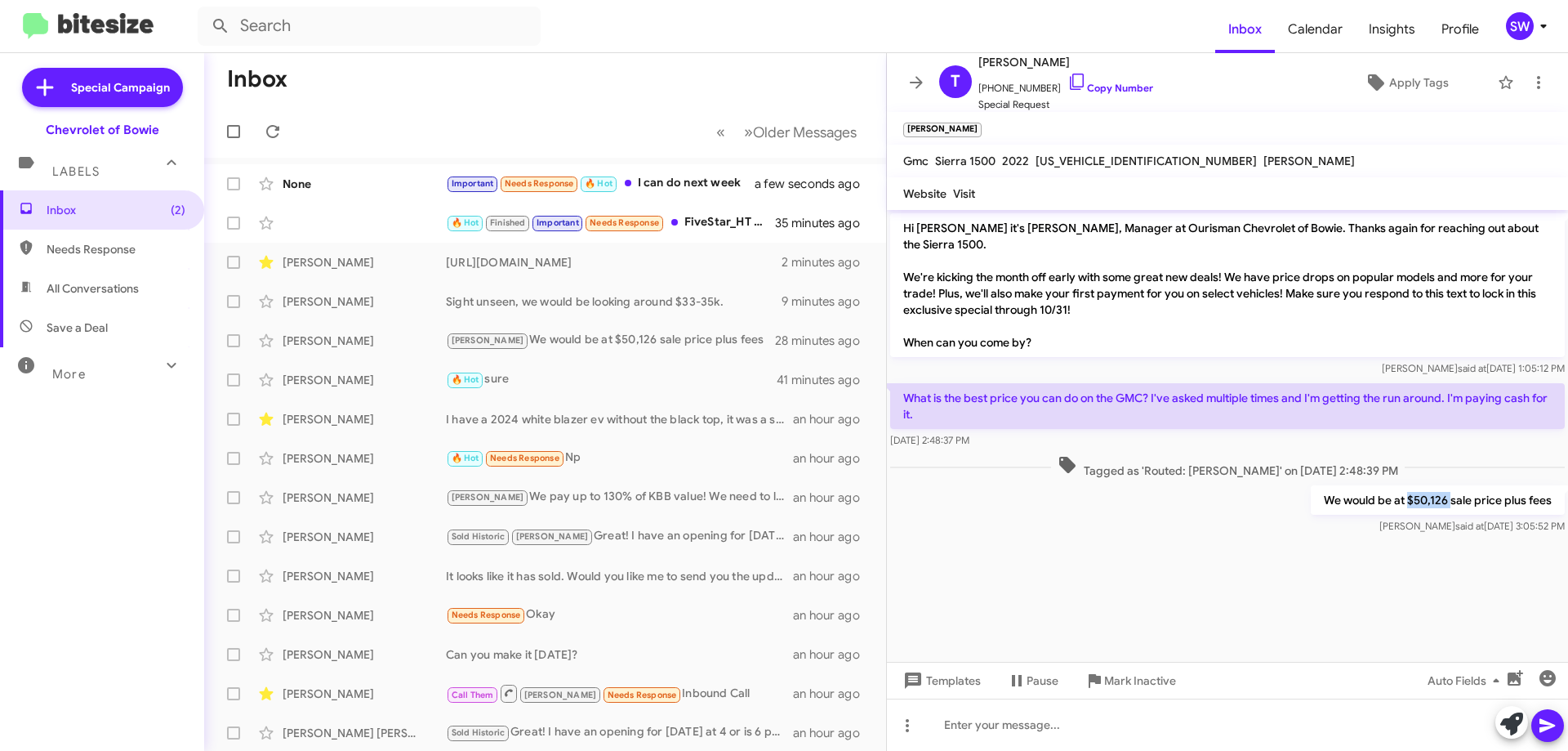
drag, startPoint x: 1407, startPoint y: 499, endPoint x: 1451, endPoint y: 499, distance: 44.0
click at [1451, 499] on p "We would be at $50,126 sale price plus fees" at bounding box center [1438, 500] width 254 height 30
drag, startPoint x: 1443, startPoint y: 500, endPoint x: 1404, endPoint y: 491, distance: 40.0
click at [1390, 469] on div "Tagged as 'Routed: Brian' on Oct 7, 2025 - 2:48:39 PM" at bounding box center [1227, 467] width 674 height 23
drag, startPoint x: 1407, startPoint y: 497, endPoint x: 1508, endPoint y: 498, distance: 101.0
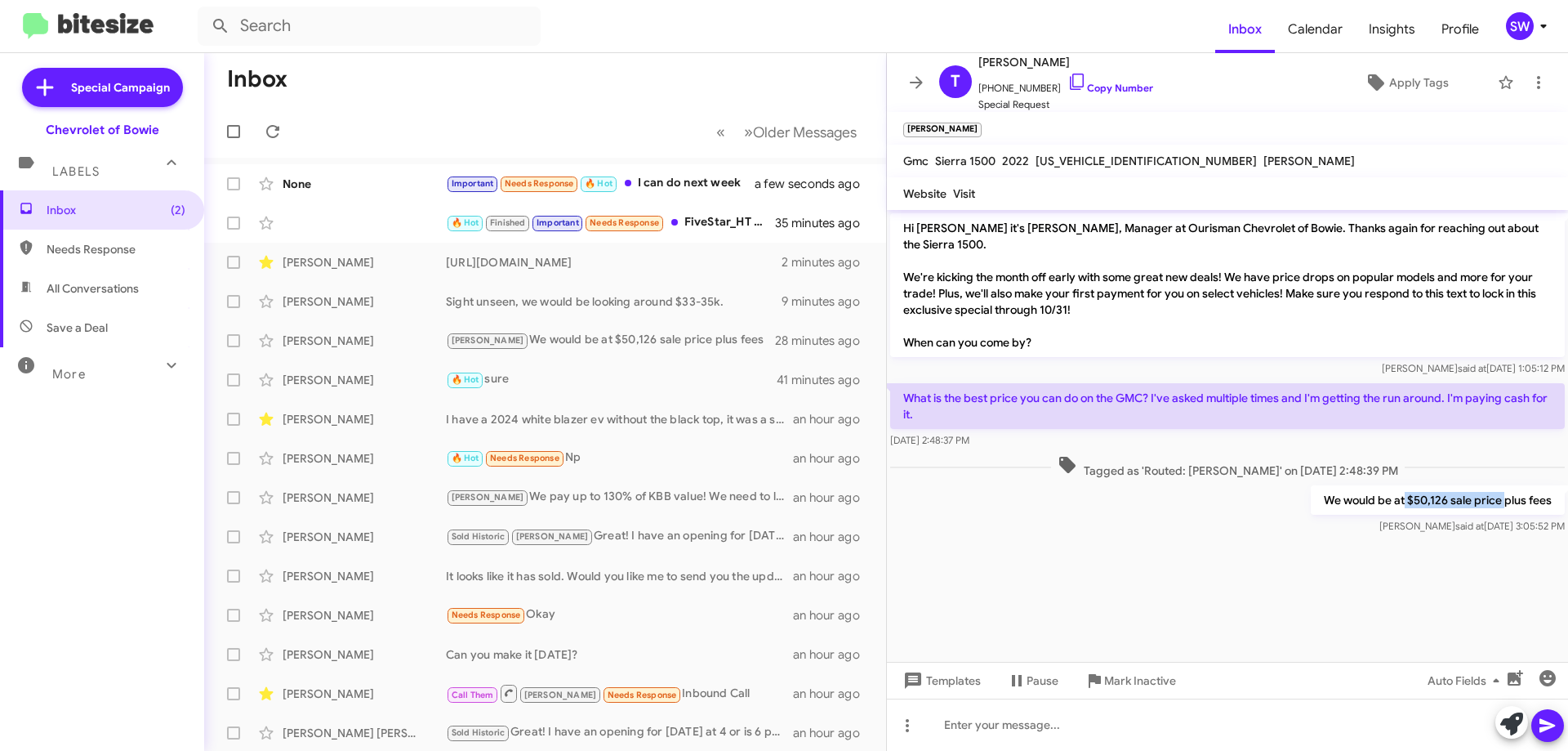
click at [1508, 498] on p "We would be at $50,126 sale price plus fees" at bounding box center [1438, 500] width 254 height 30
drag, startPoint x: 1491, startPoint y: 501, endPoint x: 1444, endPoint y: 492, distance: 47.9
click at [1392, 485] on div "We would be at $50,126 sale price plus fees Stephanie said at Oct 7, 2025, 3:05…" at bounding box center [1228, 510] width 682 height 56
drag, startPoint x: 1407, startPoint y: 497, endPoint x: 1529, endPoint y: 506, distance: 122.3
click at [1551, 501] on p "We would be at $50,126 sale price plus fees" at bounding box center [1438, 500] width 254 height 30
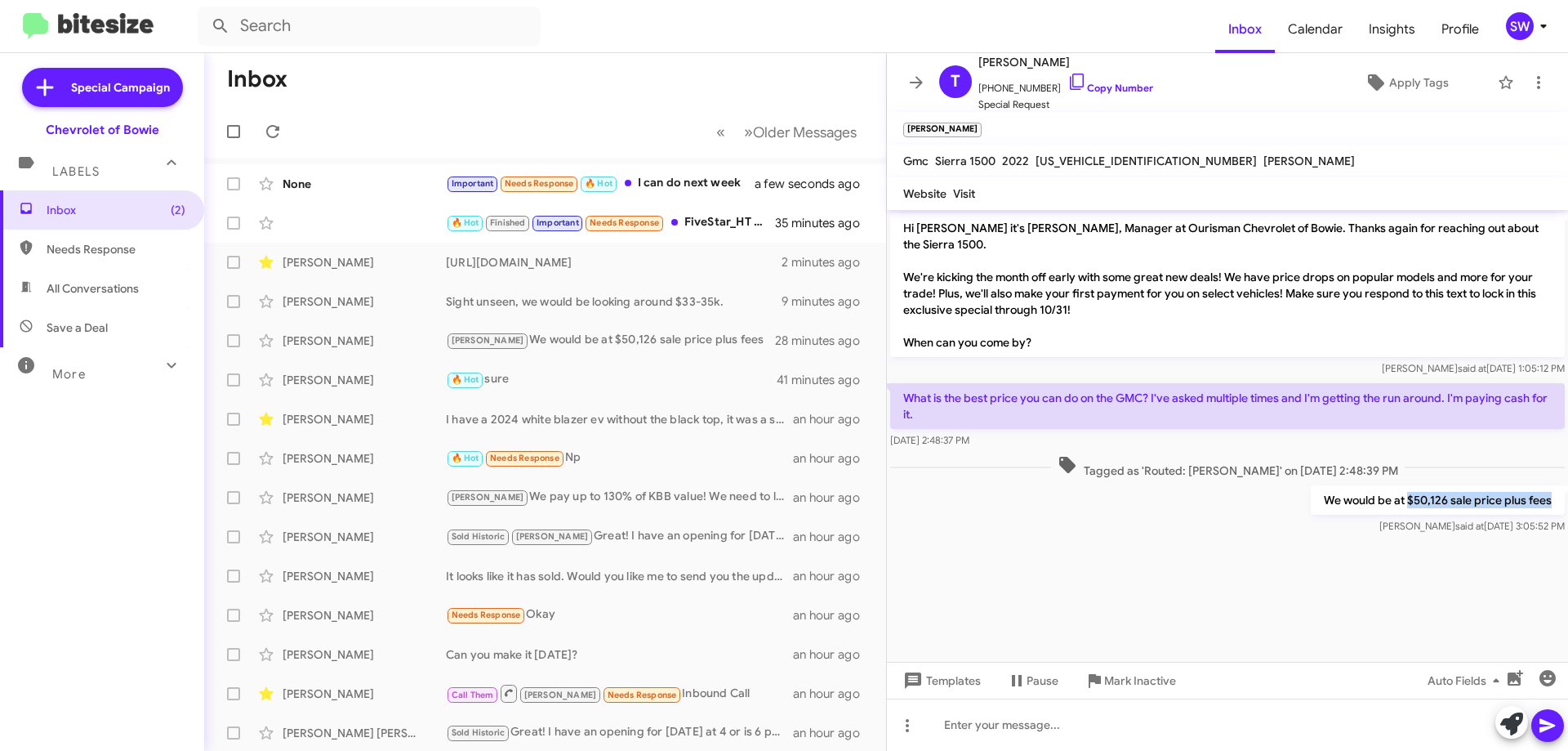
copy p "$50,126 sale price plus fees"
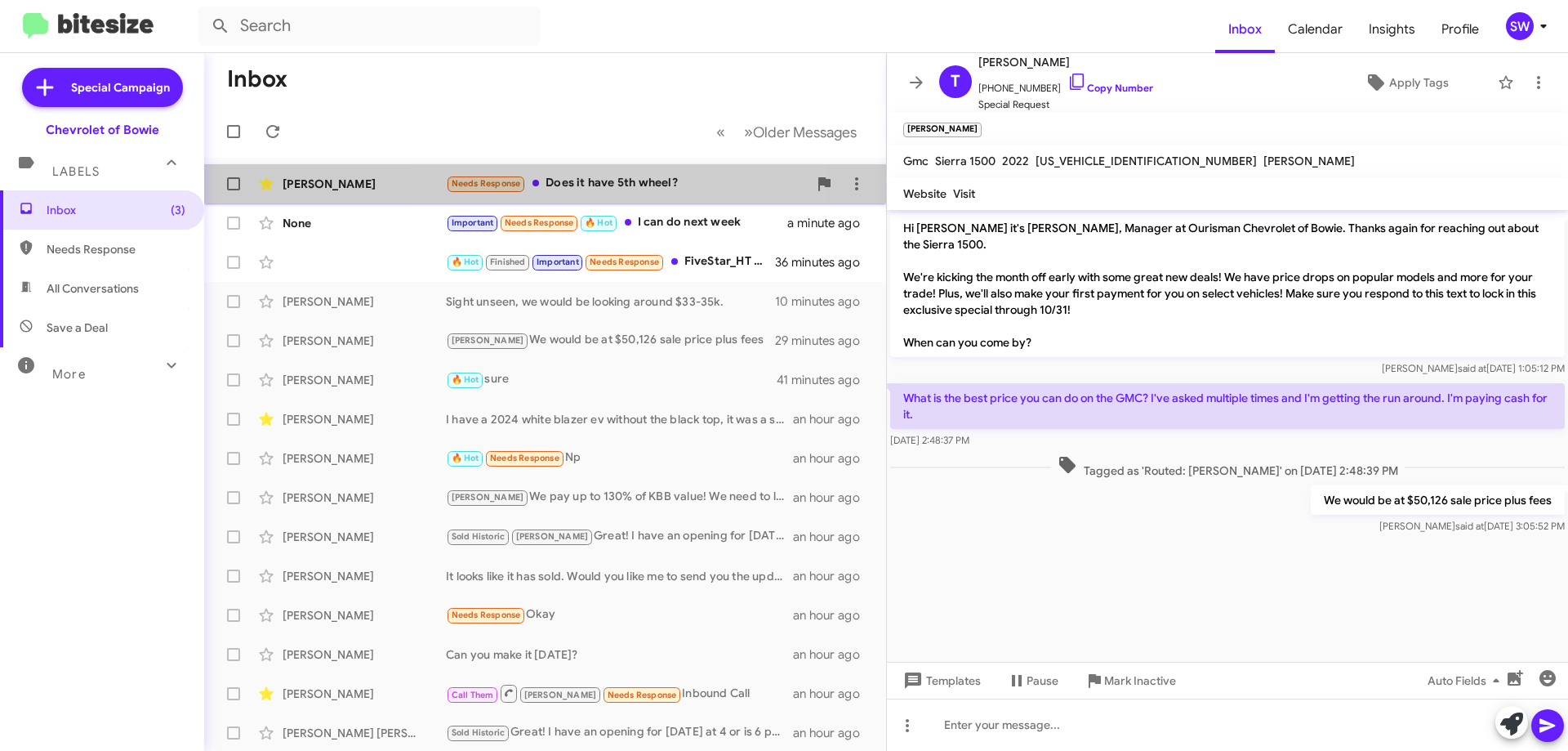
drag, startPoint x: 581, startPoint y: 187, endPoint x: 638, endPoint y: 186, distance: 57.0
click at [582, 187] on div "Needs Response Does it have 5th wheel?" at bounding box center [627, 183] width 361 height 19
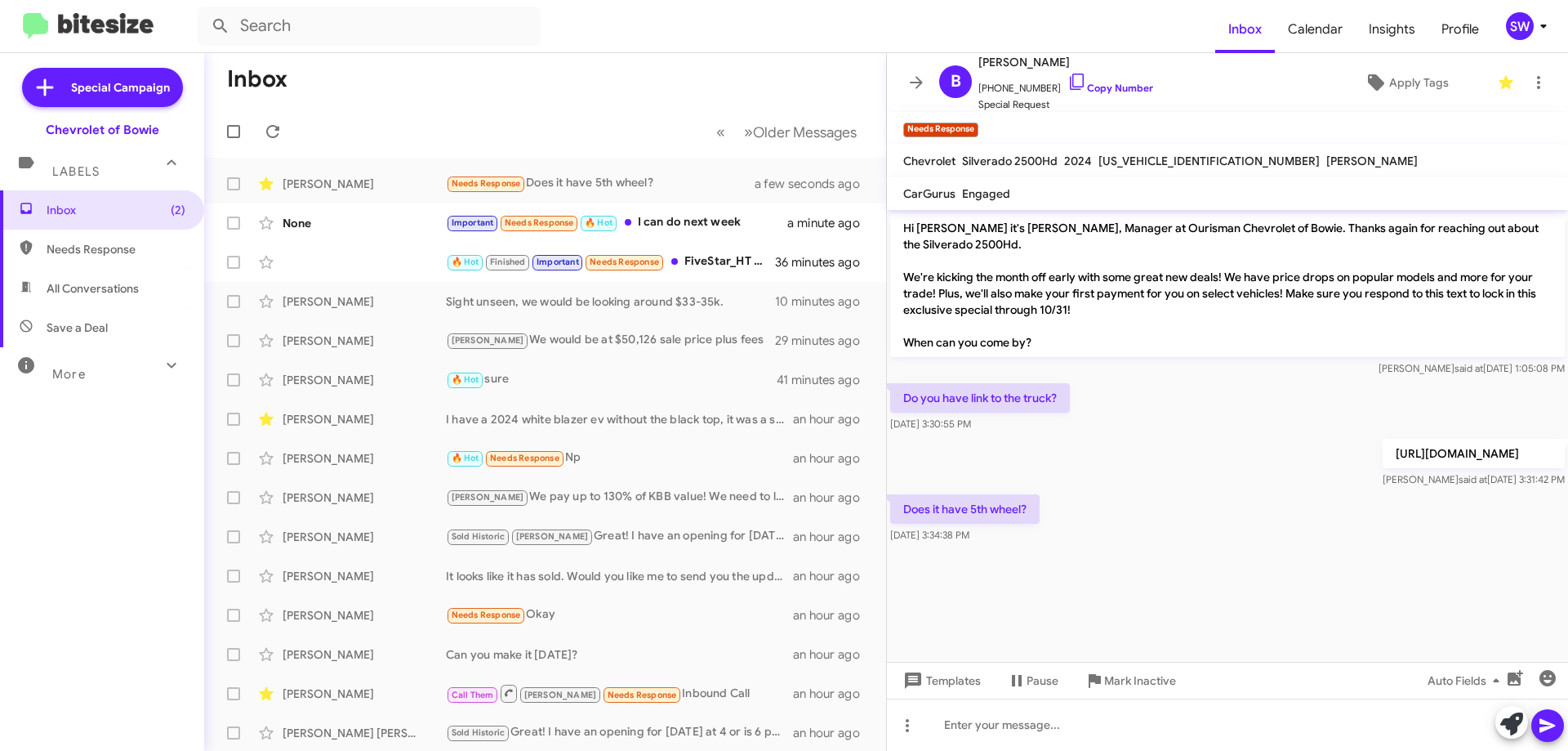
click at [1383, 461] on p "https://www.bowiechevy.com/used/chevrolet/2024-chevrolet-silverado-2500-hd-19bb…" at bounding box center [1474, 453] width 183 height 30
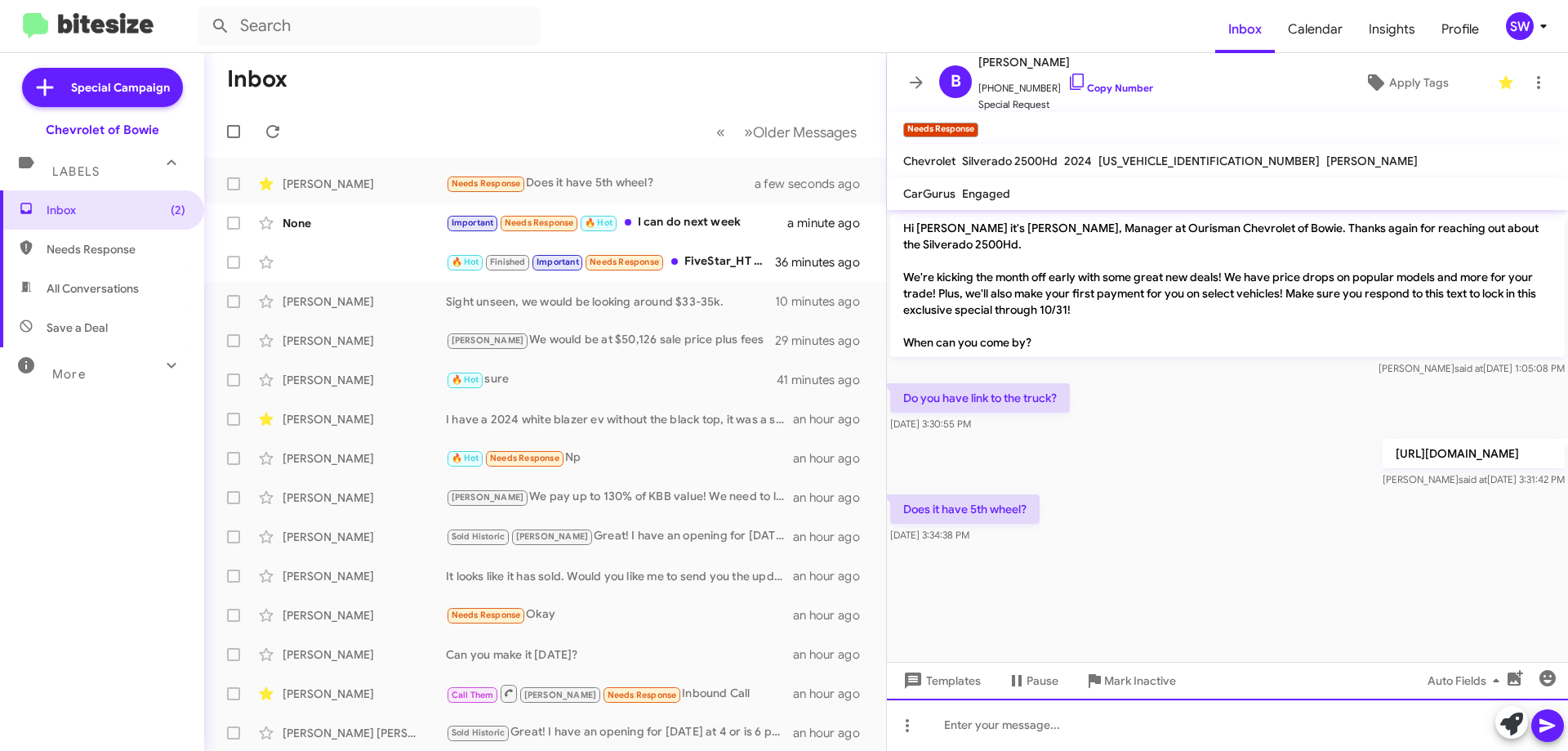
click at [1033, 729] on div at bounding box center [1228, 725] width 682 height 52
click at [1002, 731] on div at bounding box center [1228, 725] width 682 height 52
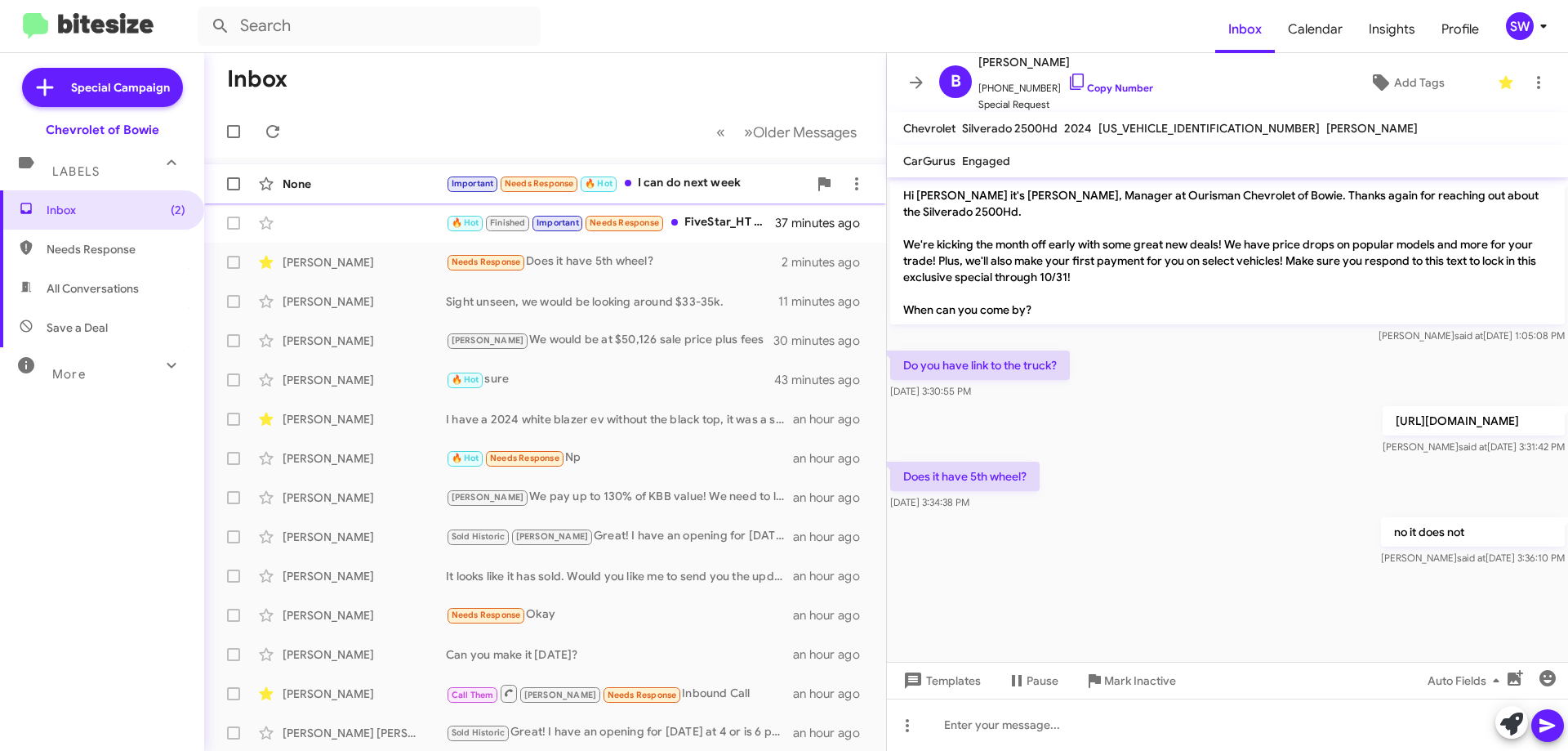
drag, startPoint x: 666, startPoint y: 174, endPoint x: 835, endPoint y: 165, distance: 169.2
click at [668, 174] on div "None Important Needs Response 🔥 Hot I can do next week 2 minutes ago" at bounding box center [546, 183] width 656 height 32
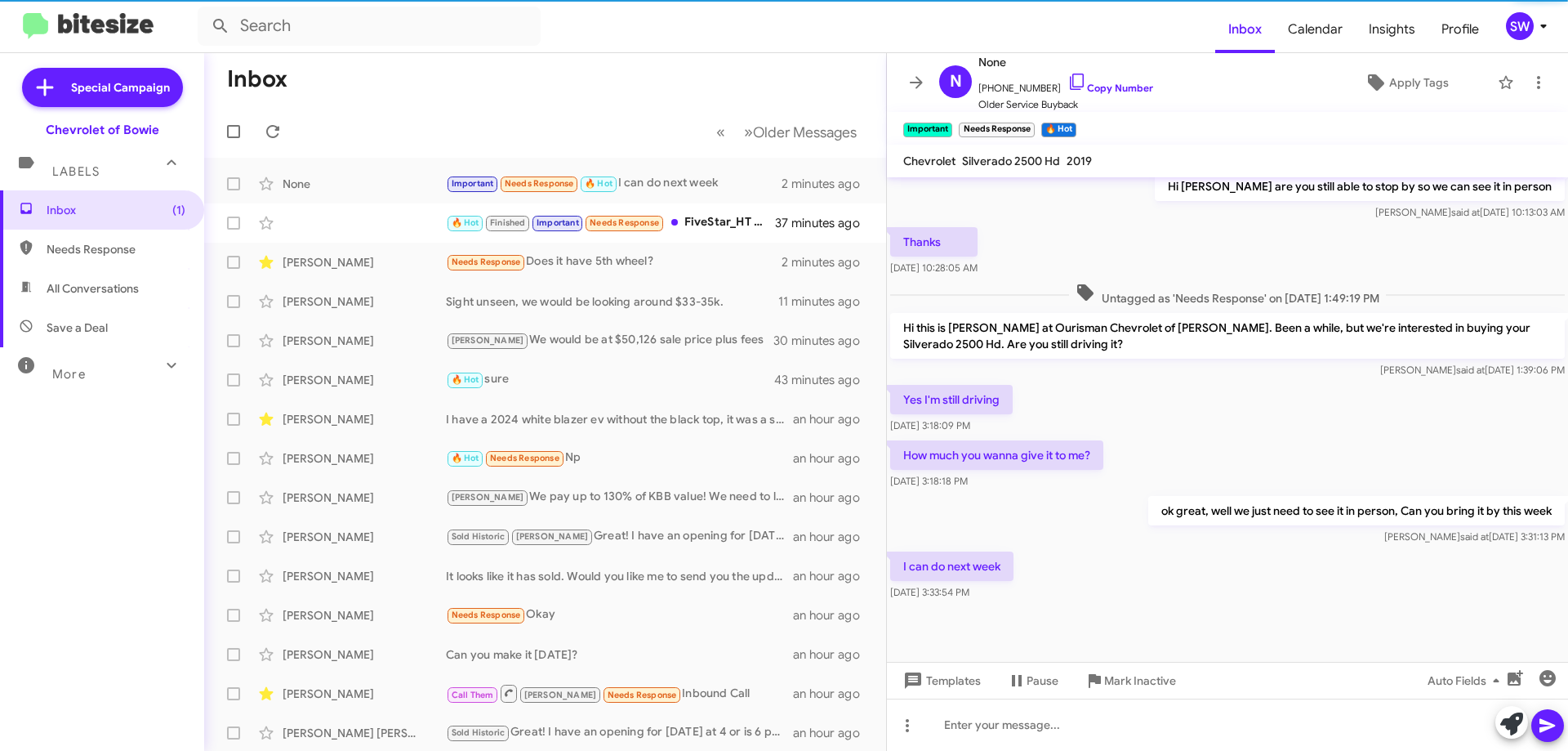
scroll to position [585, 0]
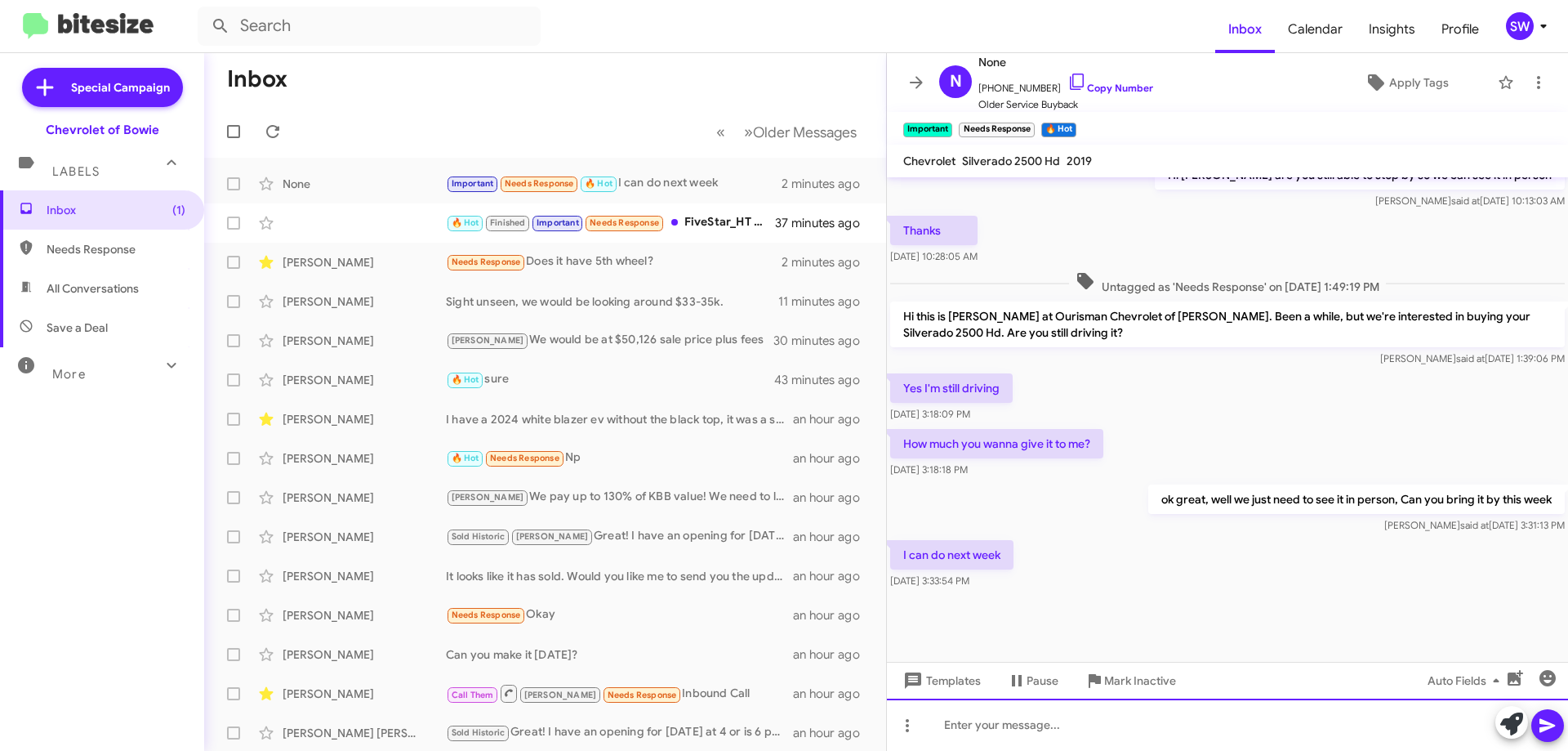
click at [1046, 726] on div at bounding box center [1228, 725] width 682 height 52
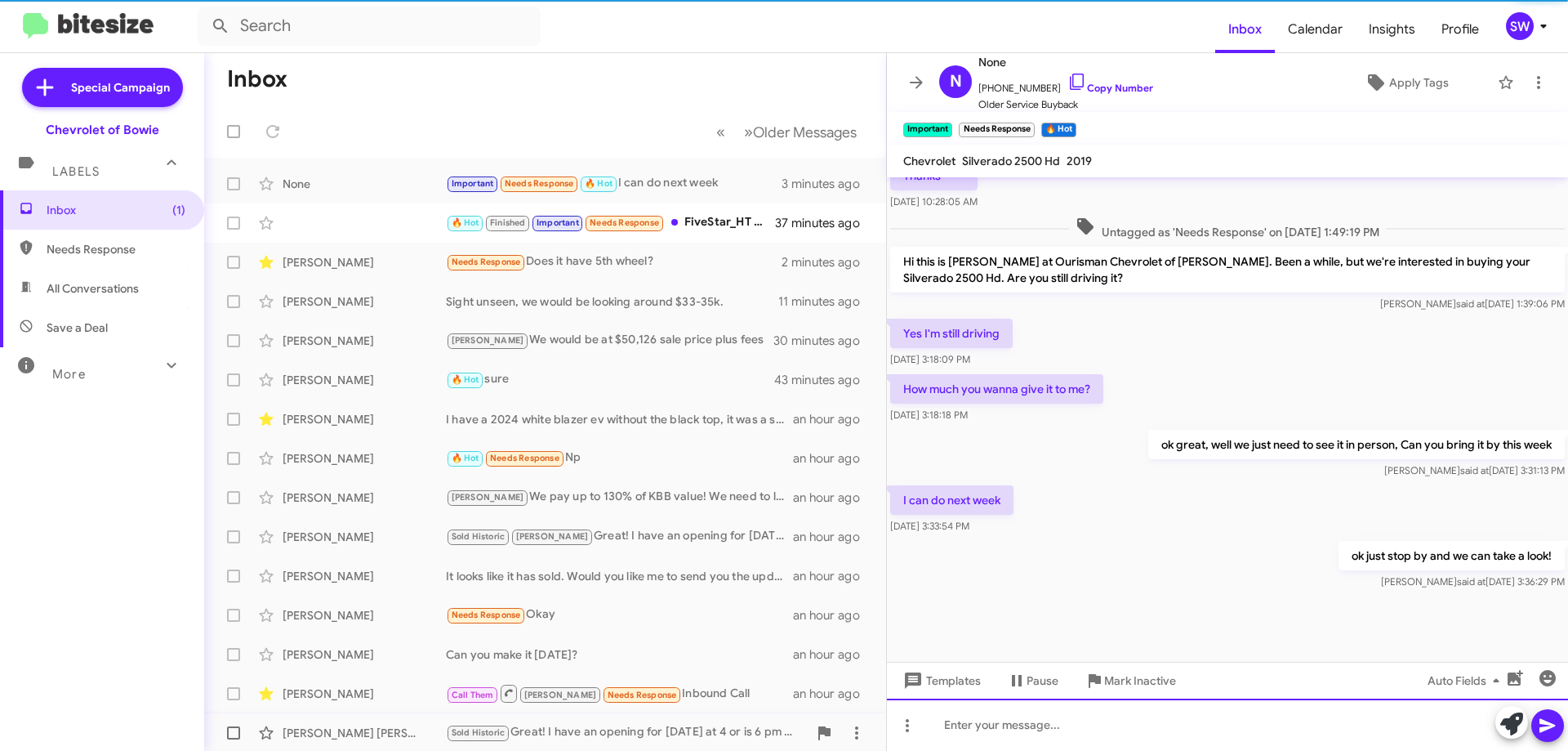
scroll to position [644, 0]
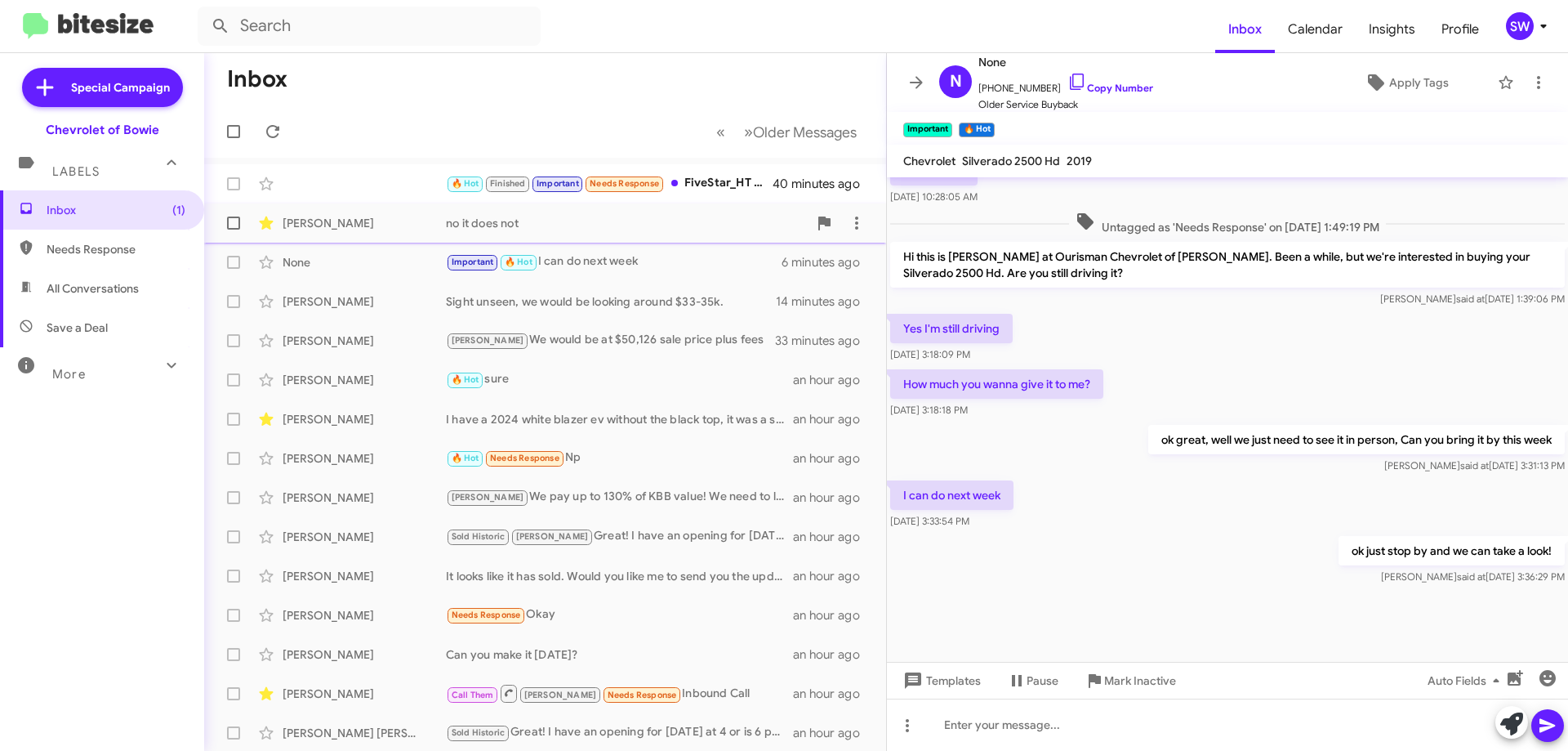
click at [541, 237] on div "Blake Peltz no it does not 3 minutes ago" at bounding box center [546, 223] width 656 height 32
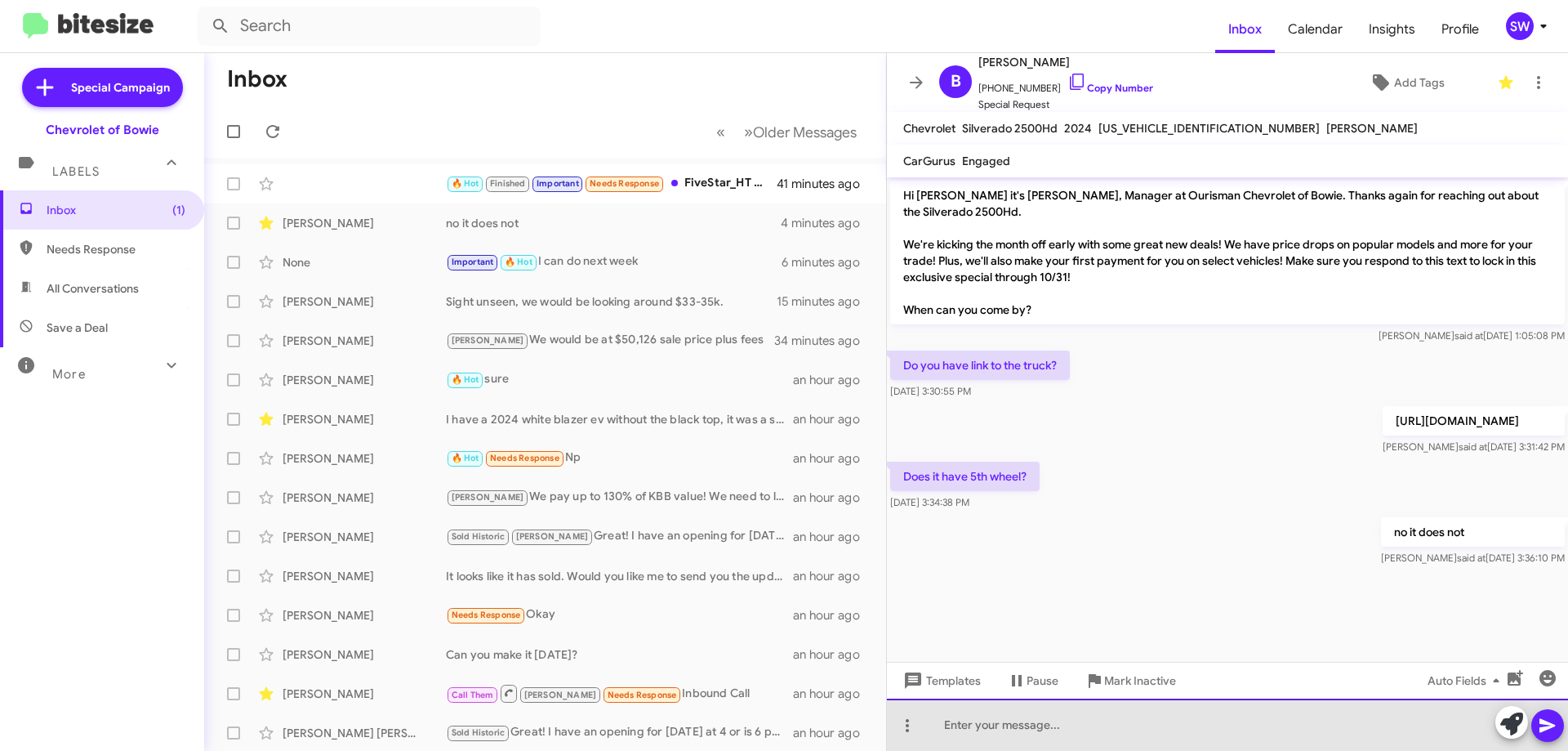
click at [1040, 734] on div at bounding box center [1228, 725] width 682 height 52
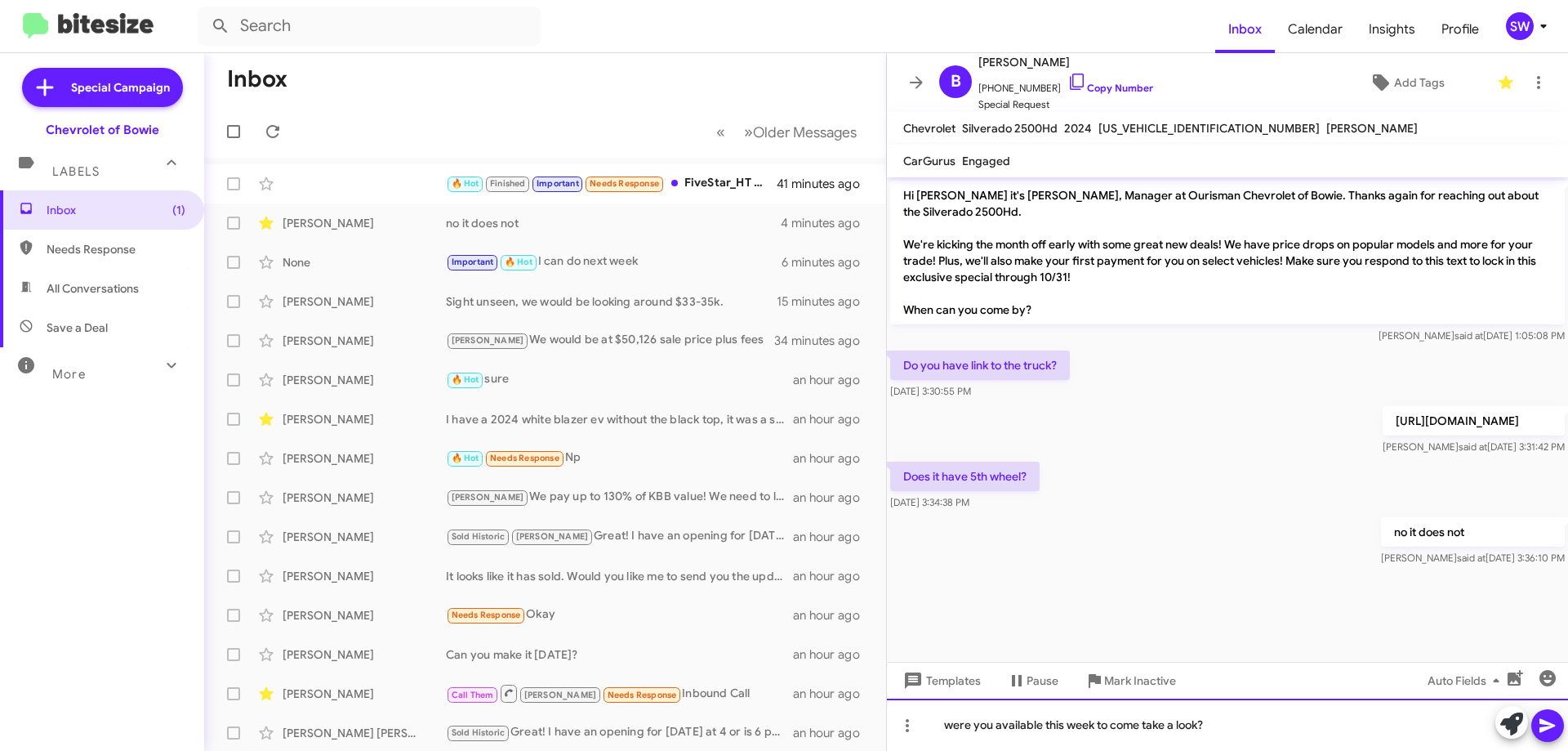
click at [950, 722] on div "were you available this week to come take a look?" at bounding box center [1228, 725] width 682 height 52
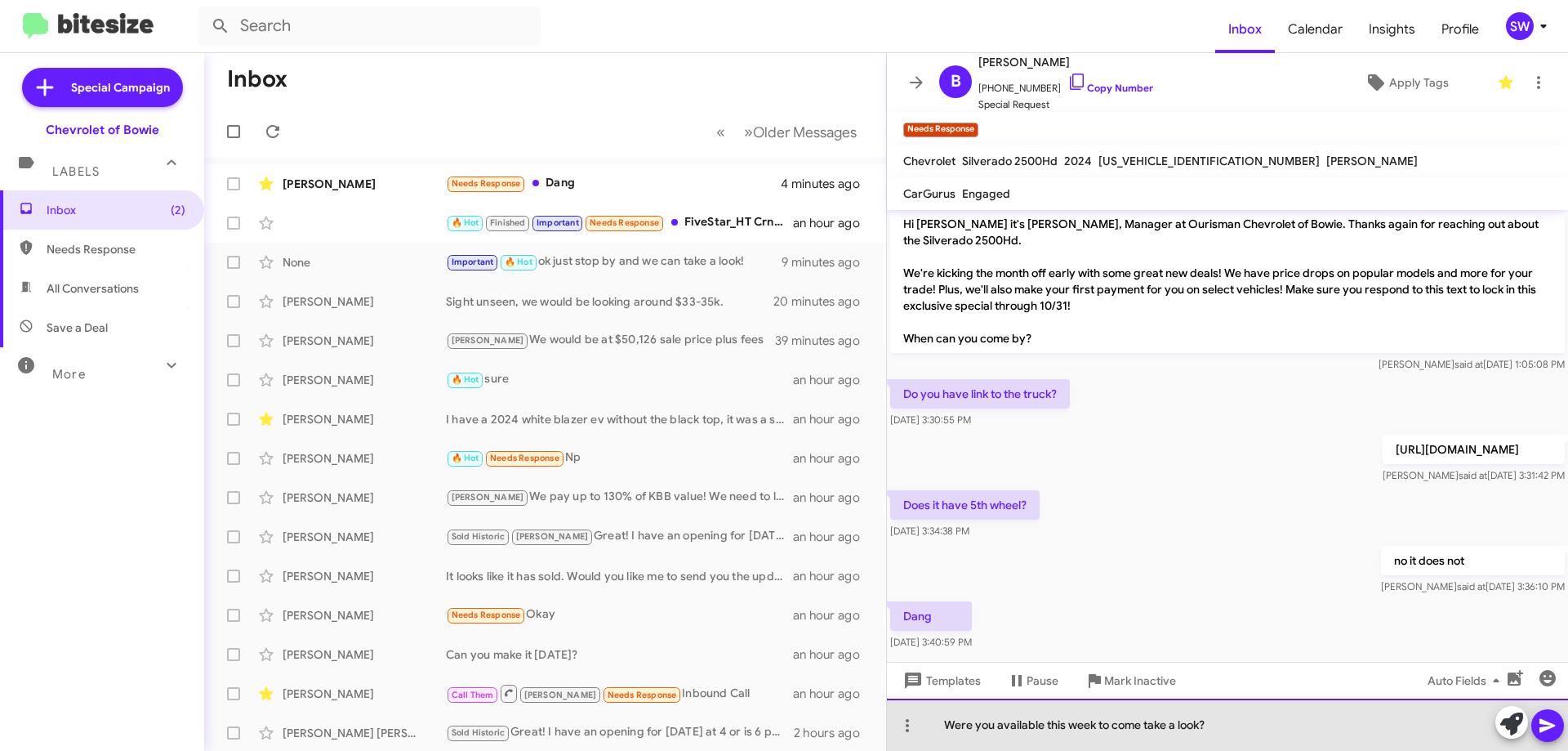
drag, startPoint x: 1230, startPoint y: 729, endPoint x: 1252, endPoint y: 724, distance: 22.6
click at [1230, 729] on div "Were you available this week to come take a look?" at bounding box center [1228, 725] width 682 height 52
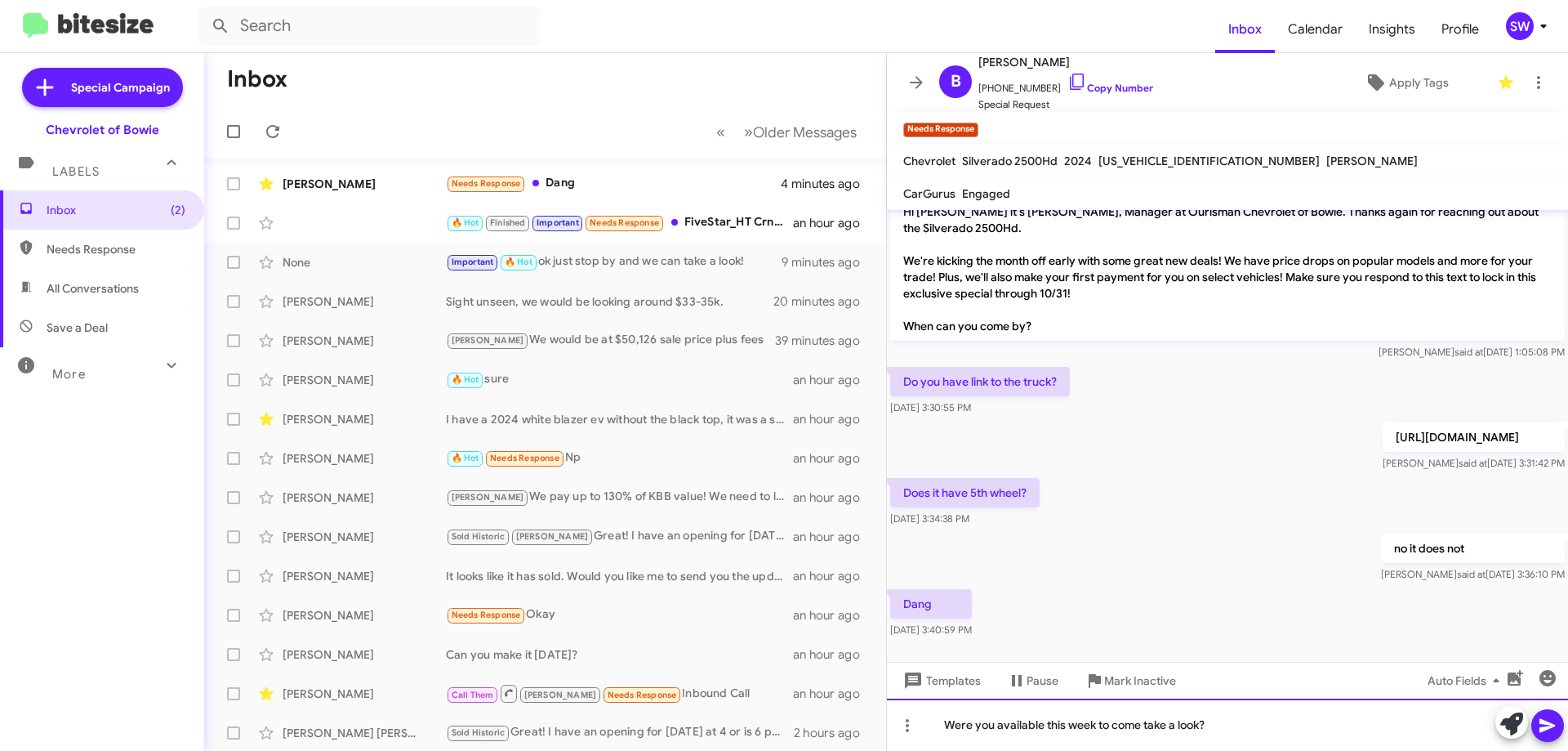
scroll to position [37, 0]
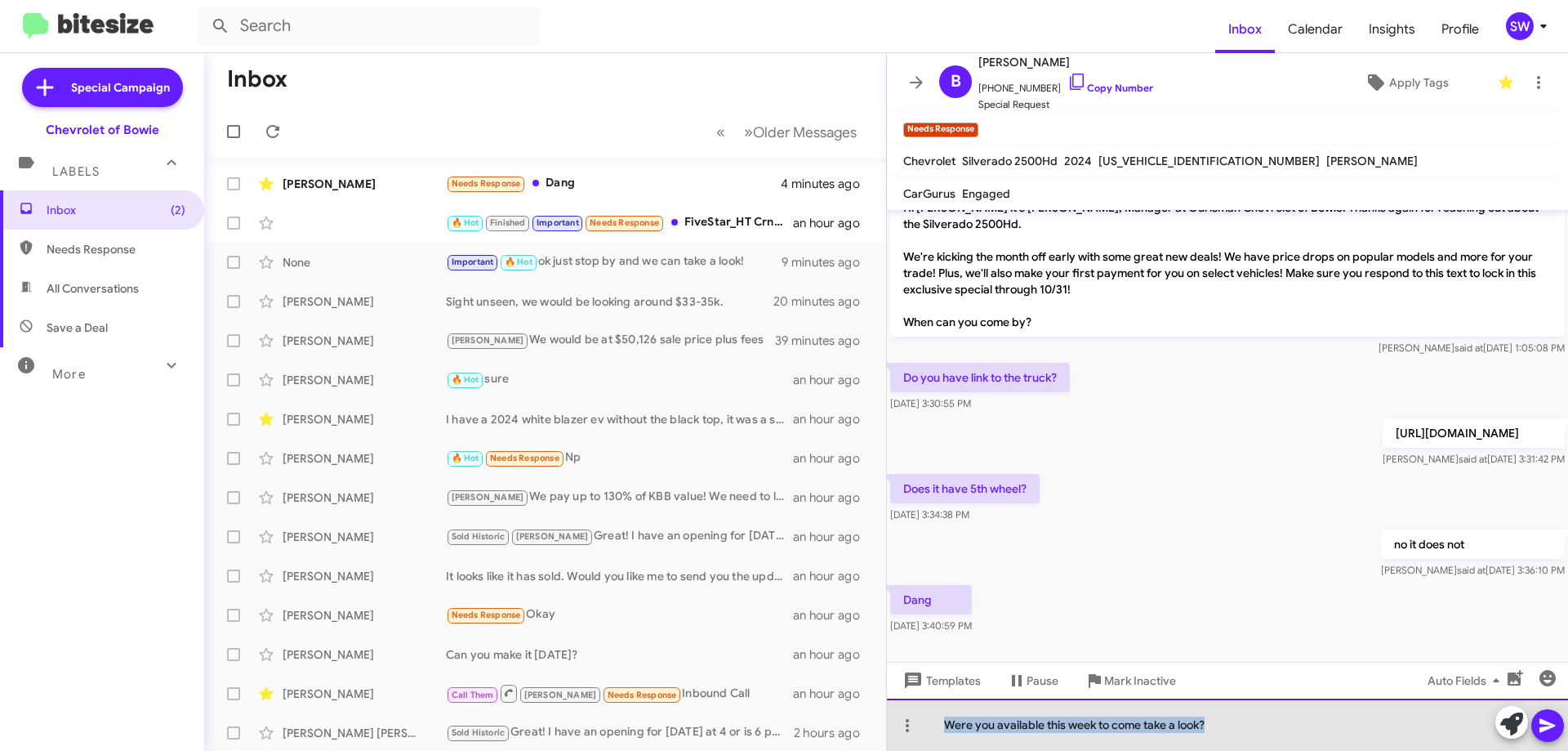
drag, startPoint x: 1189, startPoint y: 720, endPoint x: 941, endPoint y: 728, distance: 248.1
click at [942, 726] on div "Were you available this week to come take a look?" at bounding box center [1228, 725] width 682 height 52
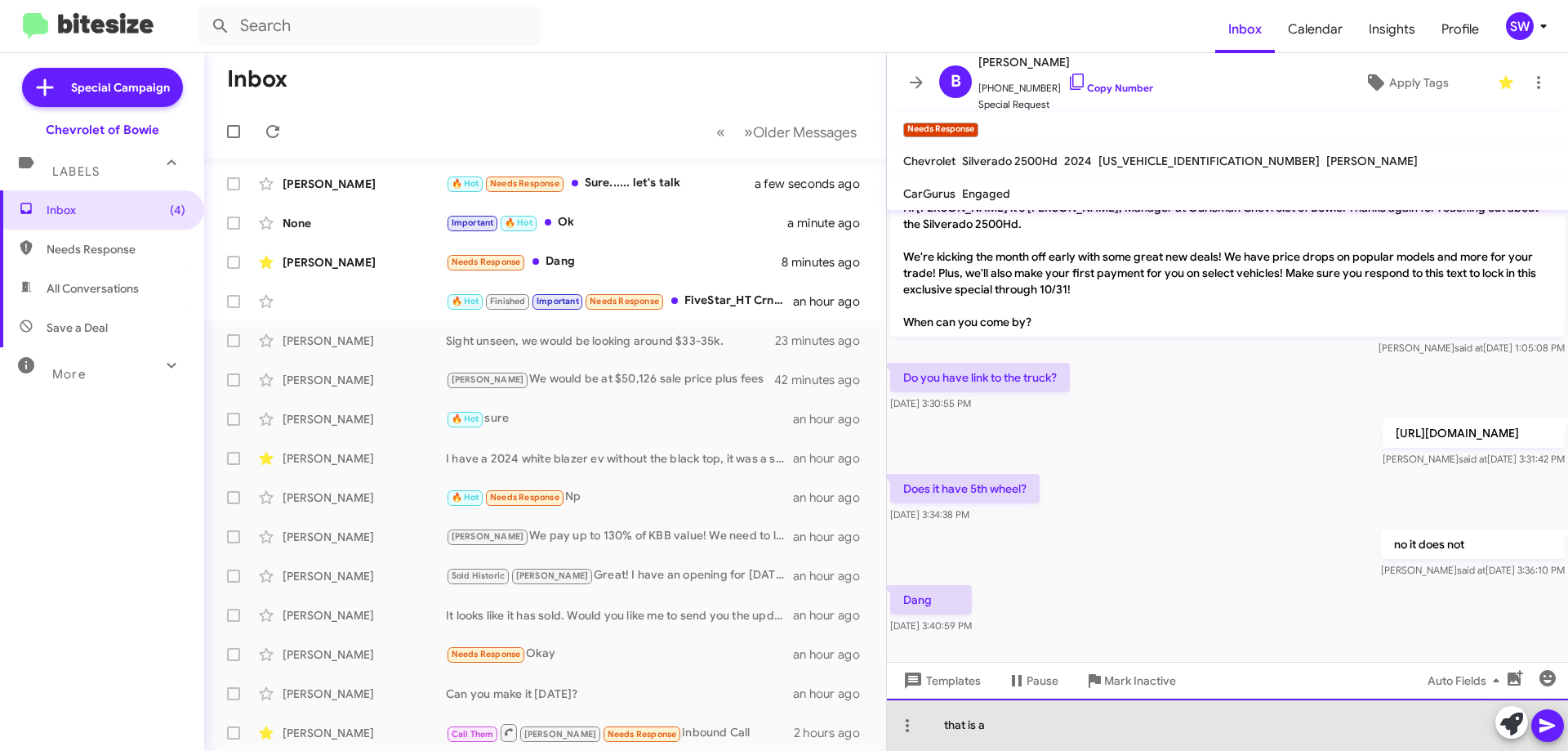
drag, startPoint x: 1005, startPoint y: 729, endPoint x: 1004, endPoint y: 746, distance: 17.0
click at [1006, 729] on div "that is a" at bounding box center [1228, 725] width 682 height 52
drag, startPoint x: 1012, startPoint y: 727, endPoint x: 1011, endPoint y: 717, distance: 10.0
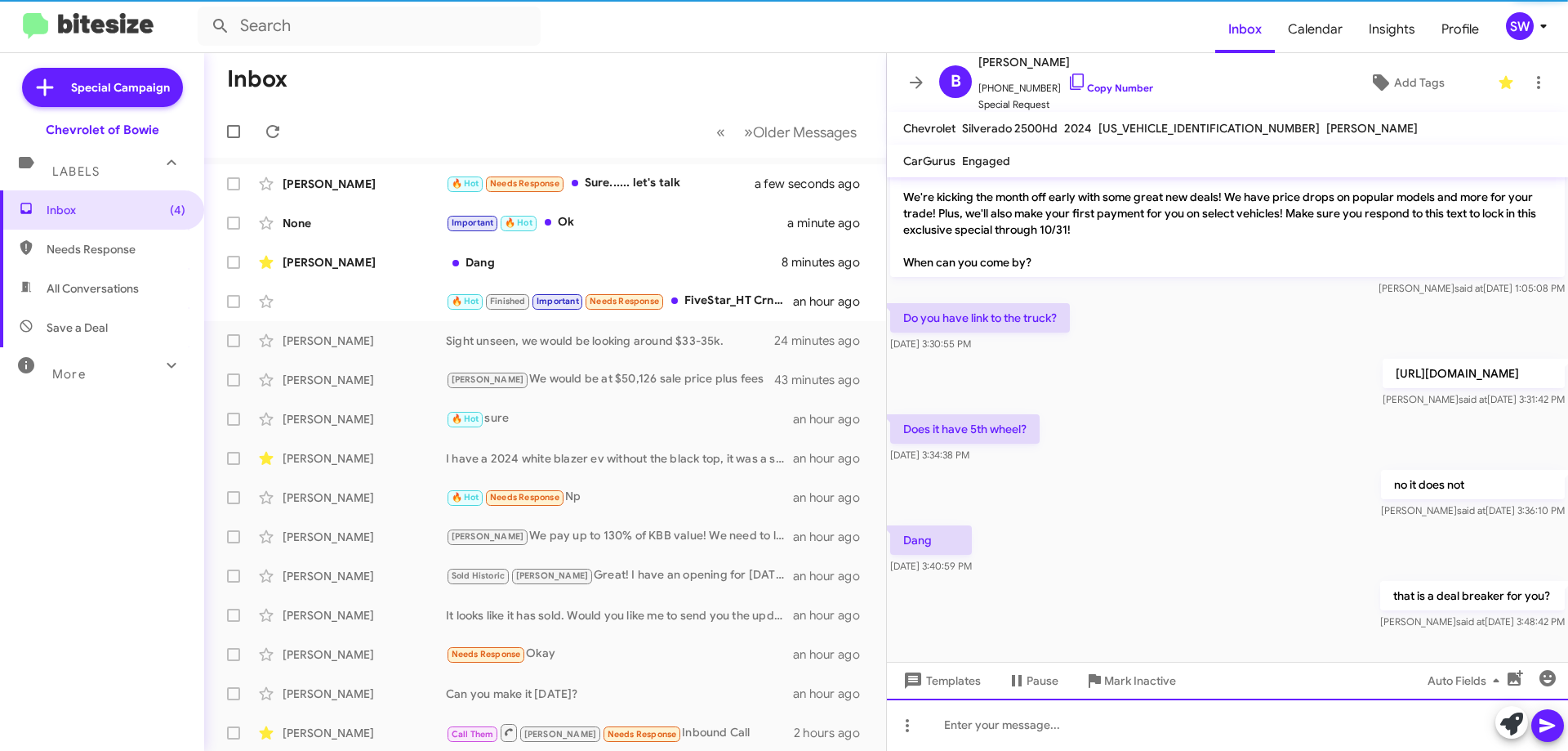
scroll to position [64, 0]
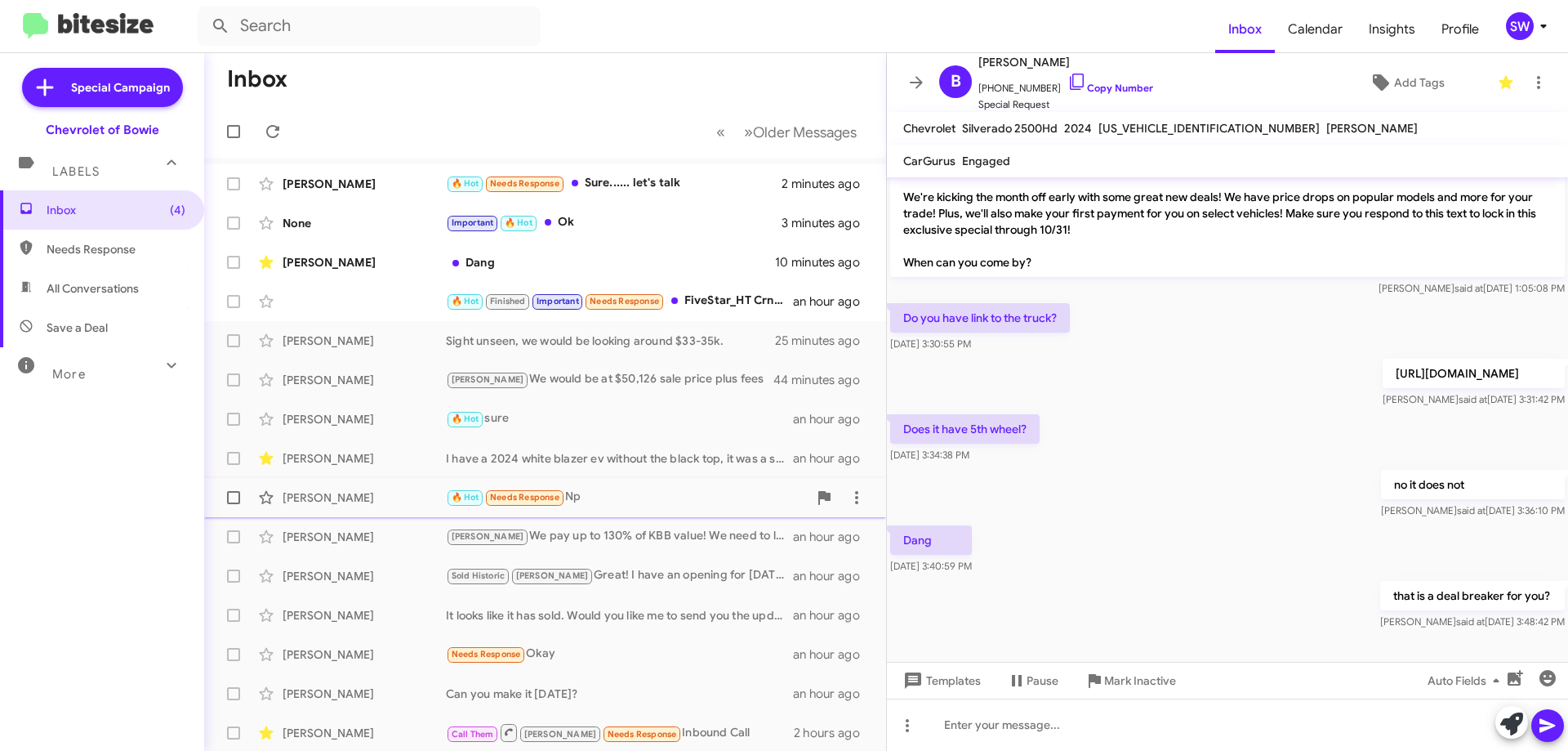
drag, startPoint x: 668, startPoint y: 495, endPoint x: 682, endPoint y: 495, distance: 14.0
click at [670, 495] on div "🔥 Hot Needs Response Np" at bounding box center [627, 496] width 361 height 19
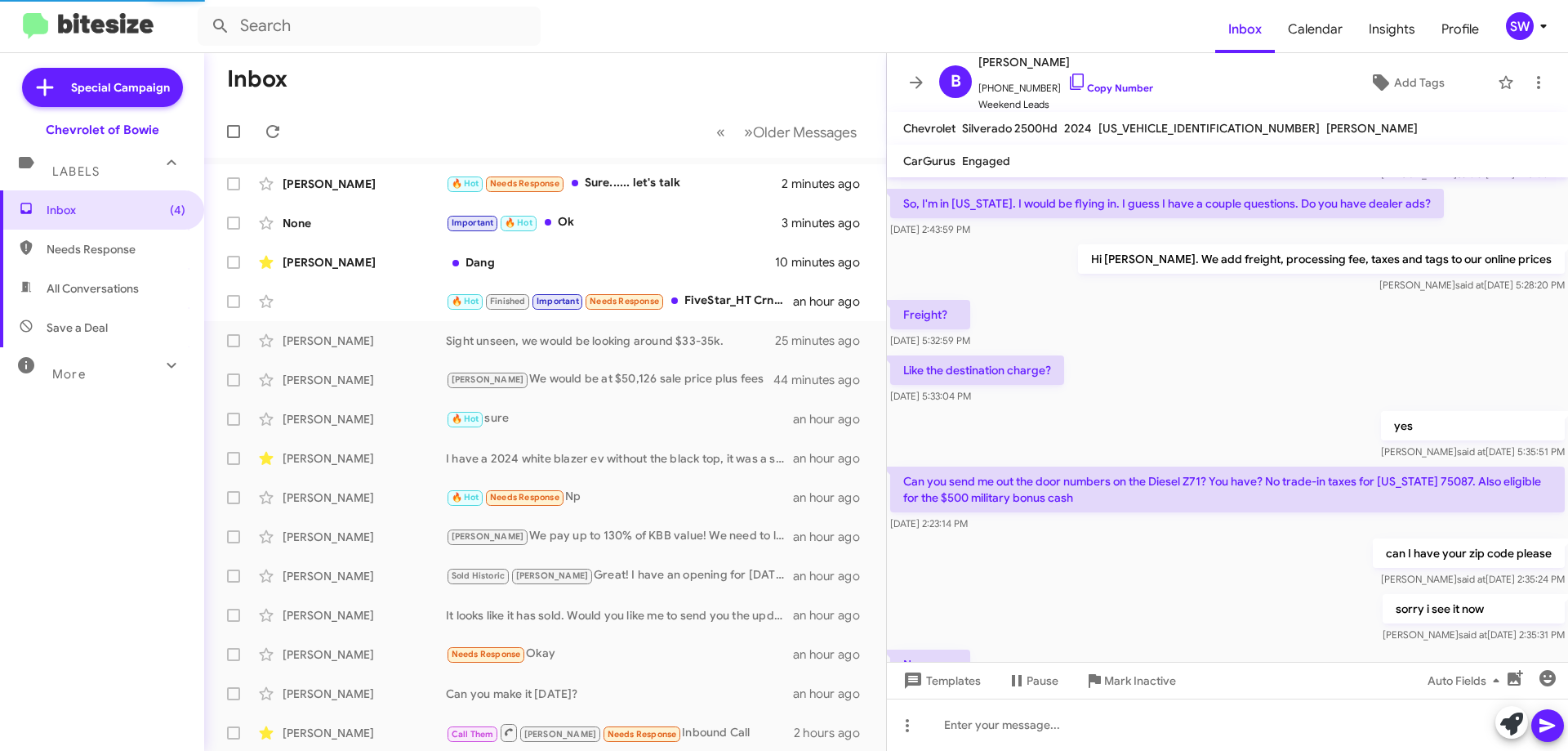
scroll to position [145, 0]
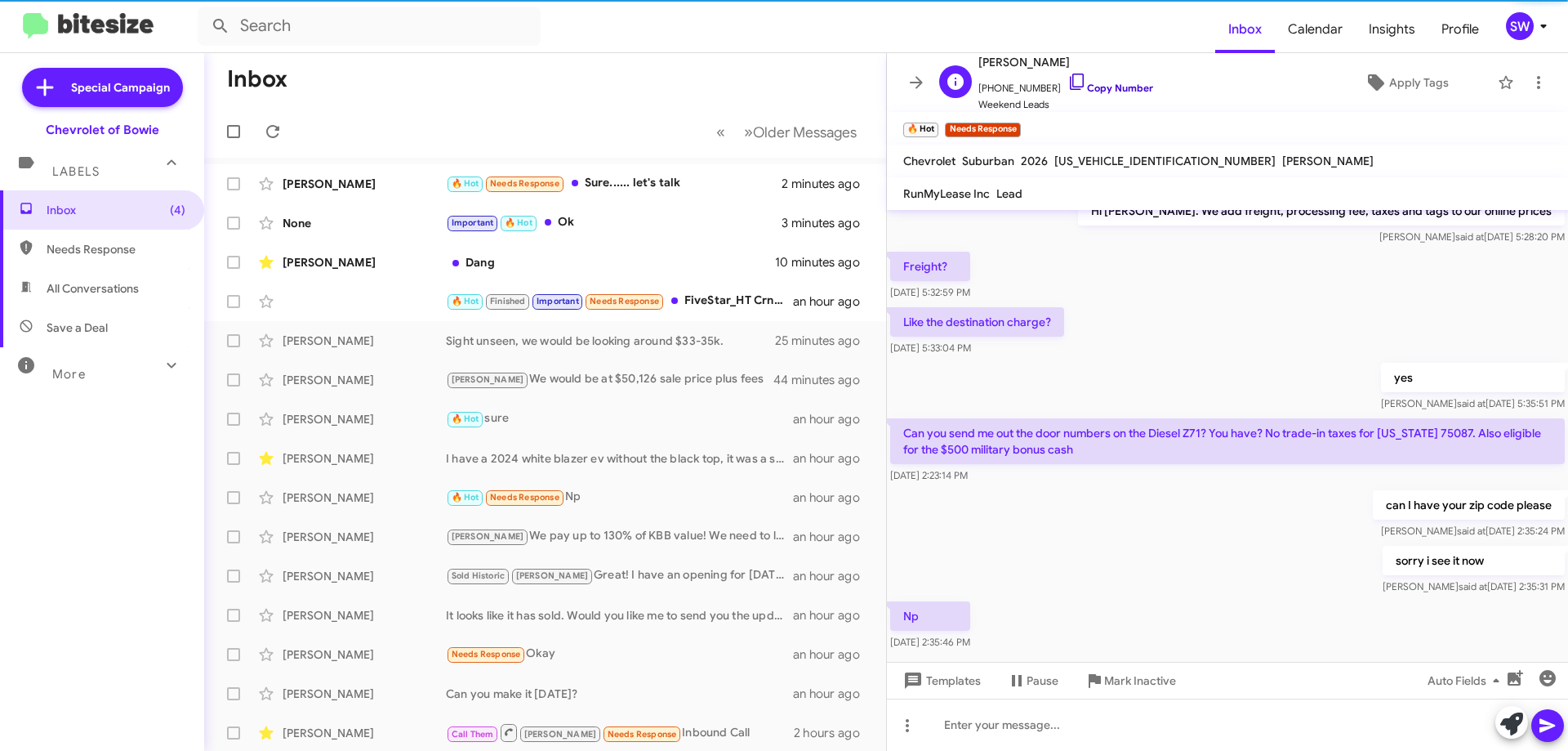
drag, startPoint x: 1049, startPoint y: 83, endPoint x: 1068, endPoint y: 82, distance: 19.0
click at [1059, 83] on span "+15123007680 Copy Number" at bounding box center [1065, 84] width 174 height 24
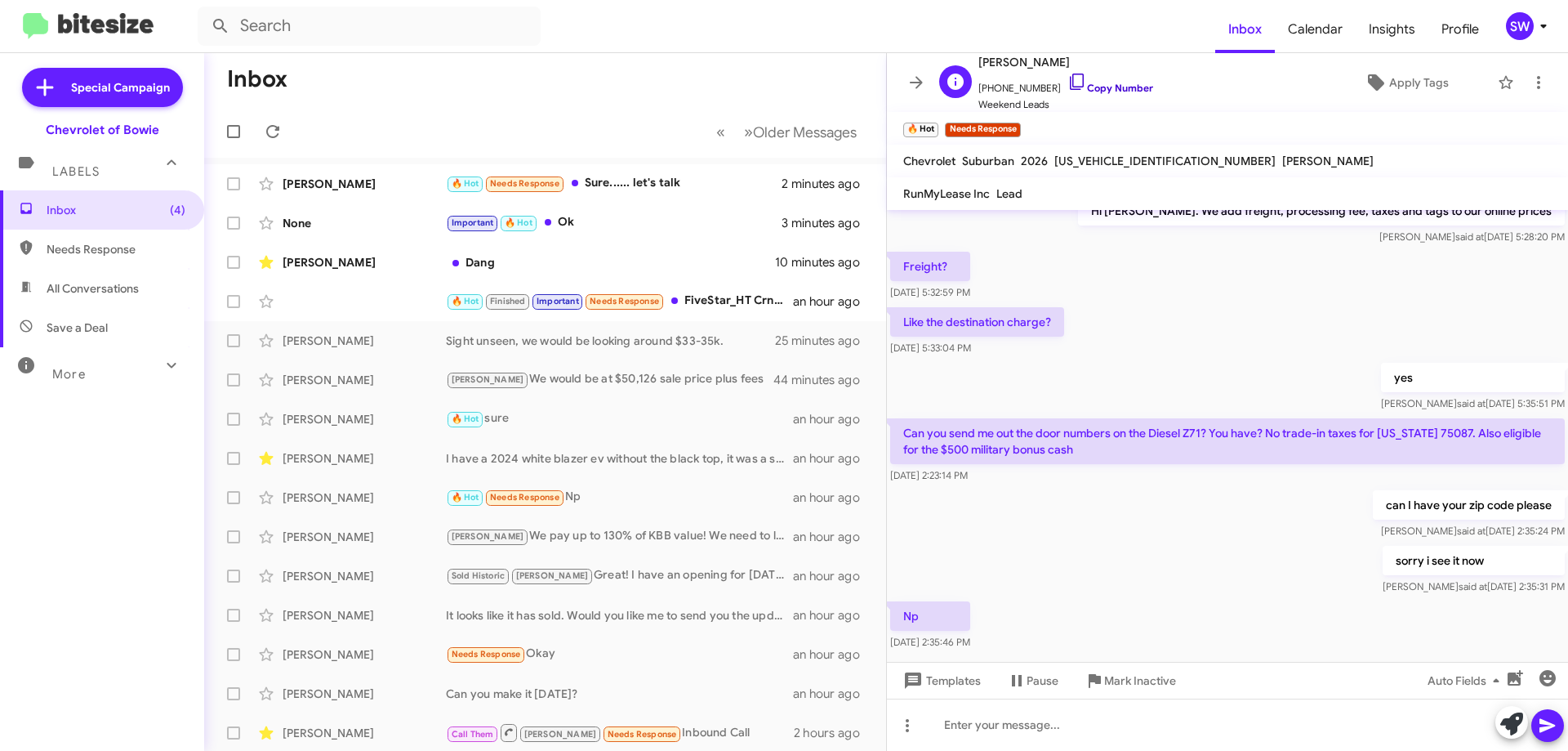
drag, startPoint x: 1056, startPoint y: 80, endPoint x: 1076, endPoint y: 88, distance: 21.5
click at [1070, 80] on icon at bounding box center [1076, 82] width 13 height 16
drag, startPoint x: 1006, startPoint y: 59, endPoint x: 980, endPoint y: 62, distance: 26.2
click at [977, 61] on div "S Stacey Harbin +15123007680 Copy Number Weekend Leads" at bounding box center [1043, 82] width 220 height 60
copy span "[PERSON_NAME]"
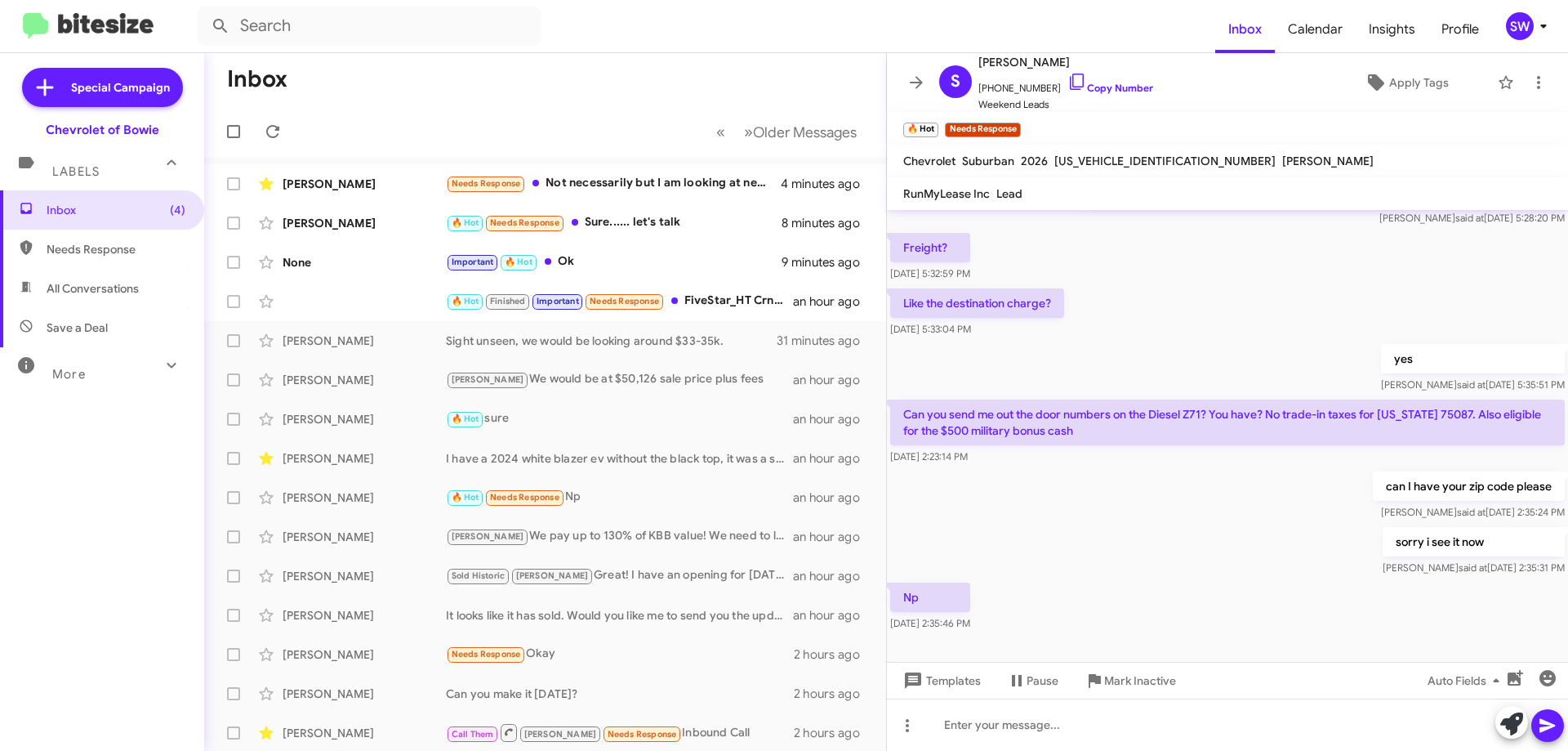
scroll to position [177, 0]
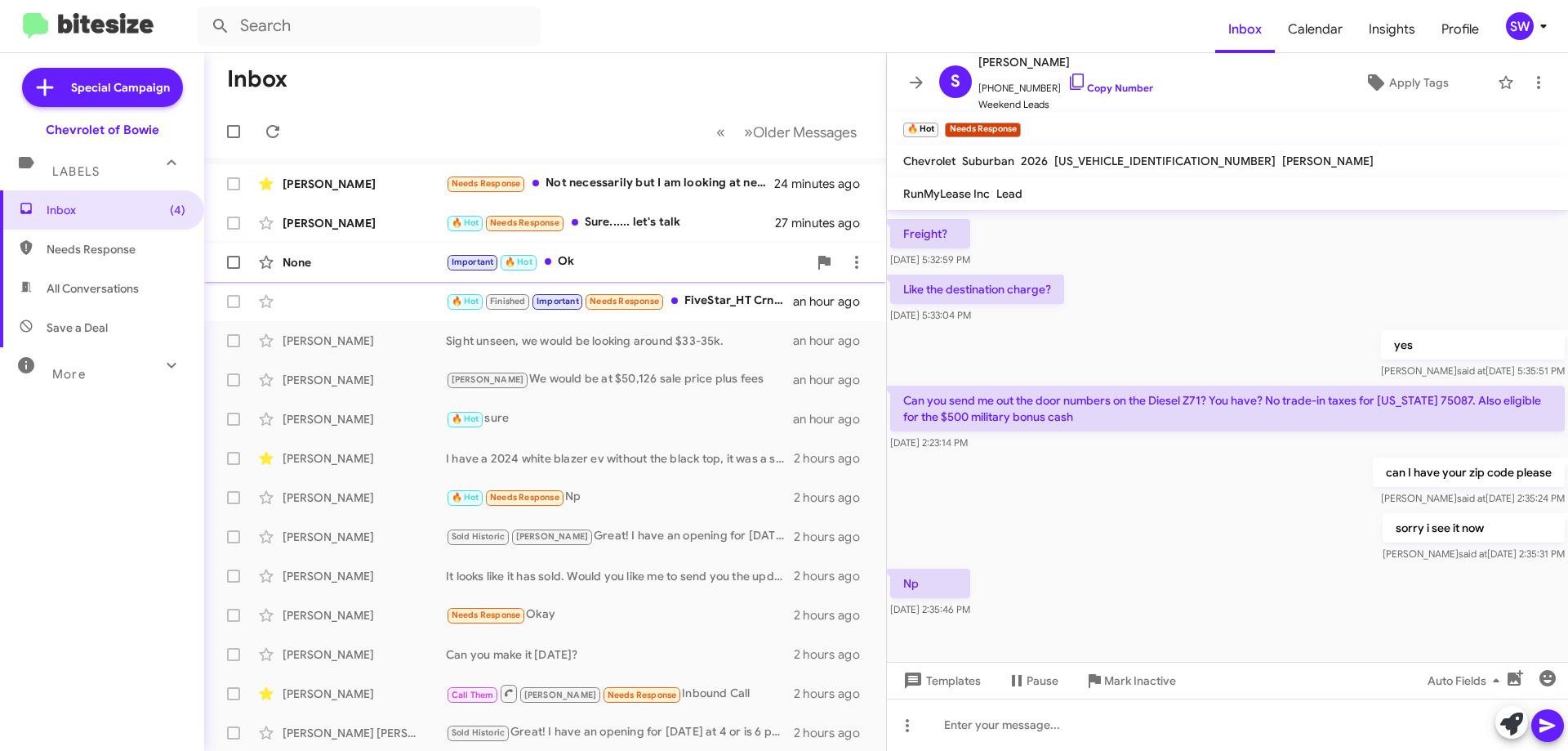
click at [580, 266] on div "Important 🔥 Hot Ok" at bounding box center [627, 262] width 361 height 19
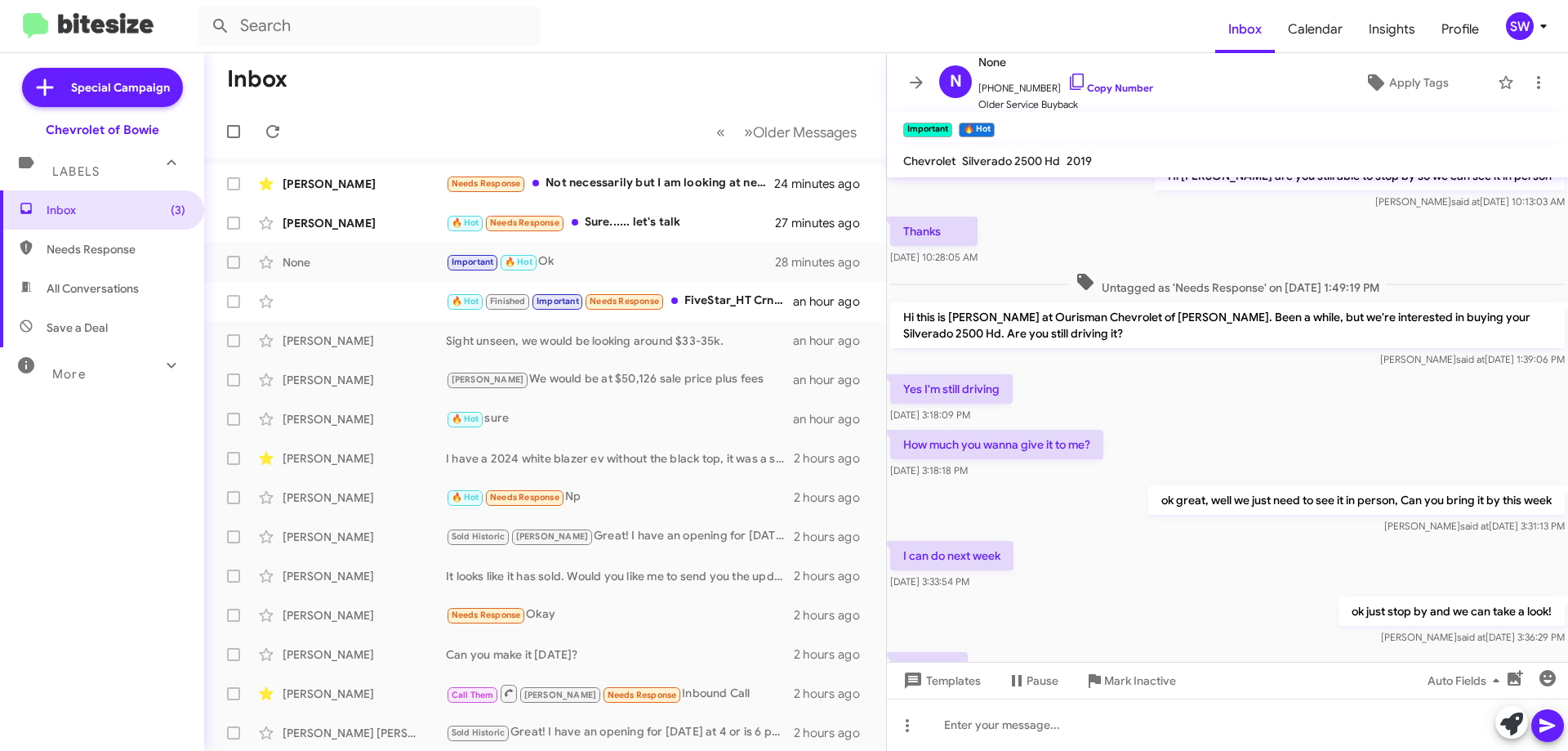
scroll to position [703, 0]
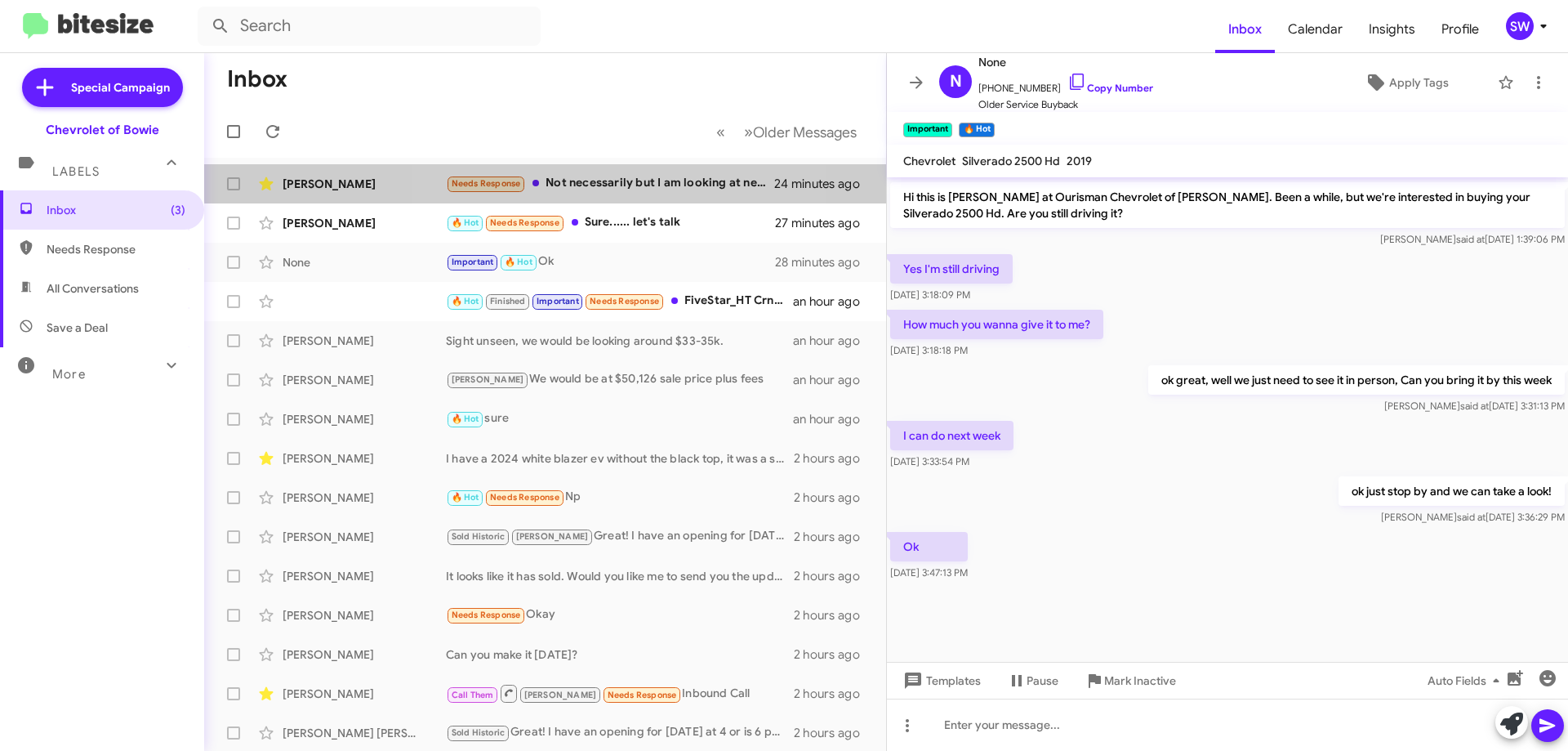
drag, startPoint x: 605, startPoint y: 175, endPoint x: 904, endPoint y: 201, distance: 300.1
click at [605, 176] on div "Needs Response Not necessarily but I am looking at newer trucks with 5th wheel …" at bounding box center [610, 183] width 329 height 19
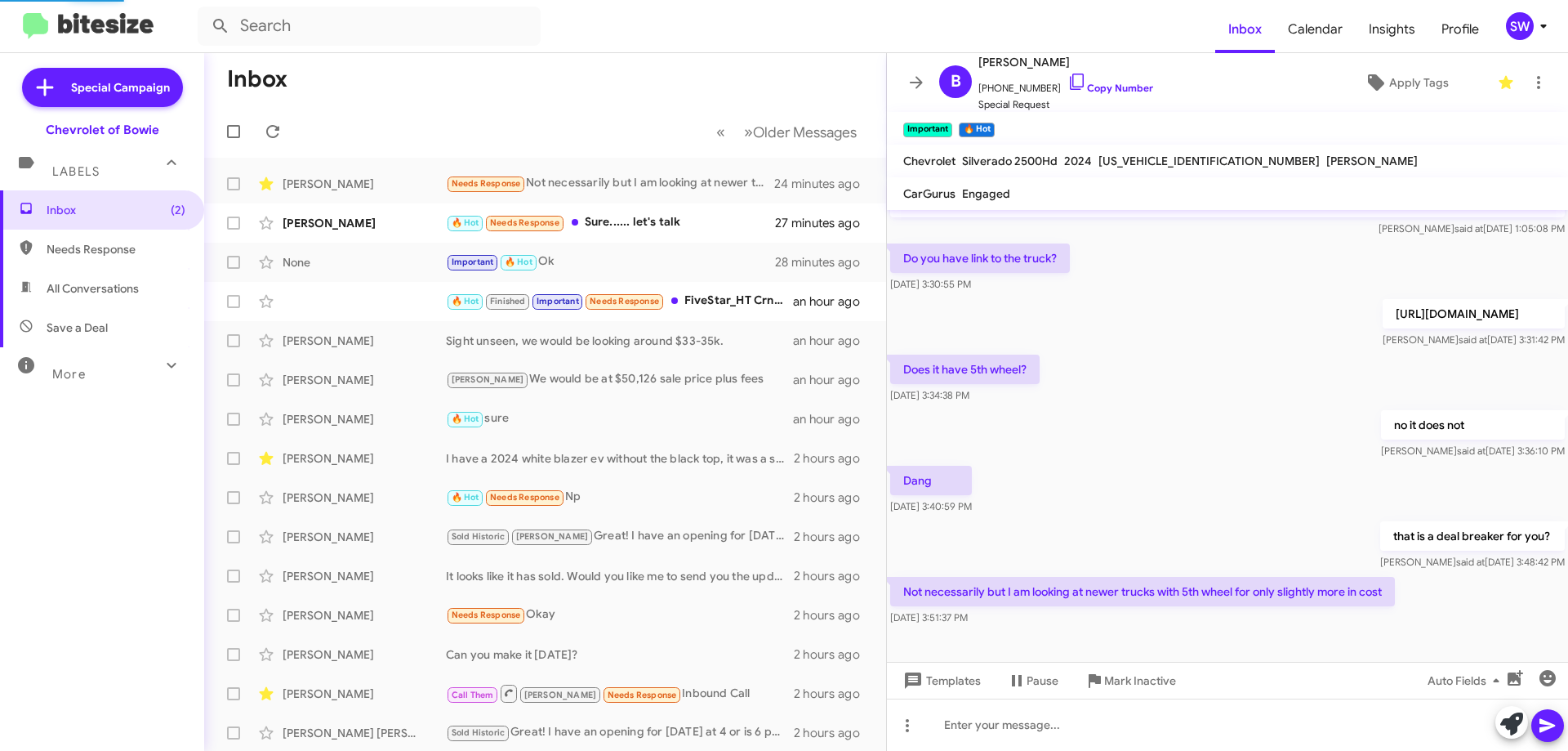
scroll to position [156, 0]
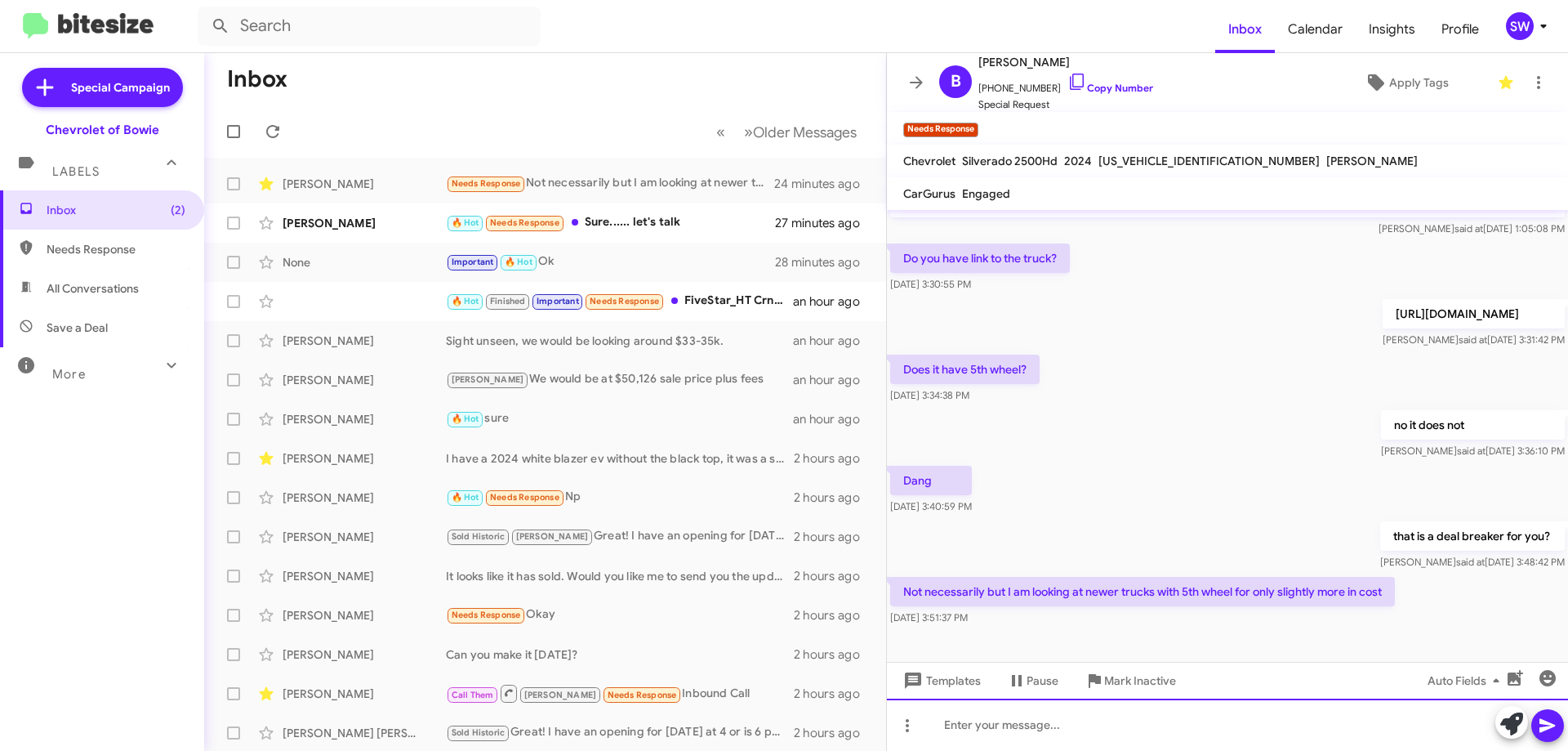
click at [1013, 726] on div at bounding box center [1228, 725] width 682 height 52
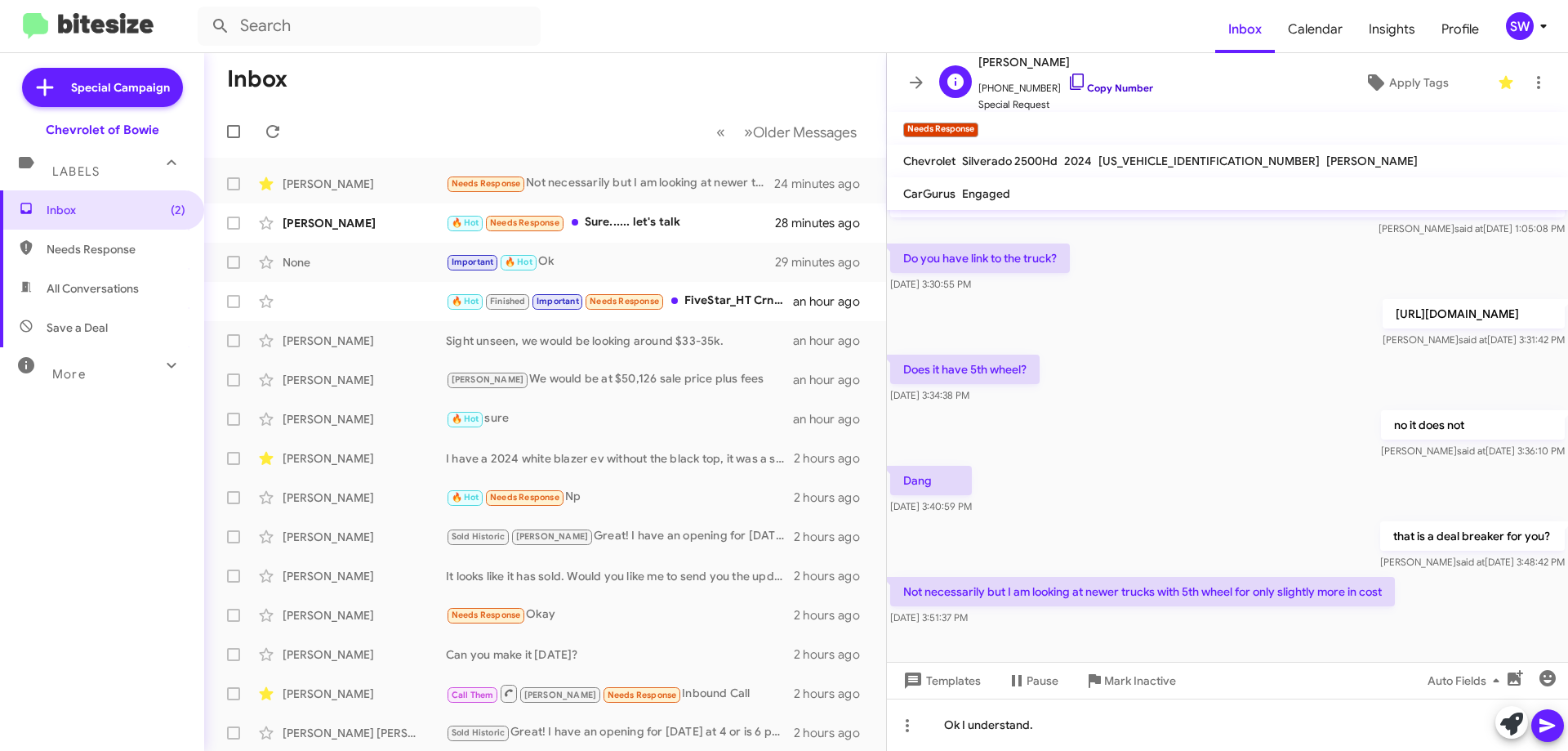
click at [1067, 76] on icon at bounding box center [1077, 82] width 20 height 20
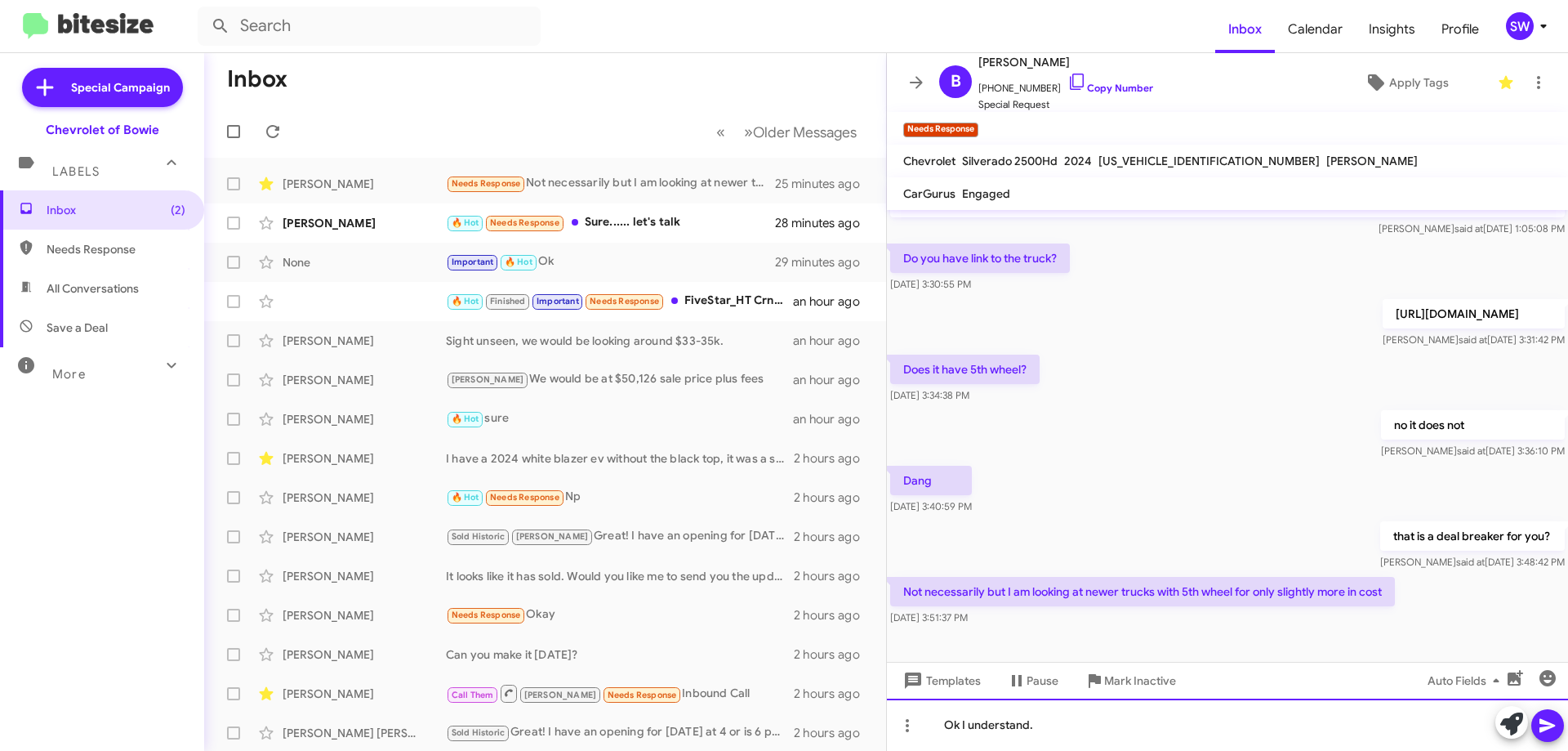
click at [1116, 722] on div "Ok I understand." at bounding box center [1228, 725] width 682 height 52
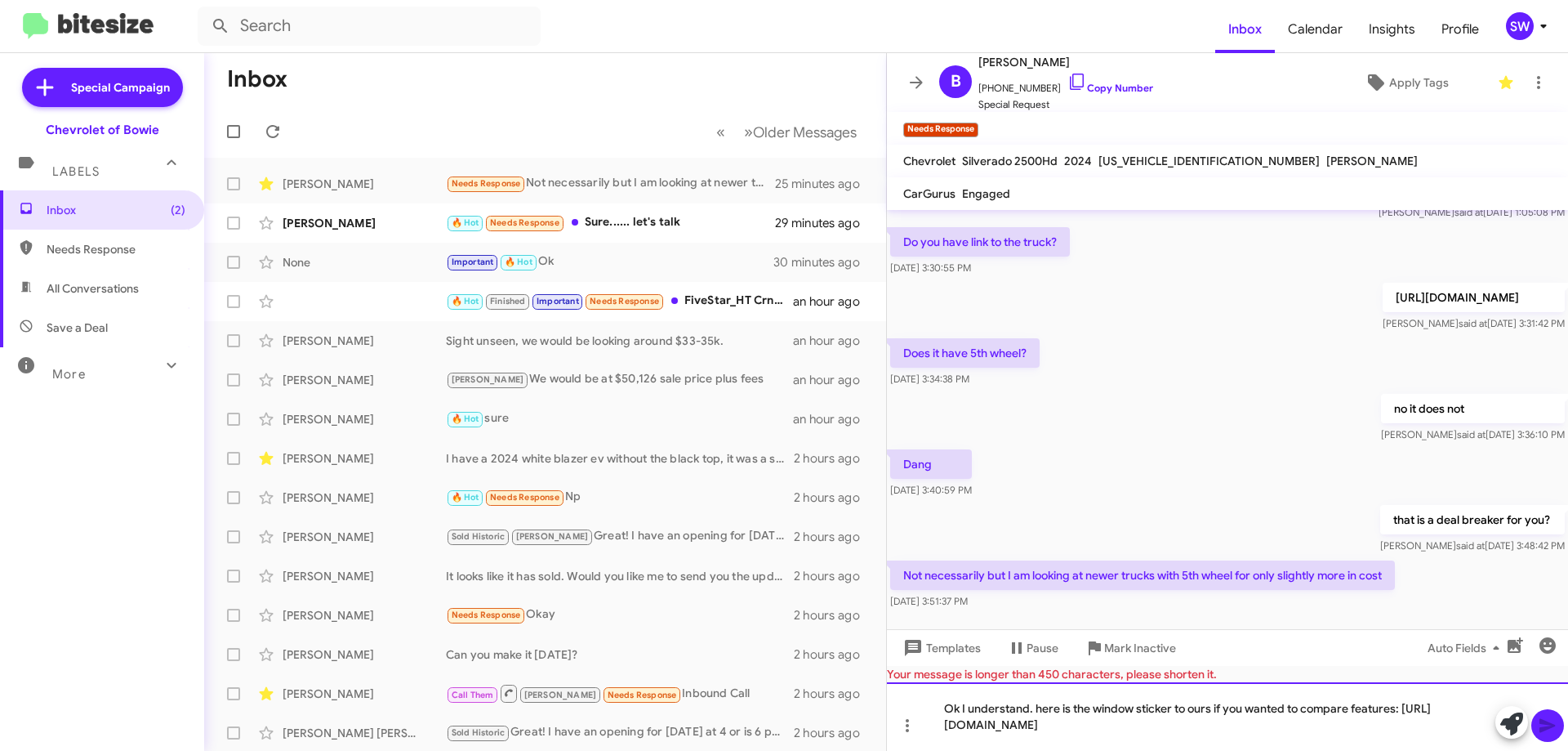
scroll to position [287, 0]
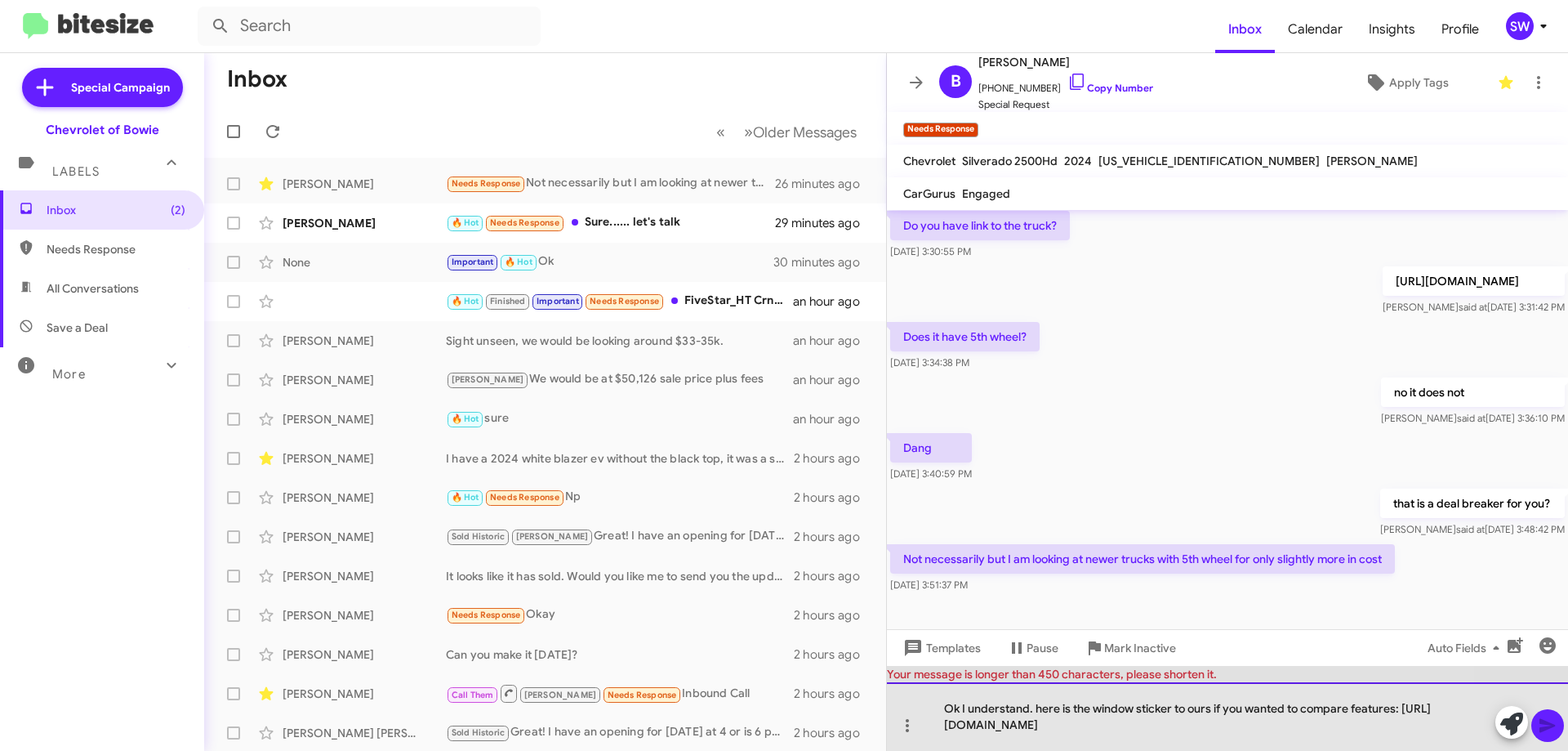
drag, startPoint x: 1213, startPoint y: 734, endPoint x: 1039, endPoint y: 612, distance: 212.5
click at [1038, 683] on div "Ok I understand. here is the window sticker to ours if you wanted to compare fe…" at bounding box center [1228, 717] width 682 height 68
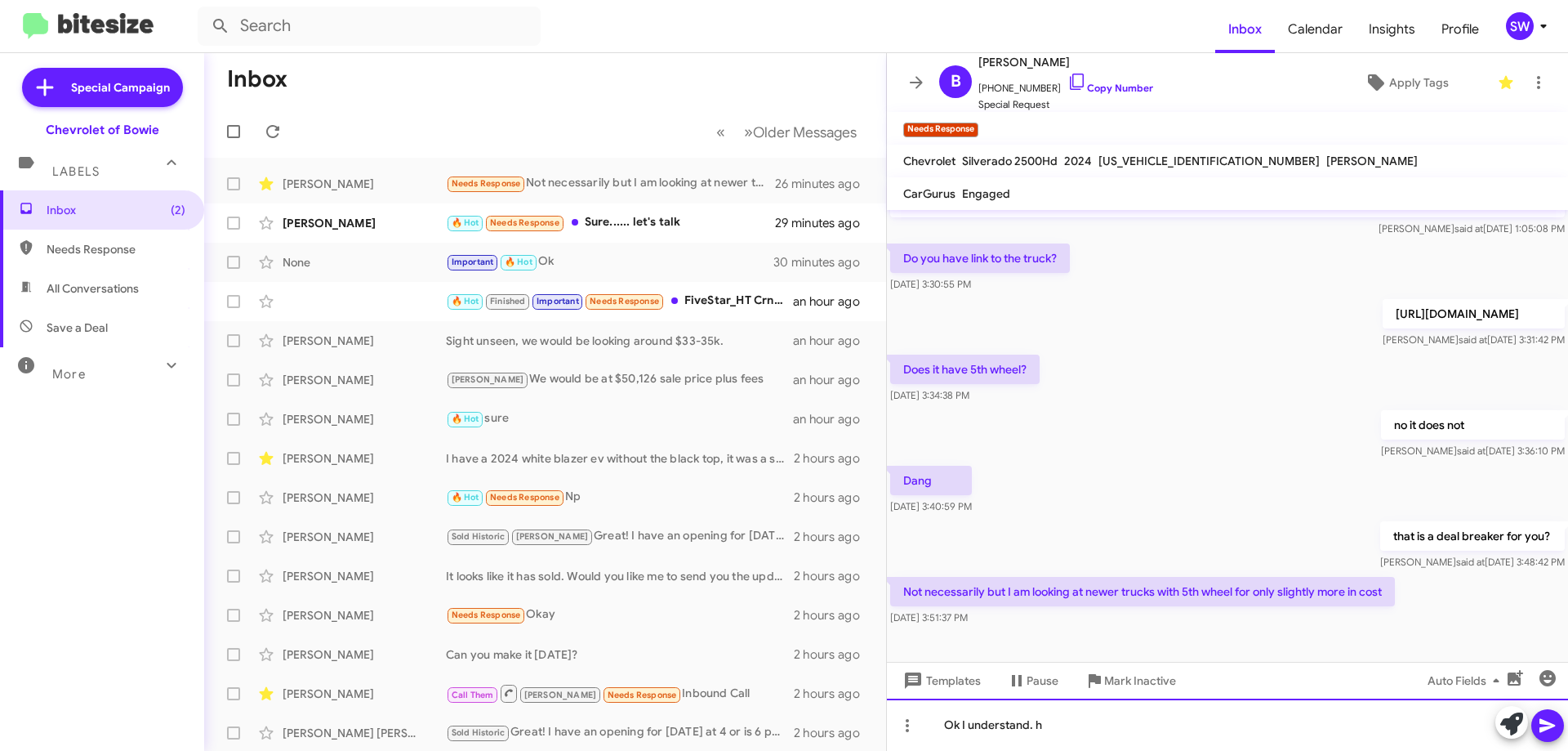
scroll to position [156, 0]
click at [1095, 725] on div "Ok I understand." at bounding box center [1228, 725] width 682 height 52
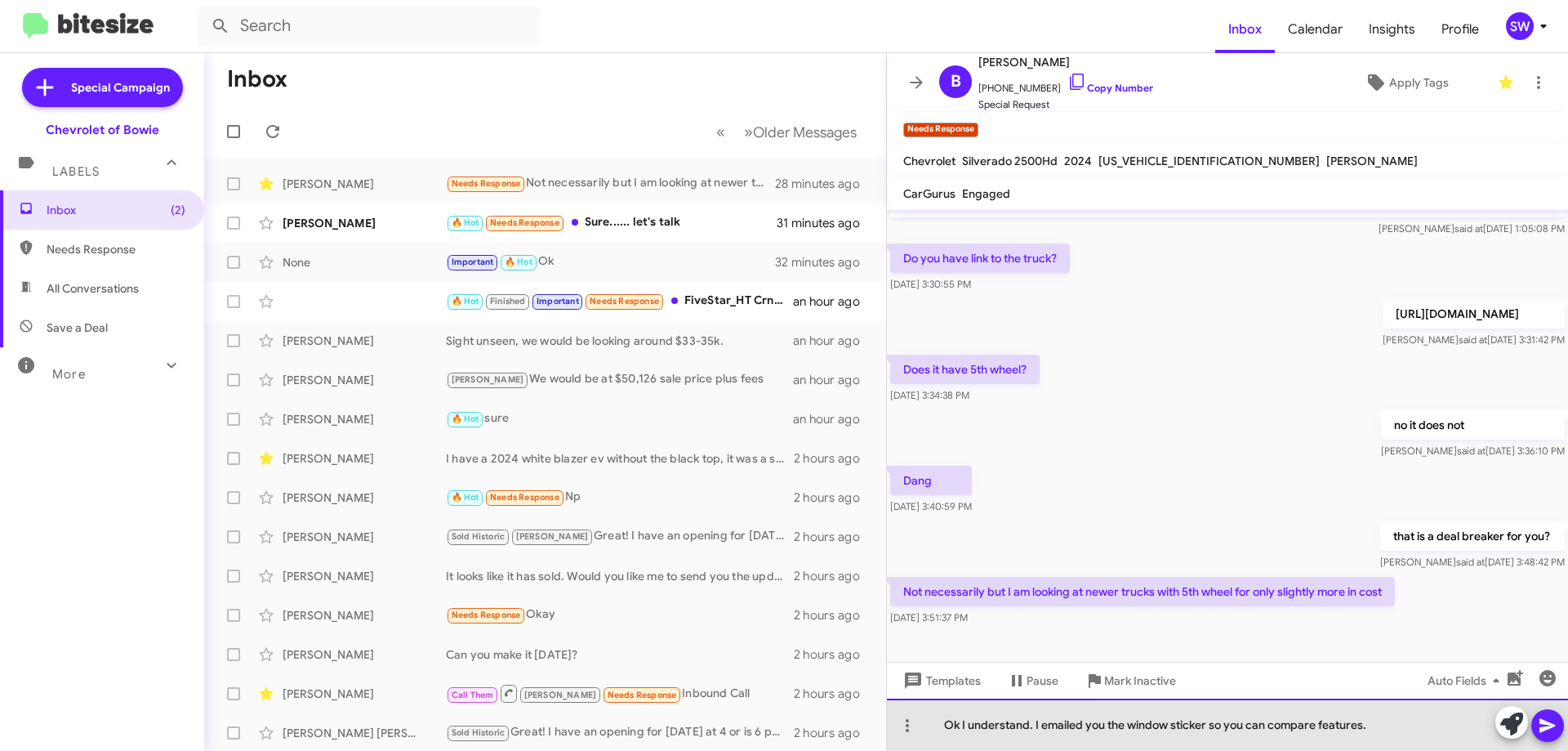
click at [1414, 731] on div "Ok I understand. I emailed you the window sticker so you can compare features." at bounding box center [1228, 725] width 682 height 52
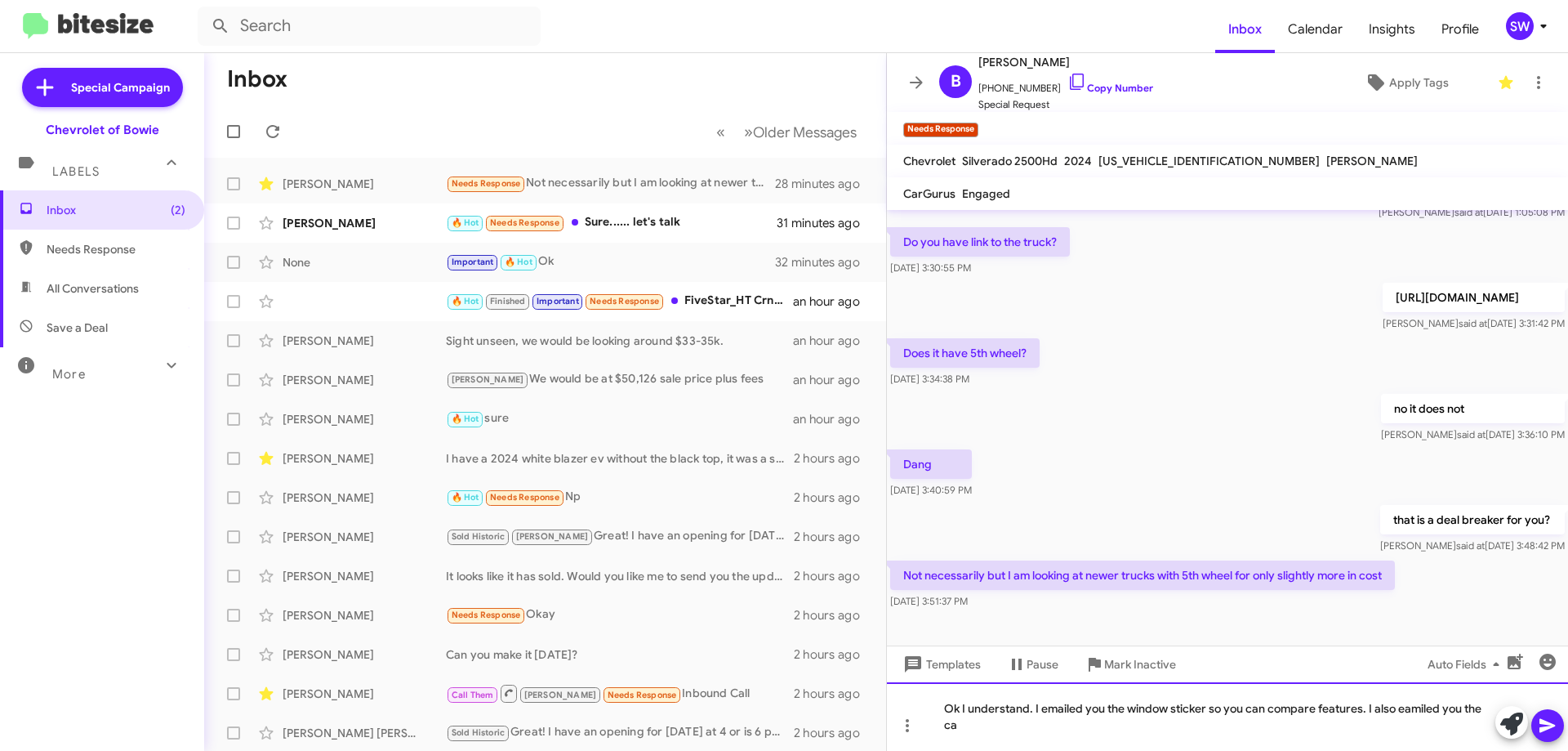
scroll to position [173, 0]
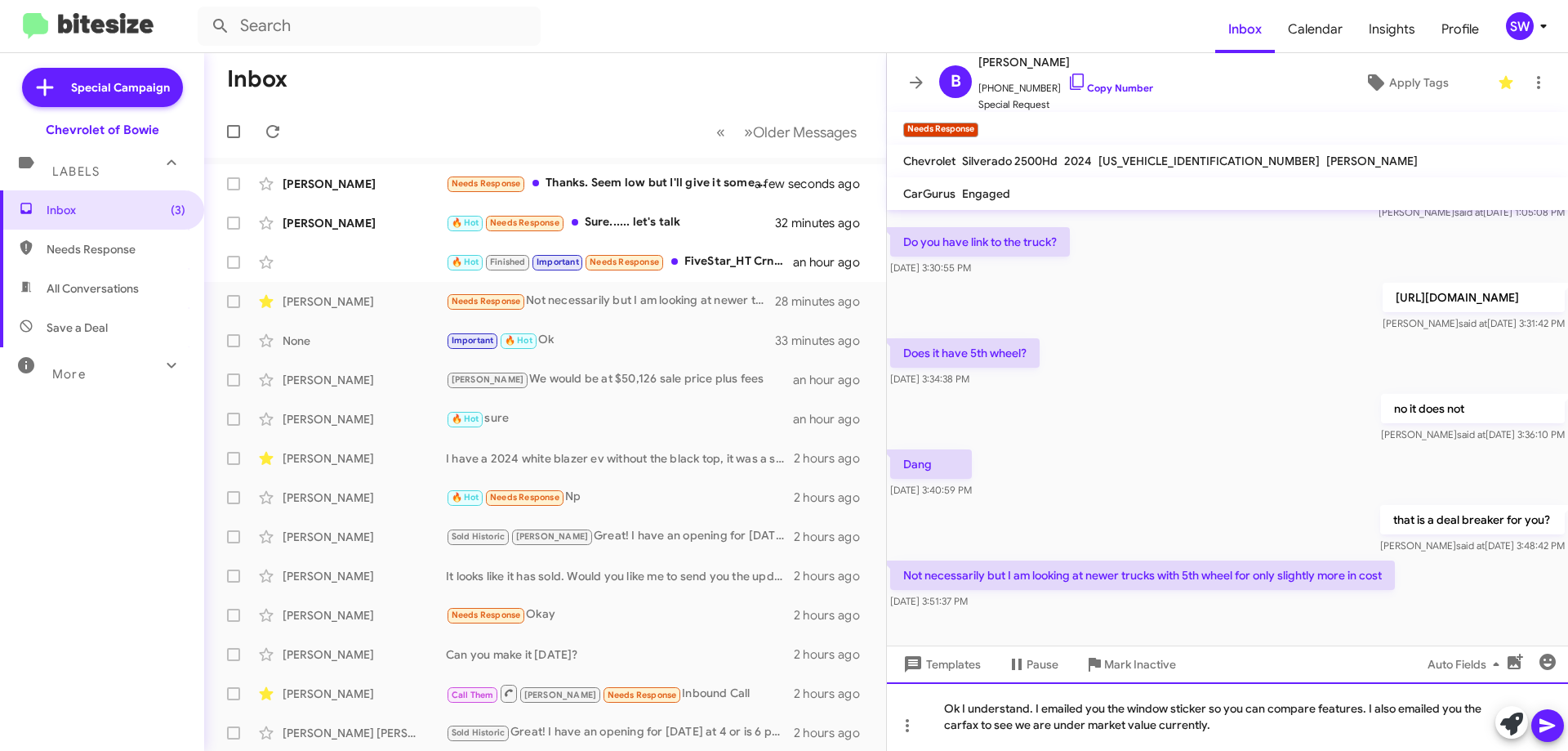
drag, startPoint x: 1288, startPoint y: 727, endPoint x: 1282, endPoint y: 737, distance: 11.7
click at [1288, 727] on div "Ok I understand. I emailed you the window sticker so you can compare features. …" at bounding box center [1228, 717] width 682 height 68
click at [1232, 725] on div "Ok I understand. I emailed you the window sticker so you can compare features. …" at bounding box center [1228, 717] width 682 height 68
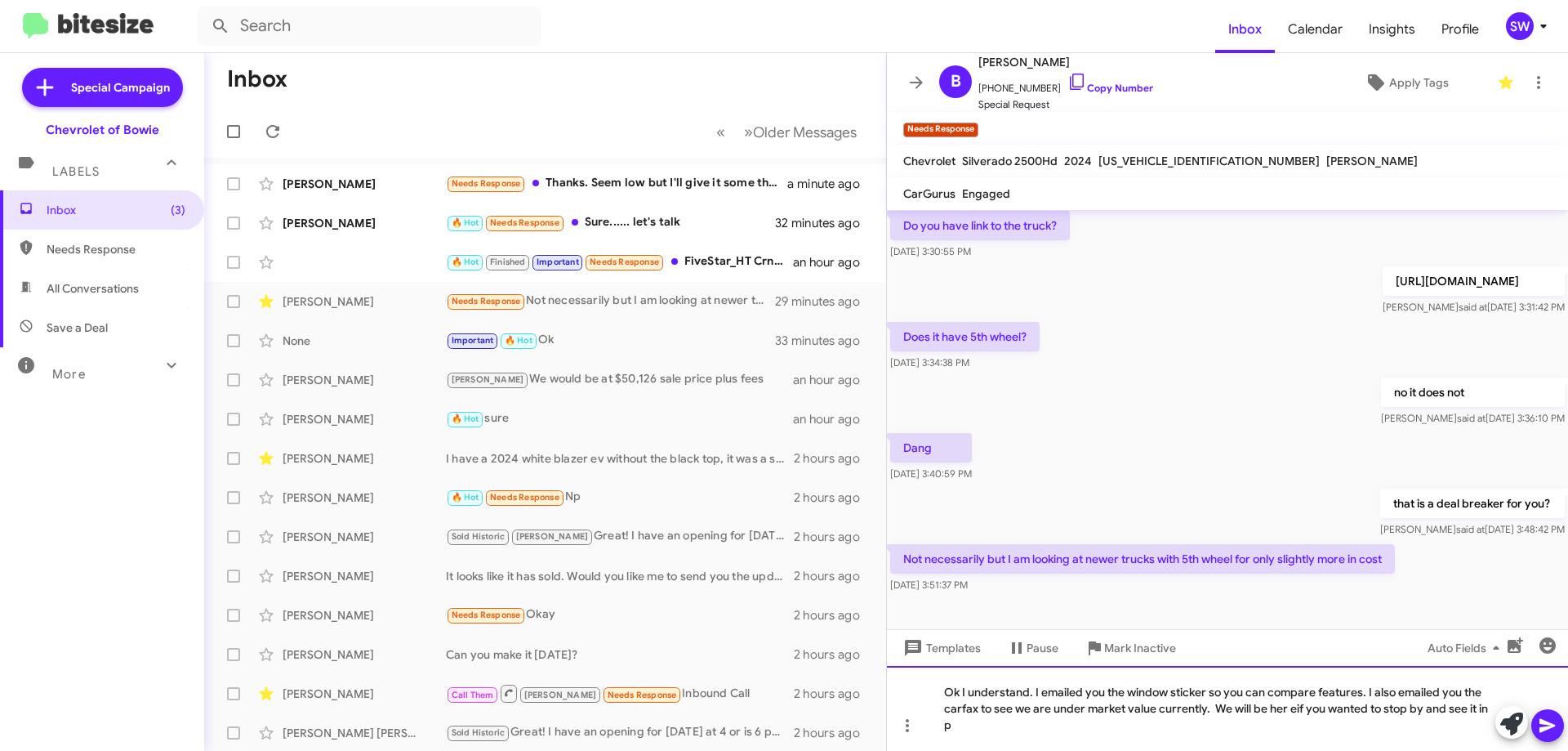
scroll to position [189, 0]
drag, startPoint x: 1292, startPoint y: 711, endPoint x: 1289, endPoint y: 741, distance: 30.1
click at [1292, 715] on div "Ok I understand. I emailed you the window sticker so you can compare features. …" at bounding box center [1228, 708] width 682 height 85
drag, startPoint x: 1541, startPoint y: 715, endPoint x: 1544, endPoint y: 725, distance: 10.4
click at [1544, 725] on icon at bounding box center [1548, 726] width 20 height 20
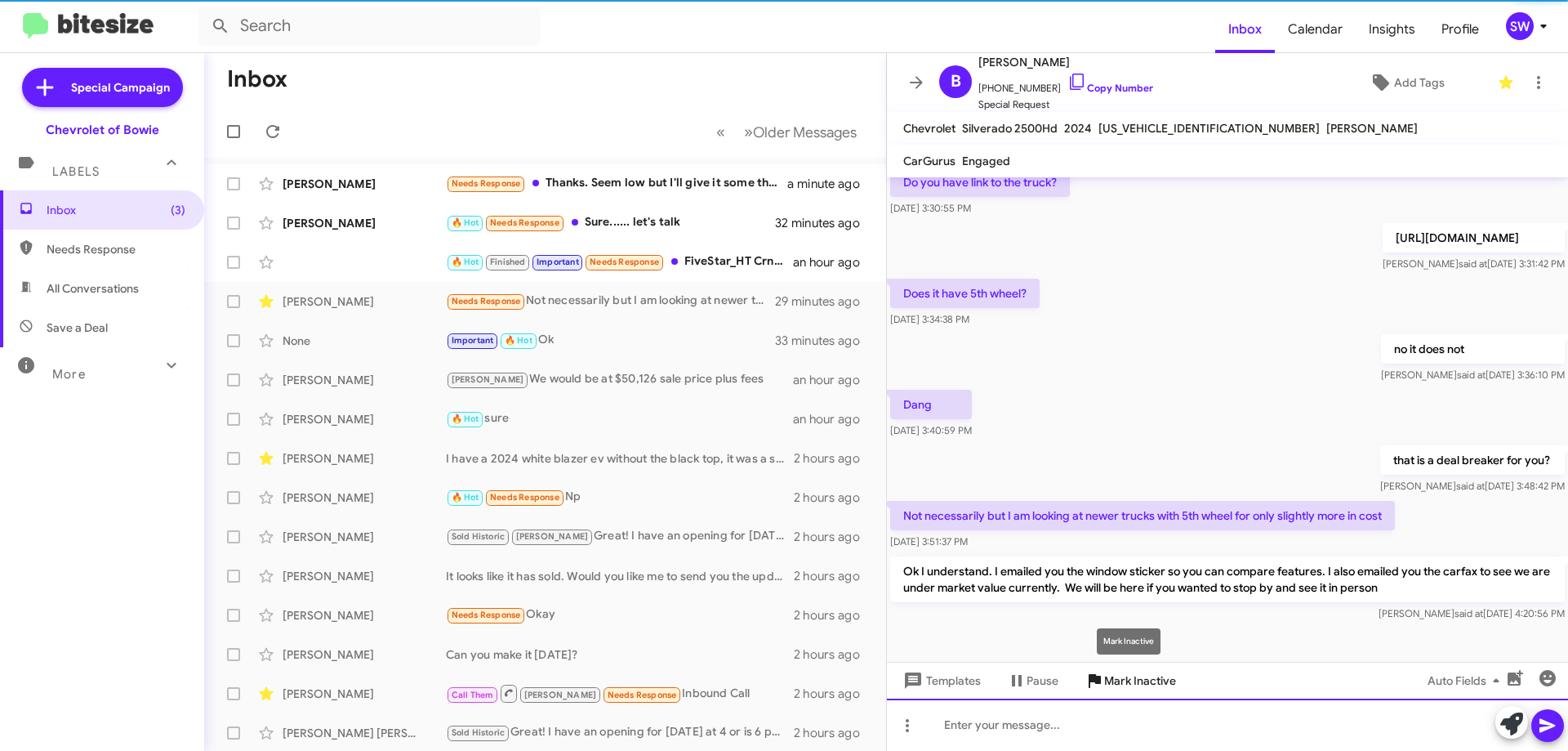
scroll to position [200, 0]
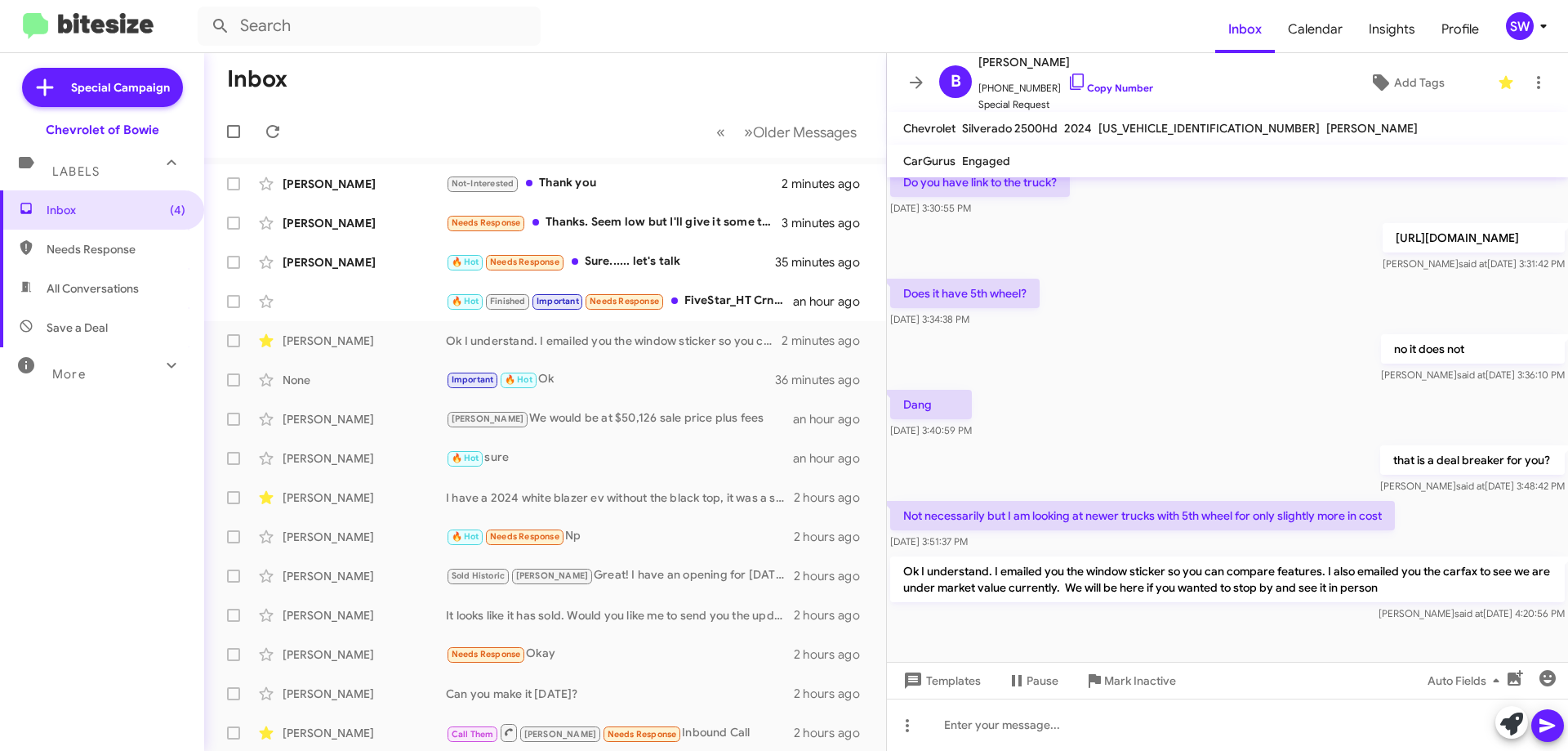
drag, startPoint x: 615, startPoint y: 223, endPoint x: 1004, endPoint y: 240, distance: 389.4
click at [623, 221] on div "Needs Response Thanks. Seem low but I'll give it some thought" at bounding box center [613, 222] width 335 height 19
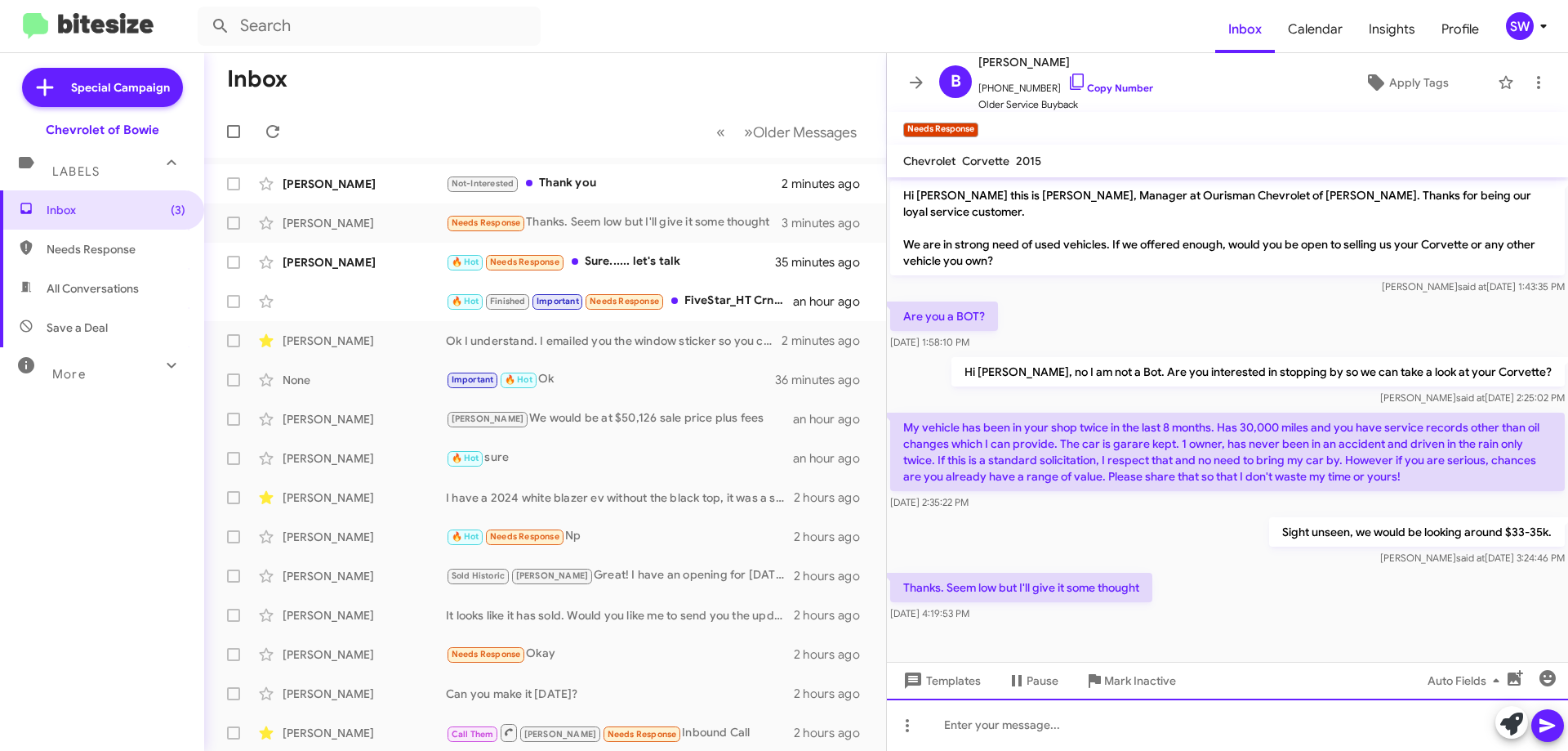
click at [1019, 731] on div at bounding box center [1228, 725] width 682 height 52
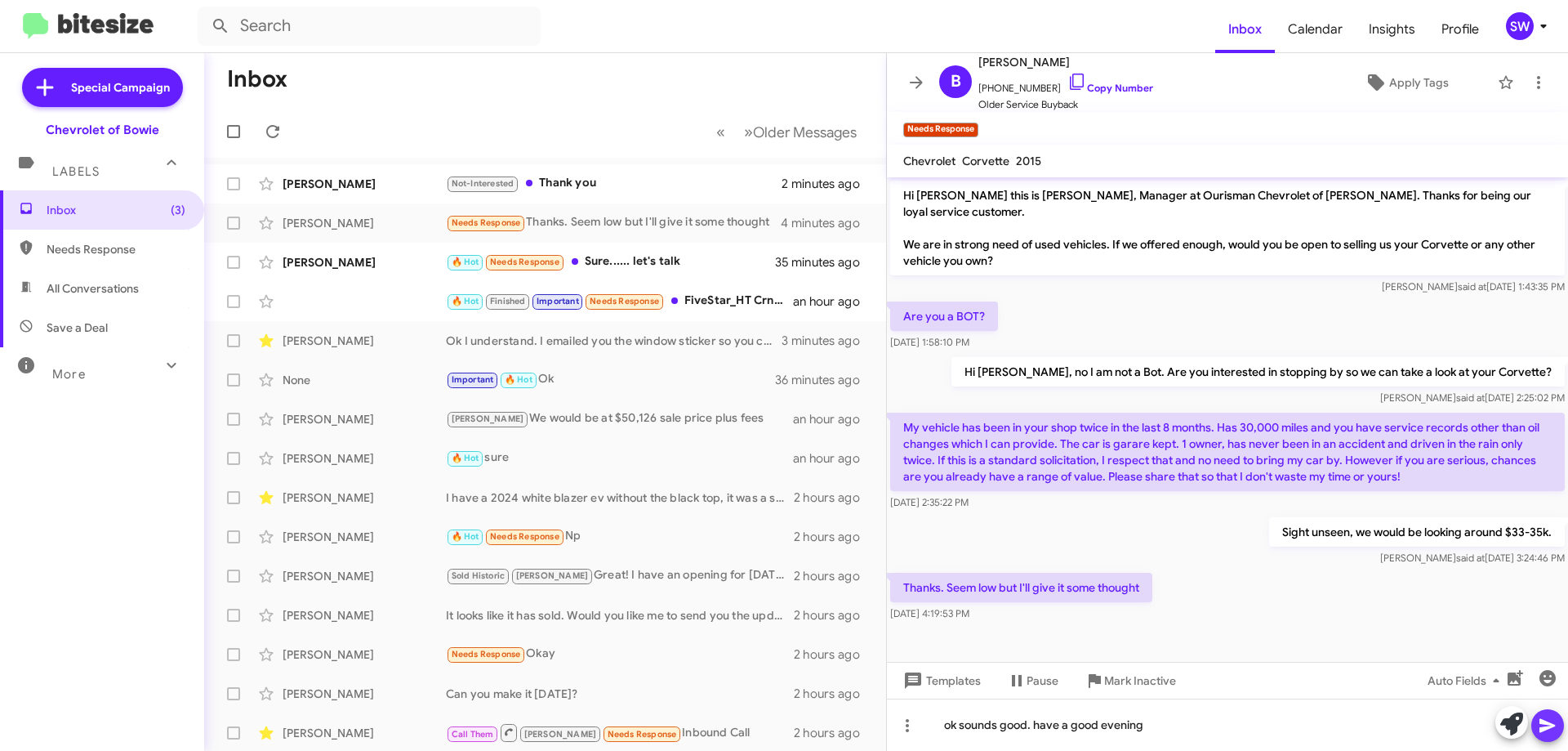
click at [1549, 715] on span at bounding box center [1548, 726] width 20 height 32
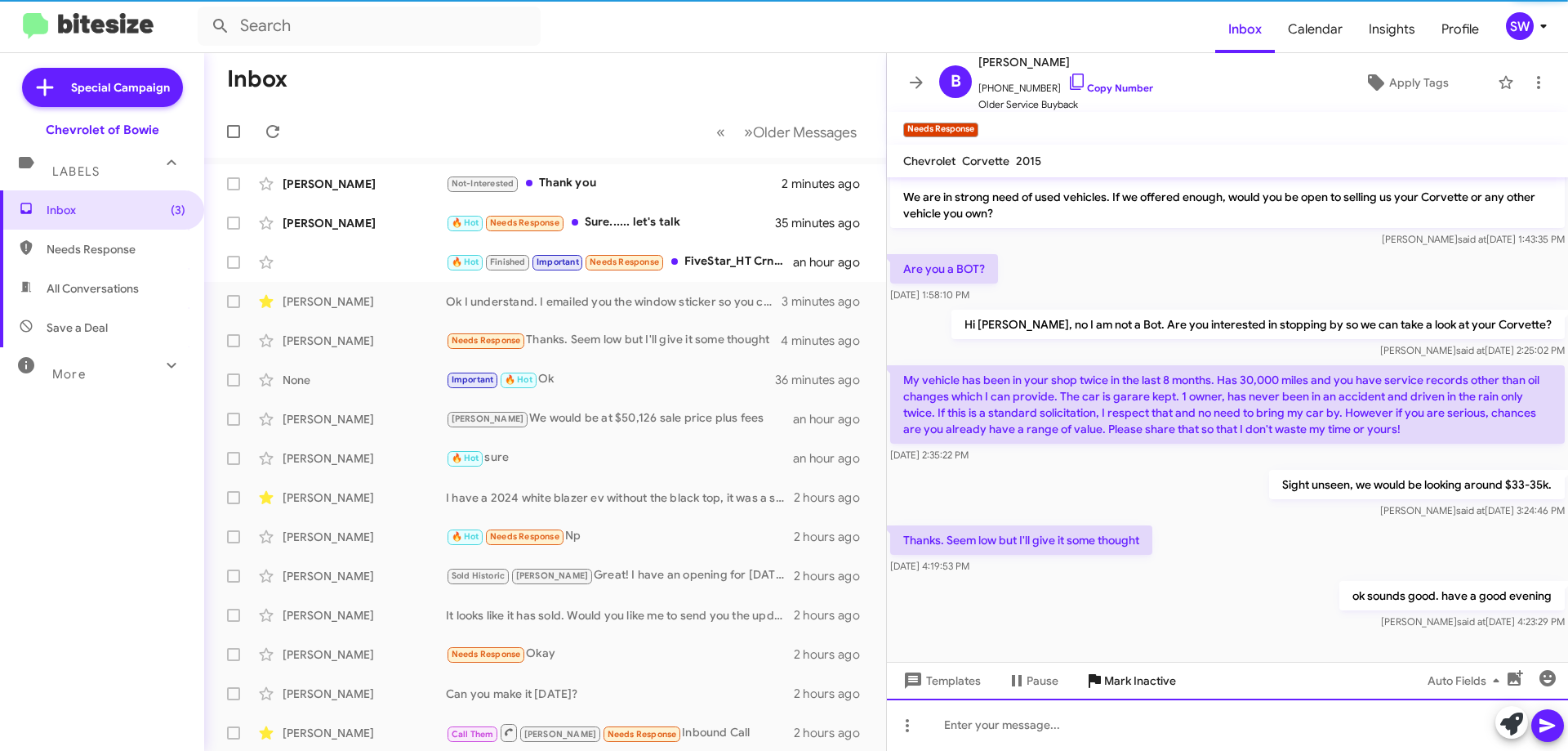
scroll to position [14, 0]
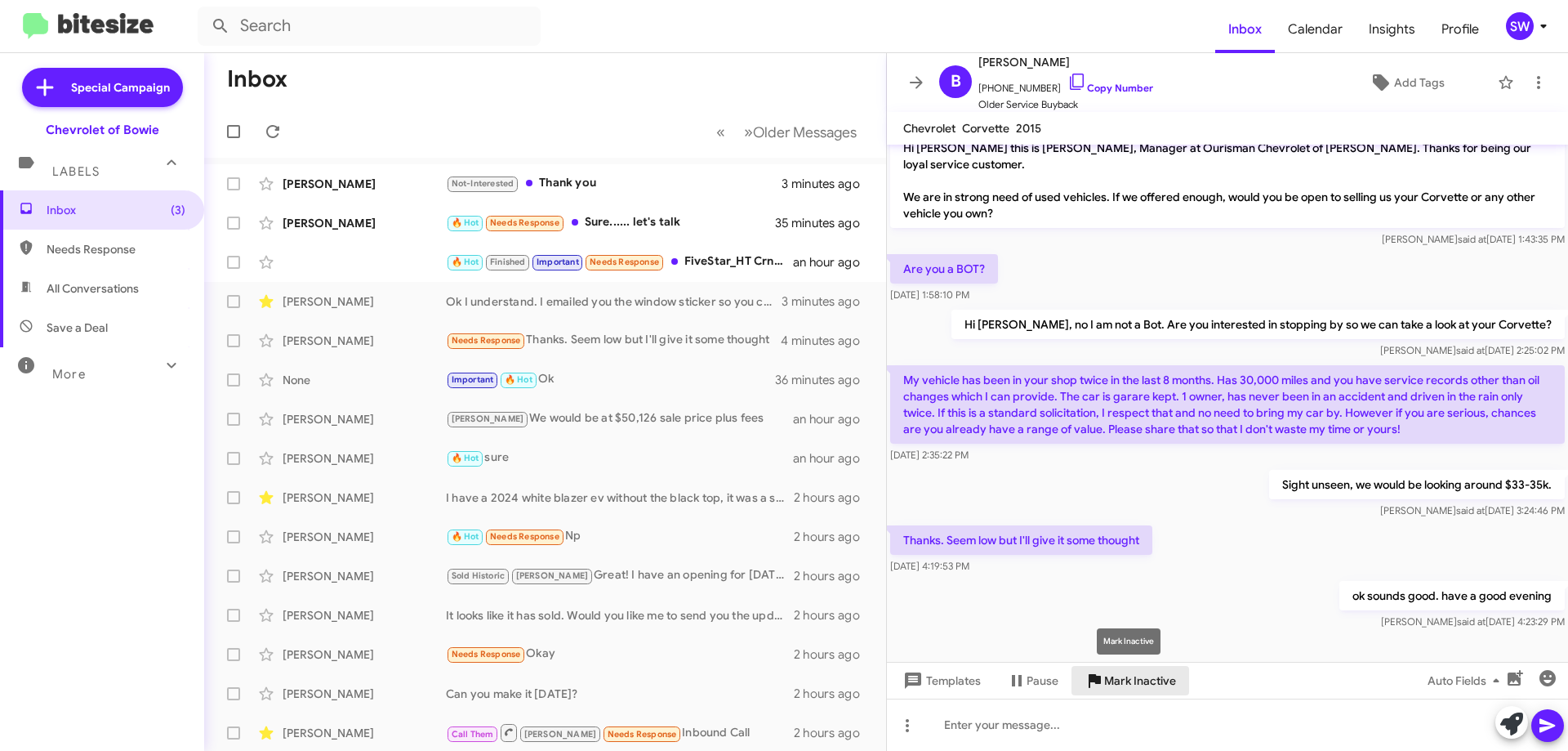
click at [1130, 684] on span "Mark Inactive" at bounding box center [1140, 680] width 72 height 30
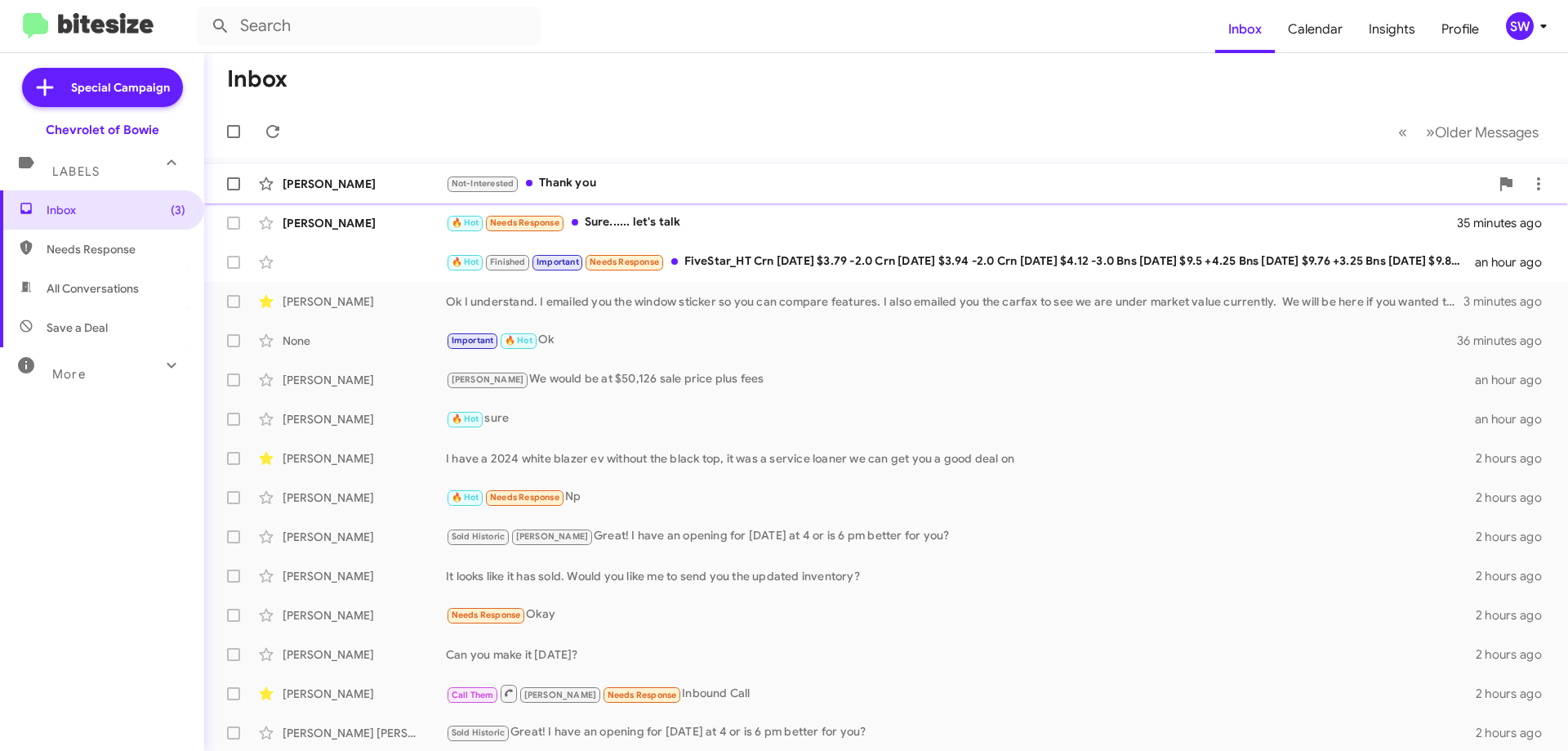
click at [593, 177] on div "Not-Interested Thank you" at bounding box center [967, 183] width 1044 height 19
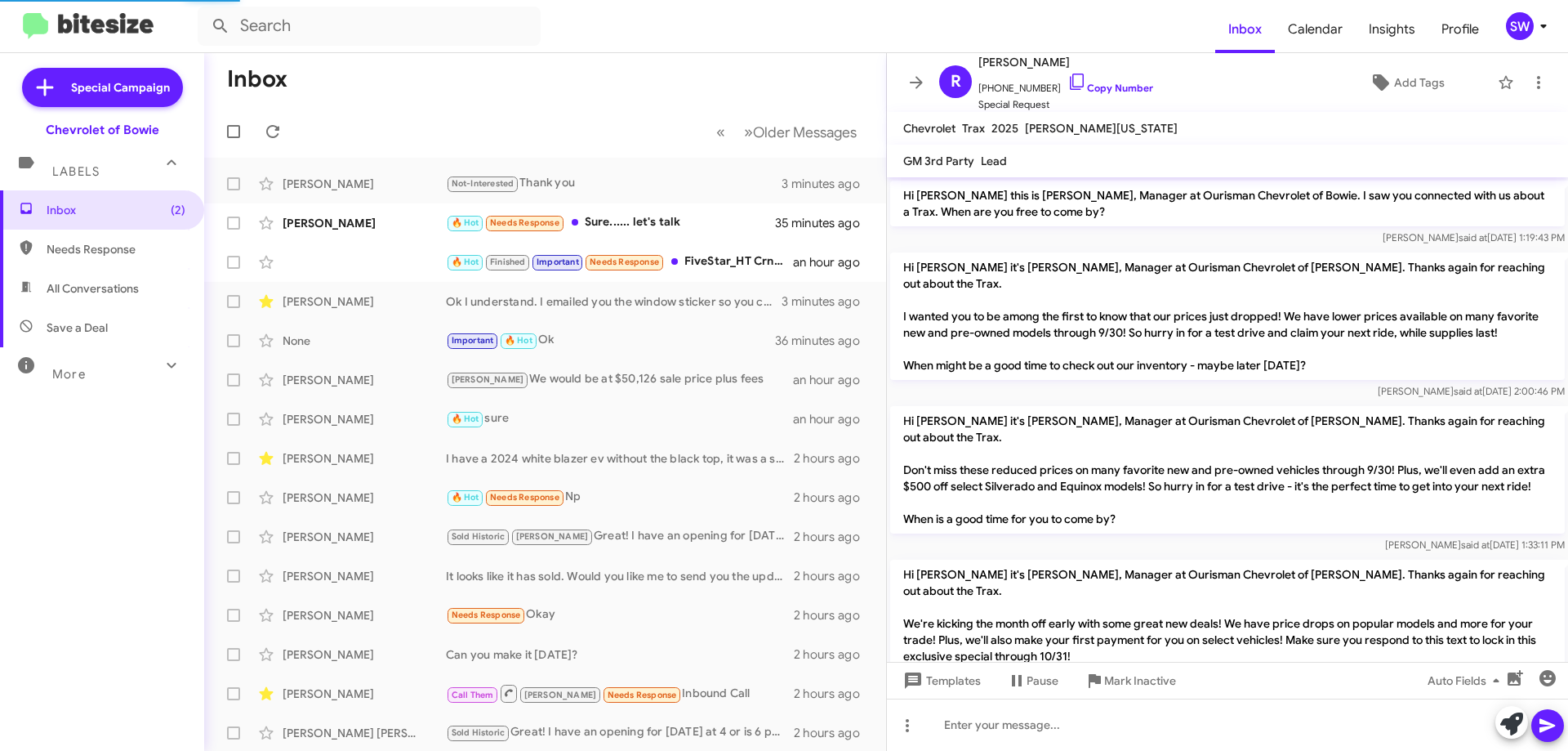
scroll to position [251, 0]
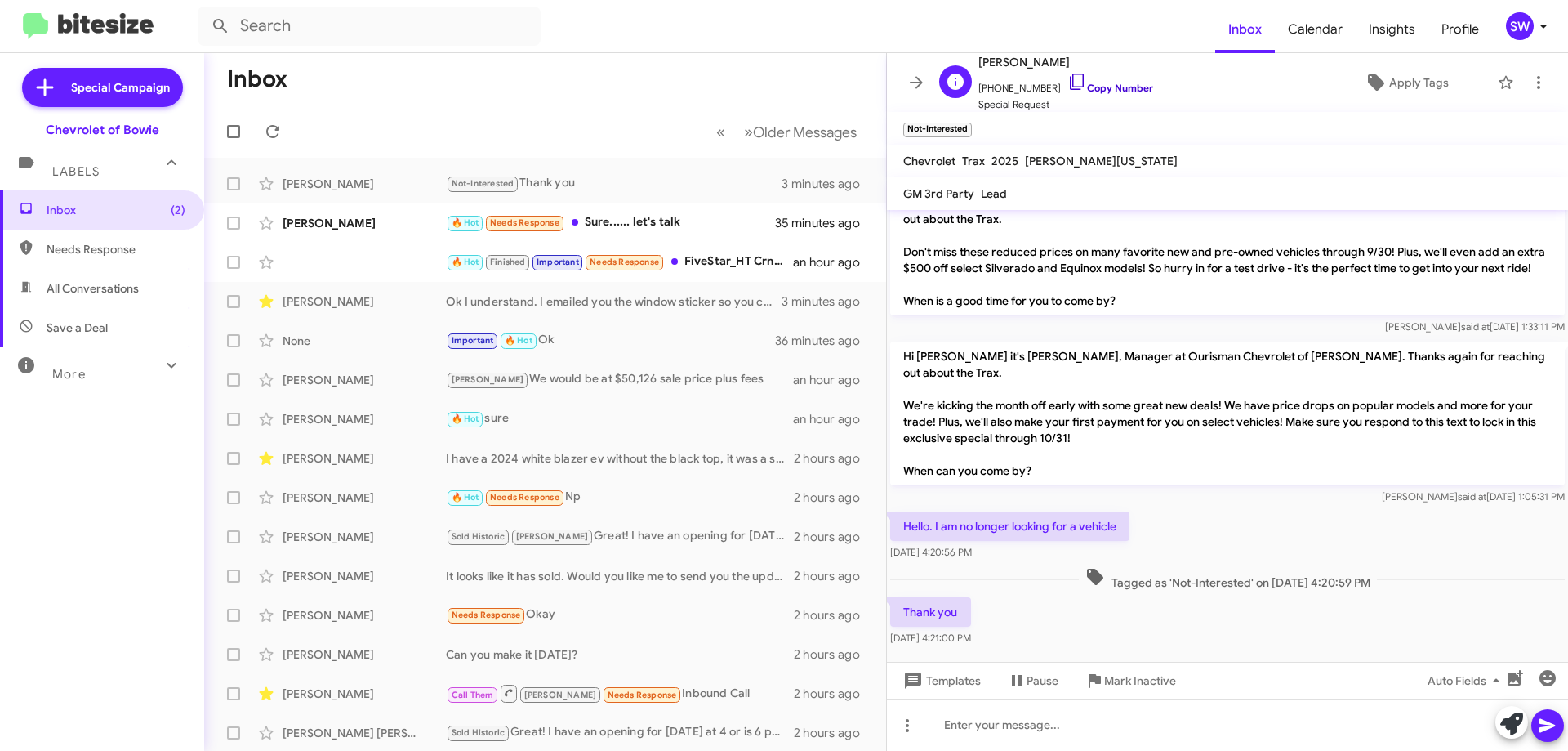
click at [1067, 79] on icon at bounding box center [1077, 82] width 20 height 20
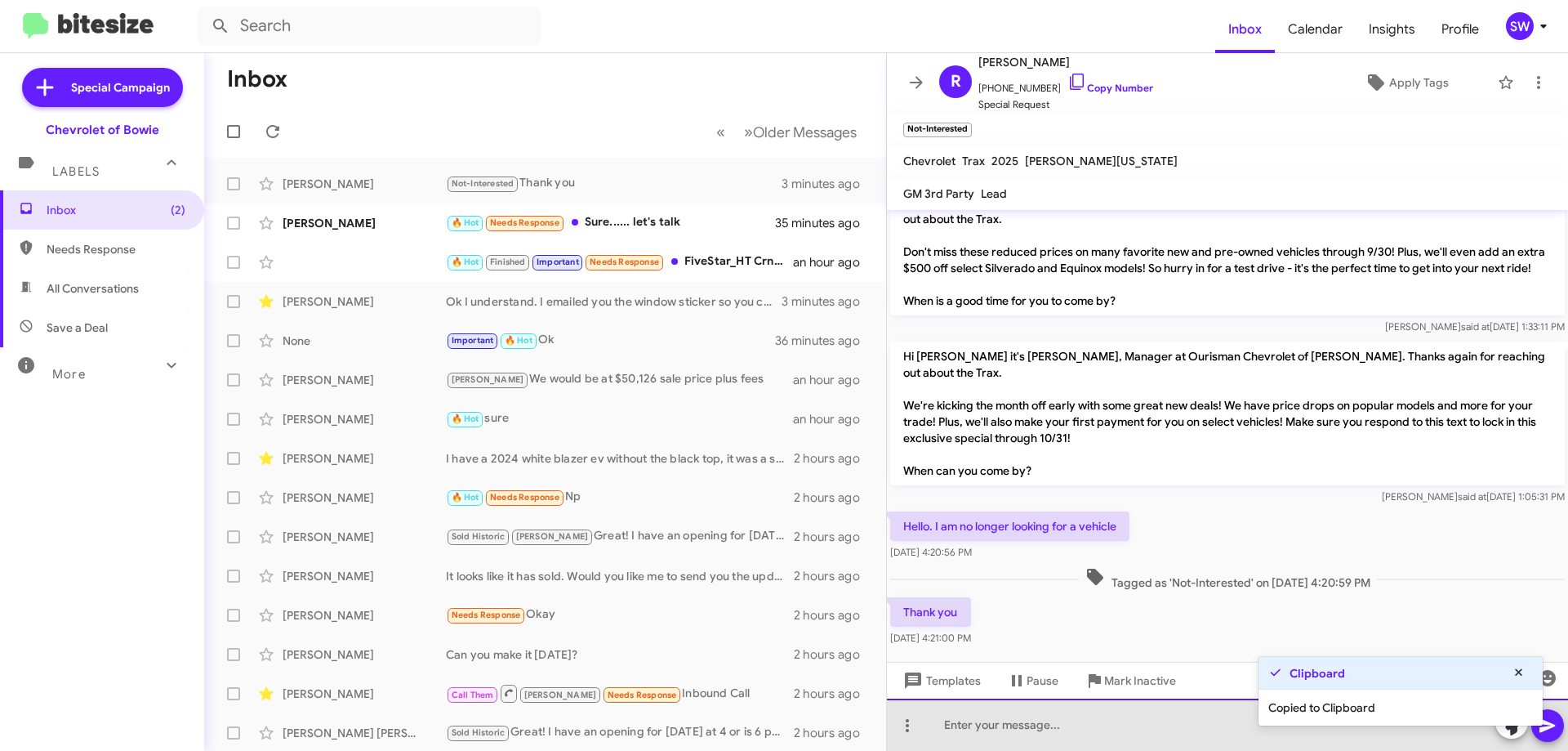
drag, startPoint x: 1001, startPoint y: 729, endPoint x: 986, endPoint y: 737, distance: 17.0
click at [998, 729] on div at bounding box center [1228, 725] width 682 height 52
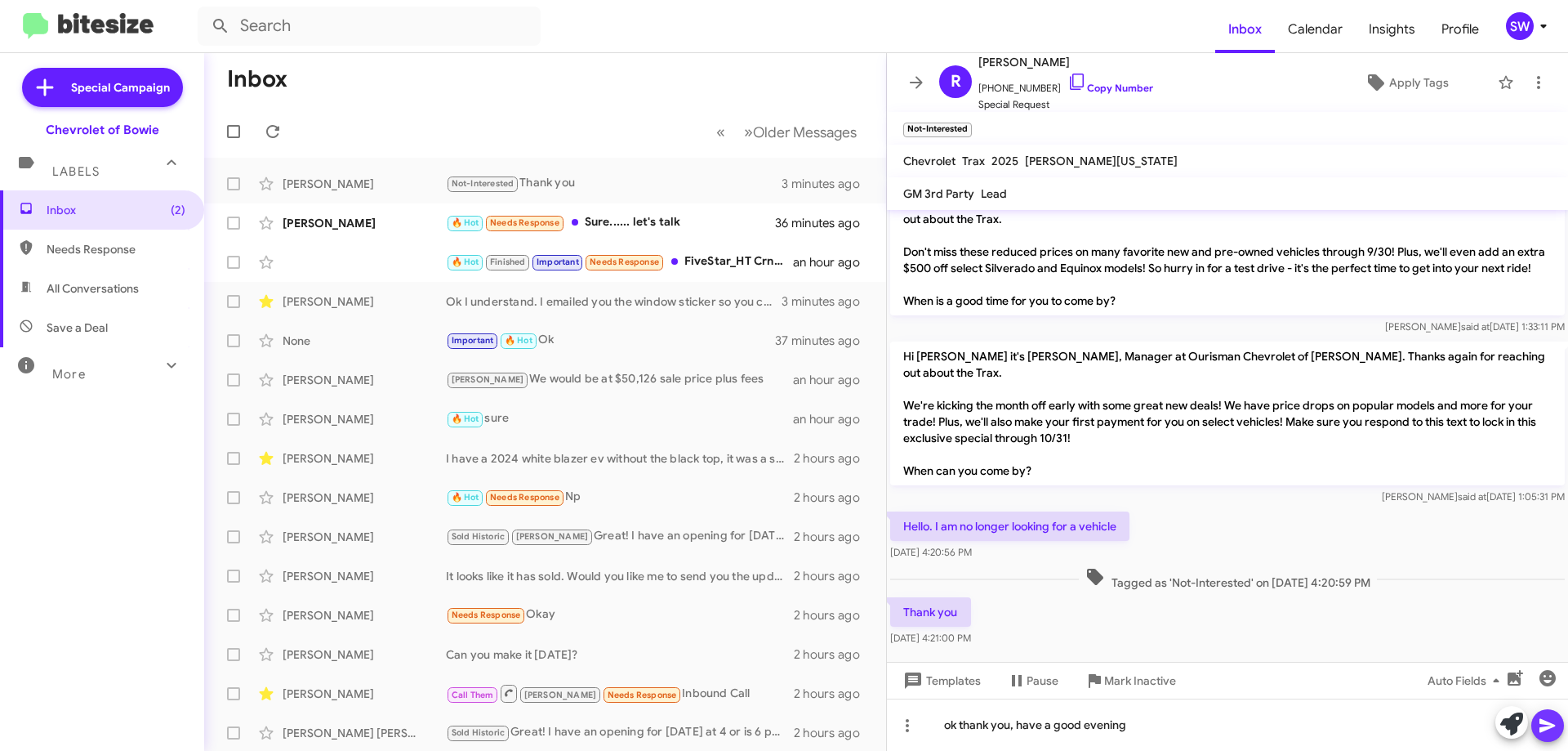
drag, startPoint x: 1546, startPoint y: 720, endPoint x: 1291, endPoint y: 598, distance: 282.7
click at [1546, 720] on icon at bounding box center [1548, 726] width 20 height 20
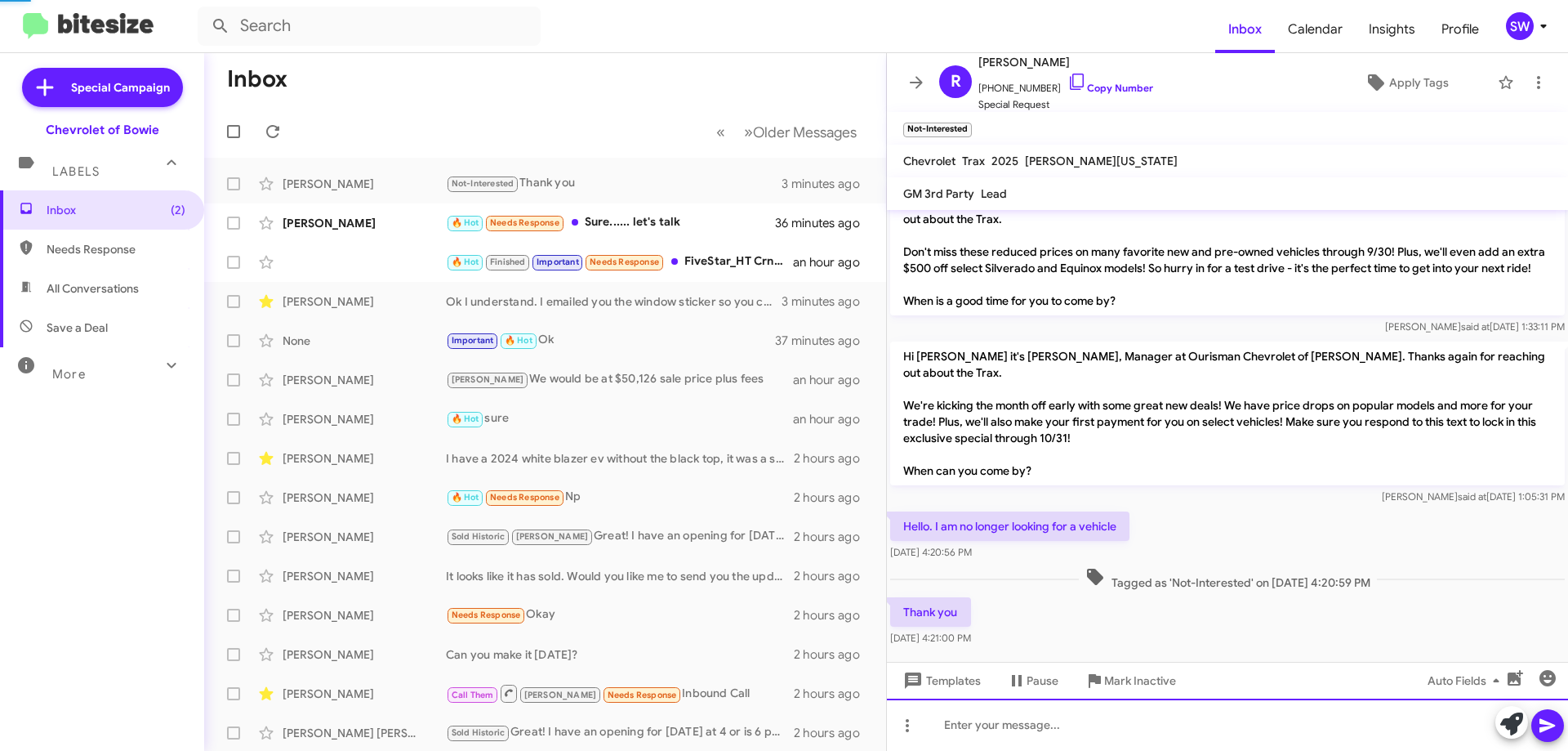
scroll to position [0, 0]
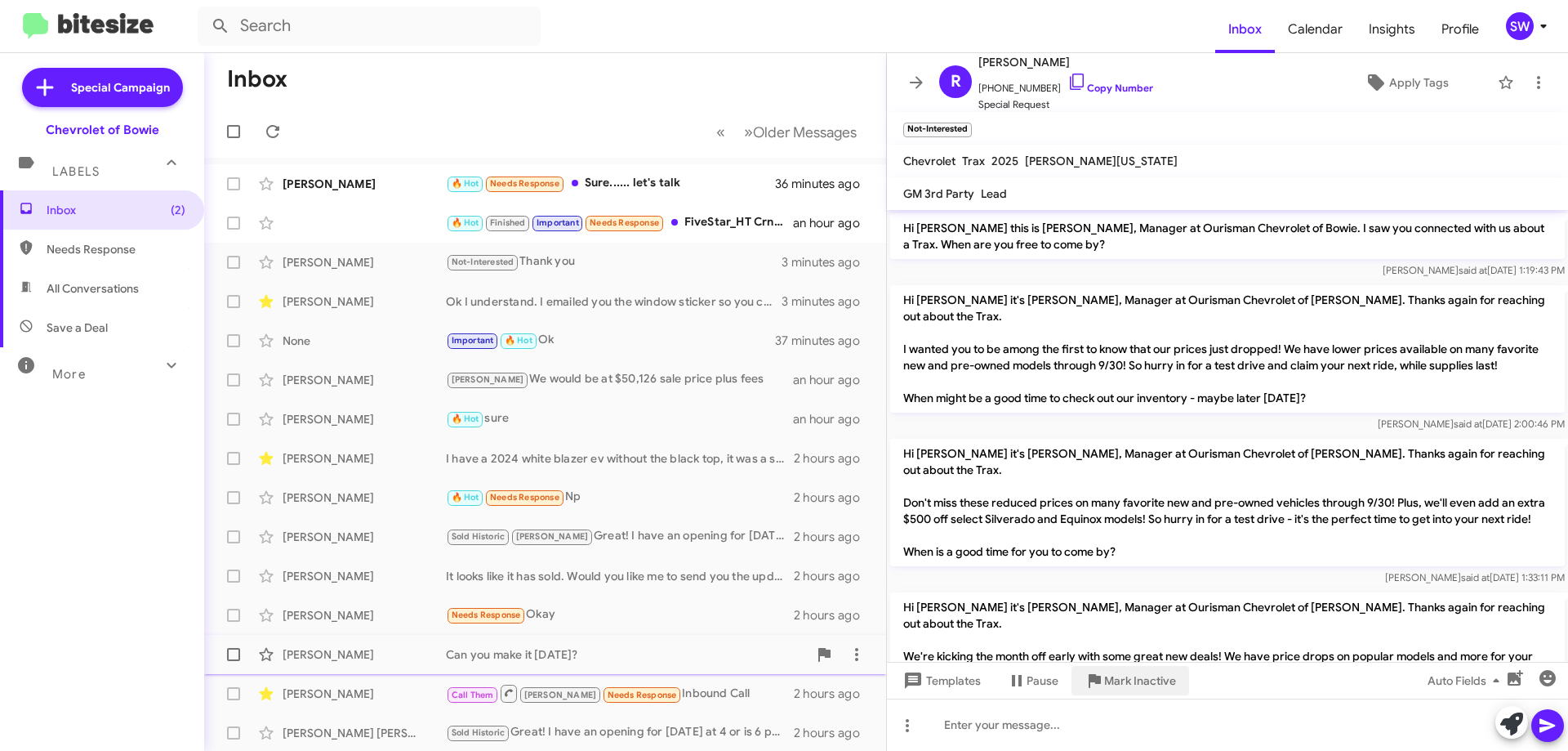
drag, startPoint x: 1145, startPoint y: 686, endPoint x: 1167, endPoint y: 669, distance: 27.8
click at [1148, 684] on span "Mark Inactive" at bounding box center [1140, 680] width 72 height 30
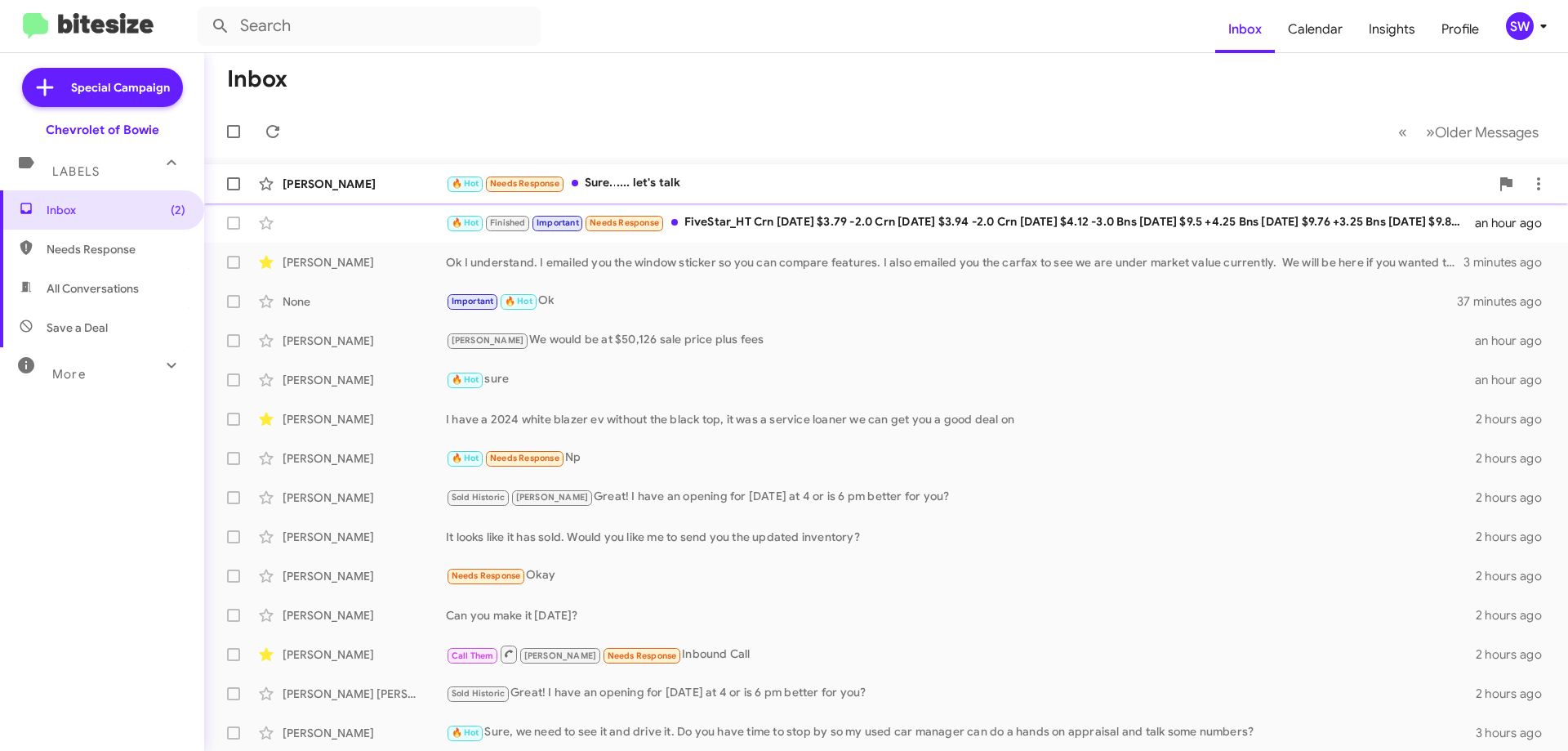
drag, startPoint x: 628, startPoint y: 186, endPoint x: 637, endPoint y: 182, distance: 9.8
click at [628, 187] on div "🔥 Hot Needs Response Sure...... let's talk" at bounding box center [967, 183] width 1044 height 19
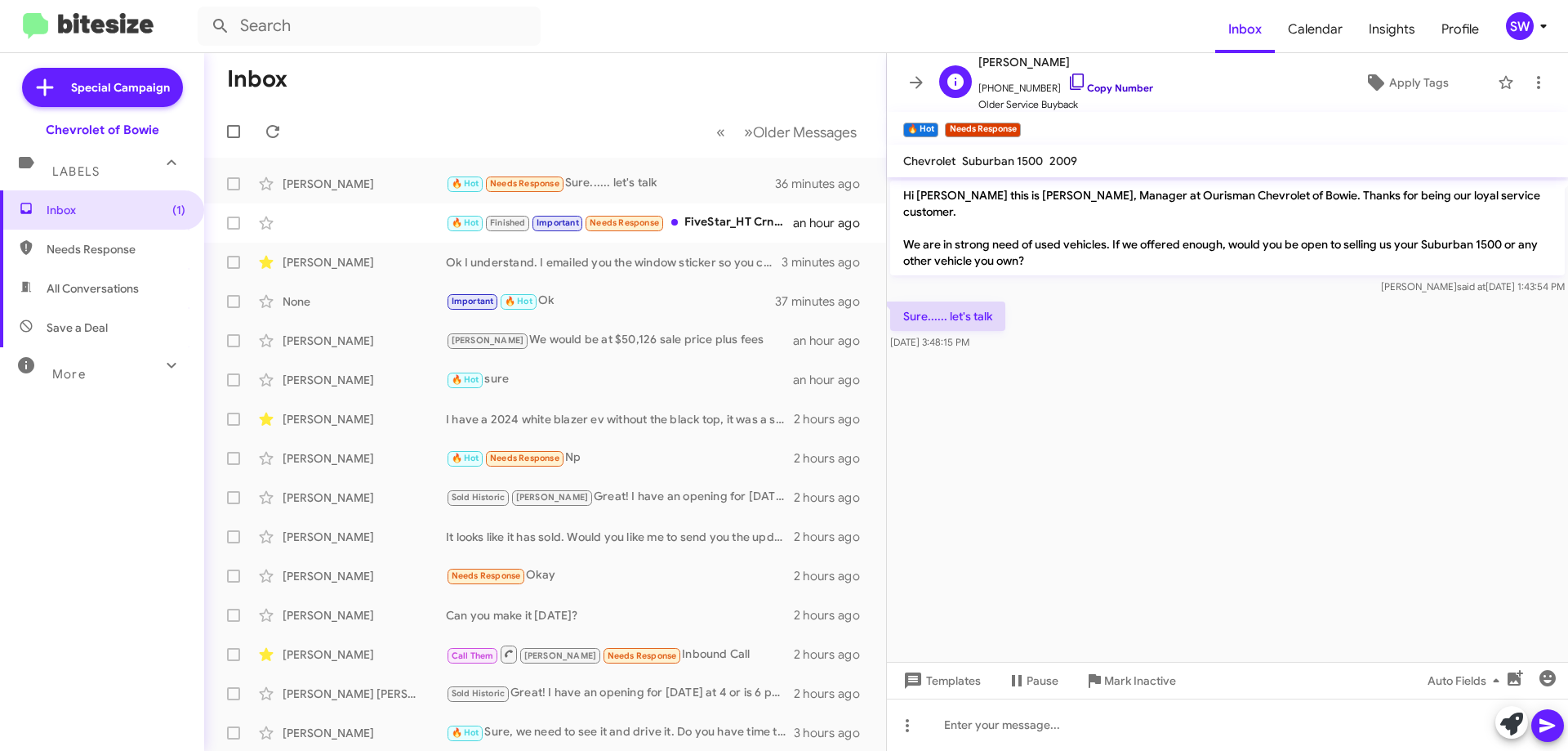
click at [1067, 76] on icon at bounding box center [1077, 82] width 20 height 20
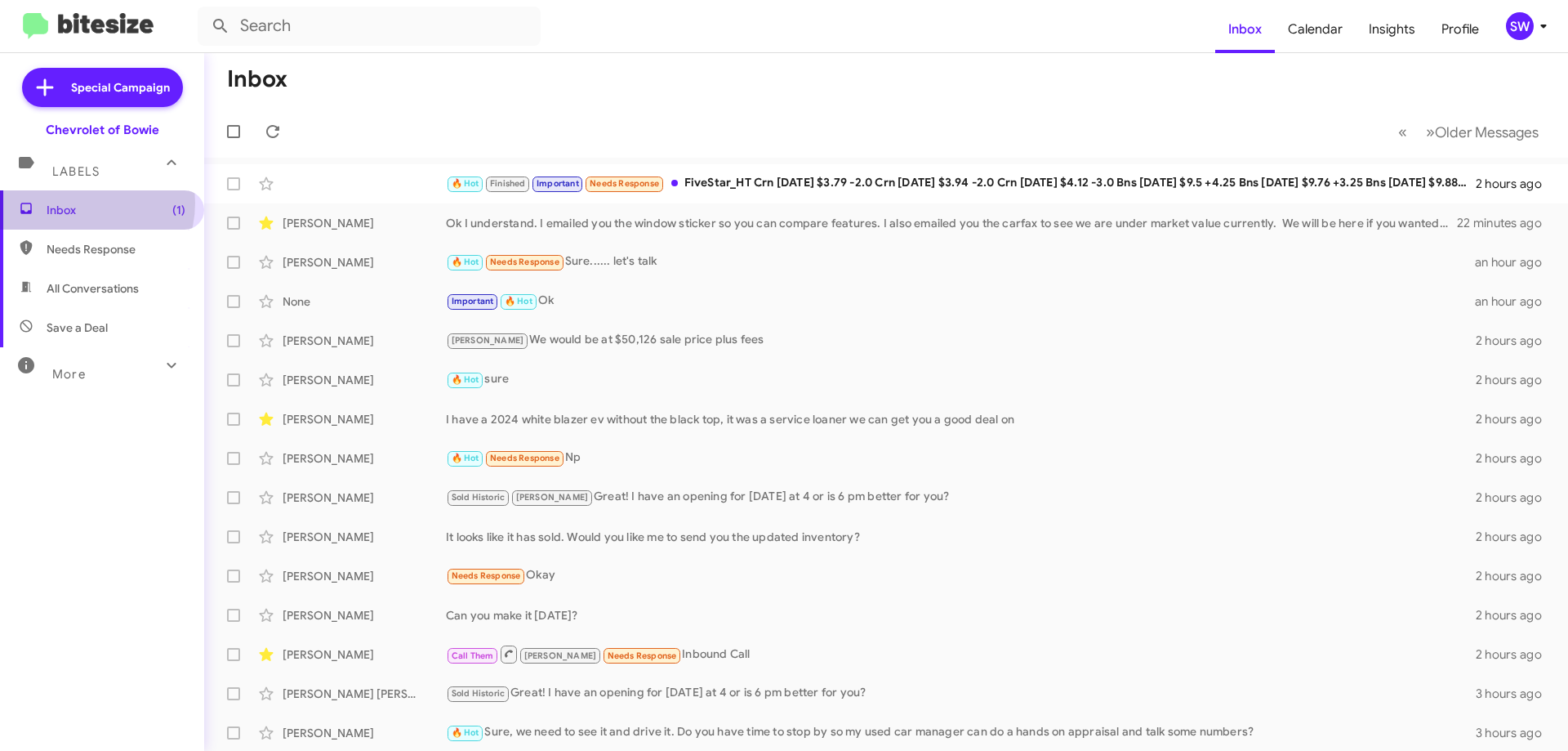
drag, startPoint x: 79, startPoint y: 202, endPoint x: 76, endPoint y: 210, distance: 8.5
click at [79, 203] on span "Inbox (1)" at bounding box center [116, 210] width 138 height 16
drag, startPoint x: 67, startPoint y: 298, endPoint x: 92, endPoint y: 285, distance: 28.2
click at [67, 297] on span "All Conversations" at bounding box center [102, 289] width 204 height 40
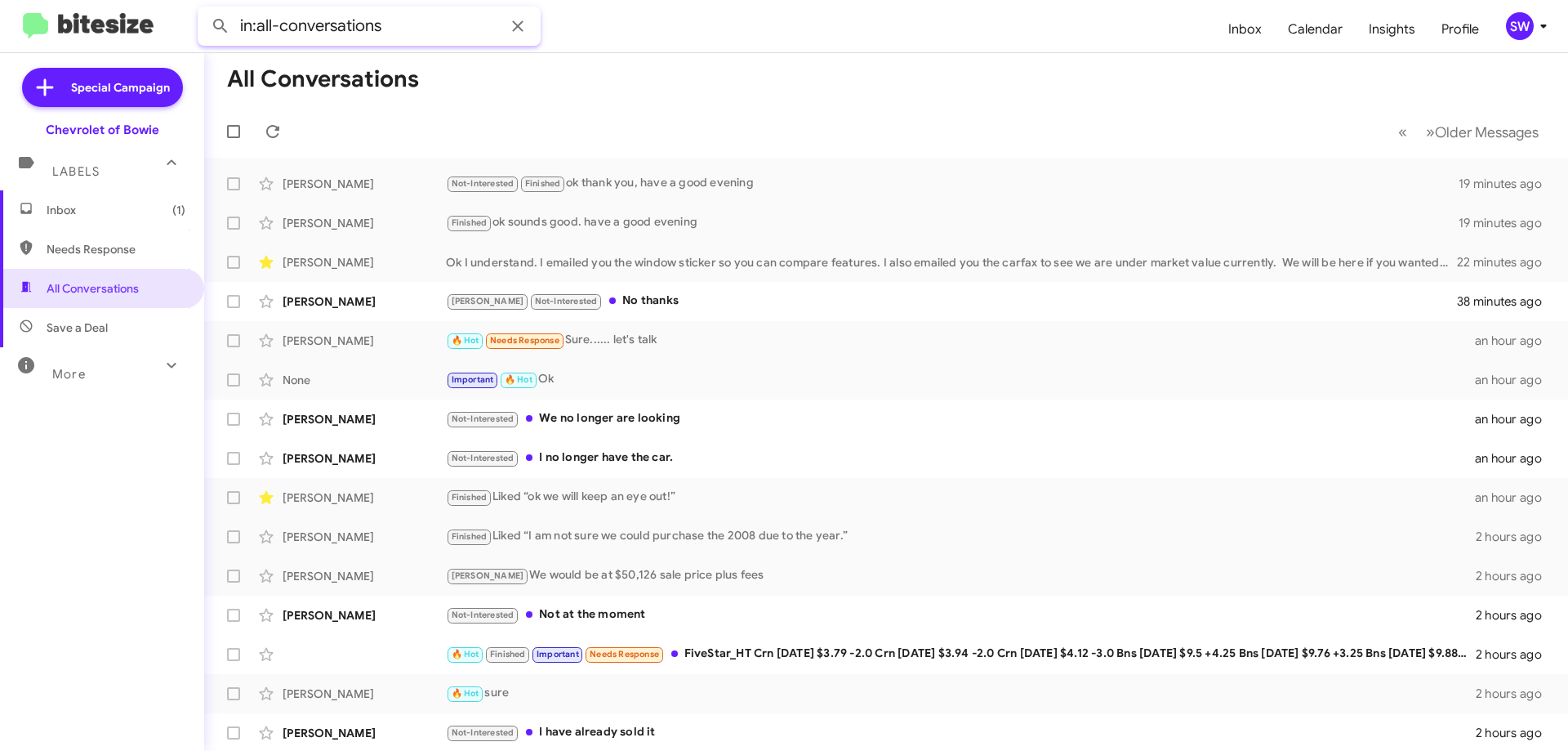
paste input "[PERSON_NAME]"
type input "in:all-conversations [PERSON_NAME]"
click at [204, 10] on button at bounding box center [220, 26] width 32 height 32
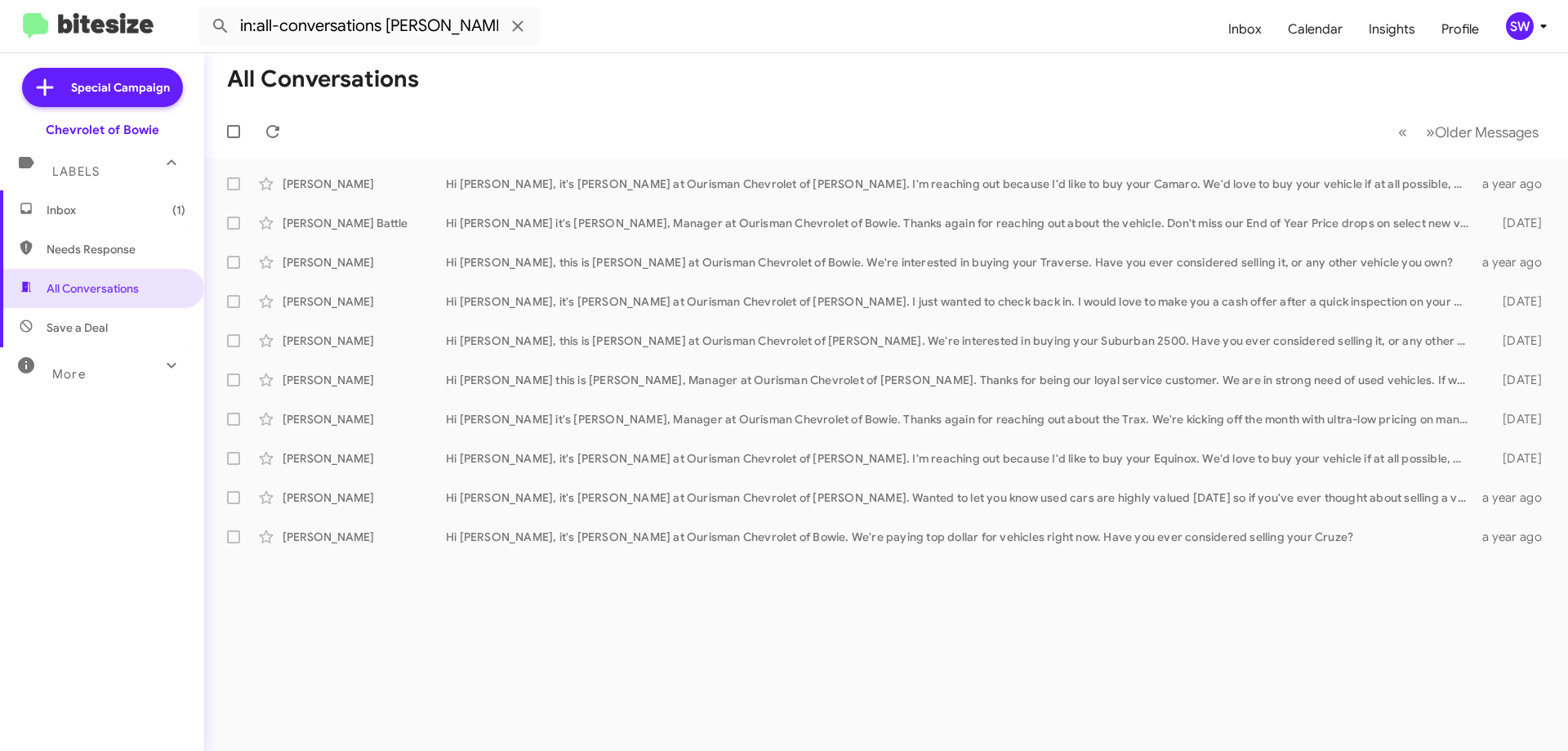
drag, startPoint x: 58, startPoint y: 204, endPoint x: 137, endPoint y: 210, distance: 79.2
click at [59, 203] on span "Inbox (1)" at bounding box center [116, 210] width 138 height 16
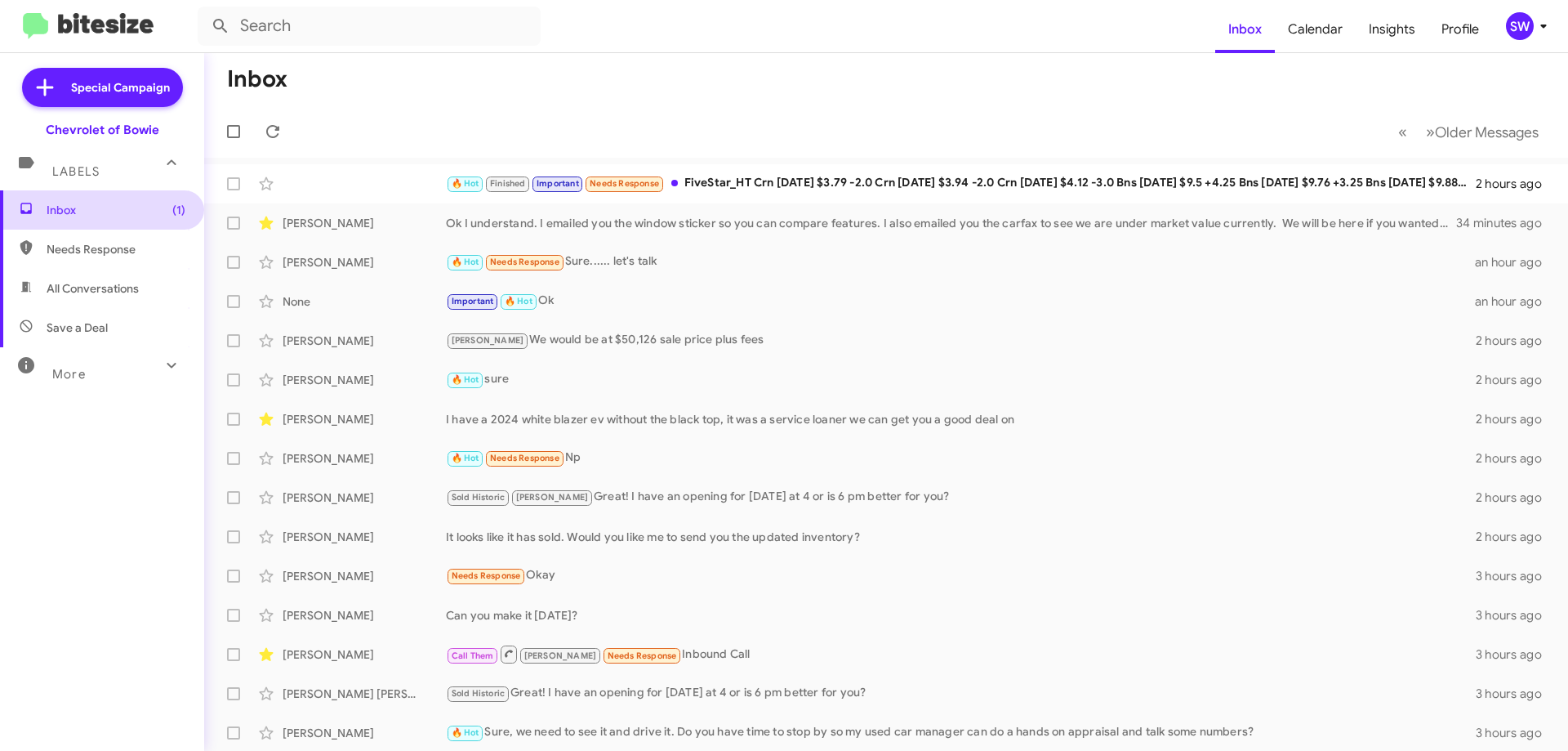
click at [47, 210] on span "Inbox (1)" at bounding box center [116, 210] width 138 height 16
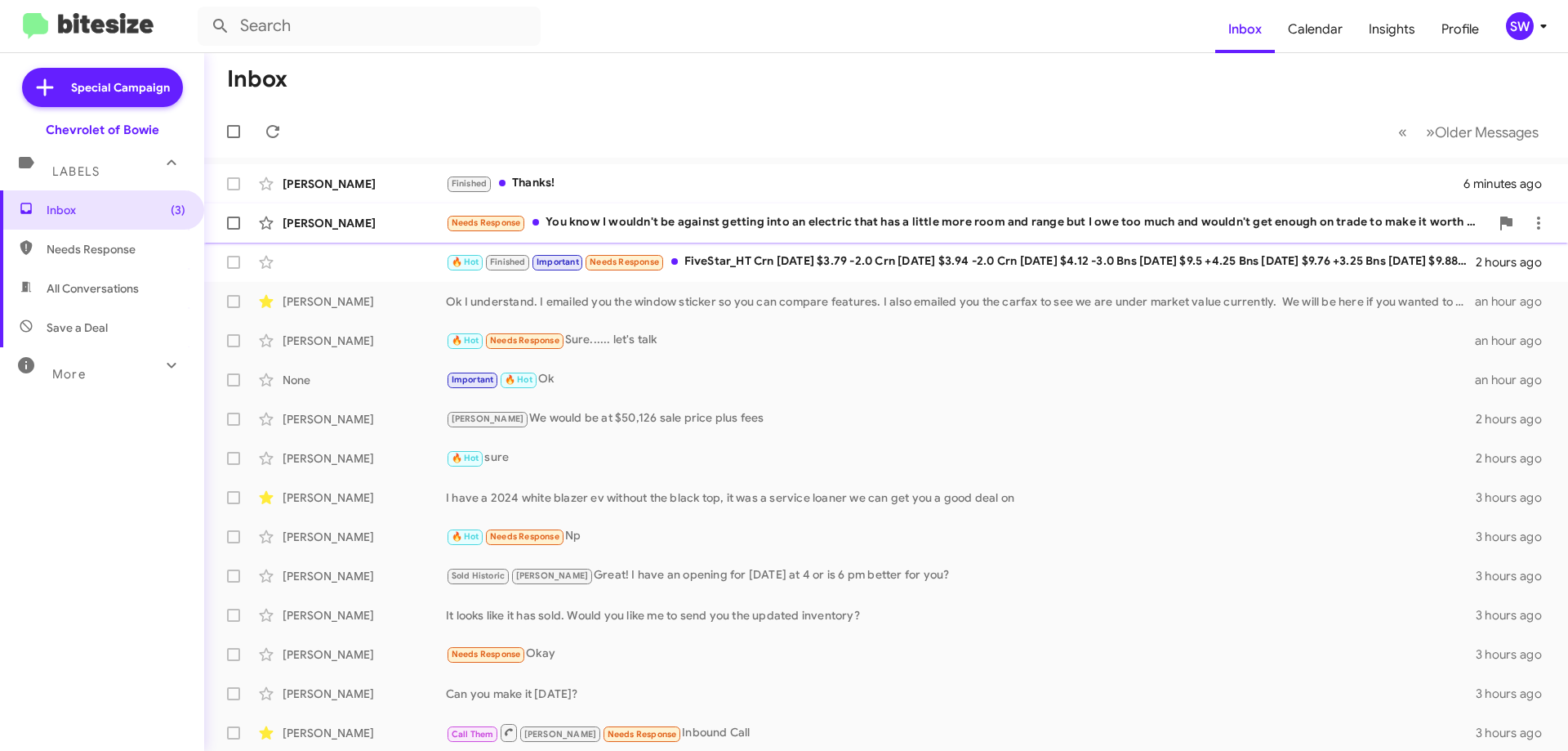
click at [736, 226] on div "Needs Response You know I wouldn't be against getting into an electric that has…" at bounding box center [967, 222] width 1044 height 19
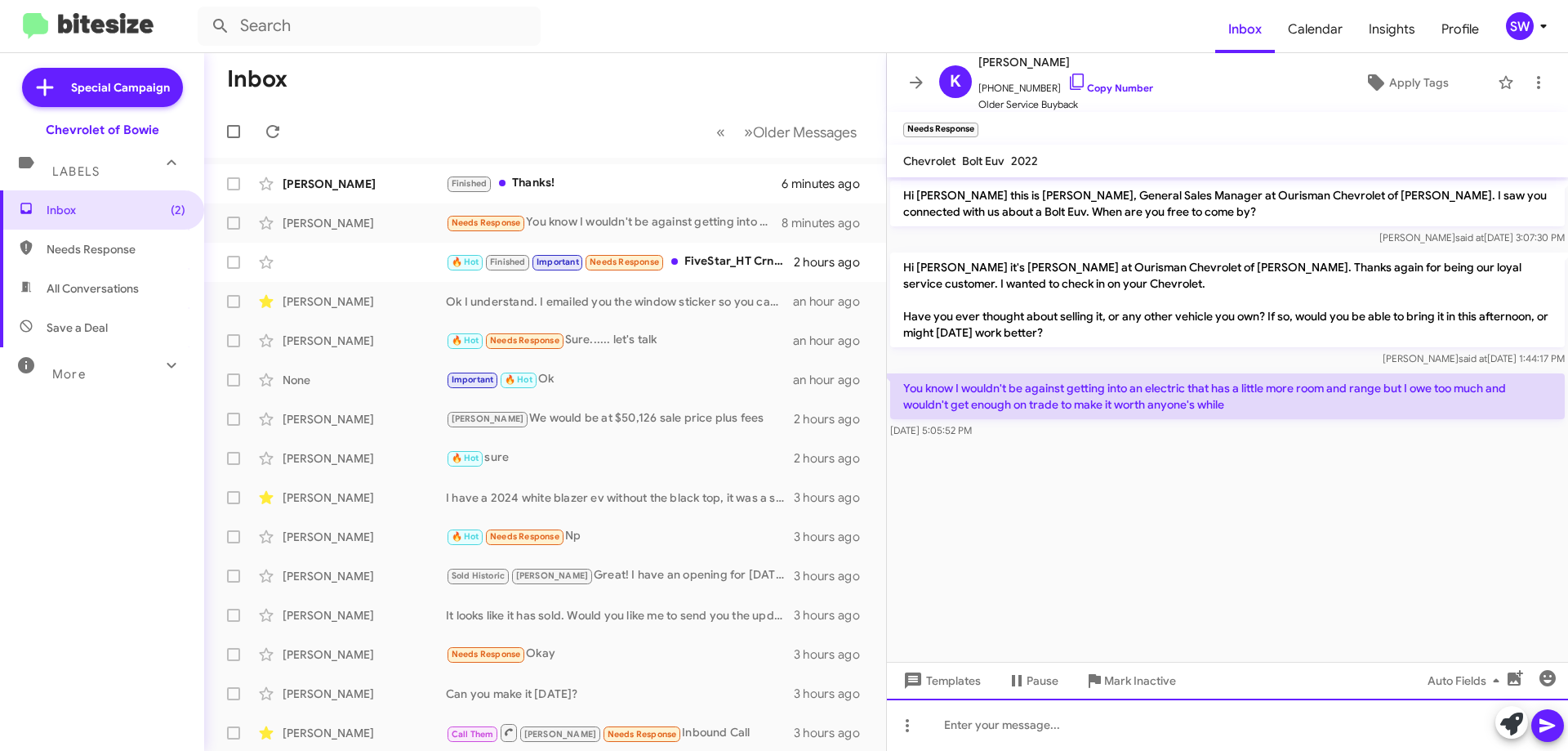
drag, startPoint x: 999, startPoint y: 745, endPoint x: 1002, endPoint y: 737, distance: 8.5
click at [998, 745] on div at bounding box center [1228, 725] width 682 height 52
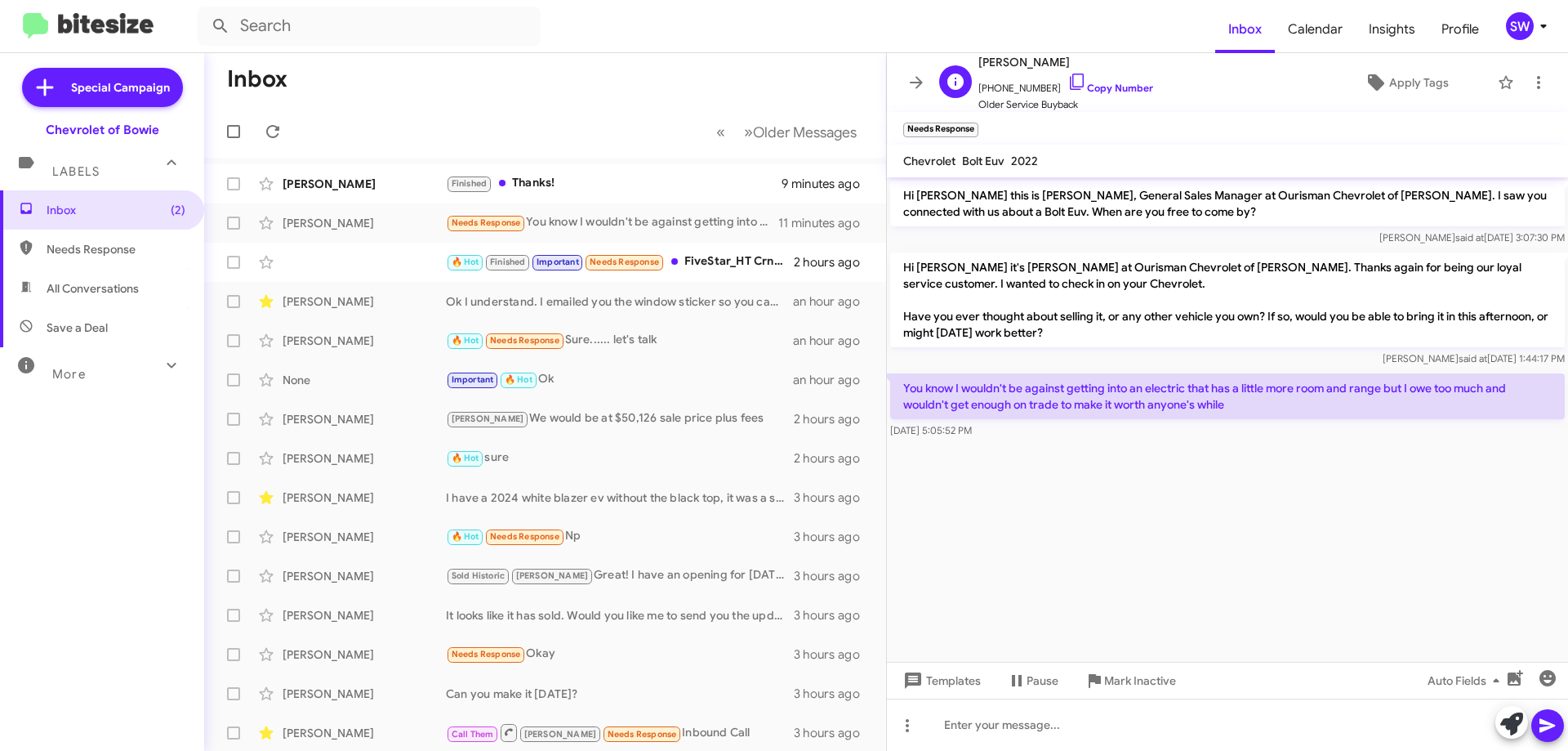
drag, startPoint x: 1064, startPoint y: 77, endPoint x: 1145, endPoint y: 94, distance: 82.8
click at [1067, 77] on icon at bounding box center [1077, 82] width 20 height 20
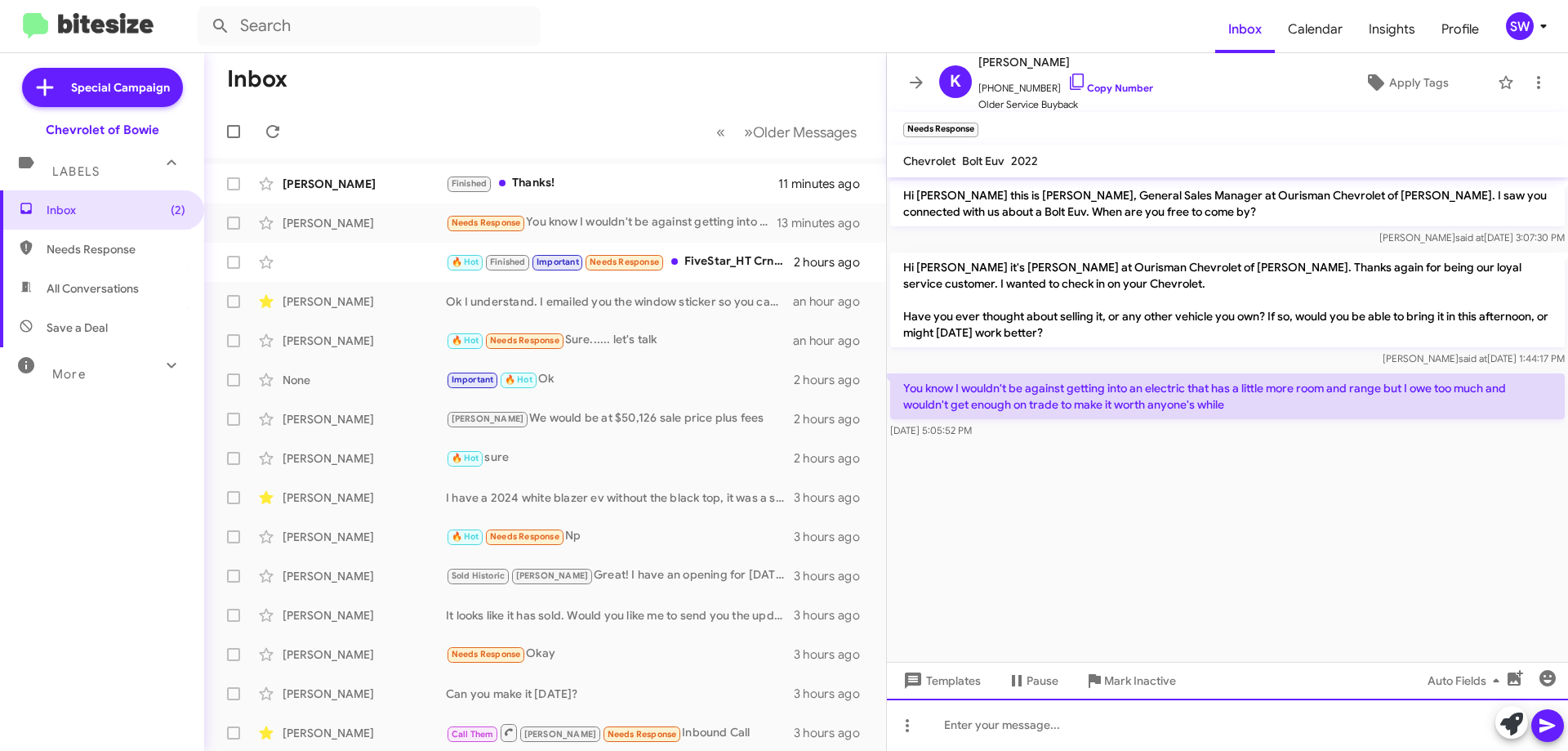
click at [997, 723] on div at bounding box center [1228, 725] width 682 height 52
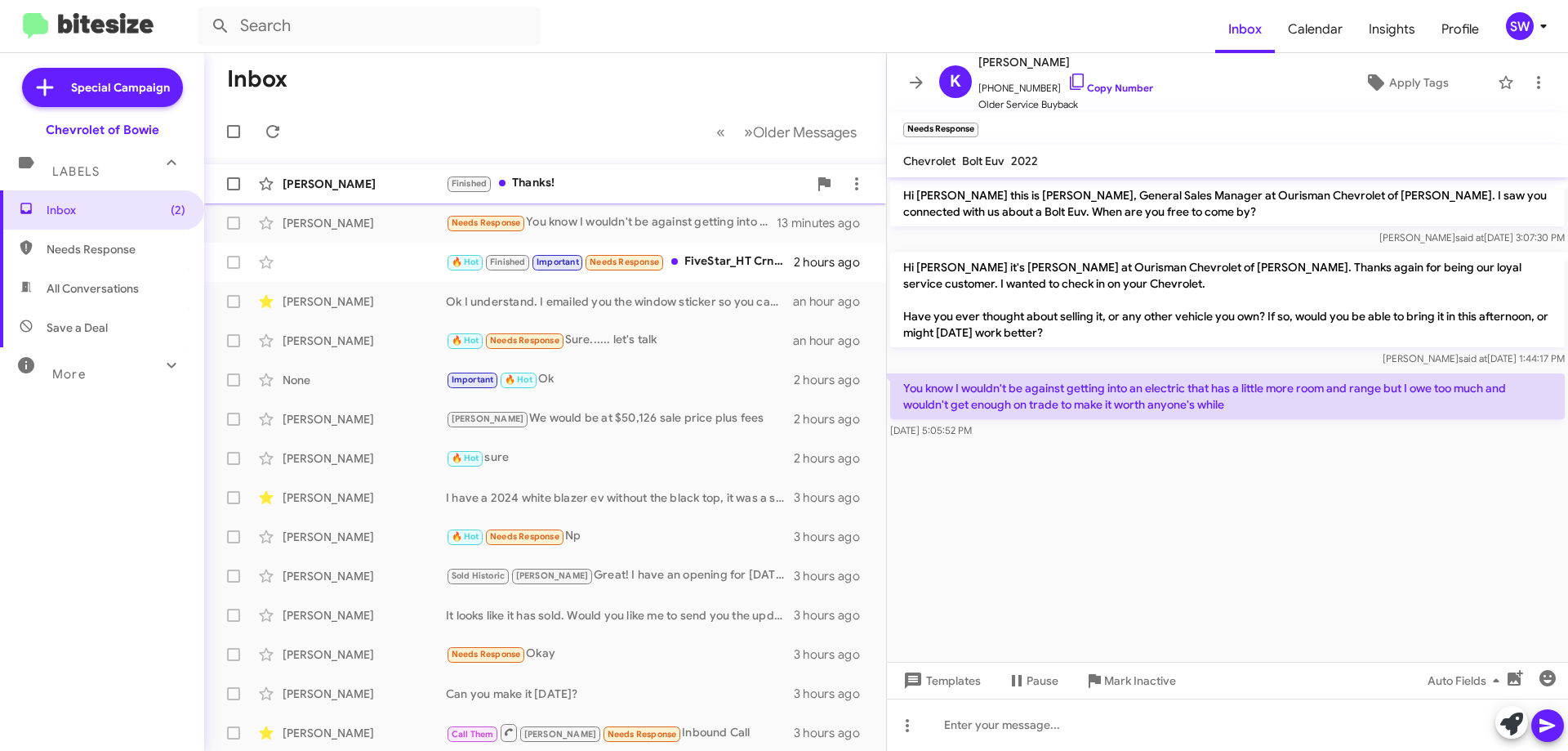
click at [558, 174] on div "Finished Thanks!" at bounding box center [627, 183] width 361 height 19
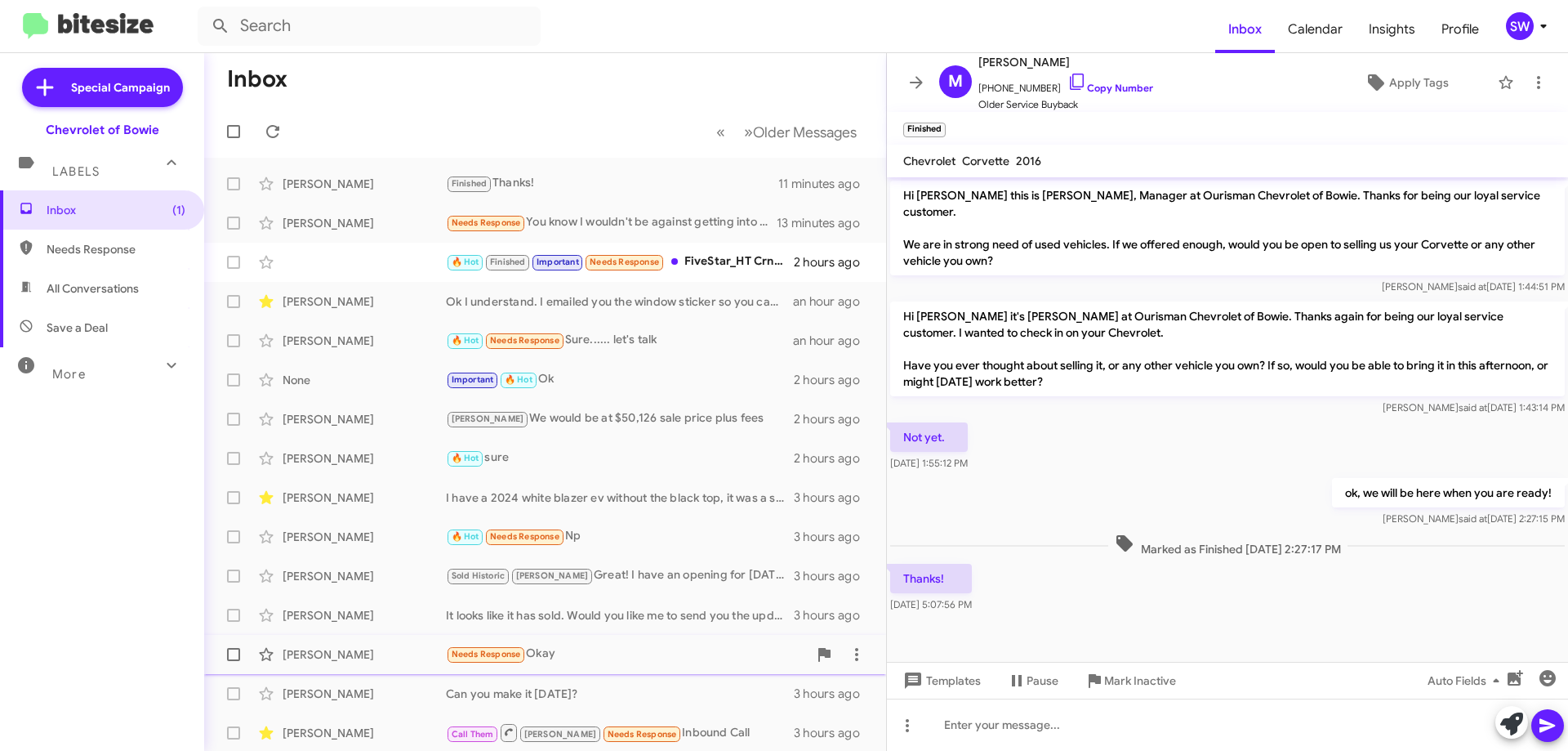
drag, startPoint x: 1152, startPoint y: 679, endPoint x: 1140, endPoint y: 671, distance: 14.4
click at [1151, 679] on span "Mark Inactive" at bounding box center [1140, 680] width 72 height 30
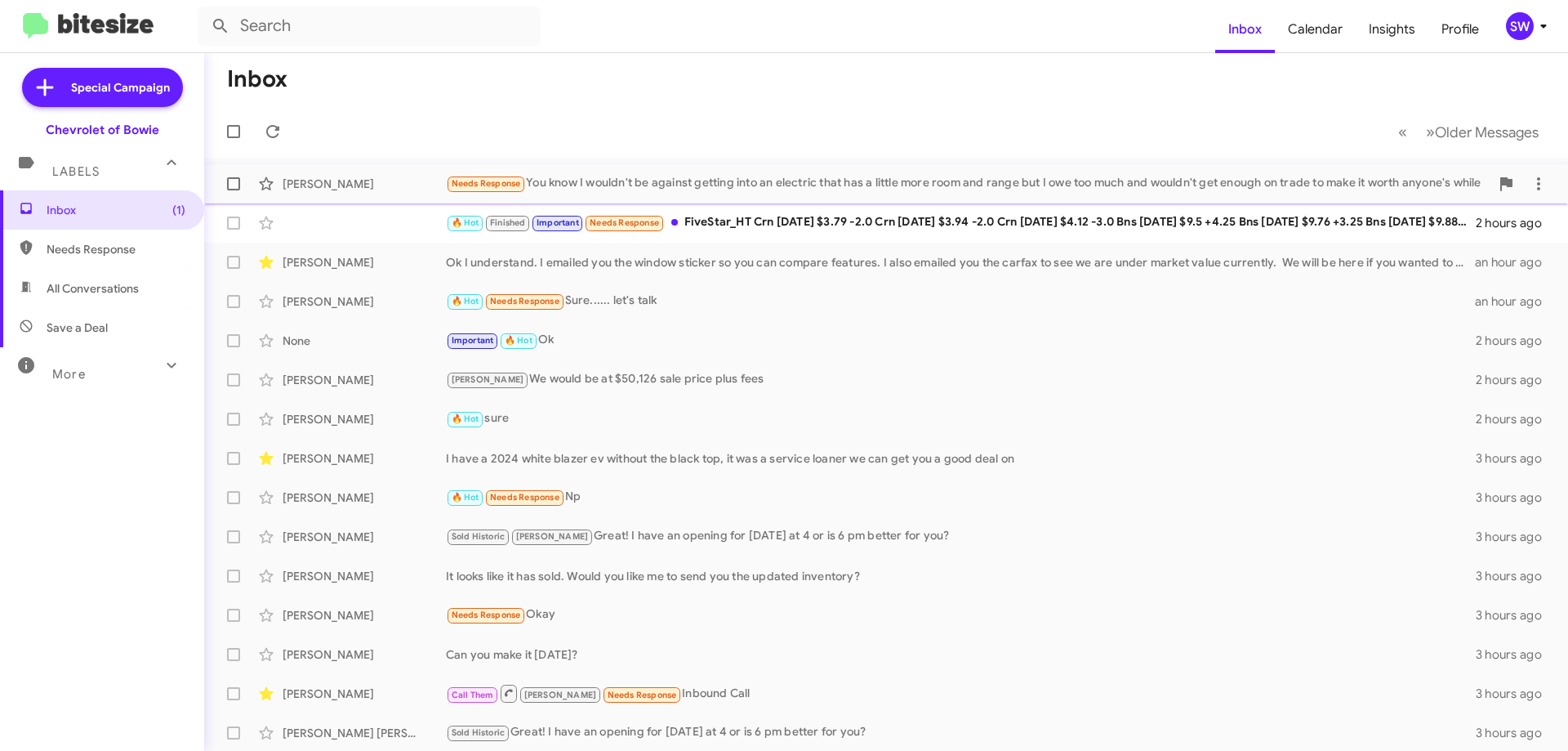
click at [721, 183] on div "Needs Response You know I wouldn't be against getting into an electric that has…" at bounding box center [967, 183] width 1044 height 19
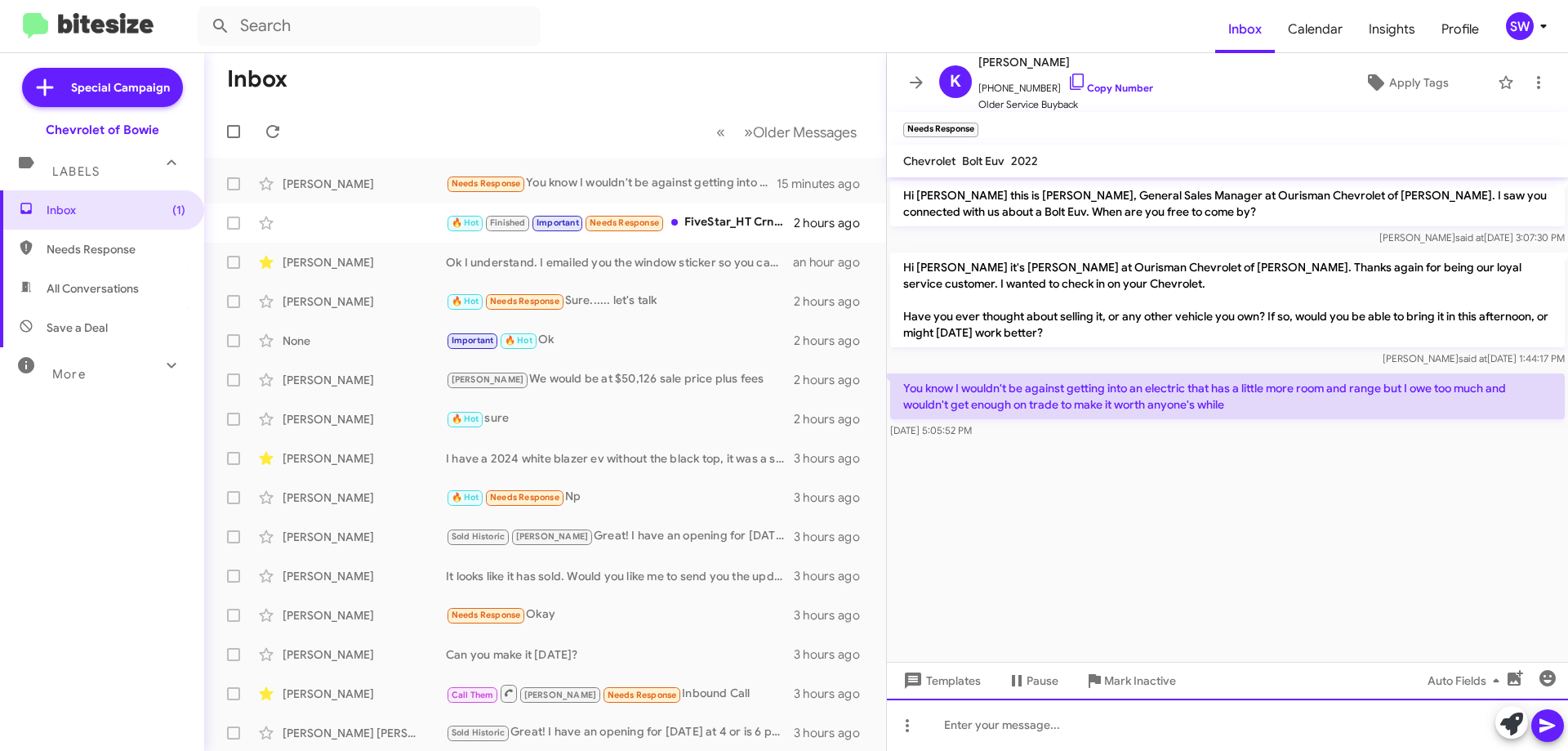
click at [1047, 733] on div at bounding box center [1228, 725] width 682 height 52
click at [1077, 728] on div at bounding box center [1228, 725] width 682 height 52
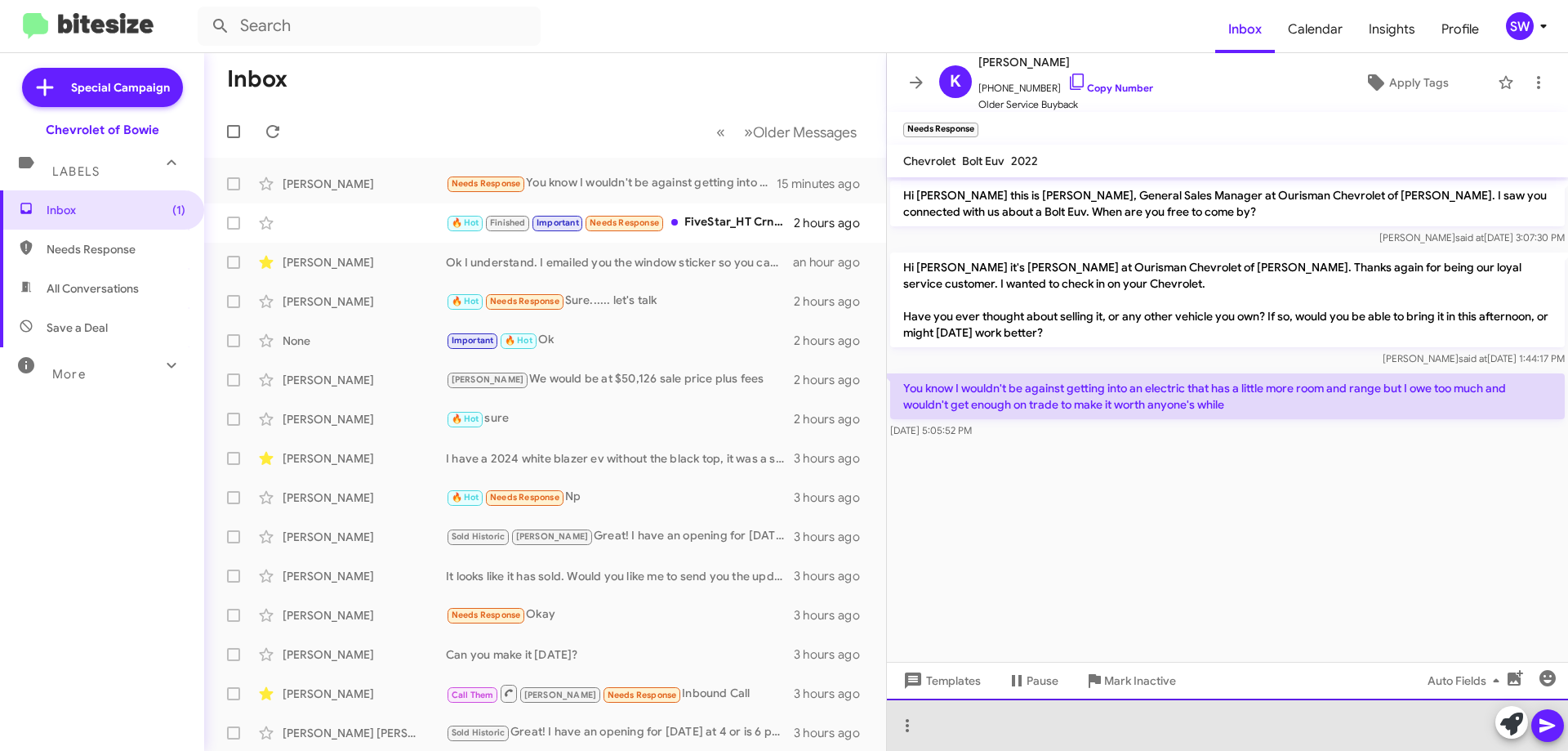
click at [1081, 722] on div at bounding box center [1228, 725] width 682 height 52
drag, startPoint x: 949, startPoint y: 725, endPoint x: 951, endPoint y: 747, distance: 22.1
click at [949, 726] on div "how much do you owe? What have you got it appraised for?" at bounding box center [1228, 725] width 682 height 52
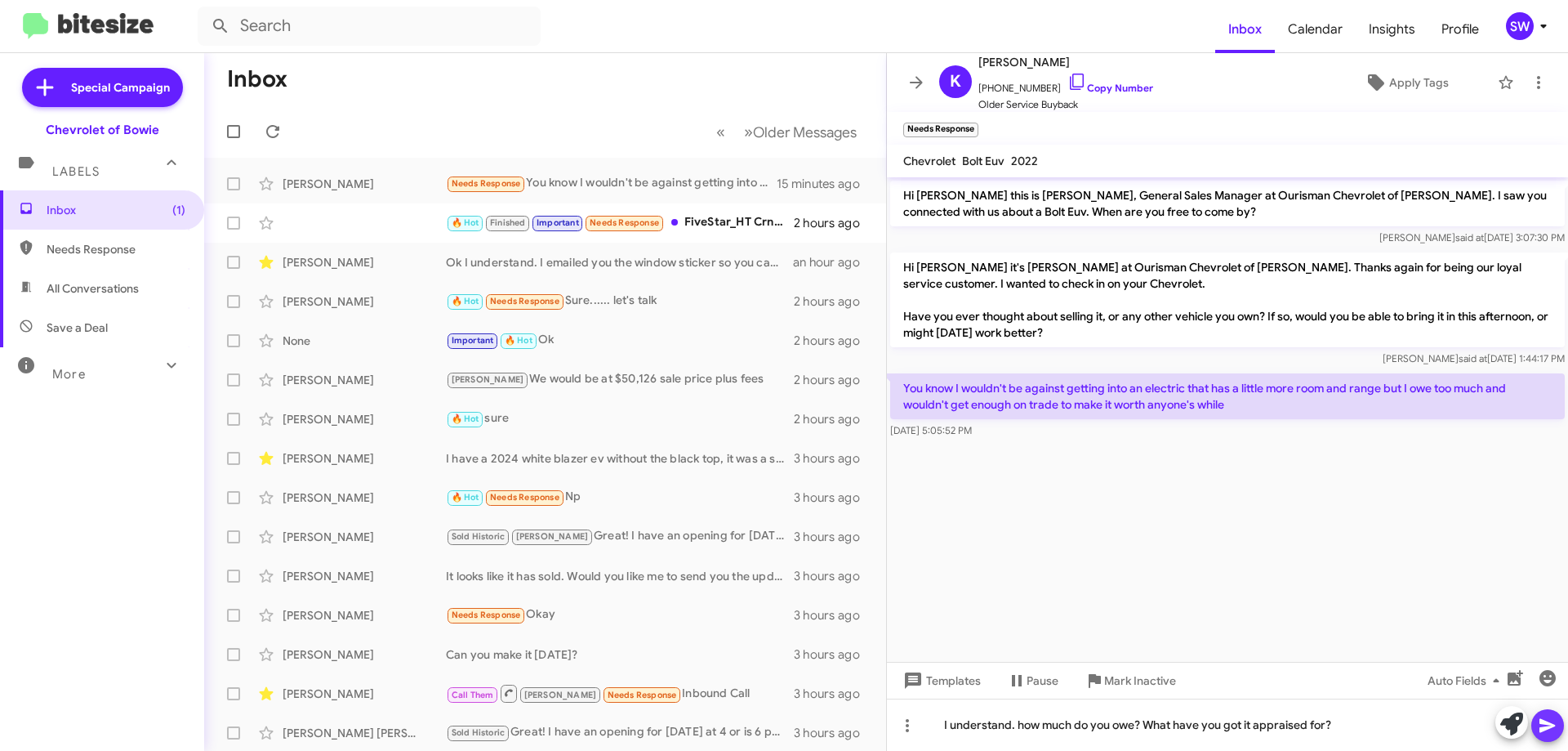
drag, startPoint x: 1546, startPoint y: 720, endPoint x: 1540, endPoint y: 729, distance: 10.8
click at [1544, 723] on span at bounding box center [1548, 726] width 20 height 32
